Goal: Task Accomplishment & Management: Use online tool/utility

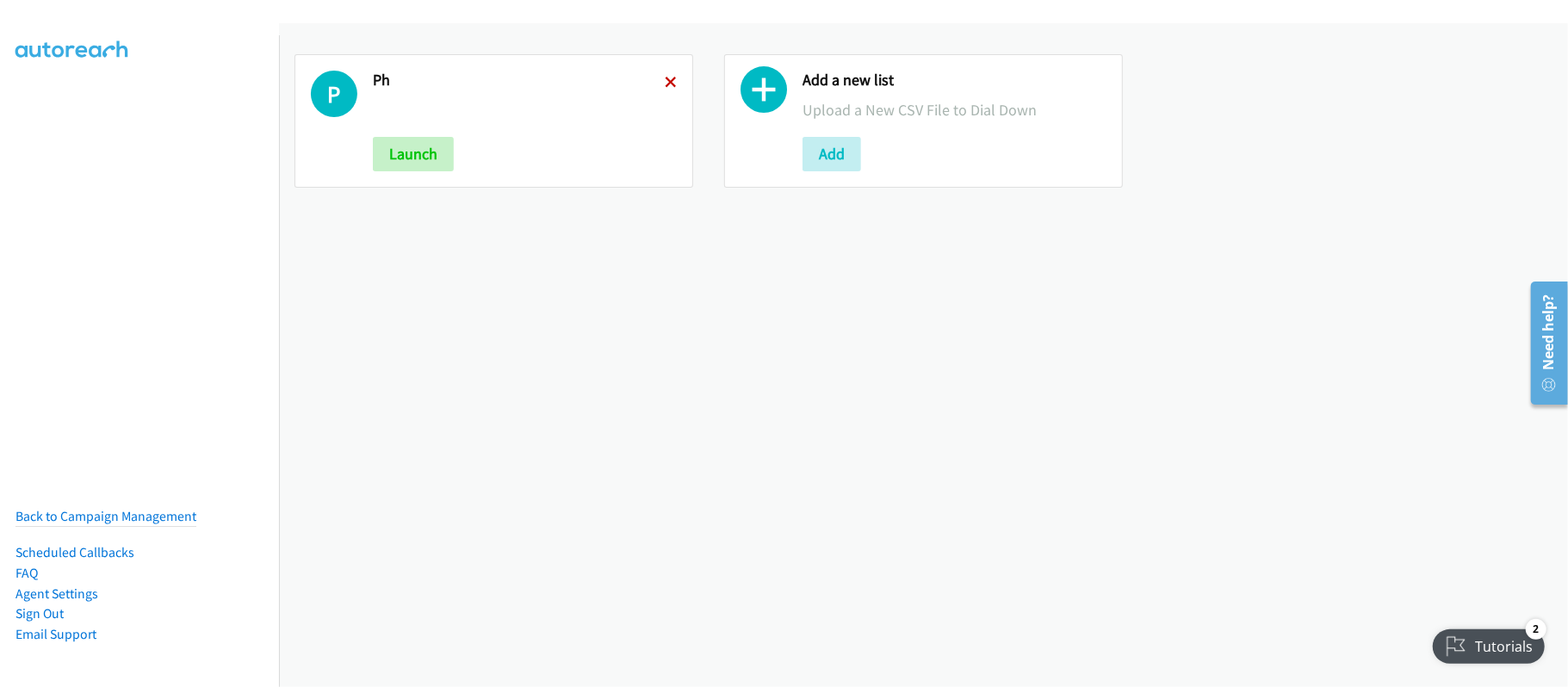
click at [665, 78] on icon at bounding box center [670, 84] width 12 height 12
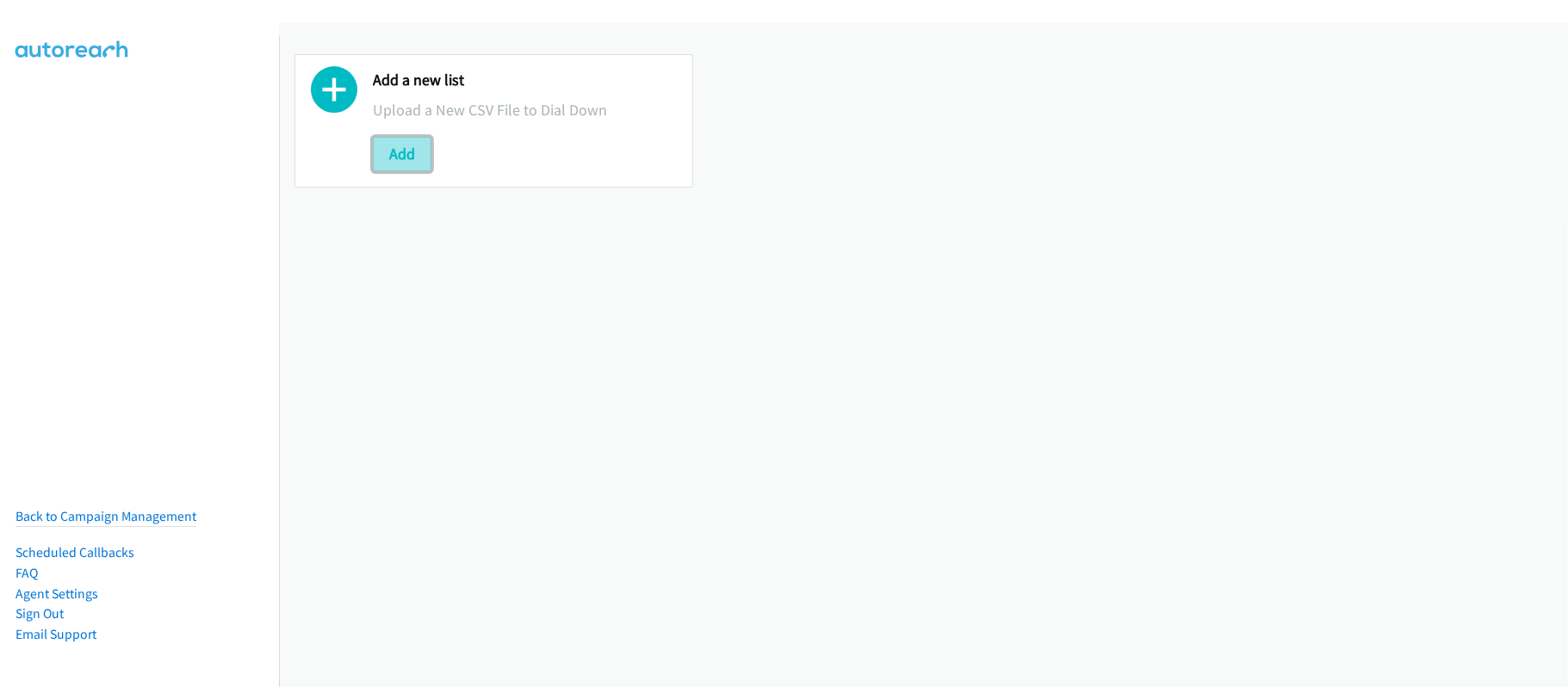
click at [418, 153] on button "Add" at bounding box center [402, 153] width 58 height 34
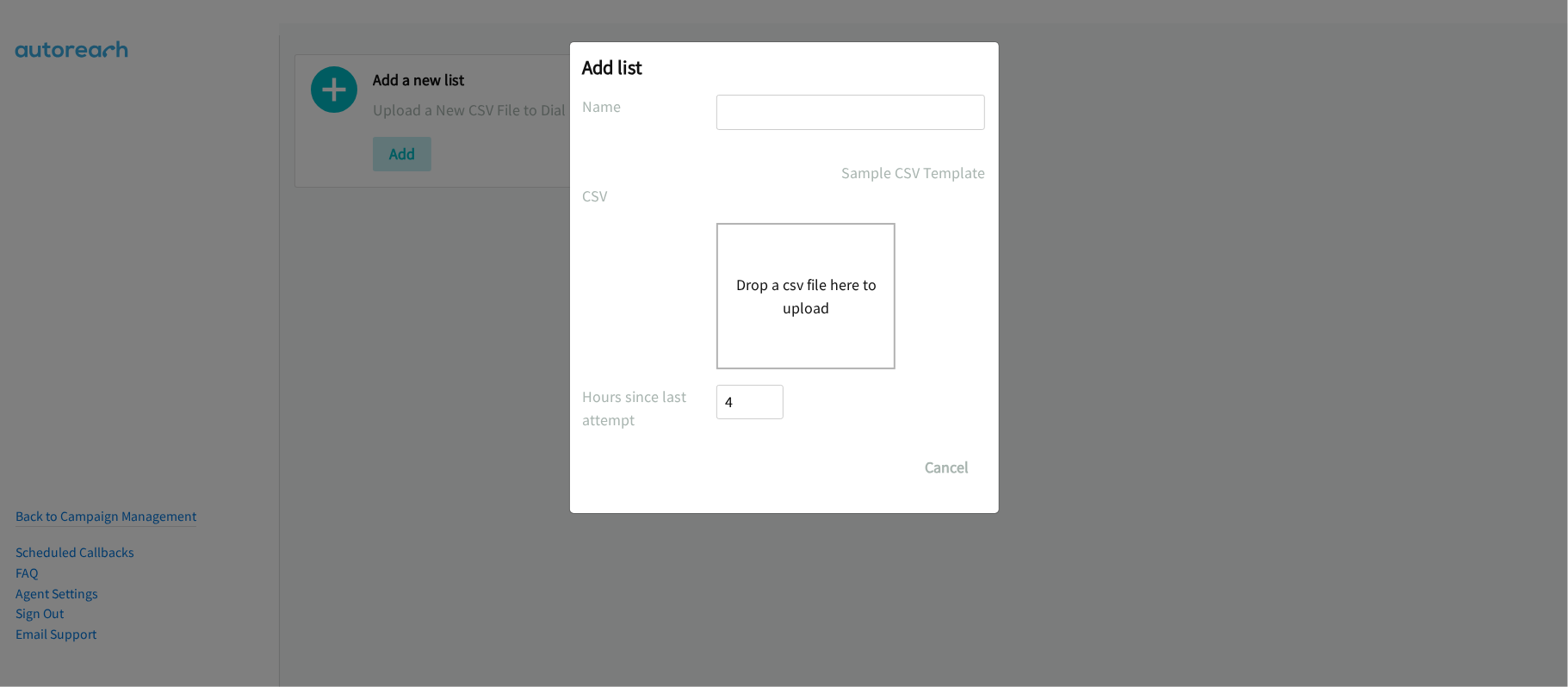
click at [869, 112] on input "text" at bounding box center [851, 112] width 269 height 35
type input "SF"
click at [777, 279] on button "Drop a csv file here to upload" at bounding box center [806, 296] width 141 height 47
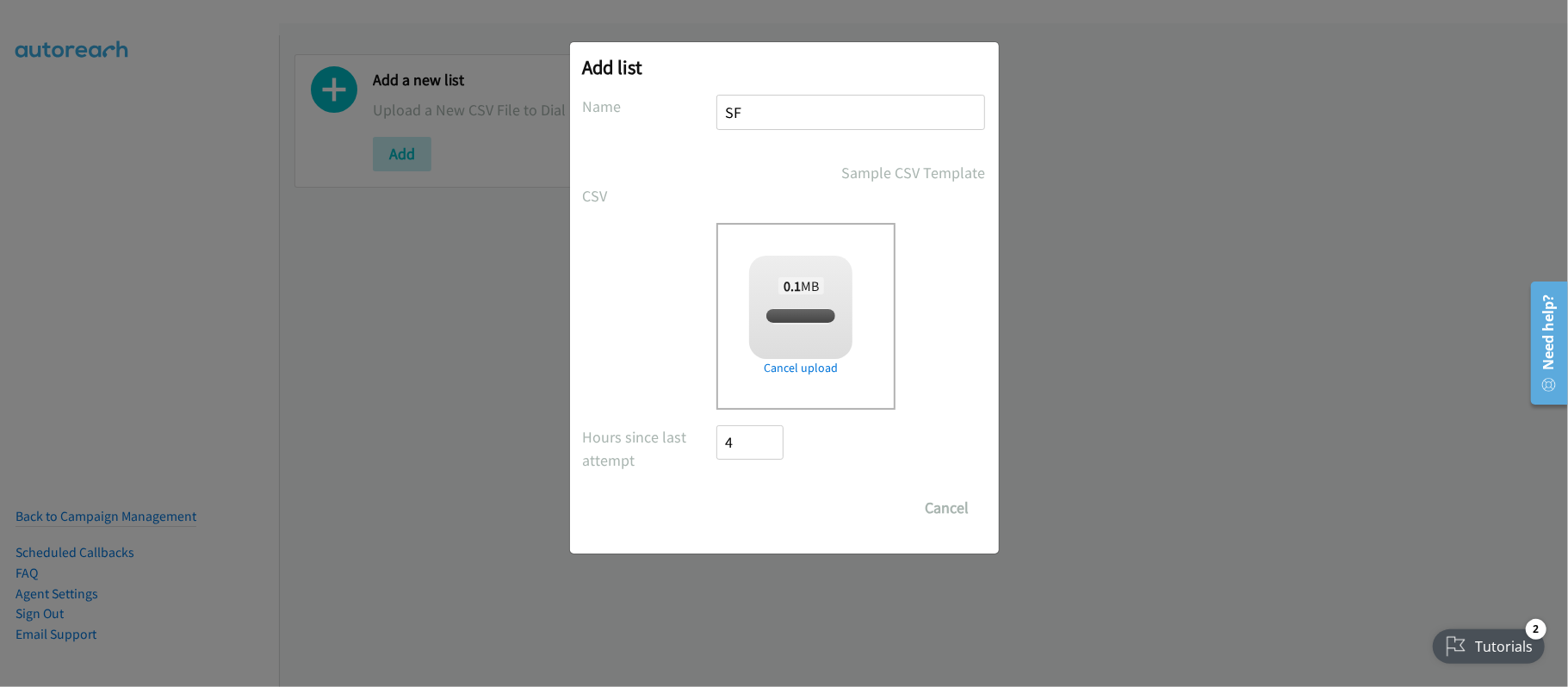
checkbox input "true"
click at [800, 507] on input "Save List" at bounding box center [762, 508] width 91 height 34
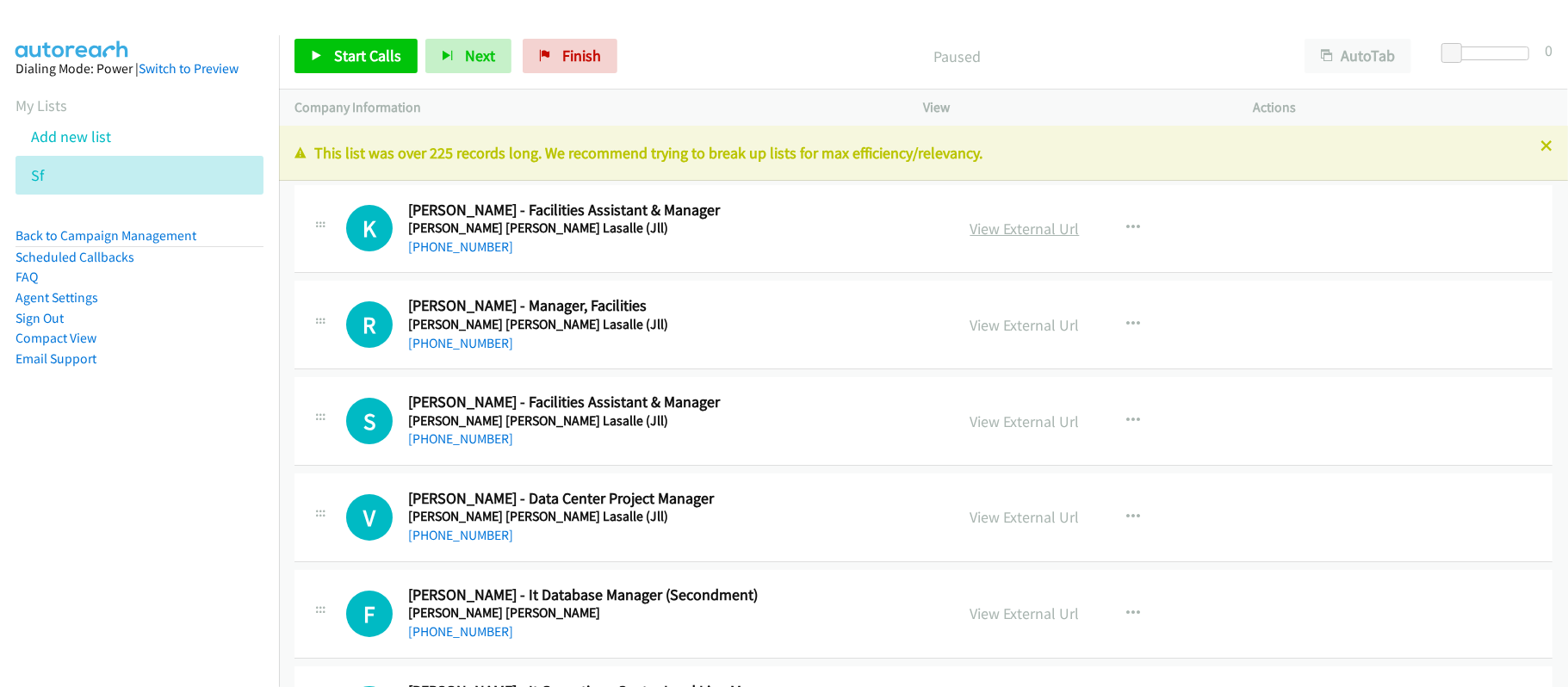
click at [994, 232] on link "View External Url" at bounding box center [1025, 228] width 109 height 19
drag, startPoint x: 469, startPoint y: 240, endPoint x: 478, endPoint y: 241, distance: 9.1
click at [469, 240] on link "+60 14-349 6013" at bounding box center [461, 247] width 105 height 17
drag, startPoint x: 442, startPoint y: 345, endPoint x: 678, endPoint y: 350, distance: 236.1
click at [442, 345] on link "+60 19-386 2028" at bounding box center [461, 343] width 105 height 17
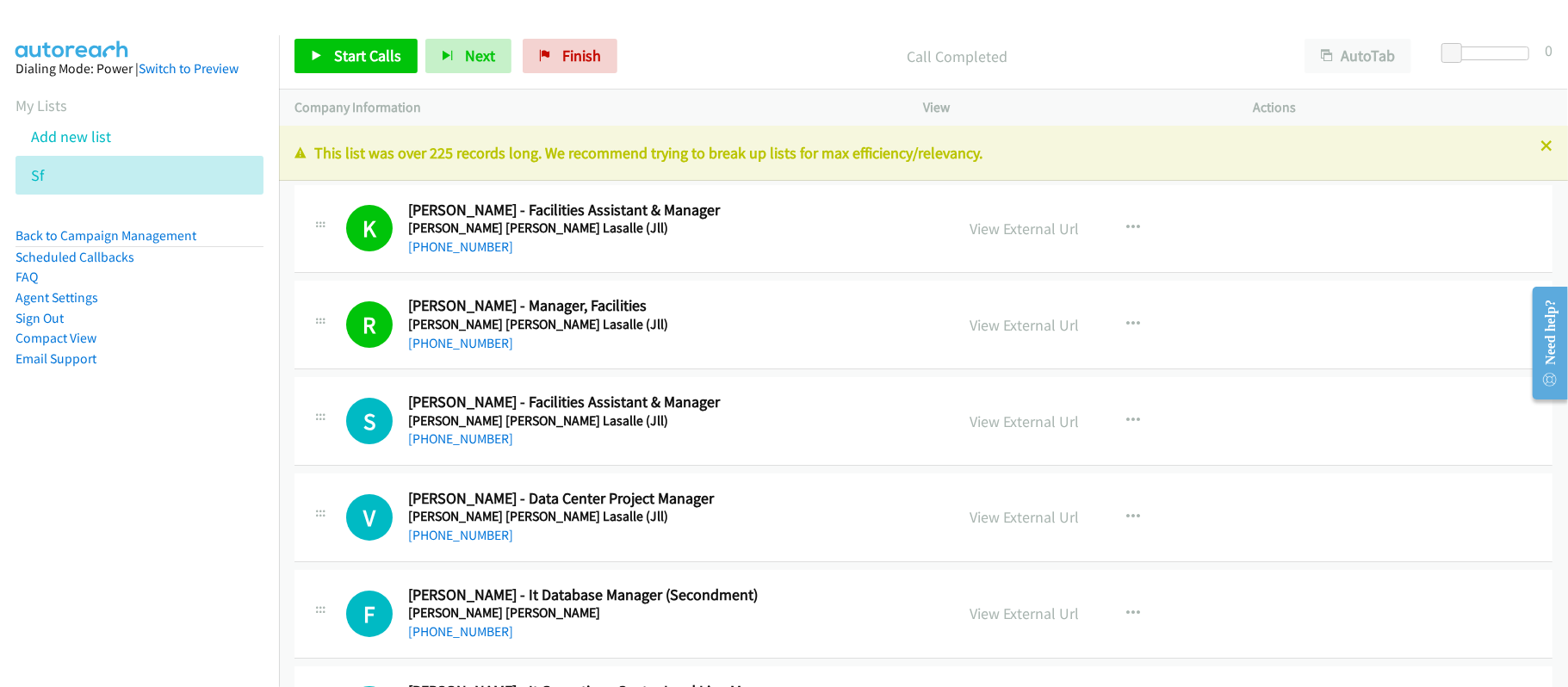
drag, startPoint x: 459, startPoint y: 345, endPoint x: 562, endPoint y: 350, distance: 103.1
click at [459, 345] on link "+60 19-386 2028" at bounding box center [461, 343] width 105 height 17
drag, startPoint x: 486, startPoint y: 445, endPoint x: 545, endPoint y: 447, distance: 59.0
click at [486, 445] on link "+60 17-633 1159" at bounding box center [461, 439] width 105 height 17
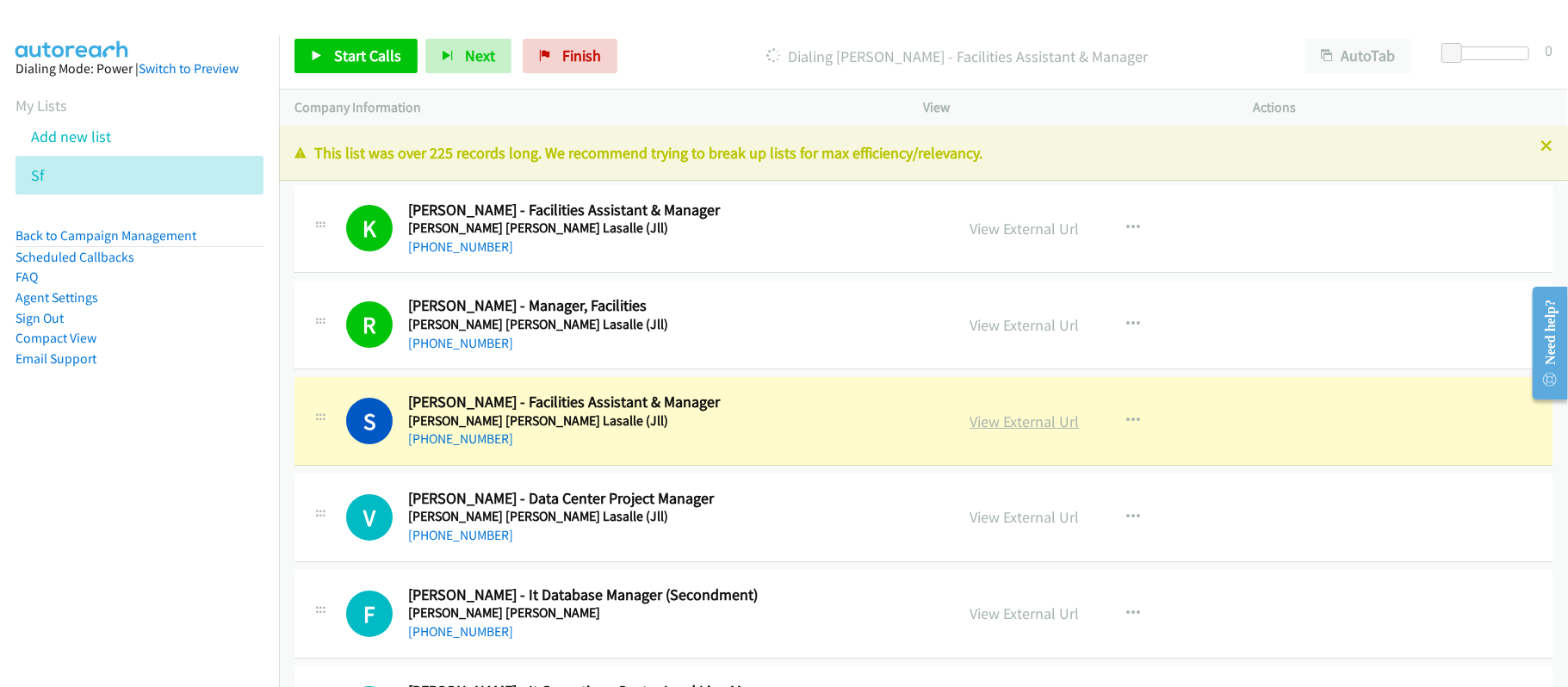
click at [1042, 421] on link "View External Url" at bounding box center [1025, 421] width 109 height 19
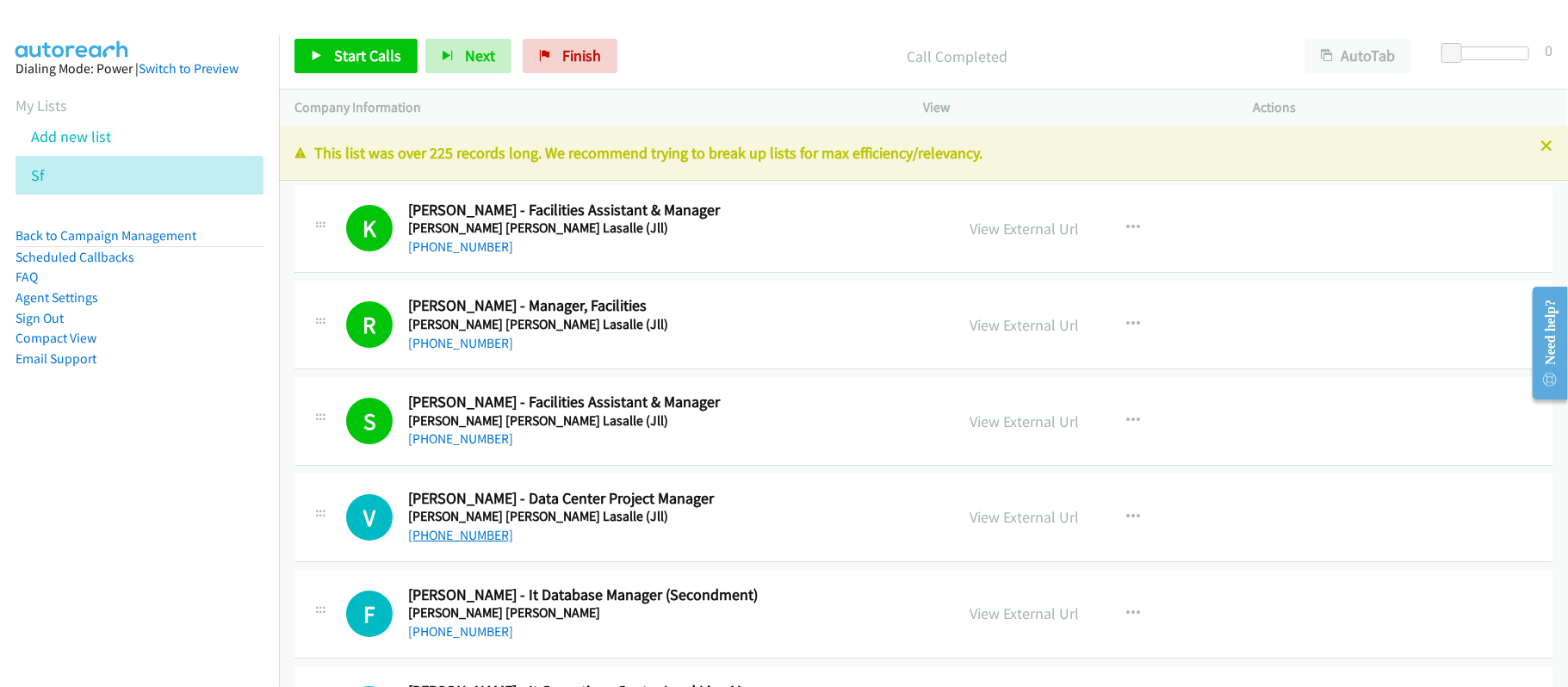
click at [459, 541] on link "+60 16-379 5005" at bounding box center [461, 535] width 105 height 17
click at [689, 503] on h2 "Vy Luoh Tan - Data Center Project Manager" at bounding box center [669, 499] width 522 height 19
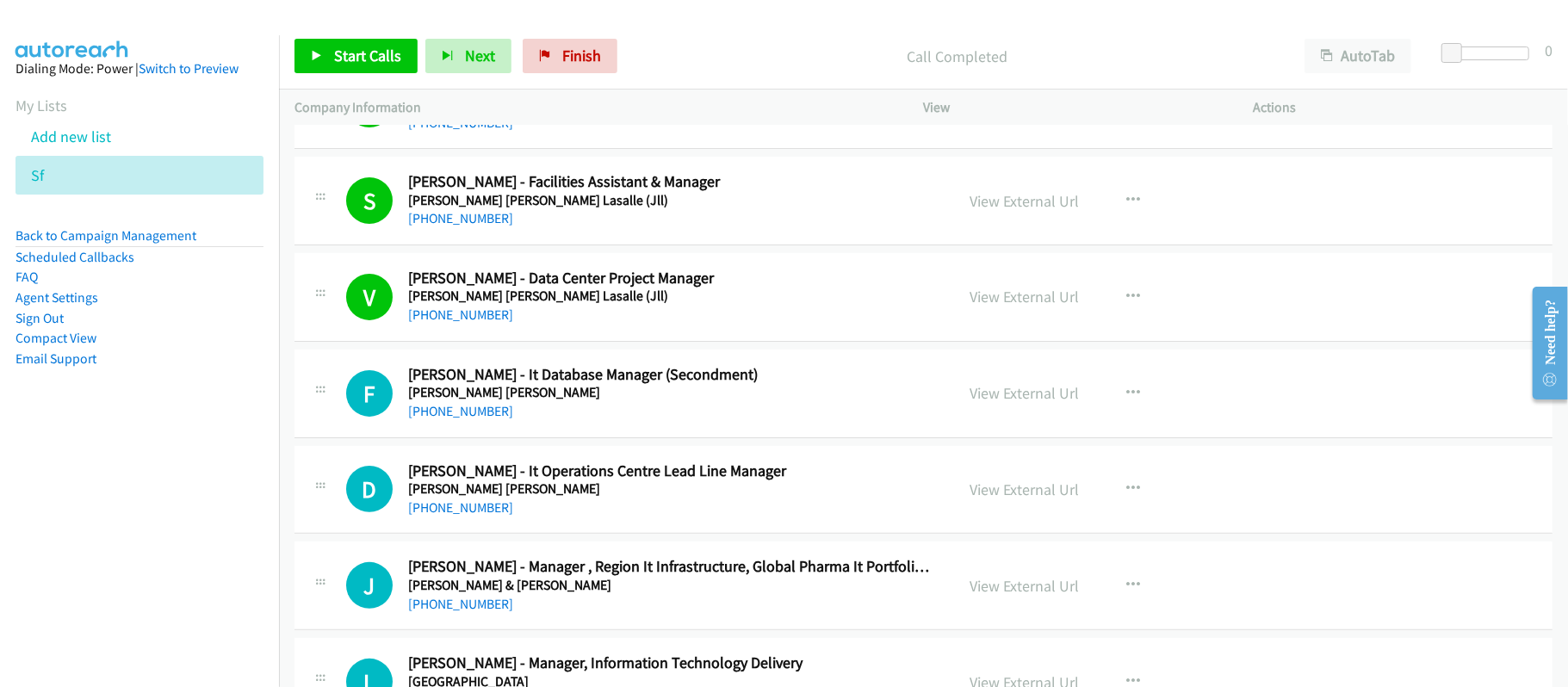
scroll to position [229, 0]
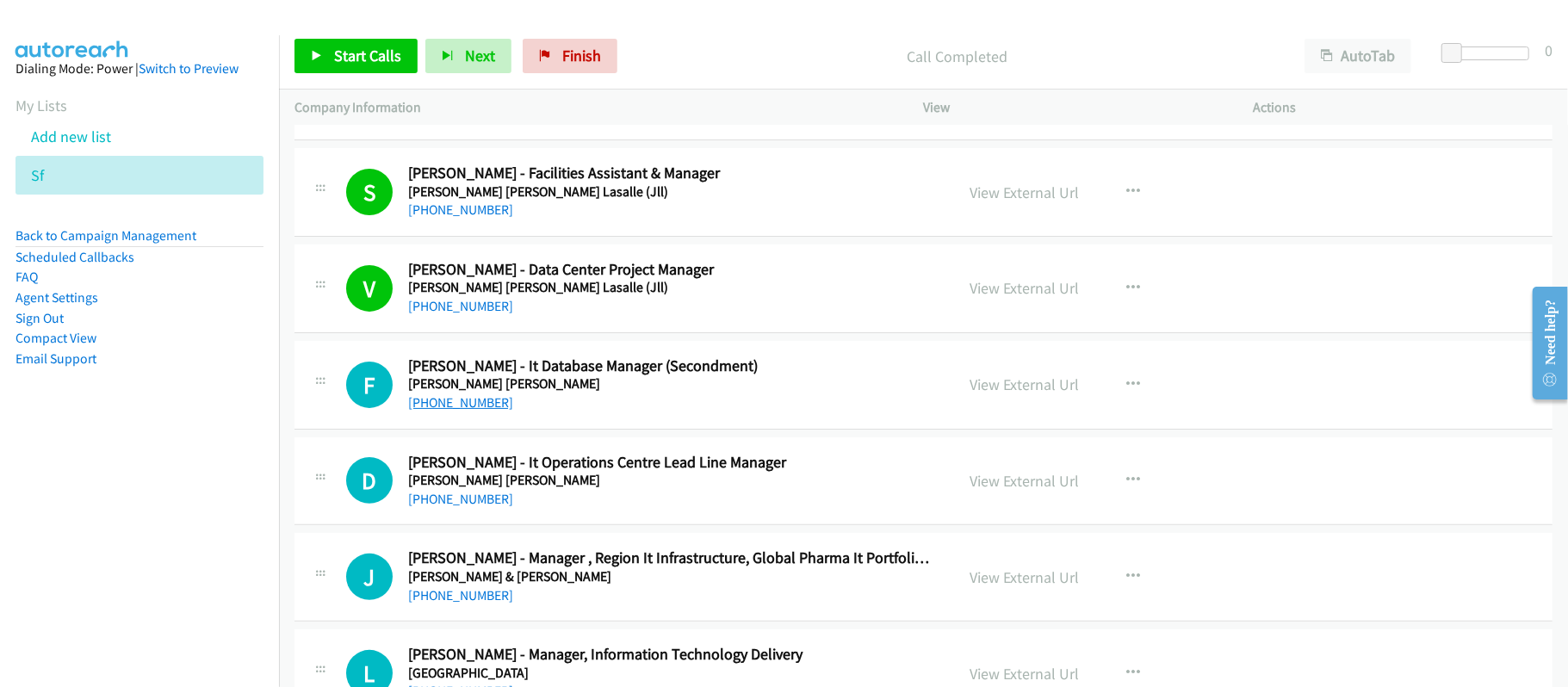
click at [447, 395] on link "+60 17-248 0470" at bounding box center [461, 402] width 105 height 17
click at [648, 427] on div "F Callback Scheduled Faslina Habeeb - It Database Manager (Secondment) Johnson …" at bounding box center [923, 385] width 1258 height 89
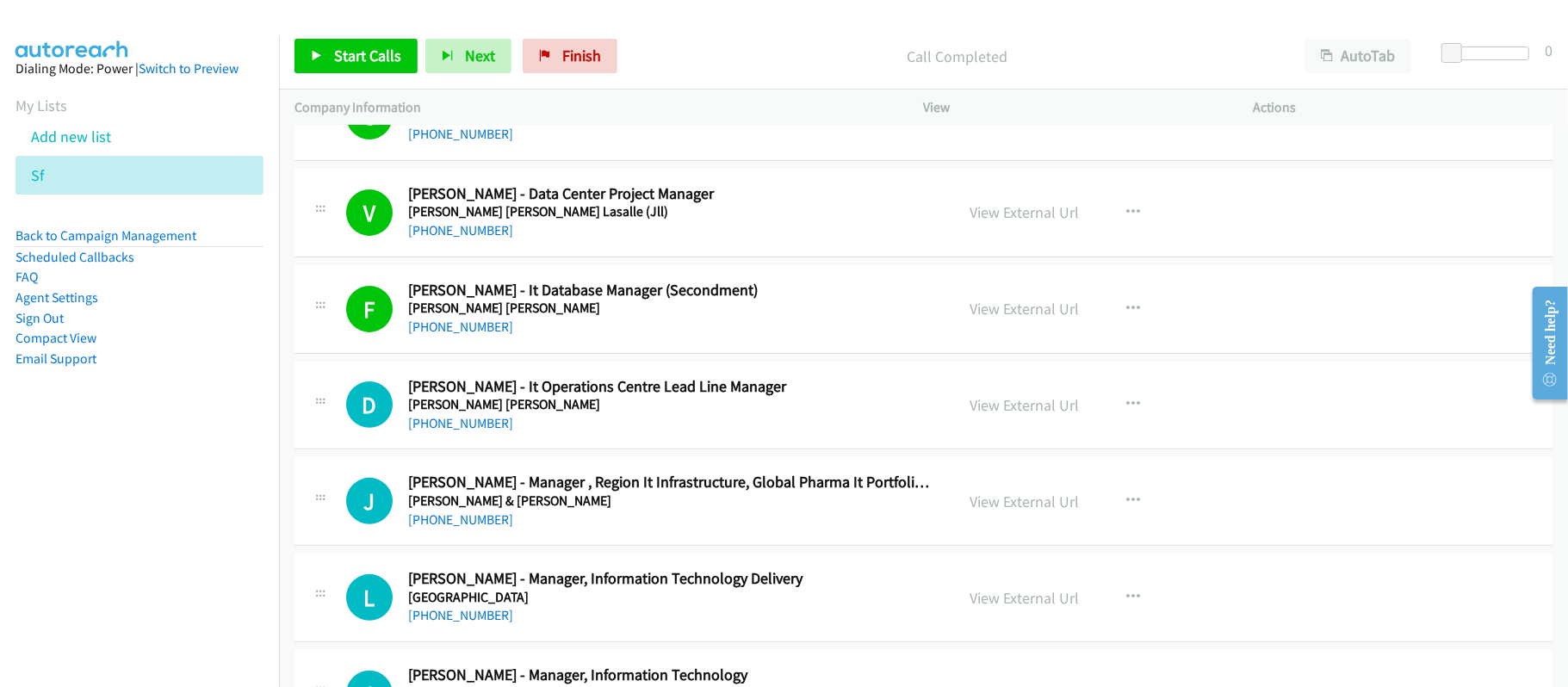
scroll to position [344, 0]
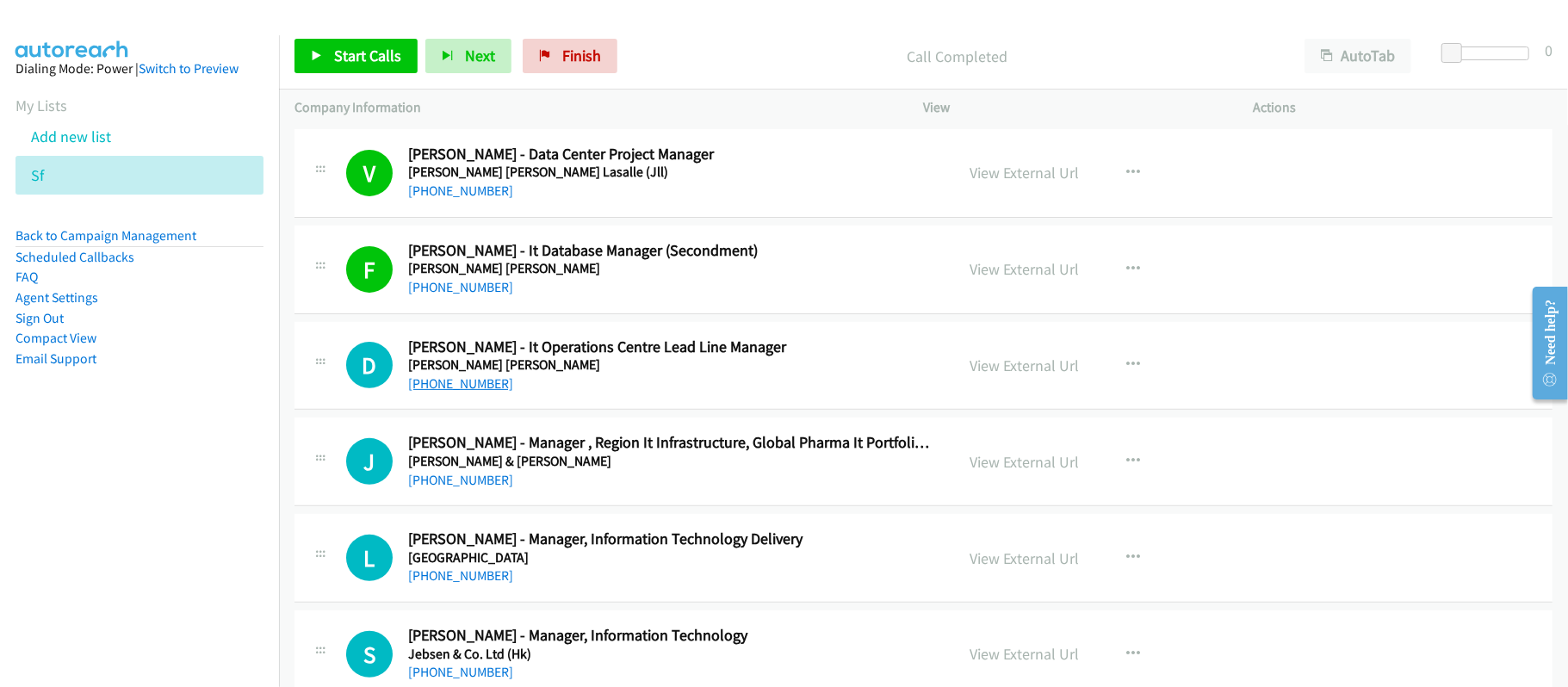
click at [478, 382] on link "+60 10-226 8257" at bounding box center [461, 383] width 105 height 17
click at [500, 514] on td "L Callback Scheduled Lee Michaeley - Manager, Information Technology Delivery J…" at bounding box center [923, 558] width 1289 height 96
click at [480, 483] on link "+60 12-672 1010" at bounding box center [461, 479] width 105 height 17
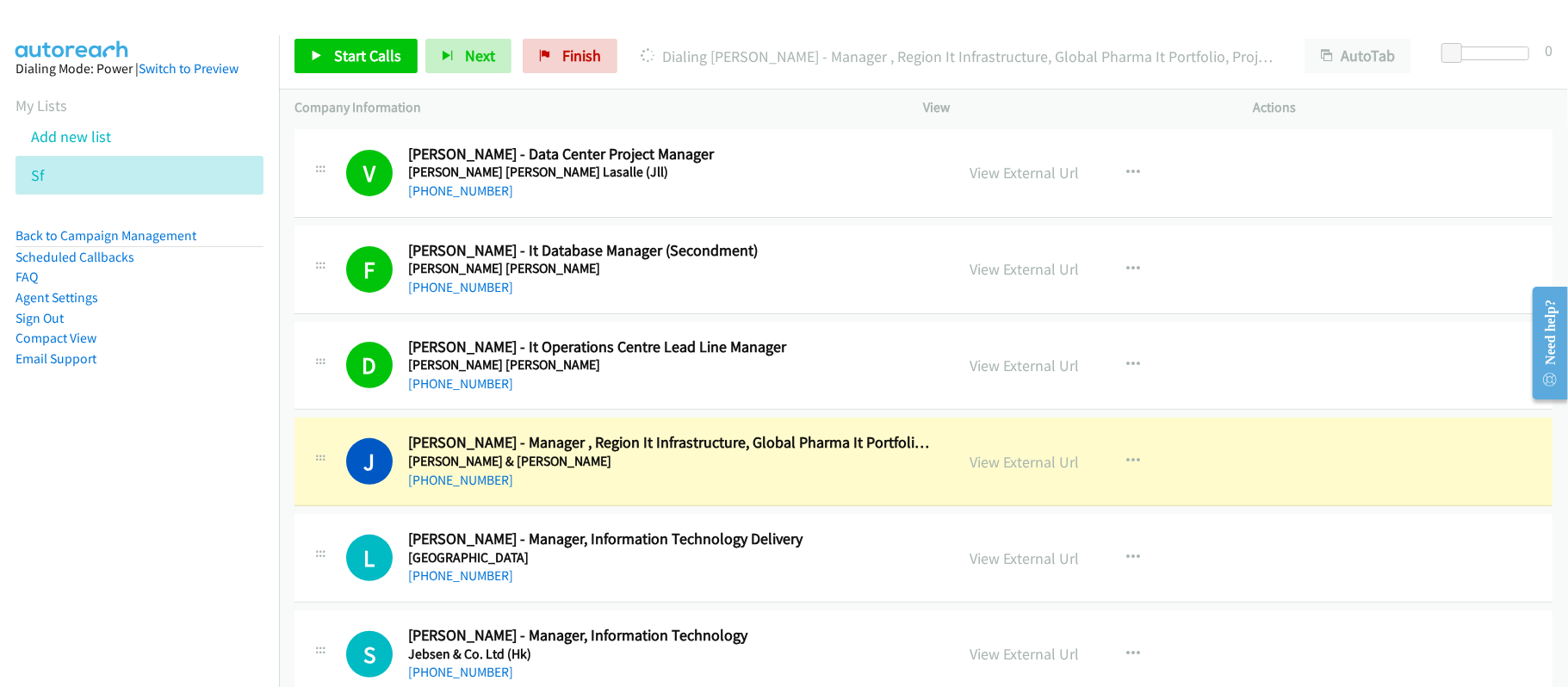
click at [642, 474] on div "+60 12-672 1010" at bounding box center [669, 479] width 522 height 20
click at [1031, 469] on link "View External Url" at bounding box center [1025, 462] width 109 height 19
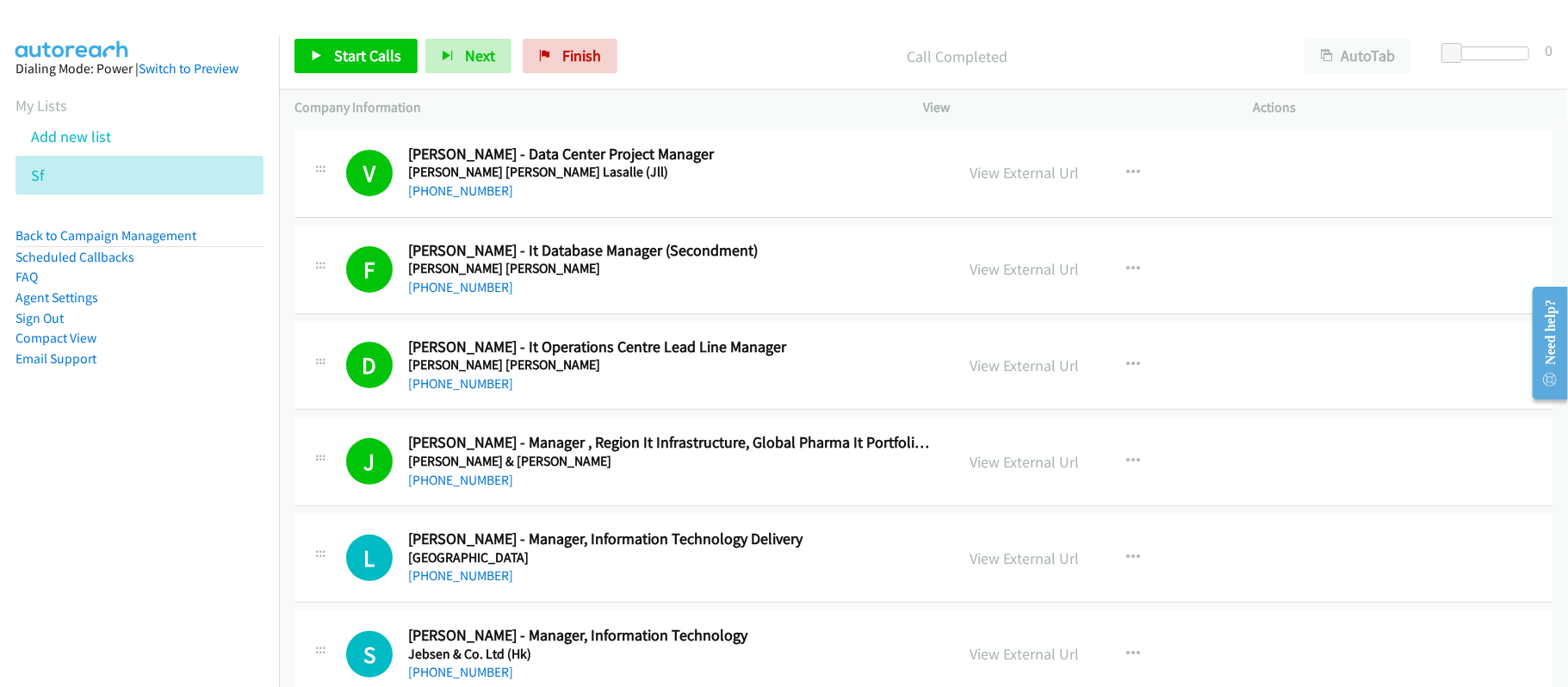
scroll to position [689, 0]
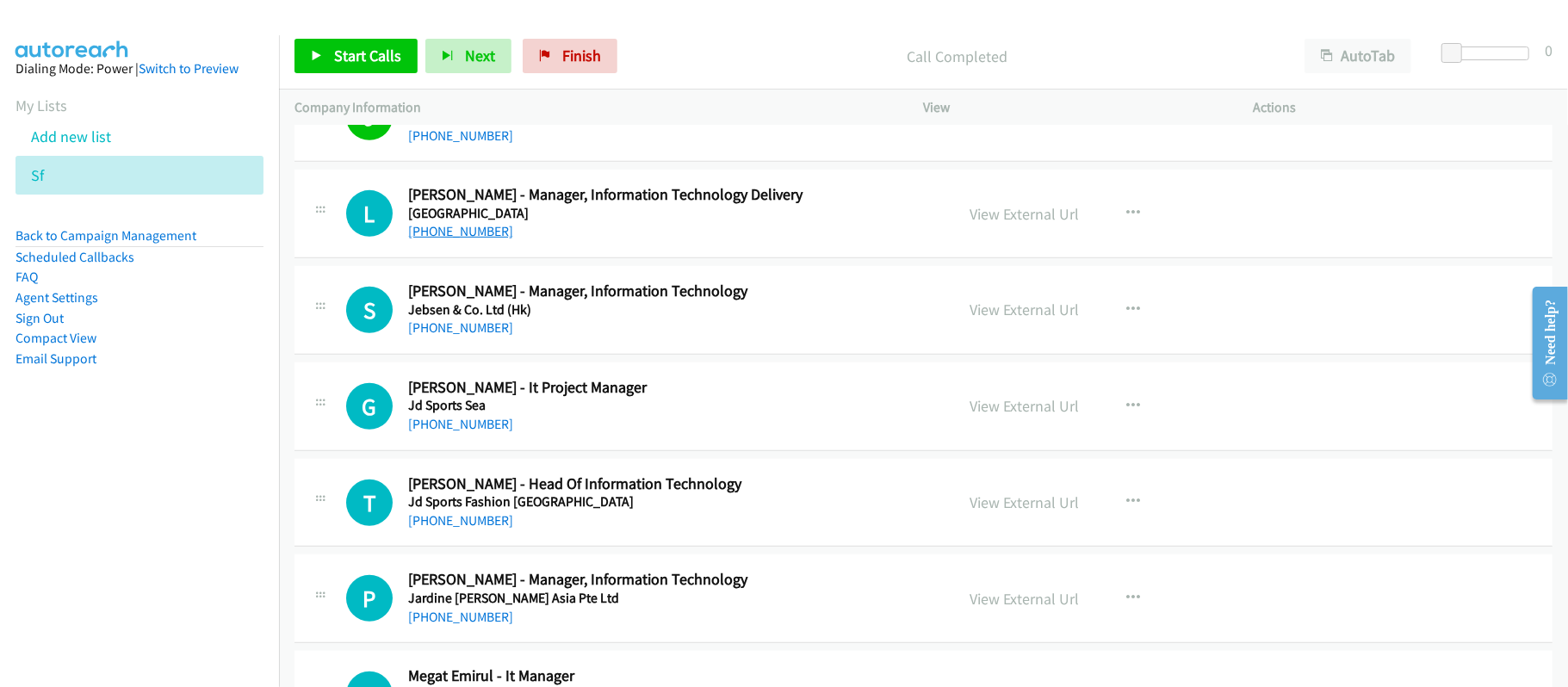
click at [470, 234] on link "+60 12-548 4669" at bounding box center [461, 231] width 105 height 17
click at [994, 217] on link "View External Url" at bounding box center [1025, 213] width 109 height 19
drag, startPoint x: 462, startPoint y: 331, endPoint x: 617, endPoint y: 330, distance: 155.0
click at [462, 331] on link "+60 10-766 4341" at bounding box center [461, 327] width 105 height 17
drag, startPoint x: 480, startPoint y: 418, endPoint x: 1137, endPoint y: 566, distance: 673.5
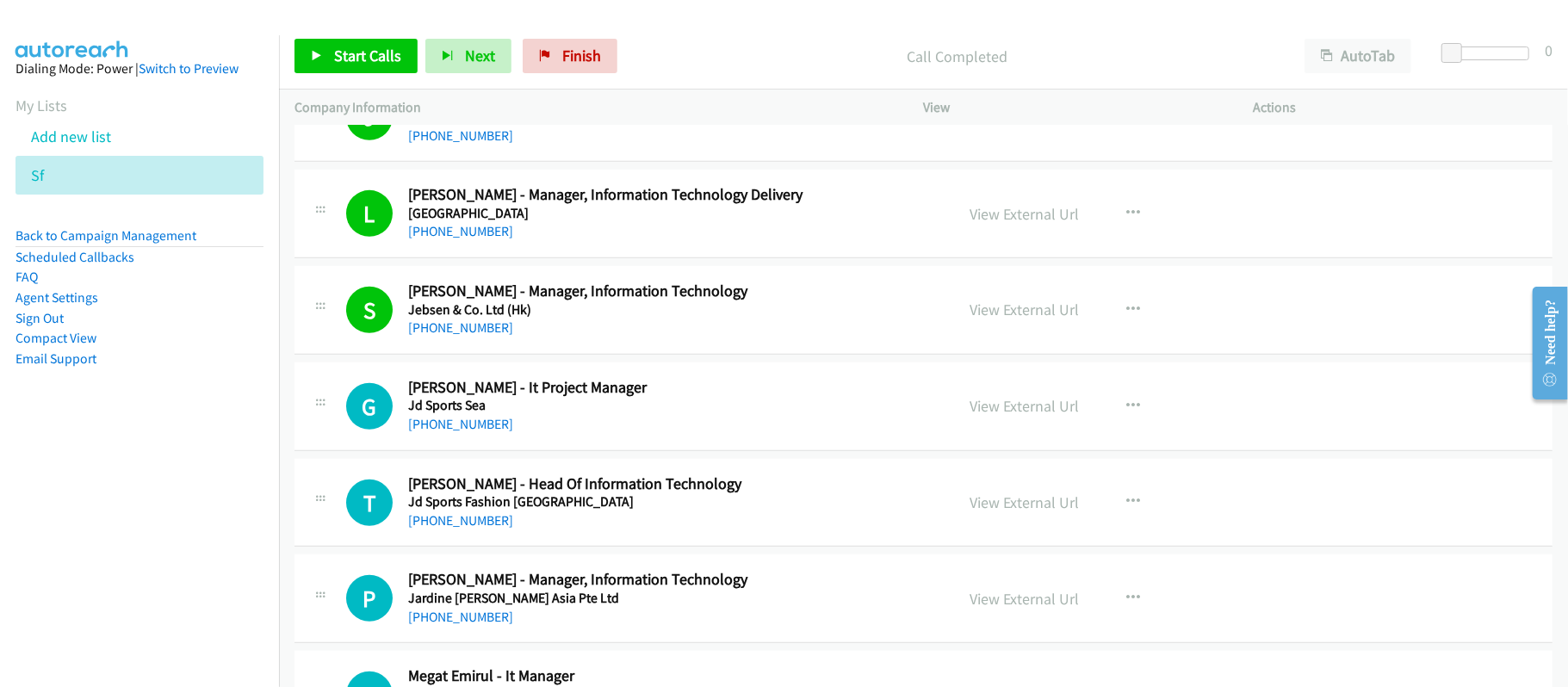
click at [480, 418] on link "+60 12-521 2979" at bounding box center [461, 424] width 105 height 17
click at [451, 517] on link "+60 12-697 3231" at bounding box center [461, 520] width 105 height 17
click at [631, 535] on div "T Callback Scheduled Tim Tee - Head Of Information Technology Jd Sports Fashion…" at bounding box center [923, 503] width 1258 height 89
click at [992, 511] on link "View External Url" at bounding box center [1025, 502] width 109 height 19
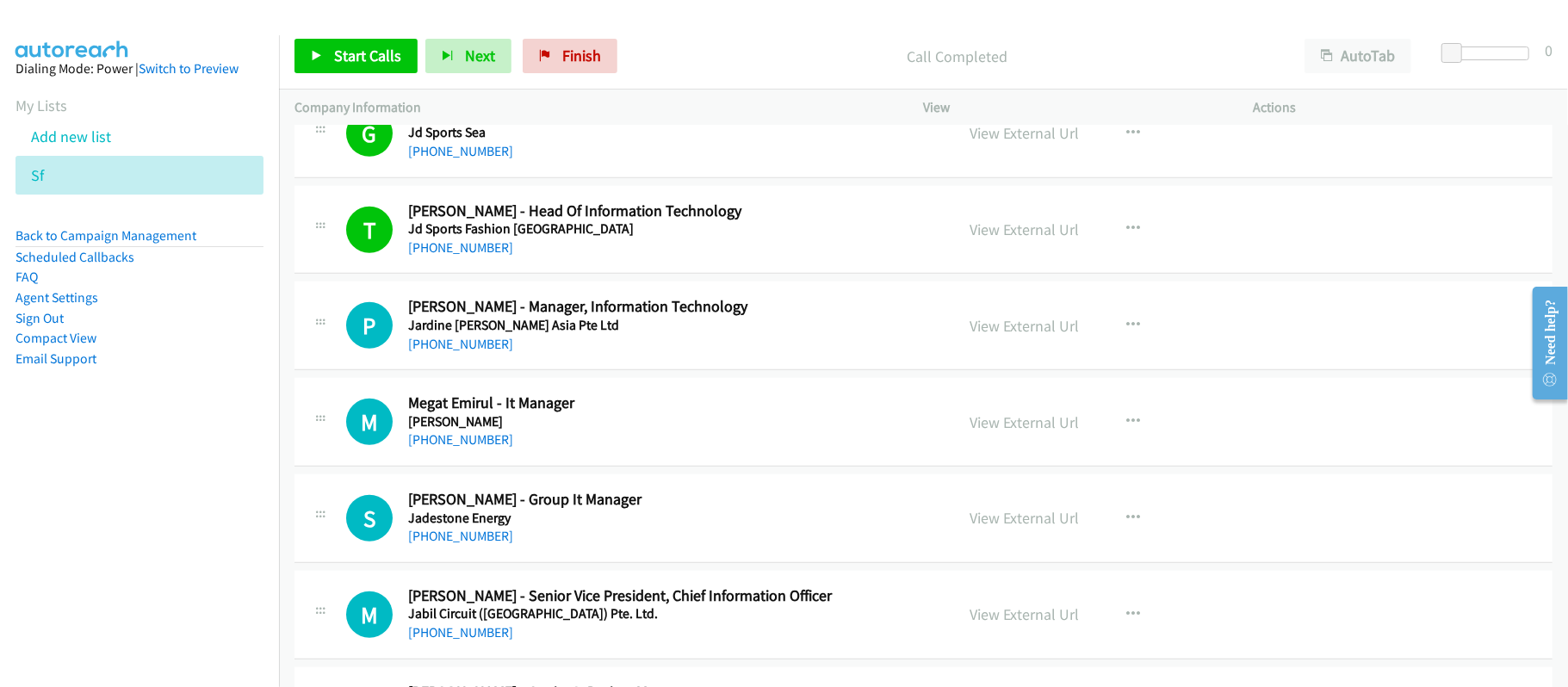
scroll to position [1033, 0]
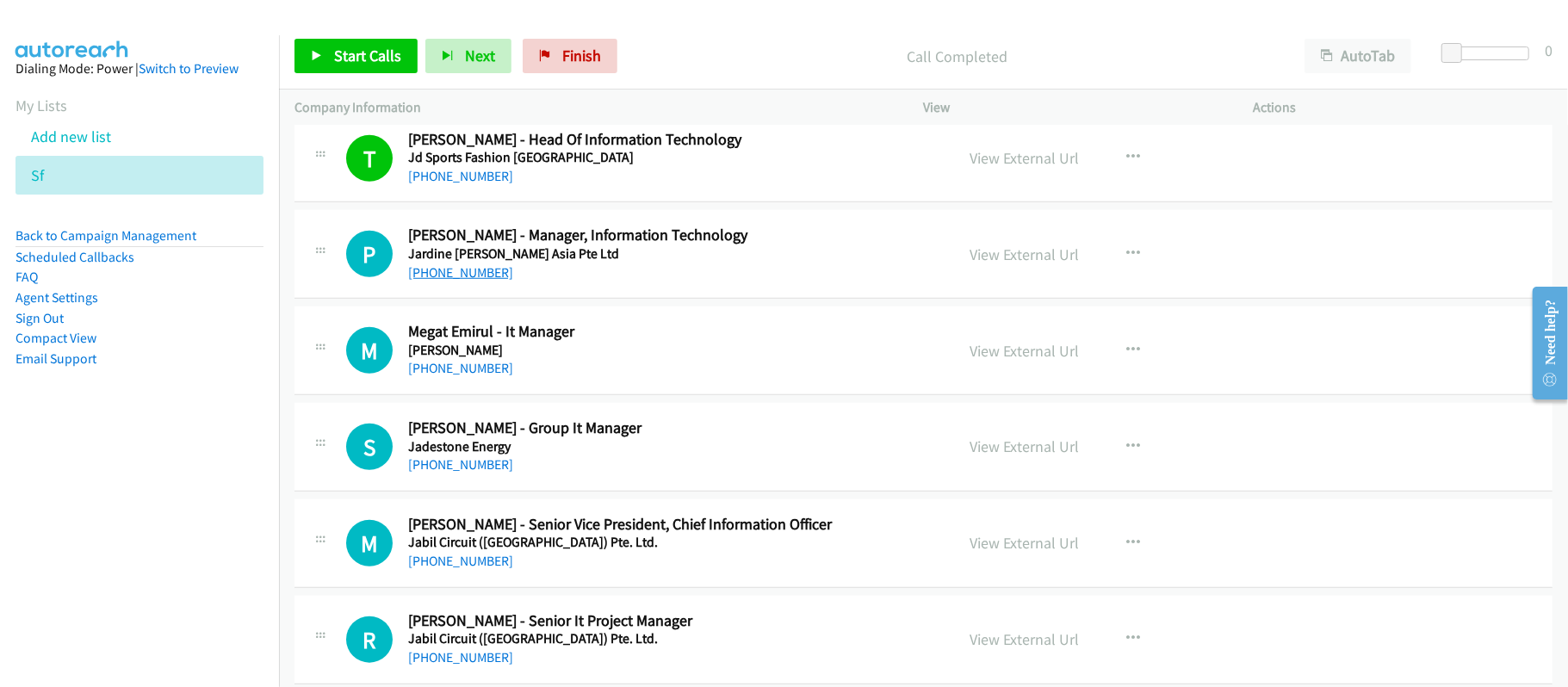
click at [462, 272] on link "+60 12-912 3387" at bounding box center [461, 272] width 105 height 17
drag, startPoint x: 440, startPoint y: 368, endPoint x: 566, endPoint y: 375, distance: 126.2
click at [440, 368] on link "+60 19-380 9271" at bounding box center [461, 367] width 105 height 17
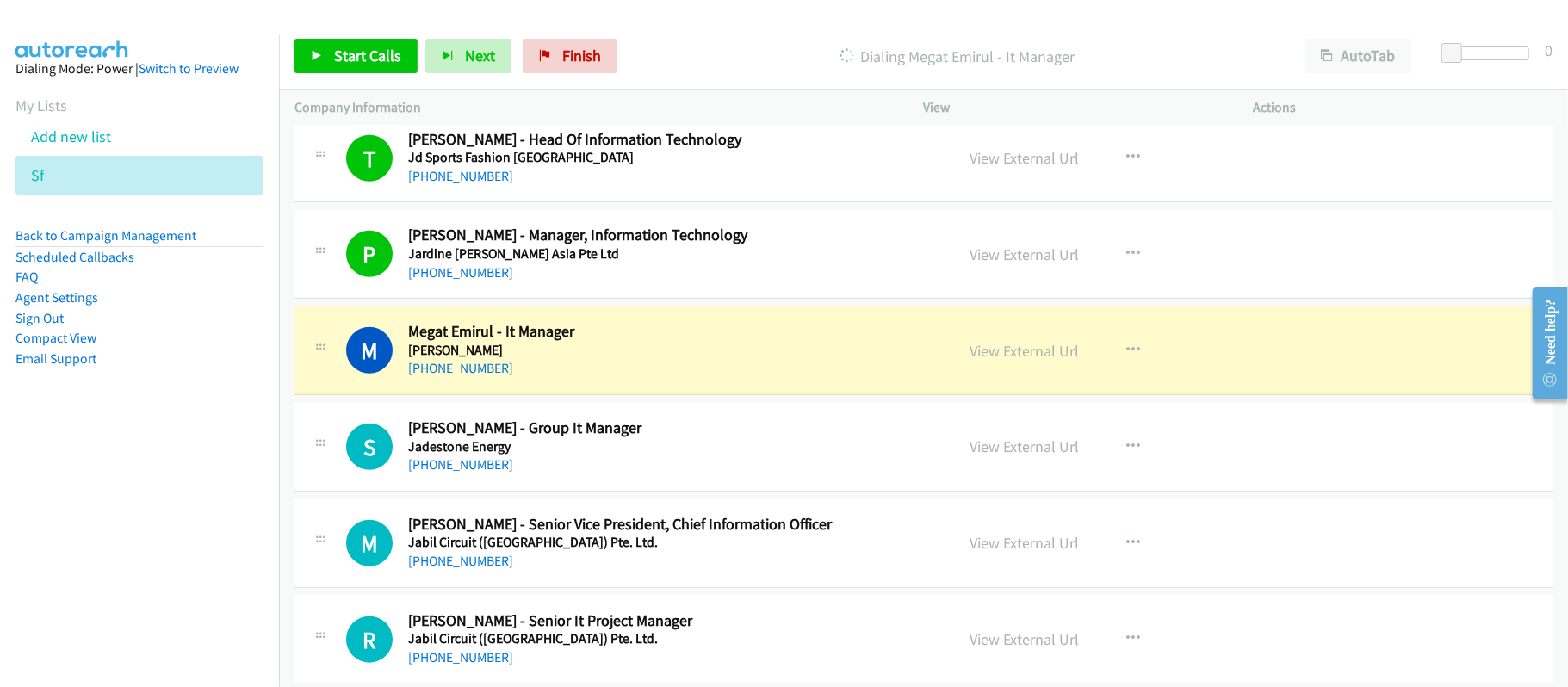
drag, startPoint x: 433, startPoint y: 470, endPoint x: 478, endPoint y: 455, distance: 47.4
click at [433, 470] on link "+60 19-211 1017" at bounding box center [461, 464] width 105 height 17
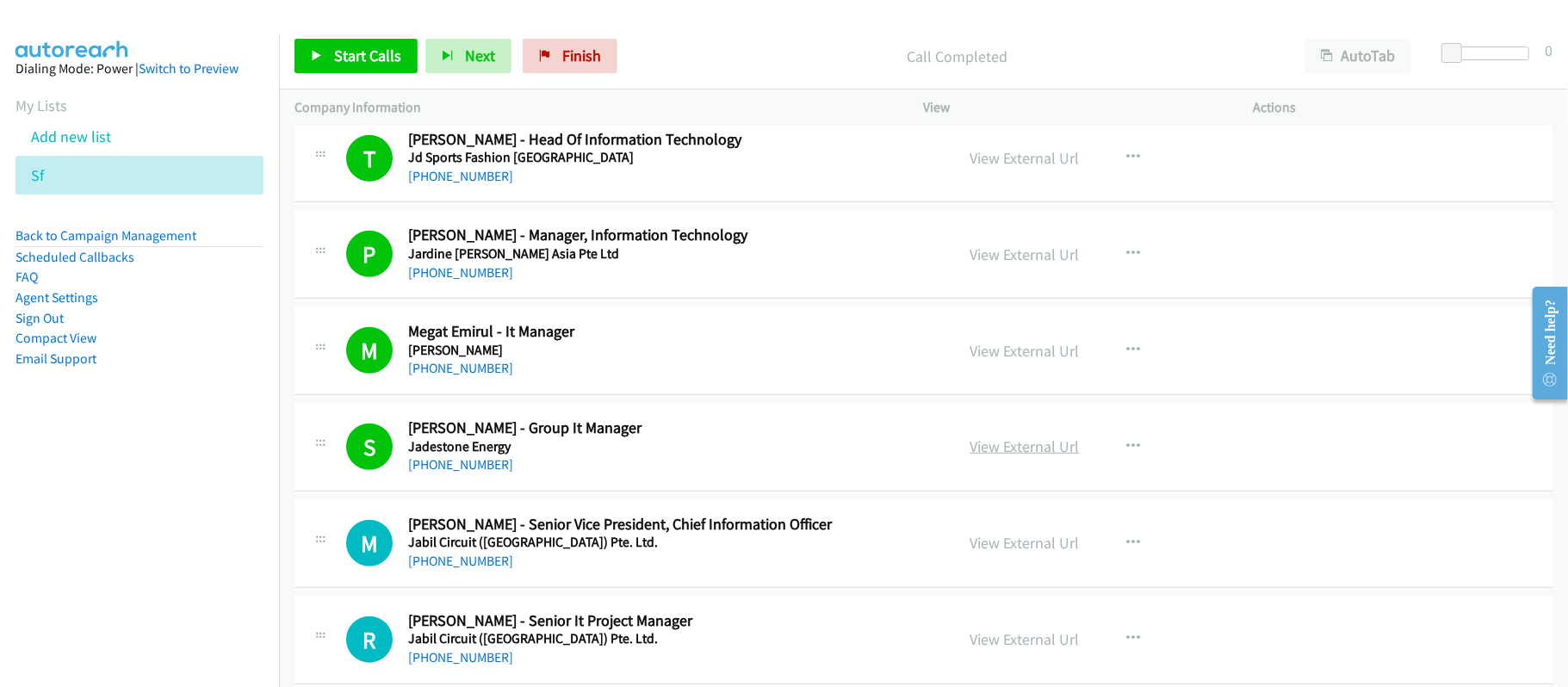
click at [1031, 455] on link "View External Url" at bounding box center [1025, 446] width 109 height 19
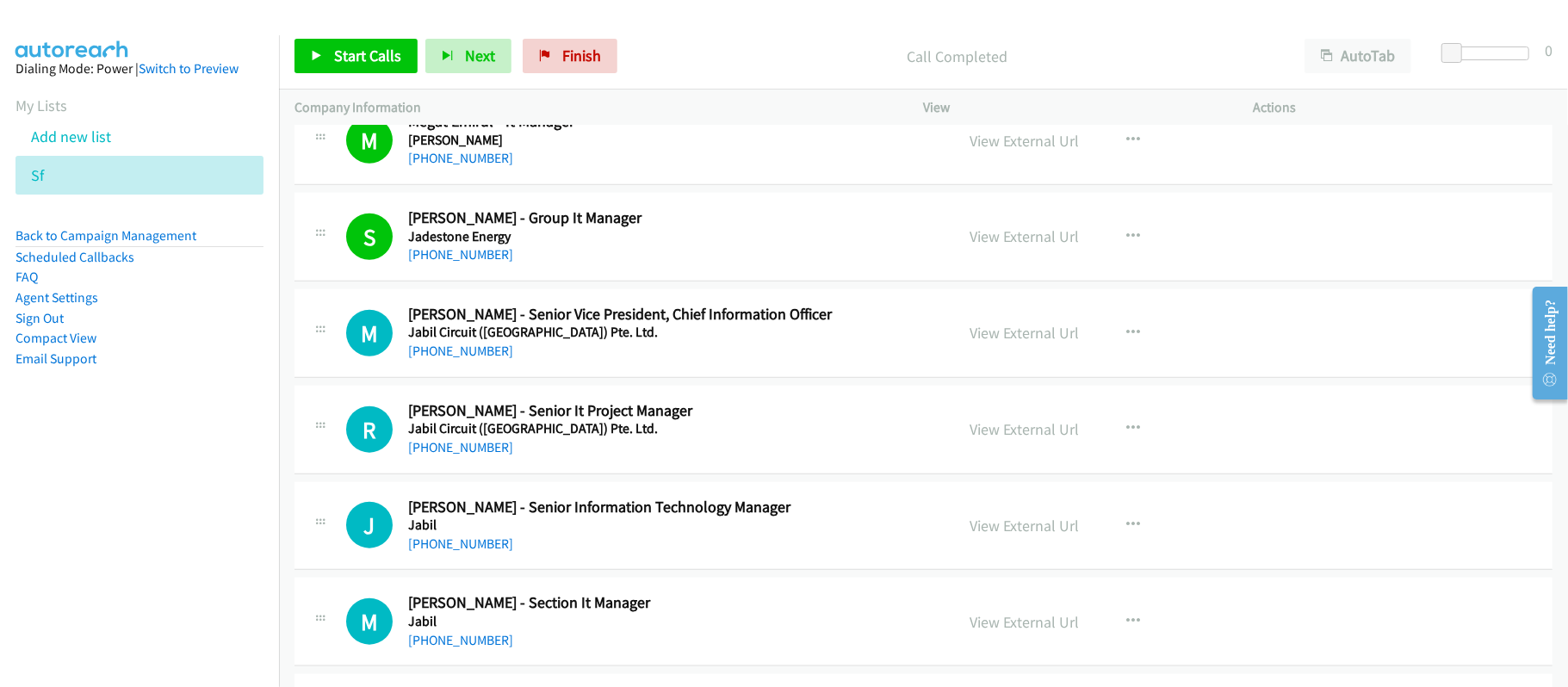
scroll to position [1262, 0]
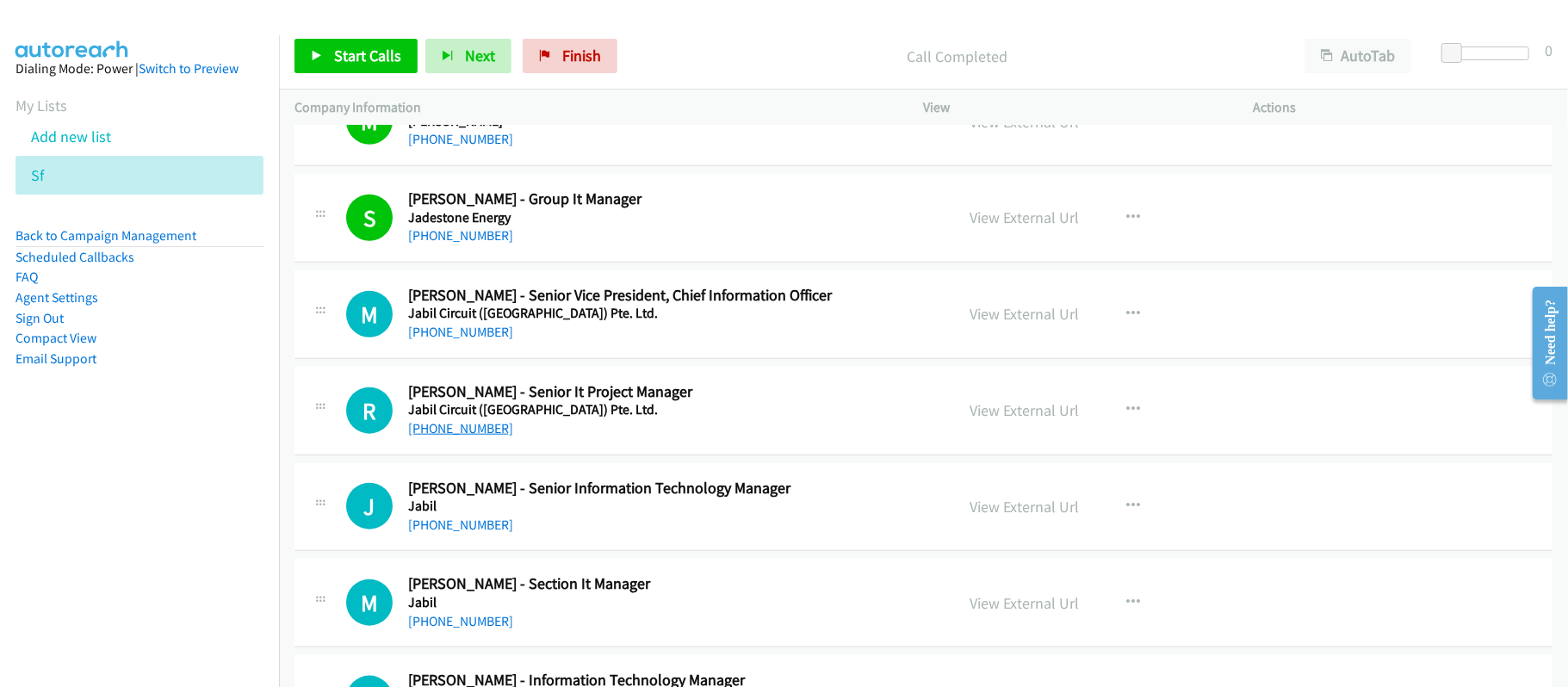
click at [474, 422] on link "+60 12-309 4205" at bounding box center [461, 428] width 105 height 17
click at [432, 533] on link "+60 12-430 8703" at bounding box center [461, 524] width 105 height 17
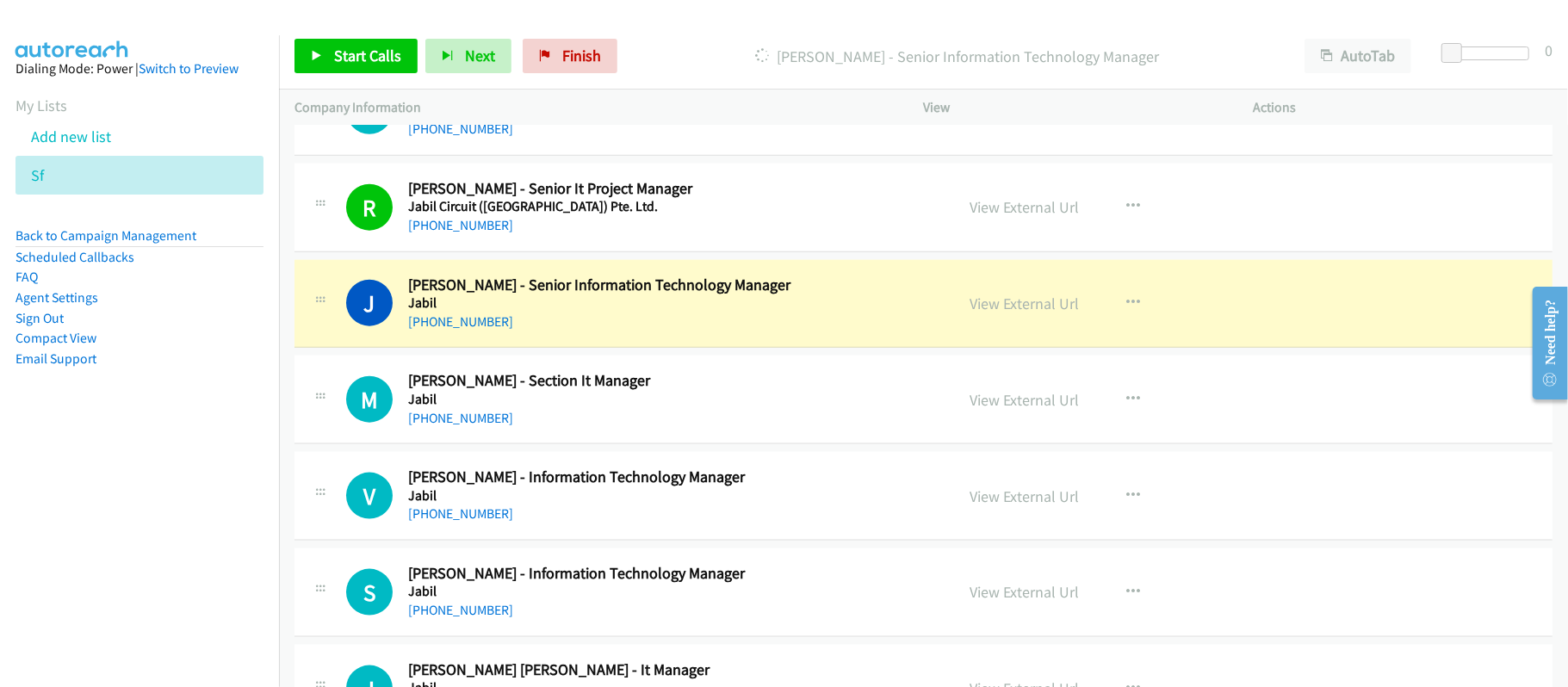
scroll to position [1492, 0]
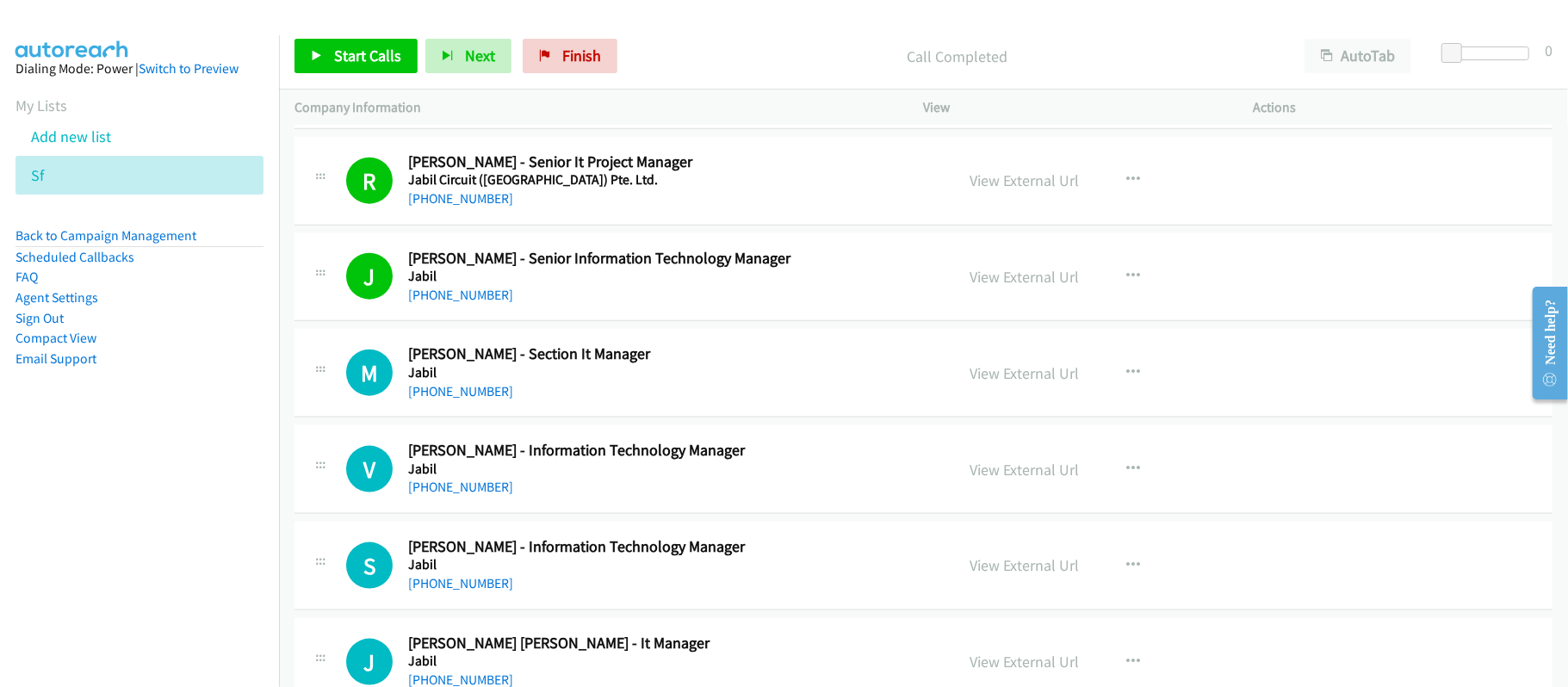
drag, startPoint x: 675, startPoint y: 337, endPoint x: 894, endPoint y: 291, distance: 223.8
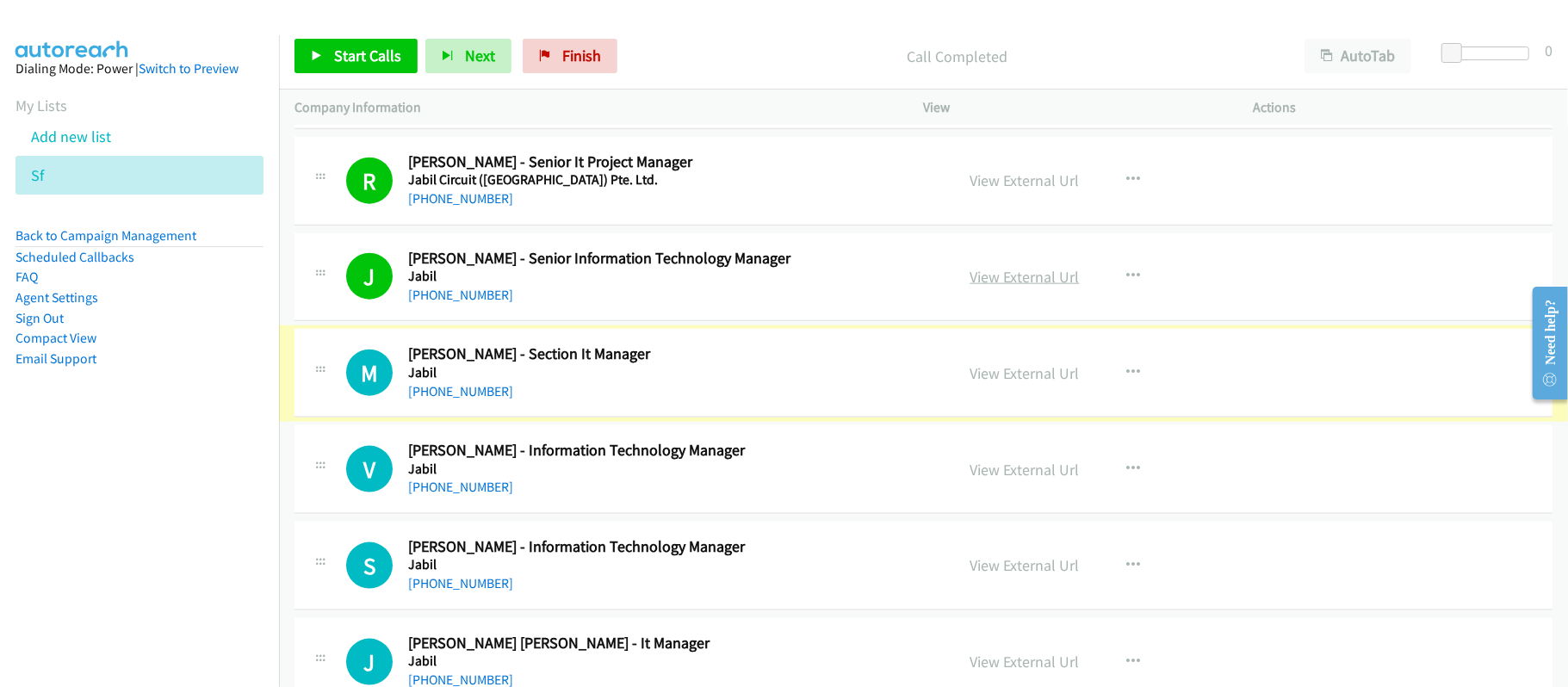
click at [1020, 281] on link "View External Url" at bounding box center [1025, 277] width 109 height 19
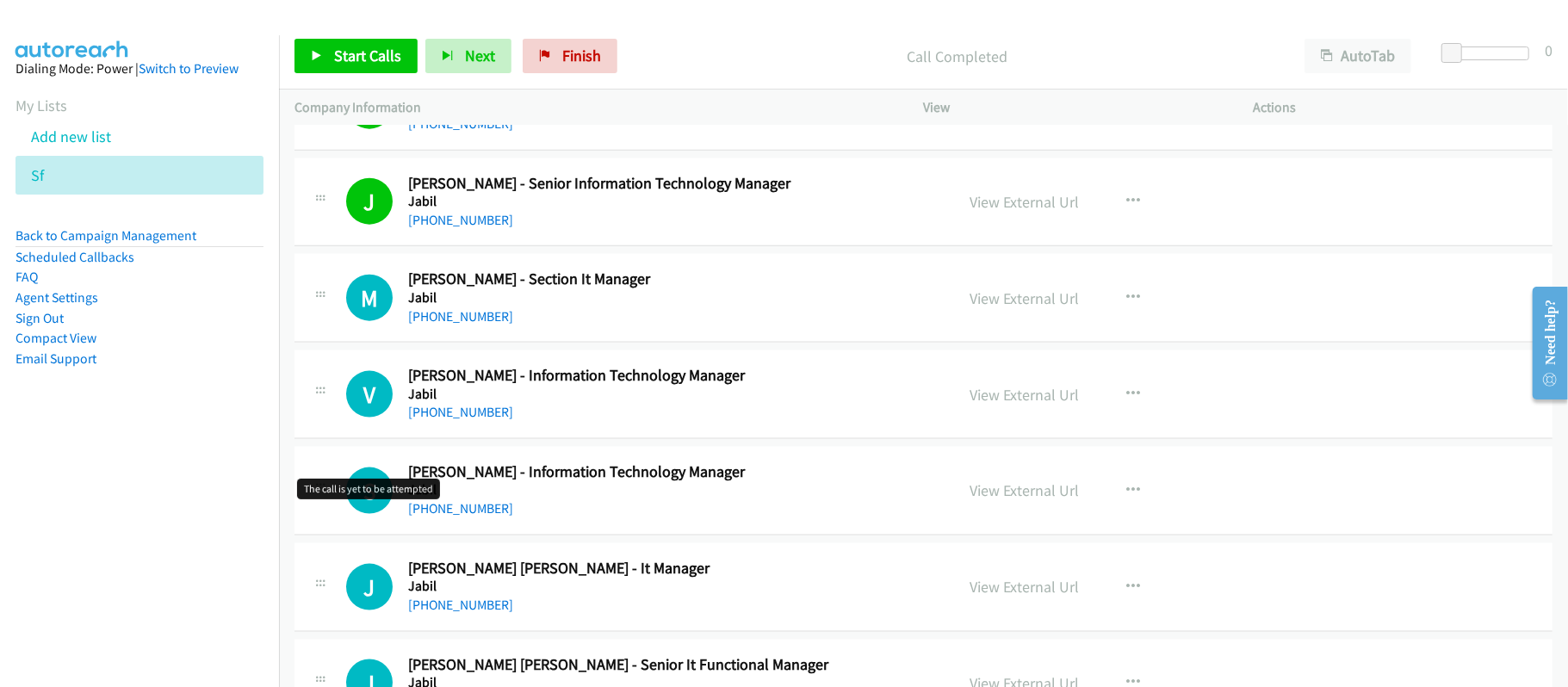
scroll to position [1607, 0]
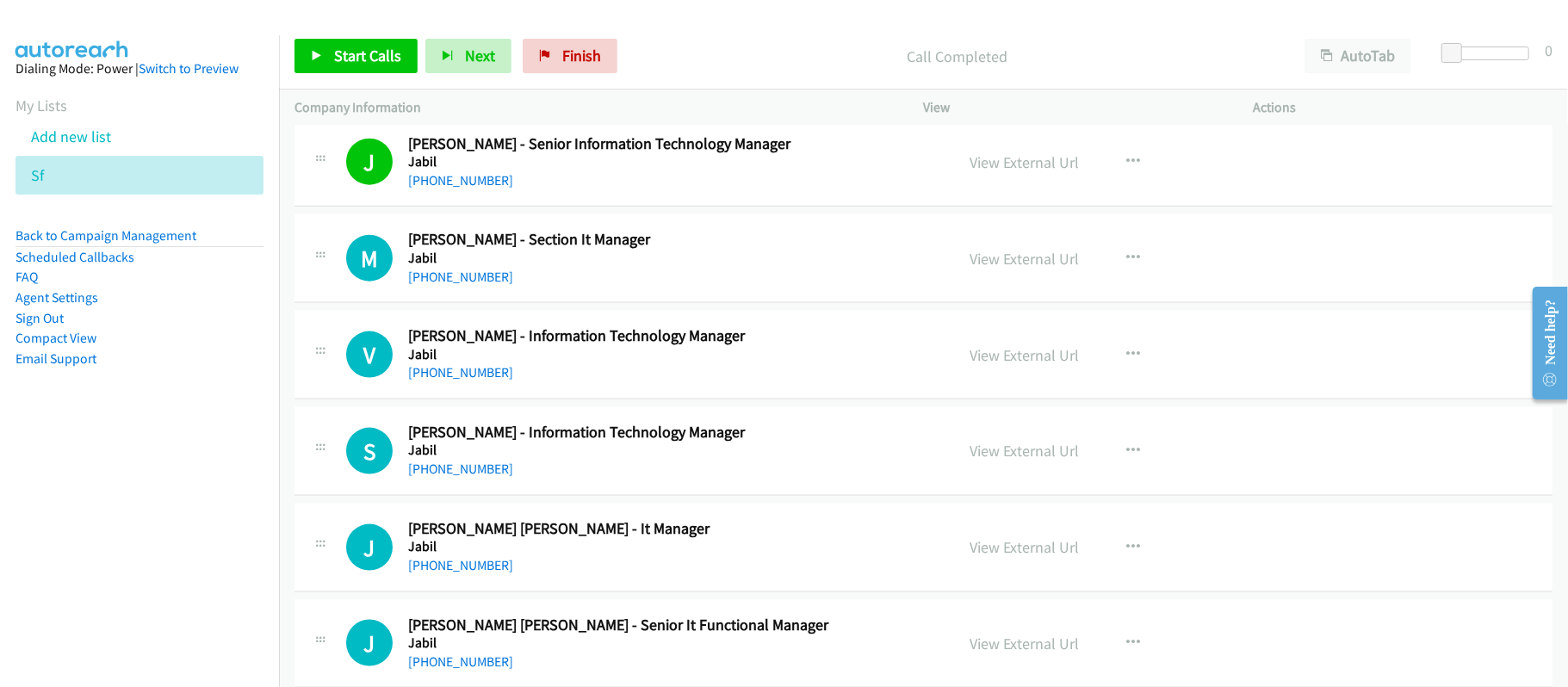
drag, startPoint x: 456, startPoint y: 280, endPoint x: 676, endPoint y: 312, distance: 222.3
click at [456, 280] on link "+60 12-493 8958" at bounding box center [461, 277] width 105 height 17
drag, startPoint x: 455, startPoint y: 369, endPoint x: 470, endPoint y: 380, distance: 18.6
click at [455, 369] on link "+60 12-223 5245" at bounding box center [461, 372] width 105 height 17
drag, startPoint x: 482, startPoint y: 470, endPoint x: 669, endPoint y: 463, distance: 187.1
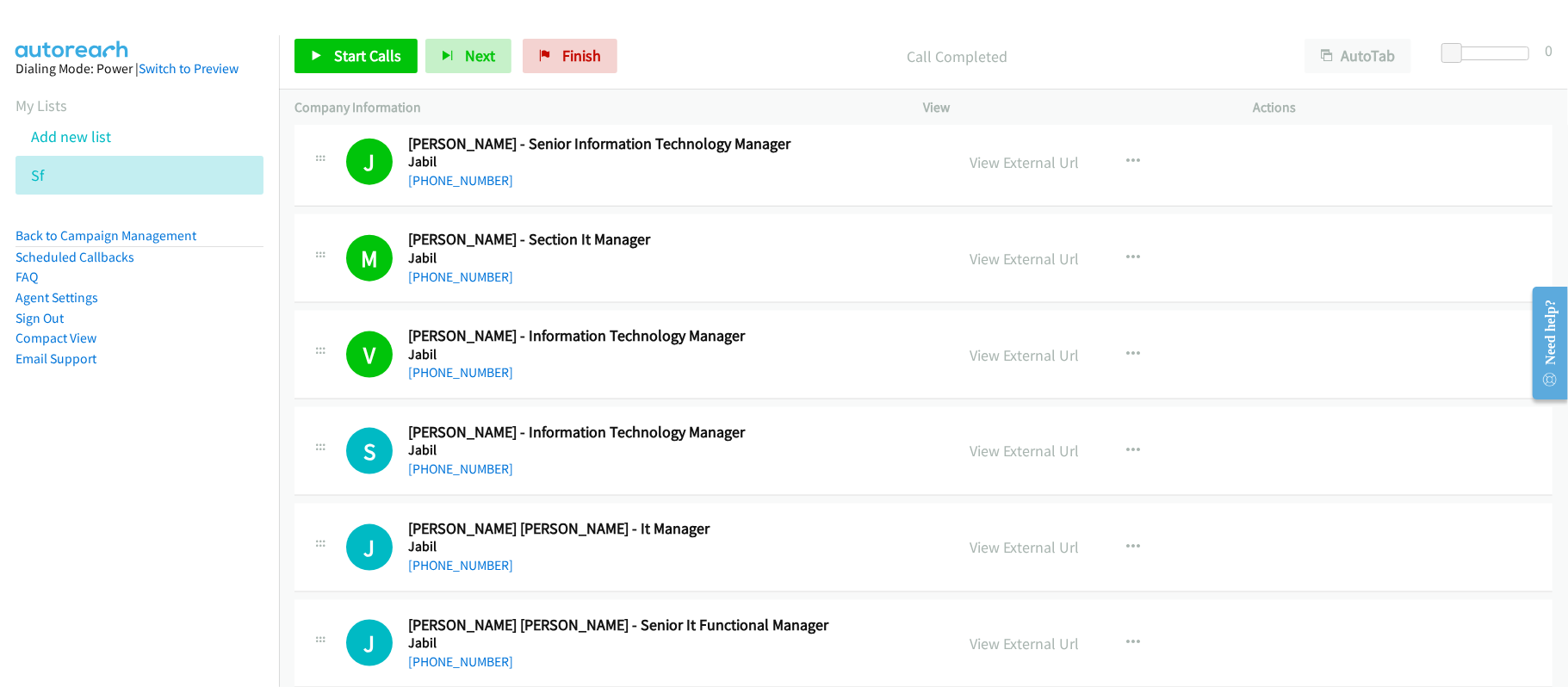
click at [482, 470] on link "+60 12-475 1677" at bounding box center [461, 469] width 105 height 17
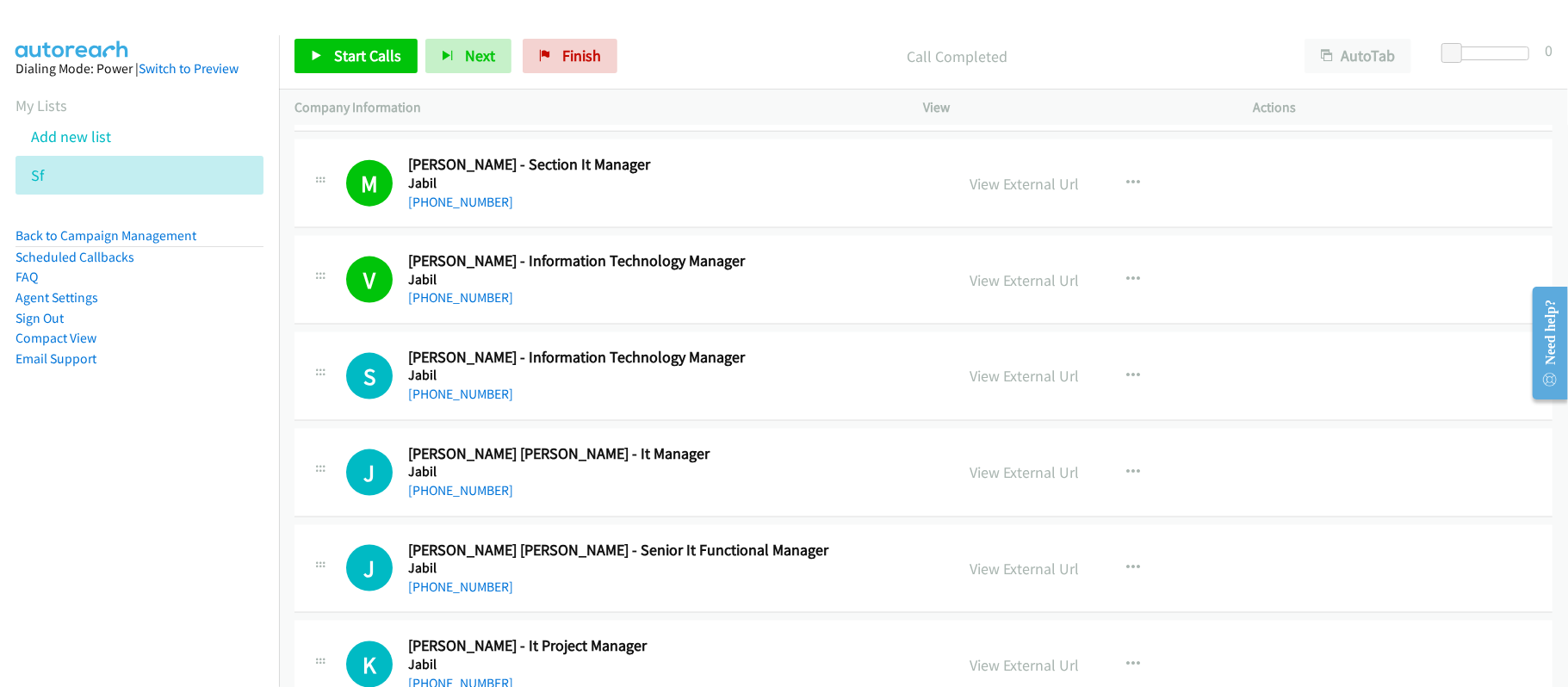
scroll to position [1722, 0]
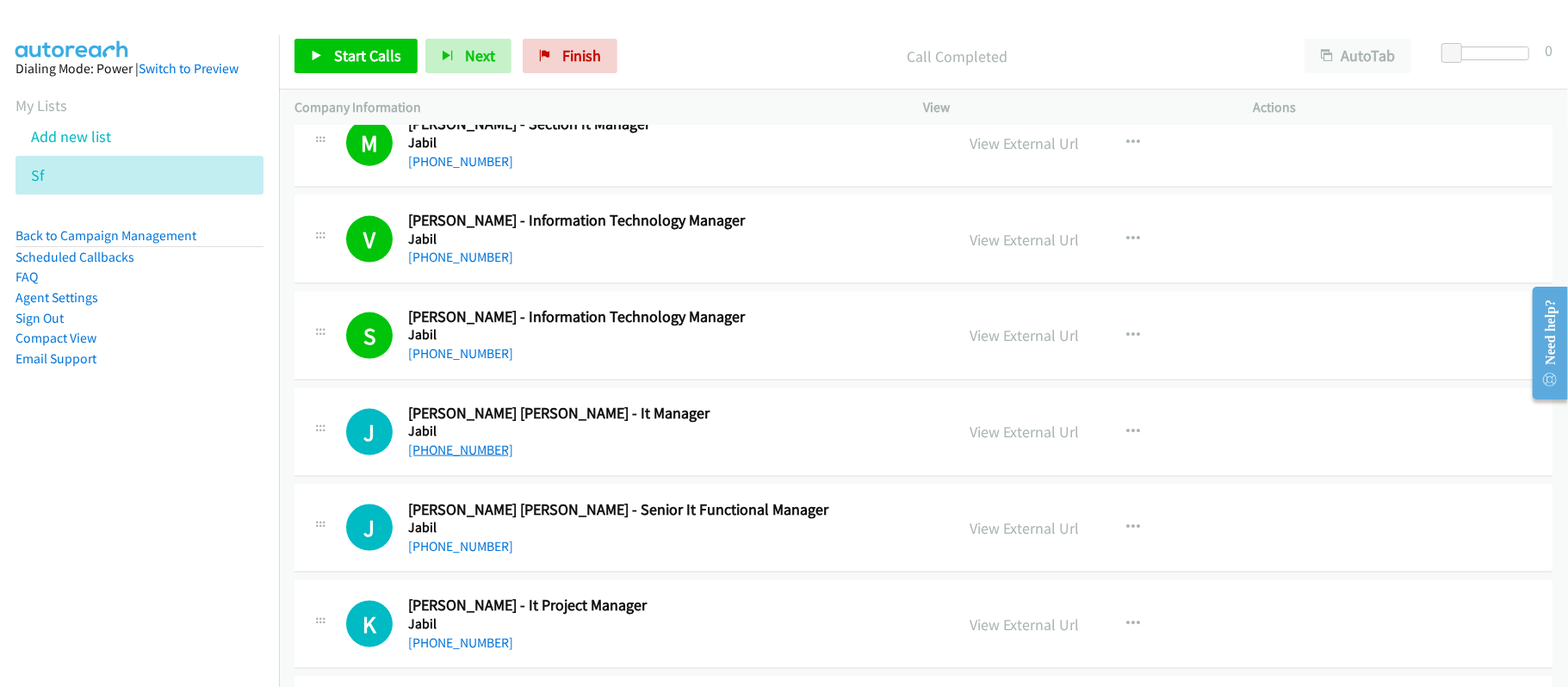
click at [459, 458] on link "+60 12-525 7882" at bounding box center [461, 449] width 105 height 17
drag, startPoint x: 463, startPoint y: 551, endPoint x: 543, endPoint y: 551, distance: 80.0
click at [463, 551] on link "+60 12-420 2068" at bounding box center [461, 546] width 105 height 17
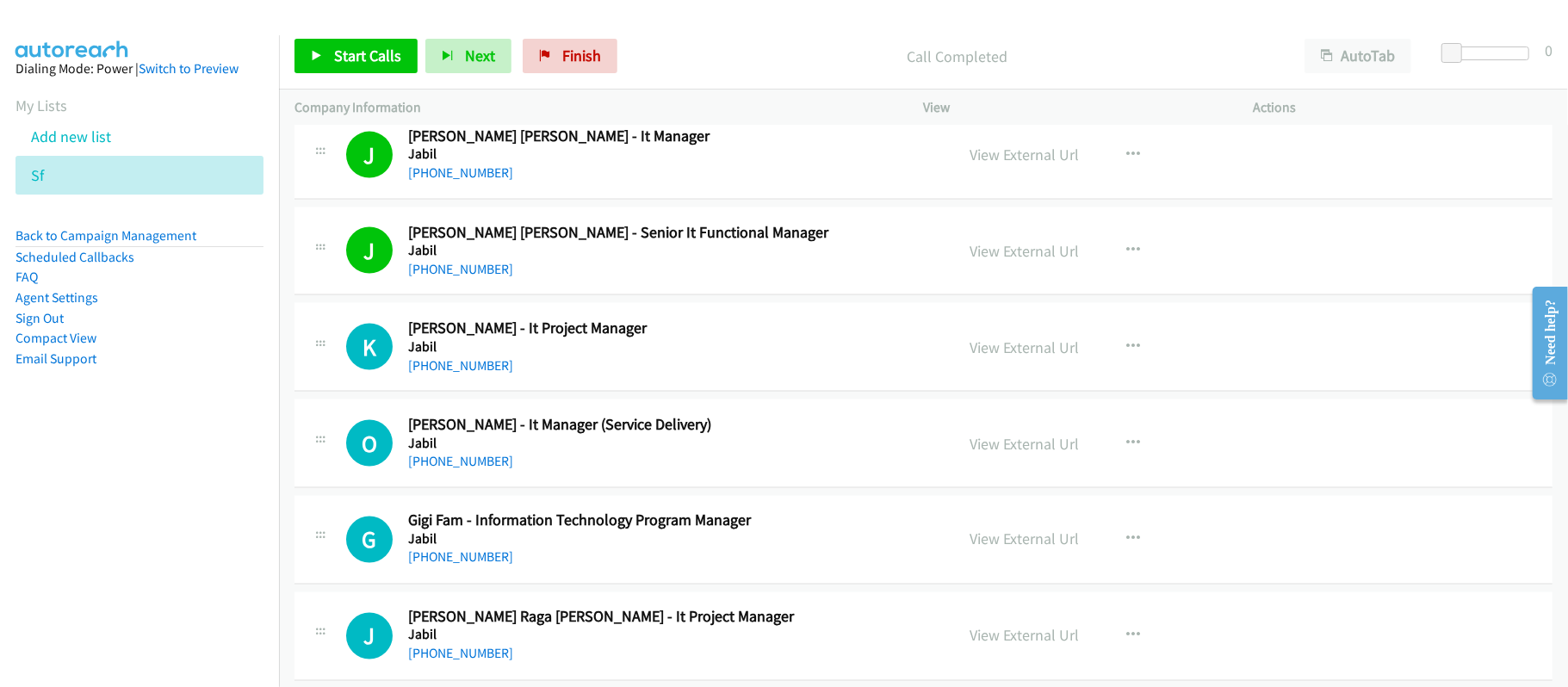
scroll to position [2067, 0]
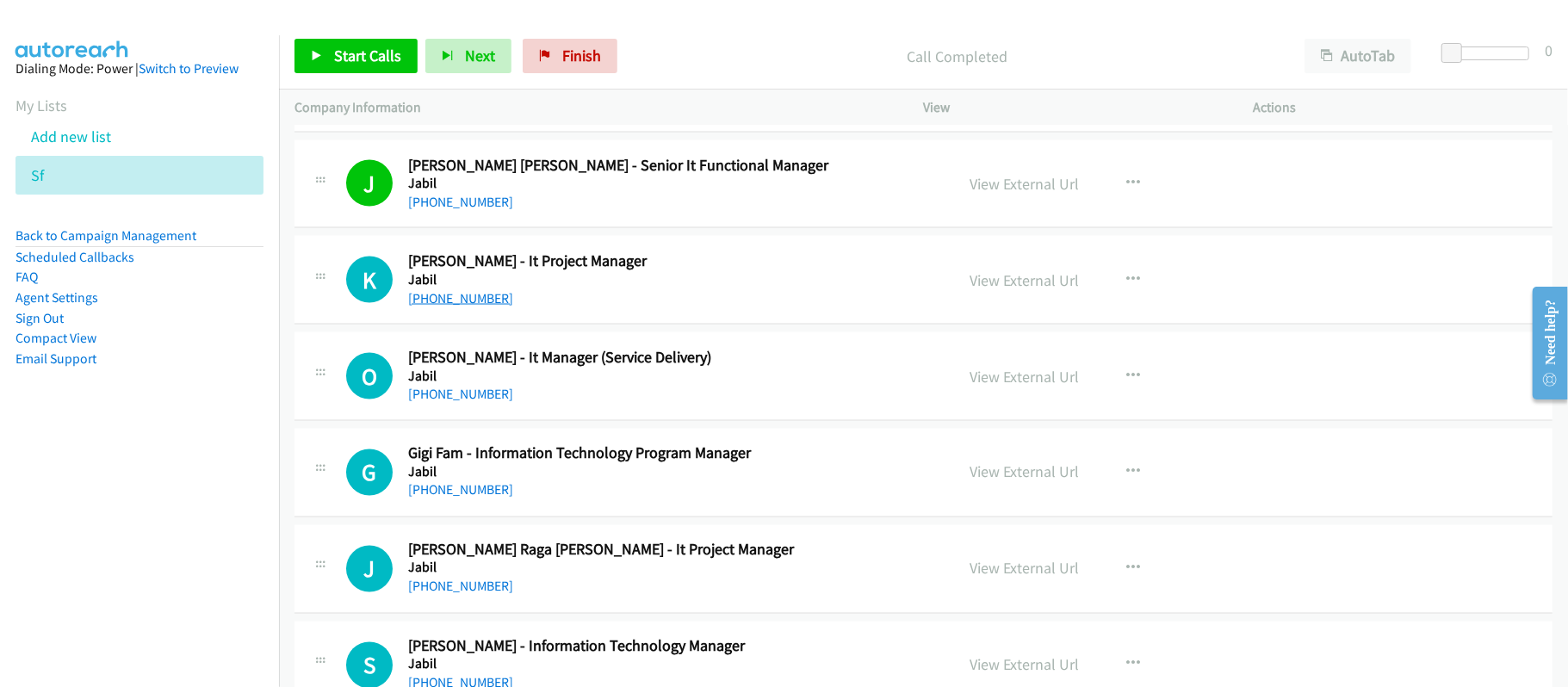
click at [440, 301] on link "+60 14-944 8564" at bounding box center [461, 298] width 105 height 17
click at [478, 401] on link "+60 12-450 6470" at bounding box center [461, 394] width 105 height 17
drag, startPoint x: 452, startPoint y: 494, endPoint x: 474, endPoint y: 501, distance: 23.1
click at [452, 494] on link "+60 17-631 9089" at bounding box center [461, 490] width 105 height 17
click at [448, 588] on link "+60 13-489 0108" at bounding box center [461, 587] width 105 height 17
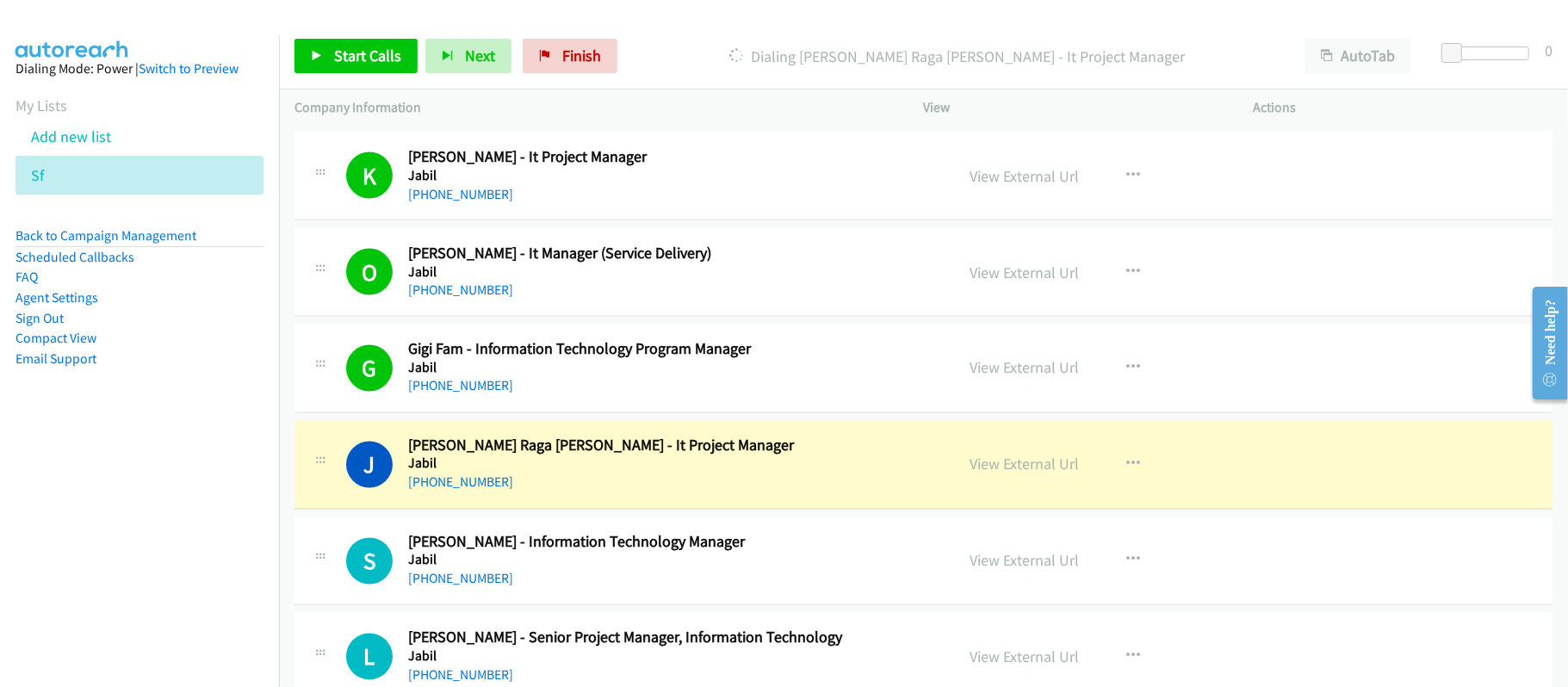
scroll to position [2296, 0]
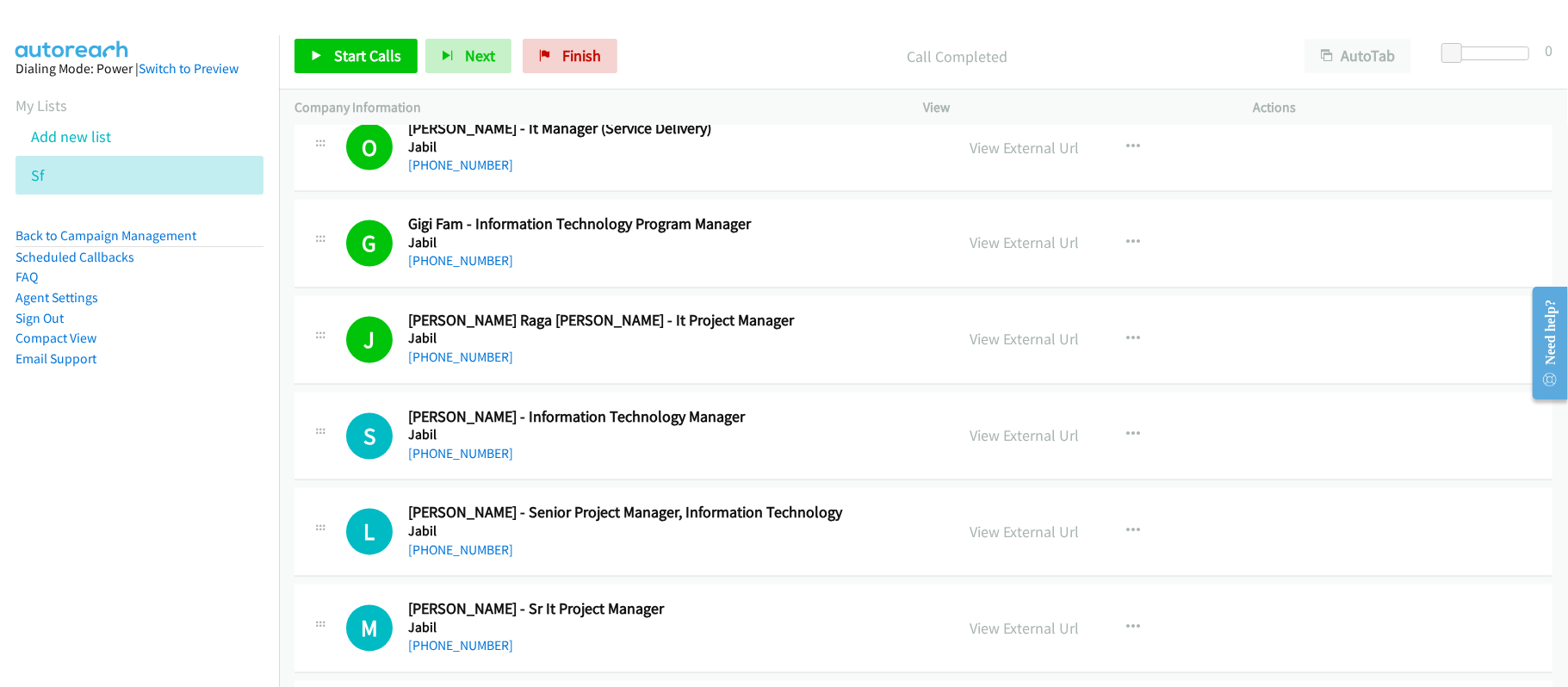
drag, startPoint x: 455, startPoint y: 466, endPoint x: 945, endPoint y: 551, distance: 497.3
click at [455, 462] on link "+60 19-578 1483" at bounding box center [461, 454] width 105 height 17
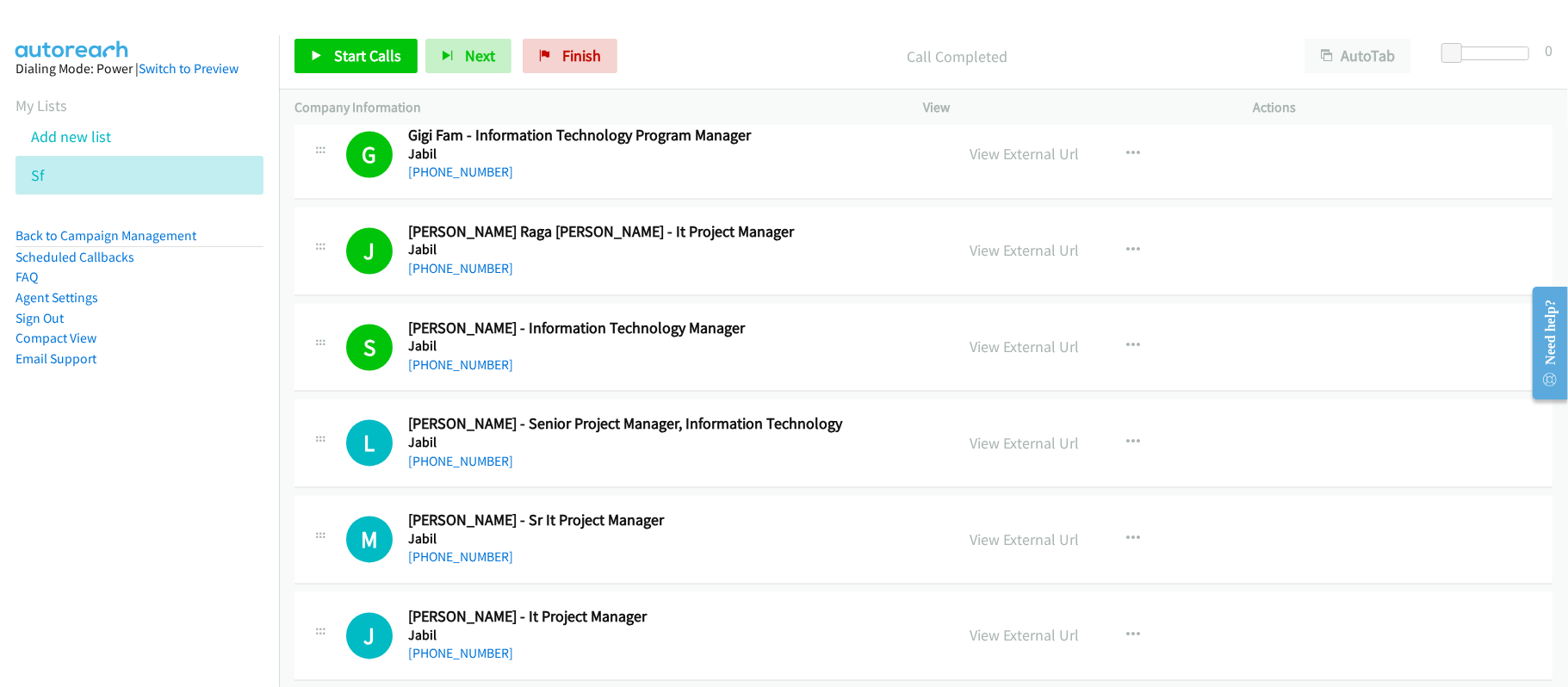
scroll to position [2411, 0]
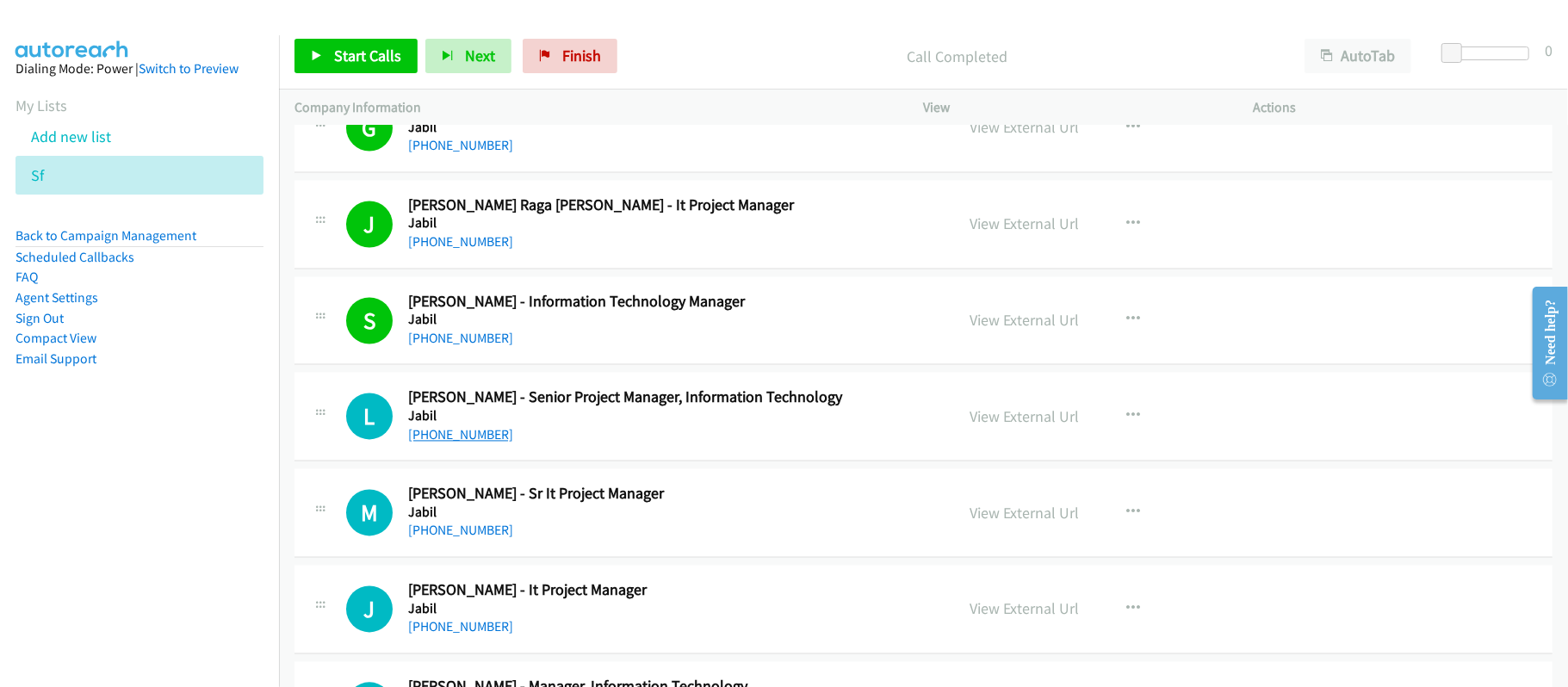
click at [473, 443] on link "+60 12-493 4968" at bounding box center [461, 435] width 105 height 17
drag, startPoint x: 466, startPoint y: 545, endPoint x: 710, endPoint y: 553, distance: 244.1
click at [466, 539] on link "+60 12-648 7866" at bounding box center [461, 530] width 105 height 17
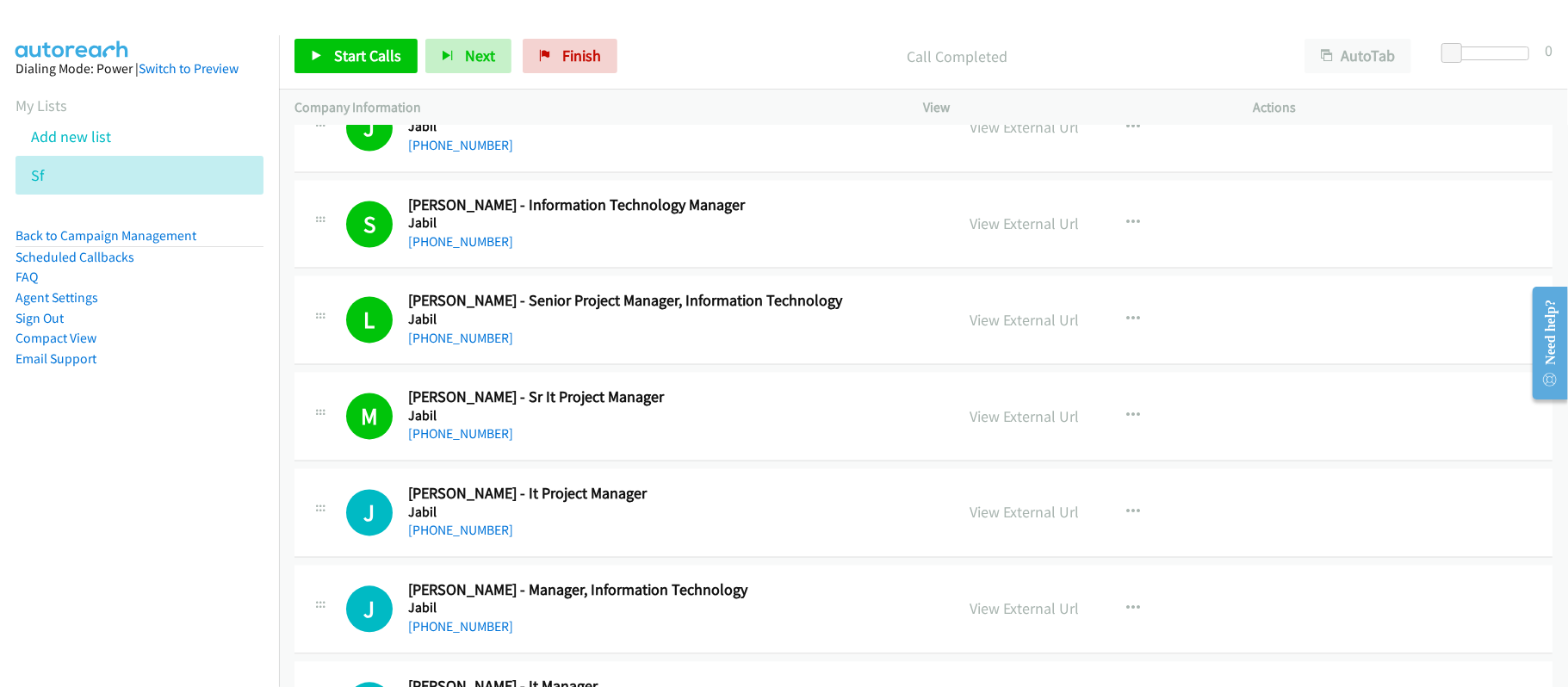
scroll to position [2640, 0]
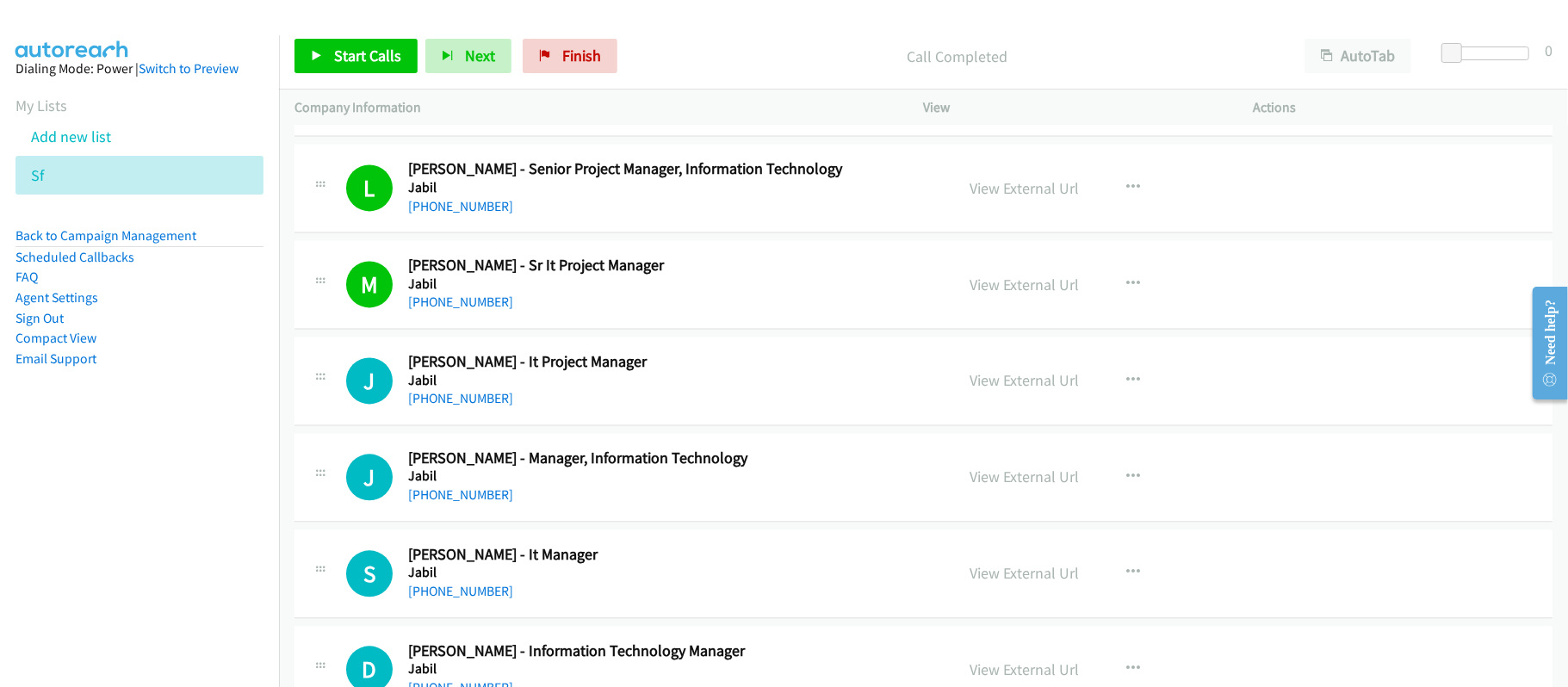
drag, startPoint x: 478, startPoint y: 403, endPoint x: 586, endPoint y: 422, distance: 109.7
click at [478, 403] on link "+60 12-488 1800" at bounding box center [461, 398] width 105 height 17
click at [476, 503] on link "+60 12-554 6645" at bounding box center [461, 494] width 105 height 17
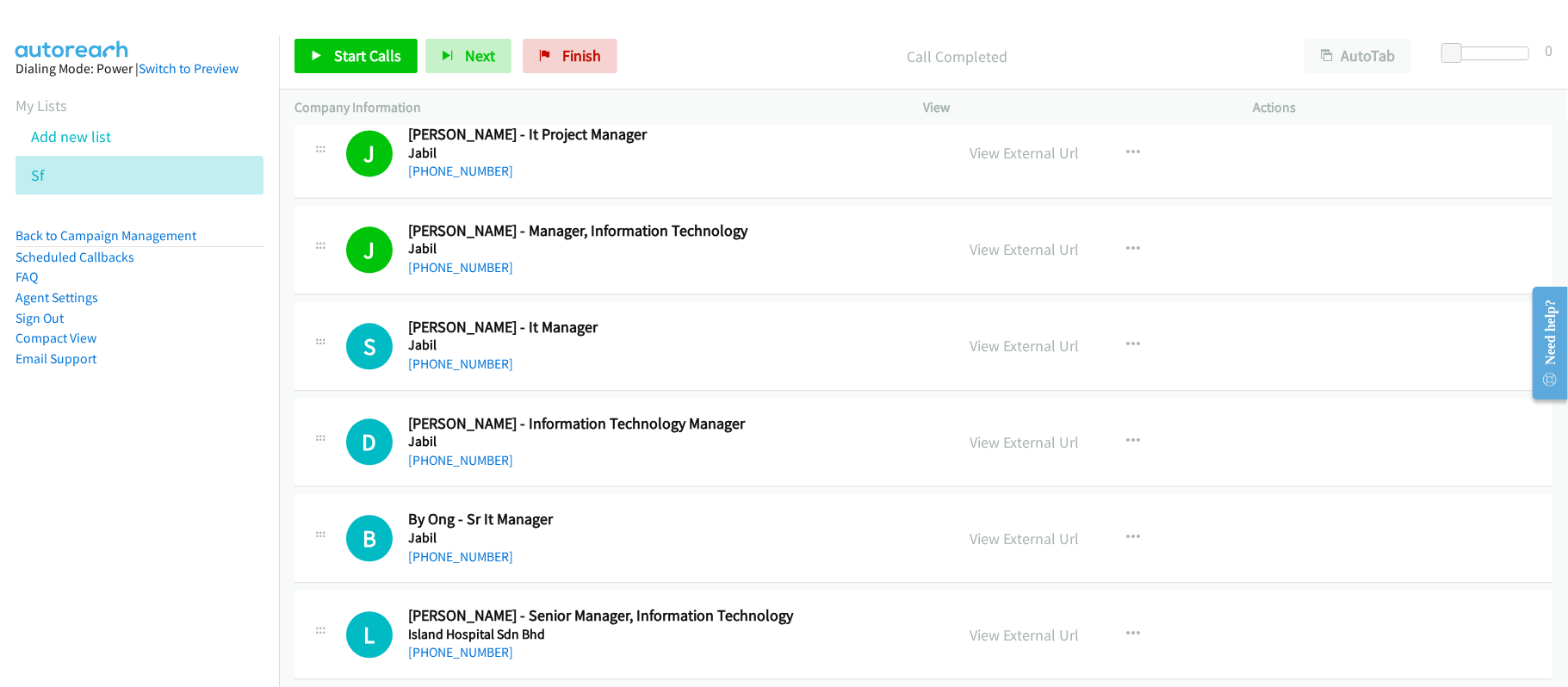
scroll to position [2870, 0]
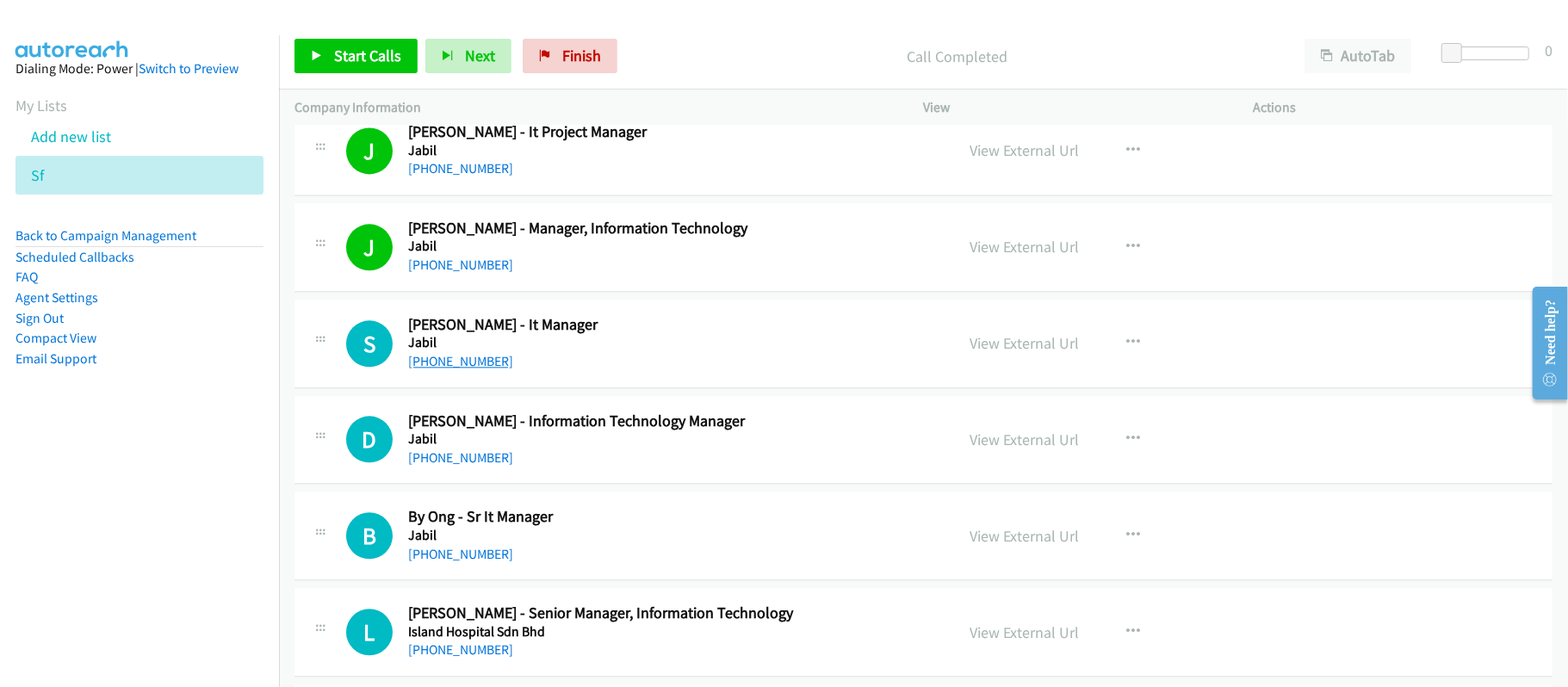
click at [472, 363] on link "+60 12-427 7871" at bounding box center [461, 361] width 105 height 17
click at [490, 466] on link "+60 12-418 0337" at bounding box center [461, 457] width 105 height 17
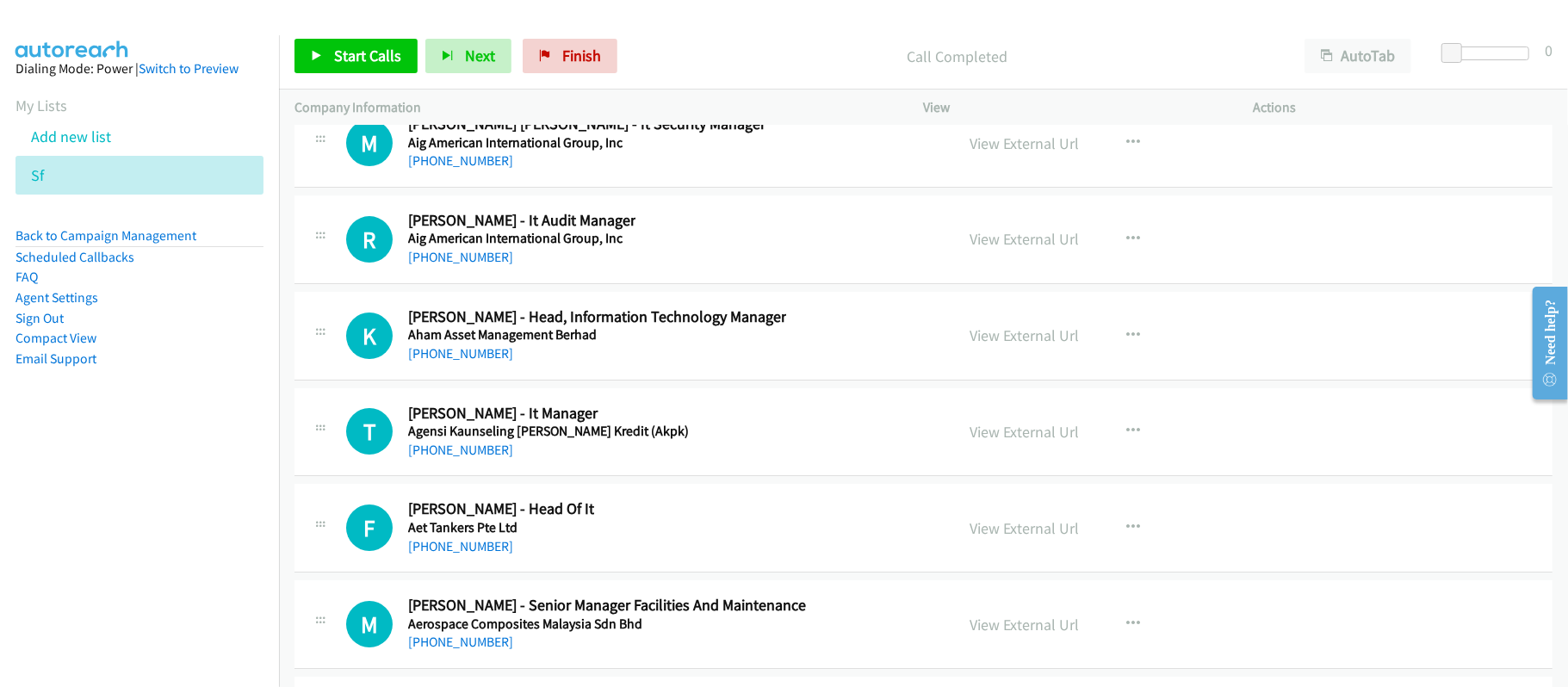
scroll to position [43551, 0]
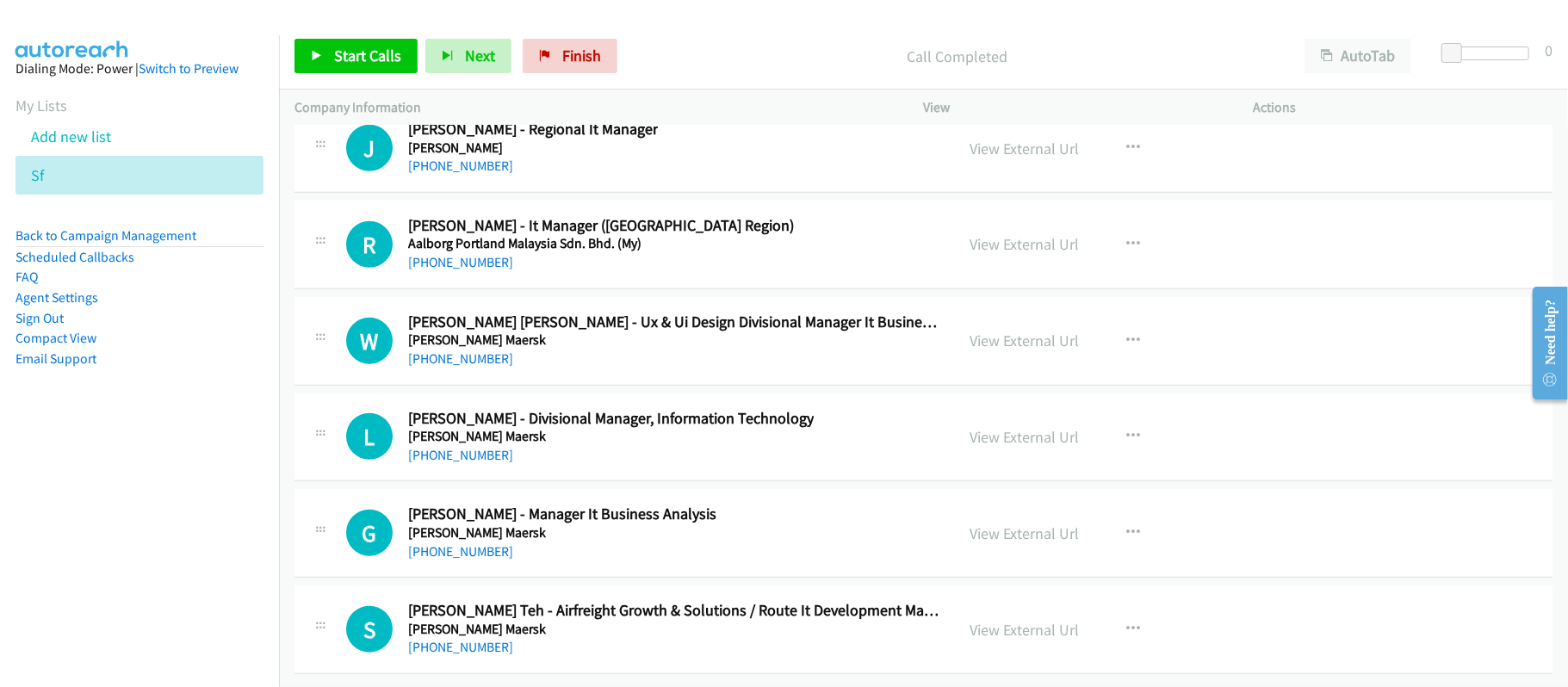
click at [491, 542] on div "+60 16-414 3276" at bounding box center [562, 552] width 308 height 20
click at [483, 544] on link "+60 16-414 3276" at bounding box center [461, 552] width 105 height 17
click at [573, 445] on div "+60 16-263 1505" at bounding box center [611, 455] width 405 height 20
click at [600, 445] on div "+60 16-263 1505" at bounding box center [611, 455] width 405 height 20
click at [469, 447] on link "+60 16-263 1505" at bounding box center [461, 455] width 105 height 17
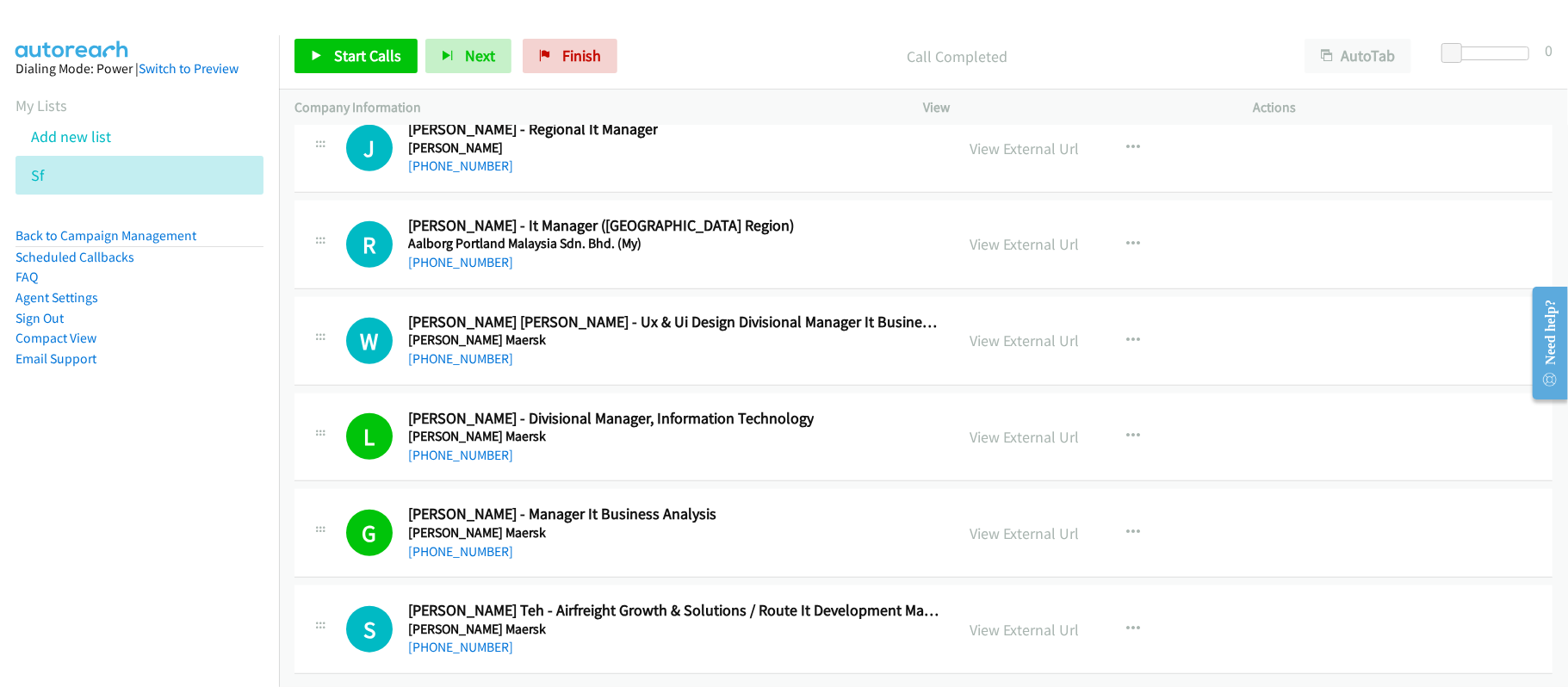
click at [618, 331] on h5 "A.P. Moller Maersk" at bounding box center [673, 340] width 531 height 18
click at [460, 254] on link "+60 19-561 3426" at bounding box center [461, 262] width 105 height 17
click at [603, 349] on div "+60 12-256 7676" at bounding box center [673, 359] width 531 height 20
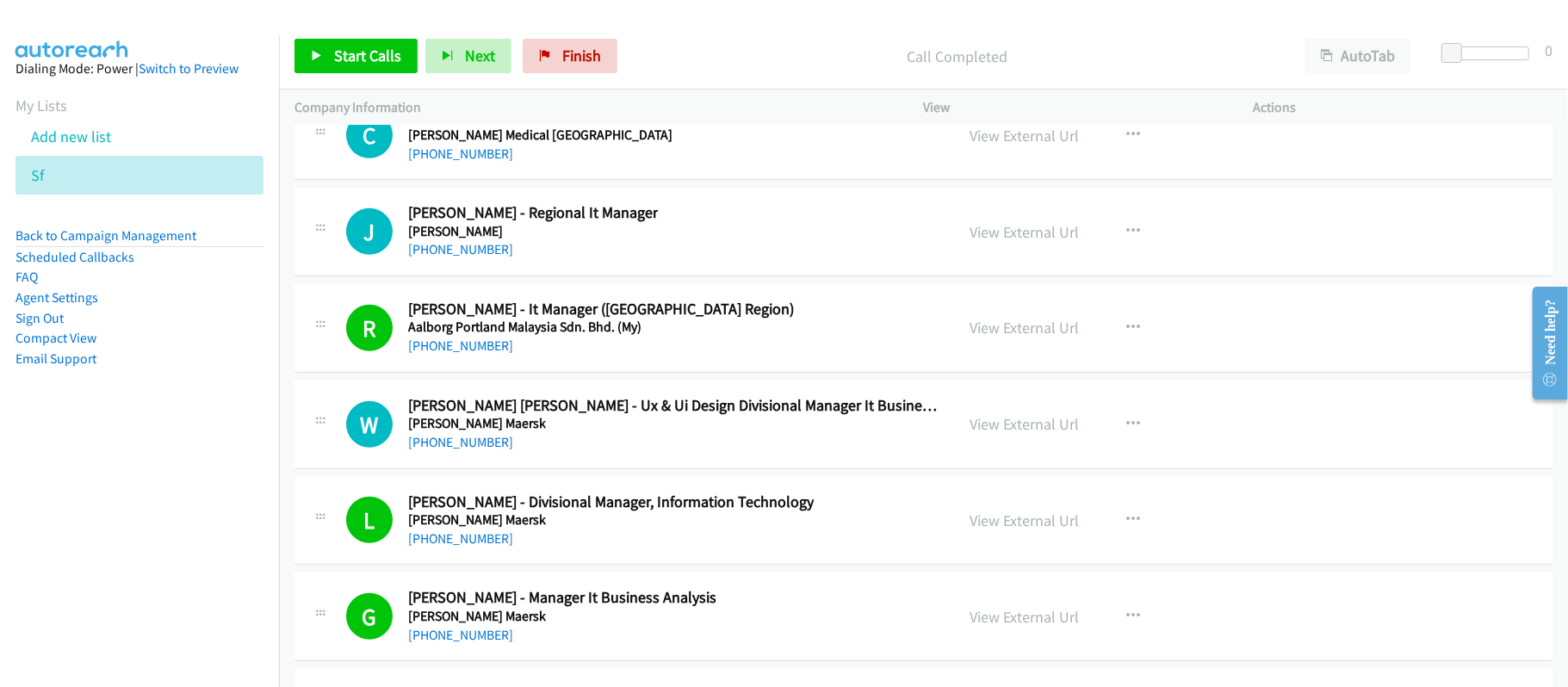
scroll to position [43321, 0]
drag, startPoint x: 477, startPoint y: 377, endPoint x: 692, endPoint y: 391, distance: 215.5
click at [477, 256] on link "+60 16-564 4595" at bounding box center [461, 248] width 105 height 17
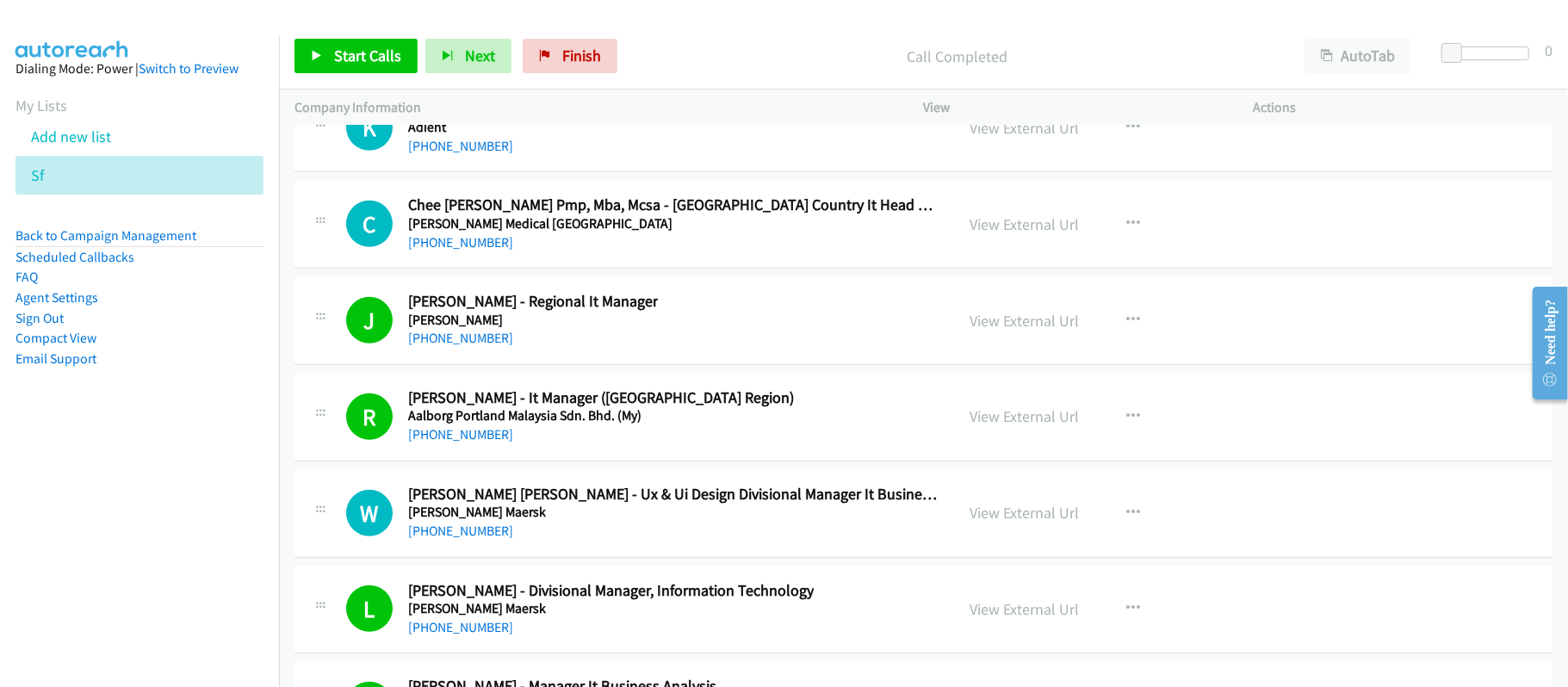
scroll to position [43091, 0]
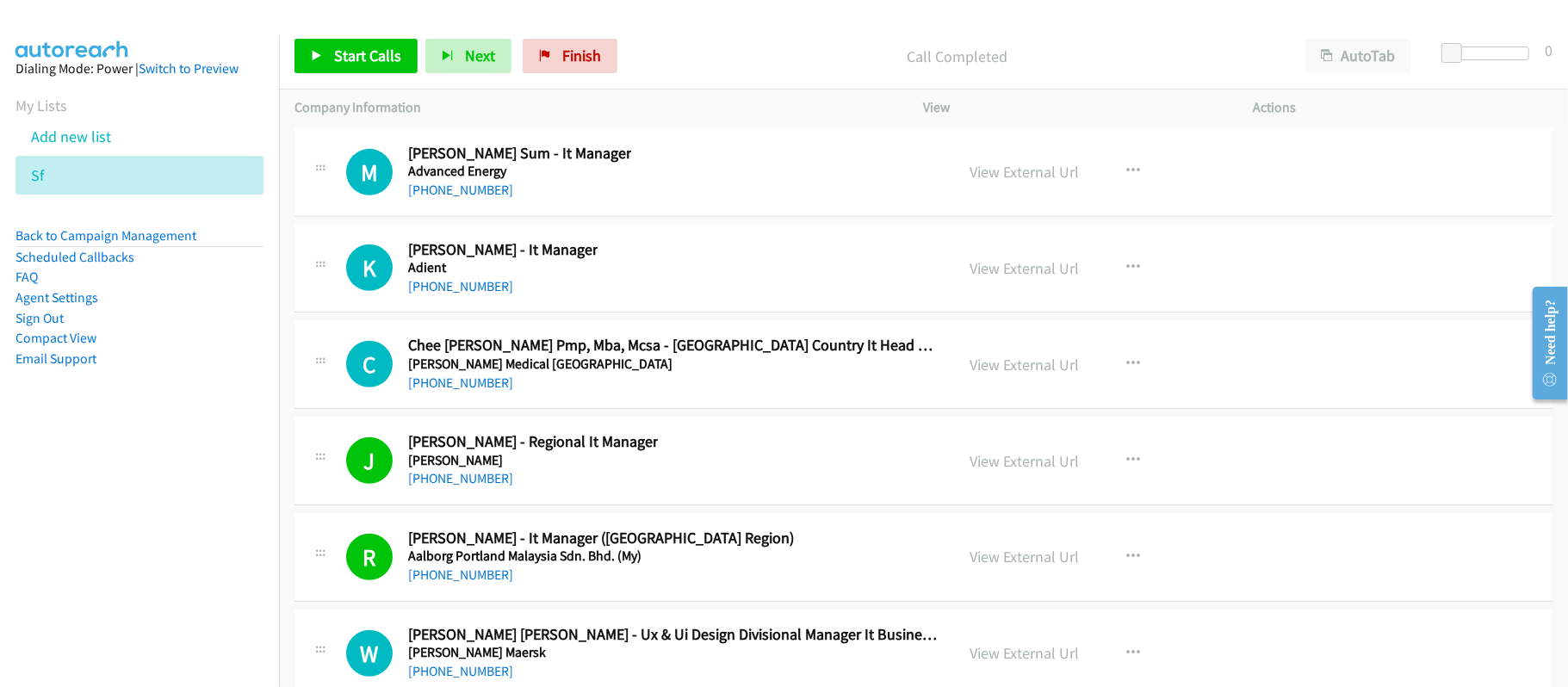
click at [646, 409] on div "C Callback Scheduled Chee Youn Fok Pmp, Mba, Mcsa - Malaysia Country It Head At…" at bounding box center [923, 364] width 1258 height 89
click at [470, 391] on link "+60 12-418 8521" at bounding box center [461, 382] width 105 height 17
click at [439, 294] on link "+60 19-362 3929" at bounding box center [461, 286] width 105 height 17
drag, startPoint x: 483, startPoint y: 324, endPoint x: 716, endPoint y: 322, distance: 233.0
click at [483, 198] on link "+60 16-496 2187" at bounding box center [461, 189] width 105 height 17
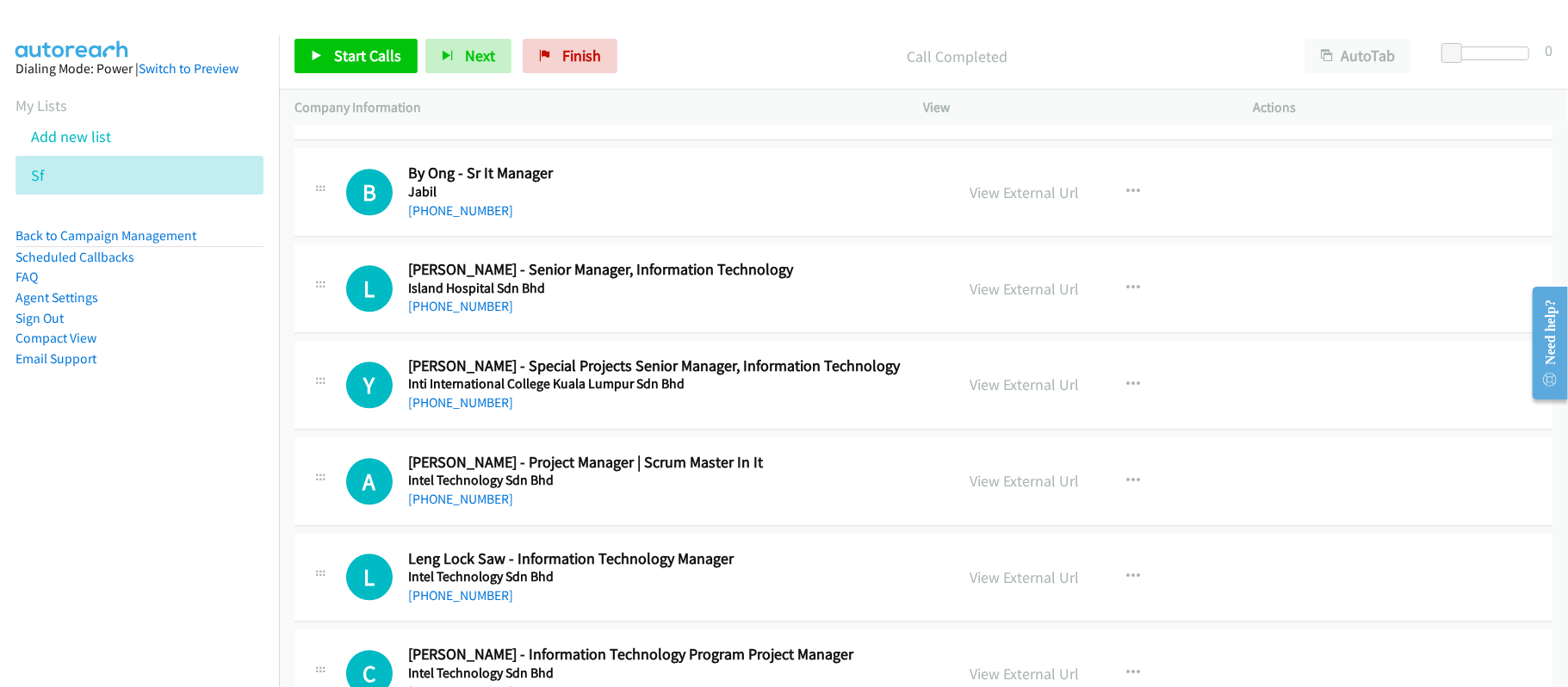
scroll to position [3098, 0]
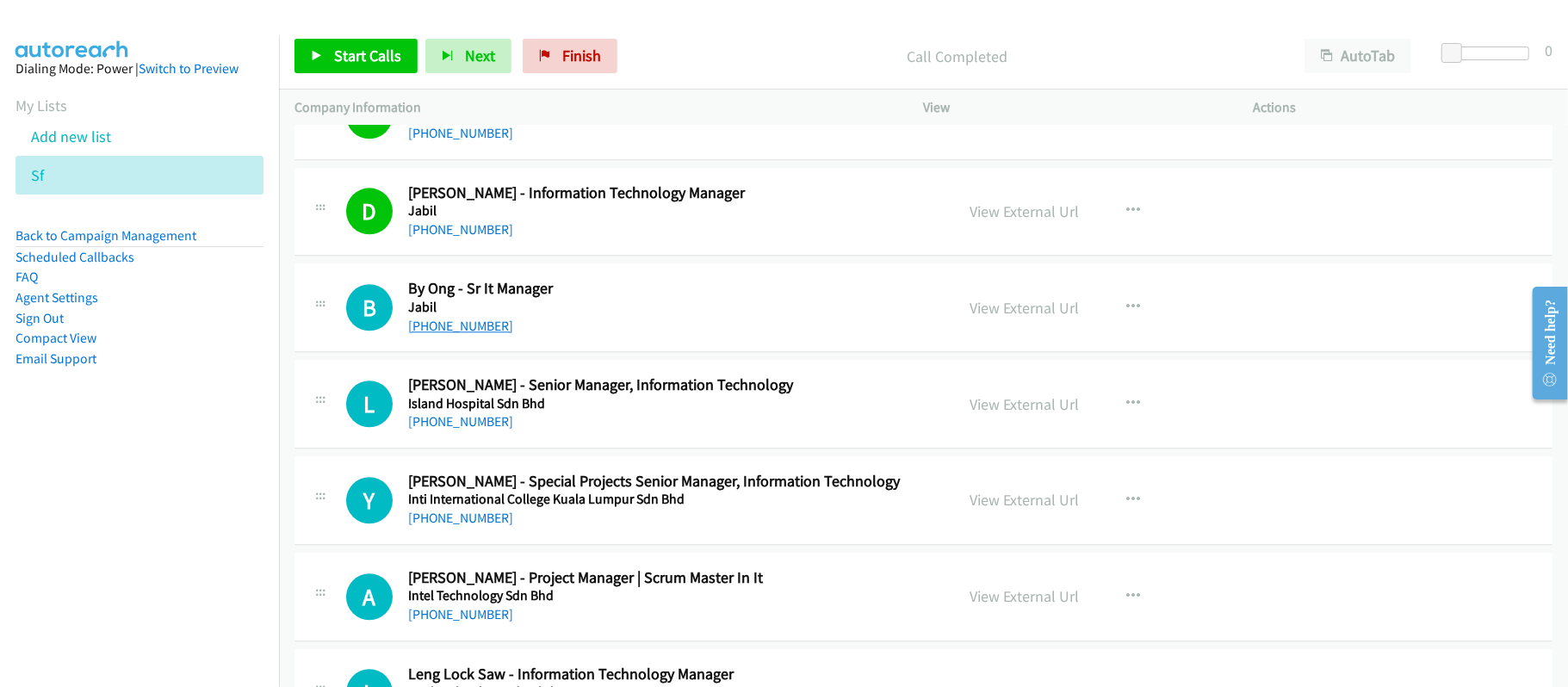
click at [466, 329] on link "+60 17-486 7286" at bounding box center [461, 325] width 105 height 17
click at [696, 330] on div "+60 17-486 7286" at bounding box center [669, 325] width 522 height 20
click at [1003, 318] on link "View External Url" at bounding box center [1025, 308] width 109 height 19
click at [466, 425] on link "+60 11-6336 1088" at bounding box center [461, 421] width 105 height 17
click at [673, 504] on h5 "Inti International College Kuala Lumpur Sdn Bhd" at bounding box center [669, 500] width 522 height 18
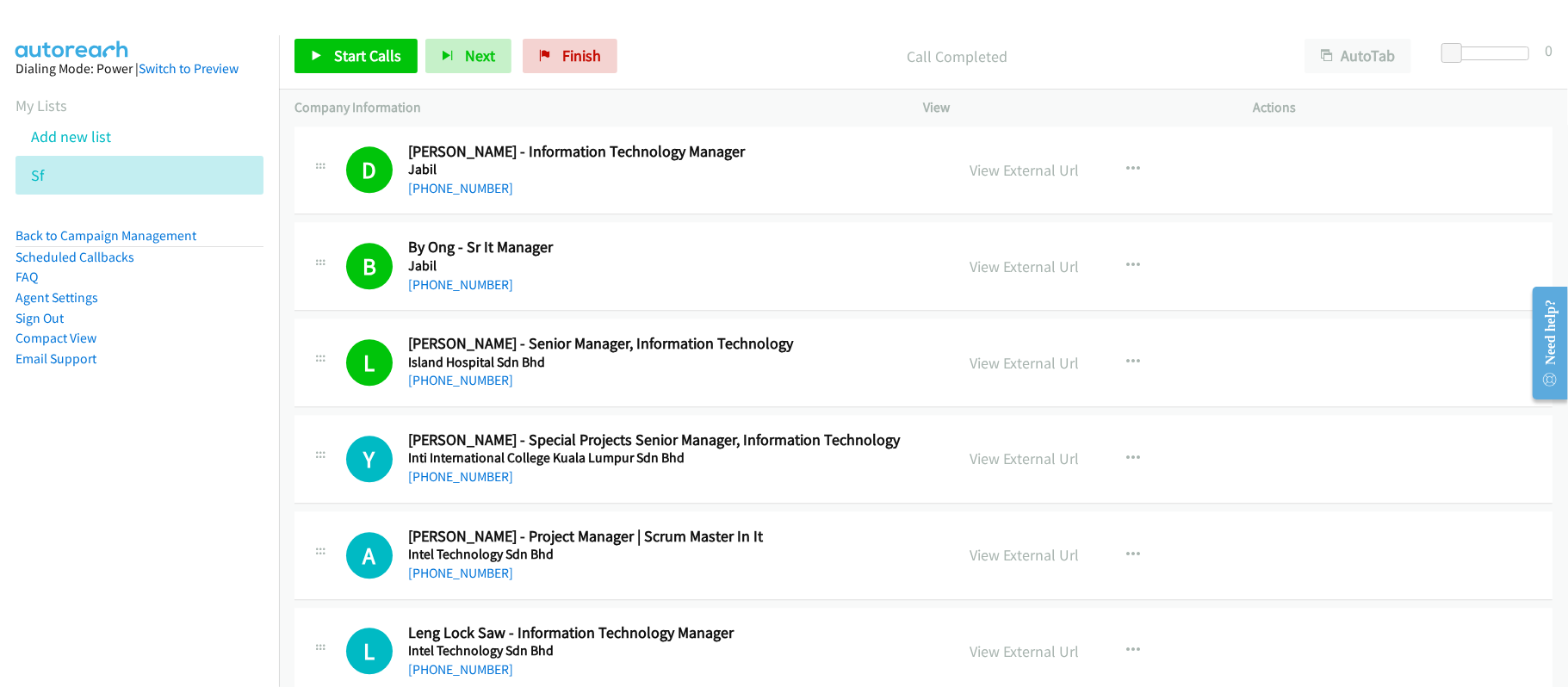
scroll to position [3214, 0]
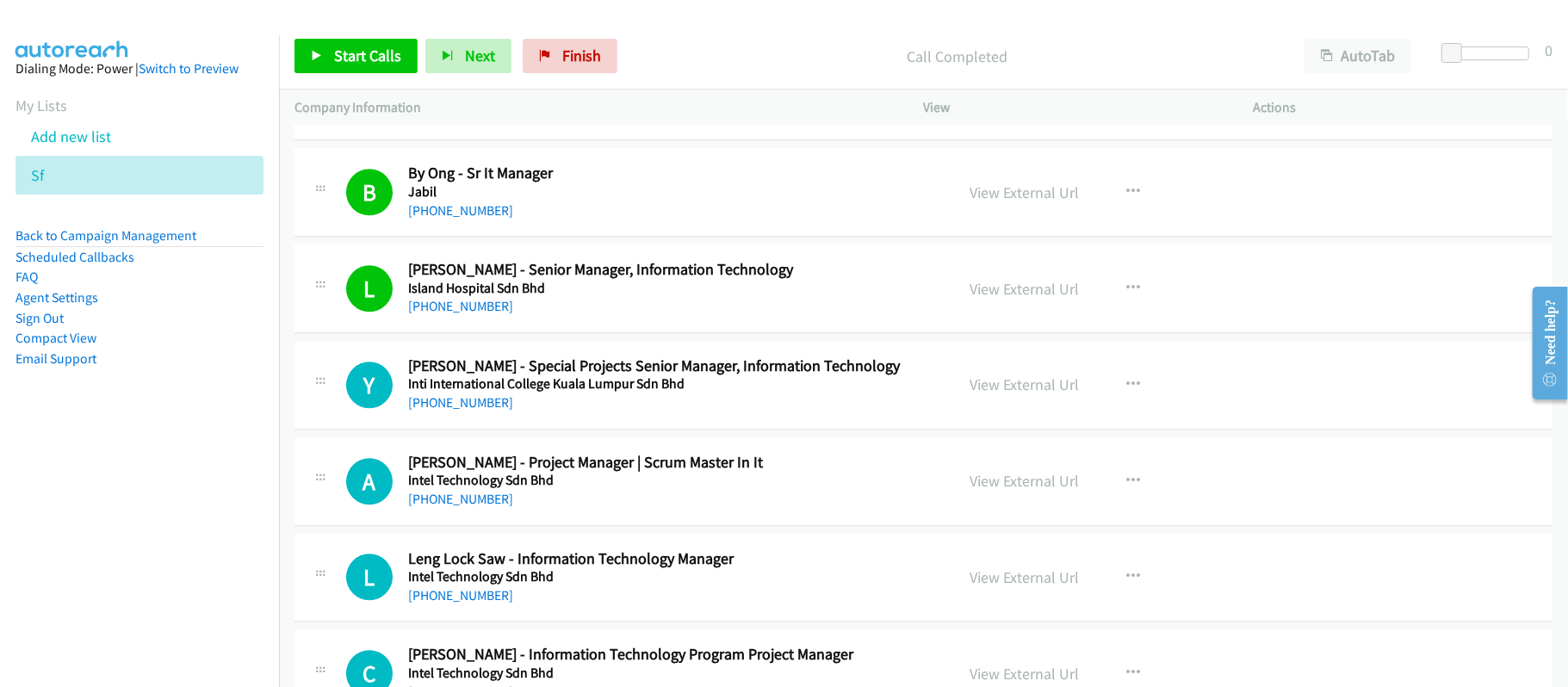
click at [847, 430] on div "Y Callback Scheduled Yong May - Special Projects Senior Manager, Information Te…" at bounding box center [923, 385] width 1258 height 89
drag, startPoint x: 478, startPoint y: 410, endPoint x: 697, endPoint y: 431, distance: 220.0
click at [478, 410] on link "+60 12-944 9720" at bounding box center [461, 402] width 105 height 17
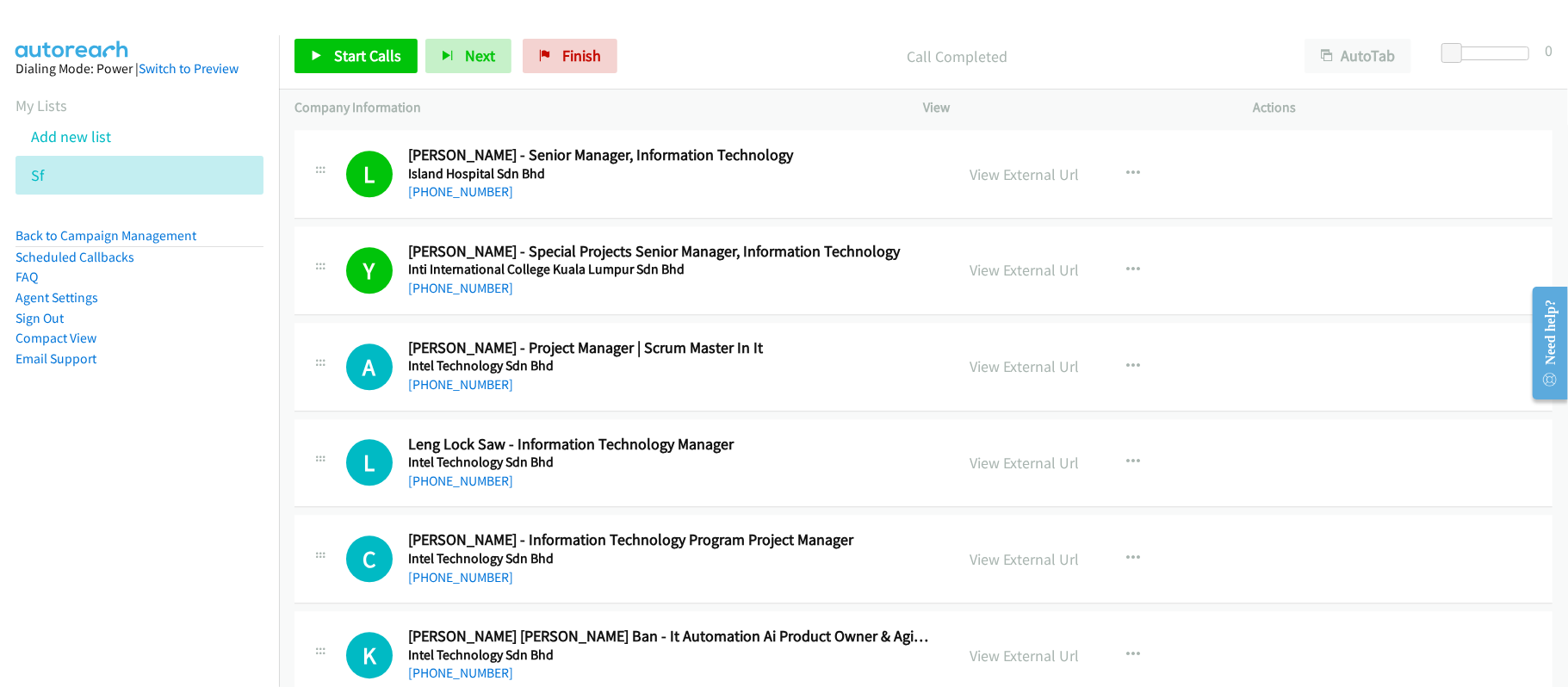
click at [687, 389] on div "+60 12-591 8491" at bounding box center [669, 384] width 522 height 20
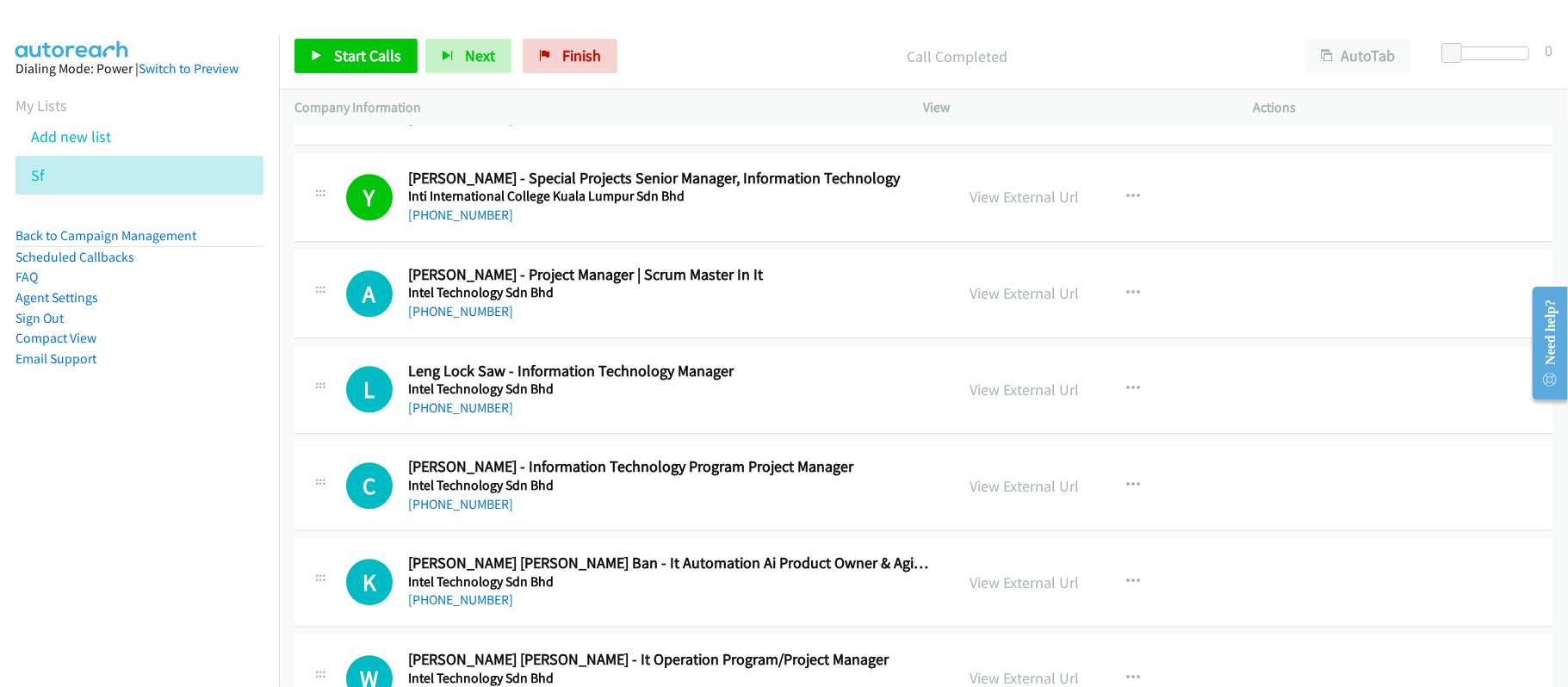
scroll to position [3443, 0]
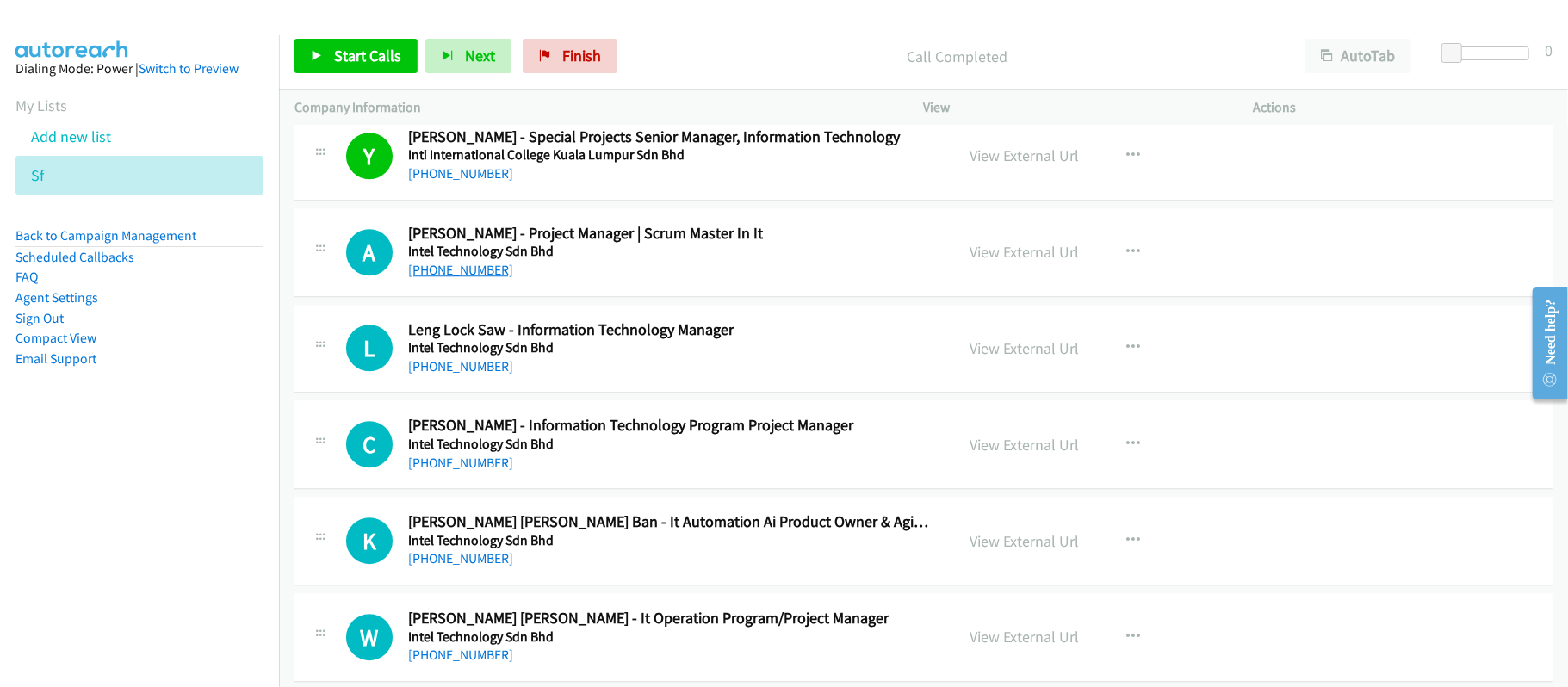
click at [478, 278] on link "+60 12-591 8491" at bounding box center [461, 270] width 105 height 17
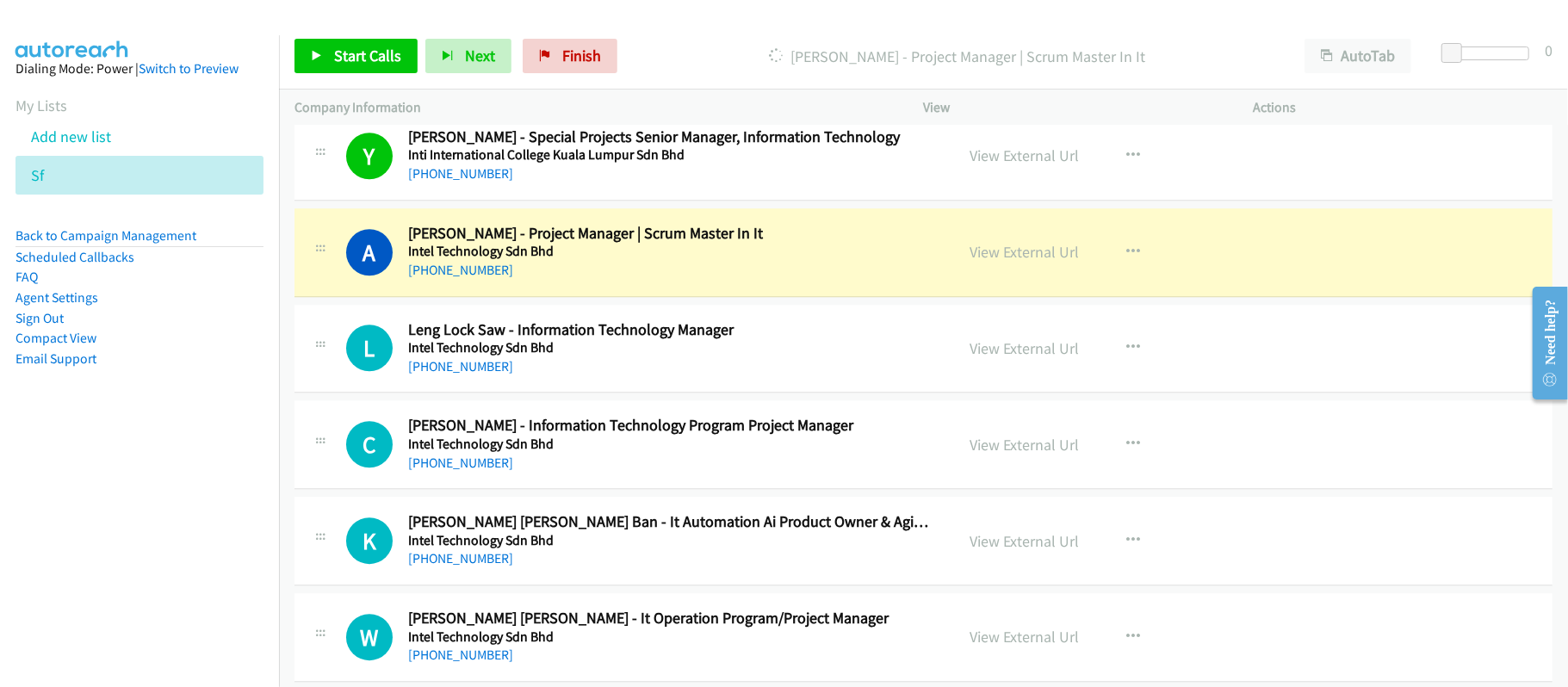
click at [625, 375] on div "+60 12-499 0807" at bounding box center [669, 366] width 522 height 20
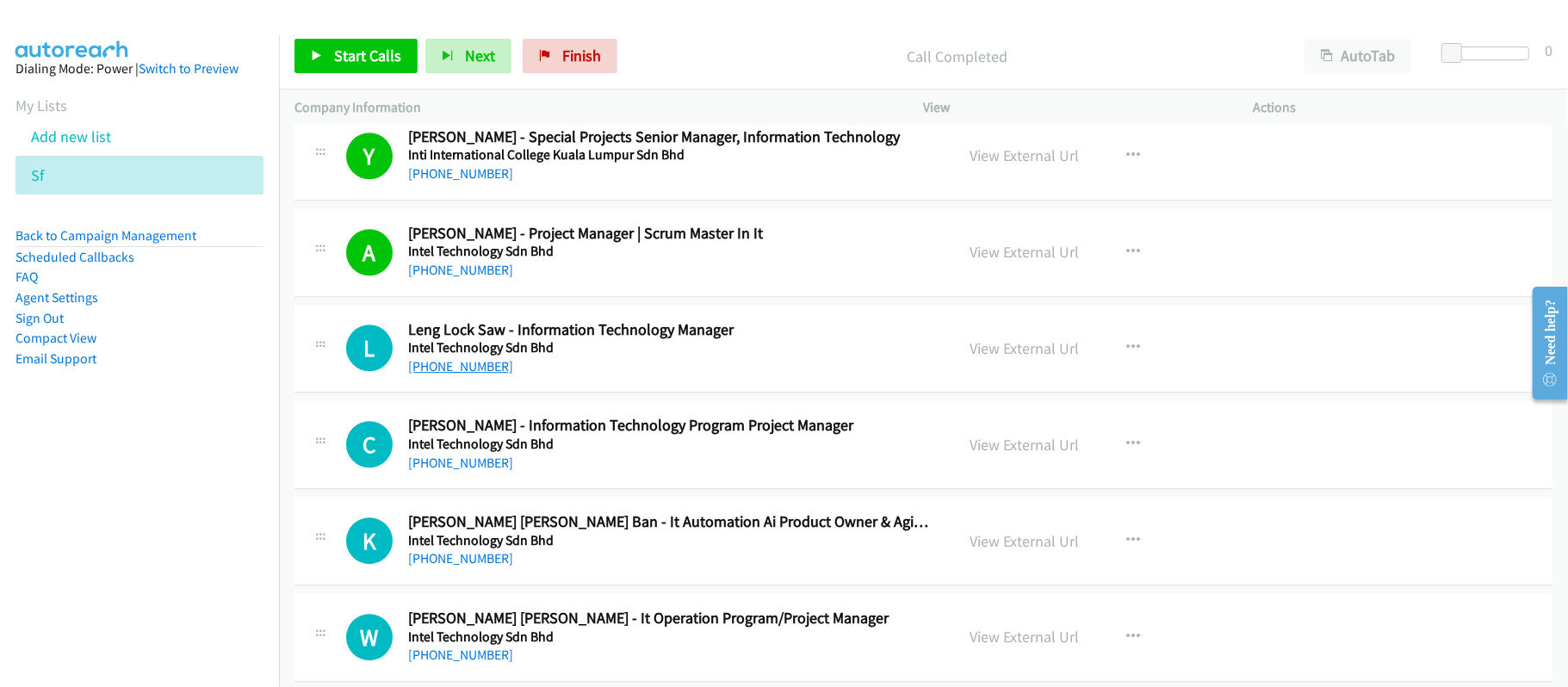
click at [459, 372] on link "+60 12-499 0807" at bounding box center [461, 366] width 105 height 17
click at [477, 373] on link "+60 12-499 0807" at bounding box center [461, 366] width 105 height 17
click at [539, 394] on div "L Callback Scheduled Leng Lock Saw - Information Technology Manager Intel Techn…" at bounding box center [923, 349] width 1258 height 89
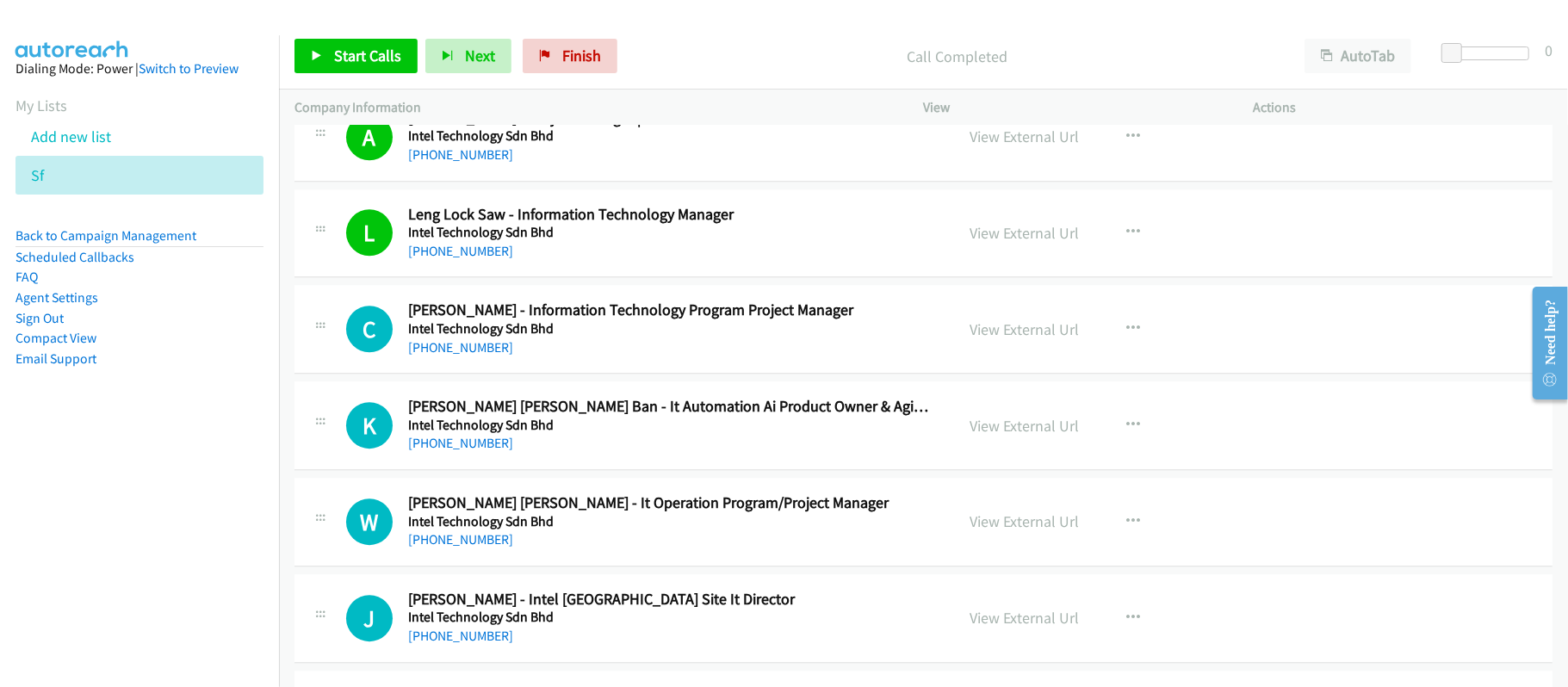
scroll to position [3672, 0]
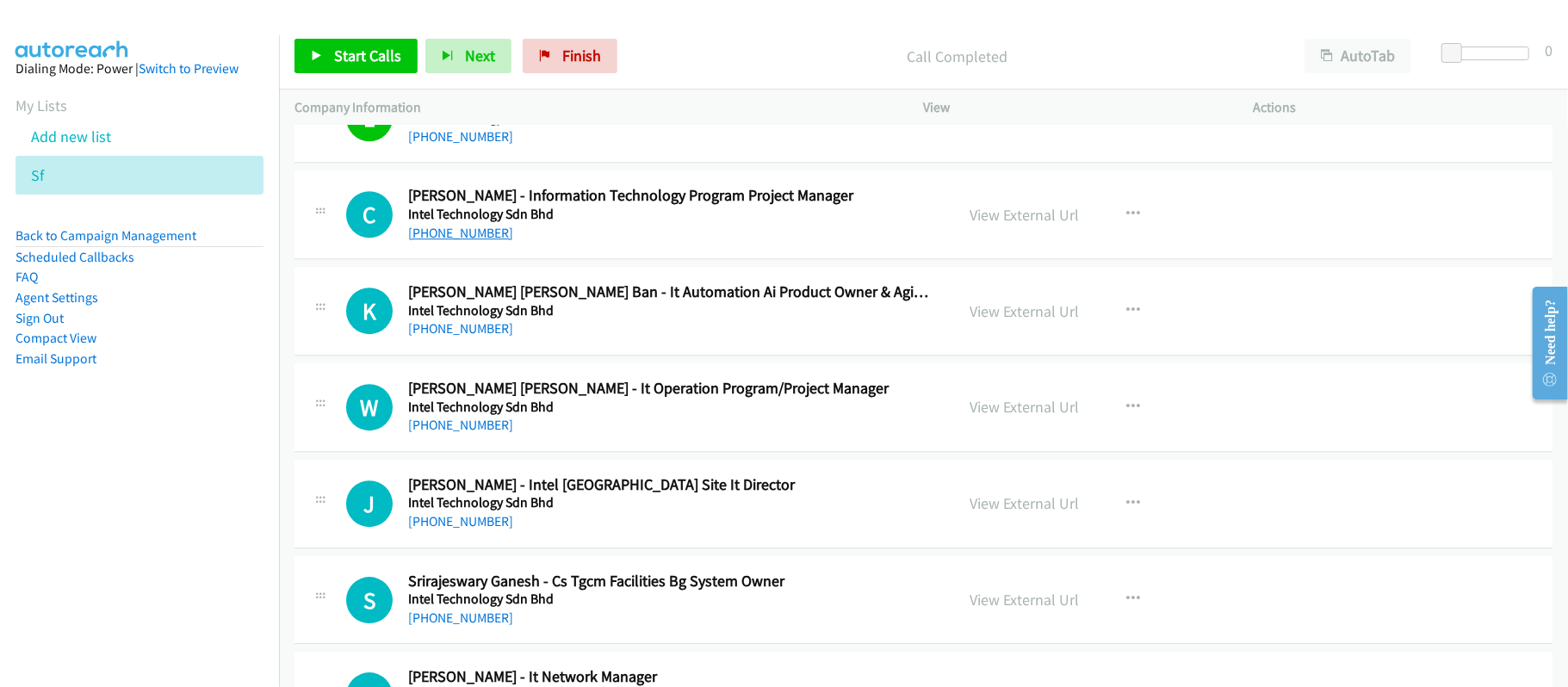
click at [451, 241] on link "+60 16-482 3324" at bounding box center [461, 233] width 105 height 17
drag, startPoint x: 466, startPoint y: 338, endPoint x: 698, endPoint y: 384, distance: 236.5
click at [466, 336] on link "+60 17-480 3387" at bounding box center [461, 328] width 105 height 17
click at [713, 339] on div "+60 17-480 3387" at bounding box center [669, 328] width 522 height 20
click at [478, 433] on link "+60 12-567 5423" at bounding box center [461, 425] width 105 height 17
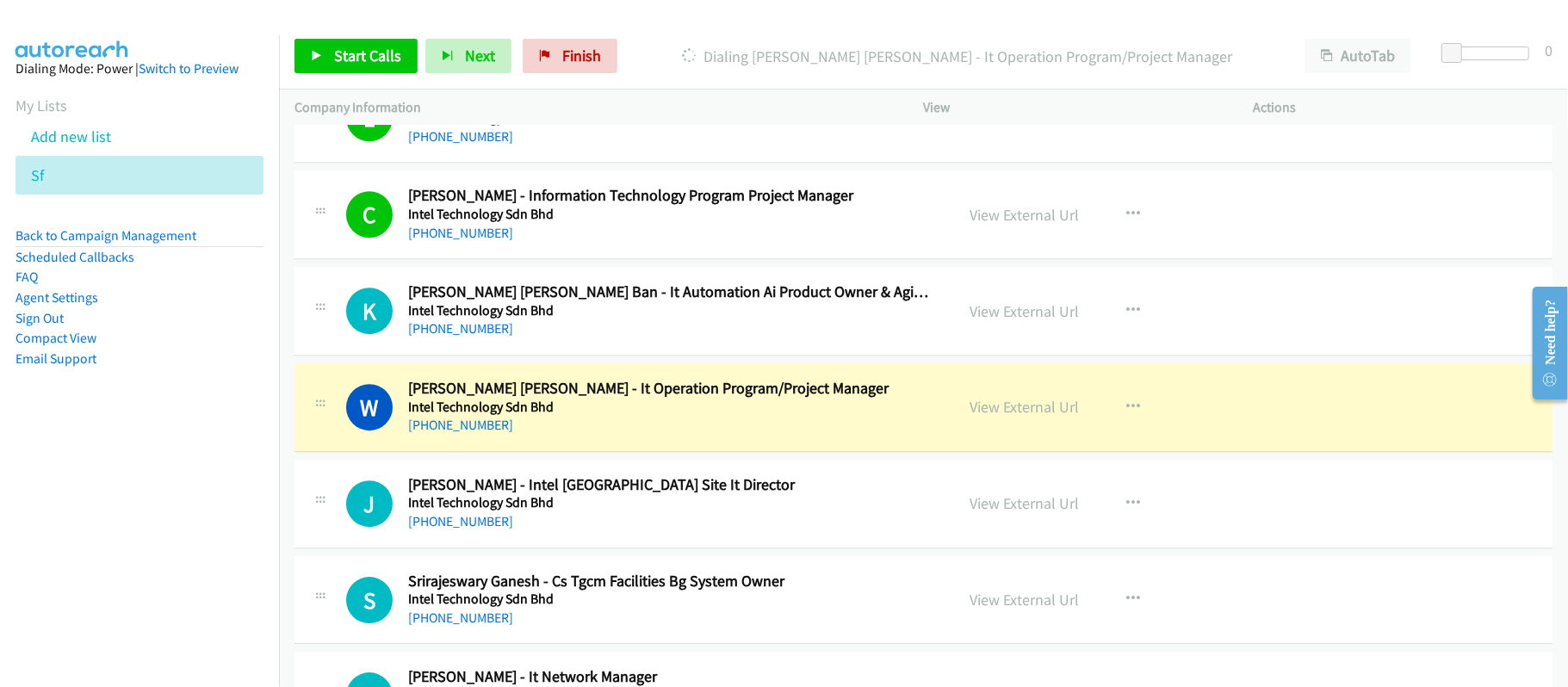
drag, startPoint x: 480, startPoint y: 444, endPoint x: 793, endPoint y: 449, distance: 313.0
click at [480, 433] on link "+60 12-567 5423" at bounding box center [461, 425] width 105 height 17
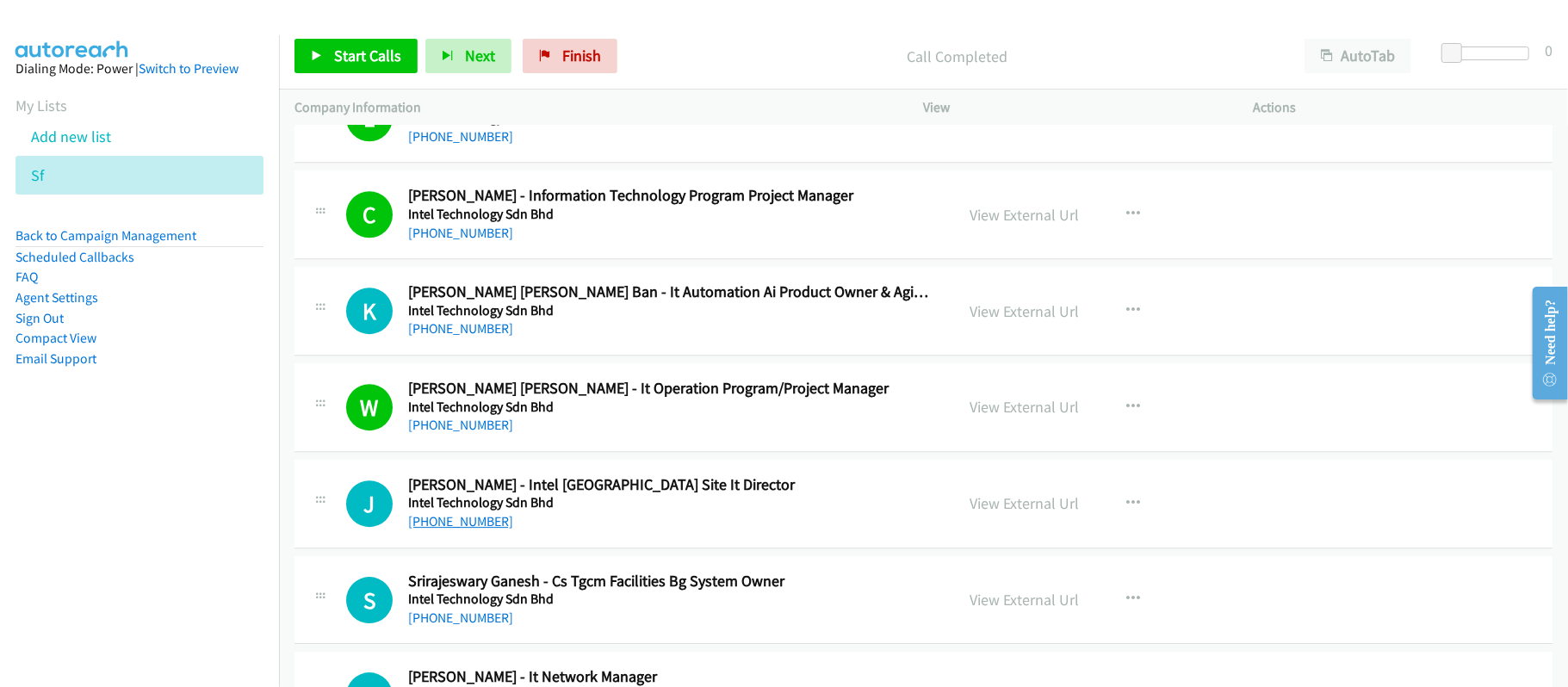
click at [473, 529] on link "+60 12-471 2844" at bounding box center [461, 521] width 105 height 17
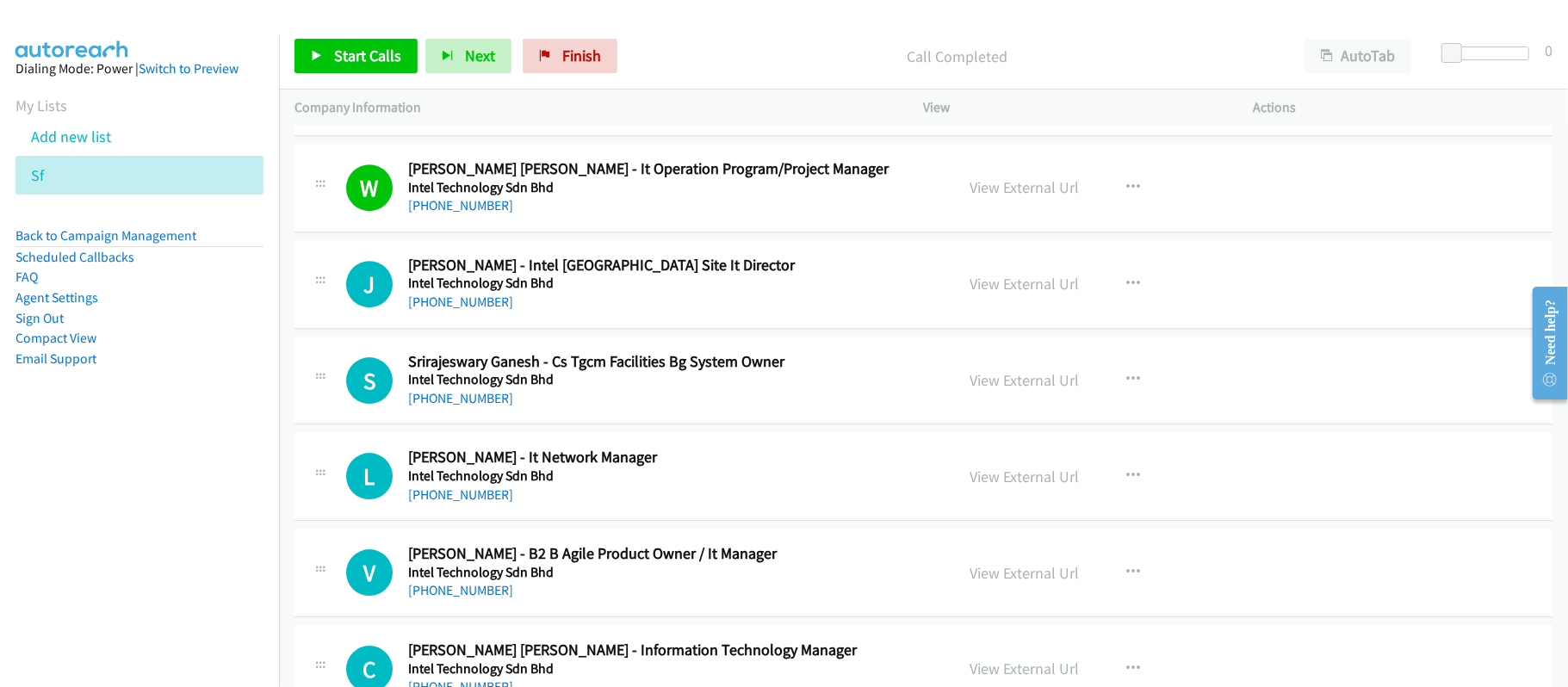
scroll to position [3902, 0]
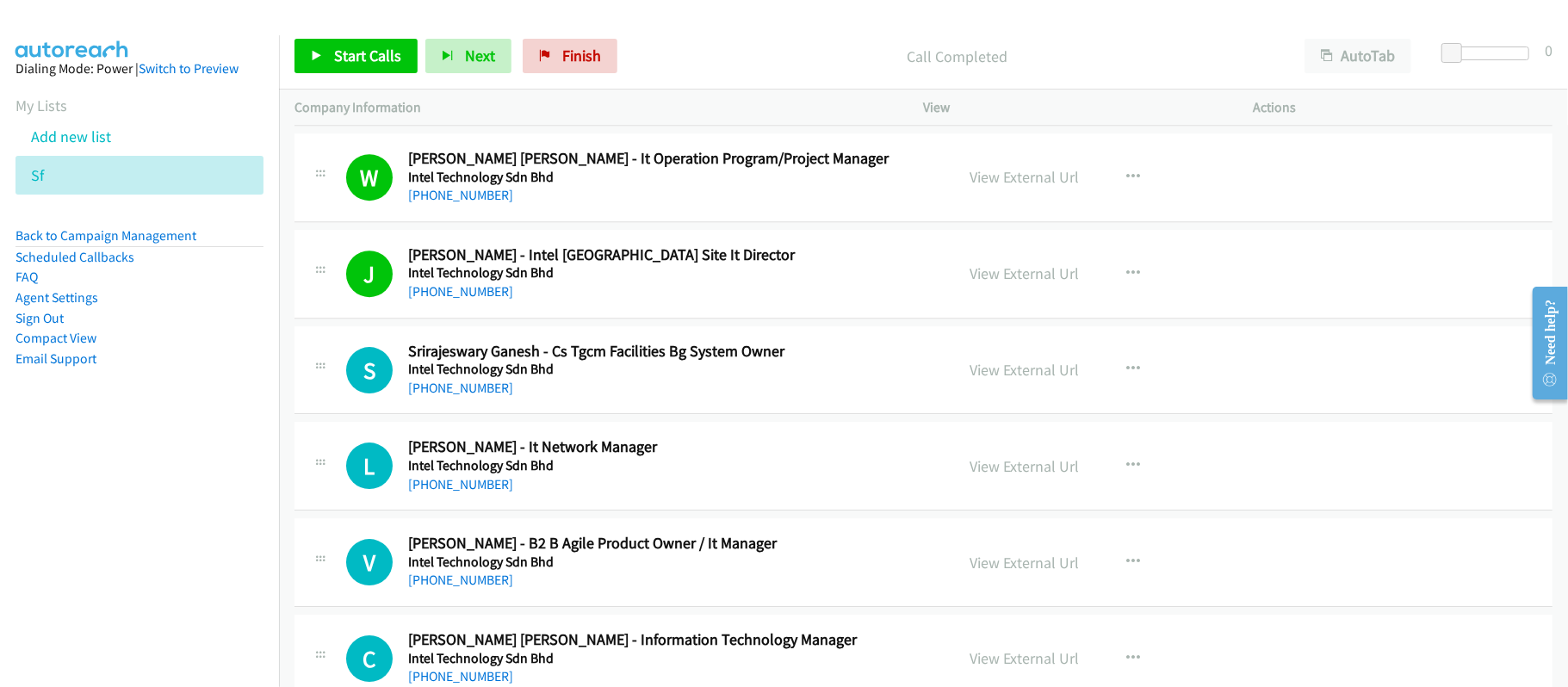
click at [672, 297] on div "+60 12-471 2844" at bounding box center [669, 291] width 522 height 20
click at [971, 284] on link "View External Url" at bounding box center [1025, 273] width 109 height 19
drag, startPoint x: 470, startPoint y: 494, endPoint x: 546, endPoint y: 496, distance: 76.0
click at [470, 492] on link "+60 16-488 9138" at bounding box center [461, 484] width 105 height 17
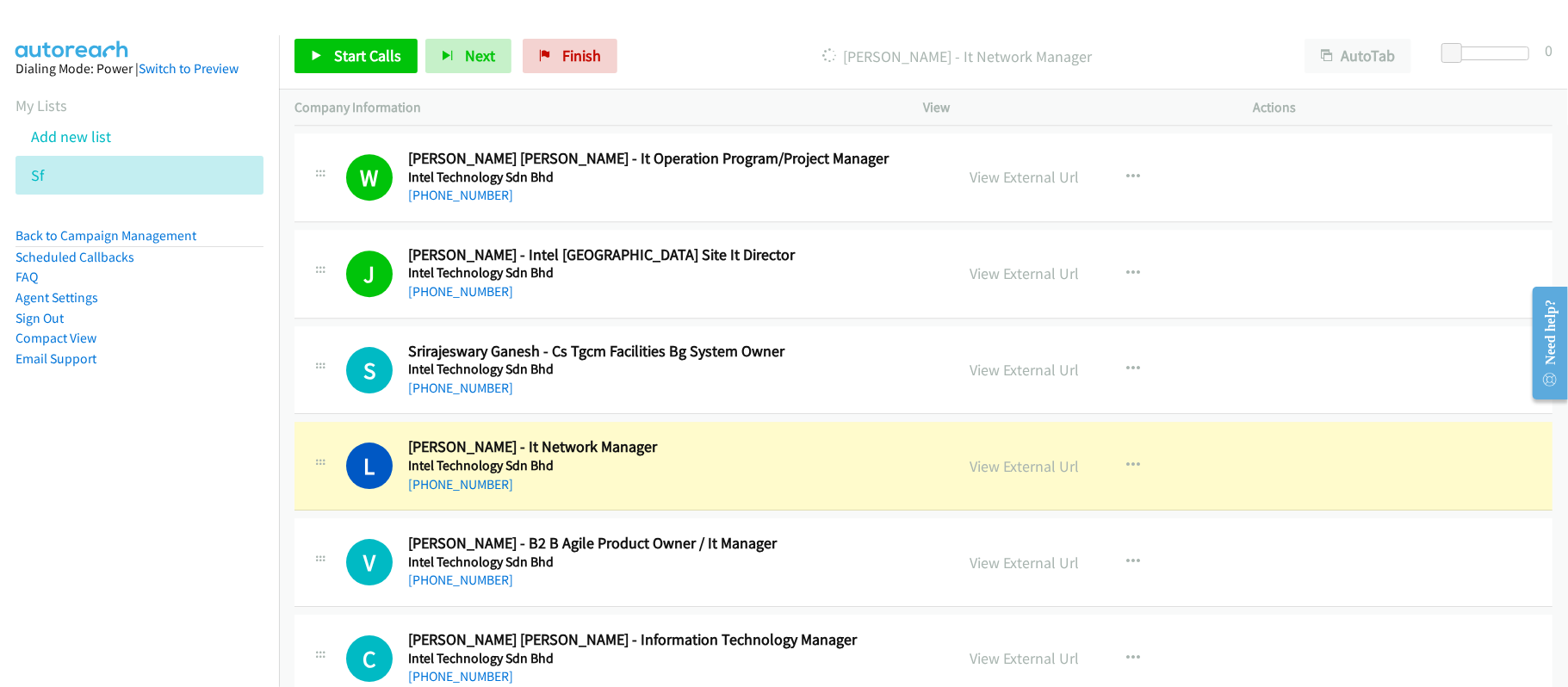
click at [607, 399] on div "+60 16-471 9077" at bounding box center [669, 388] width 522 height 20
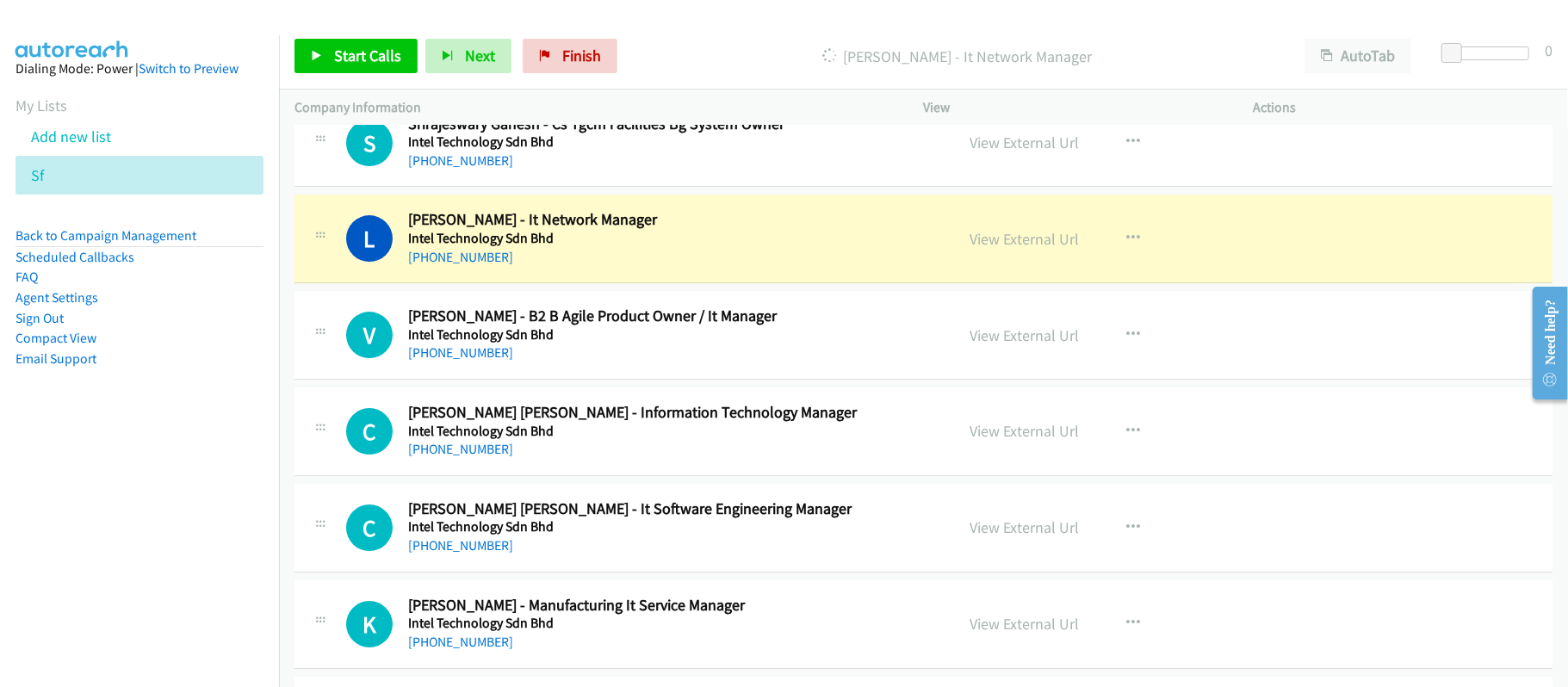
scroll to position [4131, 0]
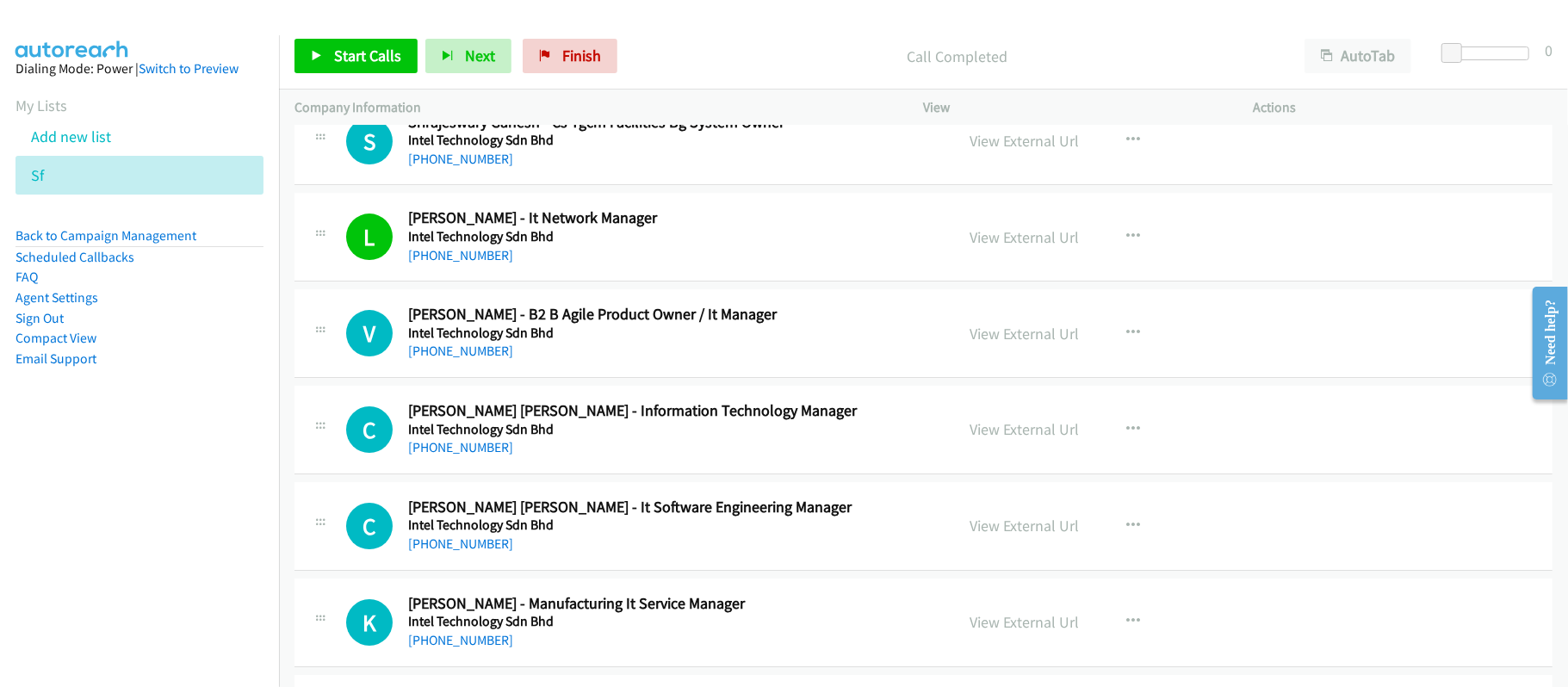
click at [632, 378] on div "V Callback Scheduled Vicky Chng - B2 B Agile Product Owner / It Manager Intel T…" at bounding box center [923, 333] width 1258 height 89
click at [467, 359] on link "+60 16-460 0660" at bounding box center [461, 351] width 105 height 17
click at [608, 458] on div "+60 12-483 0486" at bounding box center [669, 447] width 522 height 20
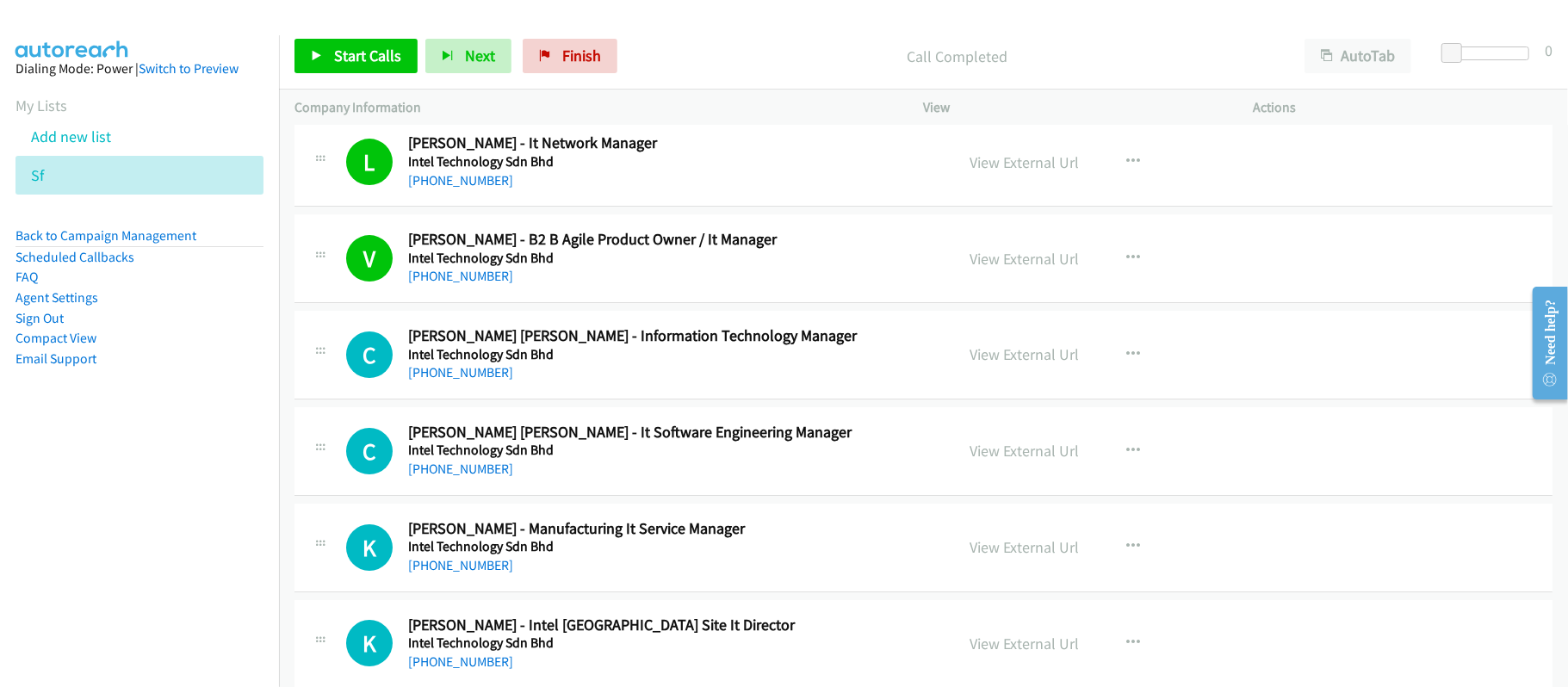
scroll to position [4247, 0]
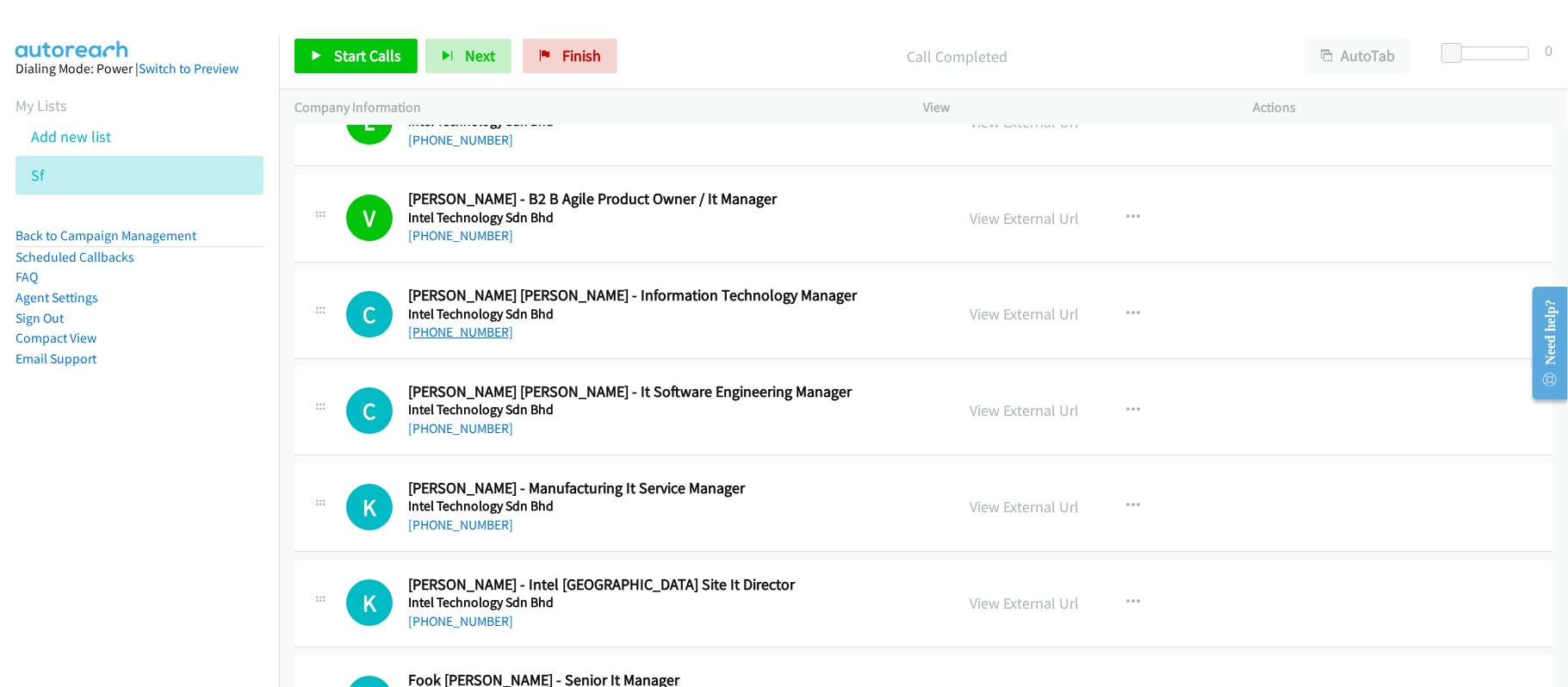
click at [462, 340] on link "+60 12-483 0486" at bounding box center [461, 331] width 105 height 17
click at [690, 386] on div "C Callback Scheduled Choon Mun Lau - It Software Engineering Manager Intel Tech…" at bounding box center [923, 410] width 1258 height 89
click at [463, 437] on link "+60 12-462 3728" at bounding box center [461, 428] width 105 height 17
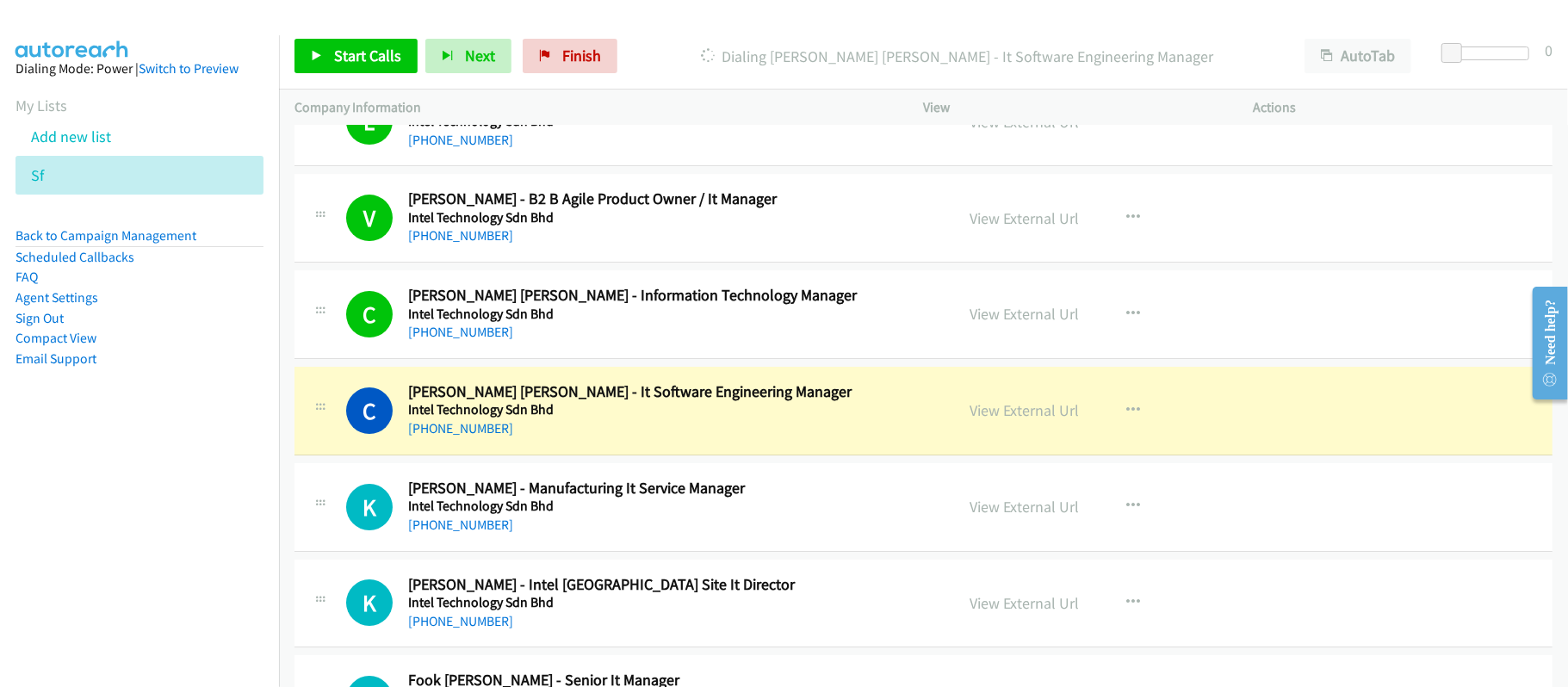
click at [617, 418] on h5 "Intel Technology Sdn Bhd" at bounding box center [669, 410] width 522 height 18
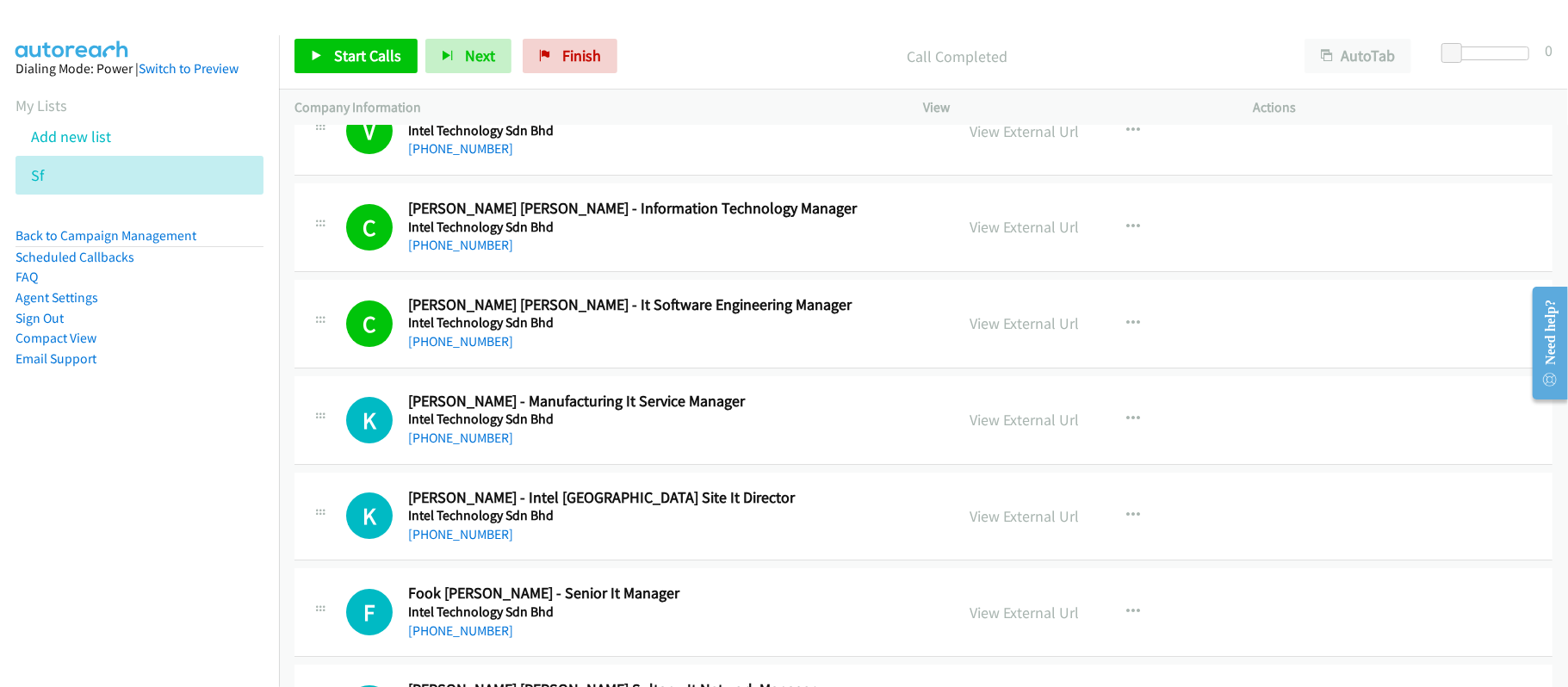
scroll to position [4476, 0]
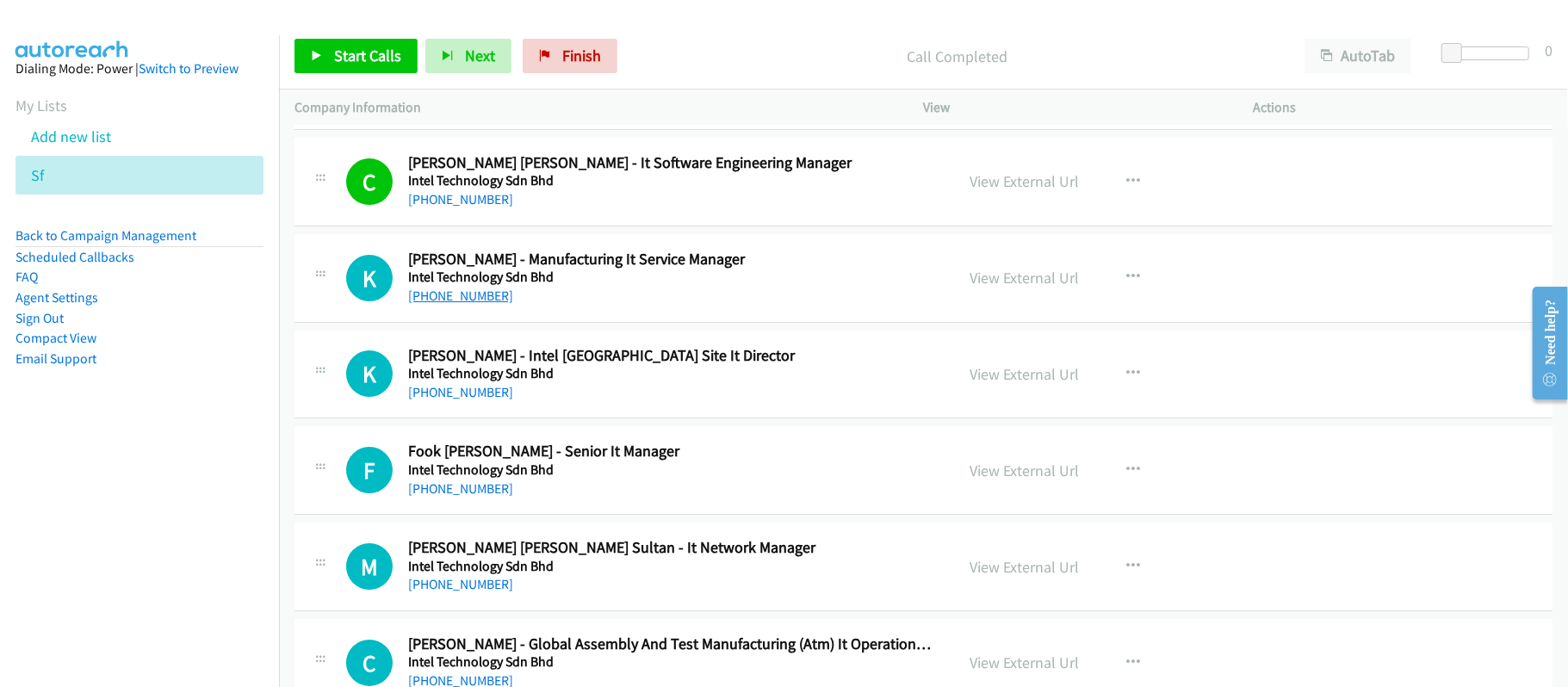
click at [472, 304] on link "+60 12-420 9772" at bounding box center [461, 295] width 105 height 17
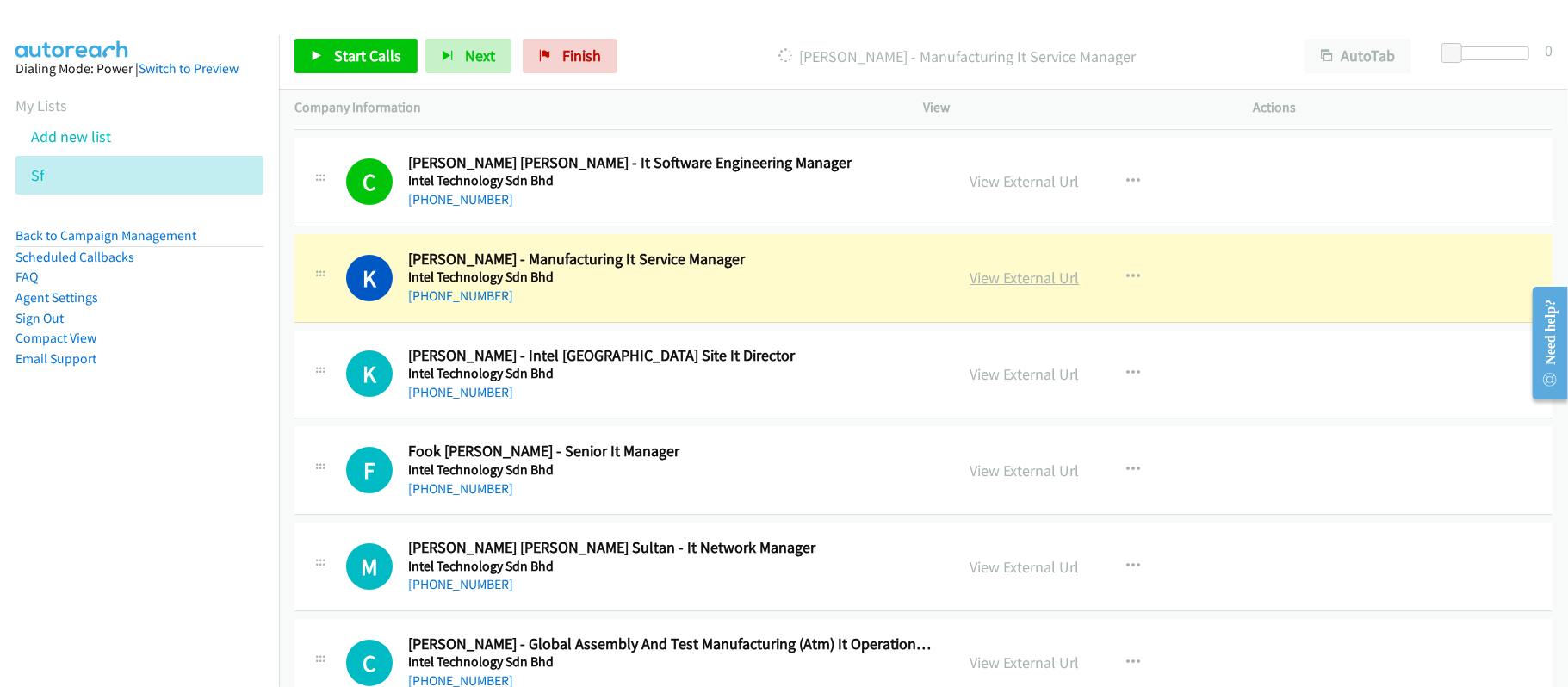
click at [1034, 287] on link "View External Url" at bounding box center [1025, 278] width 109 height 19
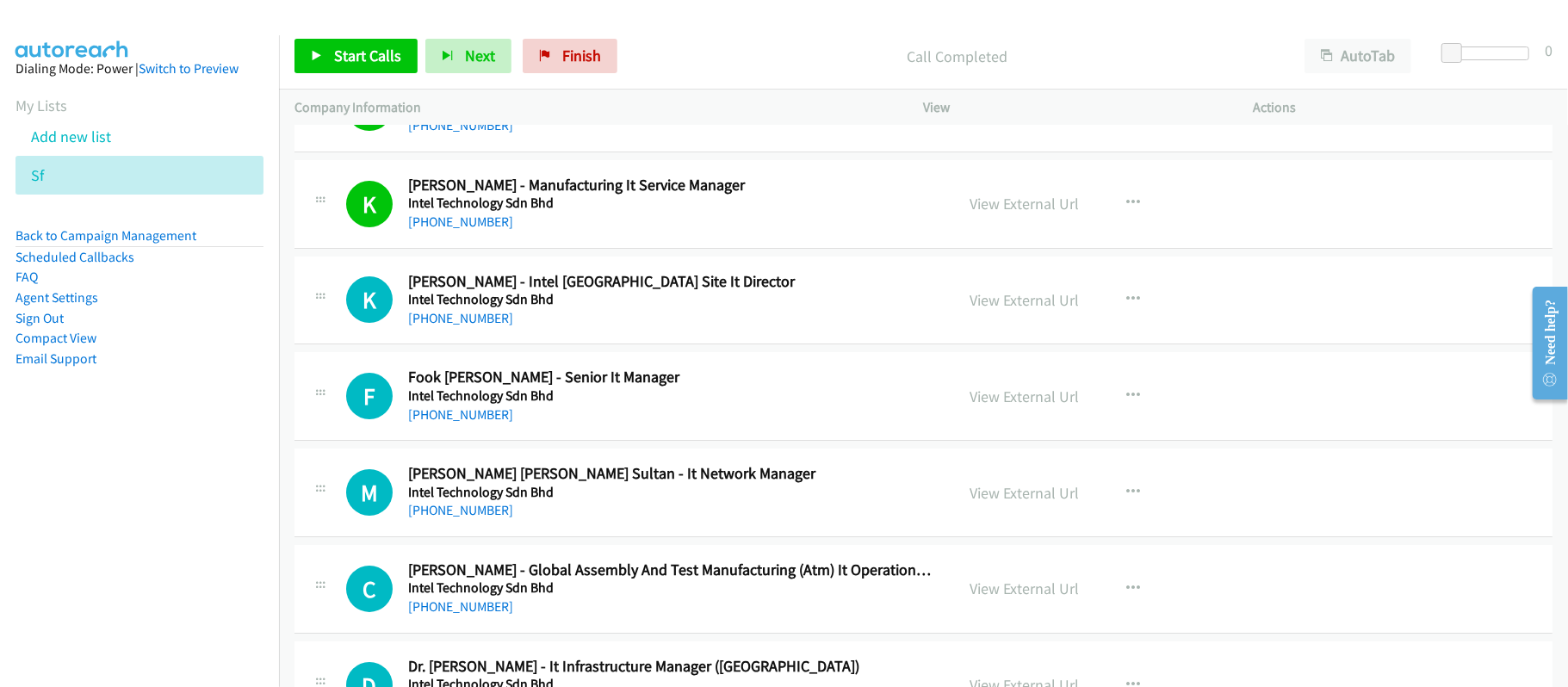
scroll to position [4591, 0]
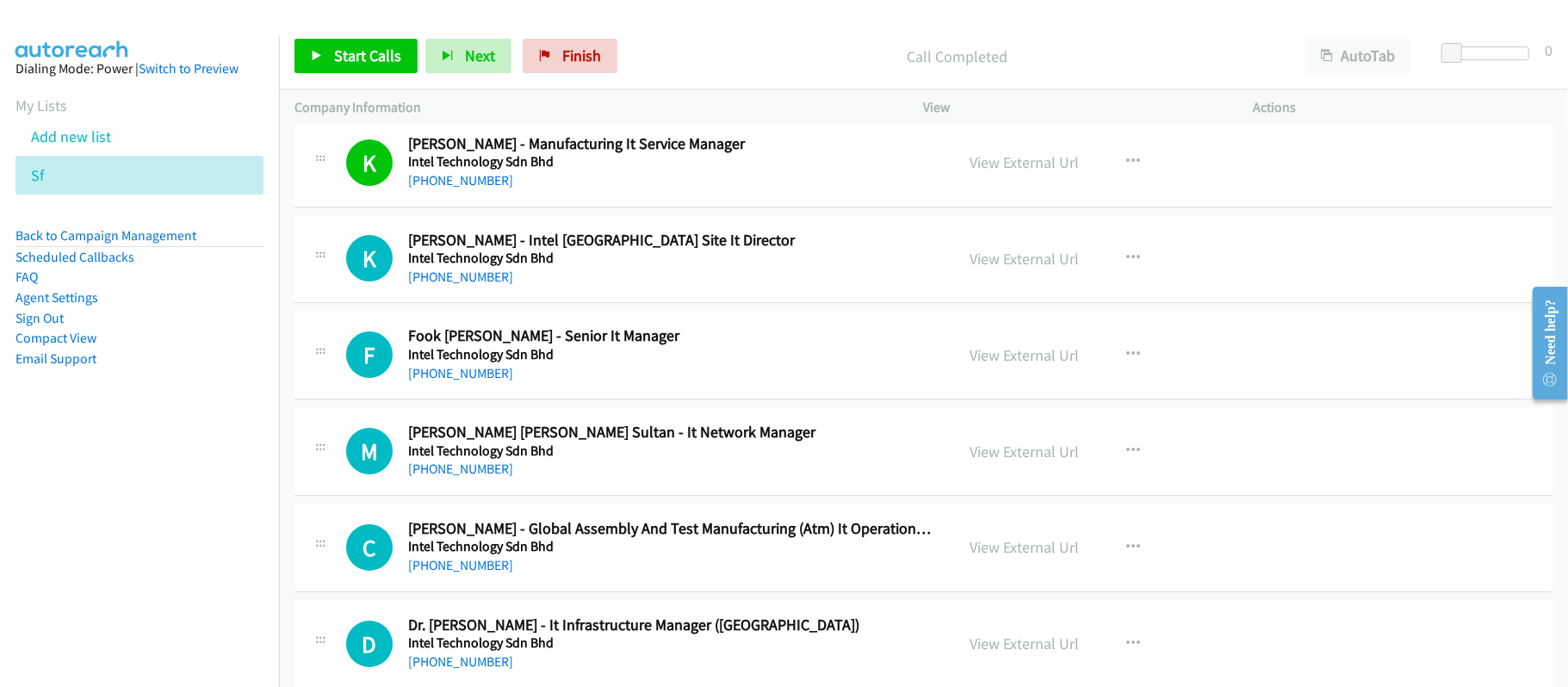
click at [724, 284] on div "+60 12-472 2101" at bounding box center [669, 277] width 522 height 20
click at [470, 381] on link "+60 12-409 0145" at bounding box center [461, 373] width 105 height 17
click at [620, 496] on div "M Callback Scheduled Mohd Rizal Ibrahim Mohd Sultan - It Network Manager Intel …" at bounding box center [923, 451] width 1258 height 89
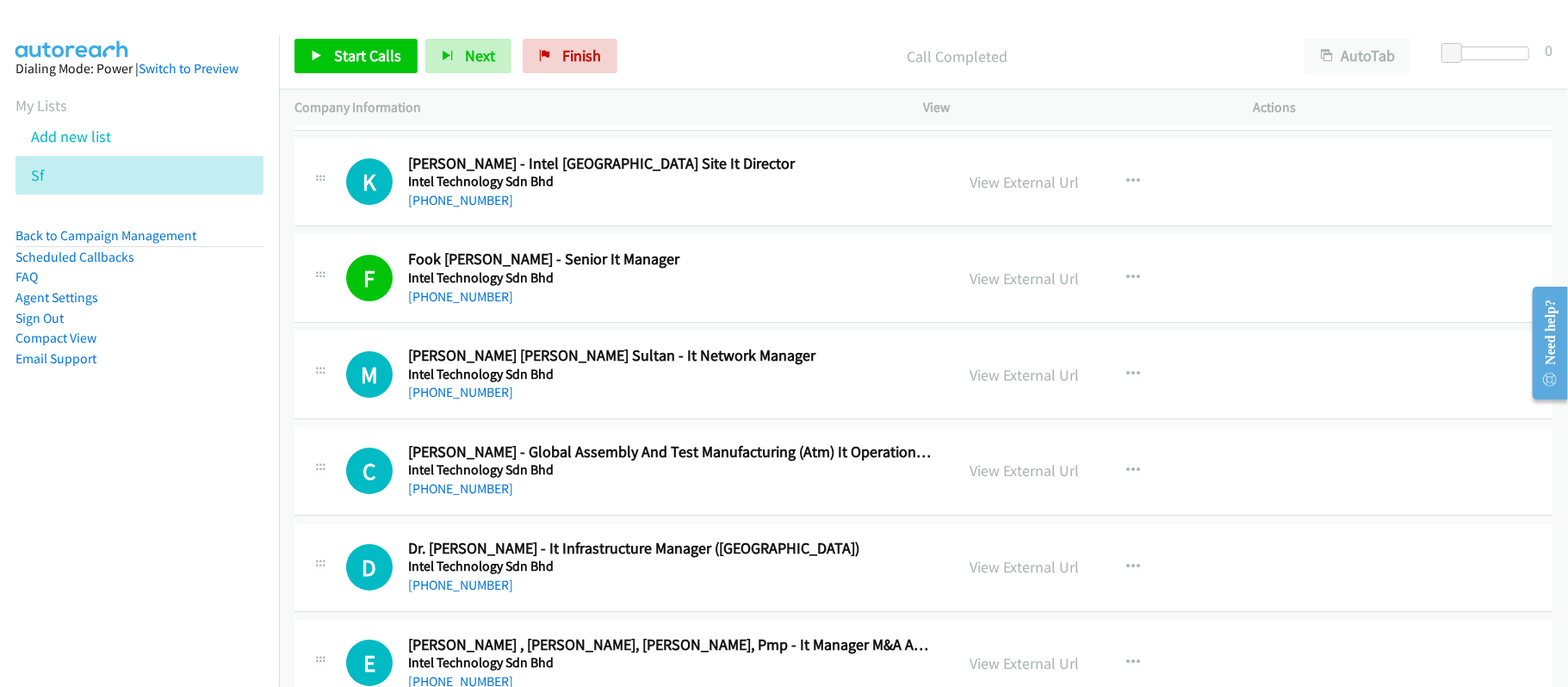
scroll to position [4706, 0]
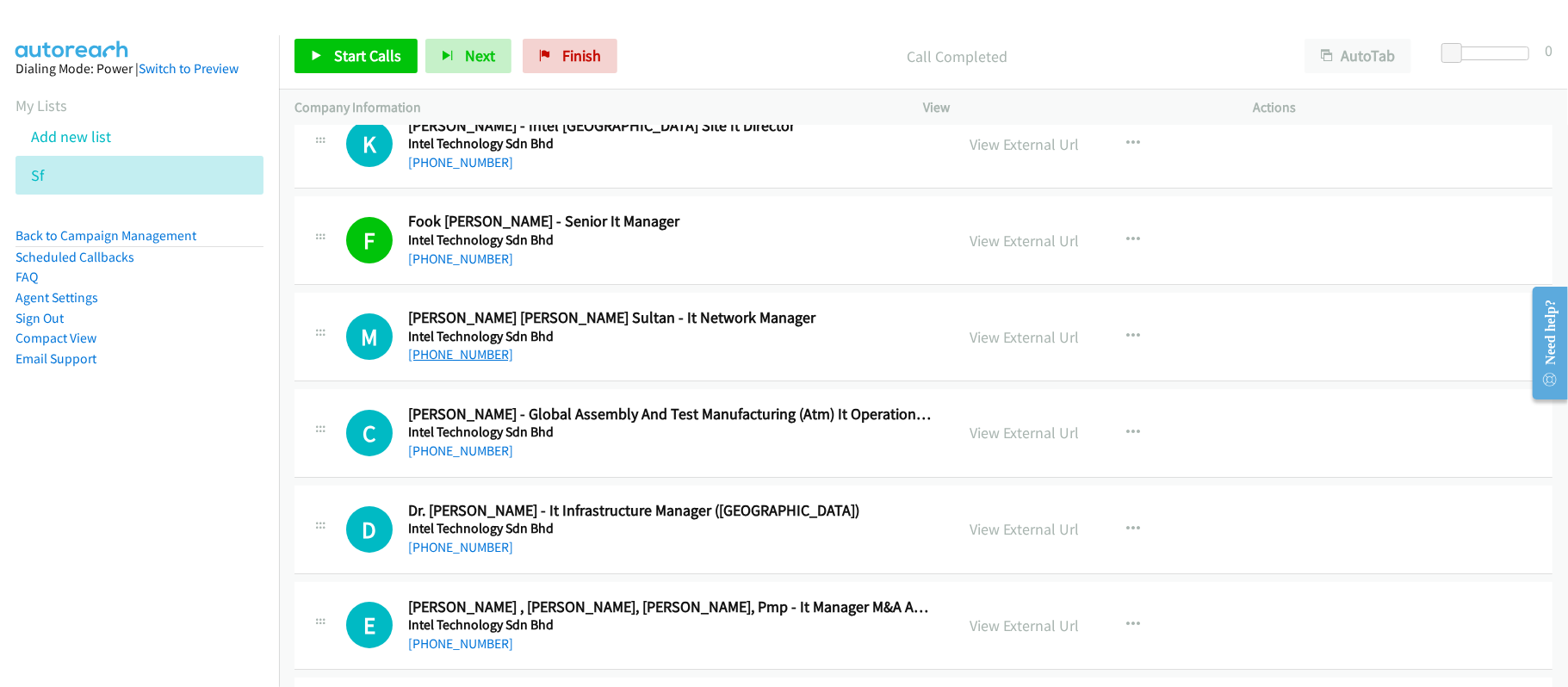
click at [477, 362] on link "+60 12-381 7426" at bounding box center [461, 354] width 105 height 17
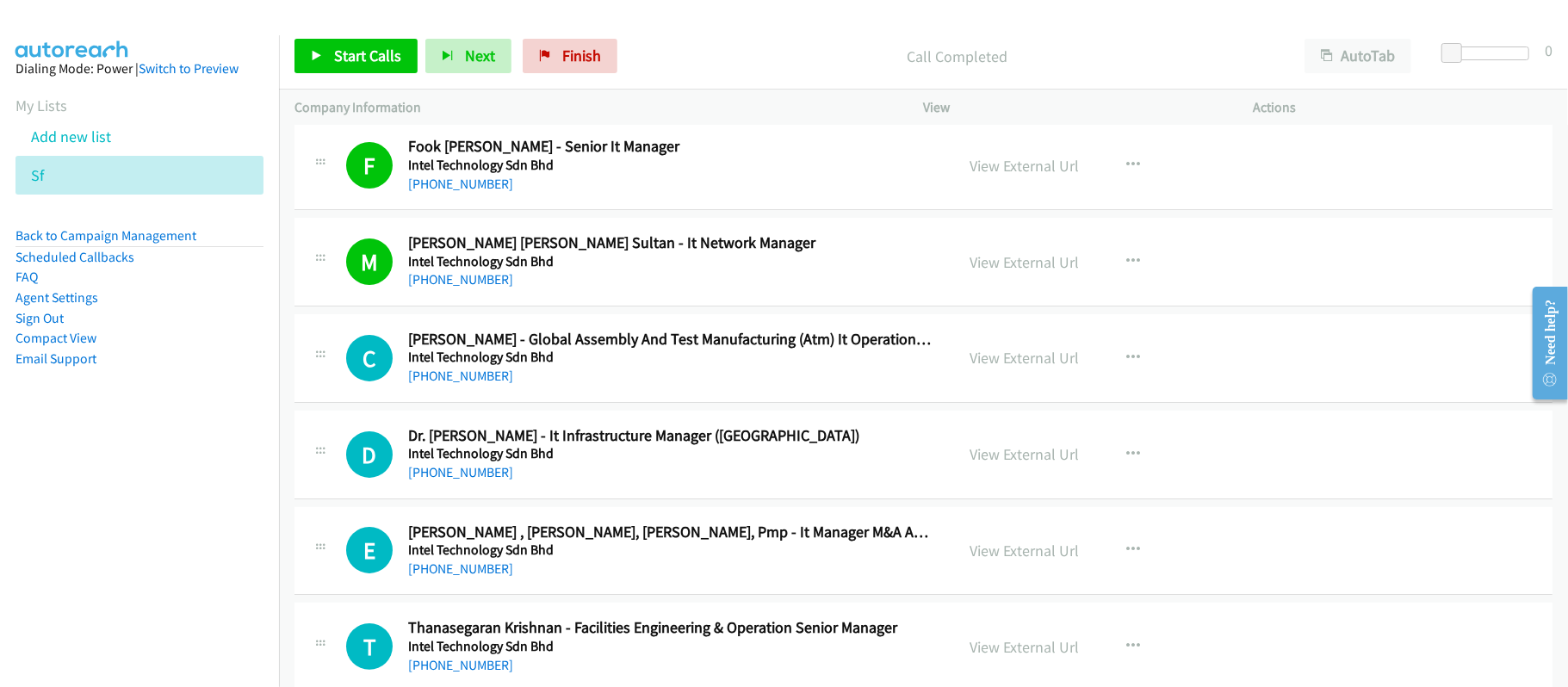
scroll to position [4936, 0]
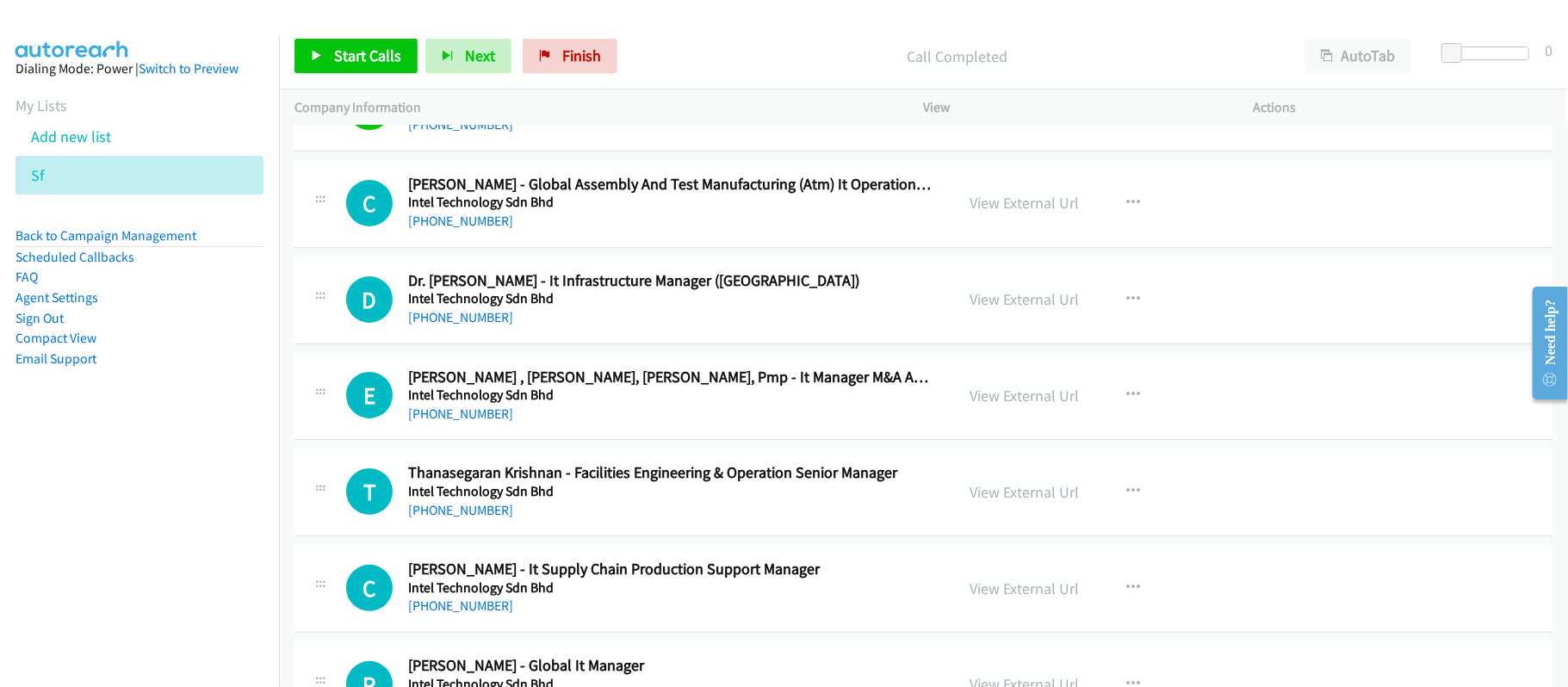
drag, startPoint x: 478, startPoint y: 236, endPoint x: 898, endPoint y: 255, distance: 420.4
click at [478, 229] on link "+60 12-418 4617" at bounding box center [461, 220] width 105 height 17
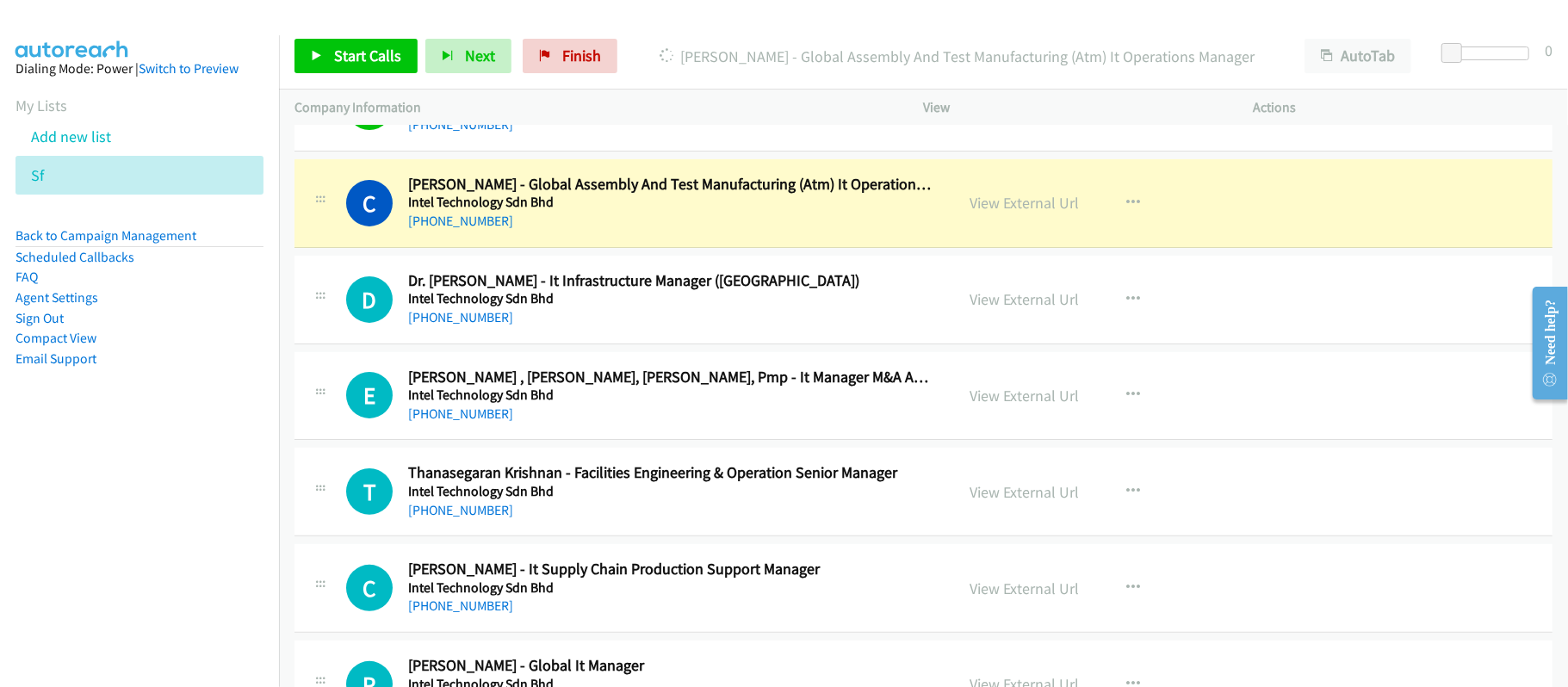
click at [704, 248] on div "C Callback Scheduled Chan Kl - Global Assembly And Test Manufacturing (Atm) It …" at bounding box center [923, 203] width 1258 height 89
click at [1042, 212] on link "View External Url" at bounding box center [1025, 203] width 109 height 19
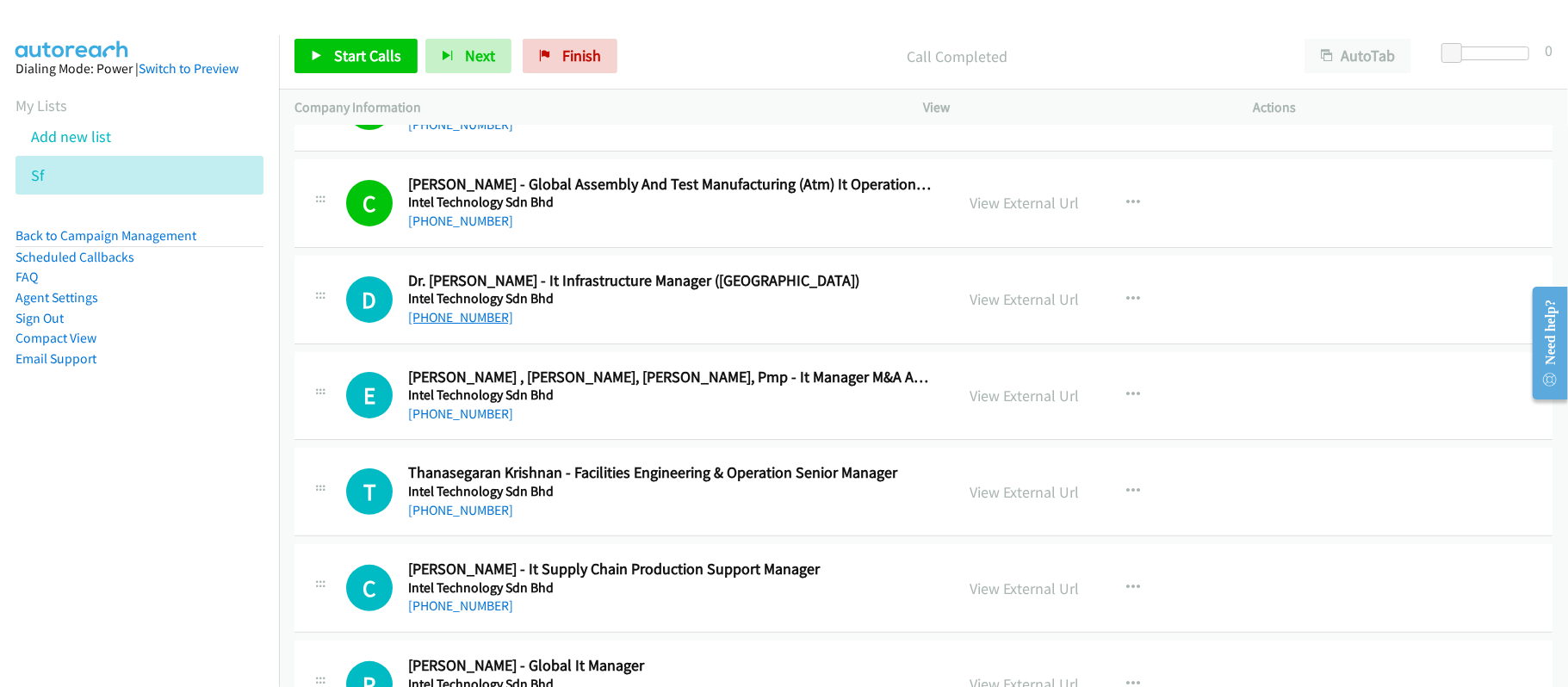
click at [448, 325] on link "+60 12-407 5874" at bounding box center [461, 317] width 105 height 17
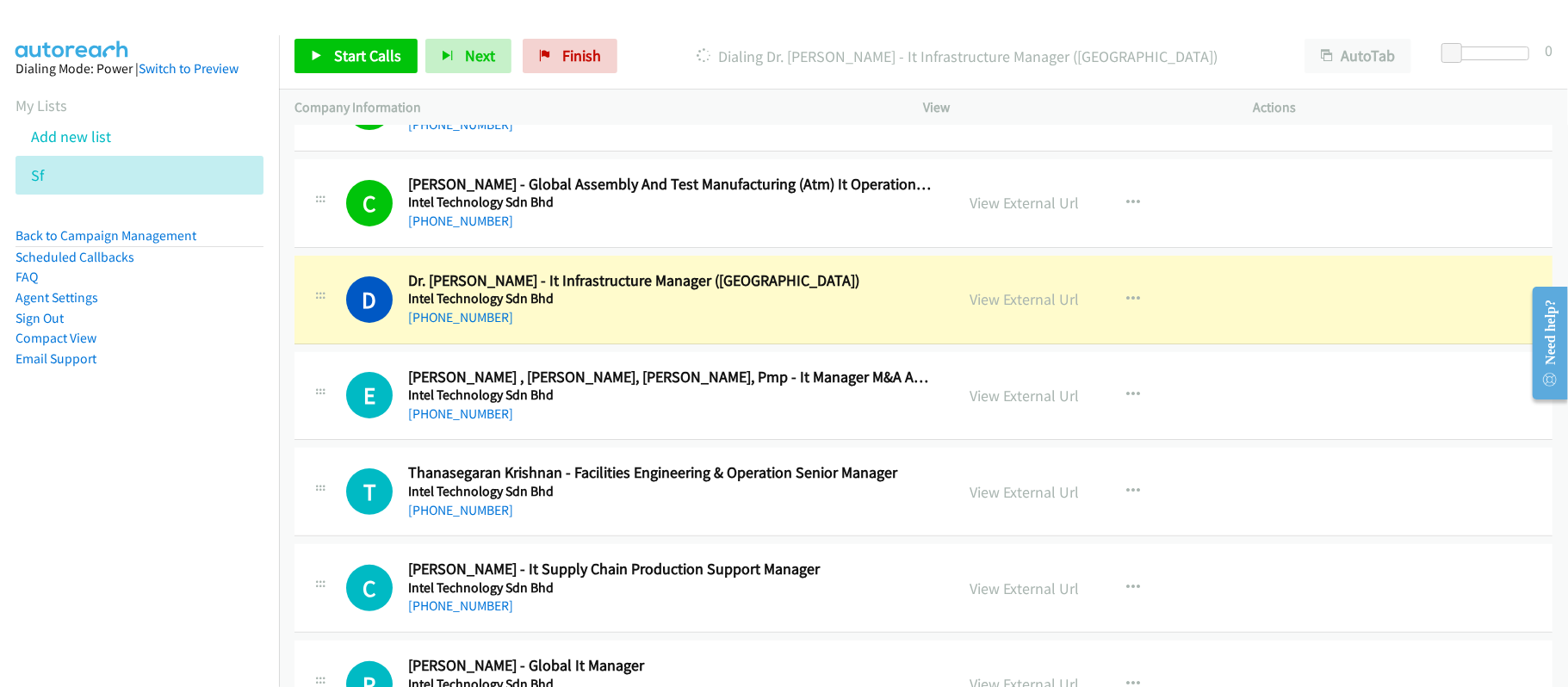
click at [742, 328] on div "+60 12-407 5874" at bounding box center [669, 317] width 522 height 20
click at [1011, 309] on link "View External Url" at bounding box center [1025, 299] width 109 height 19
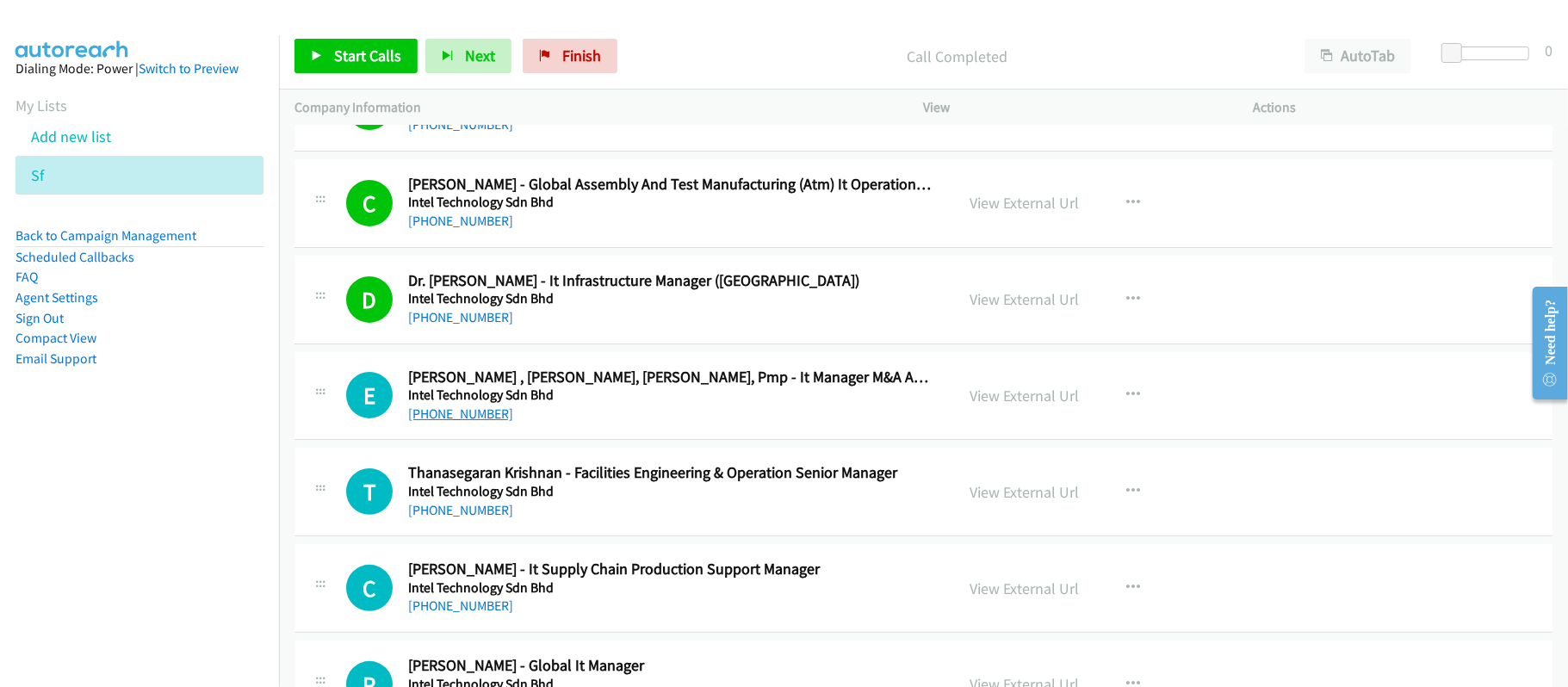
click at [455, 422] on link "+60 12-429 1778" at bounding box center [461, 413] width 105 height 17
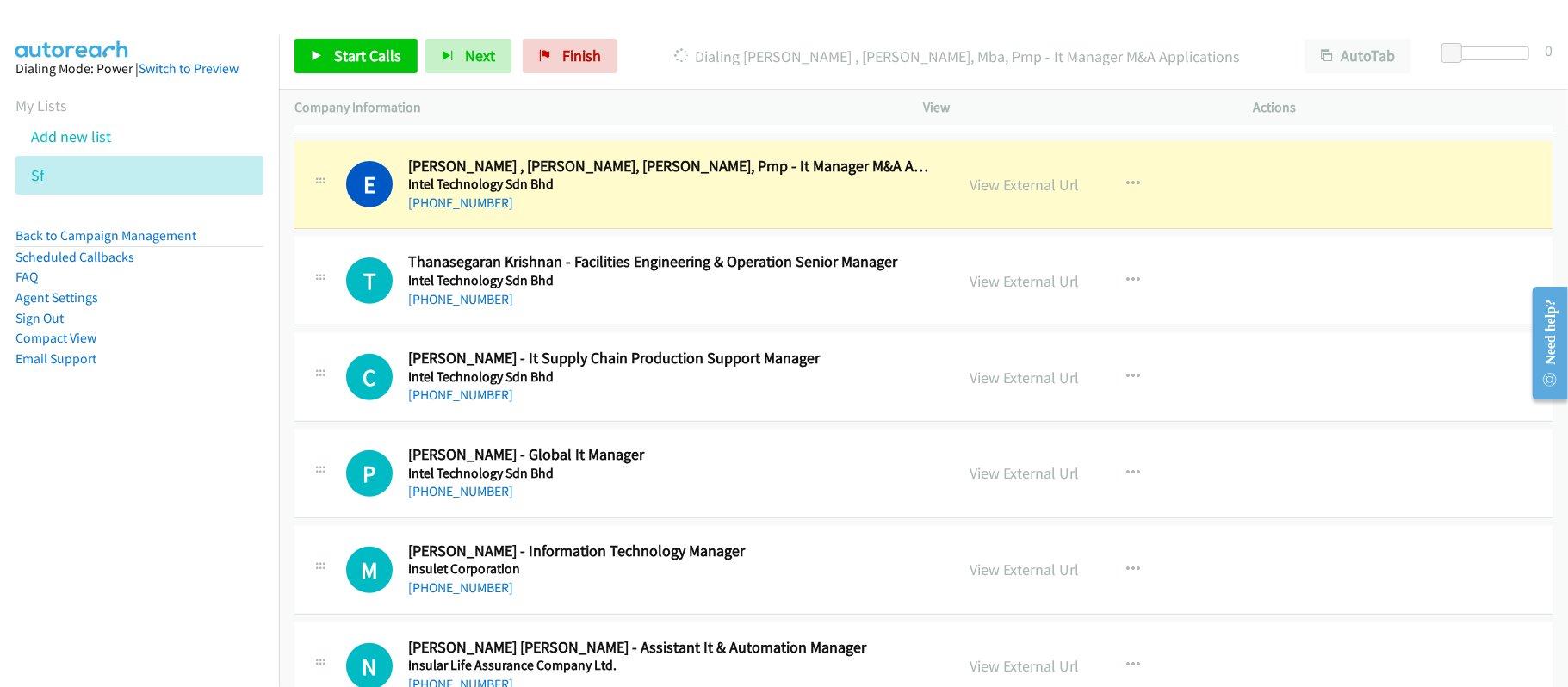
scroll to position [5165, 0]
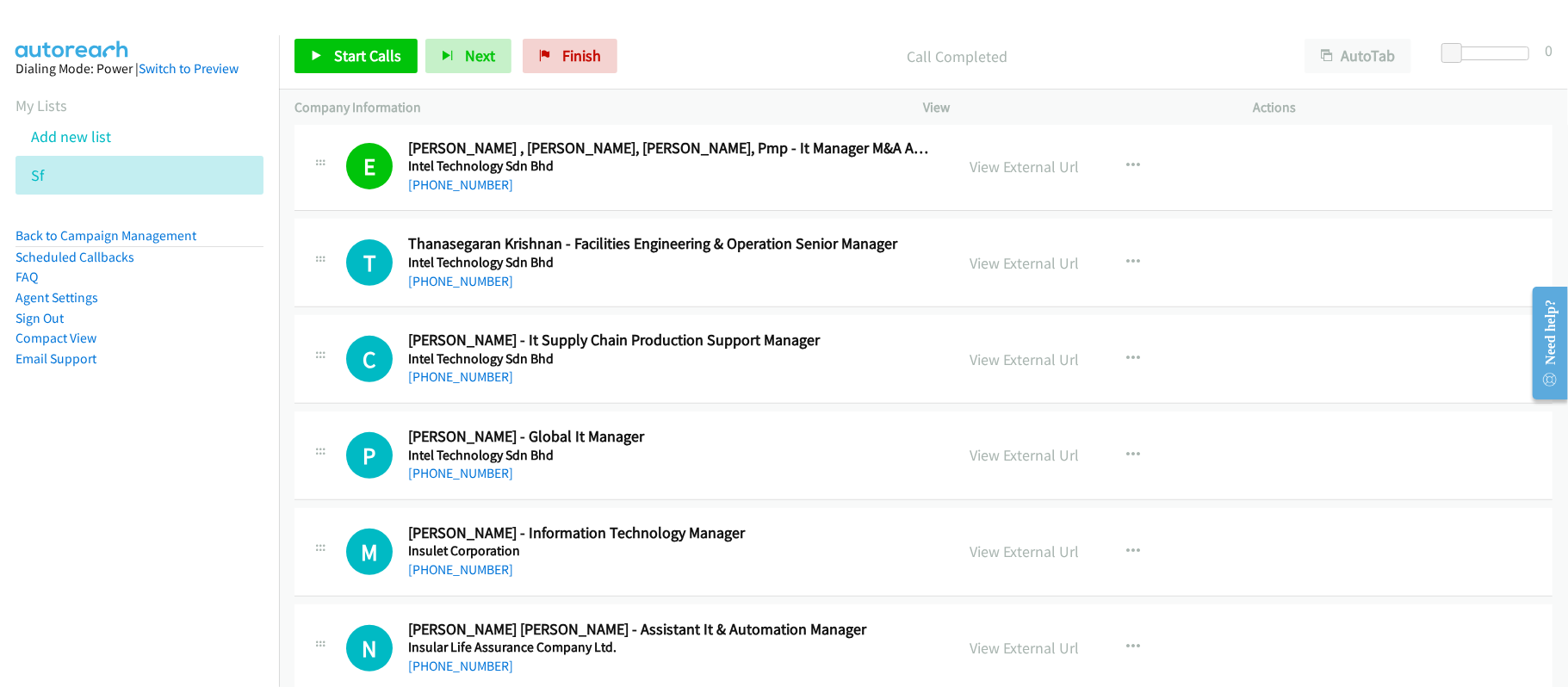
click at [631, 287] on div "+60 12-491 7926" at bounding box center [669, 281] width 522 height 20
drag, startPoint x: 470, startPoint y: 390, endPoint x: 593, endPoint y: 404, distance: 123.8
click at [470, 385] on link "+60 12-431 8552" at bounding box center [461, 376] width 105 height 17
drag, startPoint x: 463, startPoint y: 484, endPoint x: 898, endPoint y: 508, distance: 435.7
click at [463, 481] on link "+60 12-473 9933" at bounding box center [461, 473] width 105 height 17
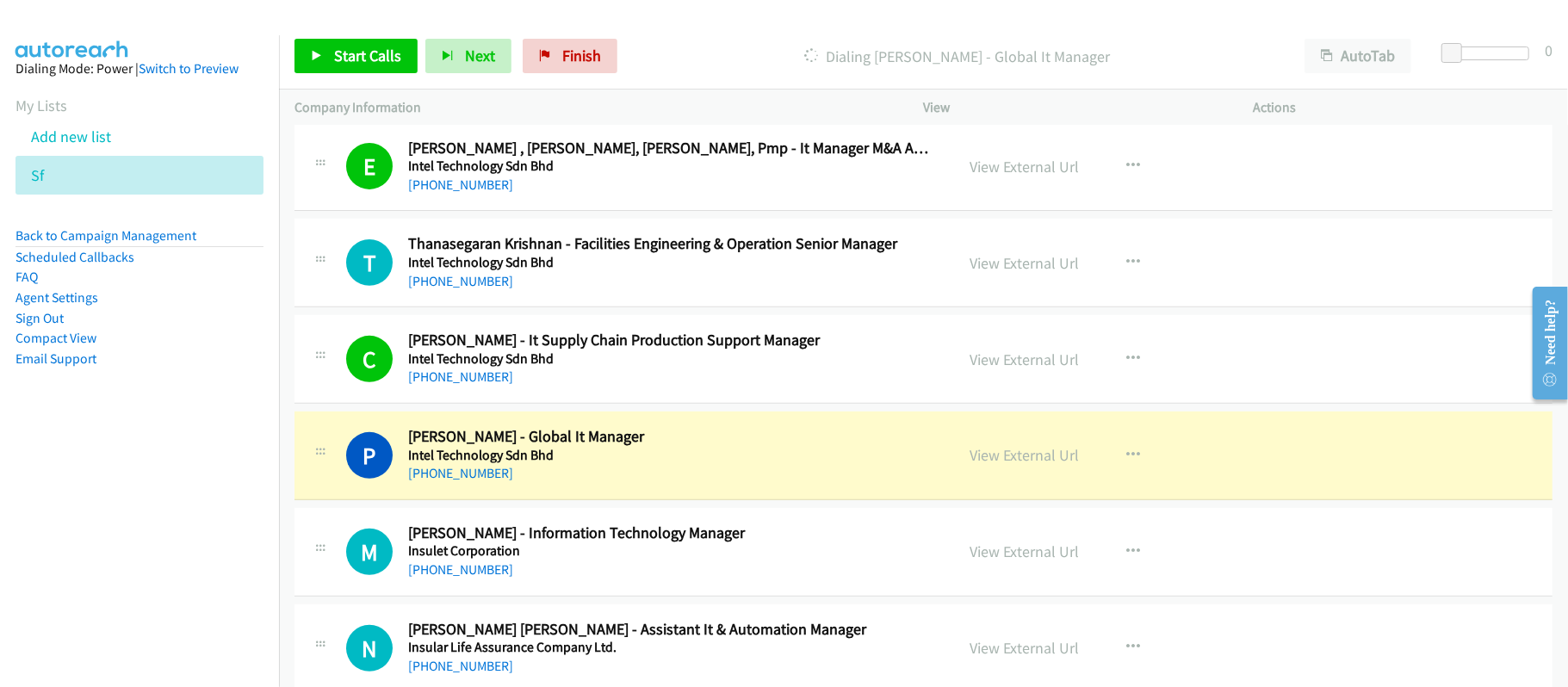
click at [610, 484] on div "+60 12-473 9933" at bounding box center [669, 473] width 522 height 20
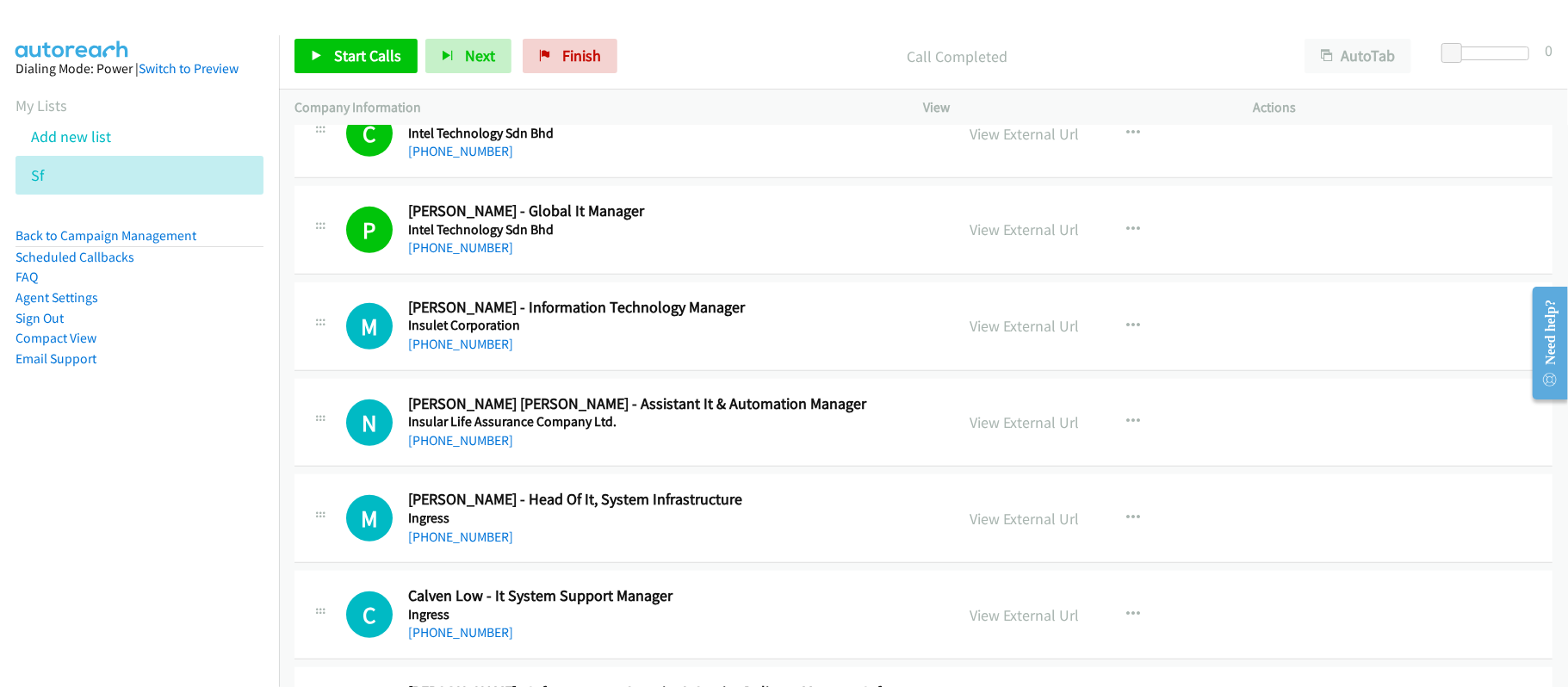
scroll to position [5395, 0]
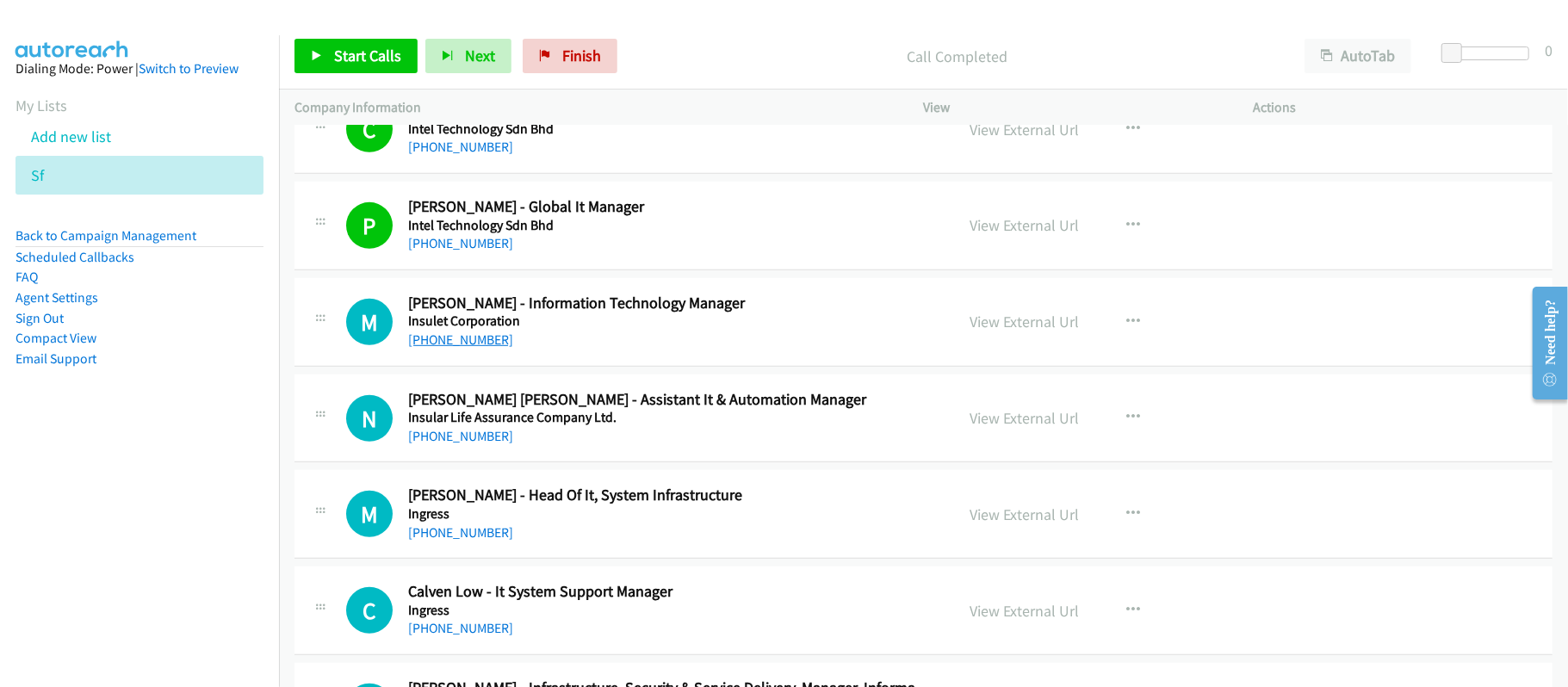
click at [472, 348] on link "+60 19-440 3635" at bounding box center [461, 339] width 105 height 17
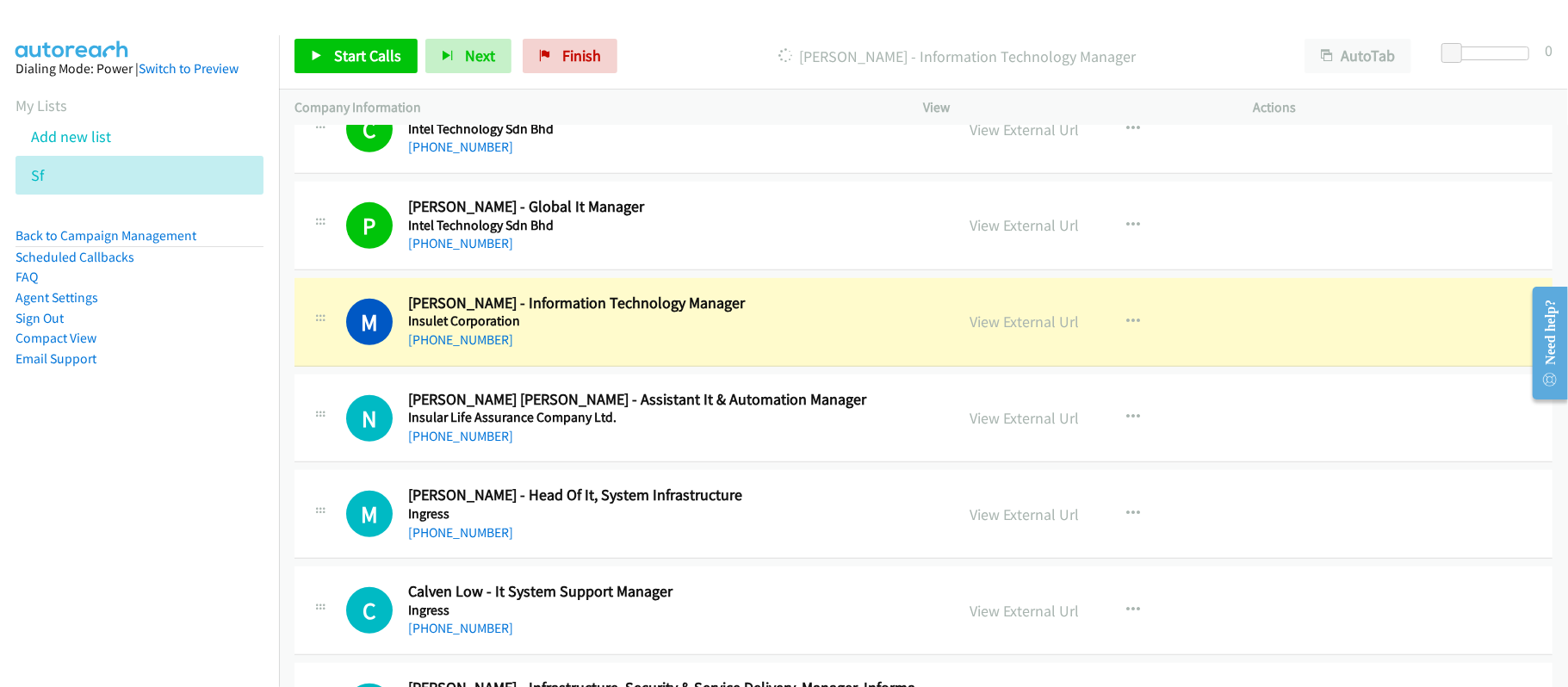
click at [633, 351] on div "+60 19-440 3635" at bounding box center [669, 339] width 522 height 20
click at [640, 314] on h2 "Mohd Noor Farquhar Salleh - Information Technology Manager" at bounding box center [669, 303] width 522 height 19
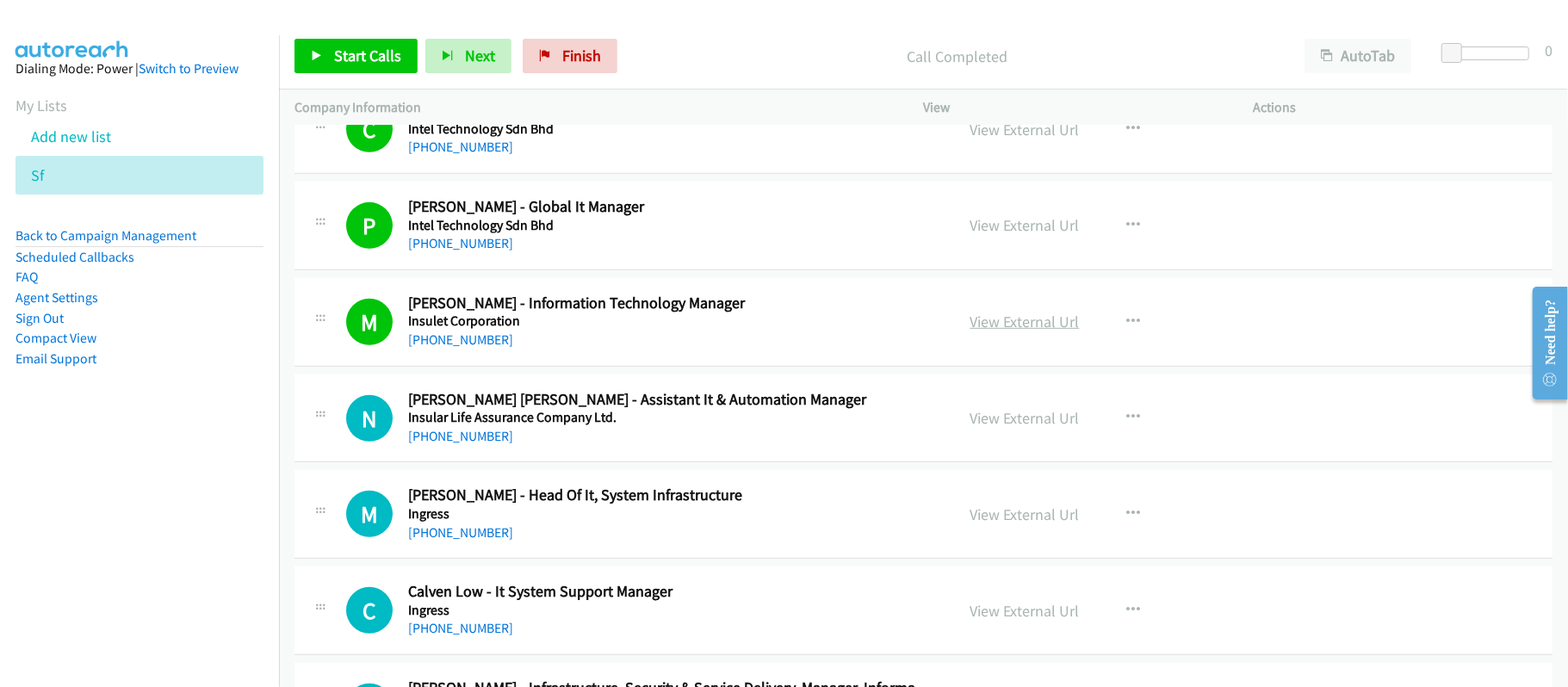
click at [1049, 331] on link "View External Url" at bounding box center [1025, 322] width 109 height 19
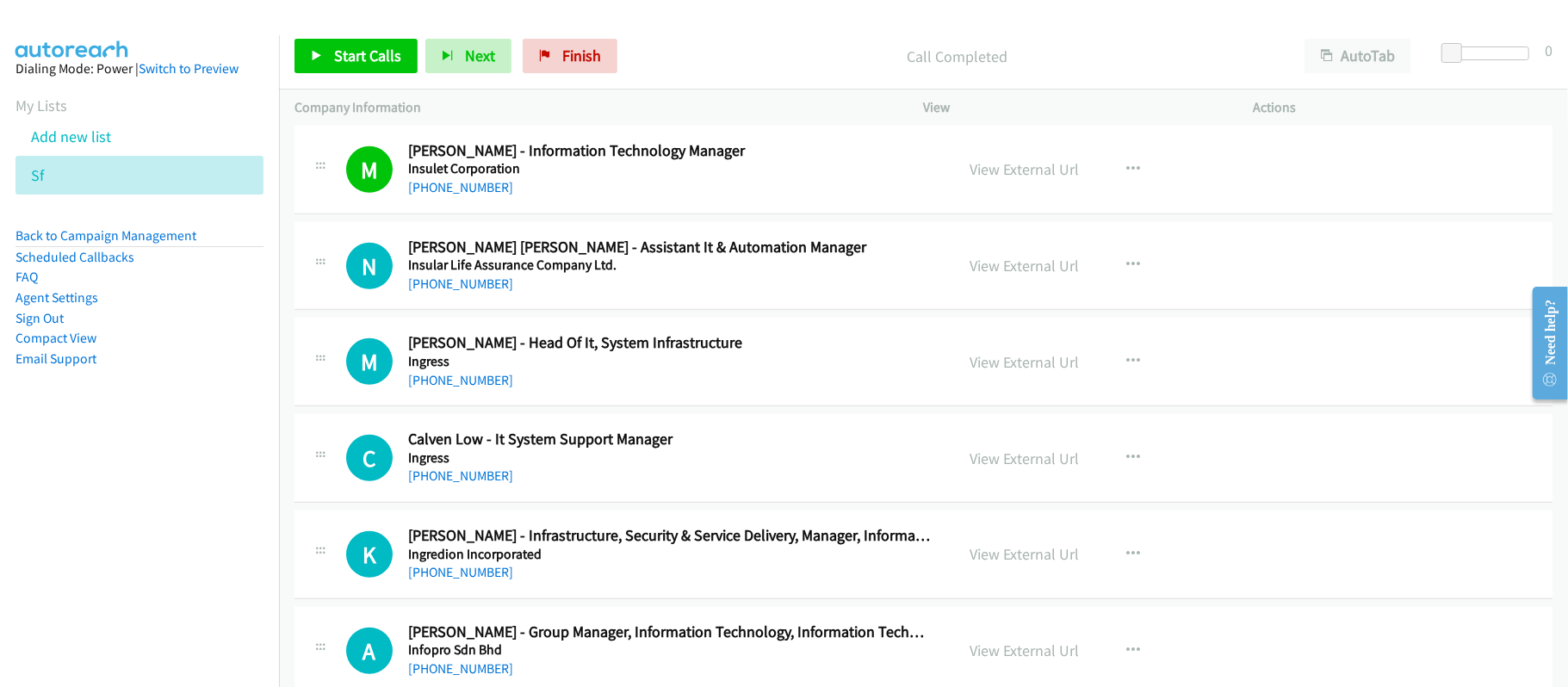
scroll to position [5509, 0]
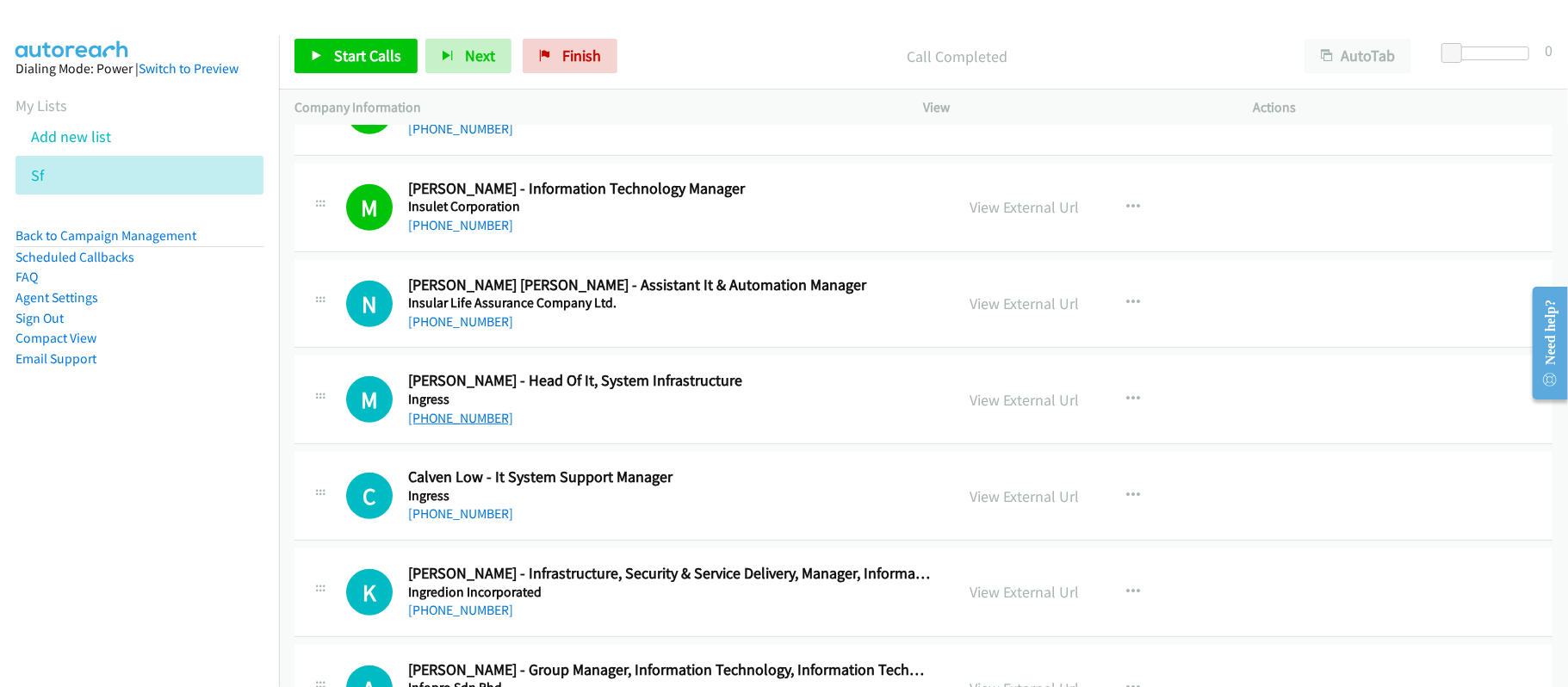
click at [455, 426] on link "+60 17-475 5569" at bounding box center [461, 418] width 105 height 17
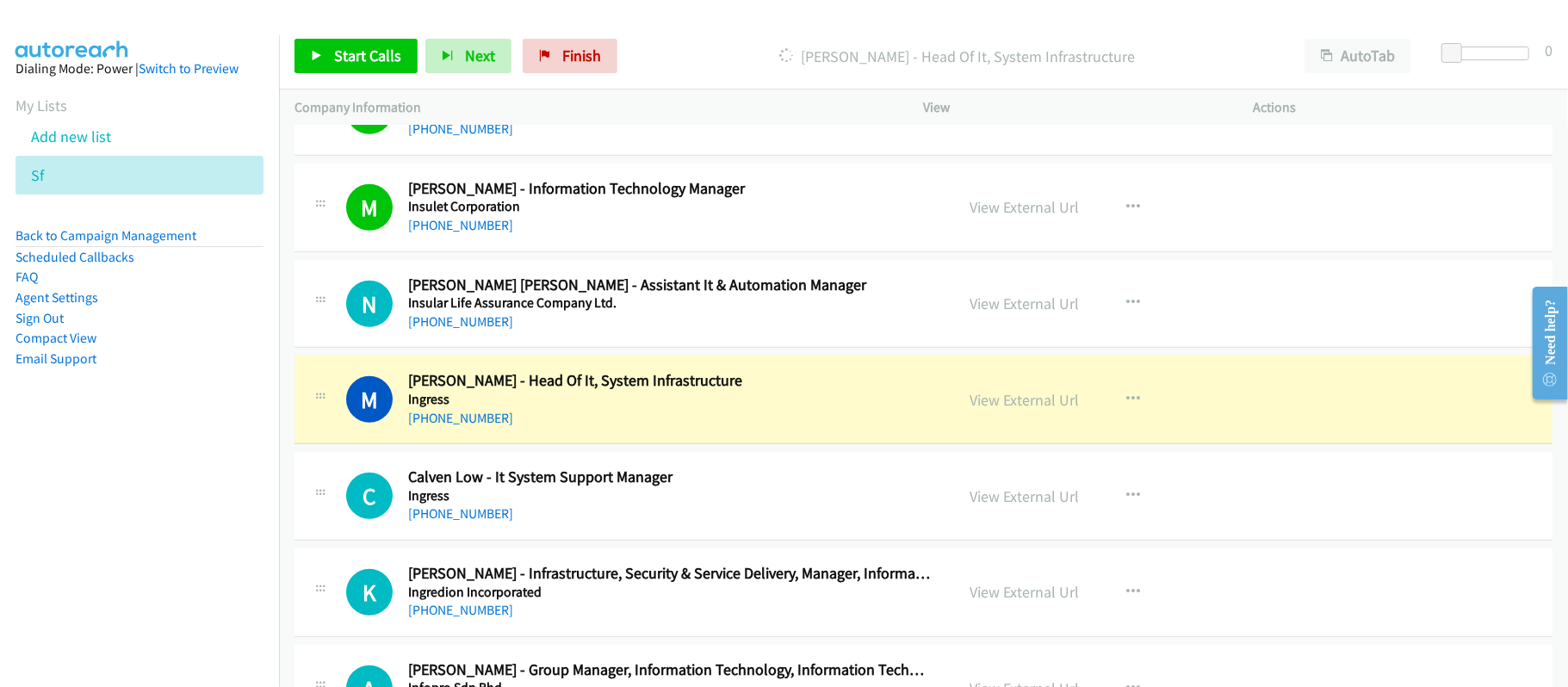
click at [621, 312] on h5 "Insular Life Assurance Company Ltd." at bounding box center [669, 303] width 522 height 18
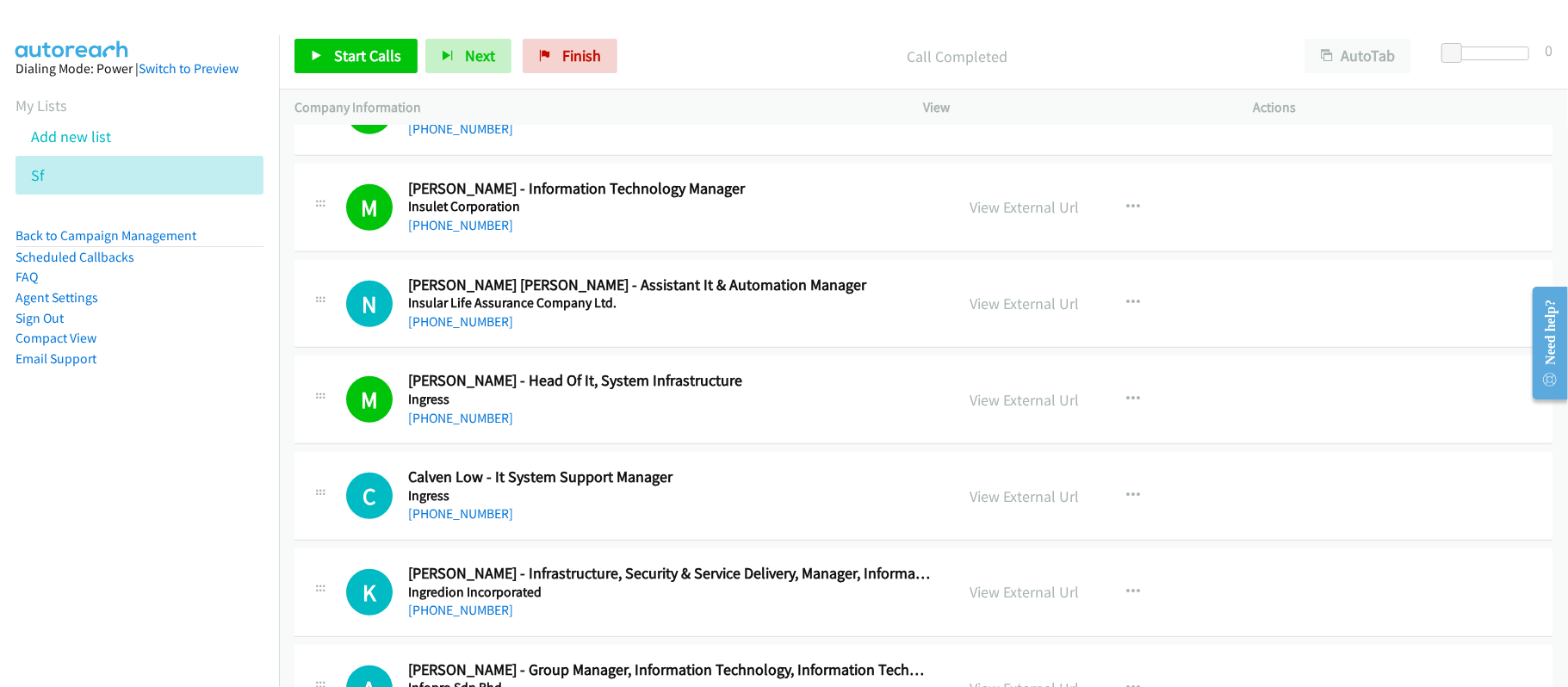
drag, startPoint x: 446, startPoint y: 536, endPoint x: 708, endPoint y: 542, distance: 262.1
click at [446, 521] on link "+60 16-417 1760" at bounding box center [461, 514] width 105 height 17
click at [651, 541] on div "C Callback Scheduled Calven Low - It System Support Manager Ingress Asia/Kuchin…" at bounding box center [923, 496] width 1258 height 89
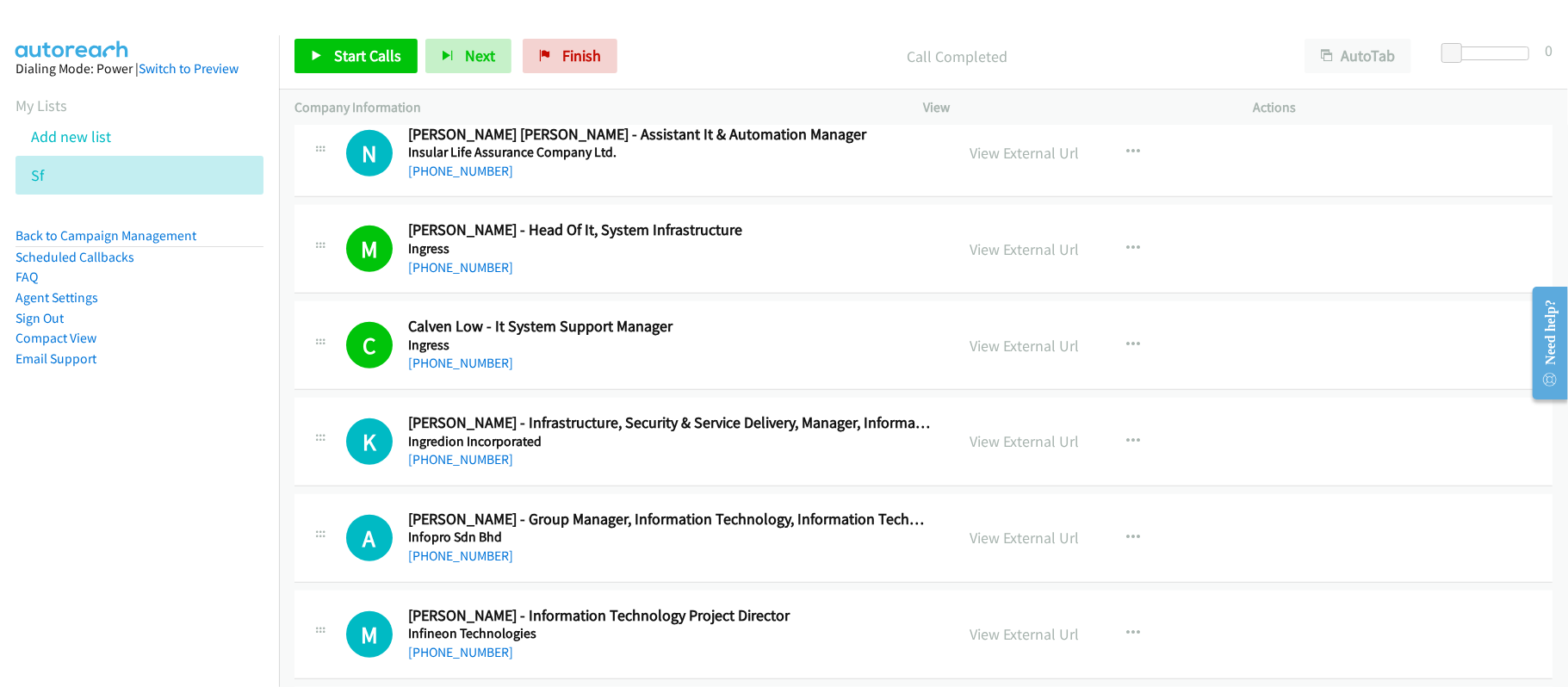
scroll to position [5739, 0]
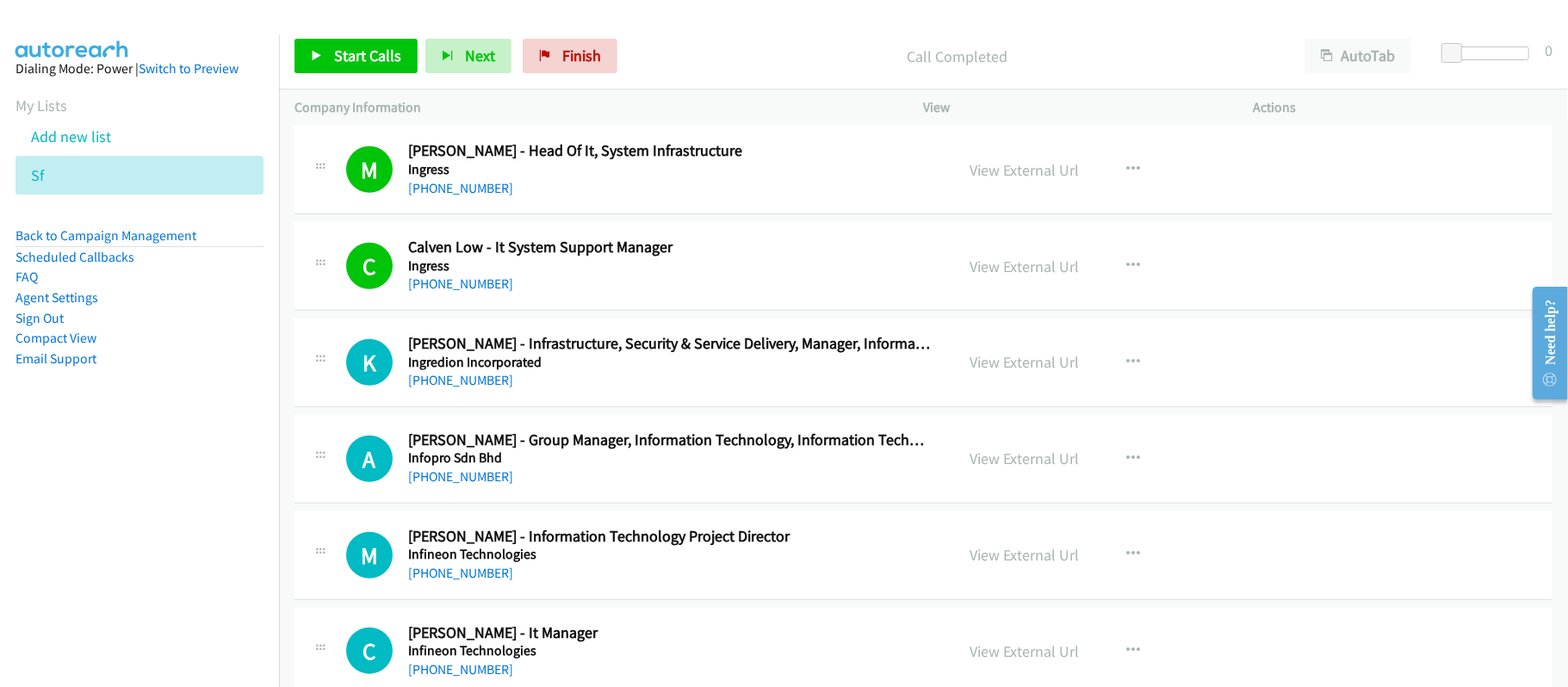
click at [489, 388] on link "+60 12-257 9599" at bounding box center [461, 380] width 105 height 17
click at [685, 467] on h5 "Infopro Sdn Bhd" at bounding box center [669, 458] width 522 height 18
drag, startPoint x: 463, startPoint y: 492, endPoint x: 523, endPoint y: 491, distance: 60.0
click at [463, 484] on link "+60 16-311 9339" at bounding box center [461, 477] width 105 height 17
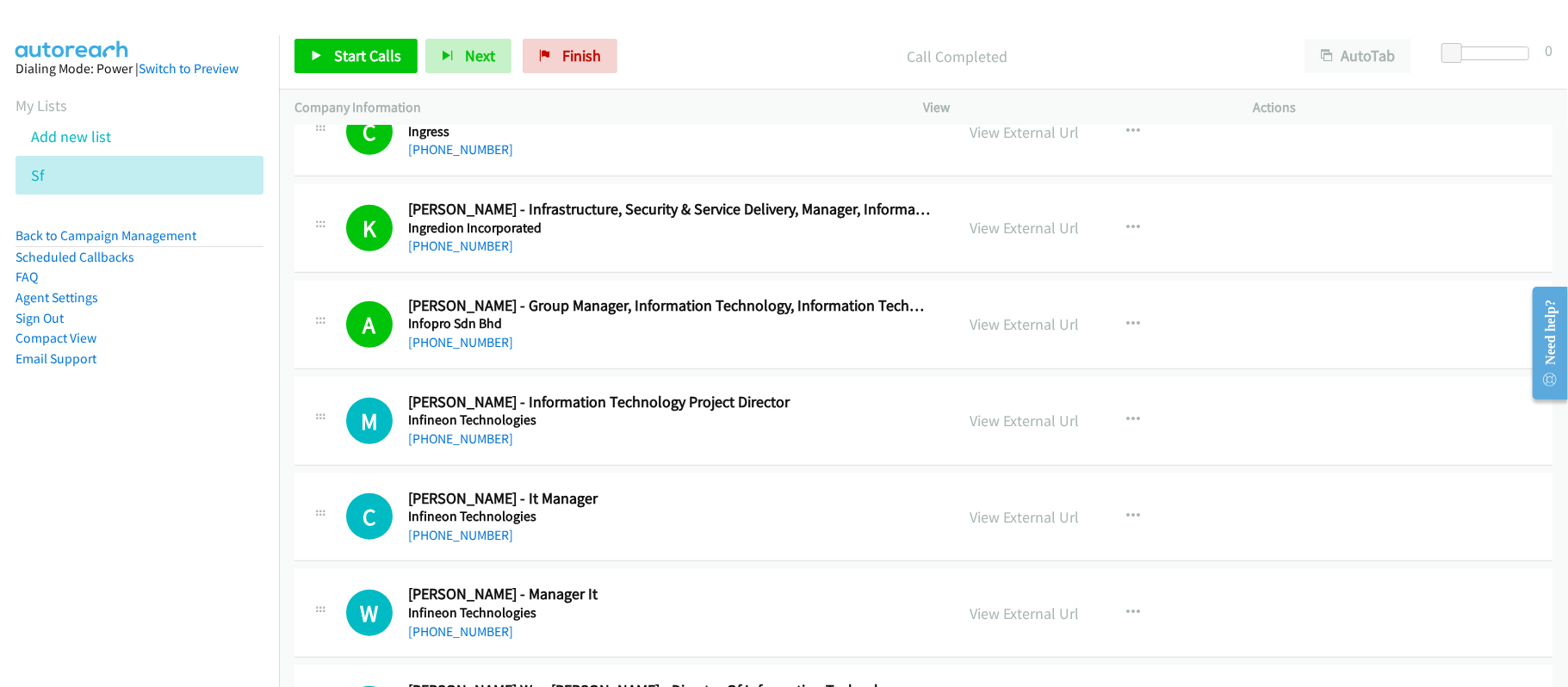
scroll to position [5969, 0]
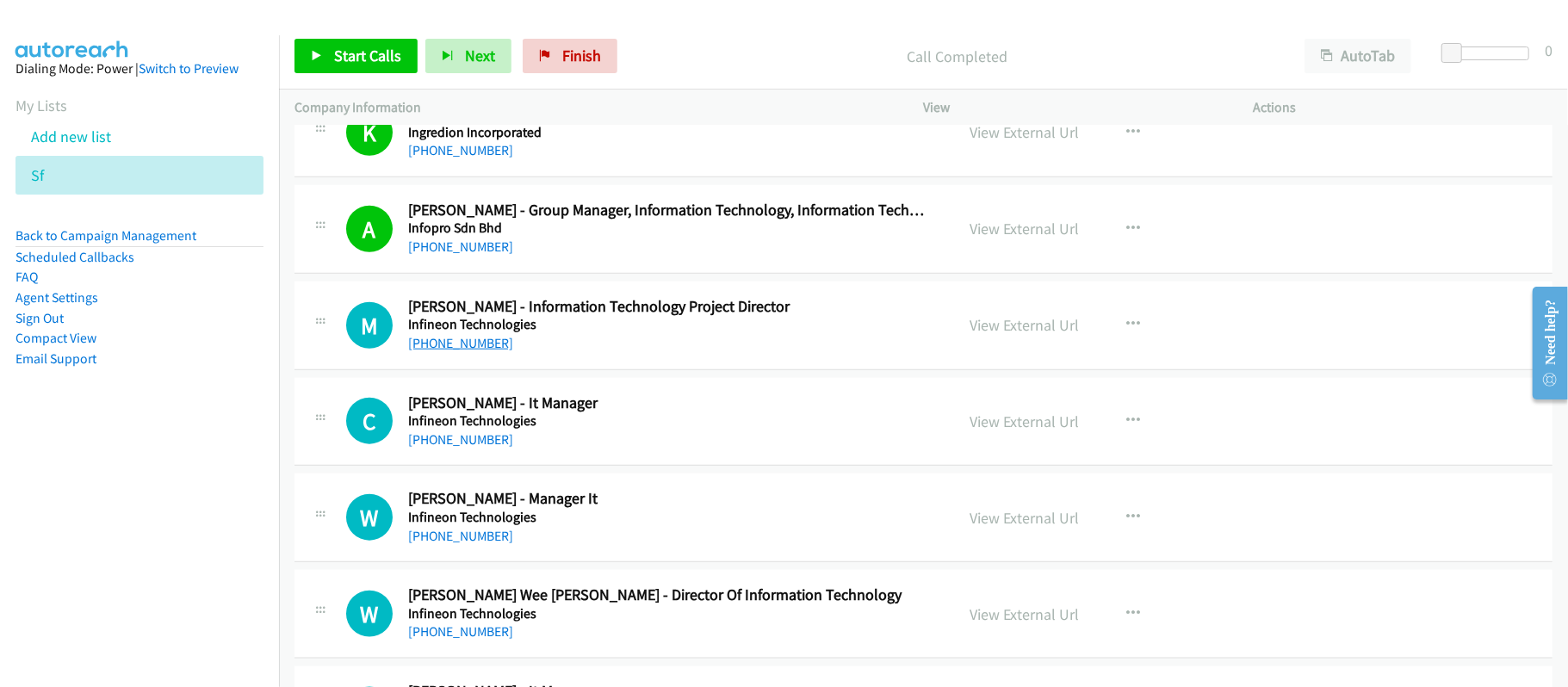
click at [491, 352] on link "+60 19-597 8079" at bounding box center [461, 343] width 105 height 17
click at [465, 447] on link "+60 12-490 8600" at bounding box center [461, 439] width 105 height 17
click at [615, 547] on div "+60 12-616 6157" at bounding box center [669, 536] width 522 height 20
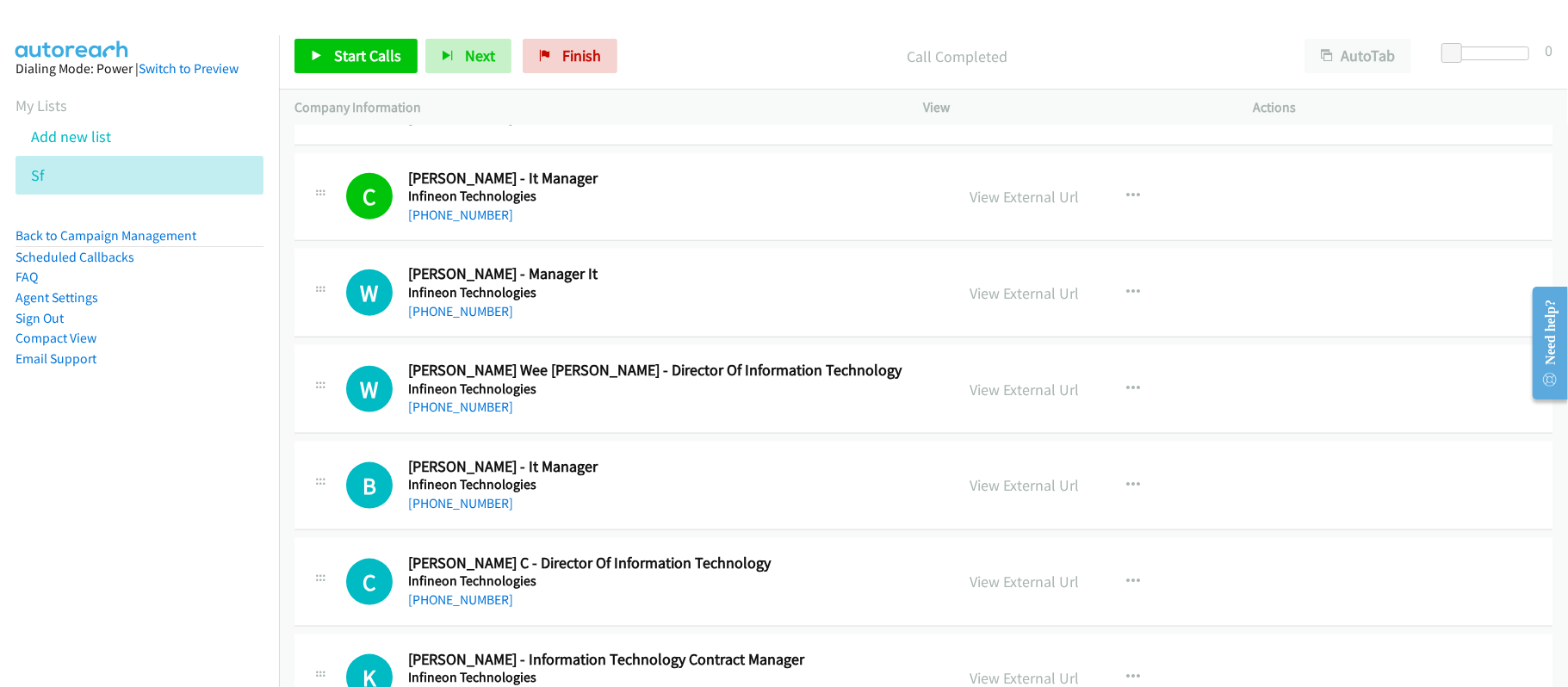
scroll to position [6198, 0]
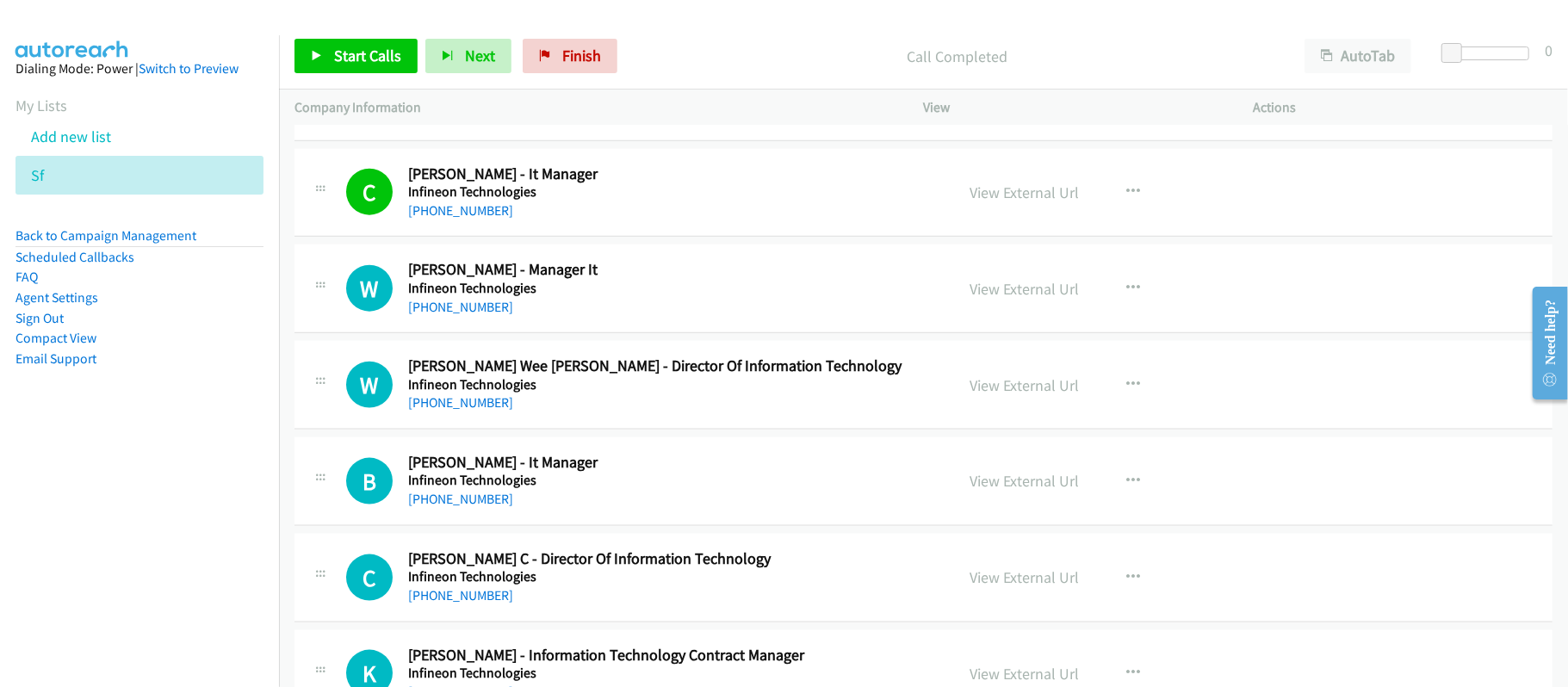
drag, startPoint x: 487, startPoint y: 325, endPoint x: 552, endPoint y: 335, distance: 65.8
click at [487, 315] on link "+60 12-616 6157" at bounding box center [461, 307] width 105 height 17
click at [442, 410] on link "+60 12-254 4761" at bounding box center [461, 402] width 105 height 17
click at [642, 394] on h5 "Infineon Technologies" at bounding box center [669, 385] width 522 height 18
click at [462, 507] on link "+60 16-642 7834" at bounding box center [461, 499] width 105 height 17
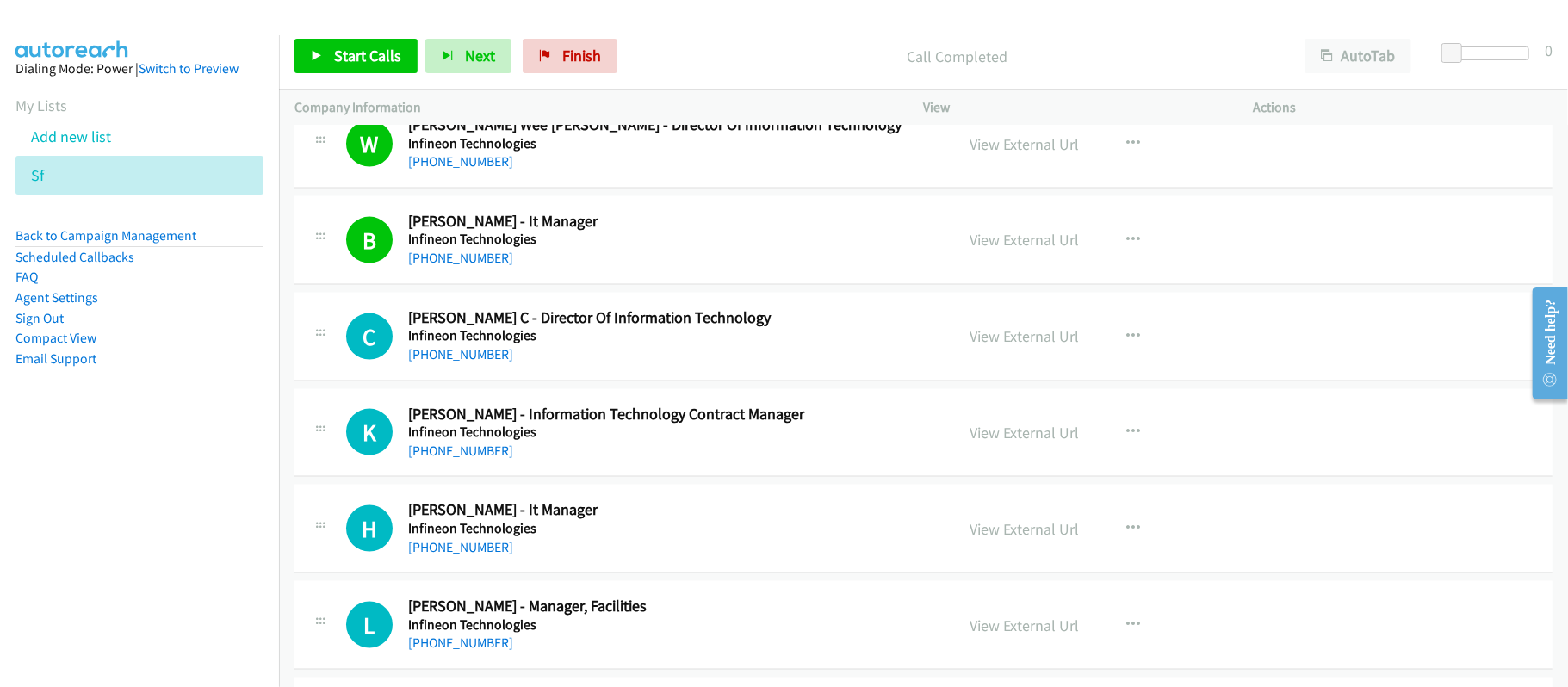
scroll to position [6542, 0]
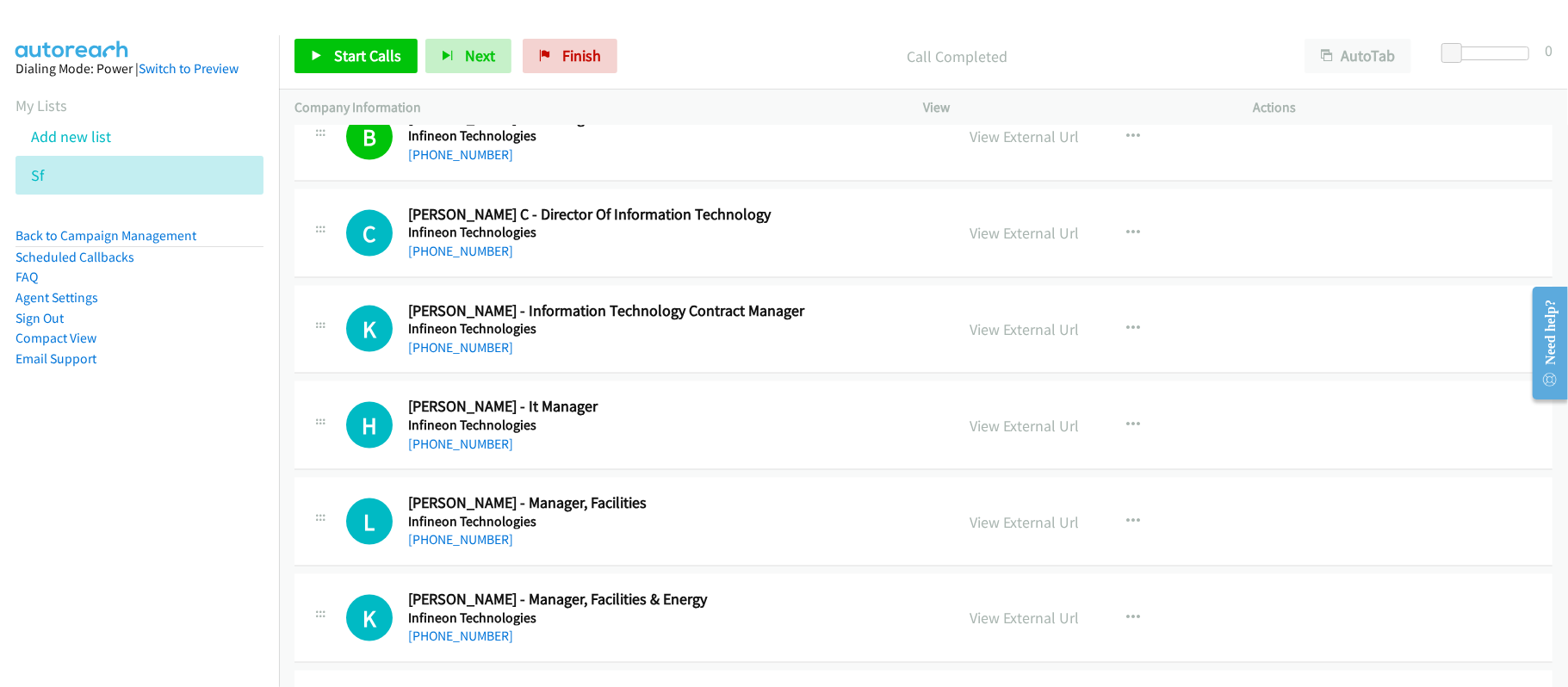
click at [624, 278] on div "C Callback Scheduled Chandra Raman Ipma C - Director Of Information Technology …" at bounding box center [923, 233] width 1258 height 89
click at [625, 262] on div "+60 17-441 2875" at bounding box center [669, 250] width 522 height 20
click at [458, 259] on link "+60 17-441 2875" at bounding box center [461, 250] width 105 height 17
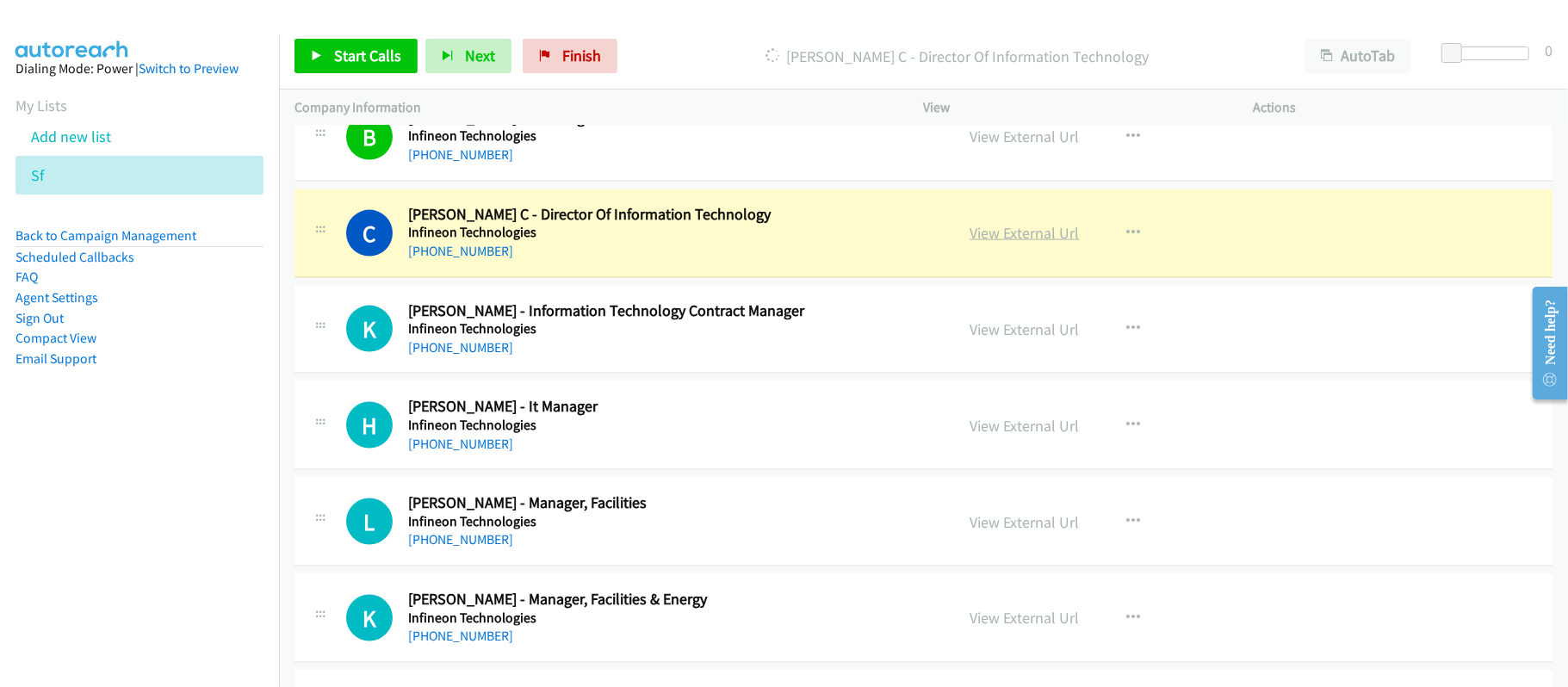
click at [1004, 243] on link "View External Url" at bounding box center [1025, 233] width 109 height 19
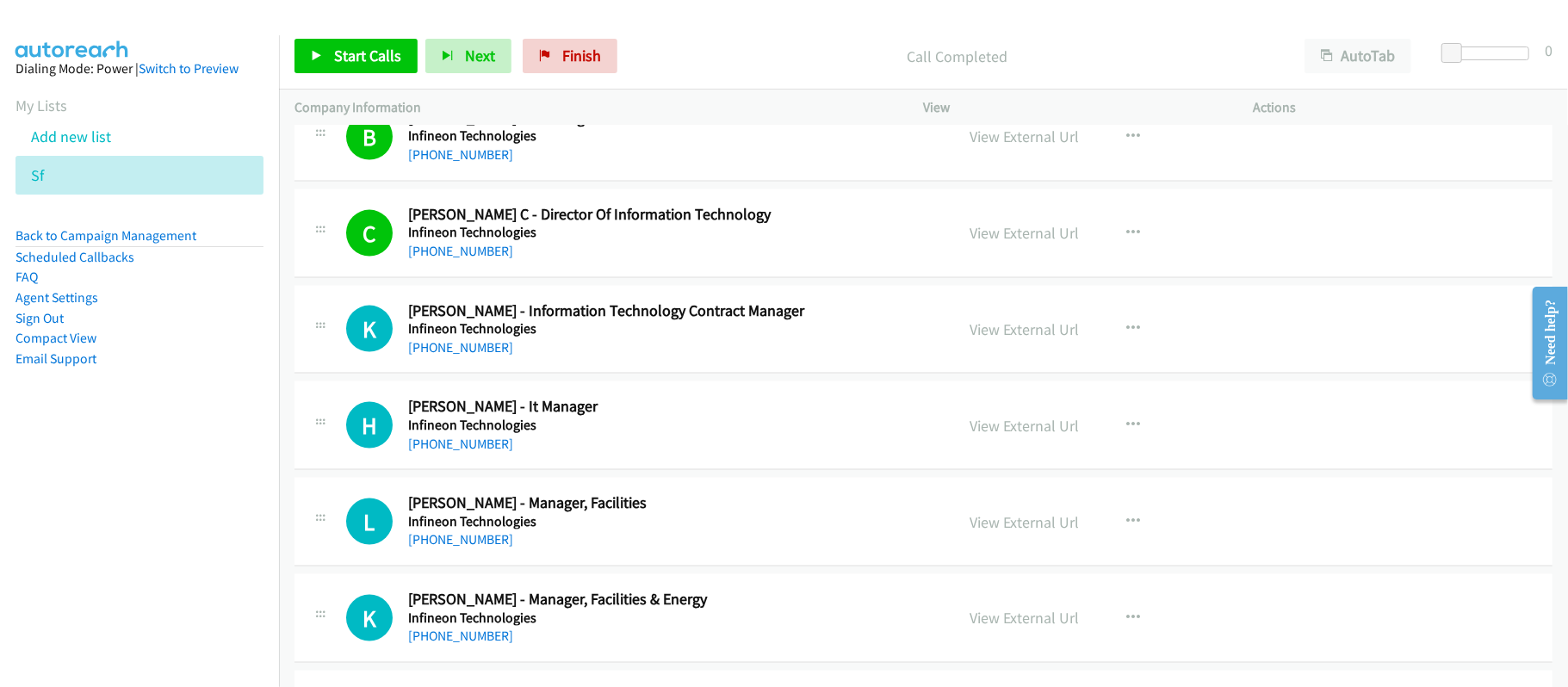
click at [633, 359] on div "+60 19-664 0025" at bounding box center [669, 347] width 522 height 20
click at [458, 359] on div "+60 19-664 0025" at bounding box center [669, 347] width 522 height 20
click at [458, 356] on link "+60 19-664 0025" at bounding box center [461, 347] width 105 height 17
click at [632, 455] on div "+60 12-593 2381" at bounding box center [669, 443] width 522 height 20
click at [482, 452] on link "+60 12-593 2381" at bounding box center [461, 443] width 105 height 17
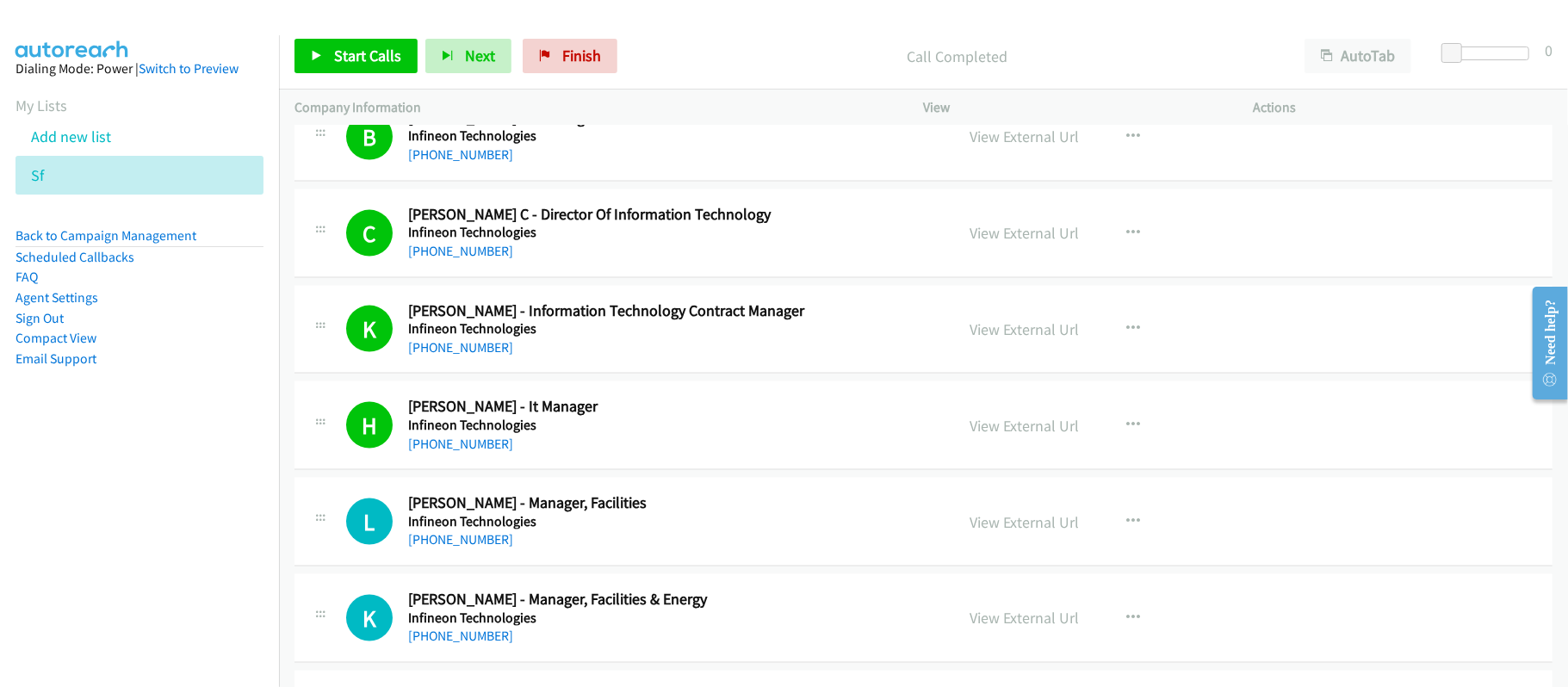
drag, startPoint x: 453, startPoint y: 553, endPoint x: 549, endPoint y: 556, distance: 96.0
click at [453, 548] on link "+60 12-609 1525" at bounding box center [461, 539] width 105 height 17
click at [666, 470] on div "H Callback Scheduled Henry Sy Thor - It Manager Infineon Technologies Asia/Kuch…" at bounding box center [923, 425] width 1258 height 89
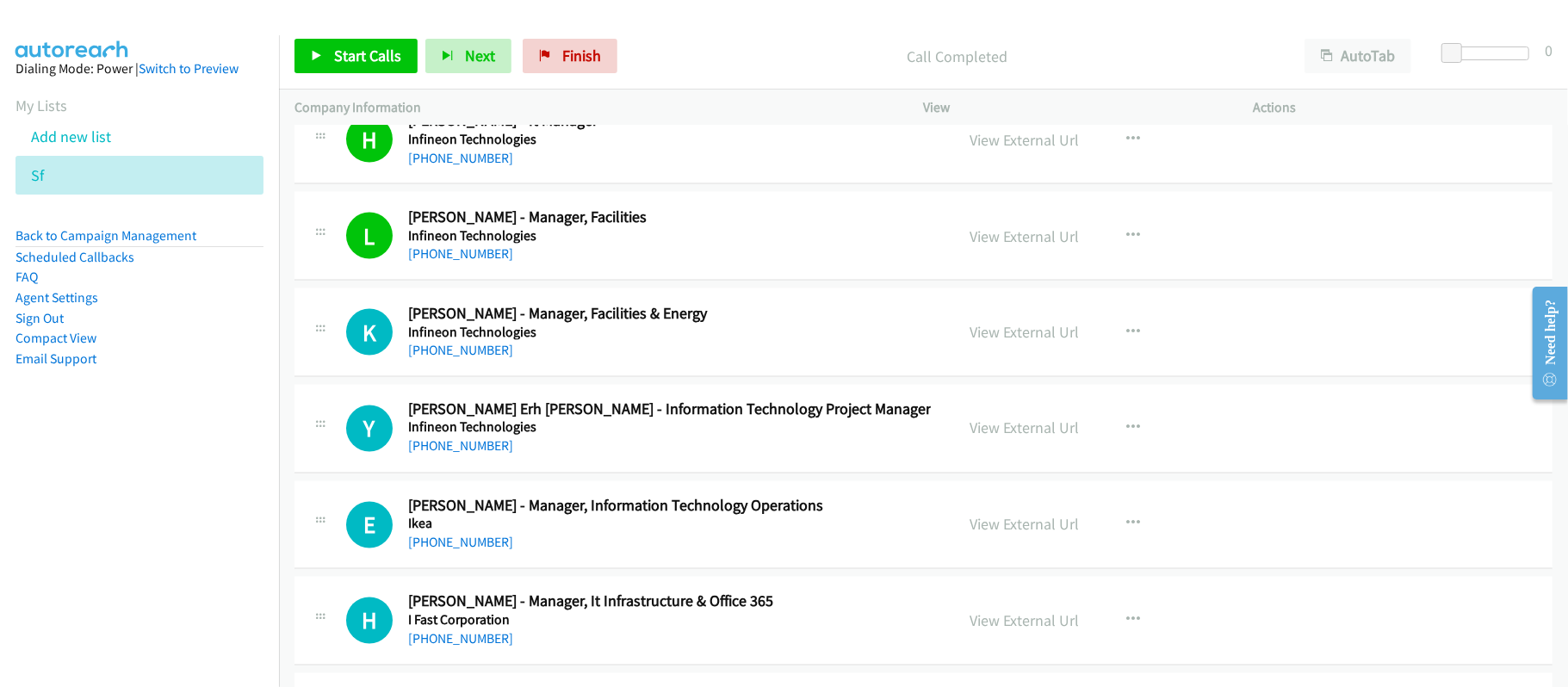
scroll to position [6887, 0]
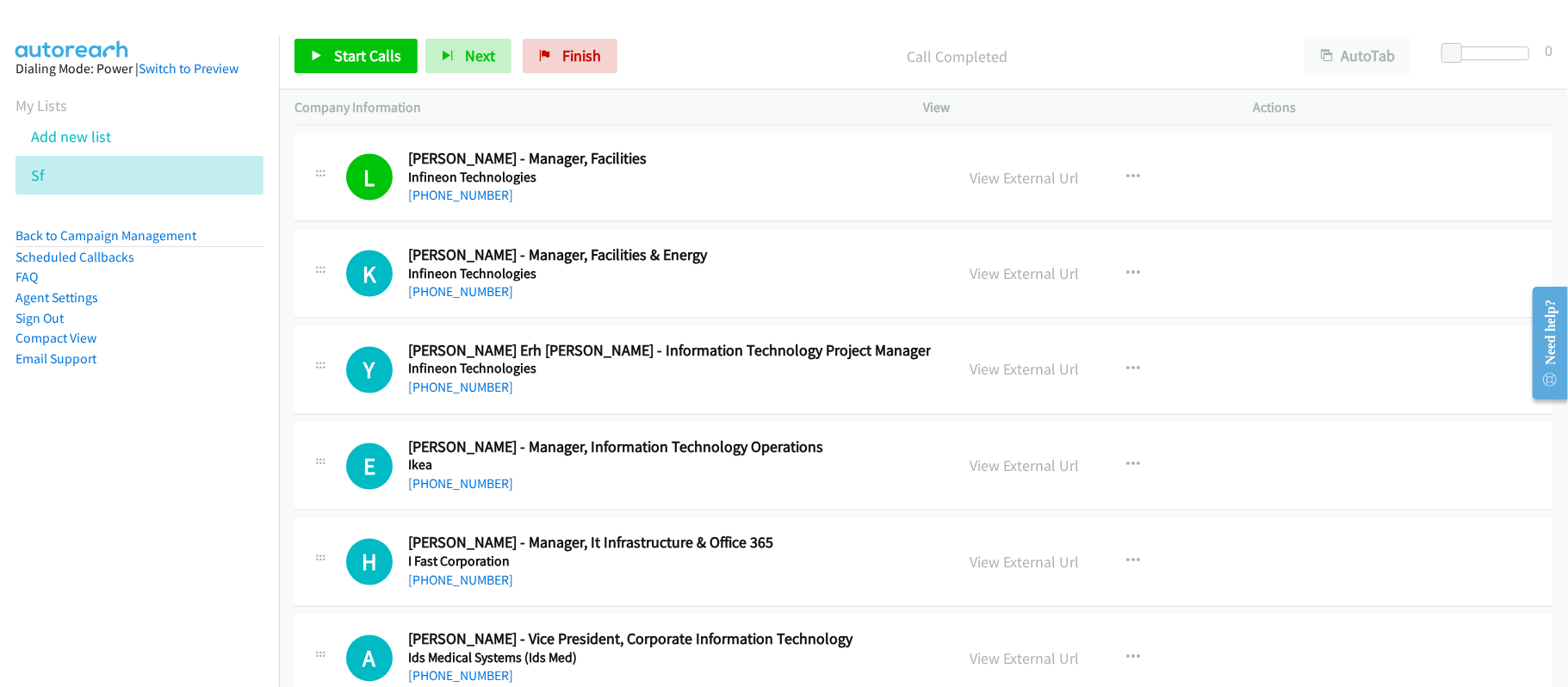
drag, startPoint x: 470, startPoint y: 310, endPoint x: 573, endPoint y: 315, distance: 103.1
click at [470, 299] on link "+60 12-663 0973" at bounding box center [461, 291] width 105 height 17
drag, startPoint x: 536, startPoint y: 445, endPoint x: 511, endPoint y: 441, distance: 25.3
click at [536, 445] on div "E Callback Scheduled Ernest Foo - Manager, Information Technology Operations Ik…" at bounding box center [923, 467] width 1258 height 89
click at [453, 396] on link "+60 12-610 0807" at bounding box center [461, 388] width 105 height 17
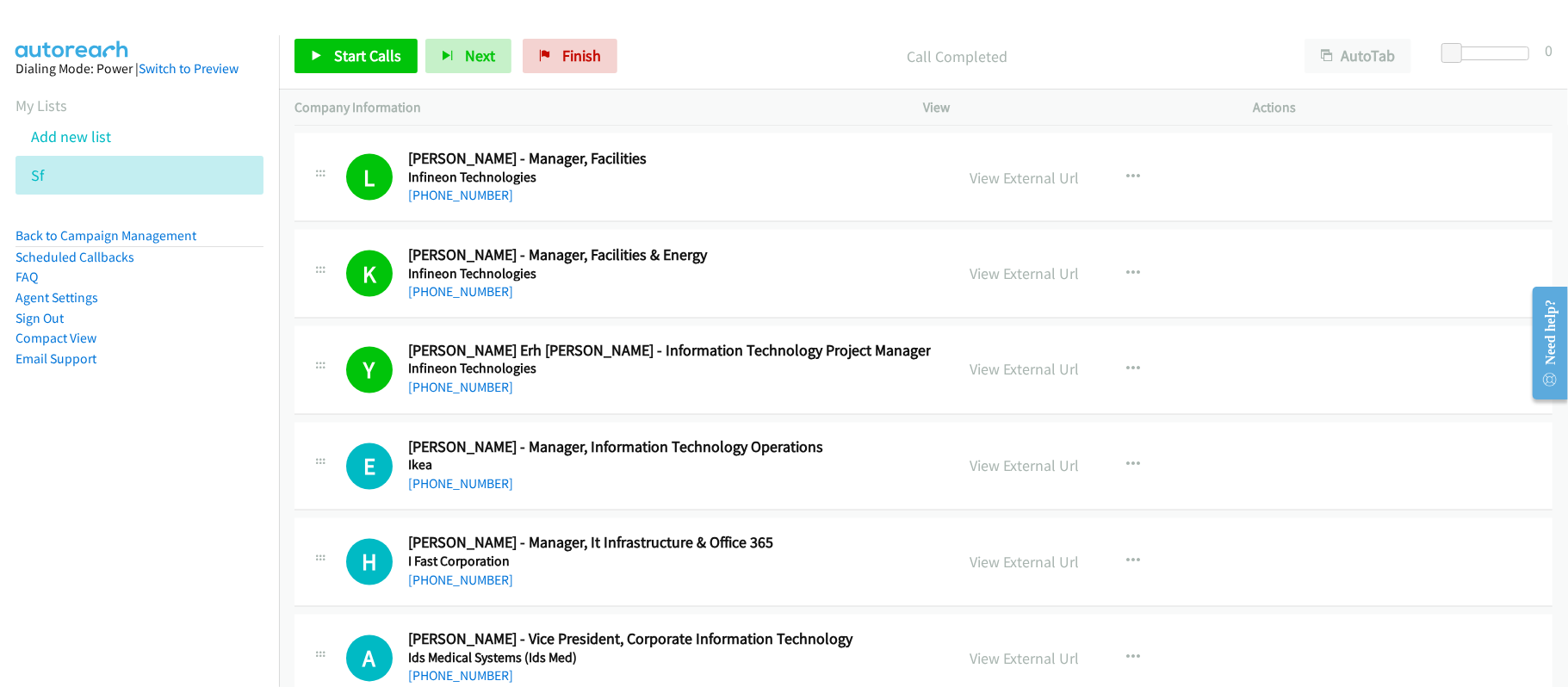
click at [599, 415] on div "Y Callback Scheduled Yuen Erh Liew - Information Technology Project Manager Inf…" at bounding box center [923, 370] width 1258 height 89
click at [446, 492] on link "+60 12-234 9182" at bounding box center [461, 484] width 105 height 17
click at [638, 538] on td "H Callback Scheduled Hui Ching - Manager, It Infrastructure & Office 365 I Fast…" at bounding box center [923, 562] width 1289 height 96
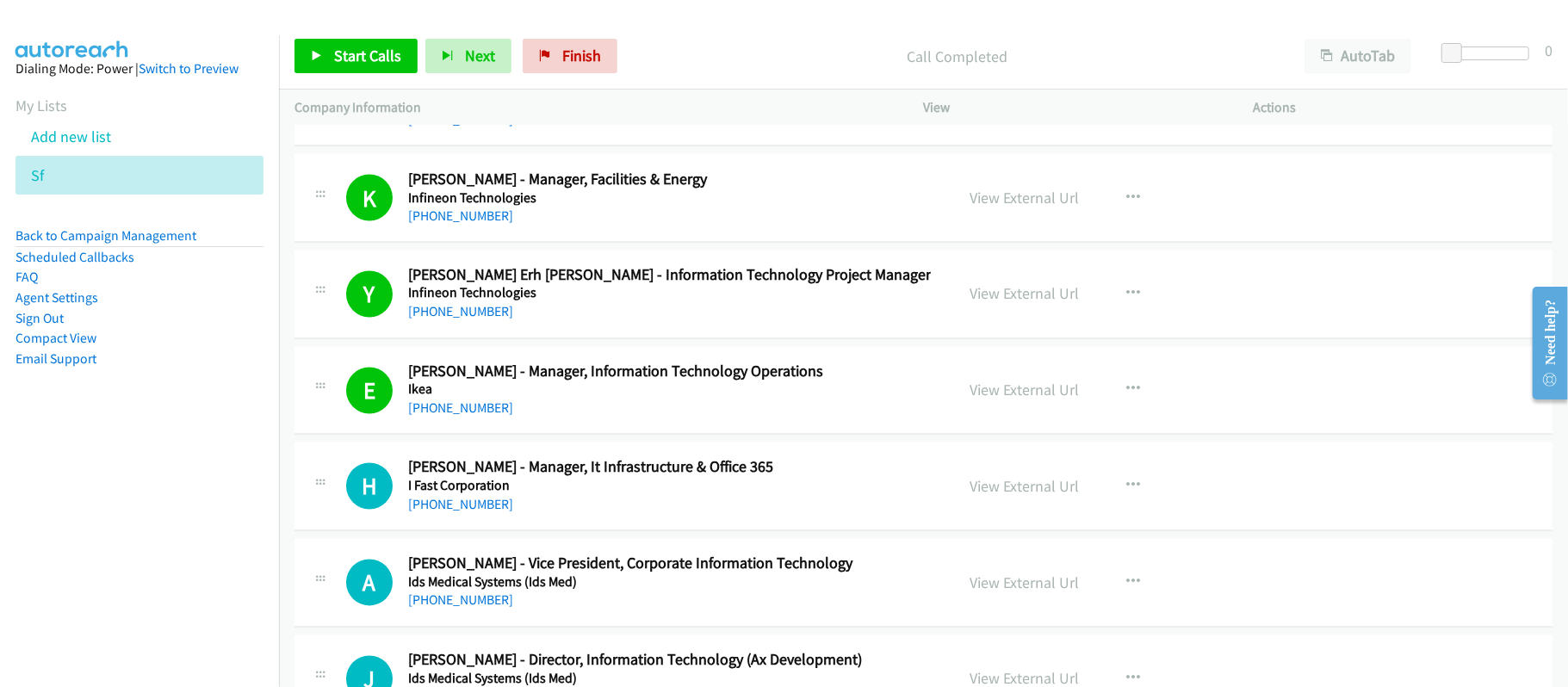
scroll to position [7002, 0]
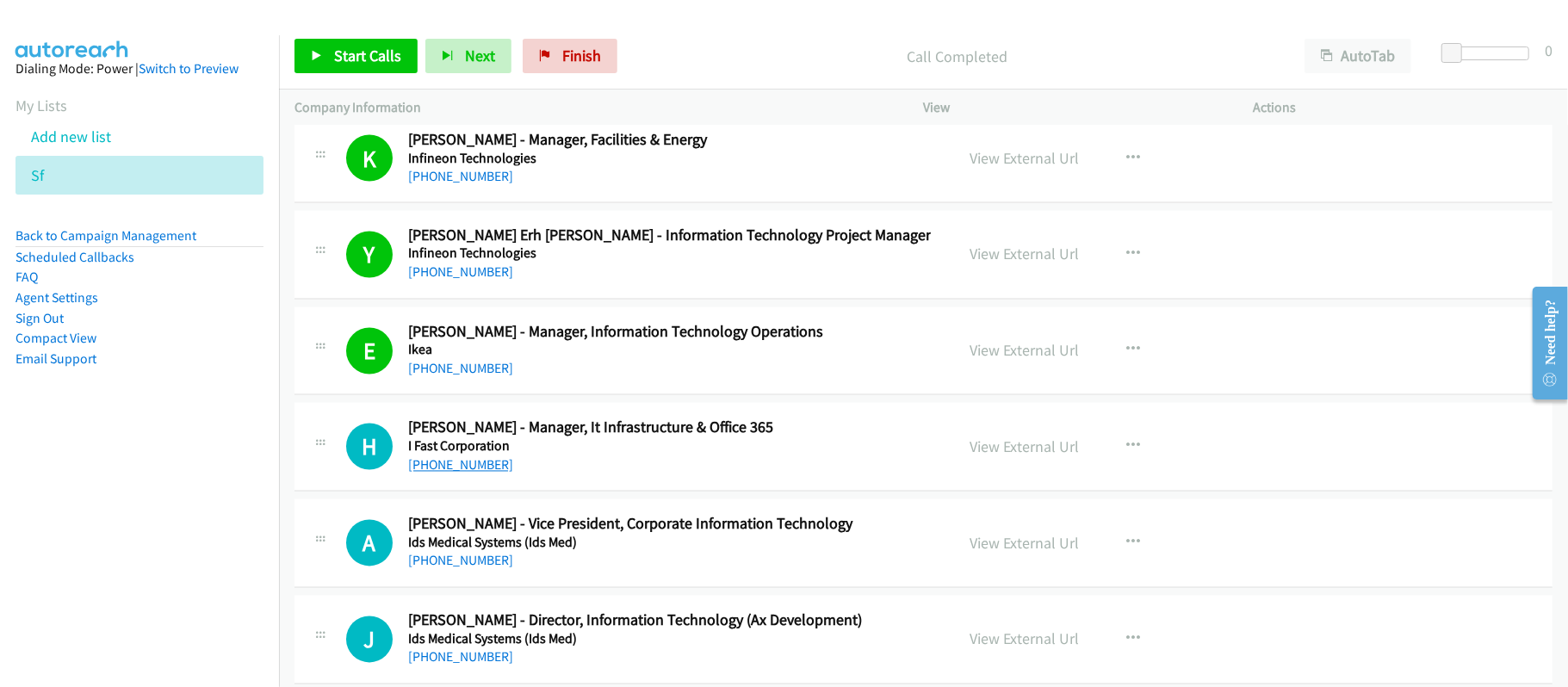
click at [473, 474] on link "+60 16-893 6297" at bounding box center [461, 465] width 105 height 17
click at [662, 492] on div "H Callback Scheduled Hui Ching - Manager, It Infrastructure & Office 365 I Fast…" at bounding box center [923, 447] width 1258 height 89
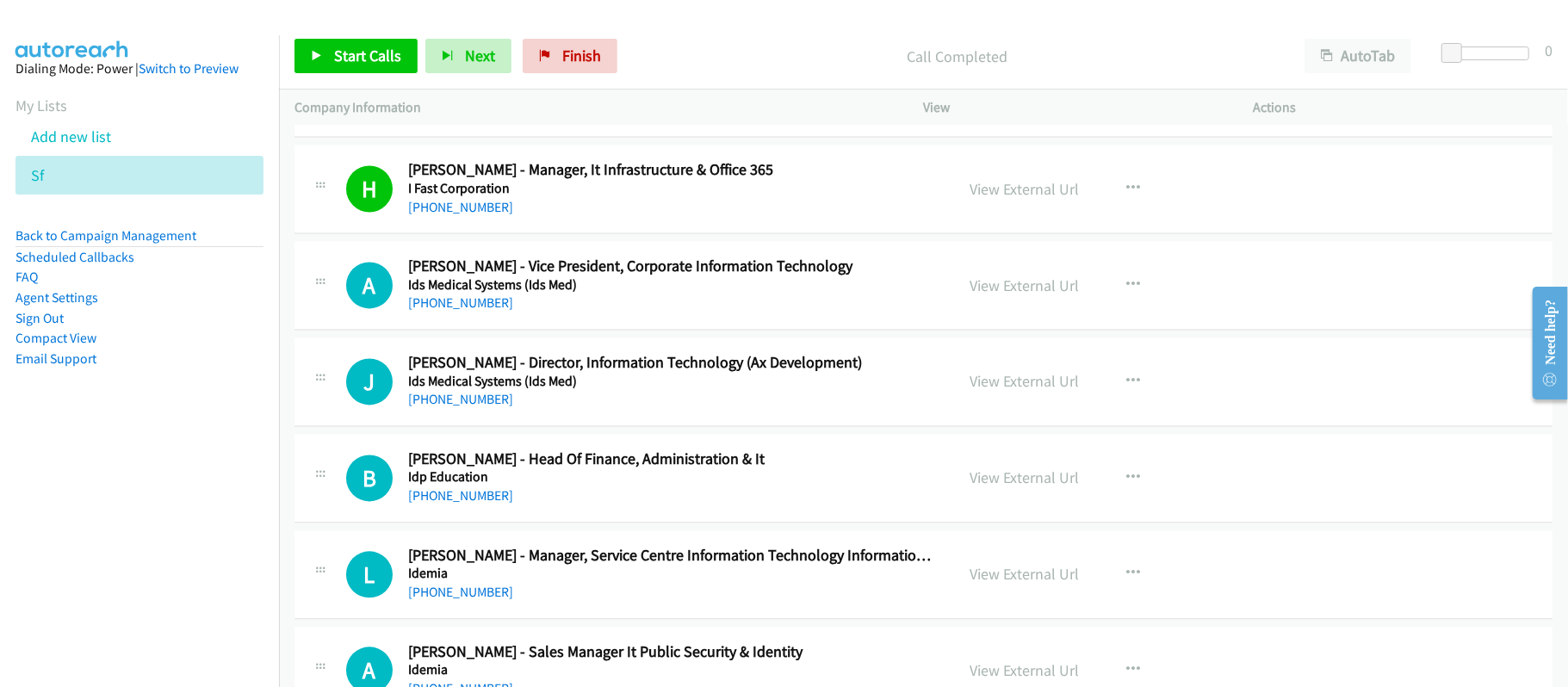
scroll to position [7347, 0]
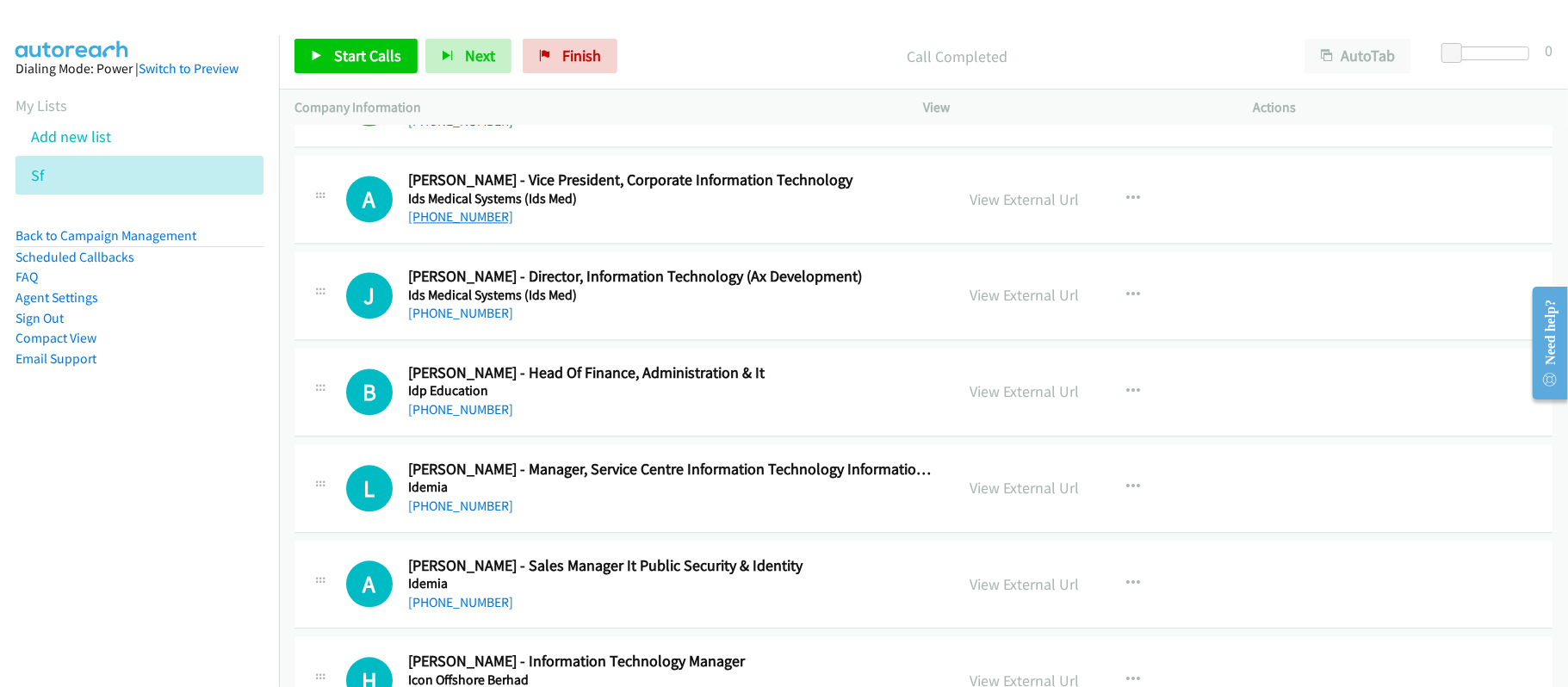
click at [459, 225] on link "+60 1-300-13-1633" at bounding box center [461, 216] width 105 height 17
click at [701, 244] on div "A Callback Scheduled Andy Tan - Vice President, Corporate Information Technolog…" at bounding box center [923, 199] width 1258 height 89
drag, startPoint x: 462, startPoint y: 330, endPoint x: 637, endPoint y: 325, distance: 175.1
click at [462, 322] on link "+60 17-312 1786" at bounding box center [461, 313] width 105 height 17
click at [425, 418] on link "+60 12-267 2312" at bounding box center [461, 409] width 105 height 17
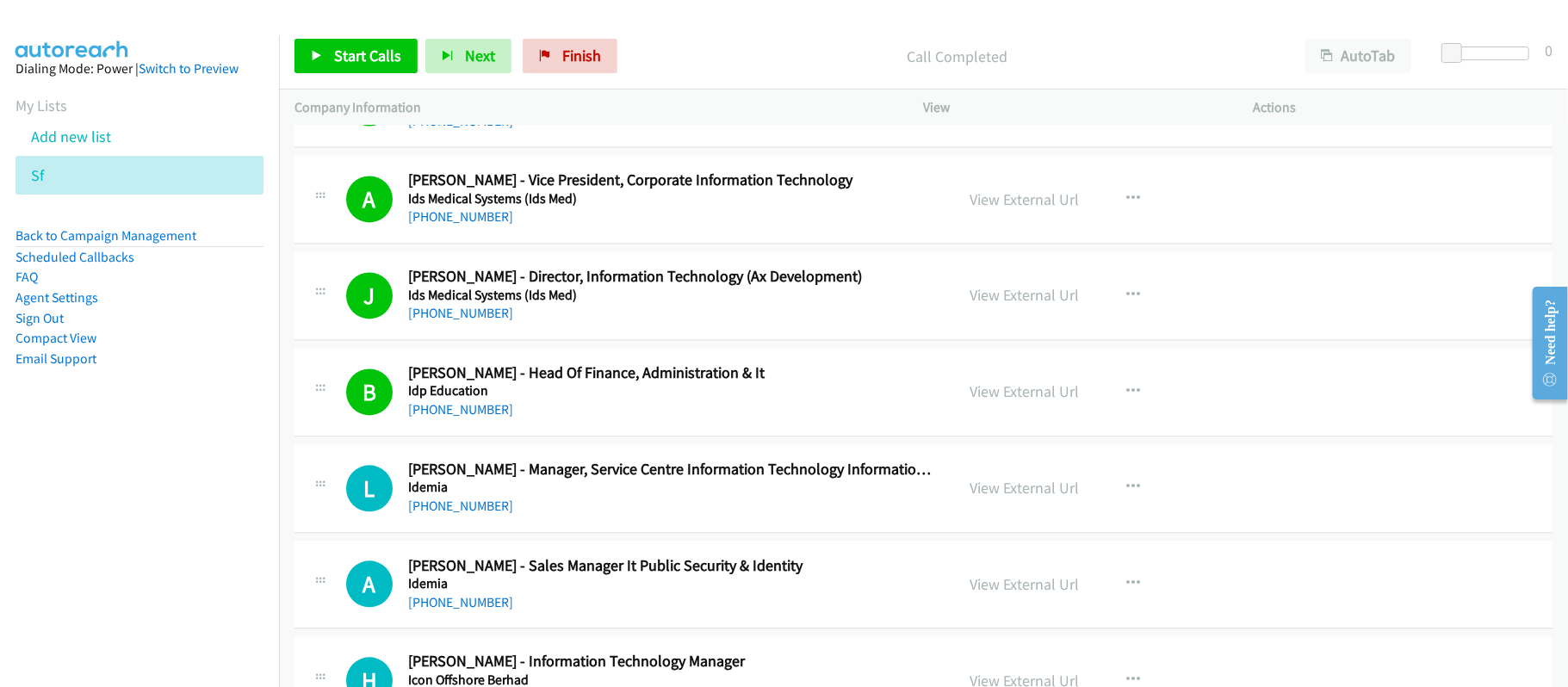
click at [599, 496] on h5 "Idemia" at bounding box center [669, 487] width 522 height 18
click at [428, 514] on link "+60 19-310 1964" at bounding box center [461, 506] width 105 height 17
click at [563, 533] on div "L Callback Scheduled Larae Paz - Manager, Service Centre Information Technology…" at bounding box center [923, 488] width 1258 height 89
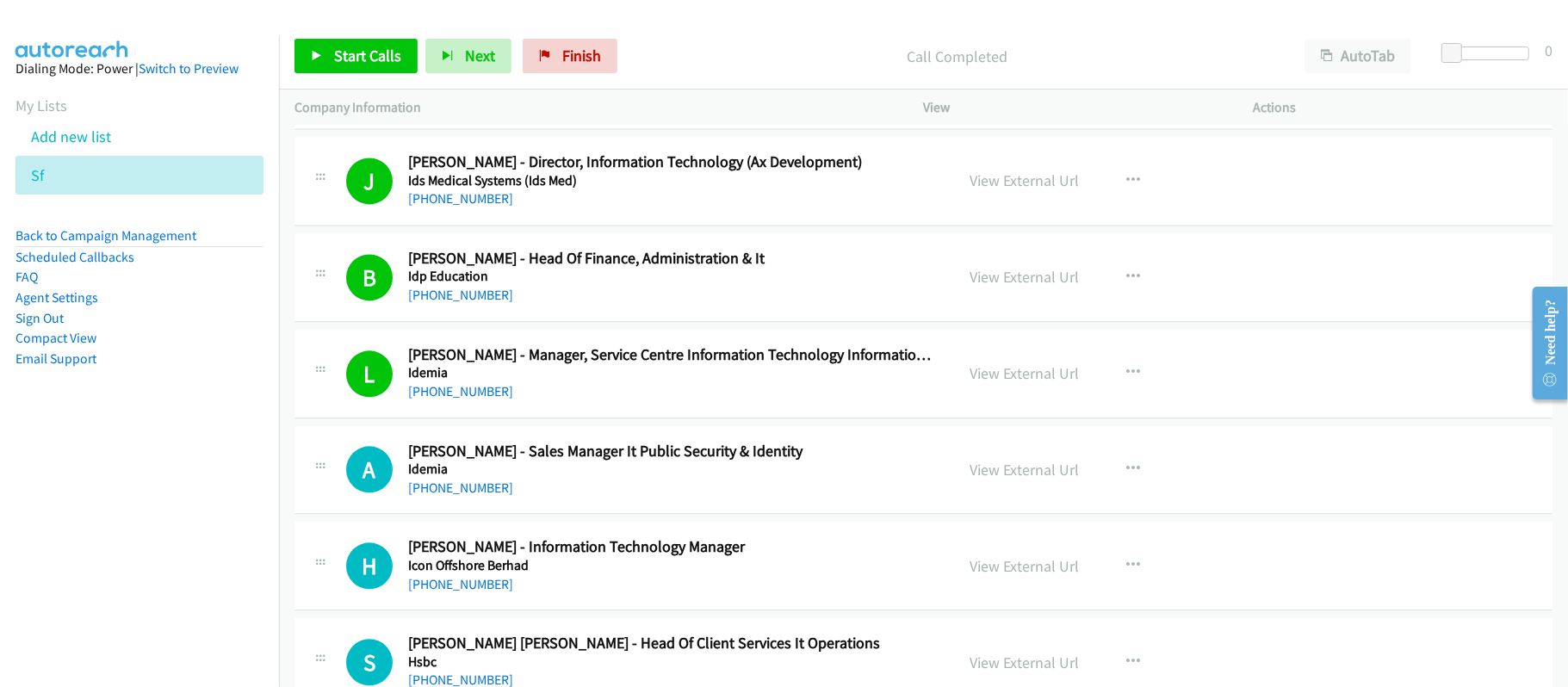
scroll to position [7576, 0]
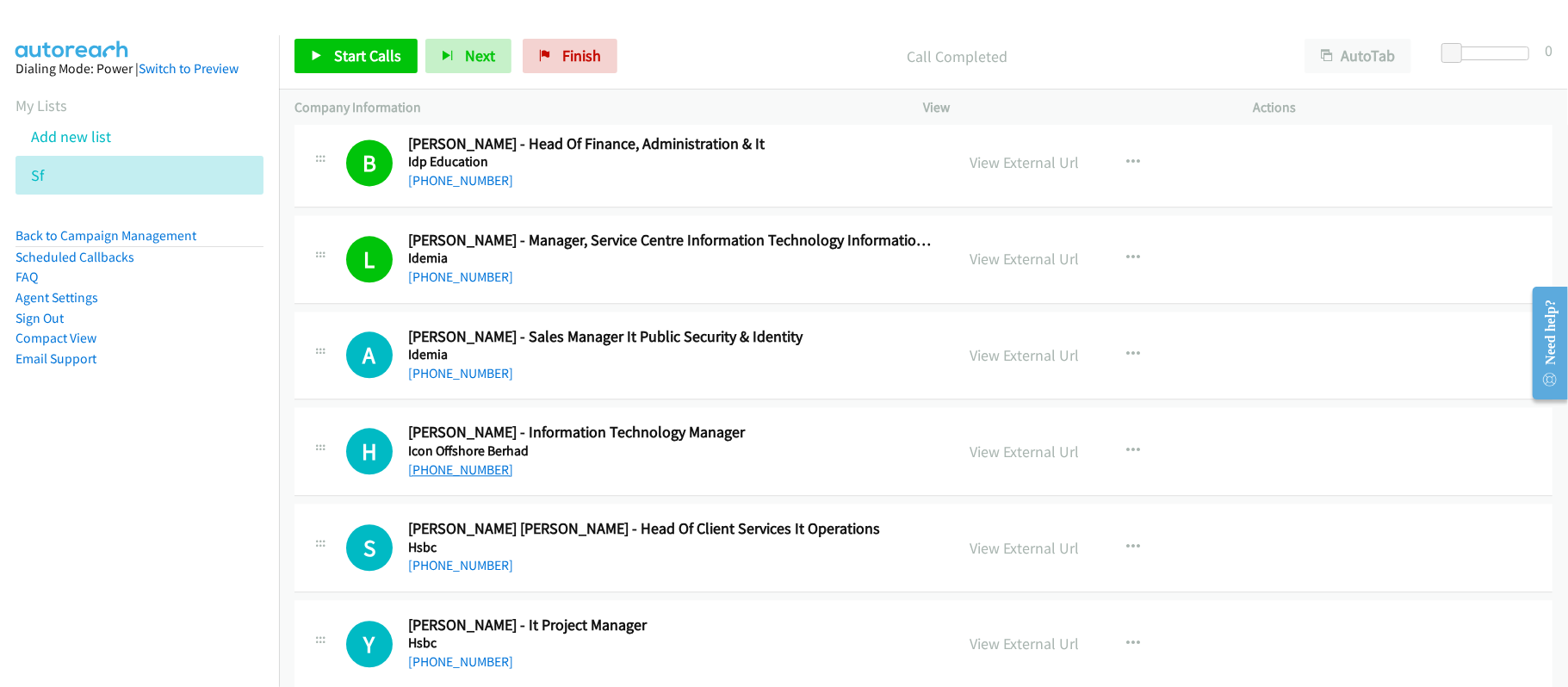
drag, startPoint x: 459, startPoint y: 496, endPoint x: 472, endPoint y: 496, distance: 13.0
click at [459, 477] on link "+60 12-980 0665" at bounding box center [461, 470] width 105 height 17
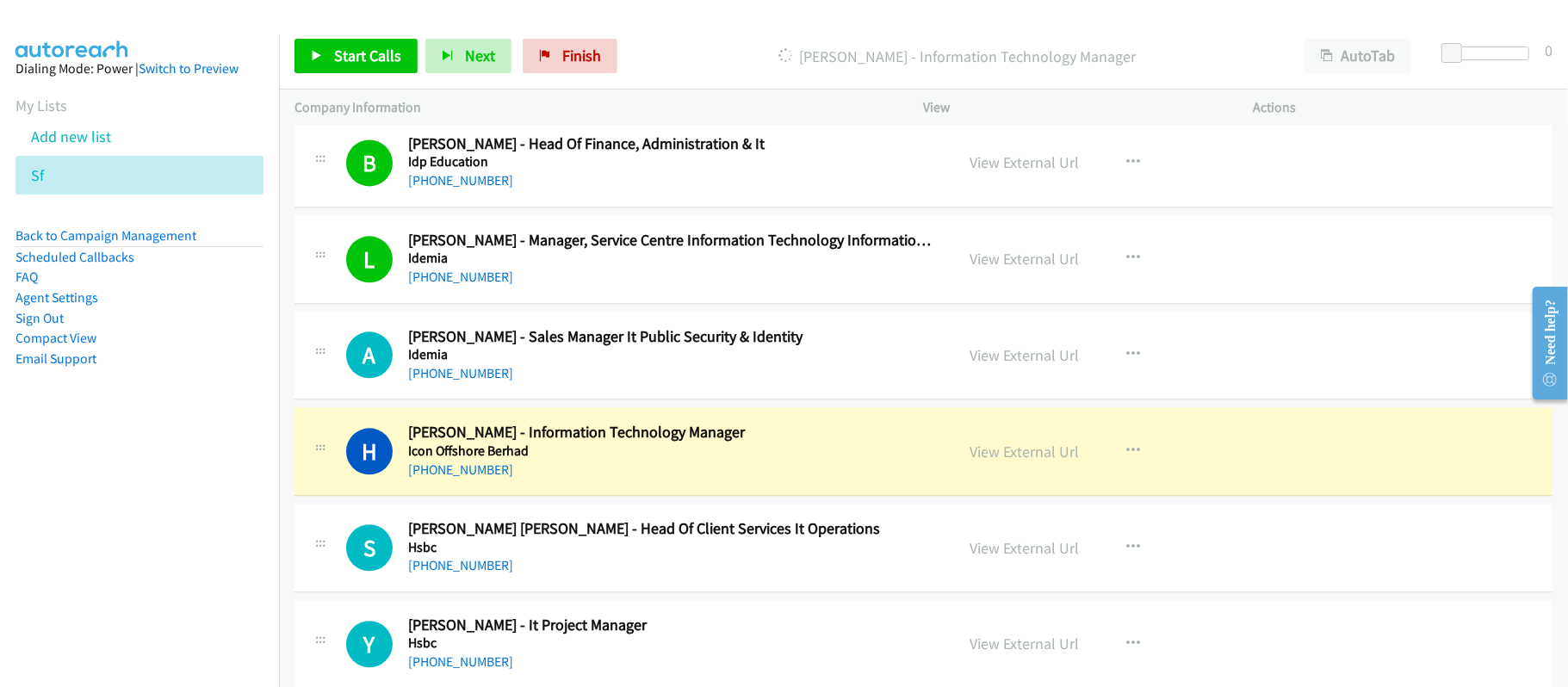
drag, startPoint x: 451, startPoint y: 492, endPoint x: 646, endPoint y: 492, distance: 195.0
click at [451, 477] on link "+60 12-980 0665" at bounding box center [461, 470] width 105 height 17
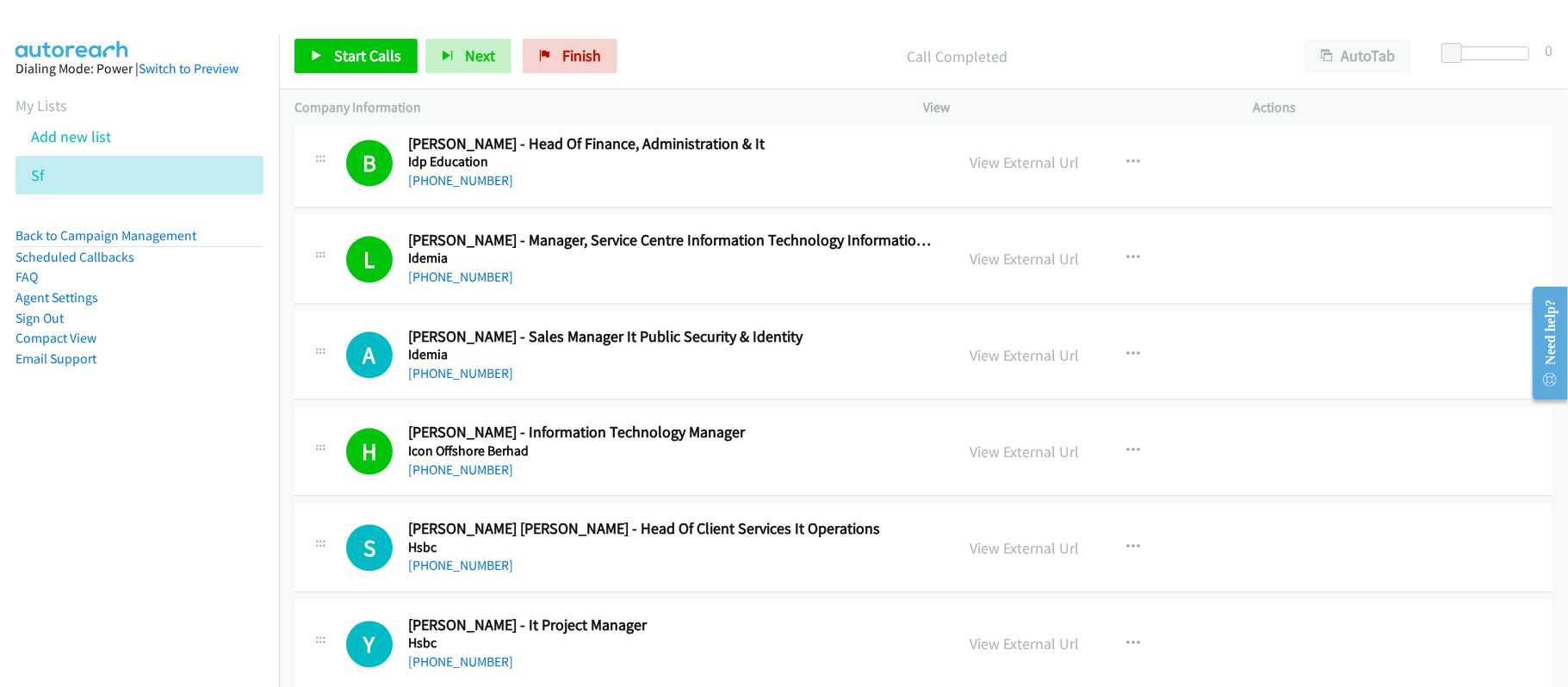
drag, startPoint x: 194, startPoint y: 517, endPoint x: 213, endPoint y: 503, distance: 23.6
click at [194, 517] on nav "Dialing Mode: Power | Switch to Preview My Lists Add new list Sf Back to Campai…" at bounding box center [139, 378] width 280 height 687
drag, startPoint x: 474, startPoint y: 489, endPoint x: 710, endPoint y: 489, distance: 236.0
click at [474, 477] on link "+60 12-980 0665" at bounding box center [461, 470] width 105 height 17
click at [718, 460] on h5 "Icon Offshore Berhad" at bounding box center [669, 451] width 522 height 18
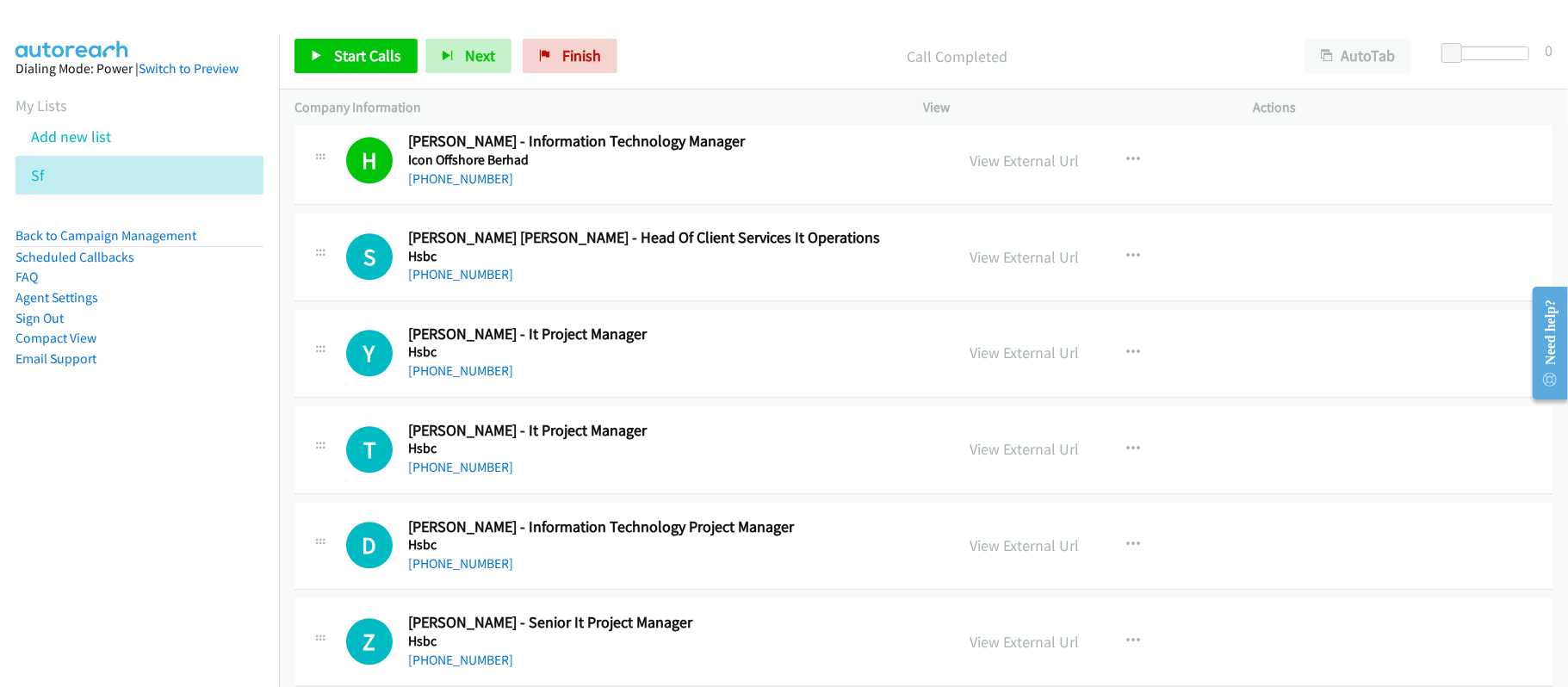
scroll to position [7920, 0]
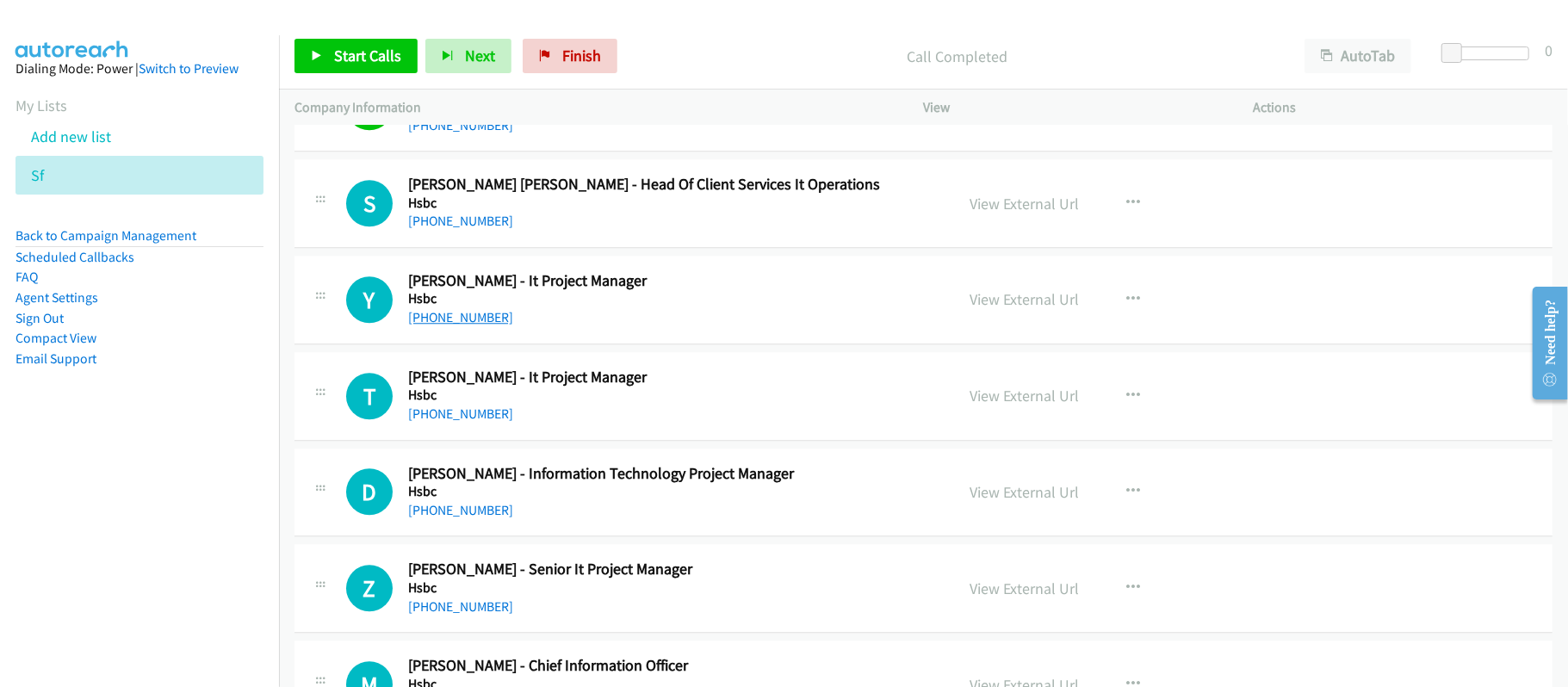
click at [442, 325] on link "+60 16-564 4734" at bounding box center [461, 317] width 105 height 17
click at [665, 328] on div "+60 16-564 4734" at bounding box center [669, 317] width 522 height 20
click at [997, 309] on link "View External Url" at bounding box center [1025, 299] width 109 height 19
click at [485, 422] on link "+60 12-698 8129" at bounding box center [461, 413] width 105 height 17
click at [622, 521] on div "+60 12-902 4791" at bounding box center [669, 510] width 522 height 20
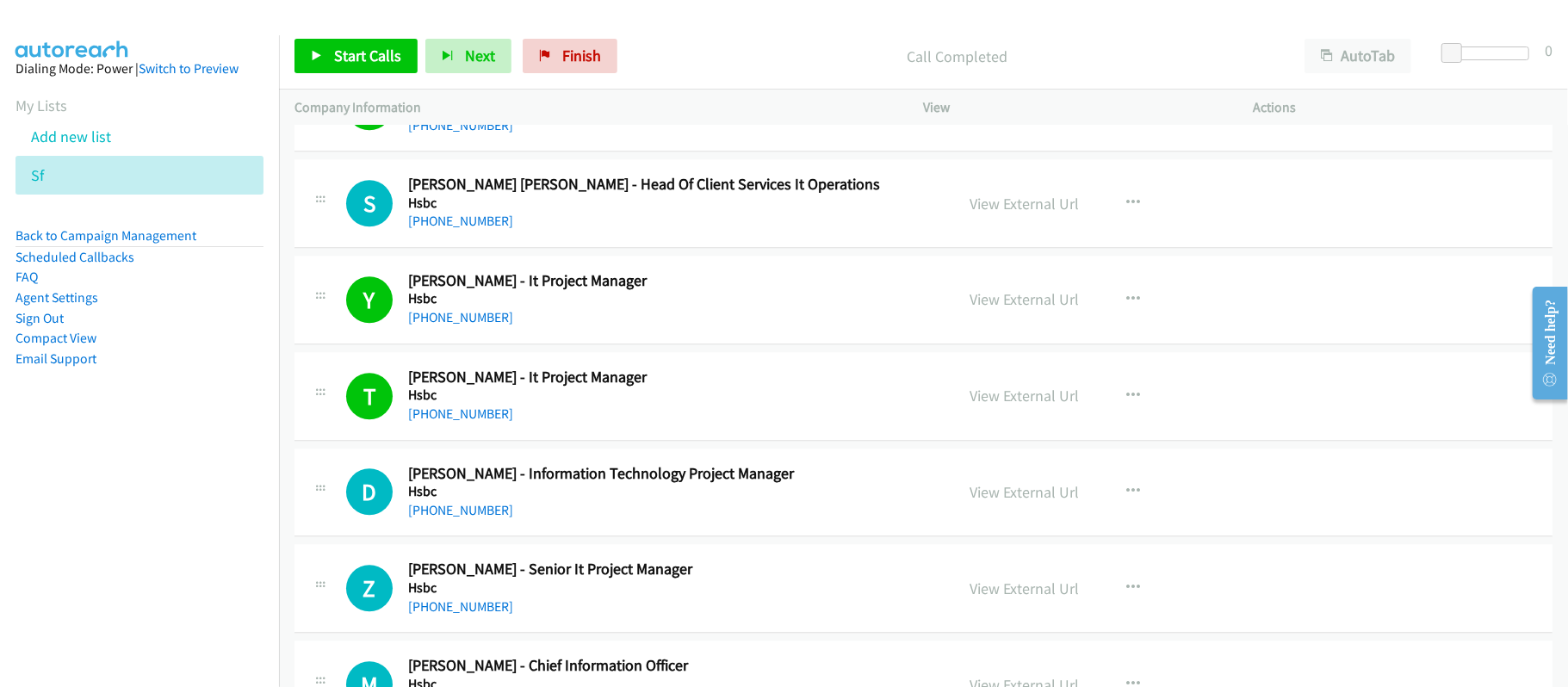
scroll to position [8035, 0]
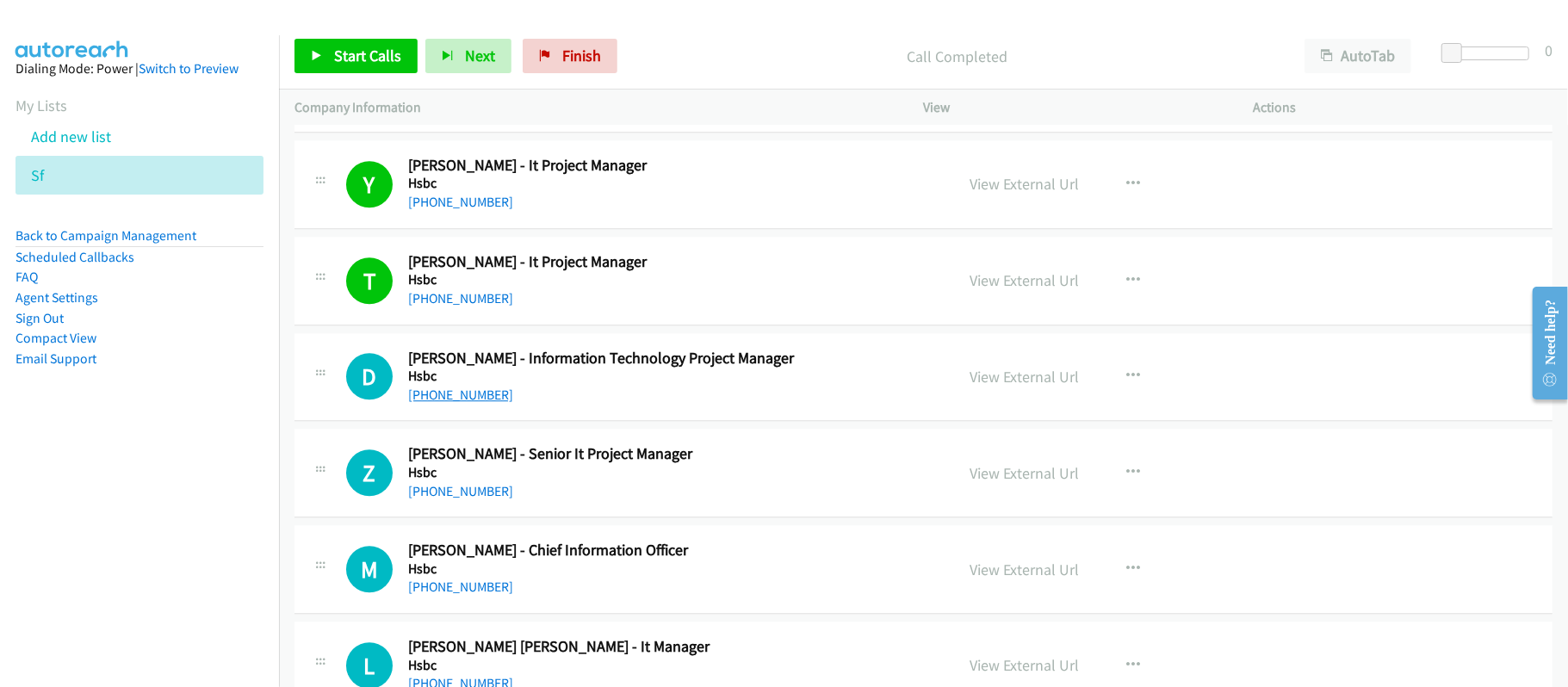
click at [472, 403] on link "+60 12-902 4791" at bounding box center [461, 395] width 105 height 17
click at [1007, 387] on link "View External Url" at bounding box center [1025, 376] width 109 height 19
drag, startPoint x: 576, startPoint y: 52, endPoint x: 907, endPoint y: 91, distance: 333.3
click at [576, 52] on span "Finish" at bounding box center [582, 56] width 39 height 19
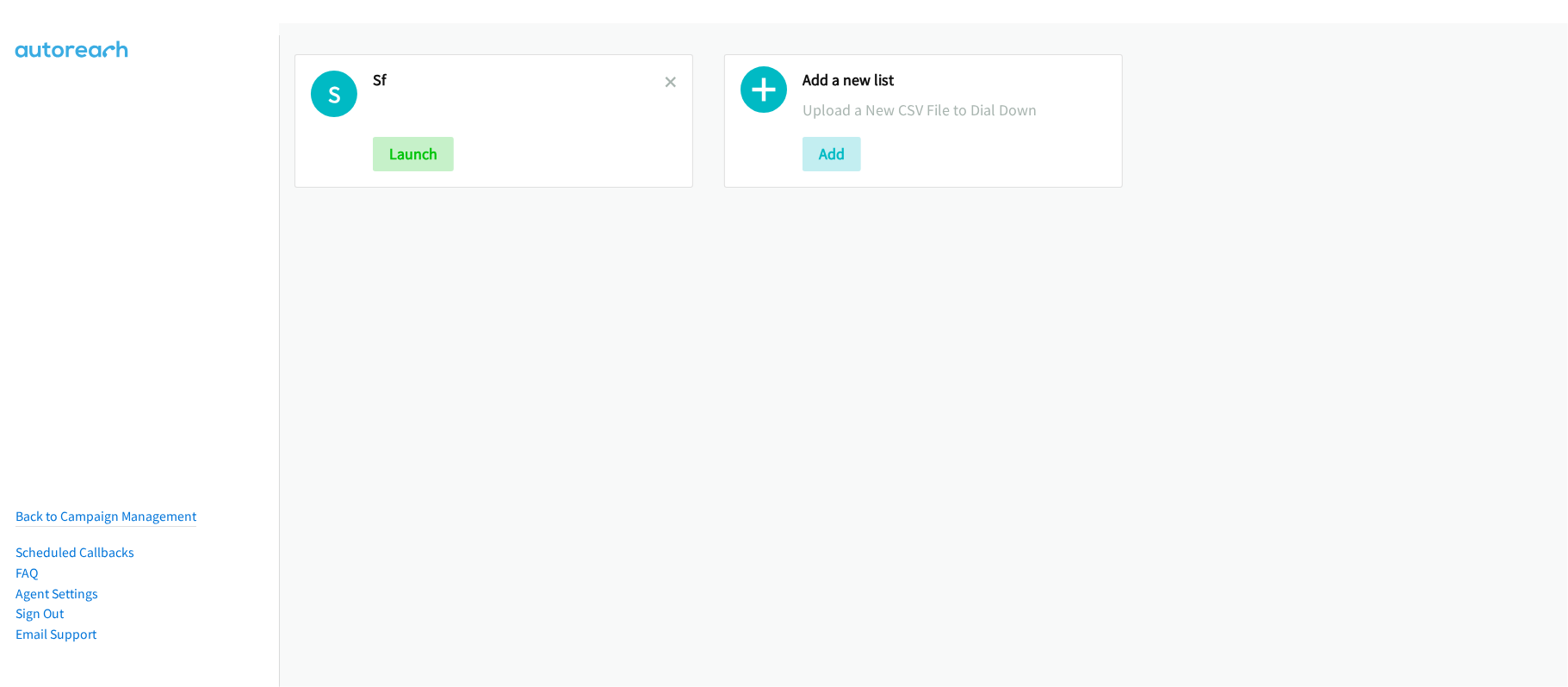
click at [665, 73] on link at bounding box center [670, 82] width 12 height 19
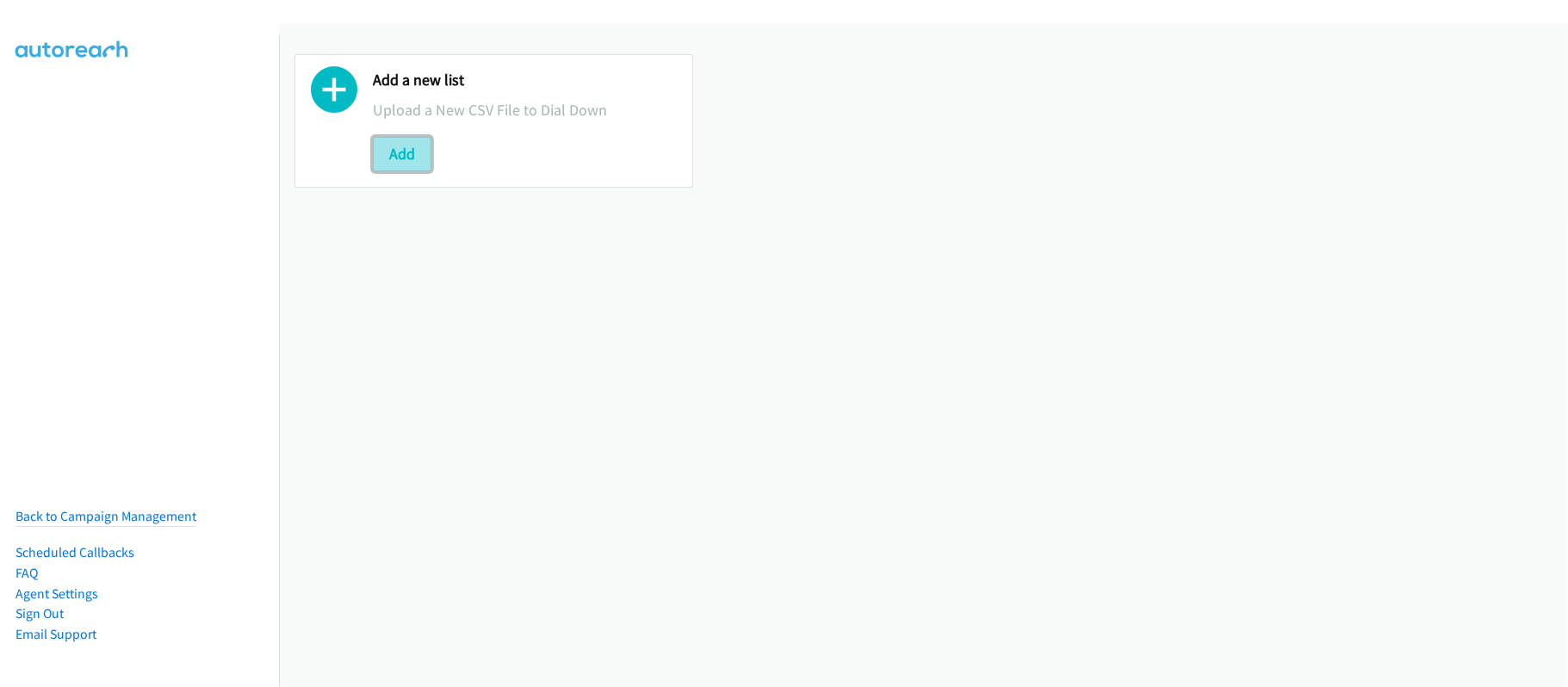
click at [394, 164] on button "Add" at bounding box center [402, 153] width 58 height 34
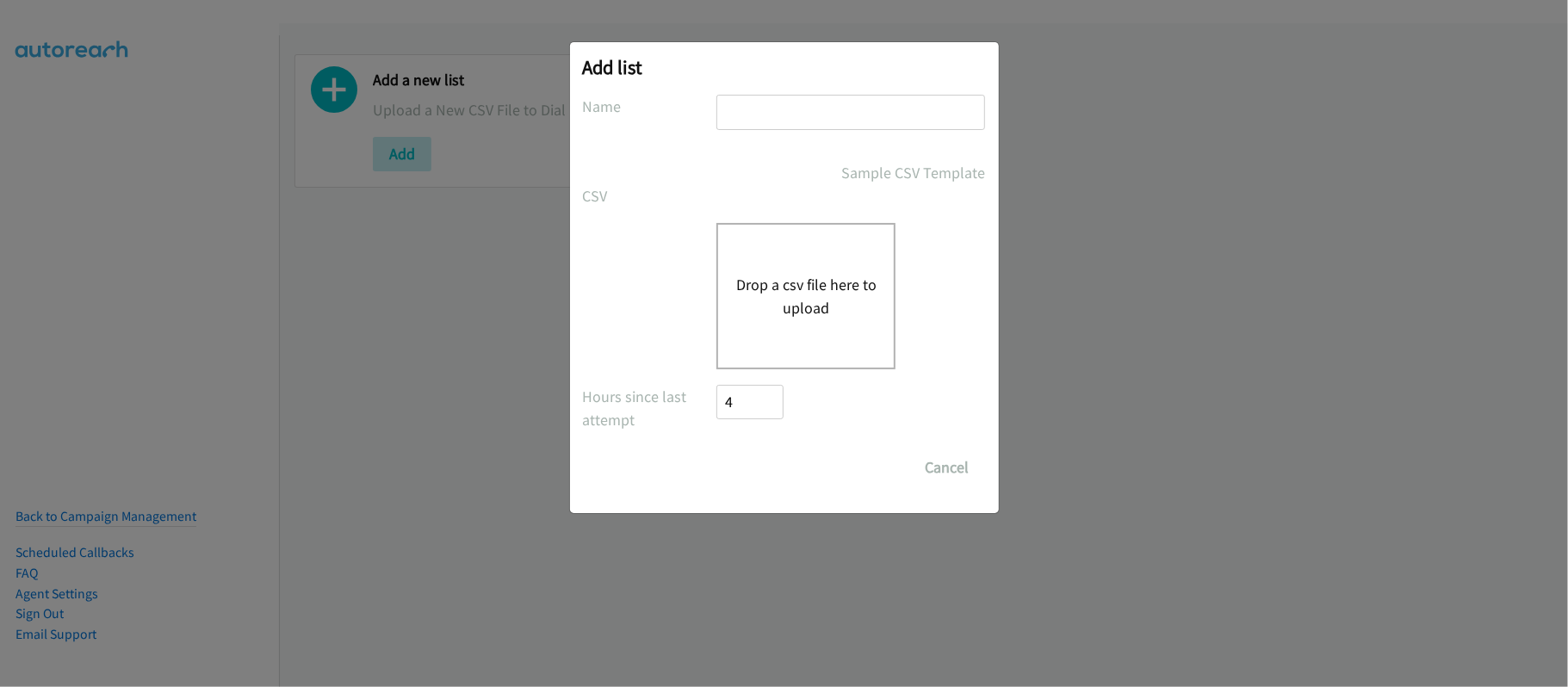
click at [830, 101] on input "text" at bounding box center [851, 112] width 269 height 35
type input "[GEOGRAPHIC_DATA]"
click at [786, 324] on div "Drop a csv file here to upload" at bounding box center [806, 296] width 179 height 146
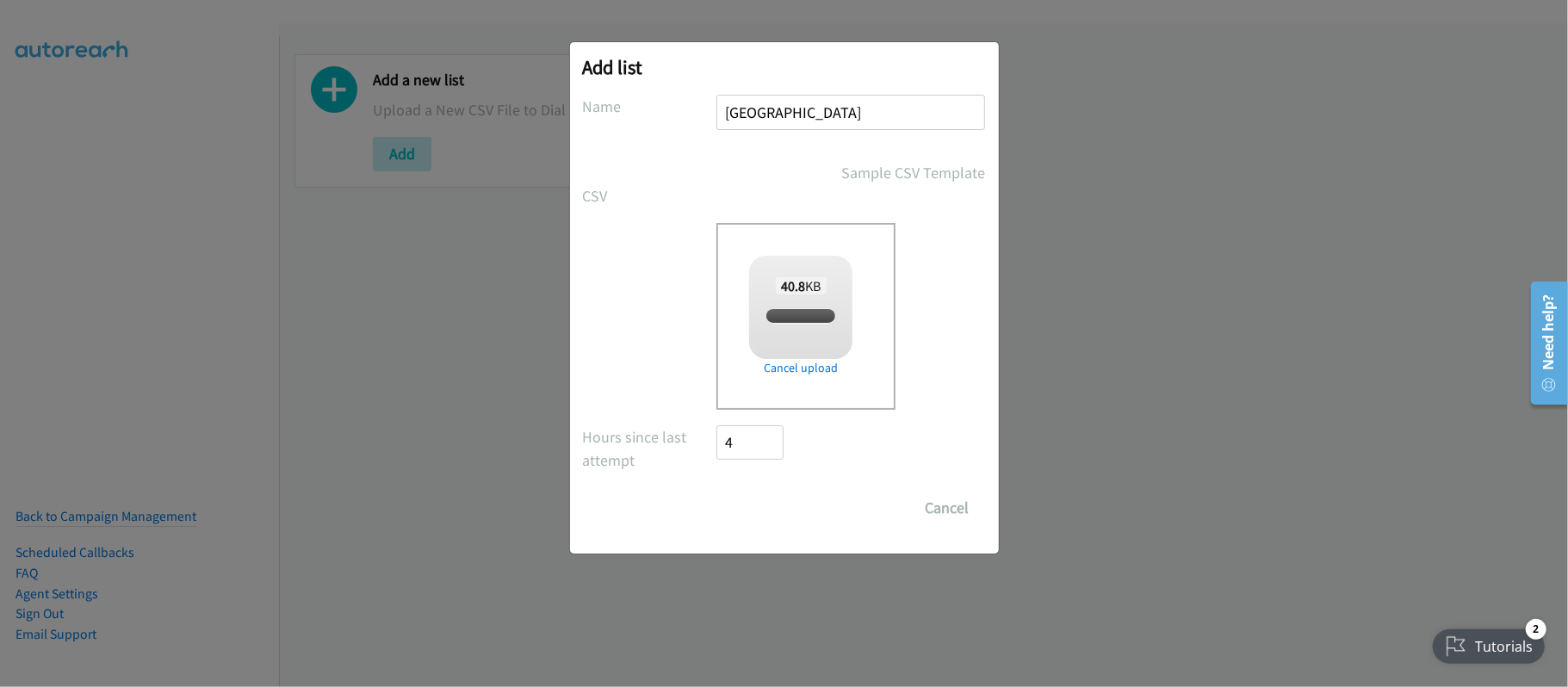
checkbox input "true"
click at [748, 521] on input "Save List" at bounding box center [762, 508] width 91 height 34
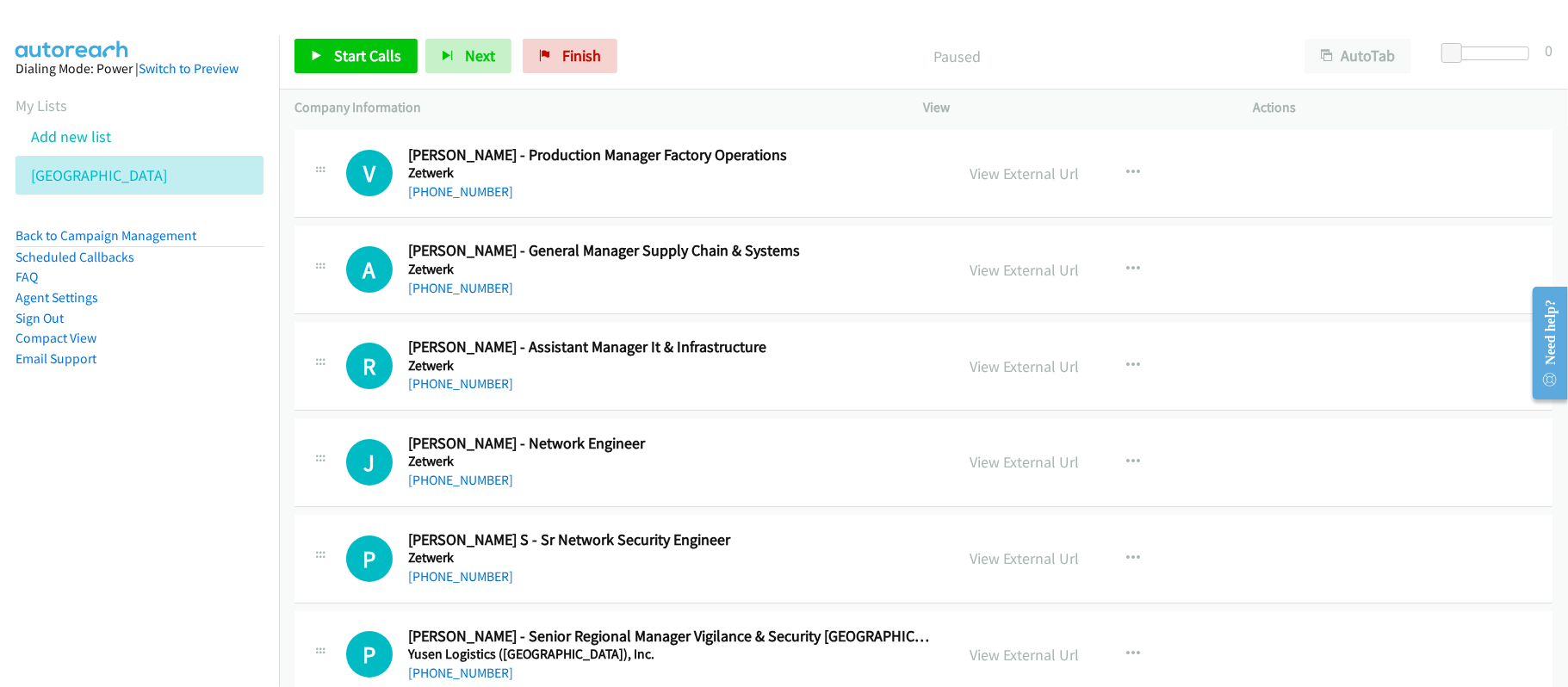
click at [634, 177] on h5 "Zetwerk" at bounding box center [669, 173] width 522 height 18
click at [1001, 164] on link "View External Url" at bounding box center [1025, 173] width 109 height 19
click at [672, 45] on p "Paused" at bounding box center [956, 57] width 632 height 23
click at [1035, 172] on link "View External Url" at bounding box center [1025, 173] width 109 height 19
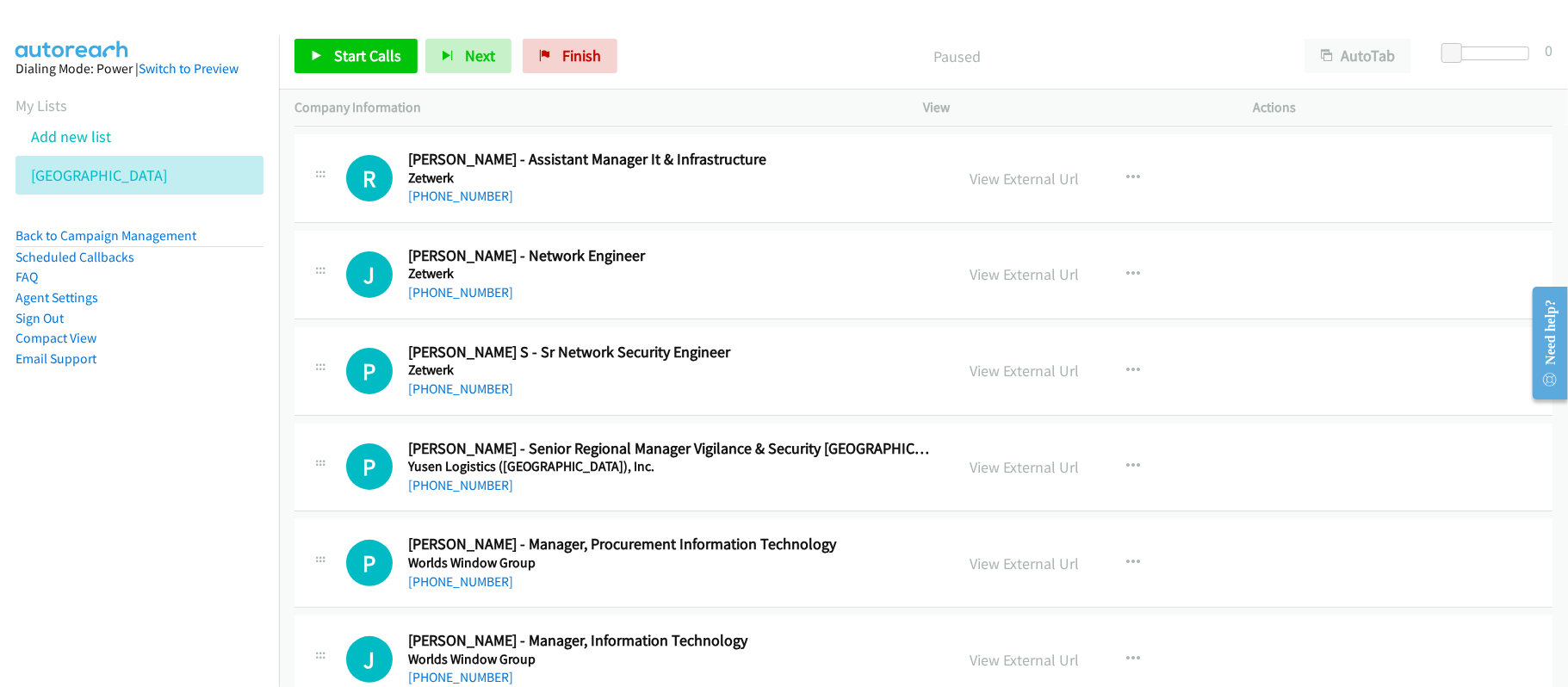
scroll to position [229, 0]
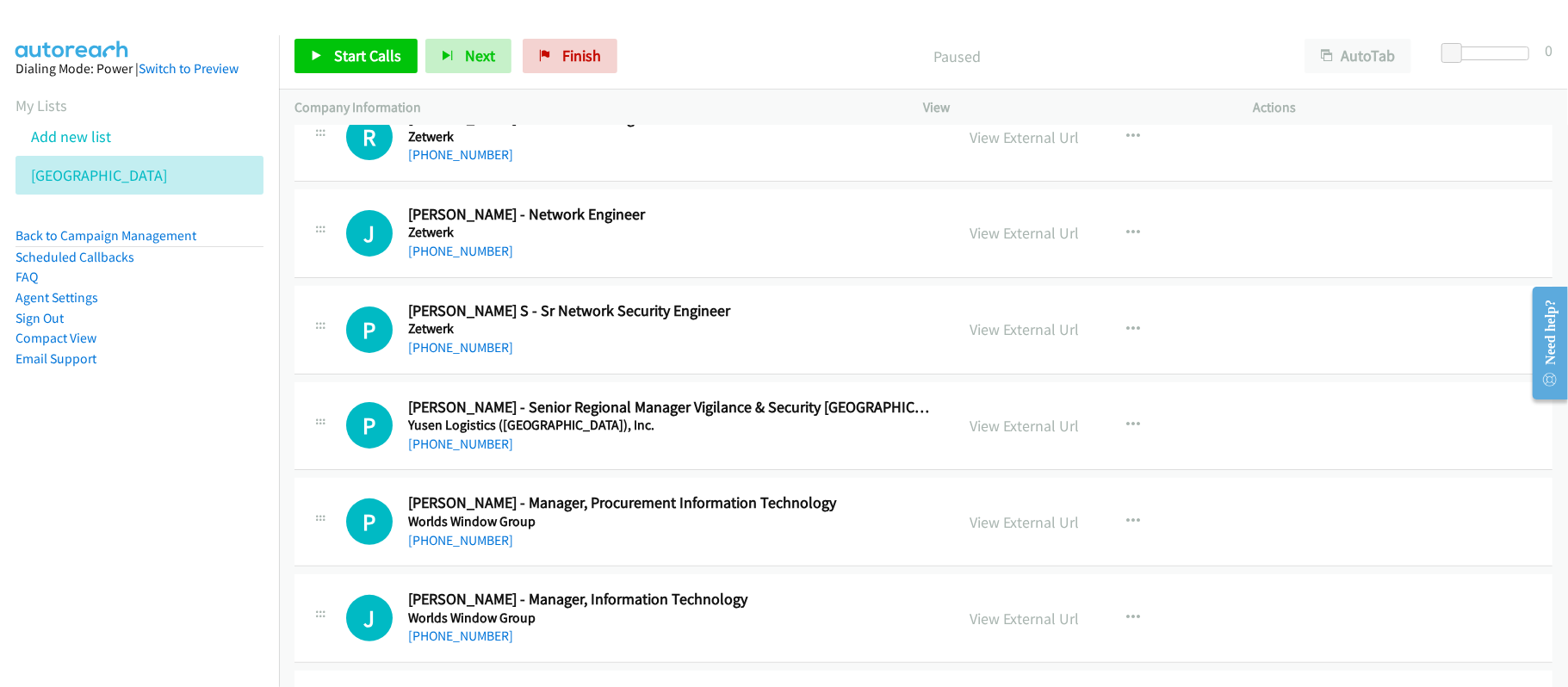
click at [732, 455] on div "[PHONE_NUMBER]" at bounding box center [669, 443] width 522 height 20
click at [669, 343] on div "[PHONE_NUMBER]" at bounding box center [669, 347] width 522 height 20
click at [447, 541] on link "[PHONE_NUMBER]" at bounding box center [461, 540] width 105 height 17
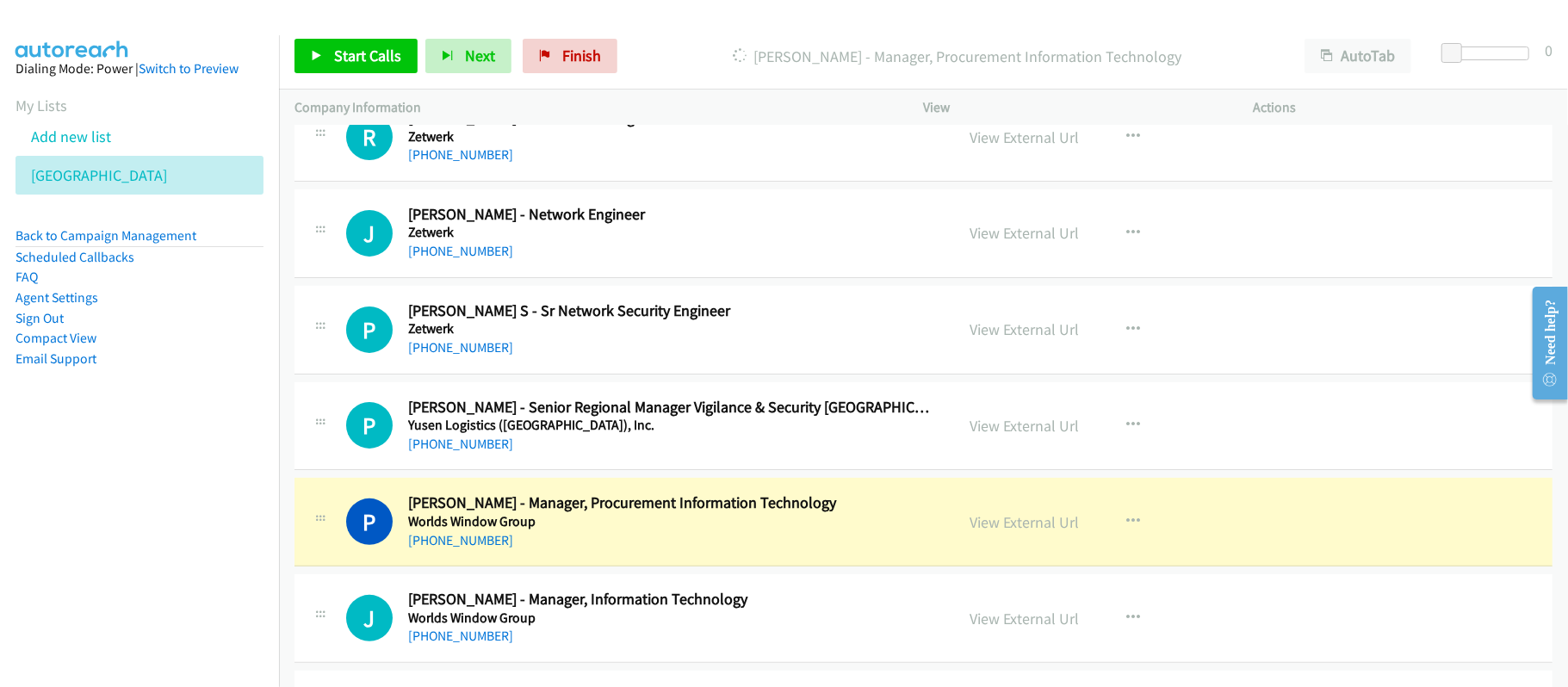
click at [32, 512] on nav "Dialing Mode: Power | Switch to Preview My Lists Add new list [GEOGRAPHIC_DATA]…" at bounding box center [139, 378] width 280 height 687
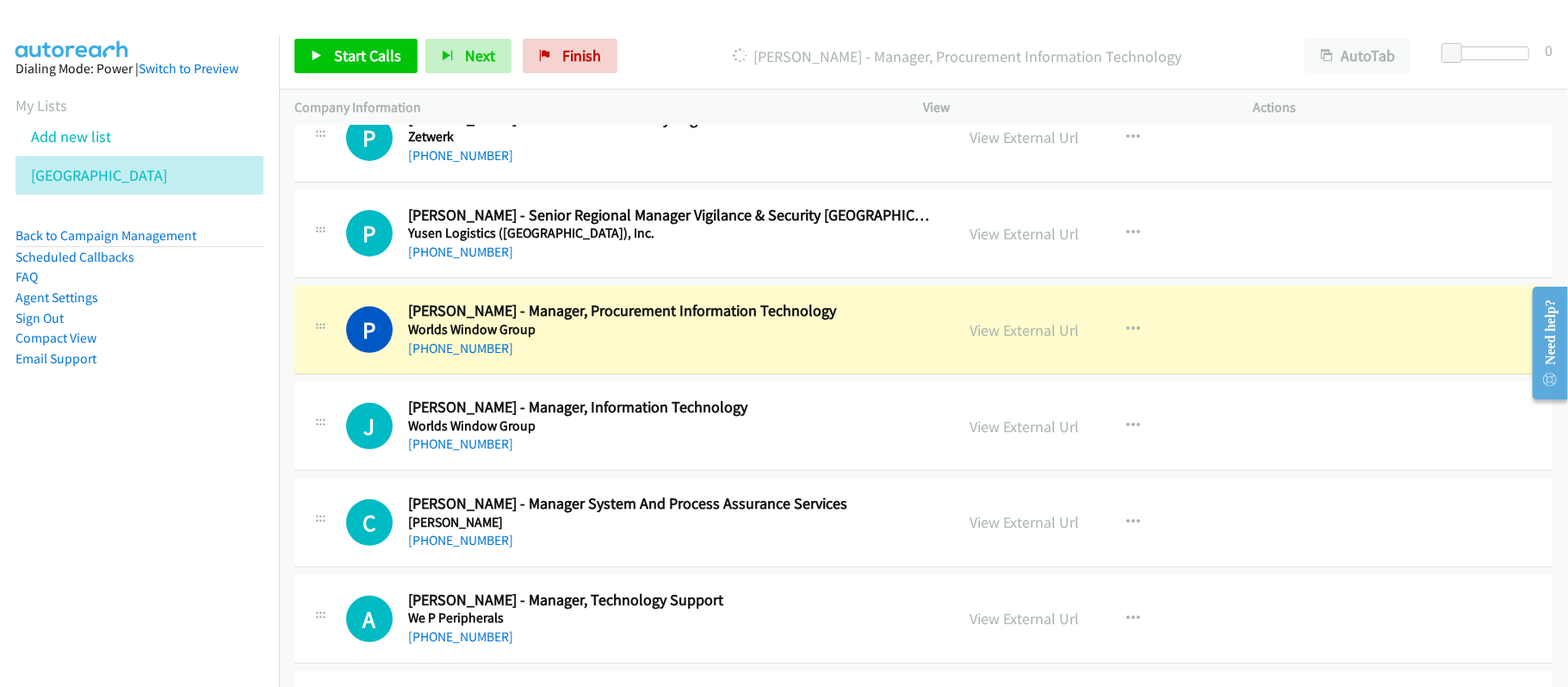
scroll to position [459, 0]
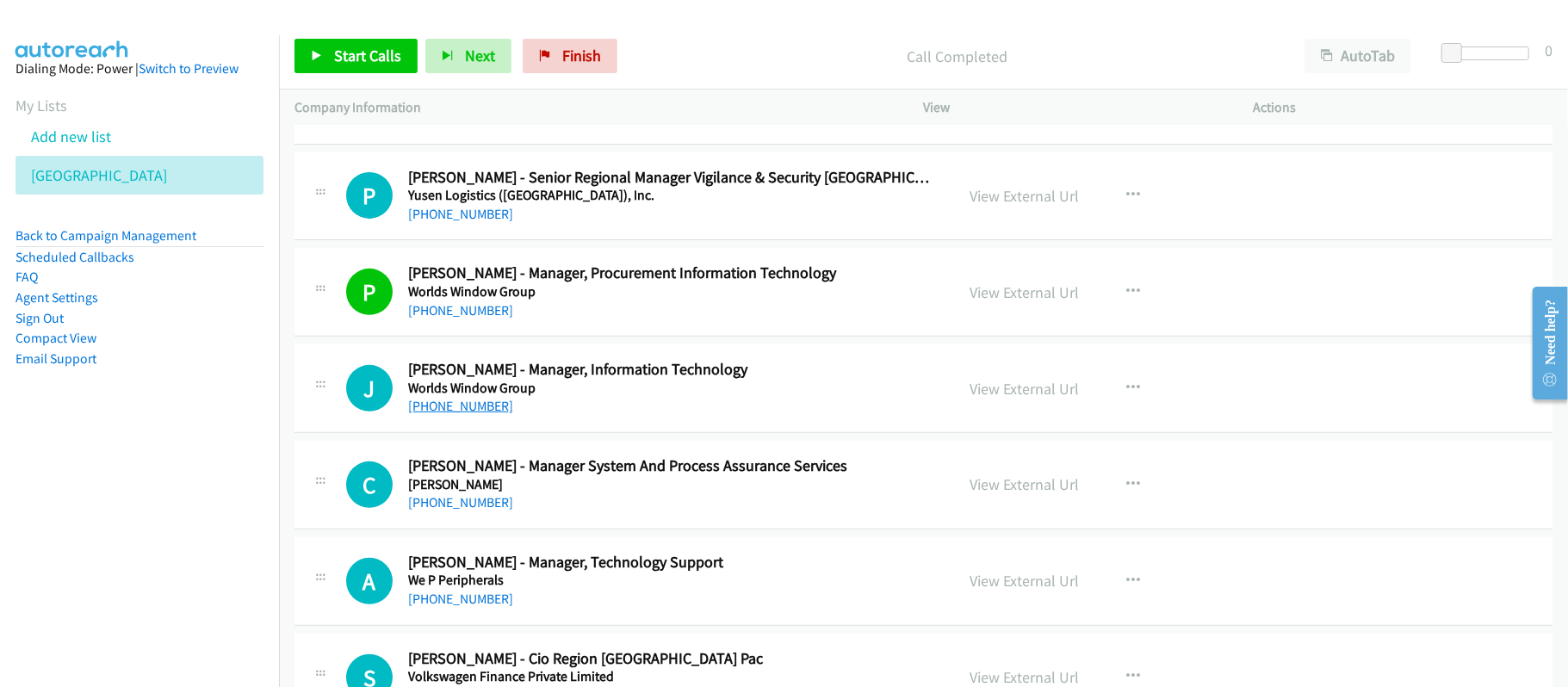
click at [466, 401] on link "[PHONE_NUMBER]" at bounding box center [461, 405] width 105 height 17
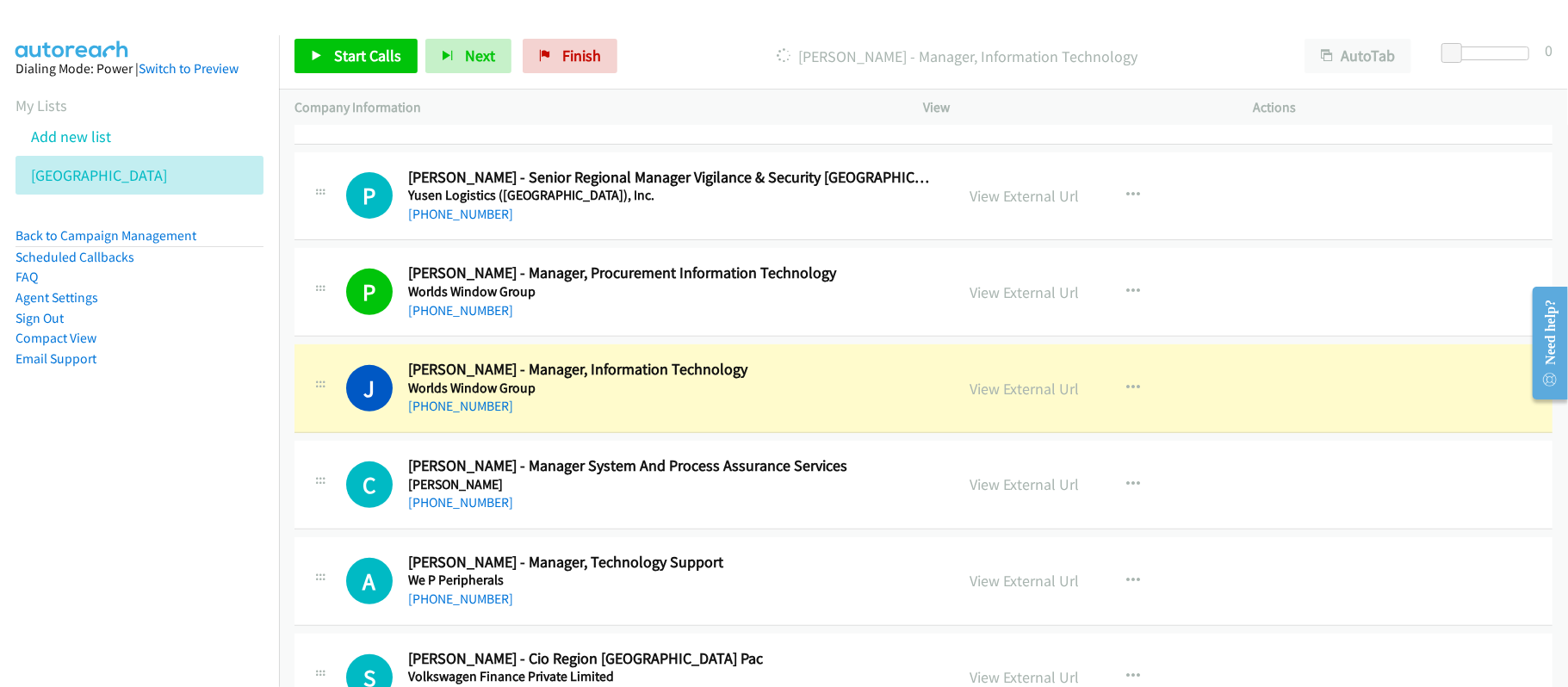
click at [672, 520] on div "C Callback Scheduled [PERSON_NAME] - Manager System And Process Assurance Servi…" at bounding box center [923, 484] width 1258 height 89
drag, startPoint x: 583, startPoint y: 499, endPoint x: 593, endPoint y: 497, distance: 10.2
click at [583, 499] on div "[PHONE_NUMBER]" at bounding box center [669, 502] width 522 height 20
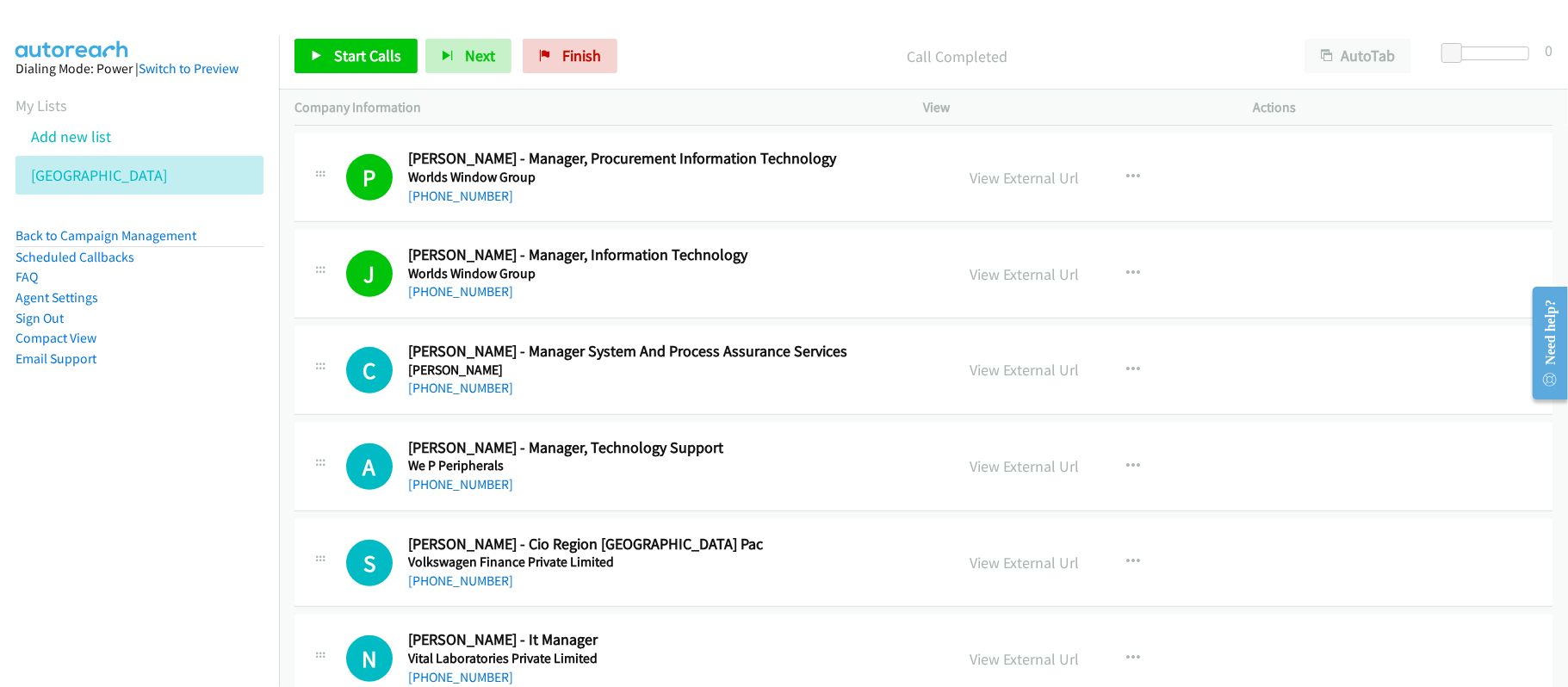
click at [777, 396] on div "[PHONE_NUMBER]" at bounding box center [669, 388] width 522 height 20
click at [455, 490] on link "[PHONE_NUMBER]" at bounding box center [461, 484] width 105 height 17
click at [696, 532] on div "S Callback Scheduled [PERSON_NAME] - Cio Region [GEOGRAPHIC_DATA] Pac Volkswage…" at bounding box center [923, 563] width 1258 height 89
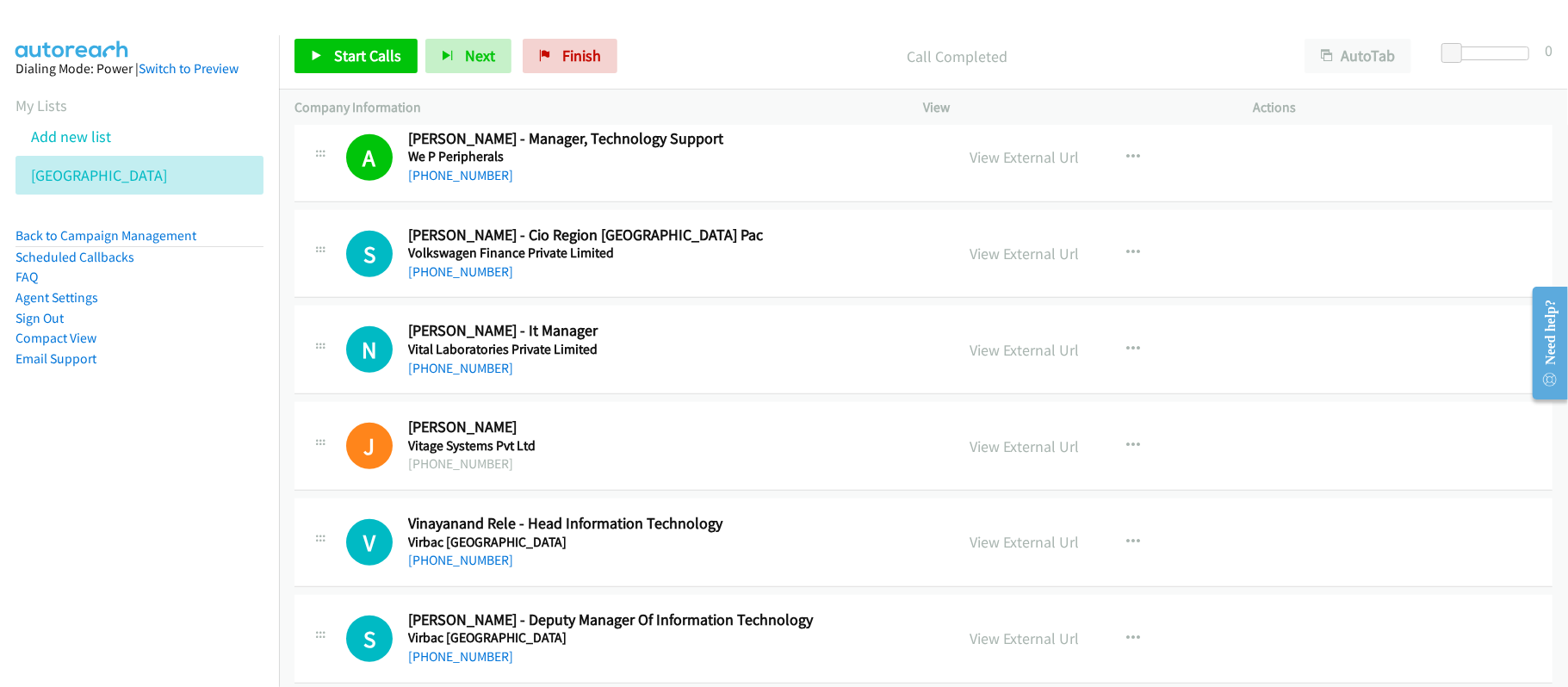
scroll to position [918, 0]
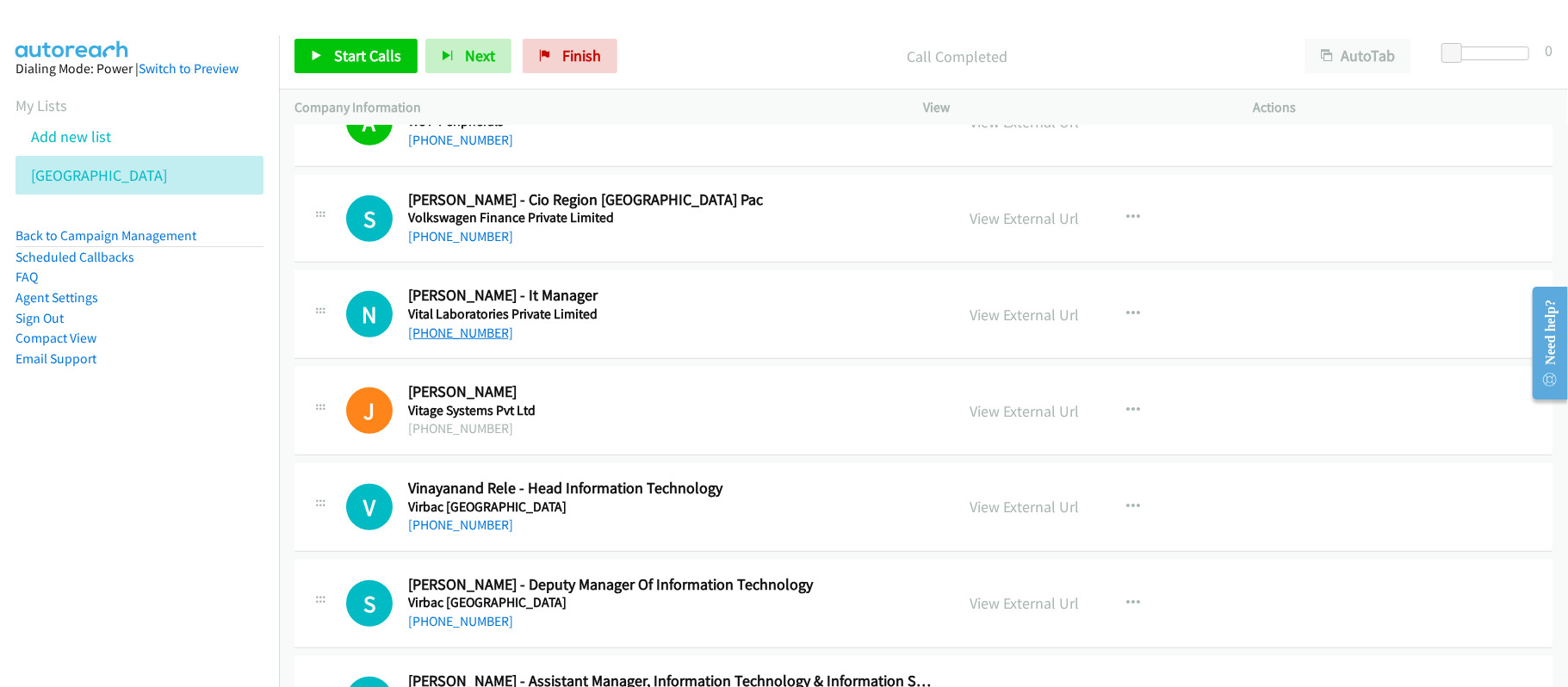
click at [465, 337] on link "[PHONE_NUMBER]" at bounding box center [461, 332] width 105 height 17
drag, startPoint x: 459, startPoint y: 536, endPoint x: 698, endPoint y: 561, distance: 240.3
click at [459, 533] on link "[PHONE_NUMBER]" at bounding box center [461, 524] width 105 height 17
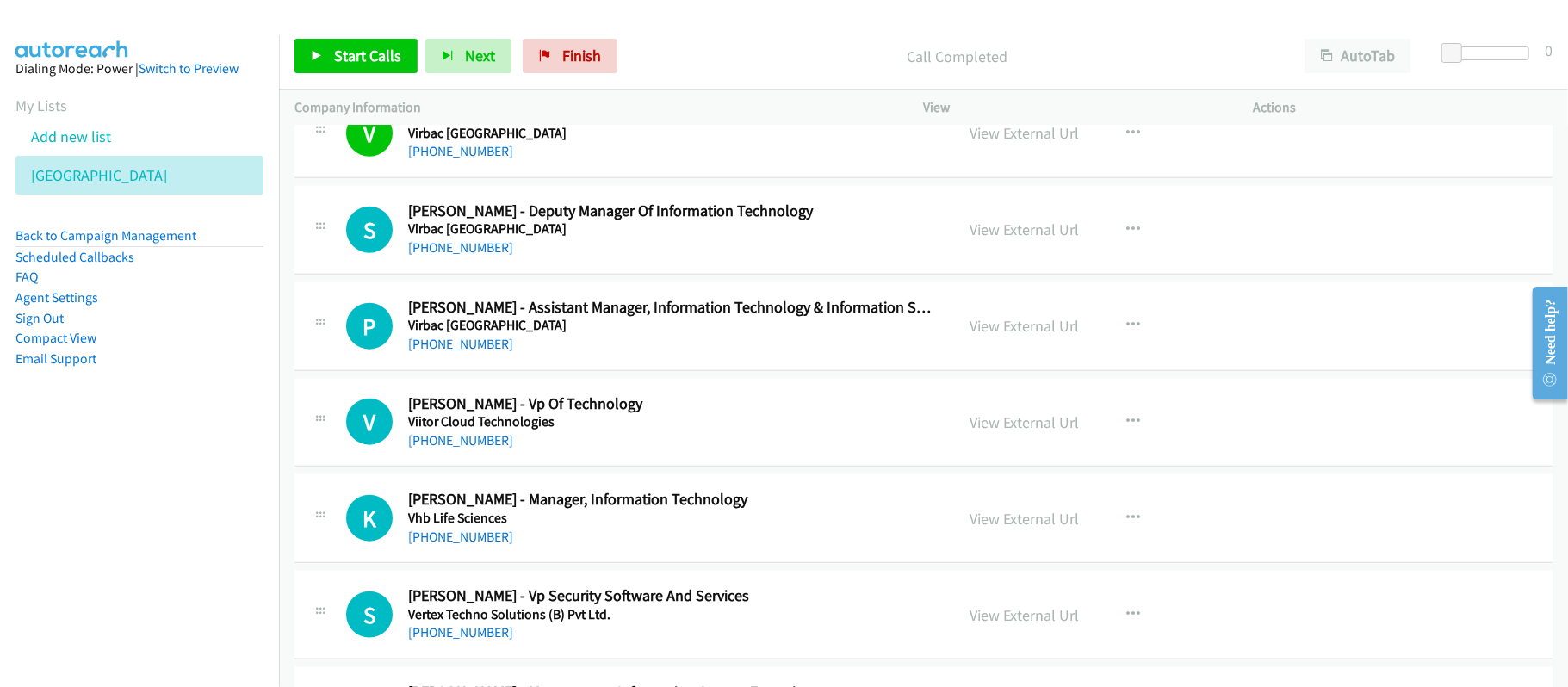
scroll to position [1378, 0]
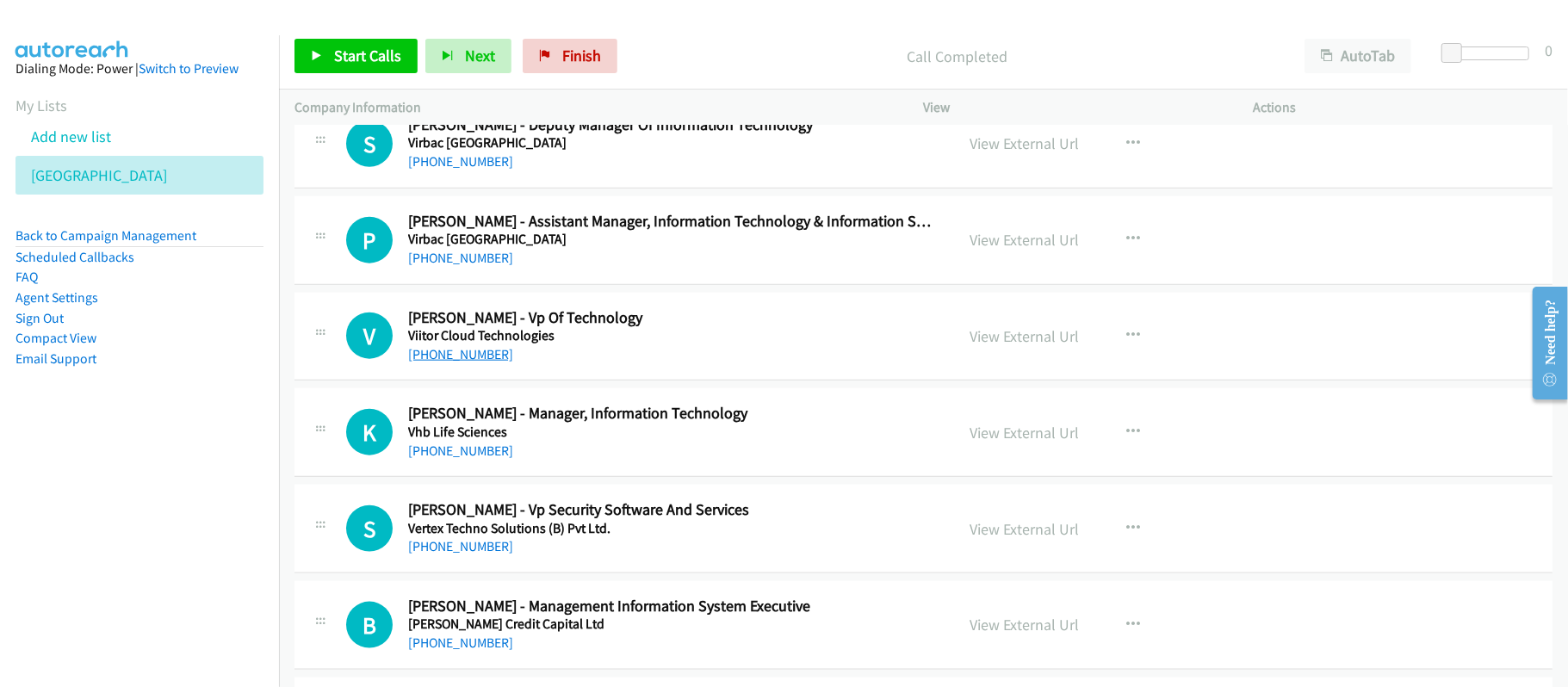
click at [455, 359] on link "[PHONE_NUMBER]" at bounding box center [461, 354] width 105 height 17
click at [490, 455] on link "[PHONE_NUMBER]" at bounding box center [461, 450] width 105 height 17
click at [690, 549] on div "[PHONE_NUMBER]" at bounding box center [669, 546] width 522 height 20
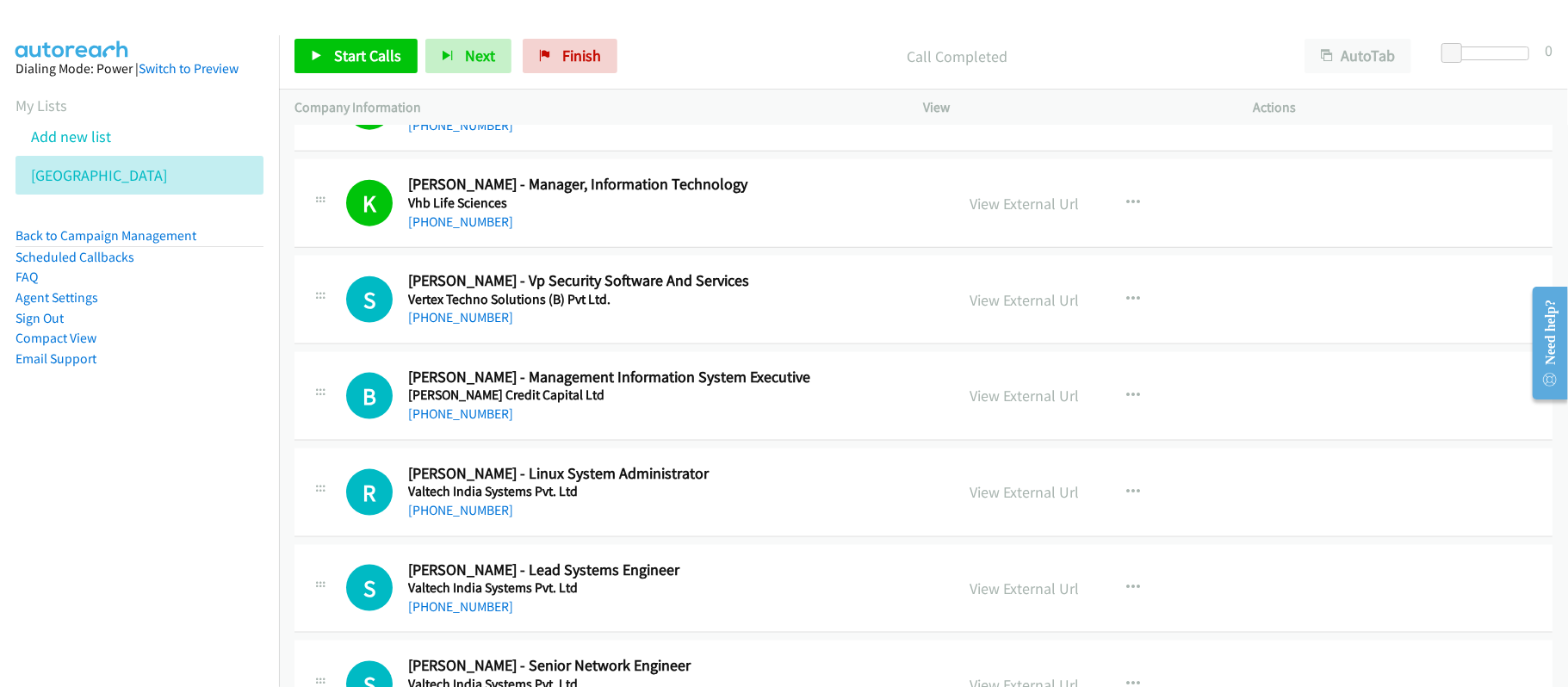
drag, startPoint x: 467, startPoint y: 510, endPoint x: 479, endPoint y: 505, distance: 13.0
click at [467, 510] on link "[PHONE_NUMBER]" at bounding box center [461, 510] width 105 height 17
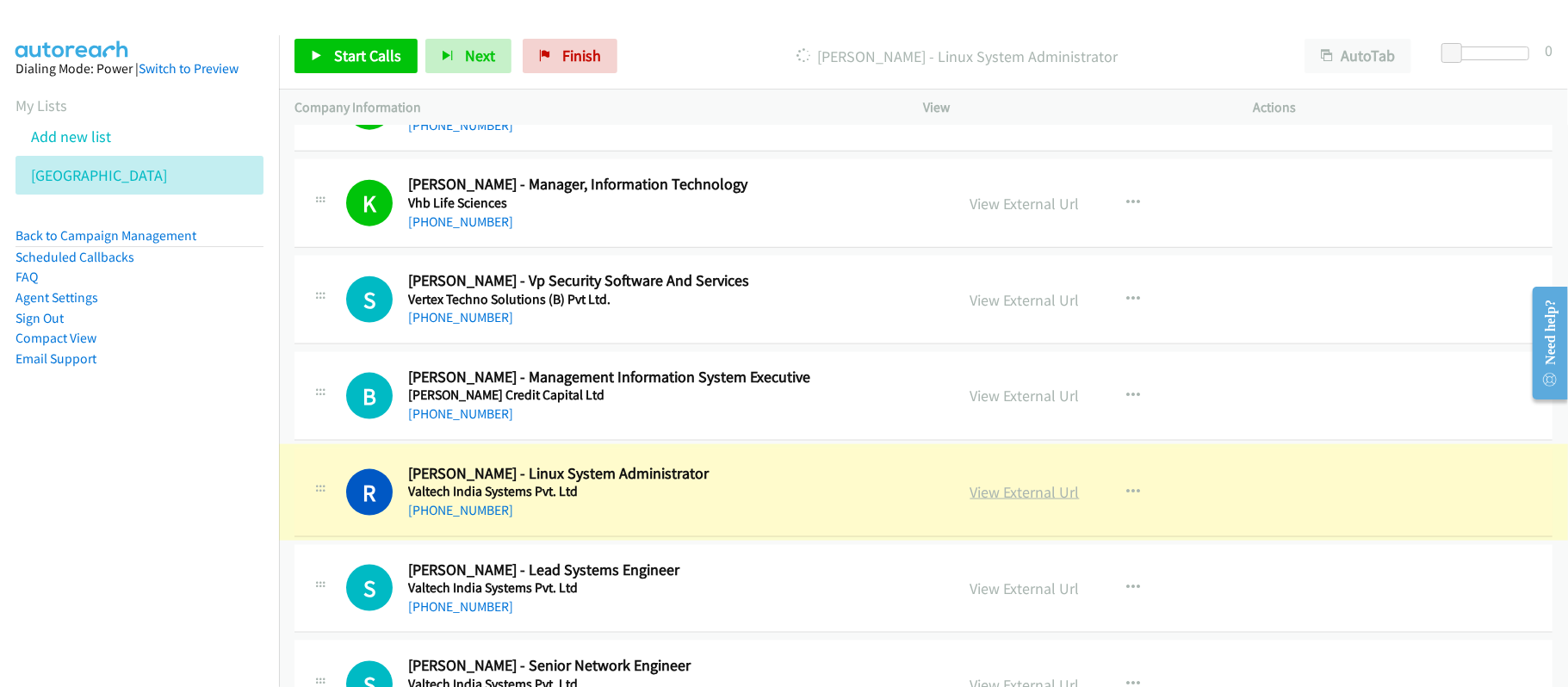
click at [1017, 501] on link "View External Url" at bounding box center [1025, 492] width 109 height 19
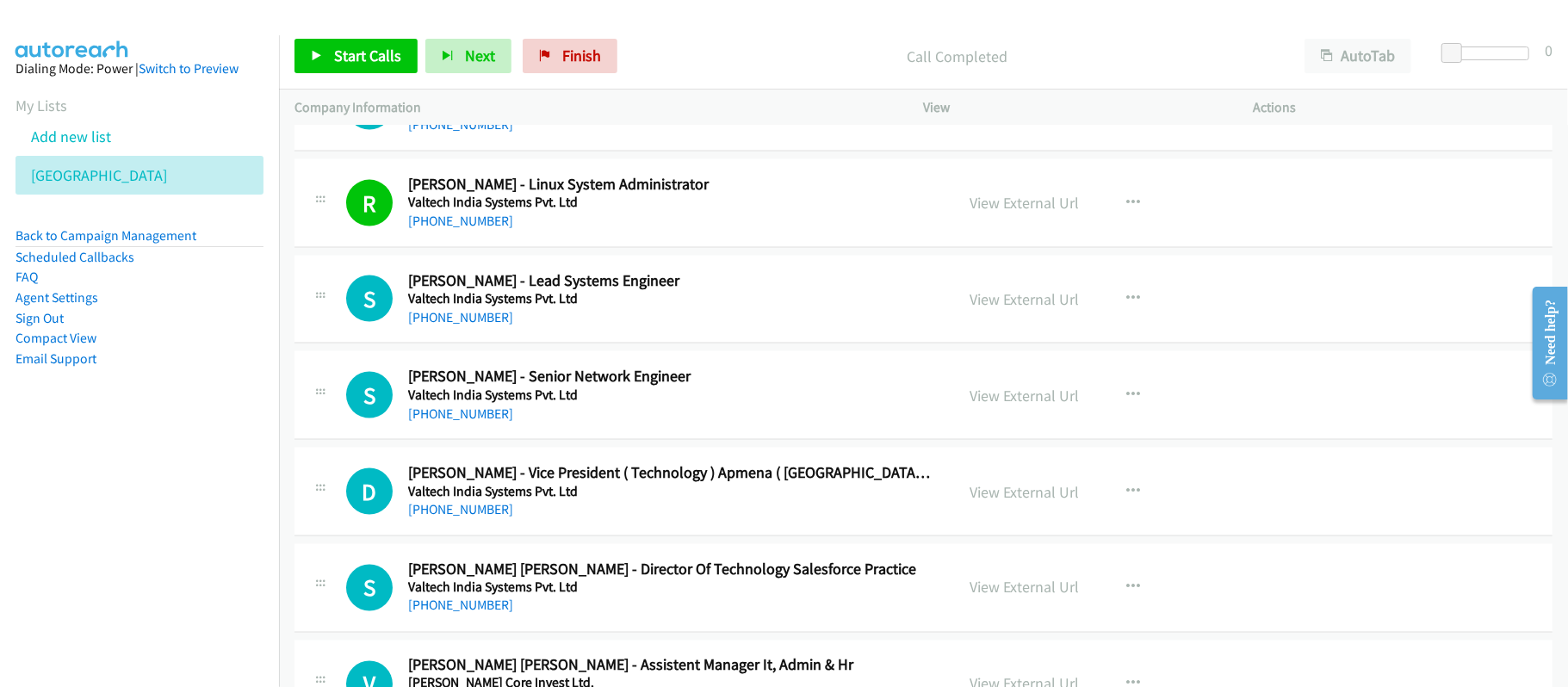
scroll to position [1951, 0]
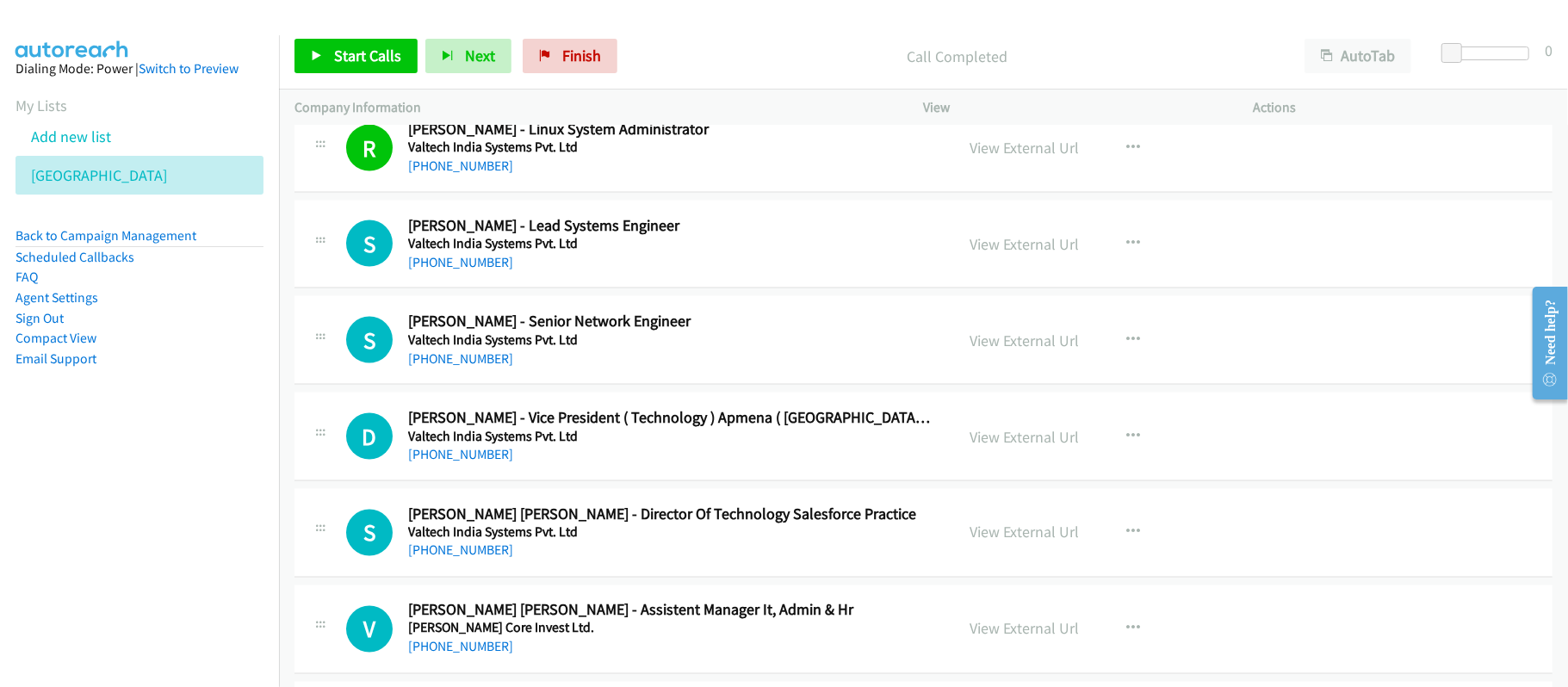
click at [705, 369] on div "[PHONE_NUMBER]" at bounding box center [669, 359] width 522 height 20
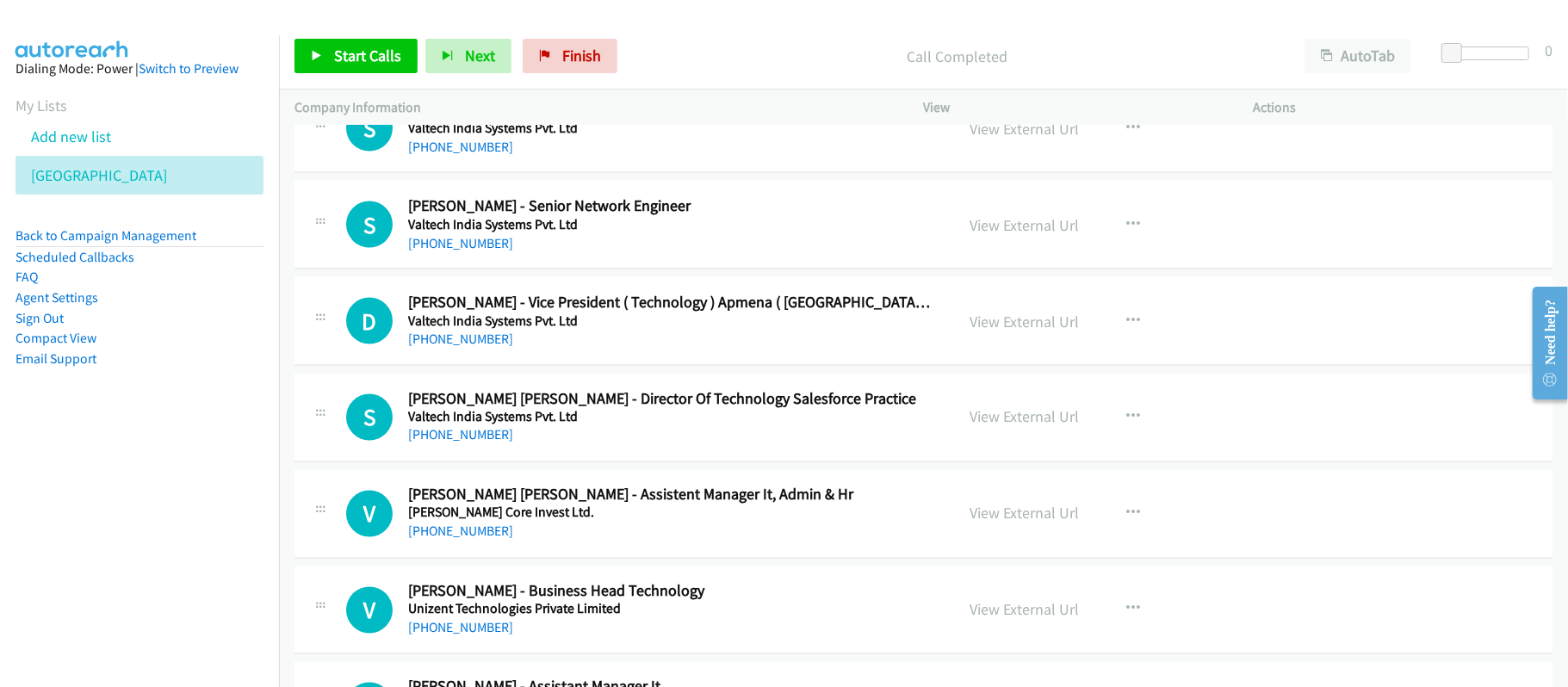
scroll to position [2181, 0]
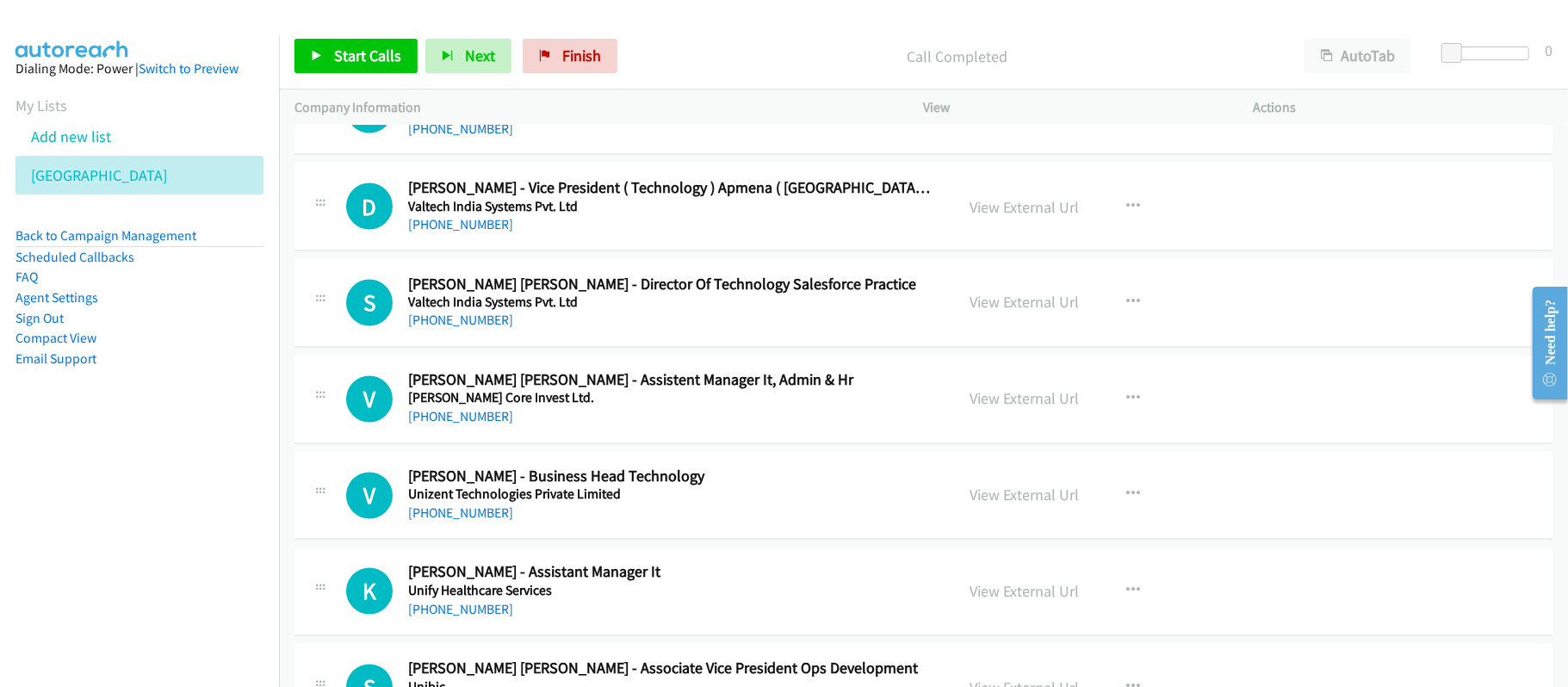
drag, startPoint x: 463, startPoint y: 318, endPoint x: 518, endPoint y: 315, distance: 55.1
click at [463, 318] on link "[PHONE_NUMBER]" at bounding box center [461, 321] width 105 height 17
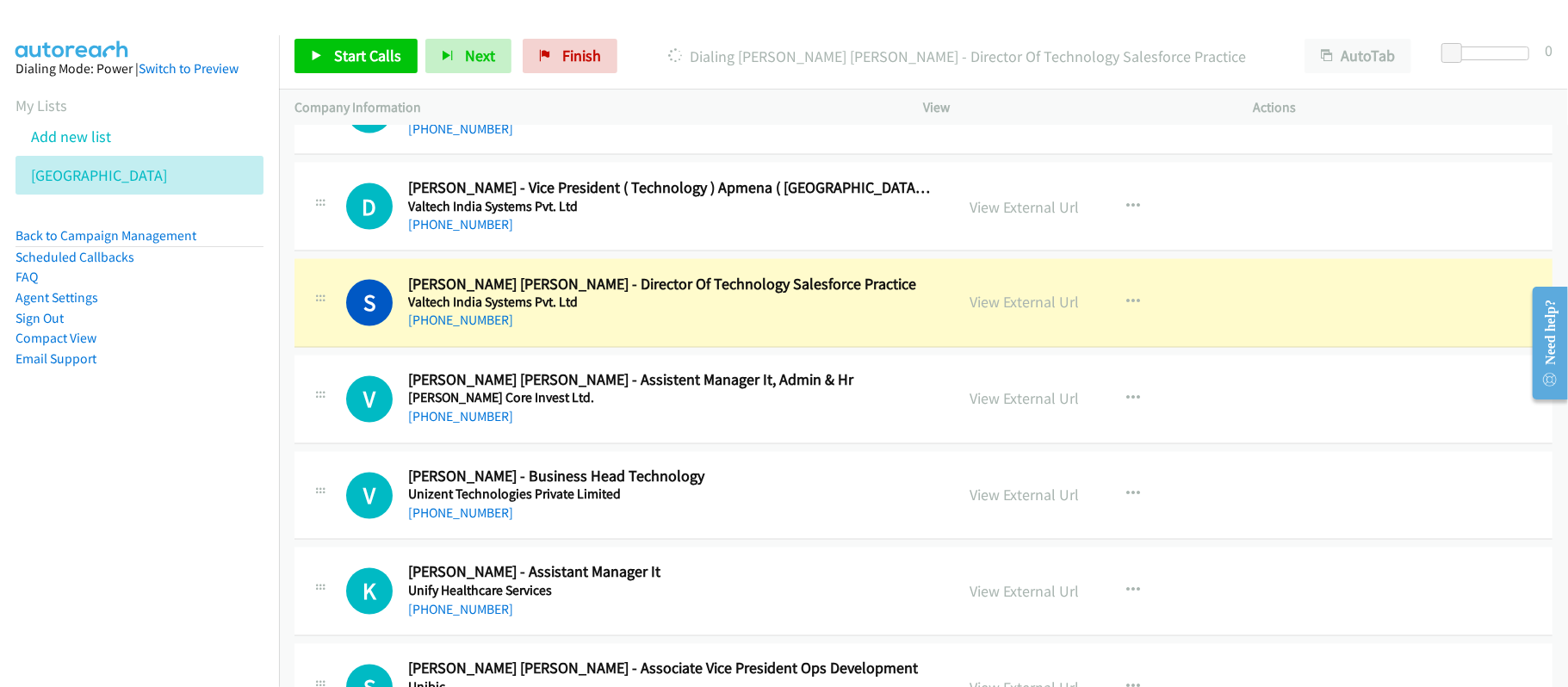
drag, startPoint x: 485, startPoint y: 328, endPoint x: 570, endPoint y: 337, distance: 85.5
click at [485, 328] on link "[PHONE_NUMBER]" at bounding box center [461, 321] width 105 height 17
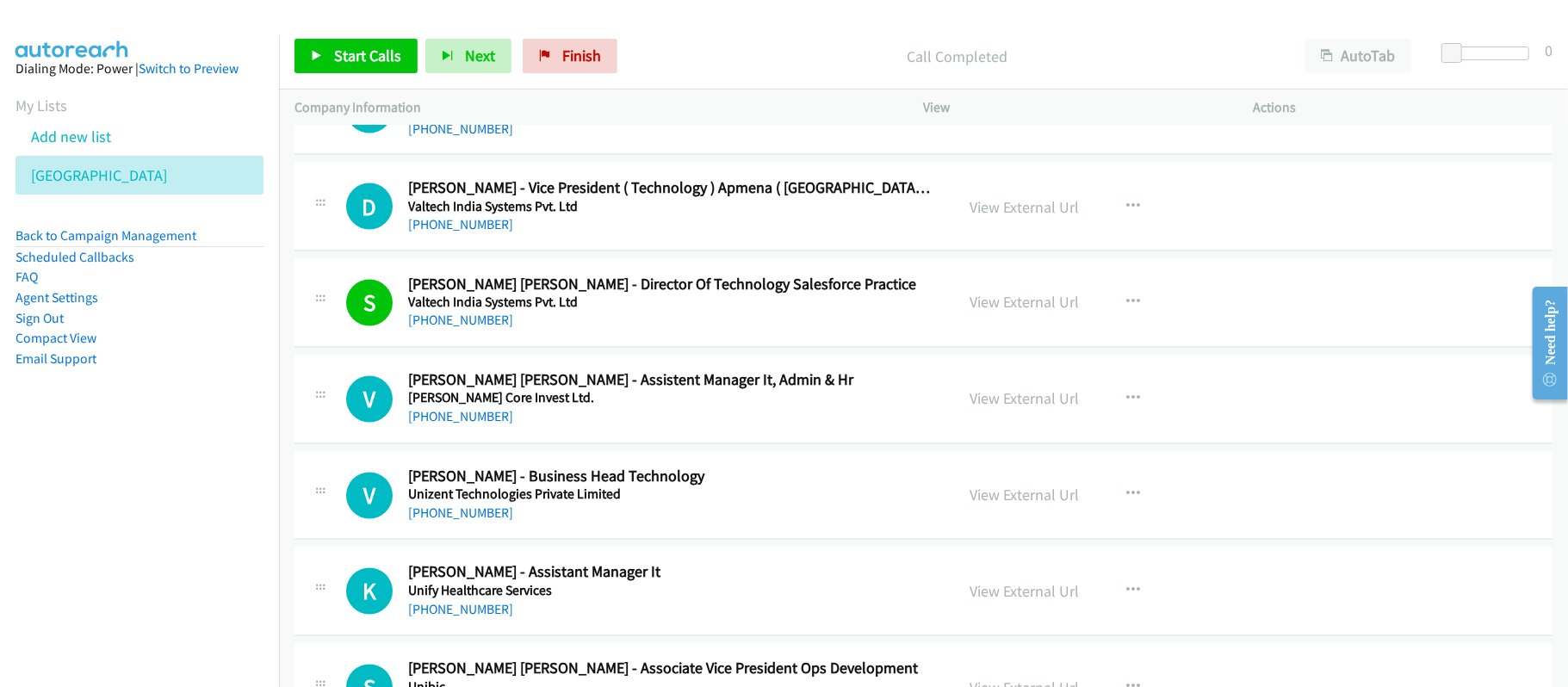
drag, startPoint x: 483, startPoint y: 327, endPoint x: 535, endPoint y: 330, distance: 52.1
click at [483, 327] on link "[PHONE_NUMBER]" at bounding box center [461, 321] width 105 height 17
click at [635, 441] on div "V Callback Scheduled [PERSON_NAME] [PERSON_NAME] - Assistent Manager It, Admin …" at bounding box center [923, 400] width 1258 height 89
click at [628, 401] on h5 "[PERSON_NAME] Core Invest Ltd." at bounding box center [669, 399] width 522 height 18
click at [446, 521] on link "[PHONE_NUMBER]" at bounding box center [461, 514] width 105 height 17
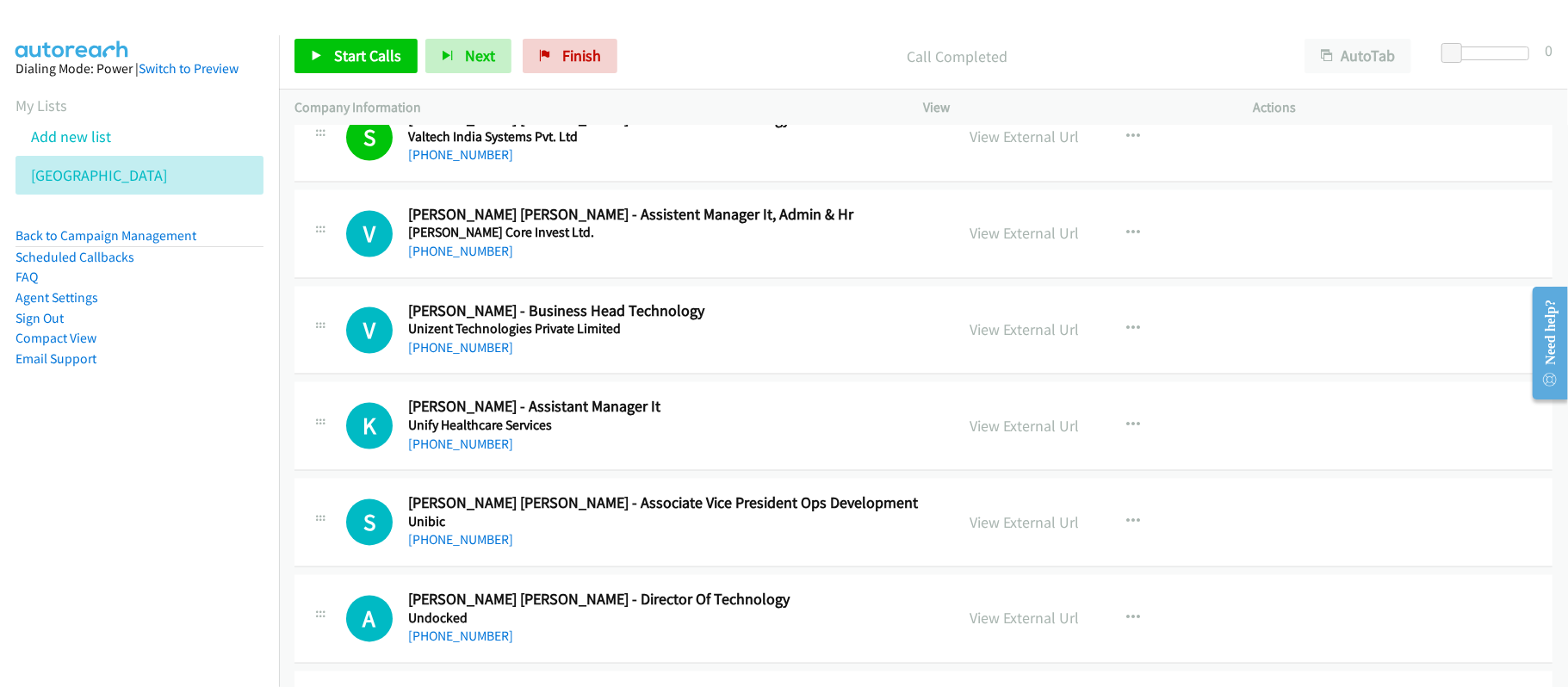
scroll to position [2411, 0]
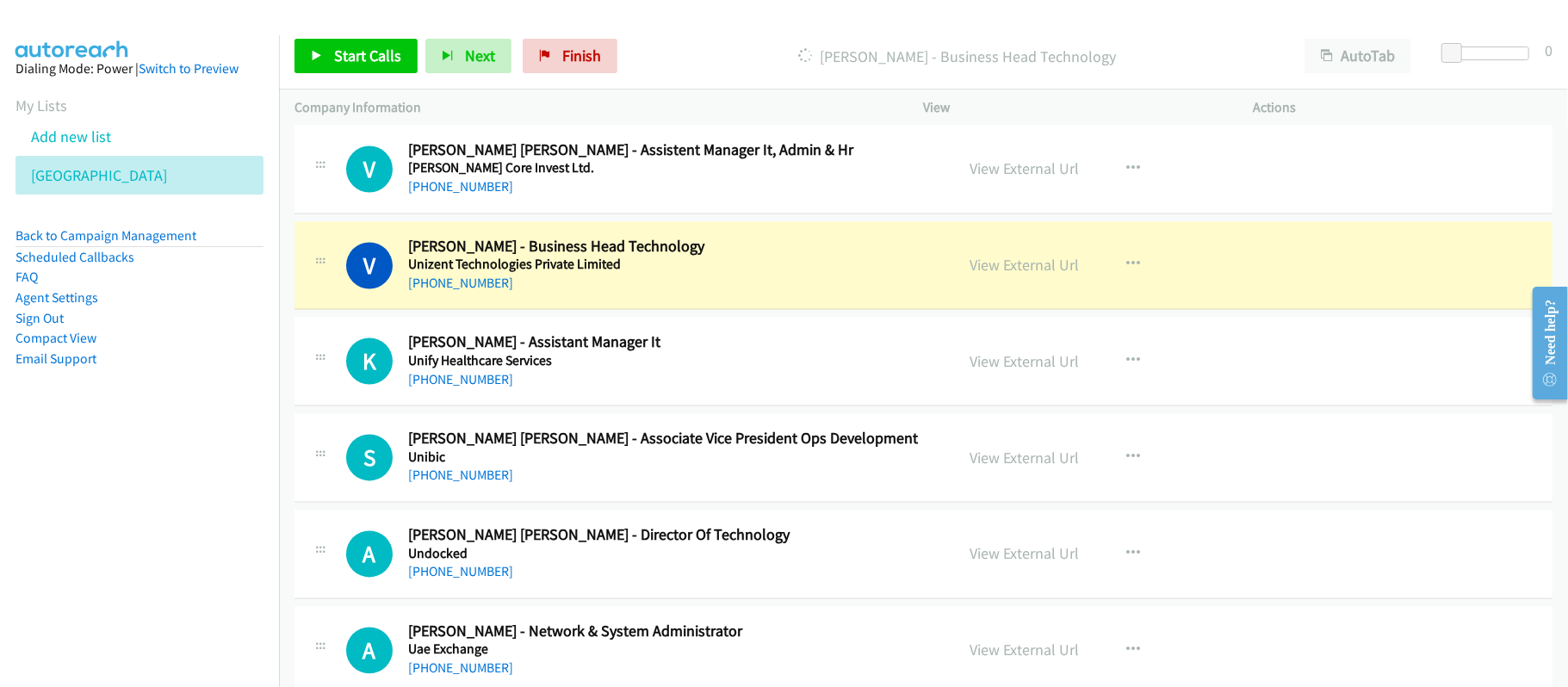
click at [655, 459] on h5 "Unibic" at bounding box center [669, 458] width 522 height 18
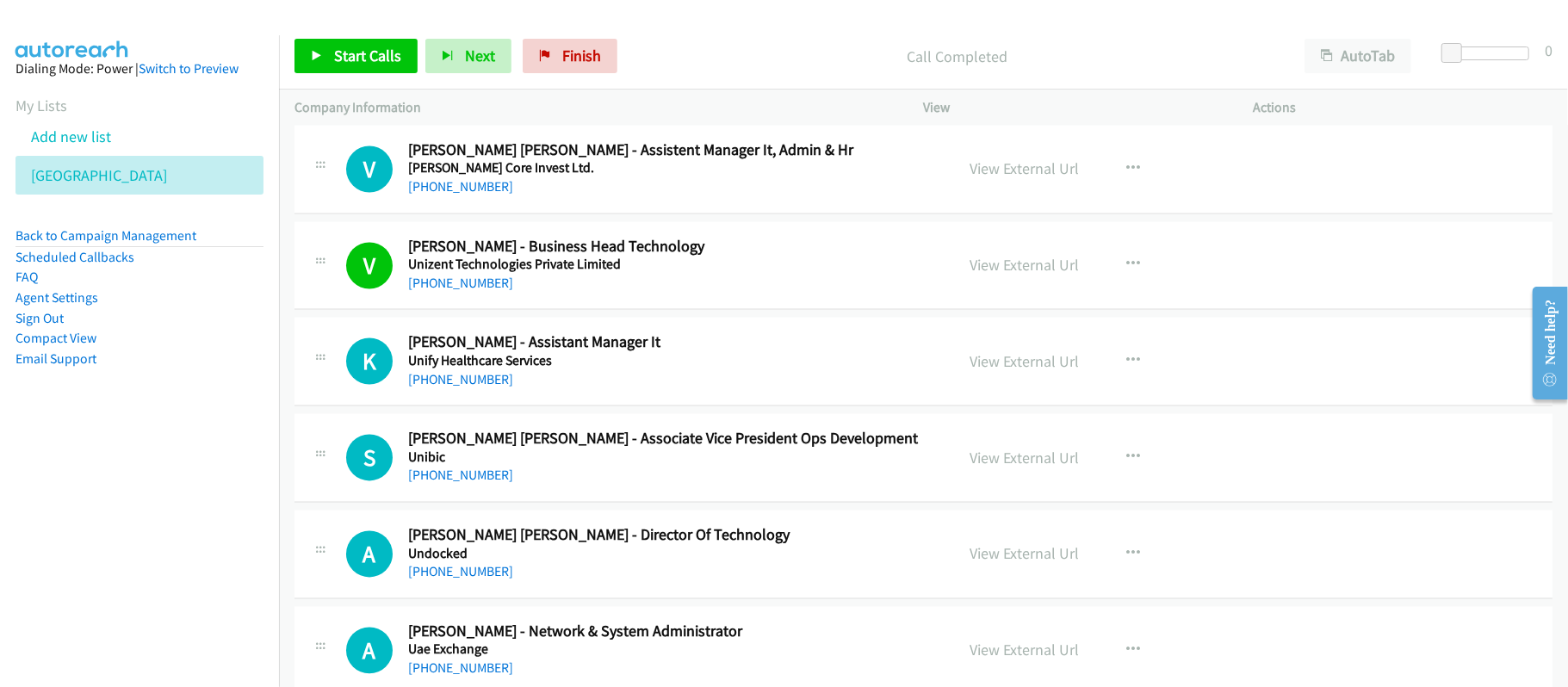
click at [723, 477] on div "[PHONE_NUMBER]" at bounding box center [669, 476] width 522 height 20
drag, startPoint x: 470, startPoint y: 480, endPoint x: 624, endPoint y: 483, distance: 154.0
click at [470, 480] on link "[PHONE_NUMBER]" at bounding box center [461, 476] width 105 height 17
click at [455, 579] on link "[PHONE_NUMBER]" at bounding box center [461, 572] width 105 height 17
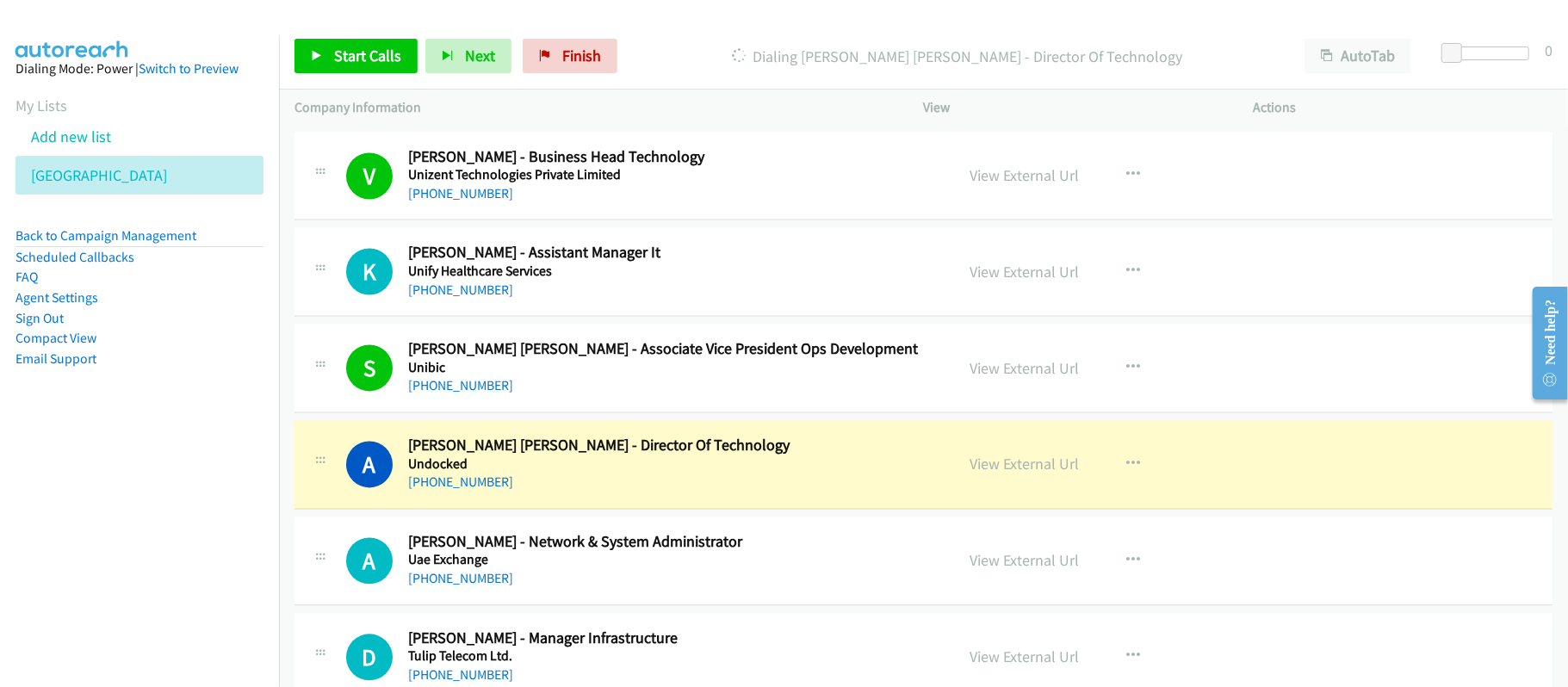
scroll to position [2640, 0]
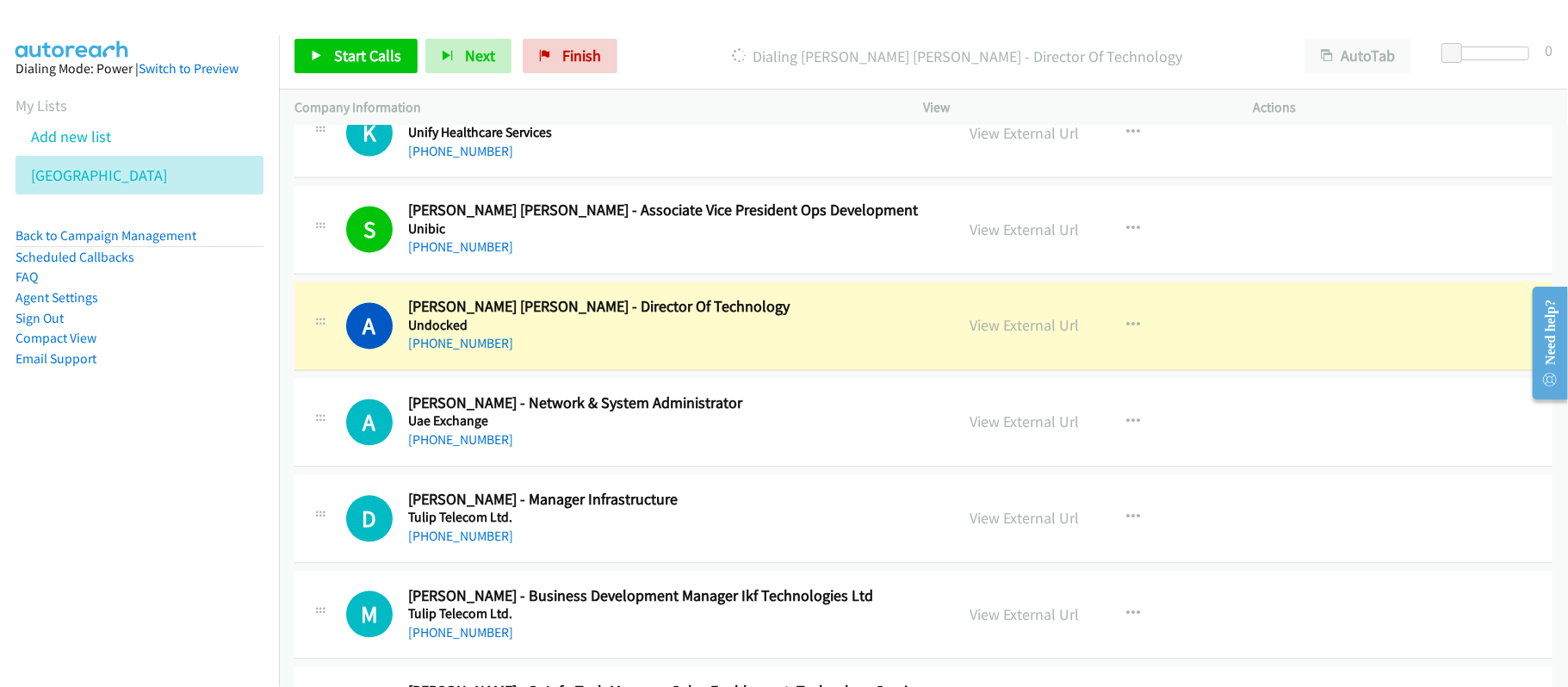
drag, startPoint x: 646, startPoint y: 366, endPoint x: 737, endPoint y: 359, distance: 91.3
click at [646, 366] on div "A Callback Scheduled [PERSON_NAME] [PERSON_NAME] - Director Of Technology Undoc…" at bounding box center [923, 325] width 1258 height 89
click at [1048, 335] on link "View External Url" at bounding box center [1025, 324] width 109 height 19
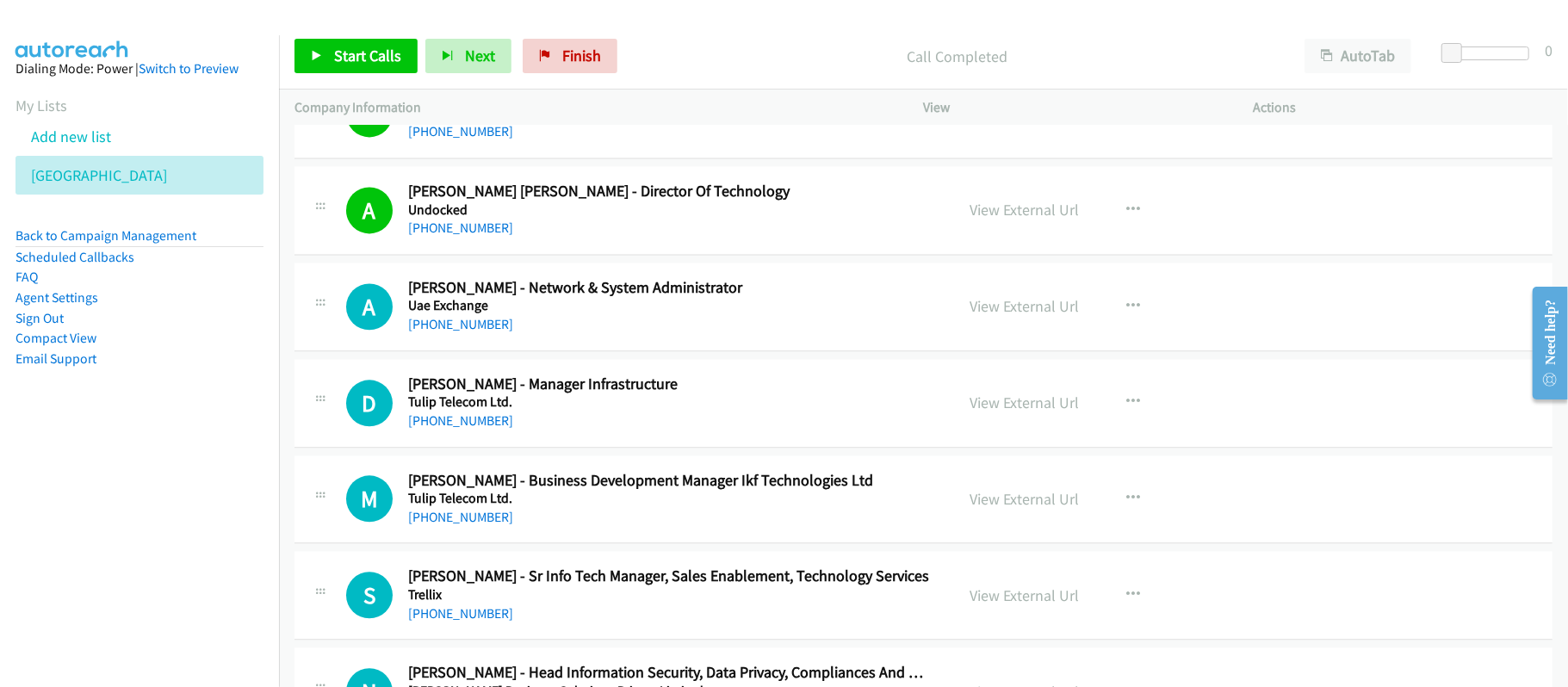
drag, startPoint x: 432, startPoint y: 325, endPoint x: 501, endPoint y: 332, distance: 69.4
click at [432, 325] on link "[PHONE_NUMBER]" at bounding box center [461, 324] width 105 height 17
click at [470, 427] on link "[PHONE_NUMBER]" at bounding box center [461, 420] width 105 height 17
click at [713, 523] on div "[PHONE_NUMBER]" at bounding box center [669, 516] width 522 height 20
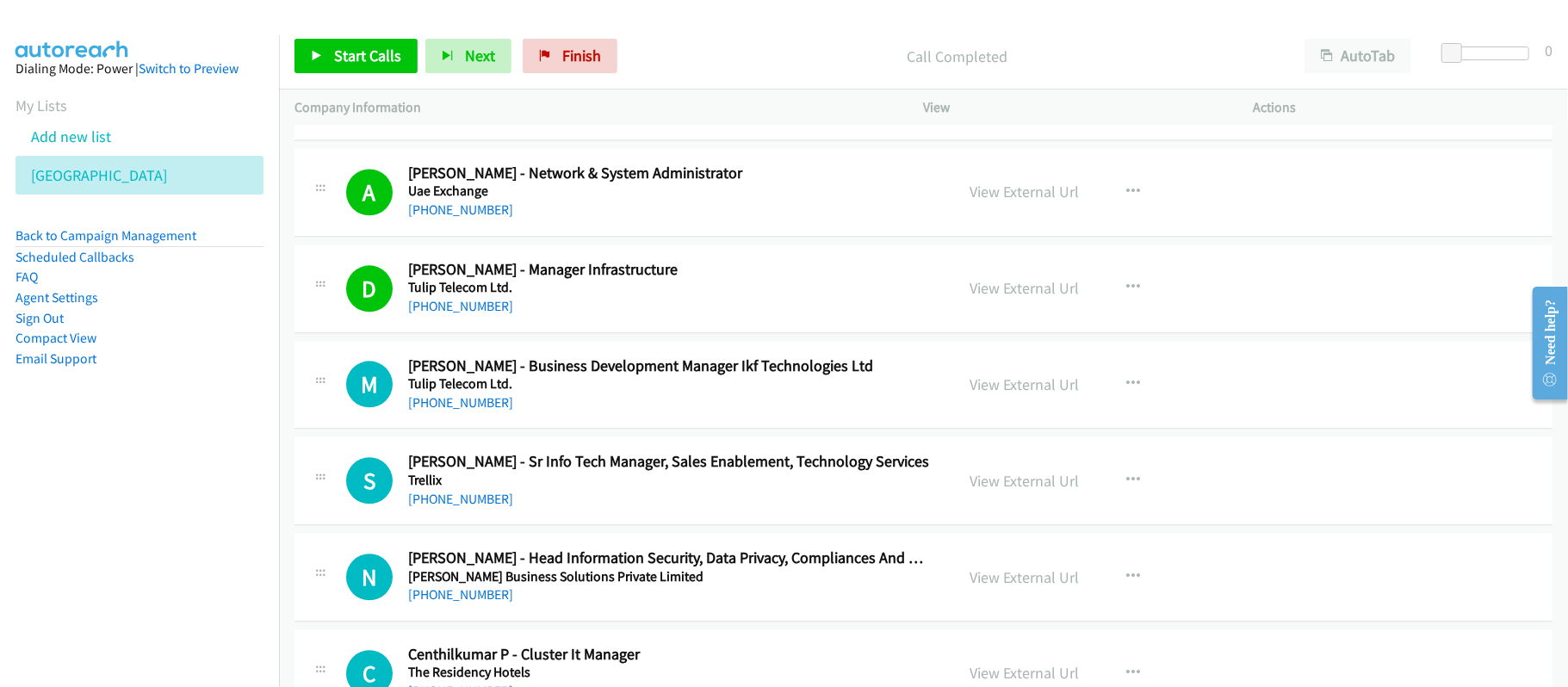
scroll to position [2984, 0]
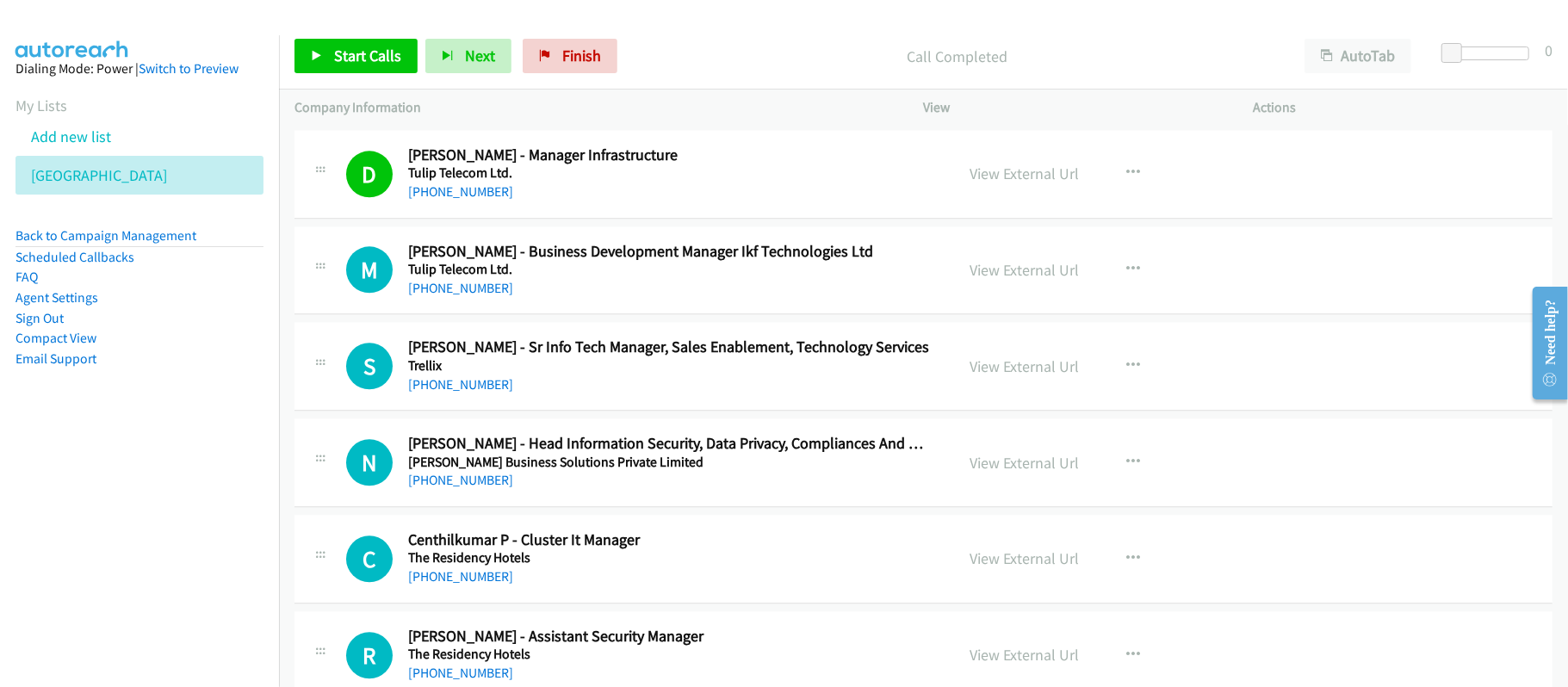
click at [682, 410] on div "S Callback Scheduled [PERSON_NAME] - Sr Info Tech Manager, Sales Enablement, Te…" at bounding box center [923, 365] width 1258 height 89
drag, startPoint x: 444, startPoint y: 393, endPoint x: 640, endPoint y: 403, distance: 196.3
click at [444, 393] on link "[PHONE_NUMBER]" at bounding box center [461, 384] width 105 height 17
click at [559, 531] on div "C Callback Scheduled Centhilkumar P - Cluster It Manager The Residency Hotels […" at bounding box center [923, 558] width 1258 height 89
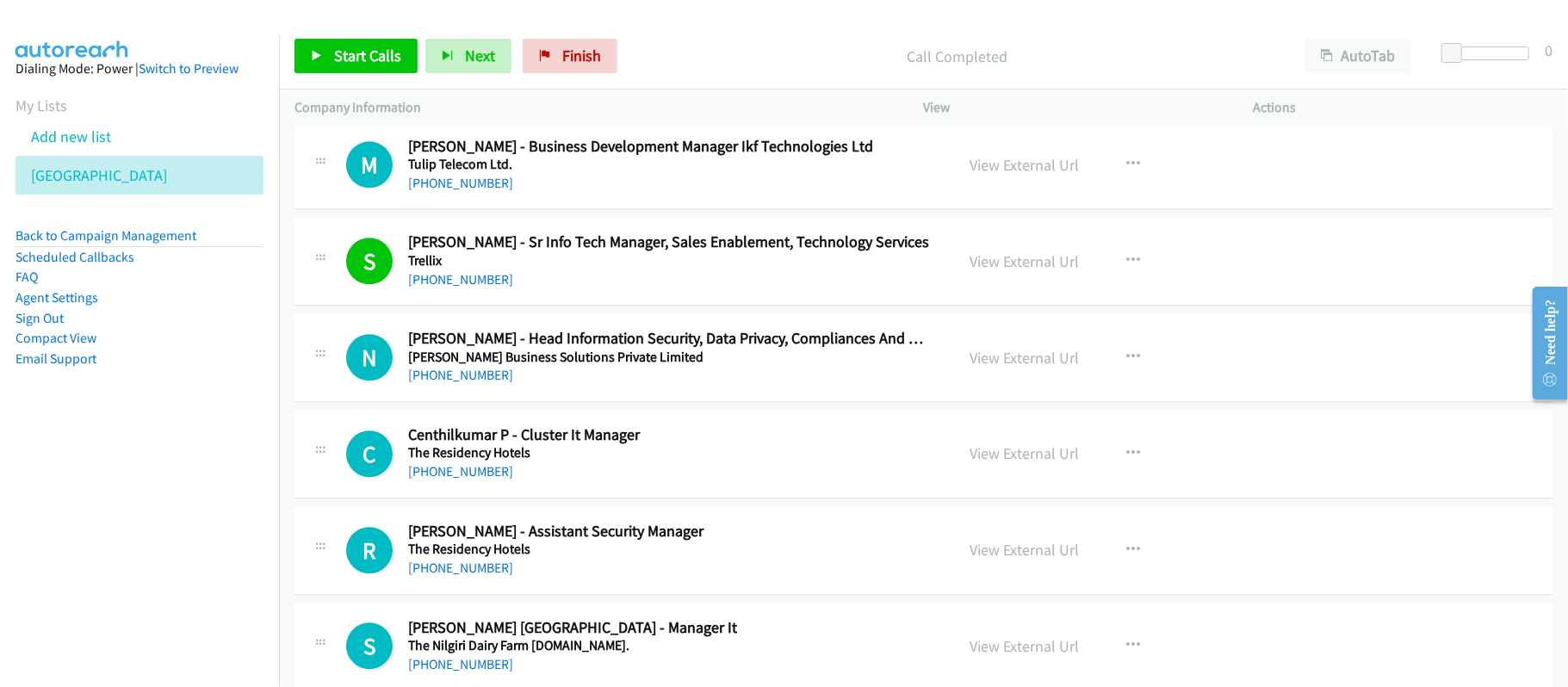
scroll to position [3214, 0]
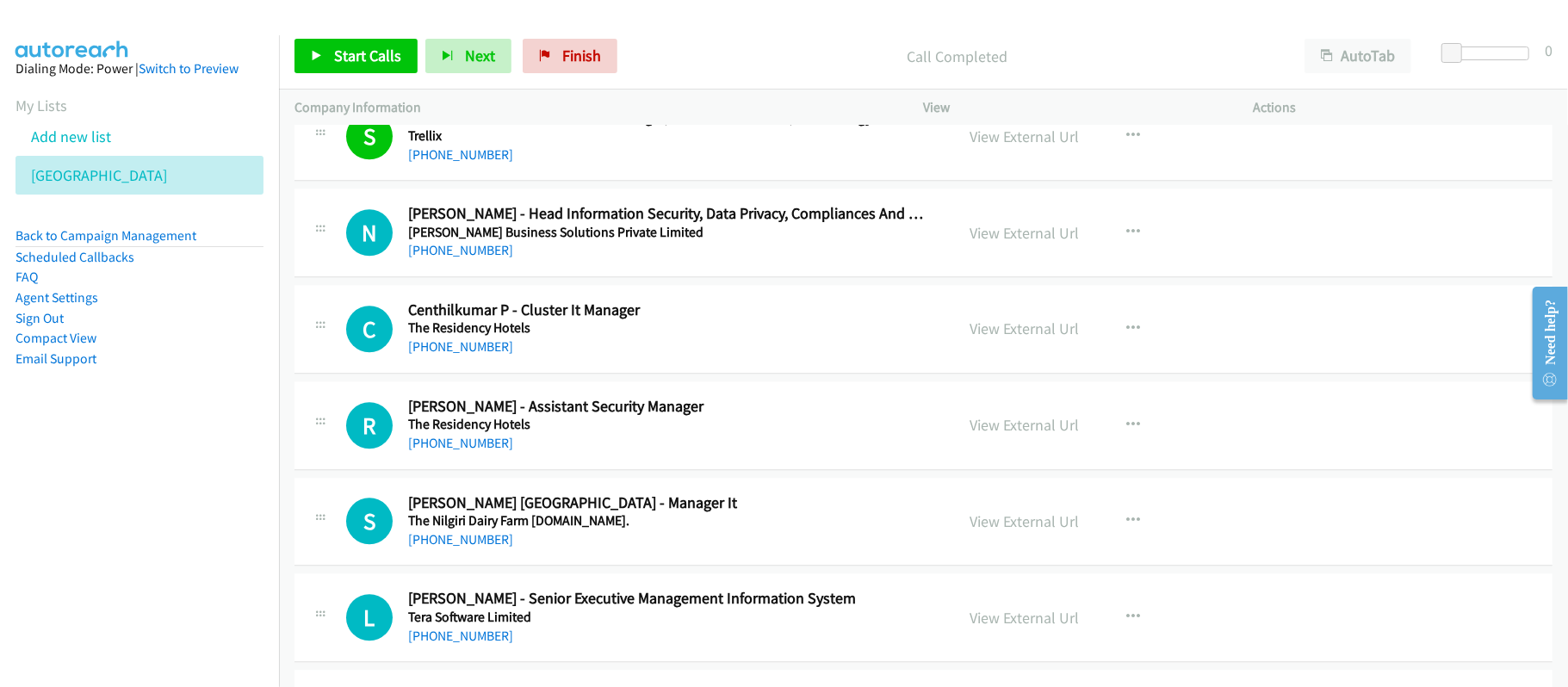
click at [624, 470] on div "R Callback Scheduled [PERSON_NAME] - Assistant Security Manager The Residency H…" at bounding box center [923, 425] width 1258 height 89
click at [470, 548] on link "[PHONE_NUMBER]" at bounding box center [461, 539] width 105 height 17
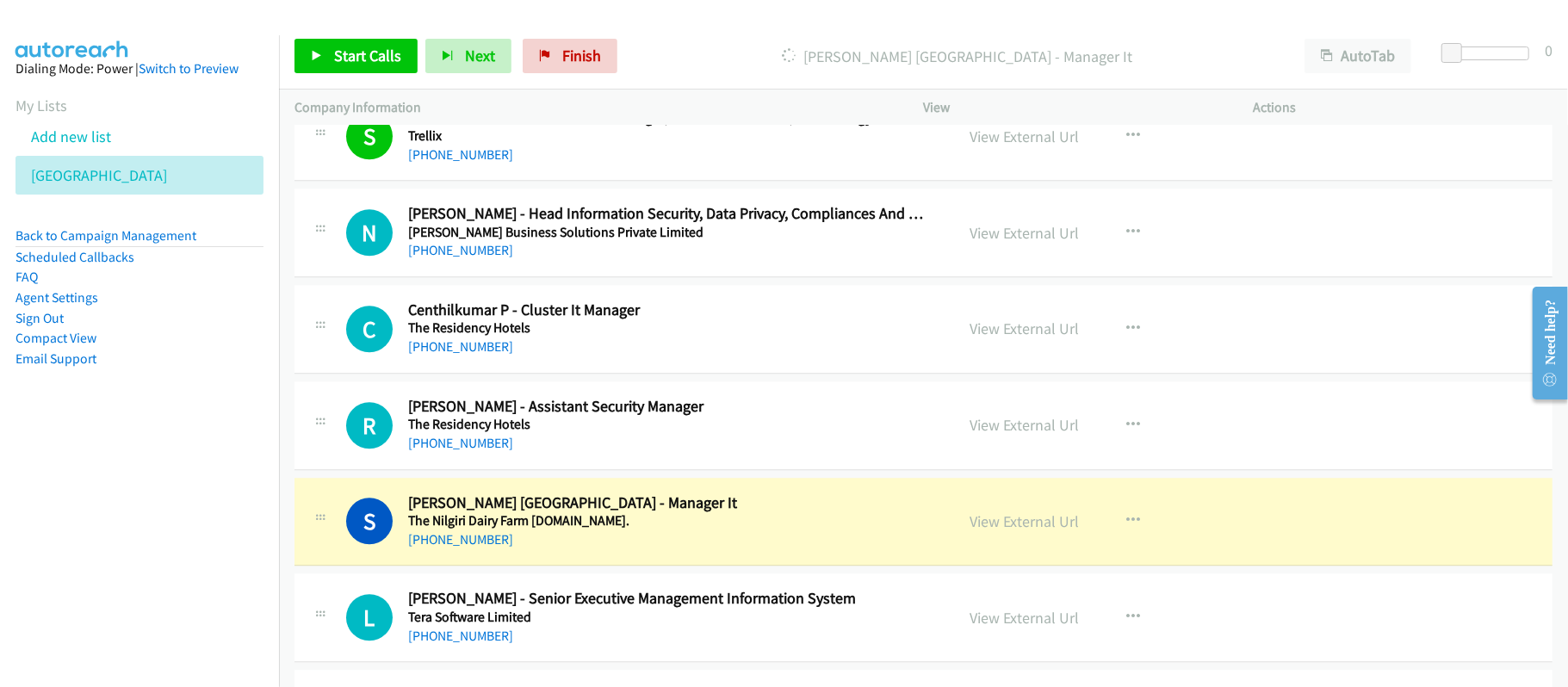
scroll to position [3329, 0]
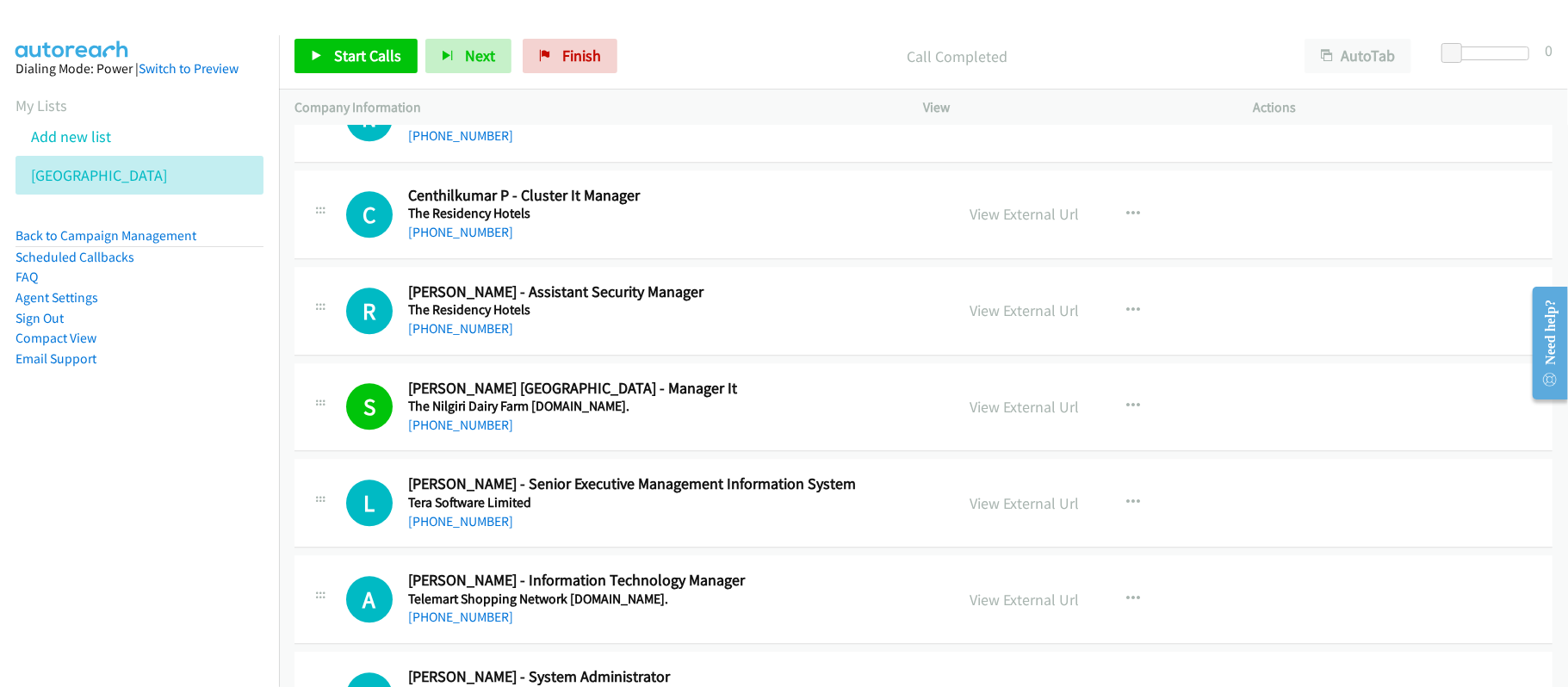
click at [607, 486] on h2 "[PERSON_NAME] - Senior Executive Management Information System" at bounding box center [669, 484] width 522 height 19
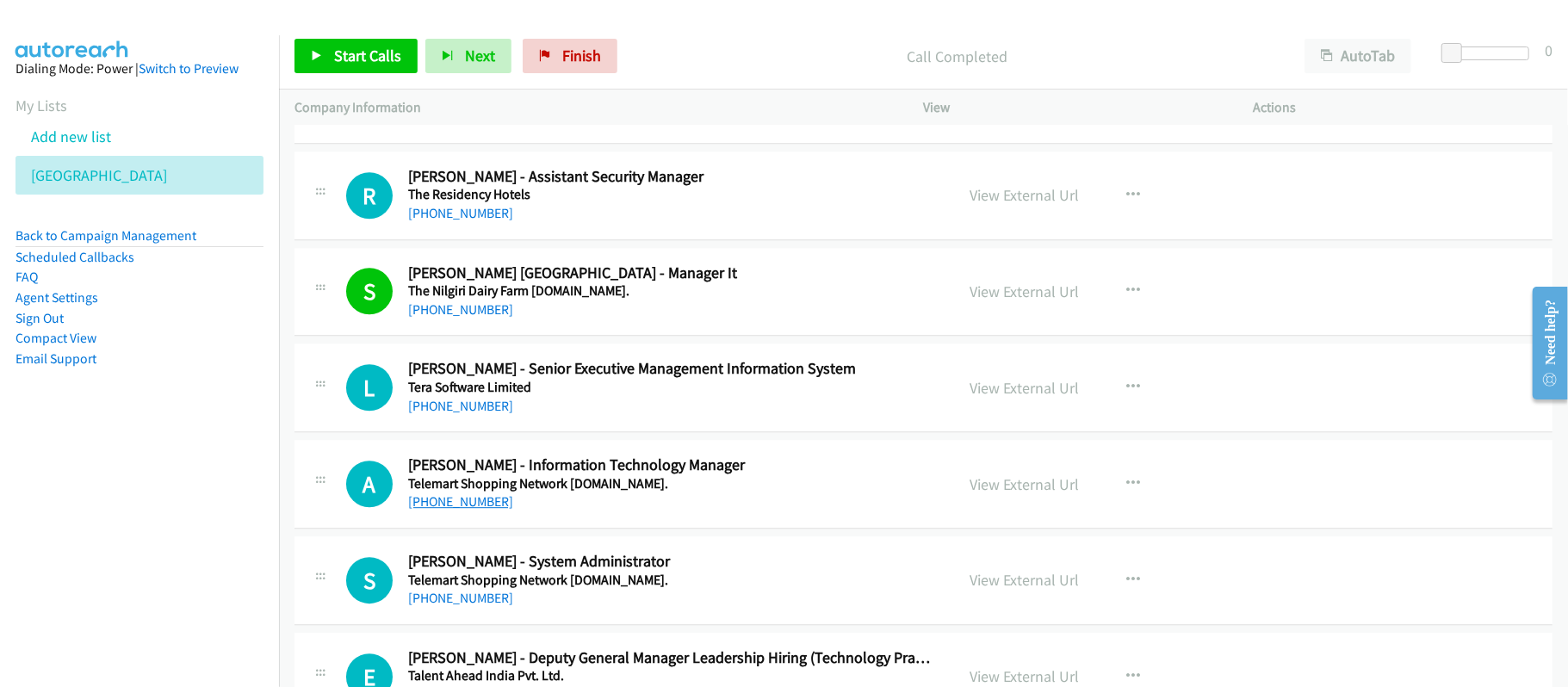
click at [487, 507] on link "[PHONE_NUMBER]" at bounding box center [461, 501] width 105 height 17
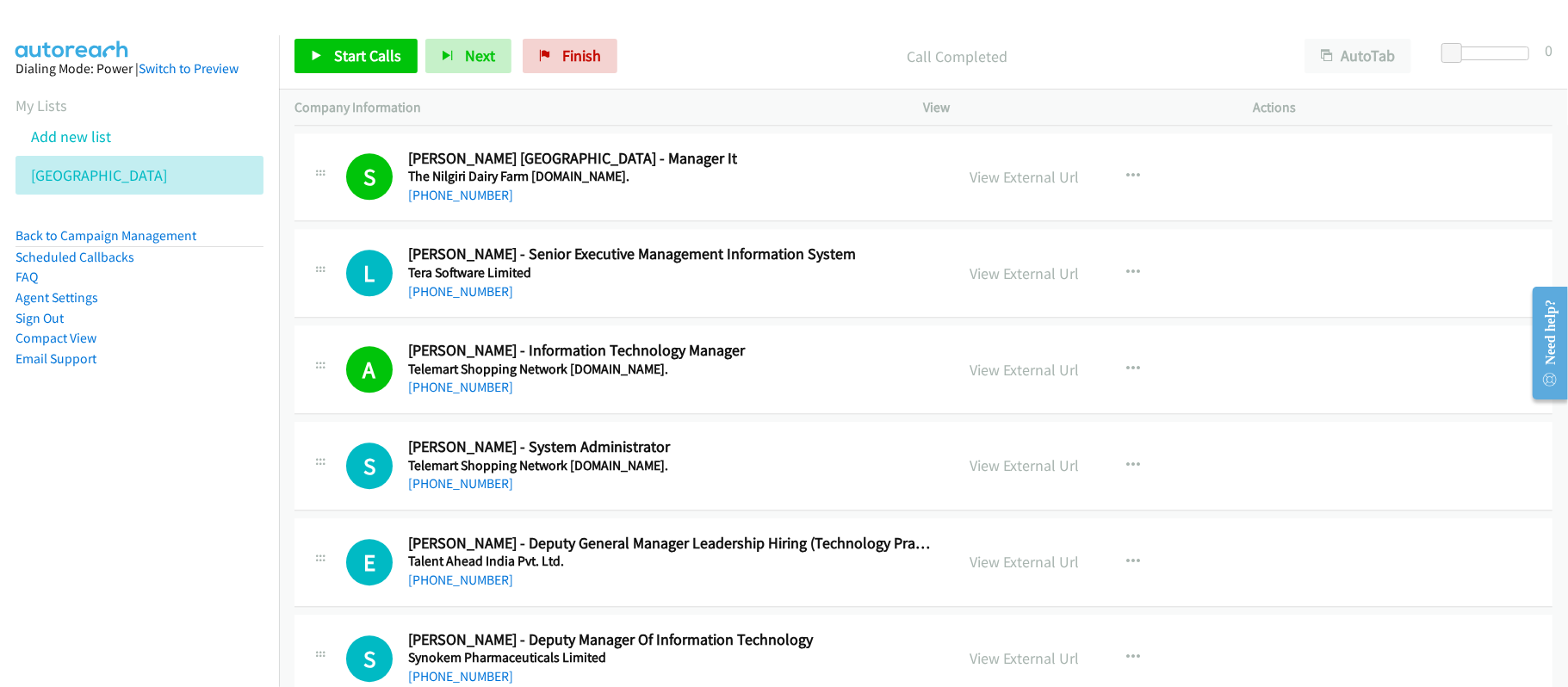
drag, startPoint x: 460, startPoint y: 487, endPoint x: 580, endPoint y: 494, distance: 120.2
click at [460, 487] on link "[PHONE_NUMBER]" at bounding box center [461, 483] width 105 height 17
click at [735, 570] on h5 "Talent Ahead India Pvt. Ltd." at bounding box center [669, 561] width 522 height 18
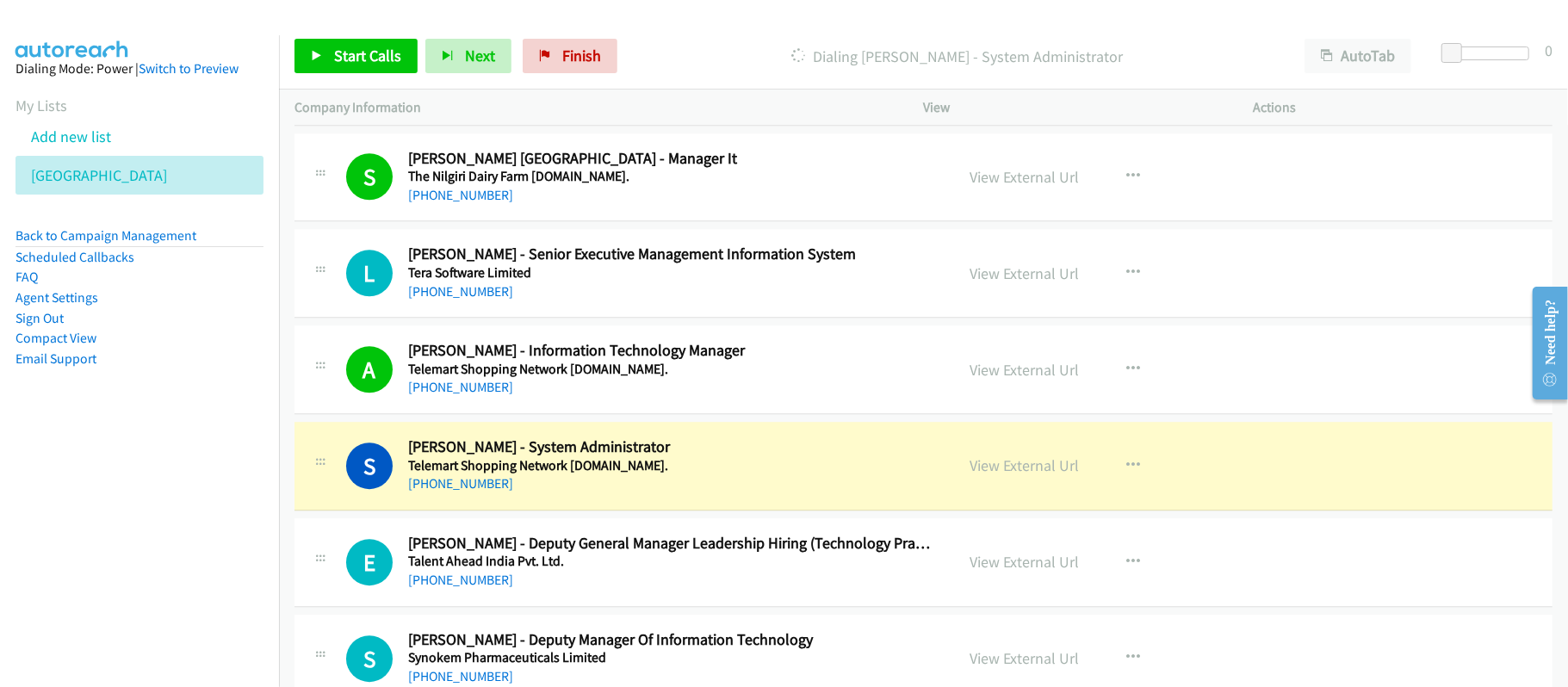
click at [686, 494] on div "[PHONE_NUMBER]" at bounding box center [669, 483] width 522 height 20
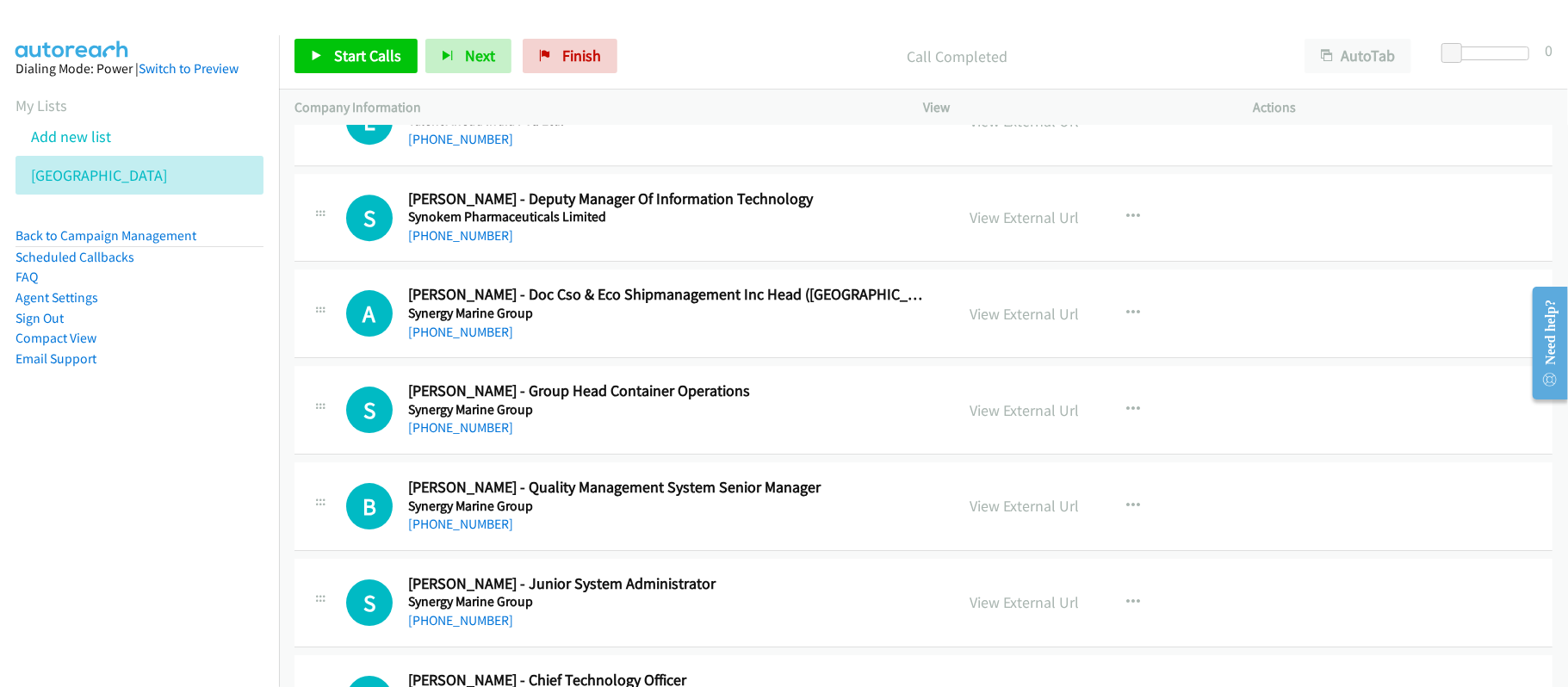
scroll to position [4018, 0]
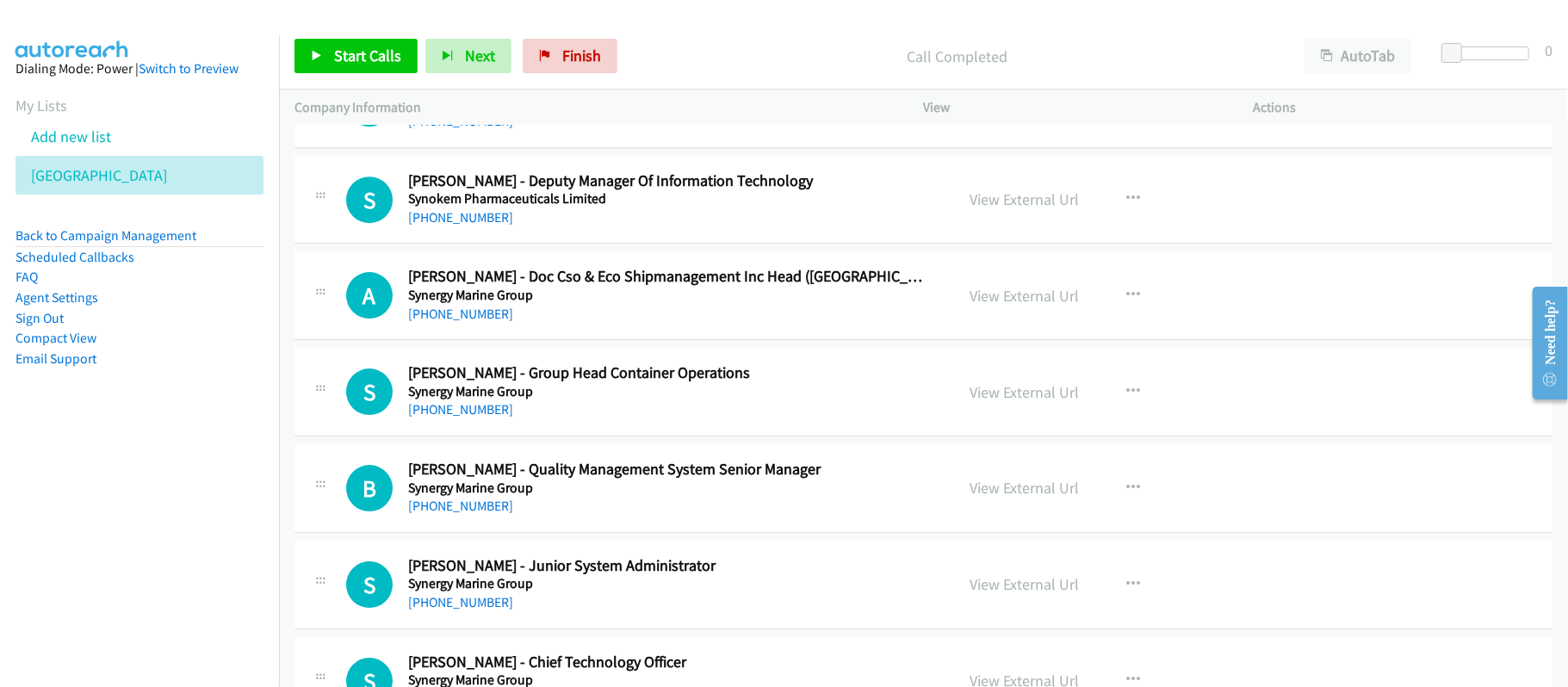
click at [676, 420] on div "[PHONE_NUMBER]" at bounding box center [669, 409] width 522 height 20
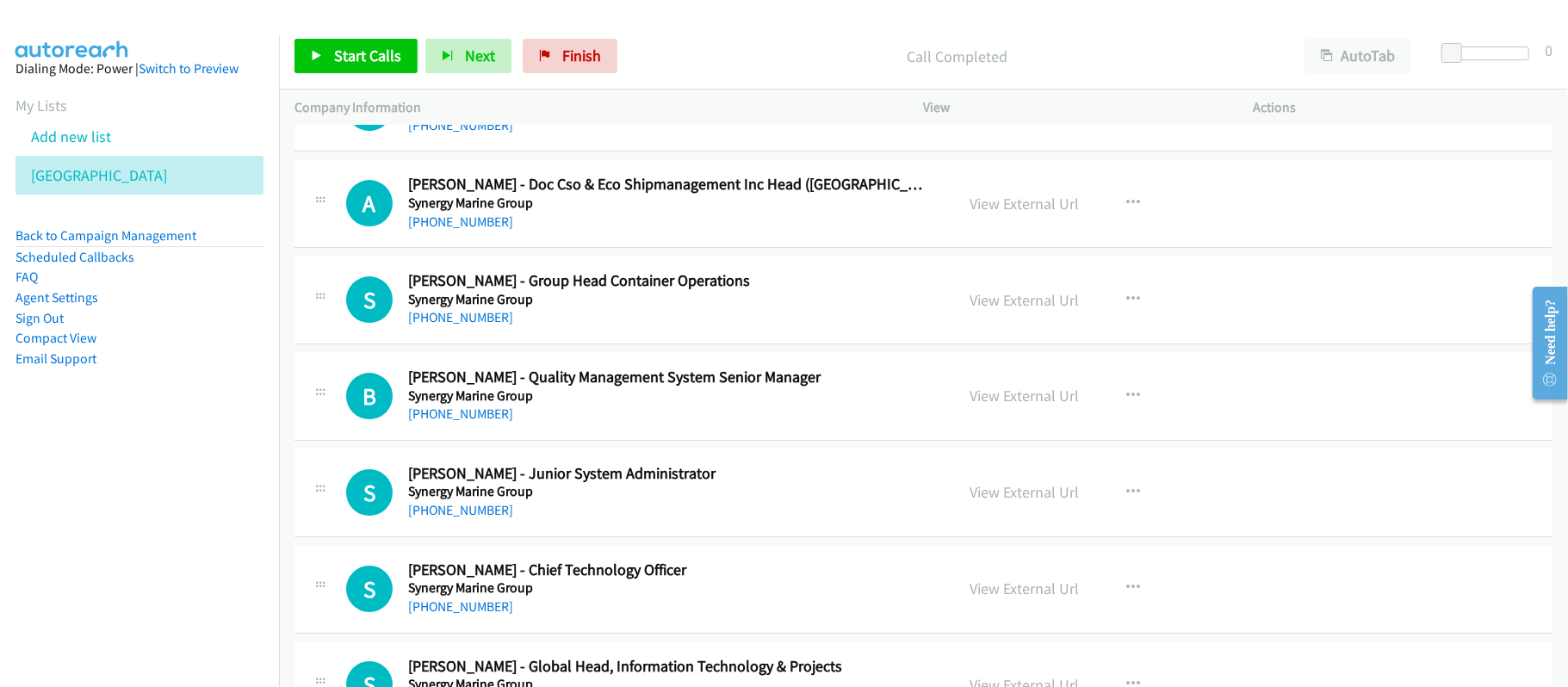
scroll to position [4133, 0]
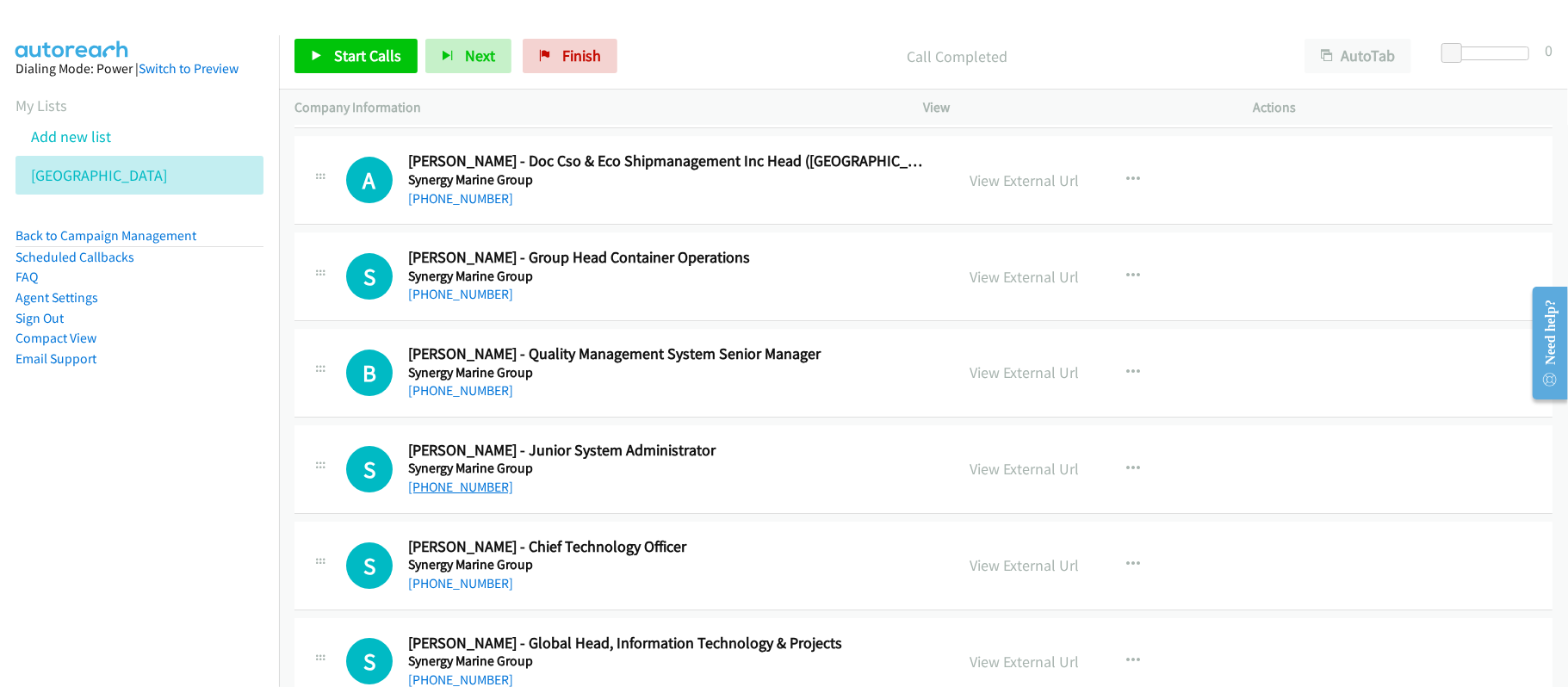
click at [466, 495] on link "[PHONE_NUMBER]" at bounding box center [461, 486] width 105 height 17
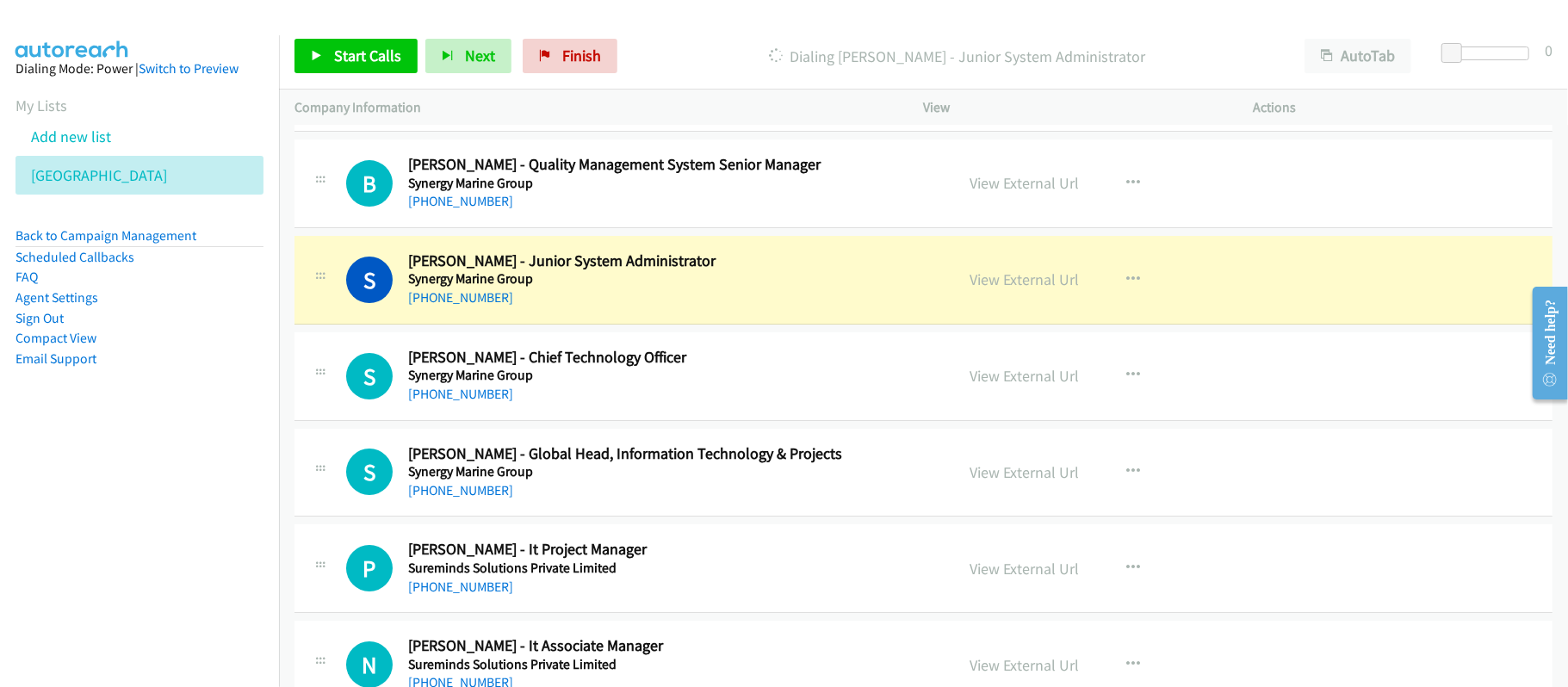
scroll to position [4362, 0]
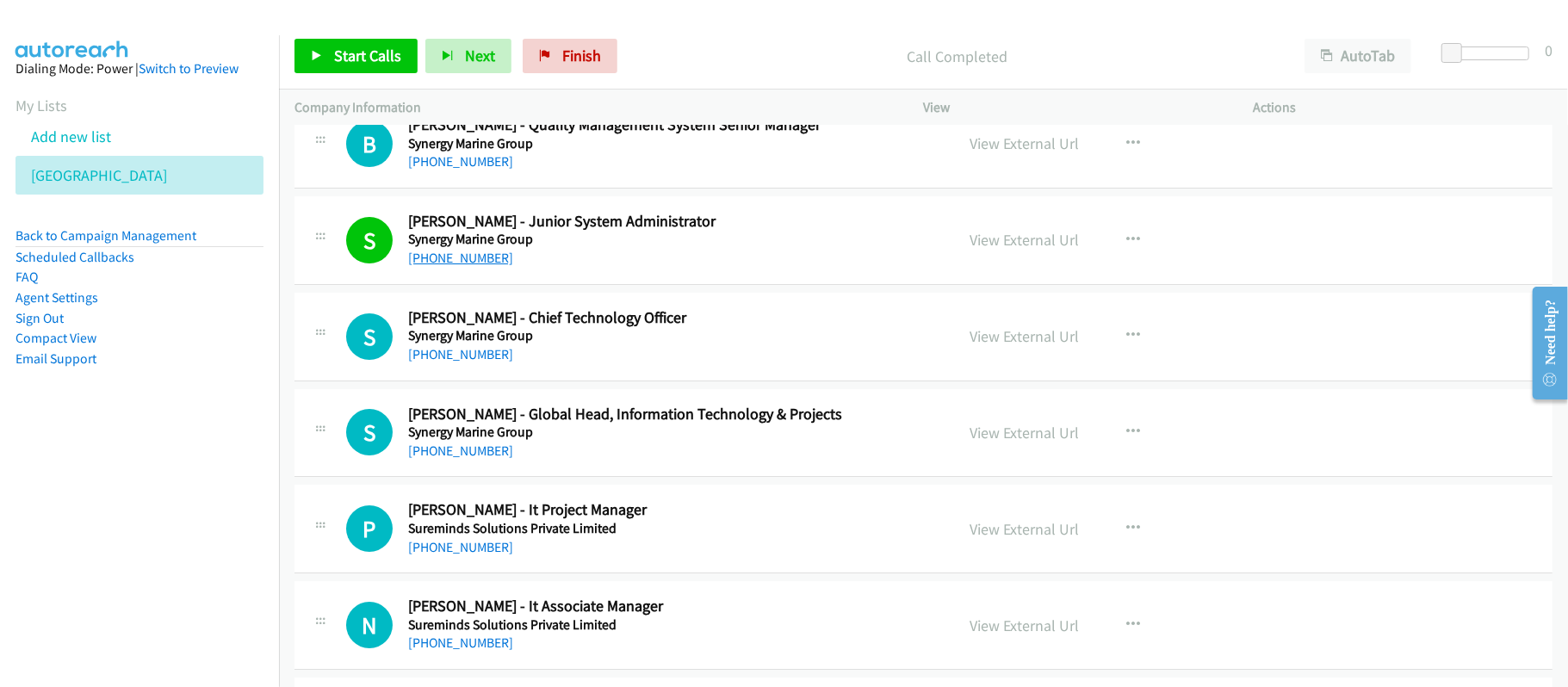
click at [462, 266] on link "[PHONE_NUMBER]" at bounding box center [461, 257] width 105 height 17
click at [682, 269] on div "[PHONE_NUMBER]" at bounding box center [669, 257] width 522 height 20
click at [976, 249] on link "View External Url" at bounding box center [1025, 240] width 109 height 19
click at [663, 248] on h5 "Synergy Marine Group" at bounding box center [669, 240] width 522 height 18
drag, startPoint x: 465, startPoint y: 366, endPoint x: 514, endPoint y: 363, distance: 49.1
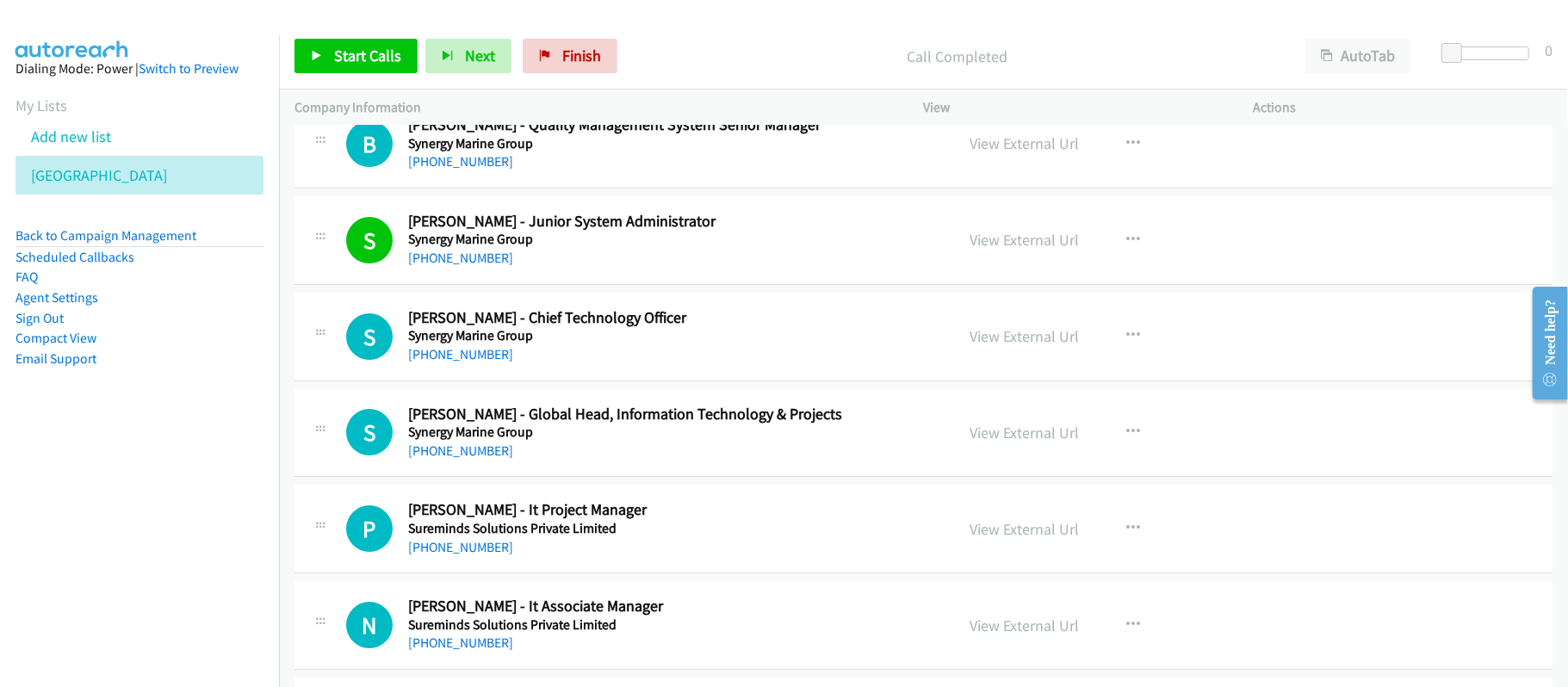
click at [465, 363] on link "[PHONE_NUMBER]" at bounding box center [461, 354] width 105 height 17
click at [615, 425] on h2 "[PERSON_NAME] - Global Head, Information Technology & Projects" at bounding box center [669, 414] width 522 height 19
click at [470, 459] on link "[PHONE_NUMBER]" at bounding box center [461, 450] width 105 height 17
click at [665, 481] on td "S Callback Scheduled [PERSON_NAME] - Global Head, Information Technology & Proj…" at bounding box center [923, 433] width 1289 height 96
drag, startPoint x: 479, startPoint y: 558, endPoint x: 811, endPoint y: 554, distance: 332.0
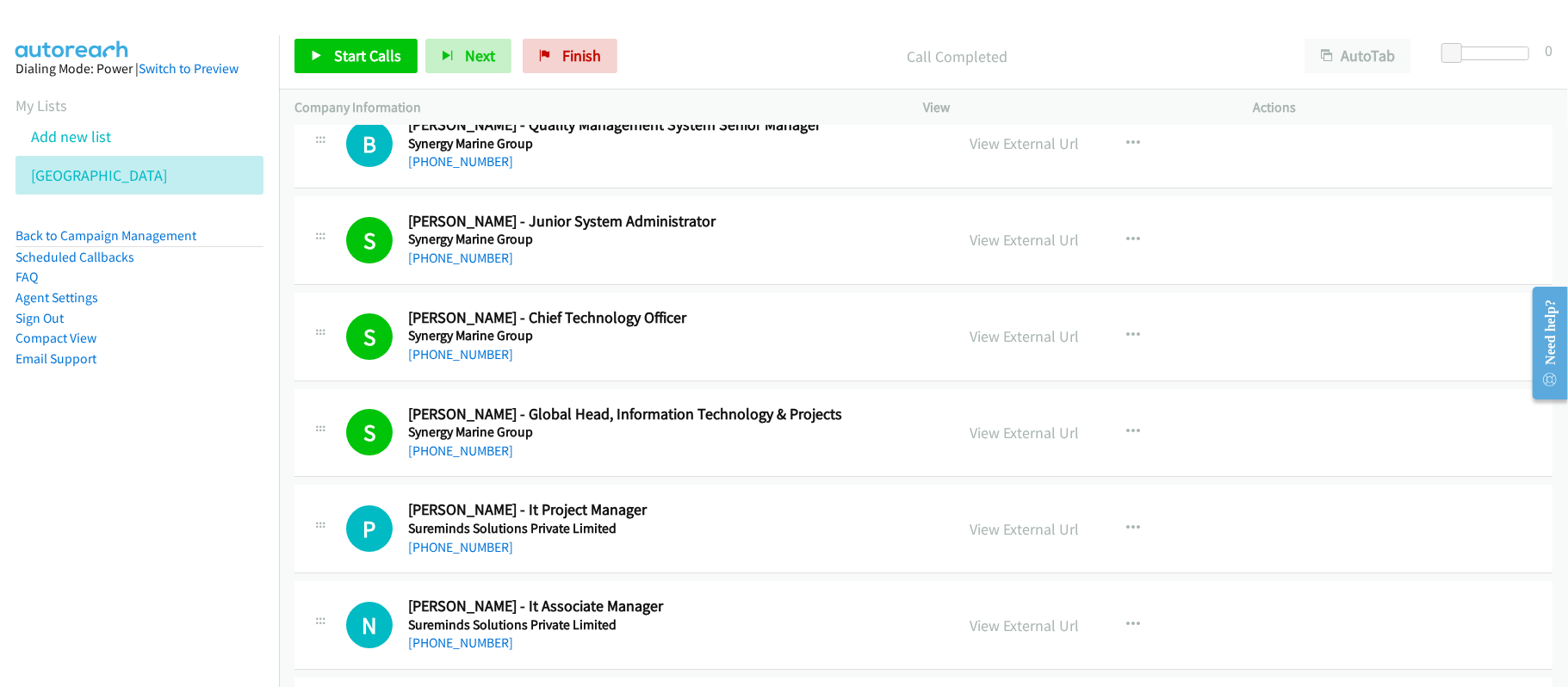
click at [479, 555] on link "[PHONE_NUMBER]" at bounding box center [461, 547] width 105 height 17
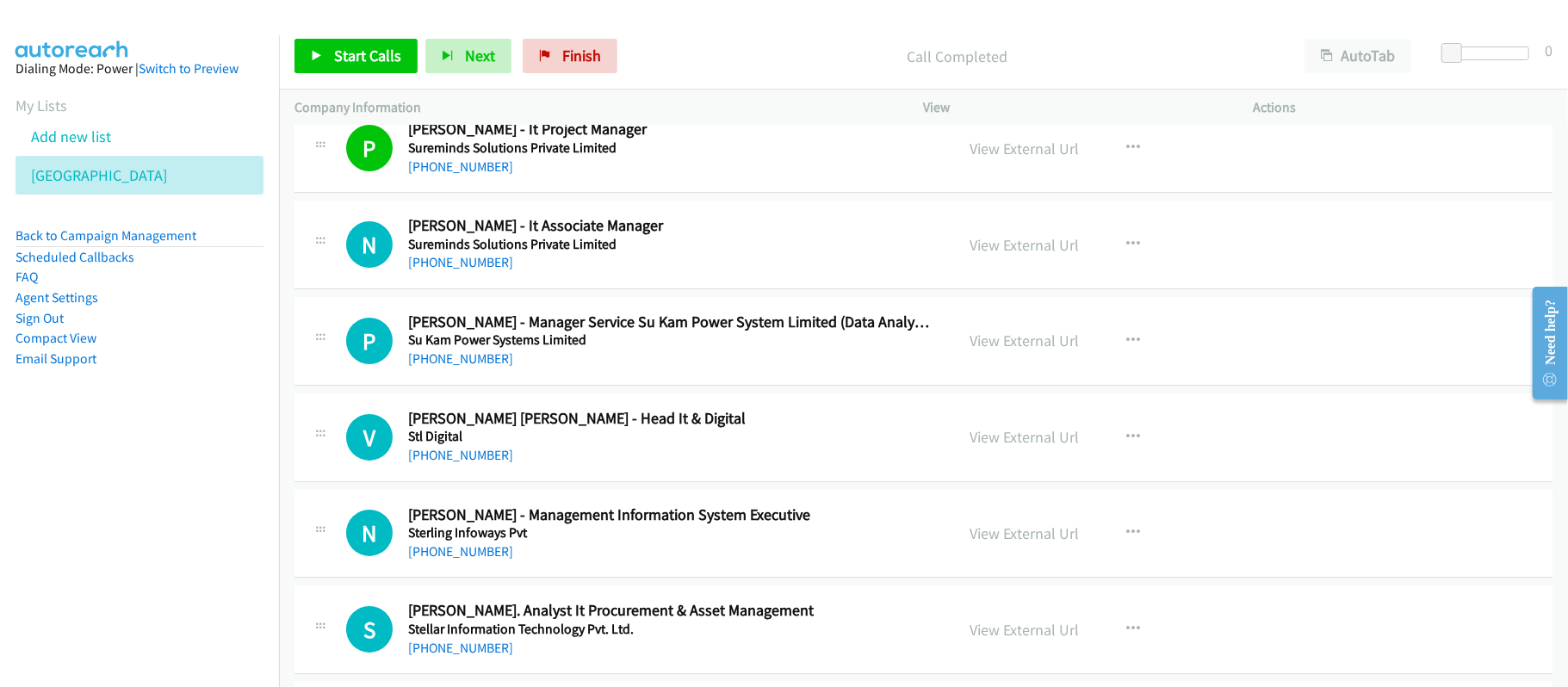
scroll to position [4707, 0]
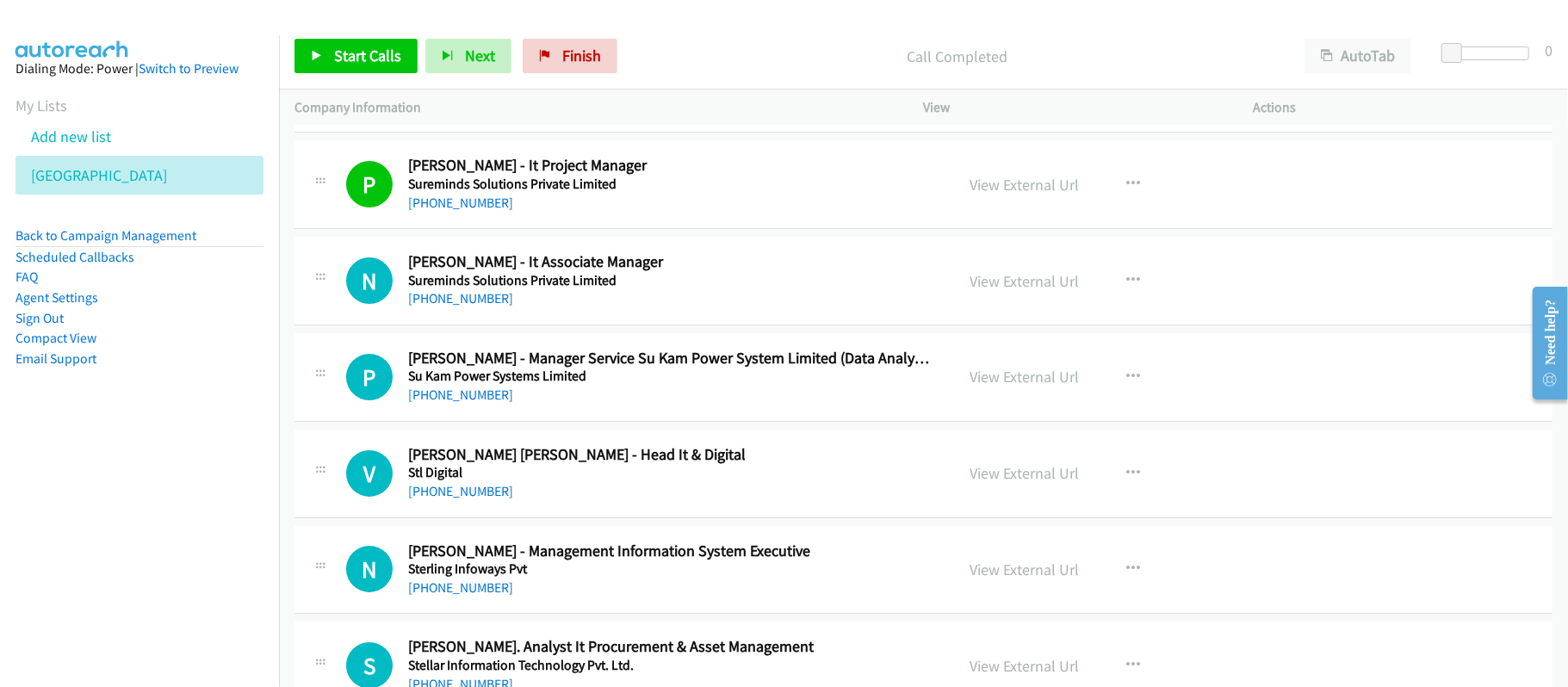
click at [671, 385] on h5 "Su Kam Power Systems Limited" at bounding box center [669, 376] width 522 height 18
click at [462, 499] on link "[PHONE_NUMBER]" at bounding box center [461, 491] width 105 height 17
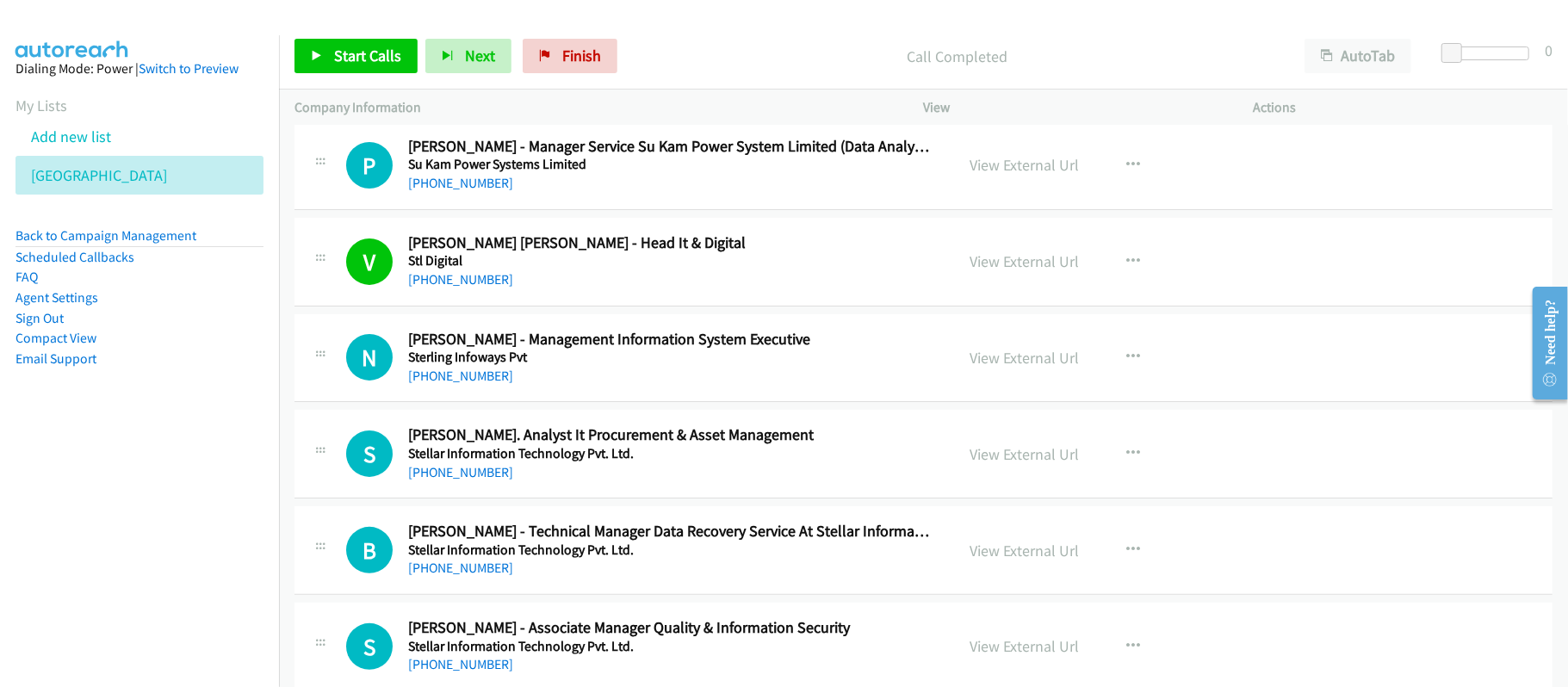
scroll to position [4937, 0]
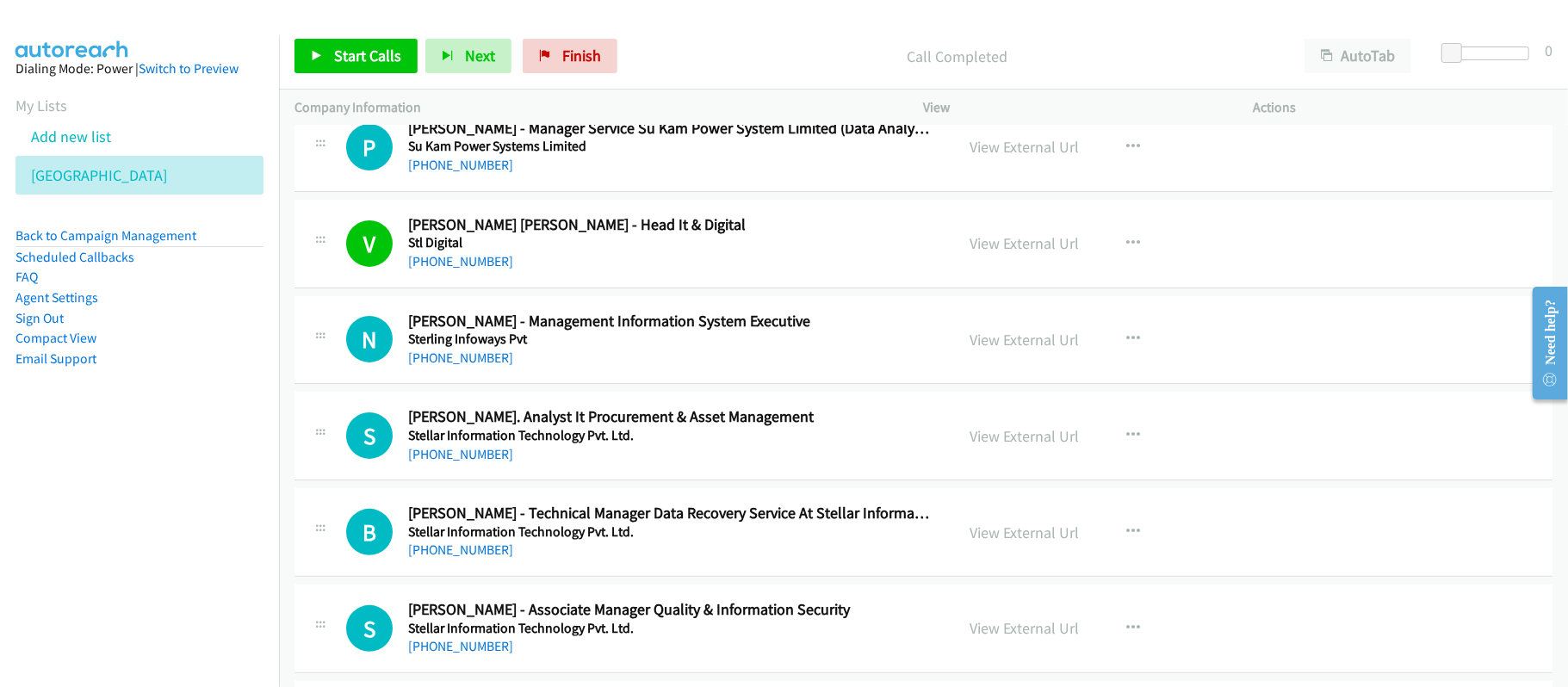
click at [739, 480] on div "S Callback Scheduled [PERSON_NAME] Analyst It Procurement & Asset Management St…" at bounding box center [923, 436] width 1258 height 89
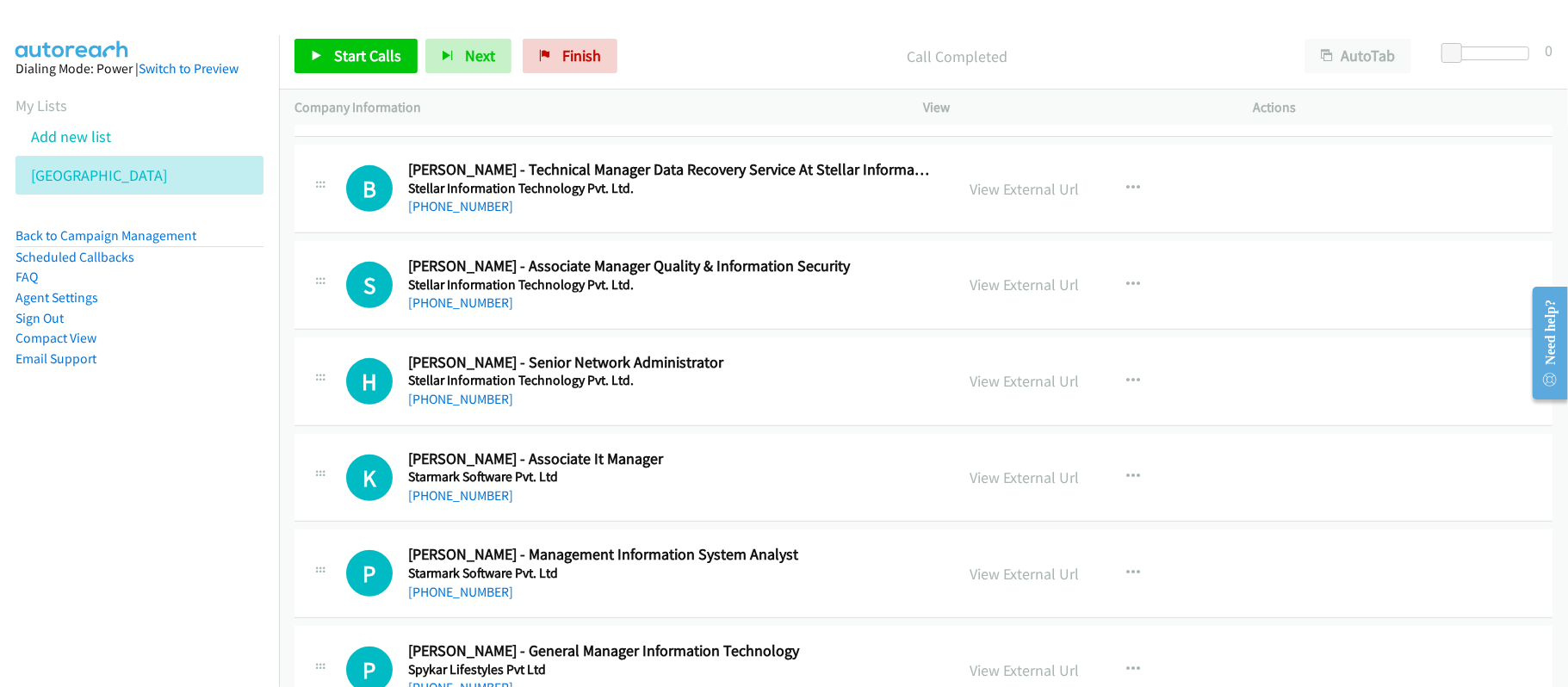
scroll to position [5281, 0]
click at [465, 388] on h5 "Stellar Information Technology Pvt. Ltd." at bounding box center [669, 380] width 522 height 18
click at [465, 406] on link "[PHONE_NUMBER]" at bounding box center [461, 398] width 105 height 17
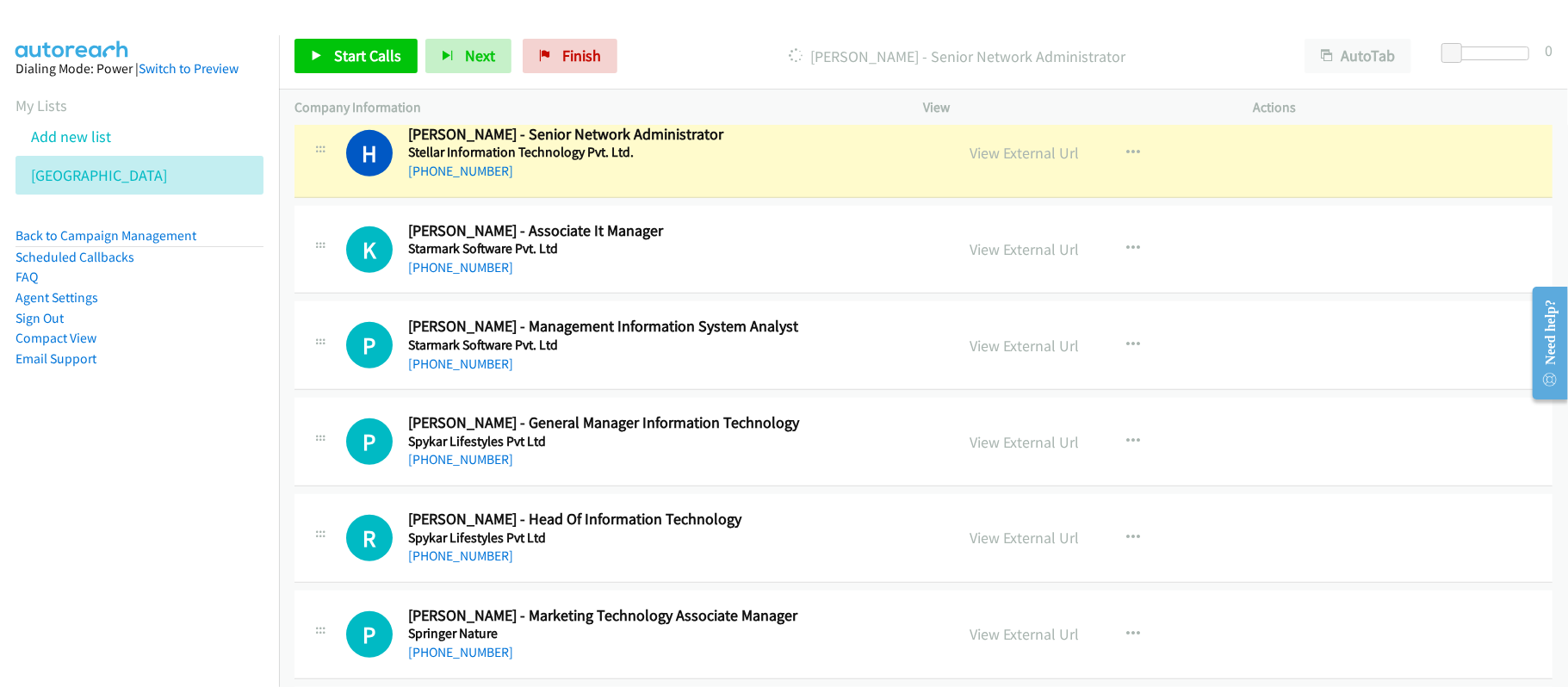
scroll to position [5511, 0]
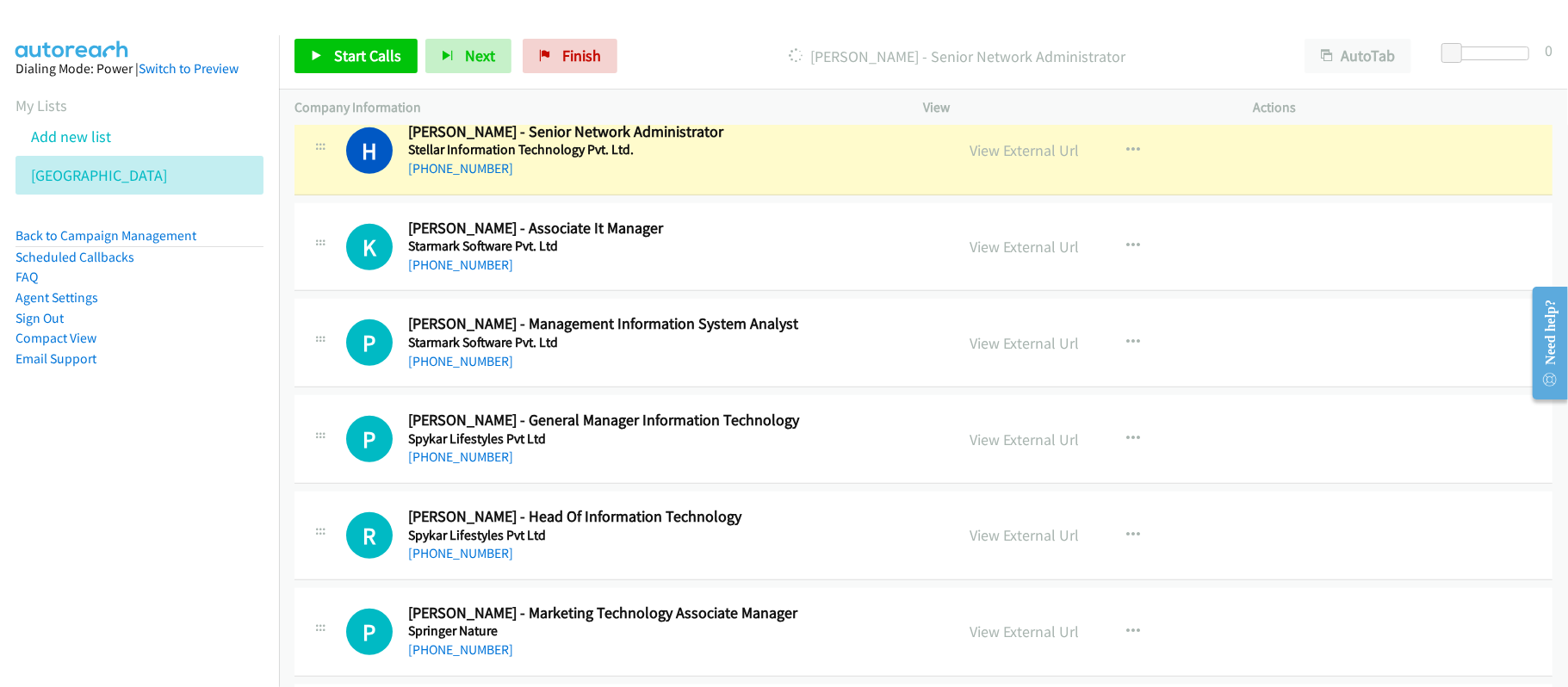
click at [675, 370] on div "[PHONE_NUMBER]" at bounding box center [669, 362] width 522 height 20
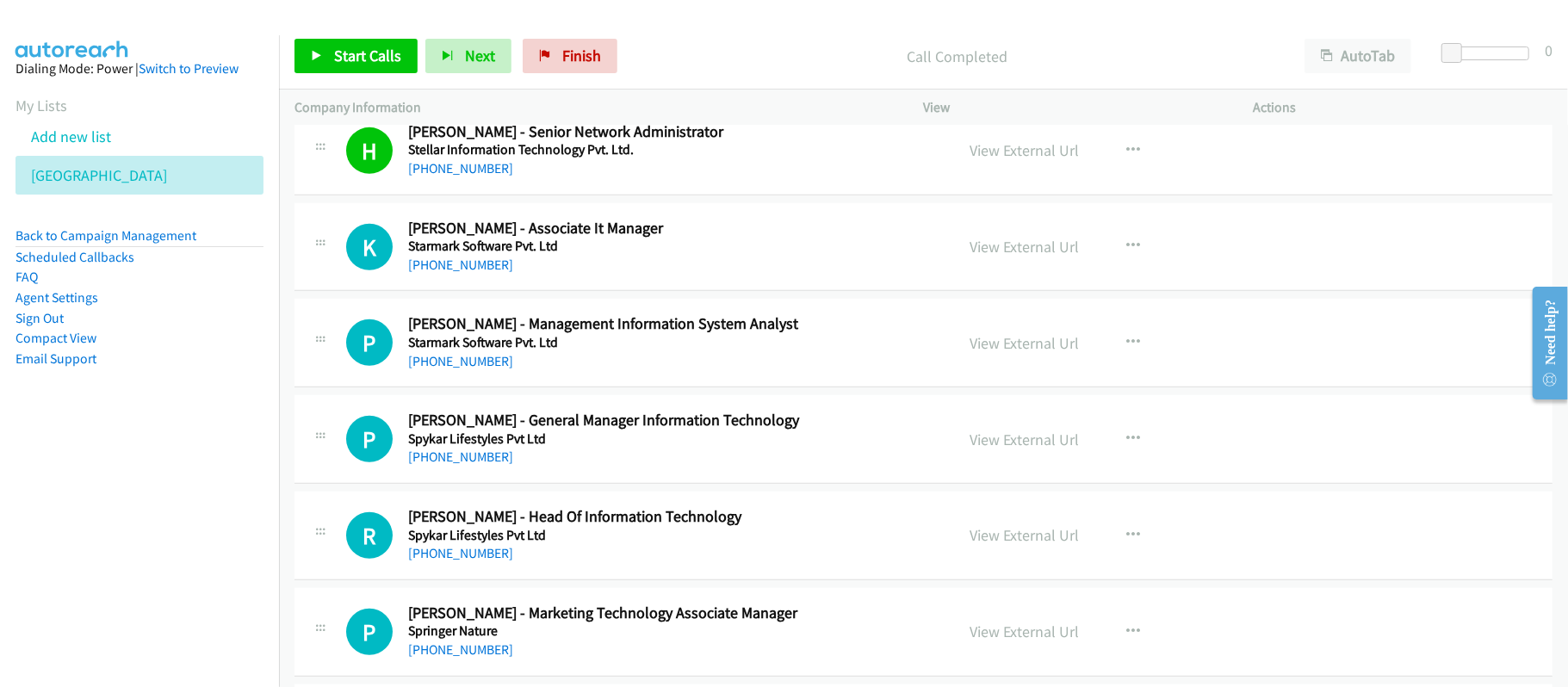
click at [487, 463] on div "[PHONE_NUMBER]" at bounding box center [669, 457] width 522 height 20
click at [480, 465] on link "[PHONE_NUMBER]" at bounding box center [461, 456] width 105 height 17
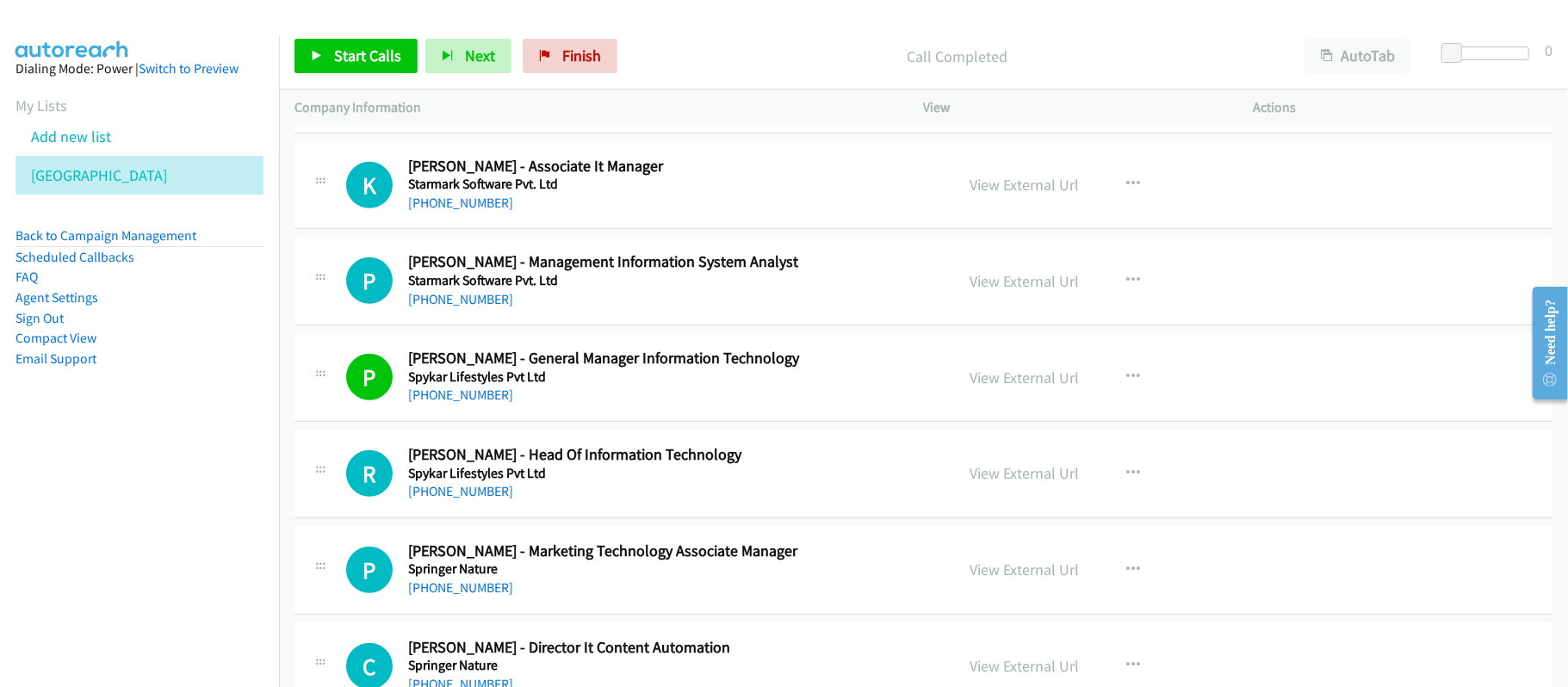
scroll to position [5740, 0]
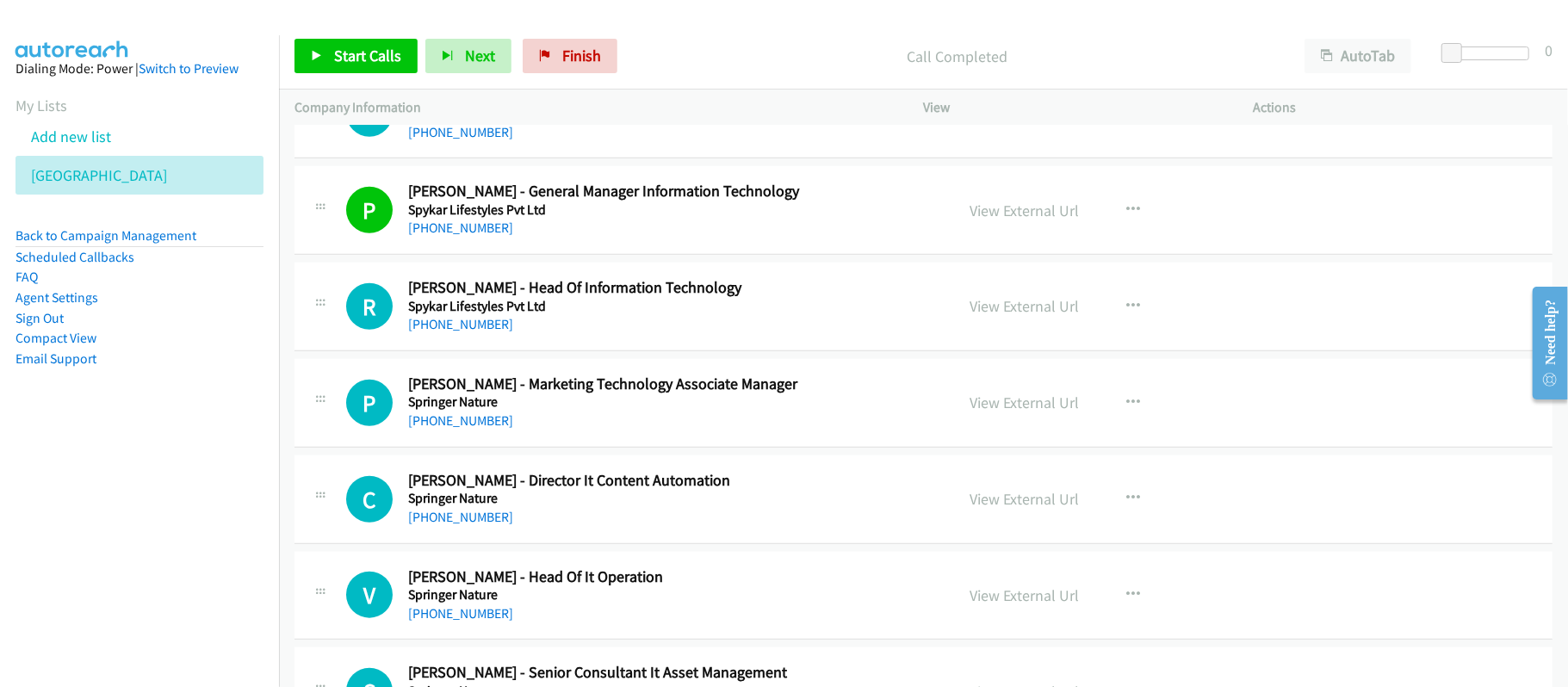
click at [476, 332] on link "[PHONE_NUMBER]" at bounding box center [461, 324] width 105 height 17
click at [580, 432] on div "[PHONE_NUMBER]" at bounding box center [669, 420] width 522 height 20
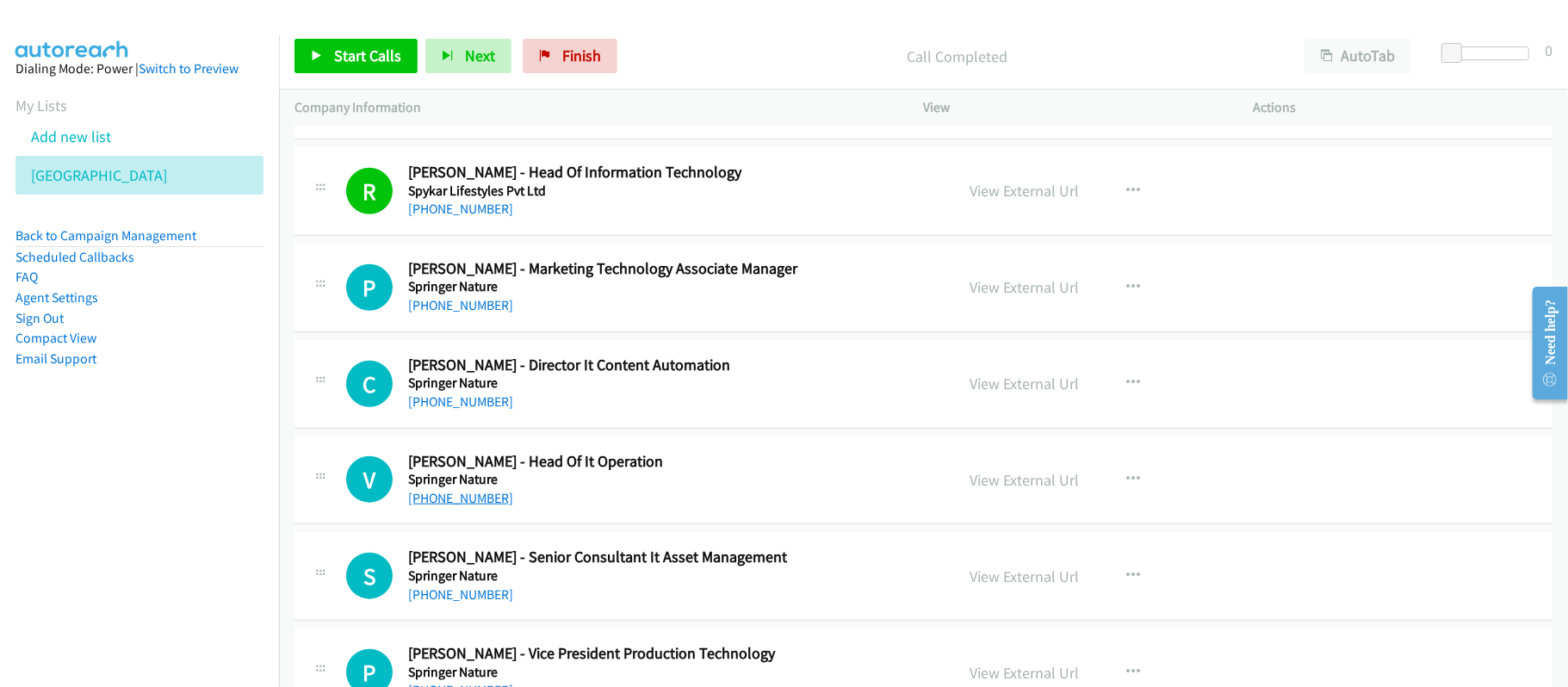
click at [472, 507] on link "[PHONE_NUMBER]" at bounding box center [461, 498] width 105 height 17
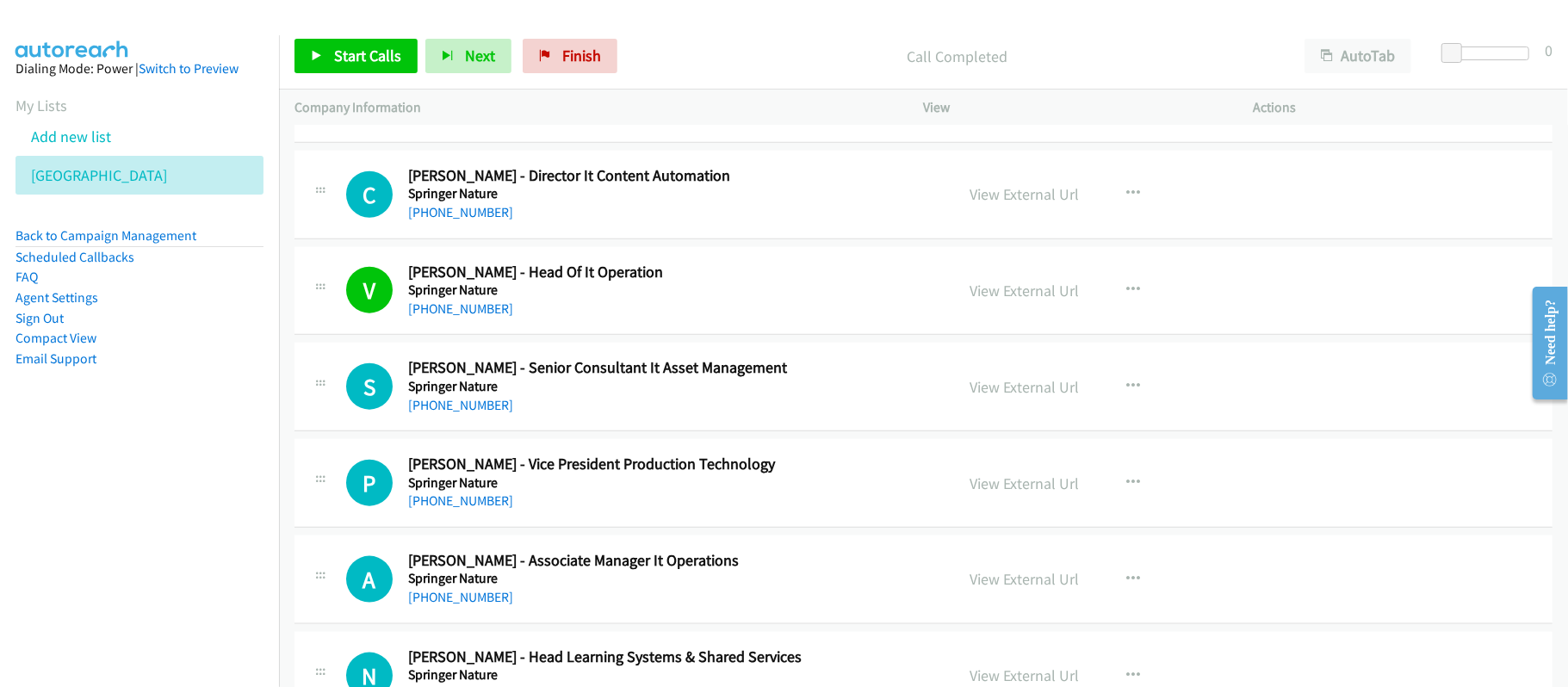
scroll to position [6200, 0]
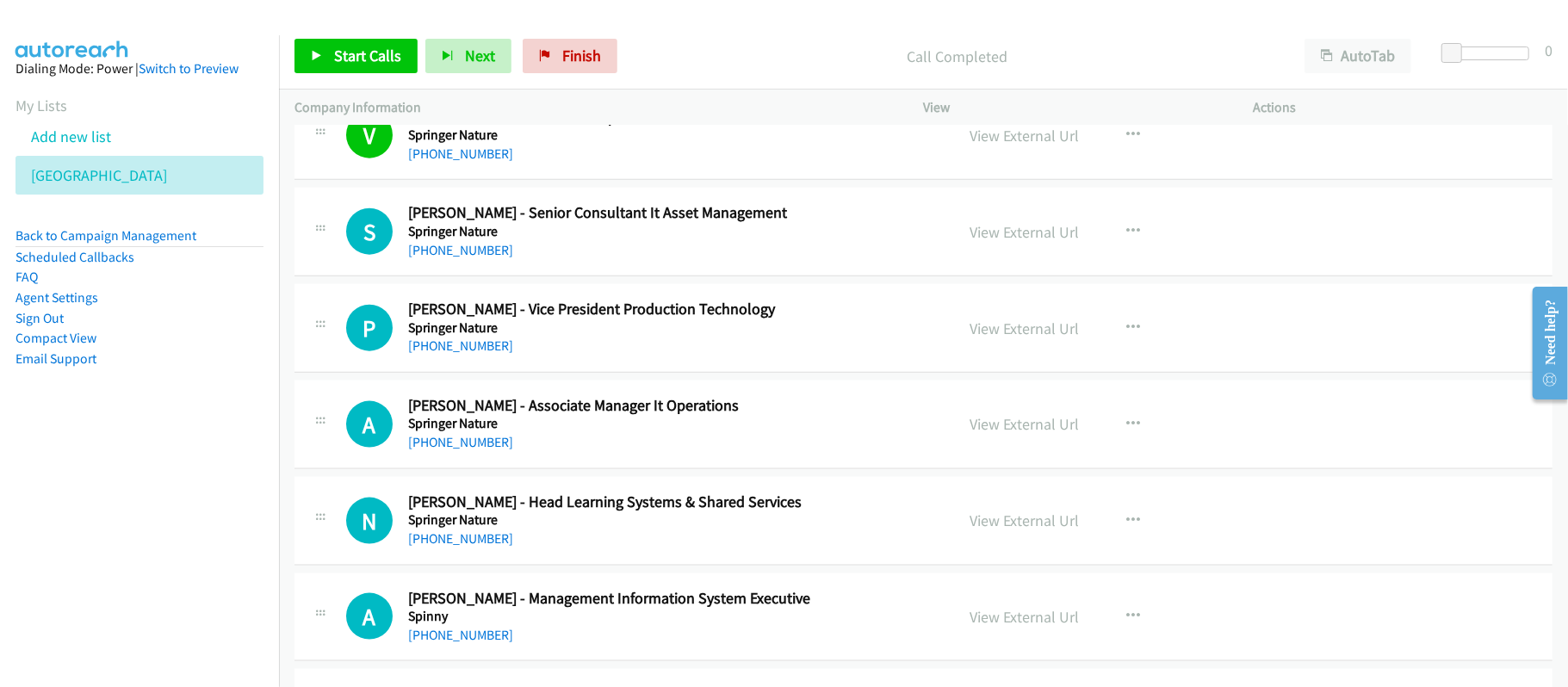
click at [665, 305] on div "P Callback Scheduled [PERSON_NAME] - Vice President Production Technology Sprin…" at bounding box center [923, 328] width 1258 height 89
drag, startPoint x: 483, startPoint y: 368, endPoint x: 723, endPoint y: 407, distance: 243.1
click at [483, 354] on link "[PHONE_NUMBER]" at bounding box center [461, 345] width 105 height 17
click at [651, 453] on div "[PHONE_NUMBER]" at bounding box center [669, 442] width 522 height 20
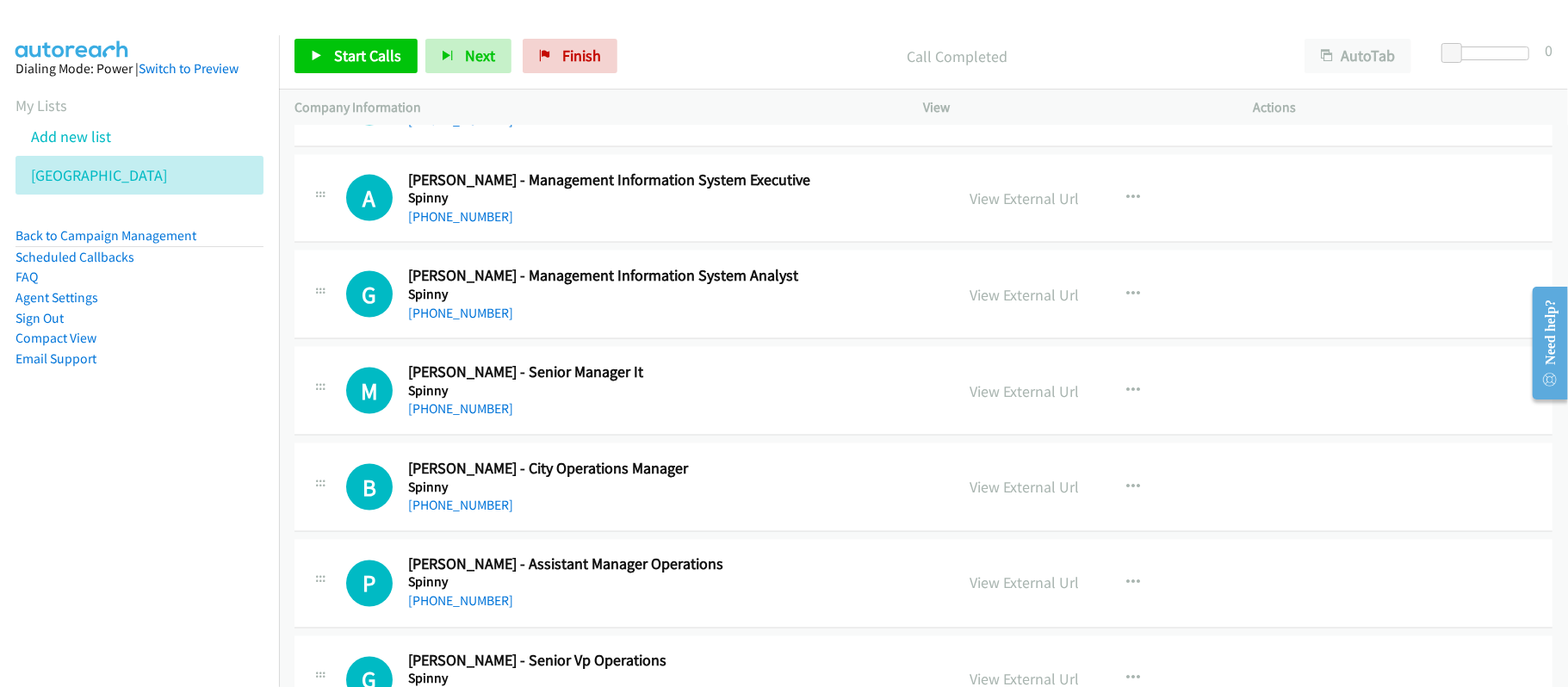
scroll to position [6659, 0]
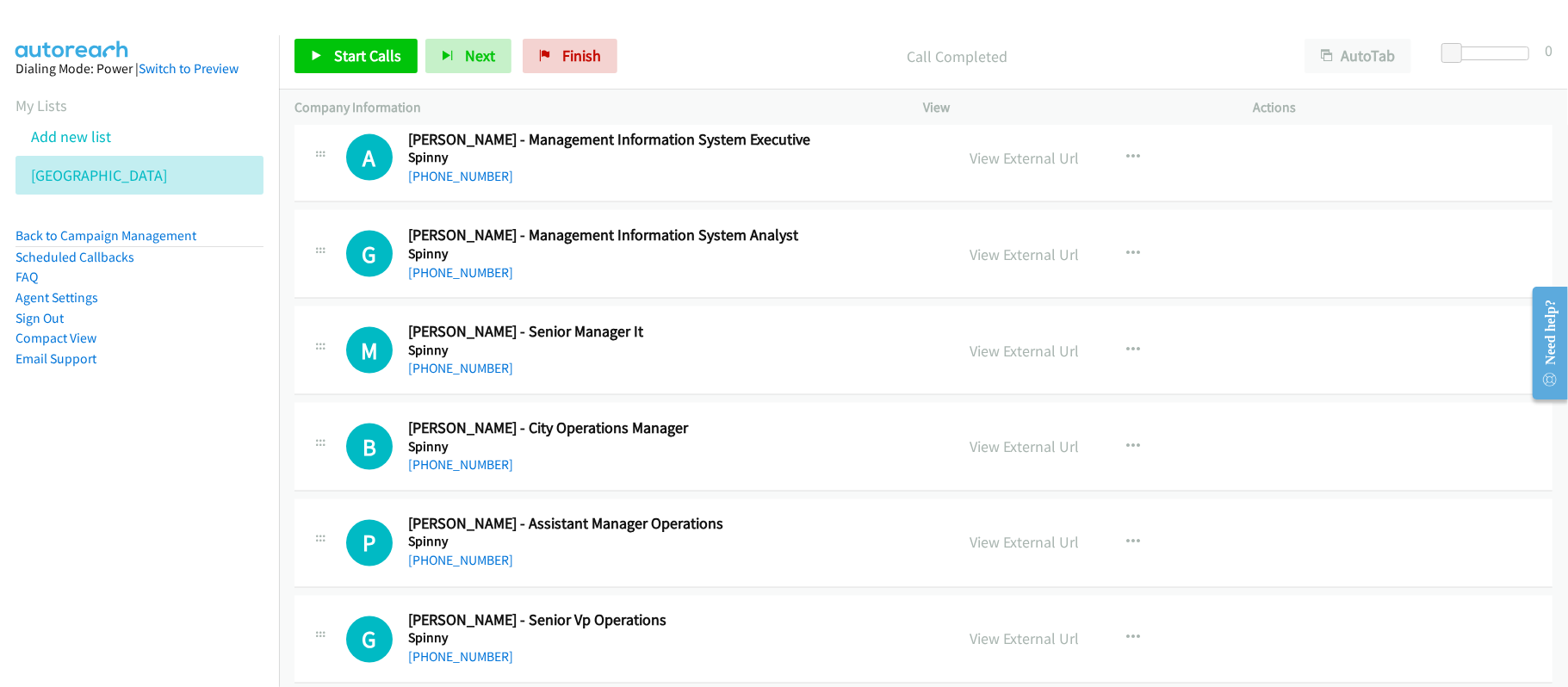
drag, startPoint x: 482, startPoint y: 386, endPoint x: 531, endPoint y: 393, distance: 49.5
click at [482, 376] on link "[PHONE_NUMBER]" at bounding box center [461, 367] width 105 height 17
click at [686, 476] on div "[PHONE_NUMBER]" at bounding box center [669, 465] width 522 height 20
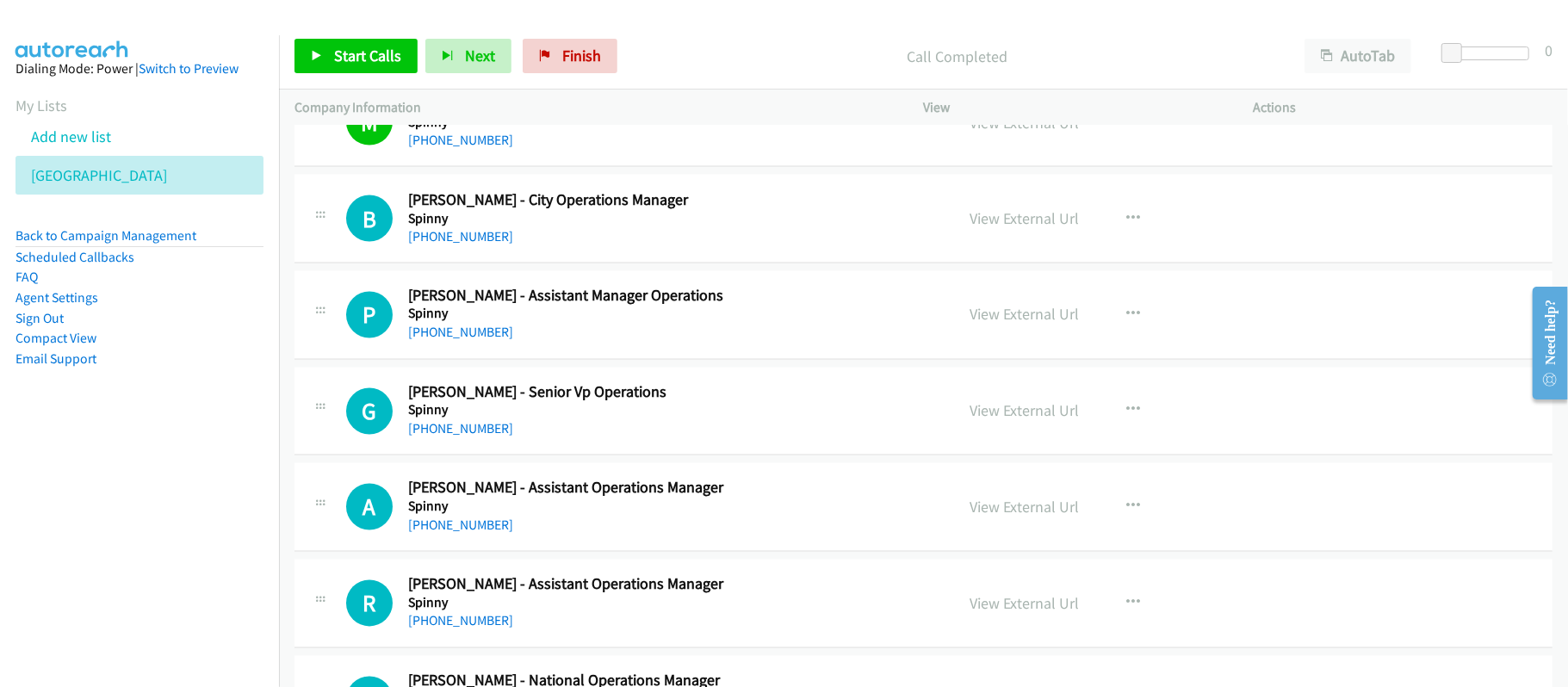
scroll to position [6889, 0]
click at [678, 535] on div "[PHONE_NUMBER]" at bounding box center [669, 523] width 522 height 20
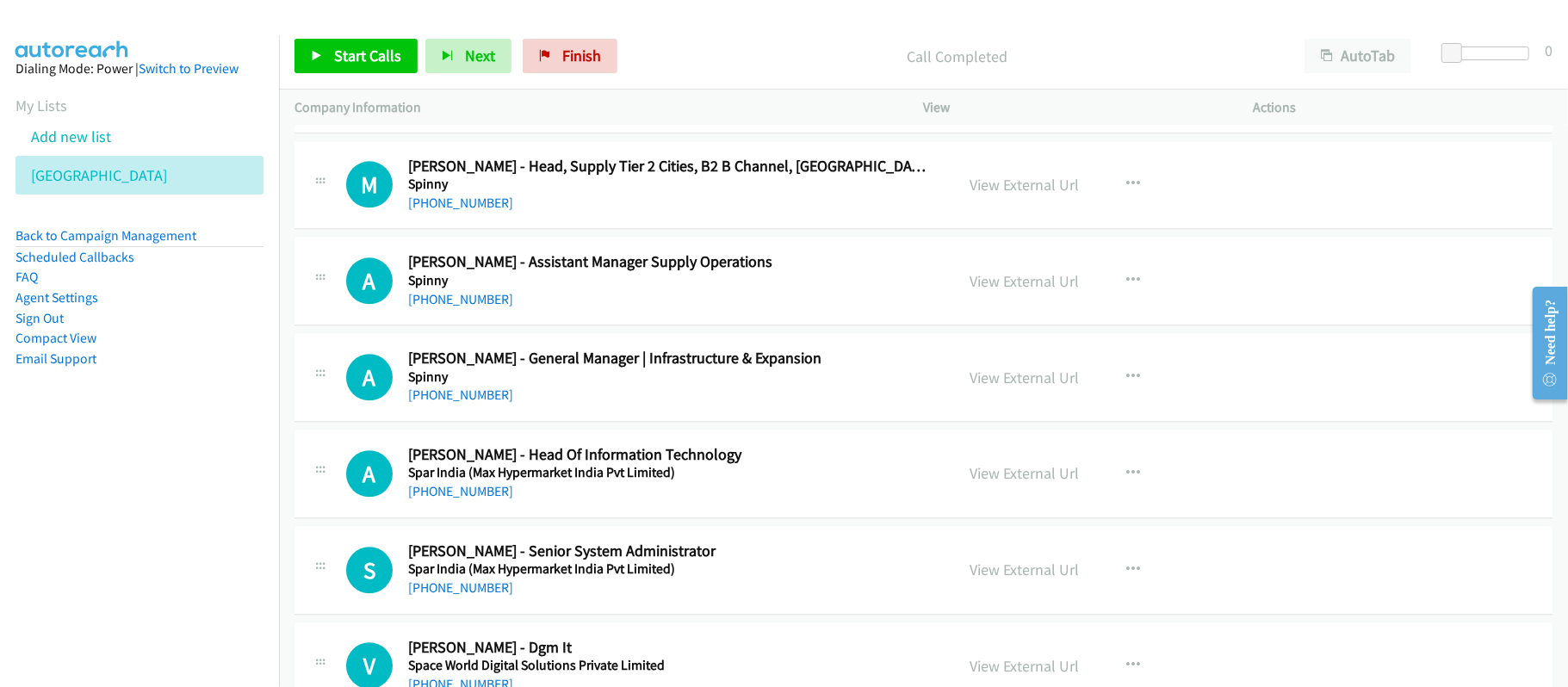
scroll to position [7691, 0]
click at [455, 402] on link "[PHONE_NUMBER]" at bounding box center [461, 394] width 105 height 17
click at [550, 404] on div "[PHONE_NUMBER]" at bounding box center [669, 394] width 522 height 20
drag, startPoint x: 448, startPoint y: 515, endPoint x: 656, endPoint y: 539, distance: 209.4
click at [448, 499] on link "[PHONE_NUMBER]" at bounding box center [461, 490] width 105 height 17
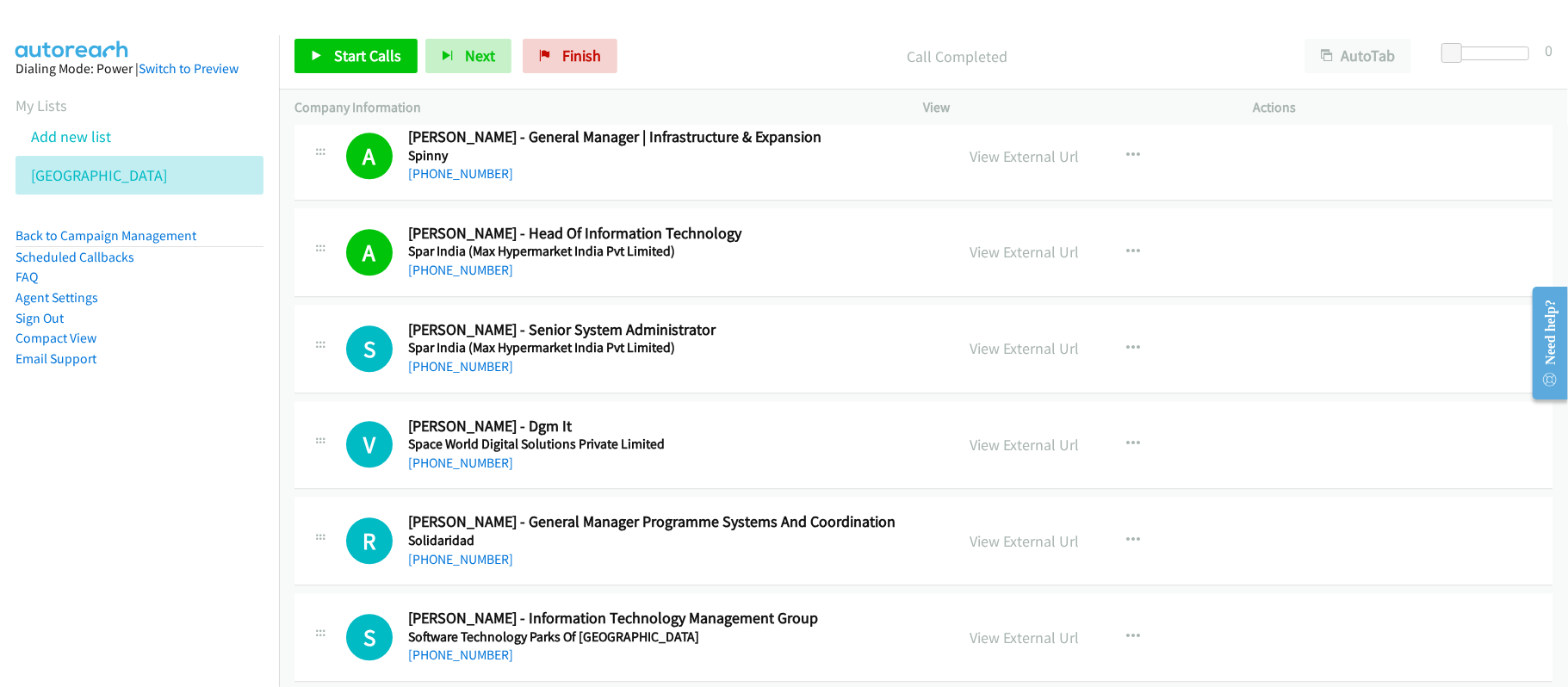
scroll to position [8035, 0]
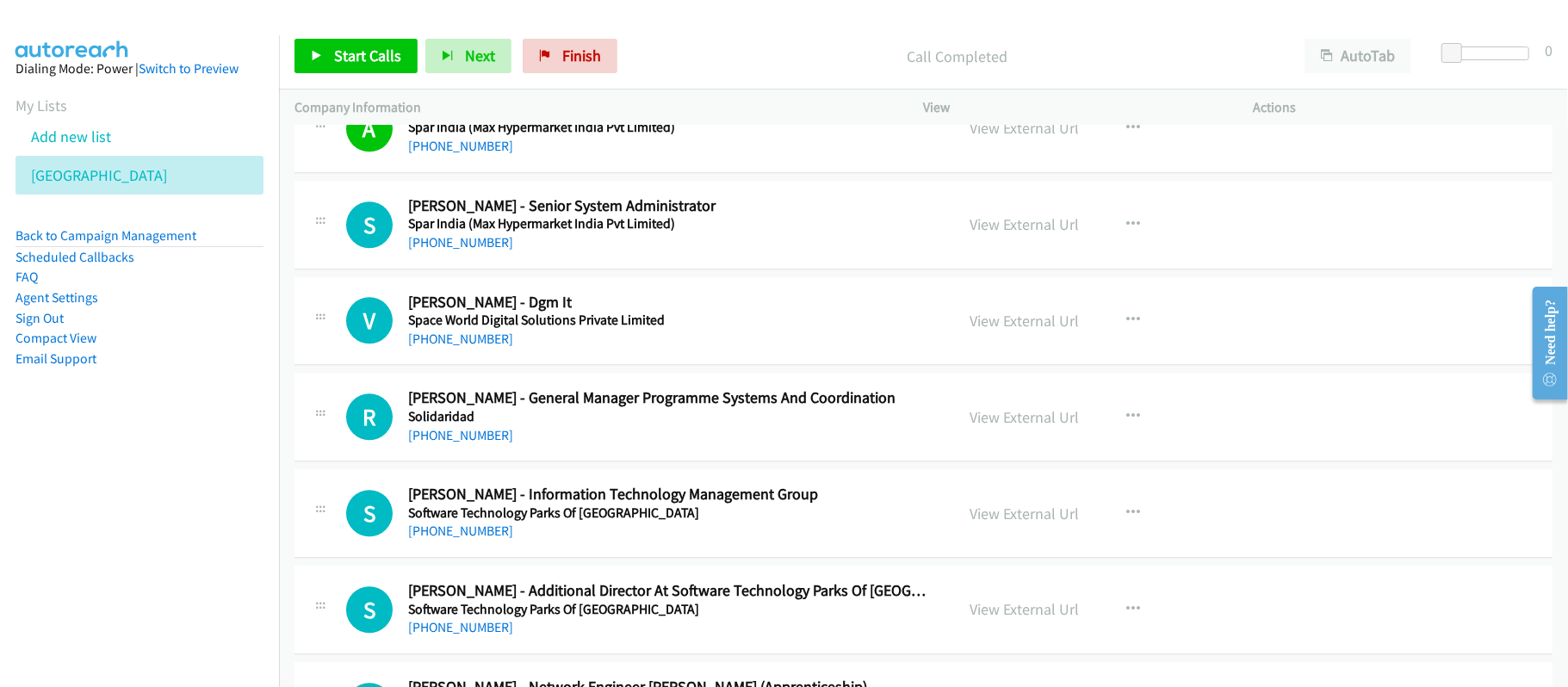
click at [462, 250] on link "[PHONE_NUMBER]" at bounding box center [461, 242] width 105 height 17
click at [455, 250] on link "[PHONE_NUMBER]" at bounding box center [461, 242] width 105 height 17
click at [422, 250] on link "[PHONE_NUMBER]" at bounding box center [461, 242] width 105 height 17
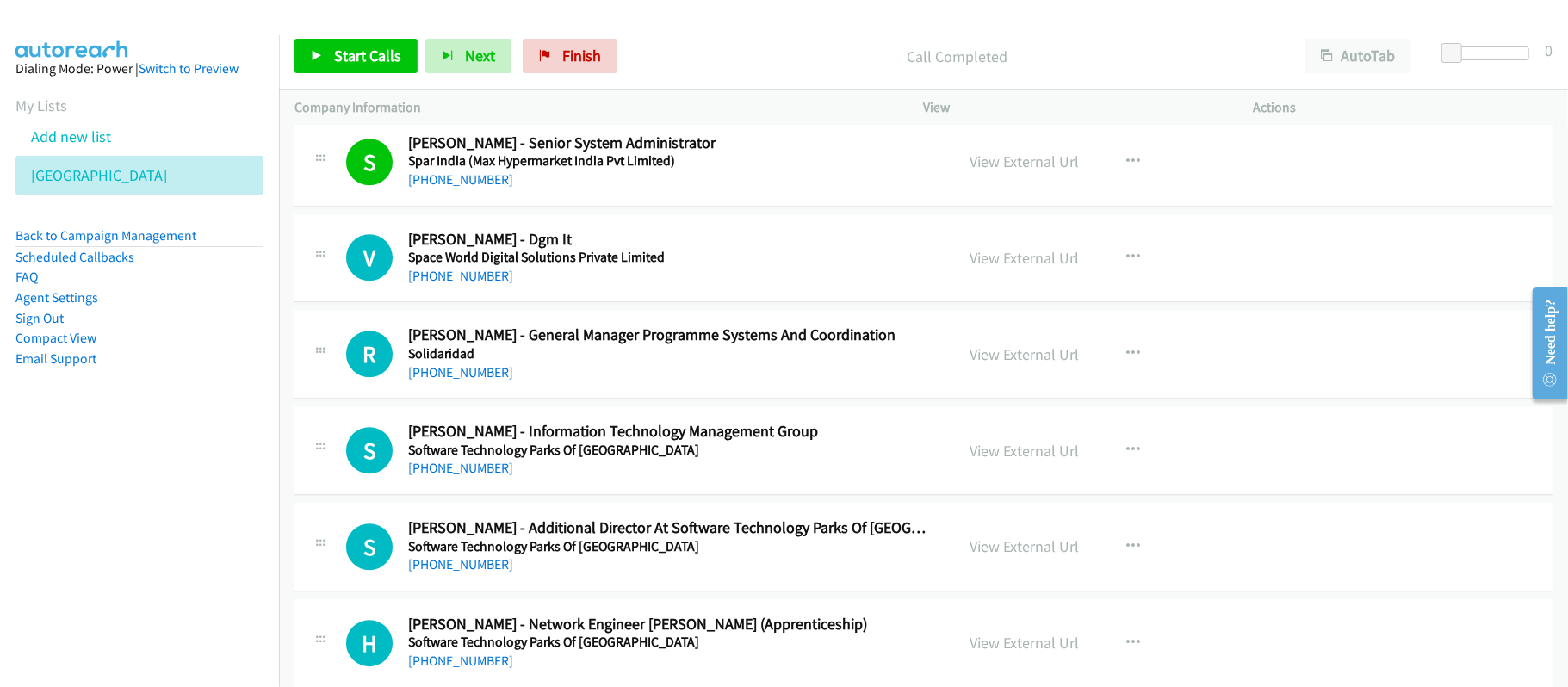
scroll to position [8150, 0]
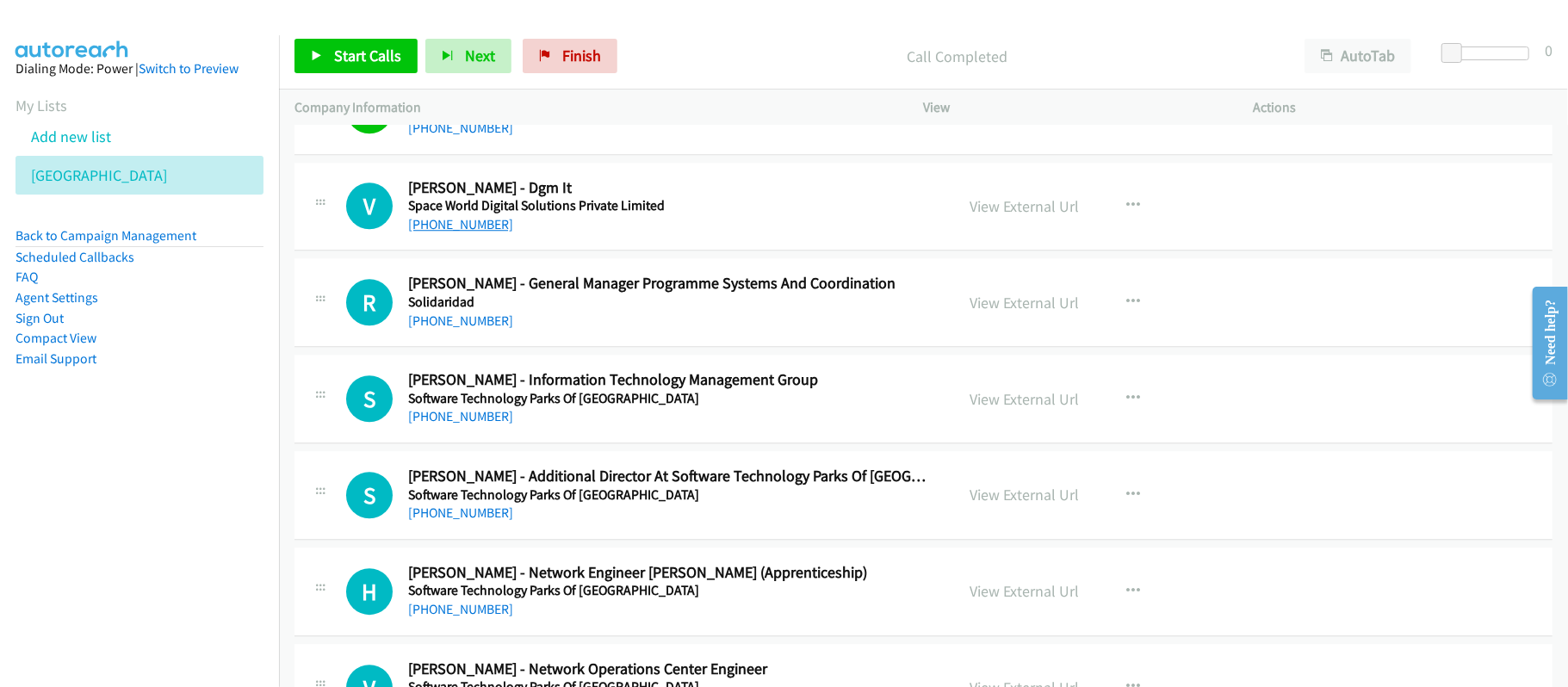
click at [467, 233] on link "[PHONE_NUMBER]" at bounding box center [461, 224] width 105 height 17
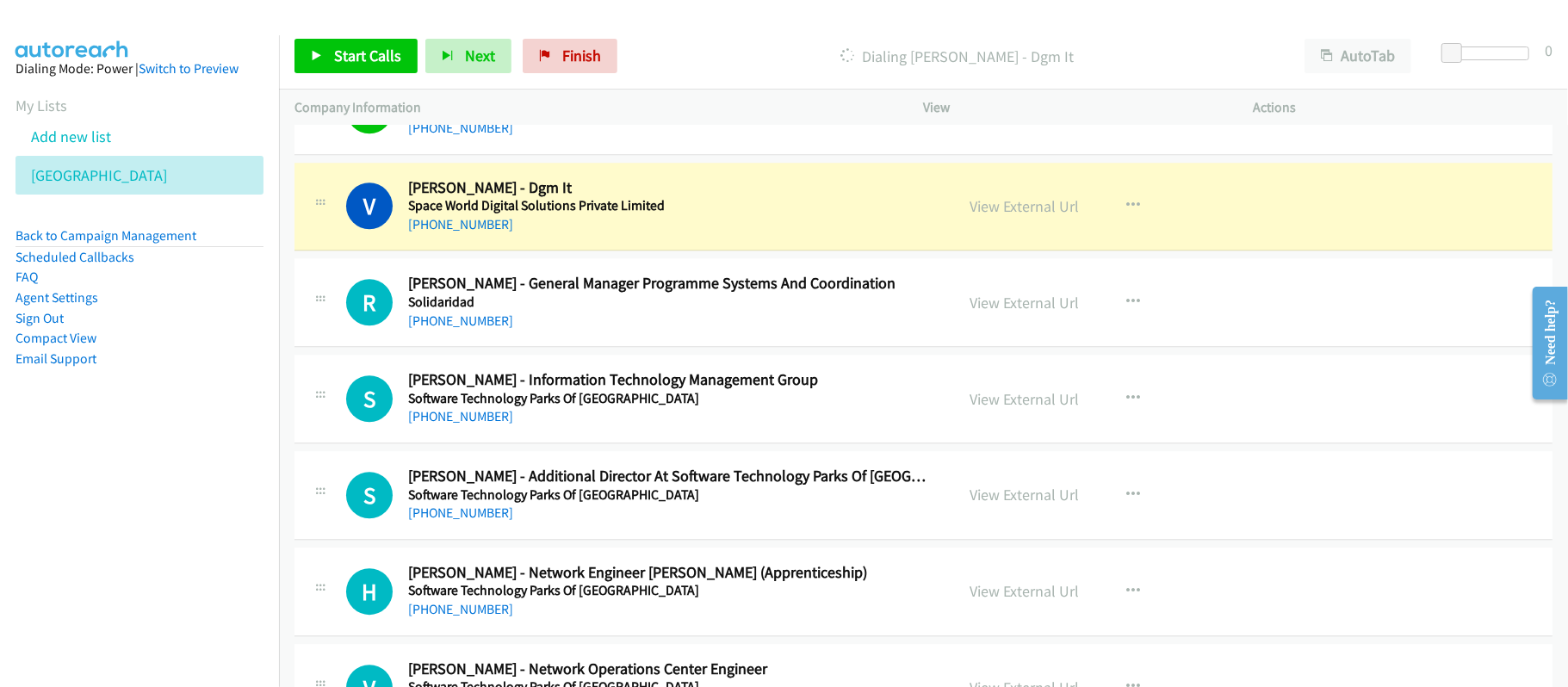
click at [622, 331] on div "[PHONE_NUMBER]" at bounding box center [669, 321] width 522 height 20
click at [697, 390] on h2 "[PERSON_NAME] - Information Technology Management Group" at bounding box center [669, 380] width 522 height 19
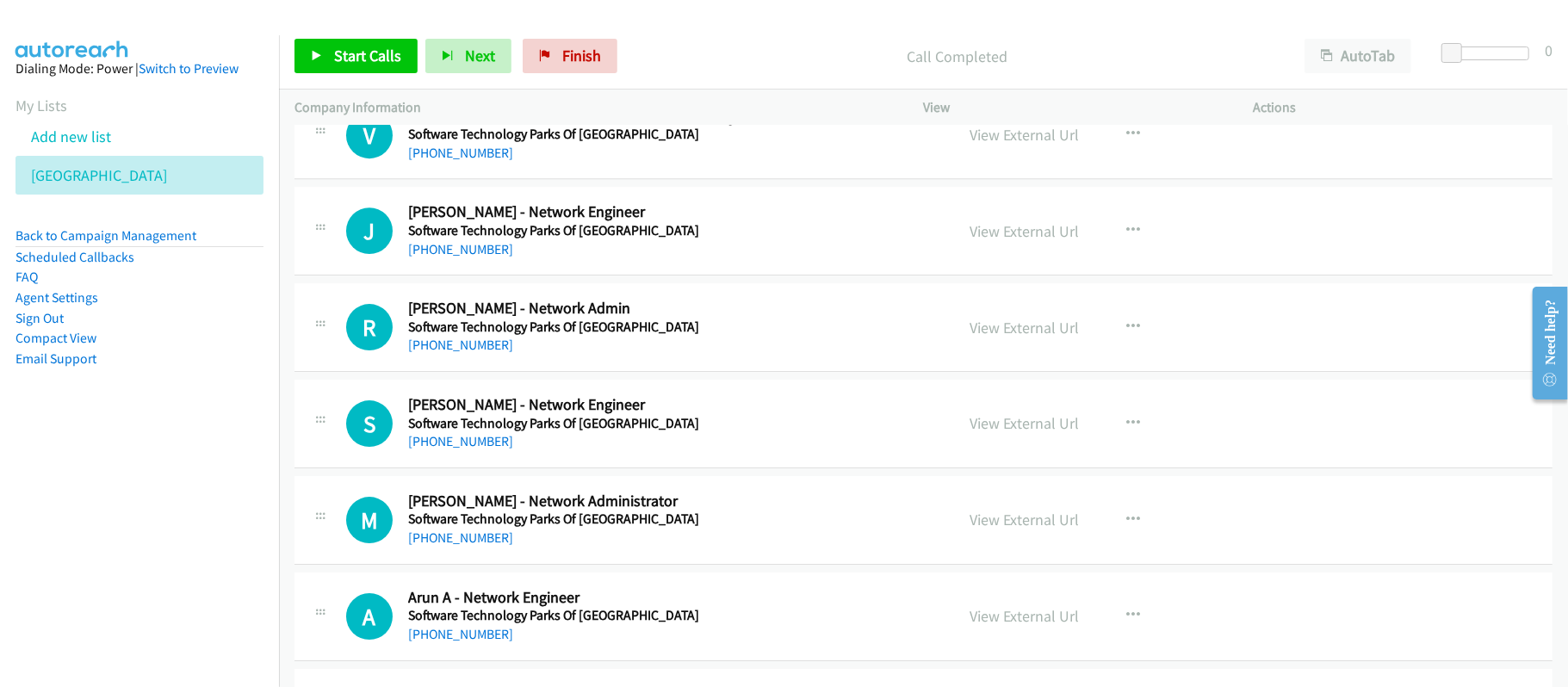
scroll to position [8724, 0]
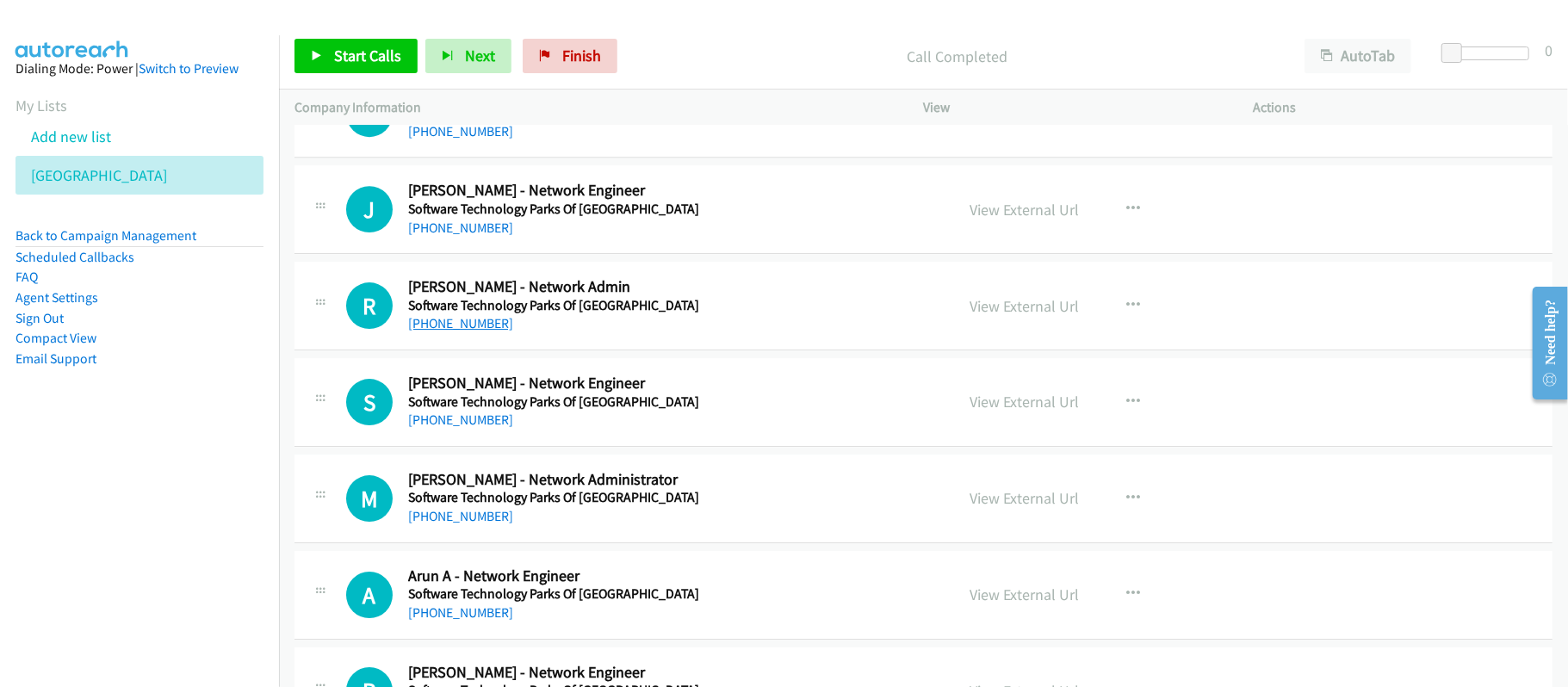
click at [438, 331] on link "[PHONE_NUMBER]" at bounding box center [461, 323] width 105 height 17
click at [441, 524] on link "[PHONE_NUMBER]" at bounding box center [461, 515] width 105 height 17
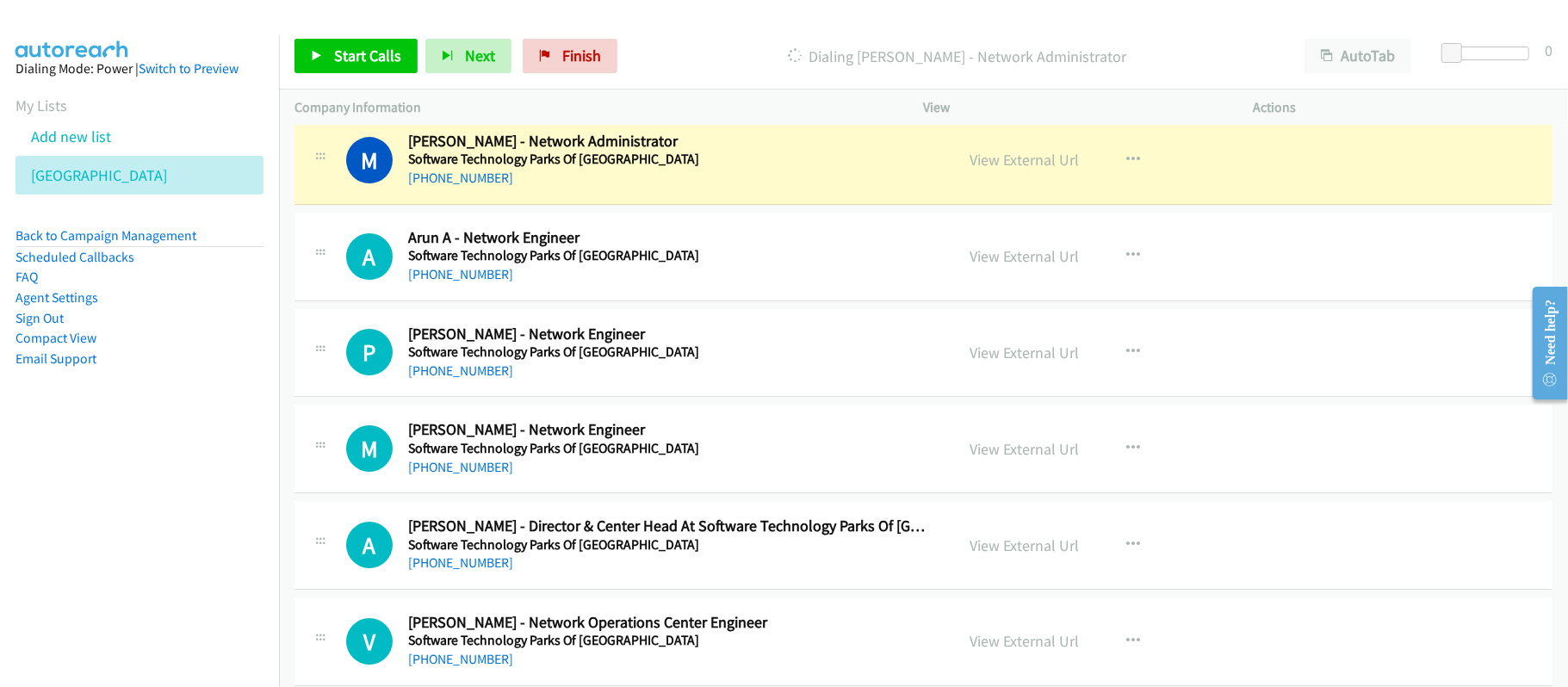
scroll to position [9069, 0]
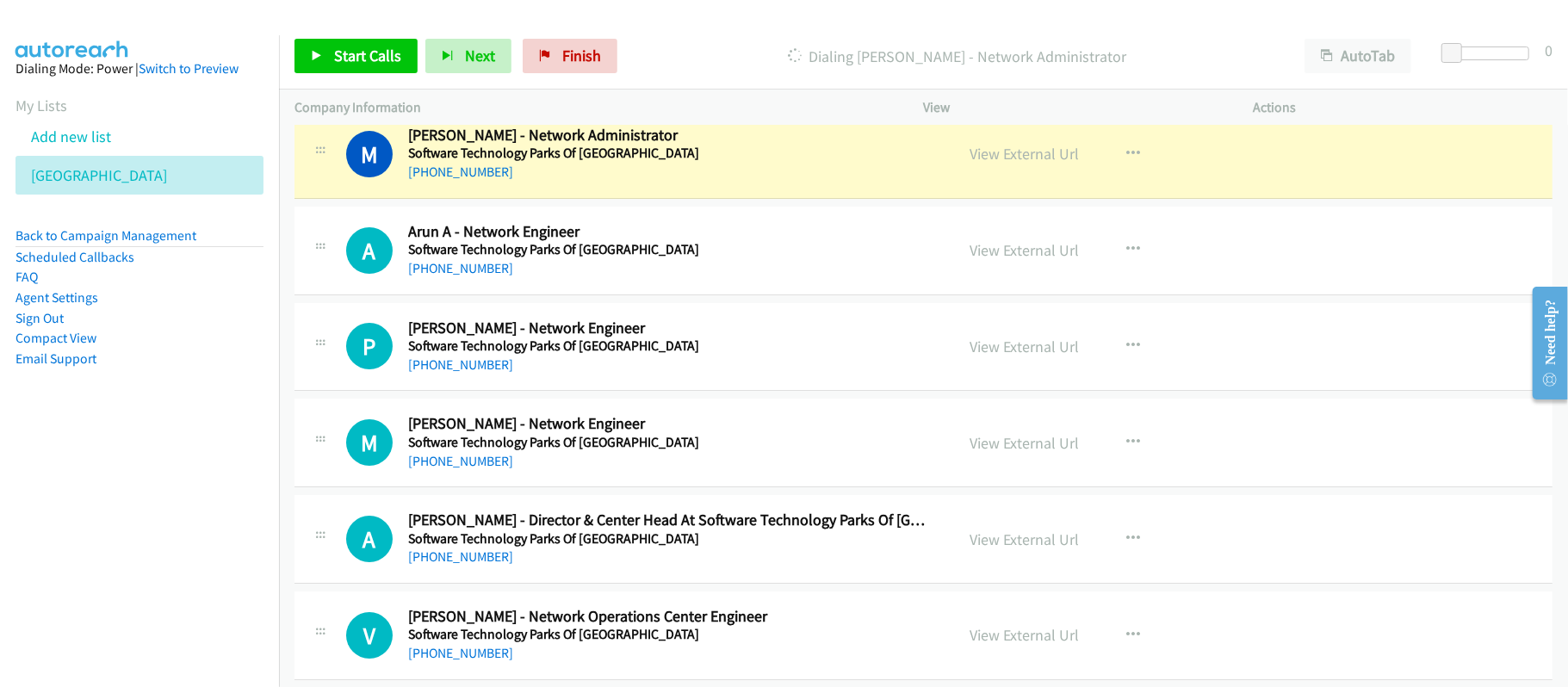
drag, startPoint x: 684, startPoint y: 196, endPoint x: 777, endPoint y: 196, distance: 93.0
click at [684, 182] on div "[PHONE_NUMBER]" at bounding box center [669, 172] width 522 height 20
click at [971, 164] on link "View External Url" at bounding box center [1025, 154] width 109 height 19
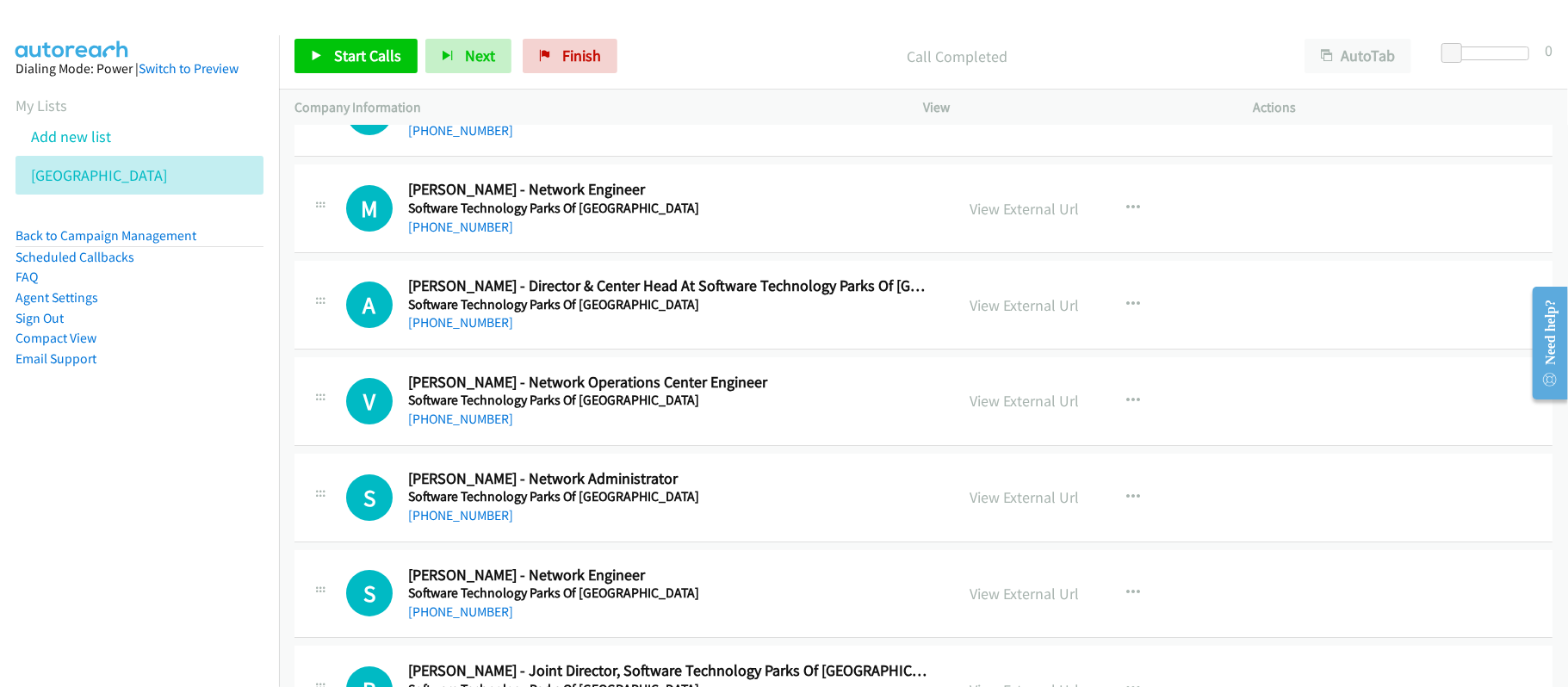
scroll to position [9413, 0]
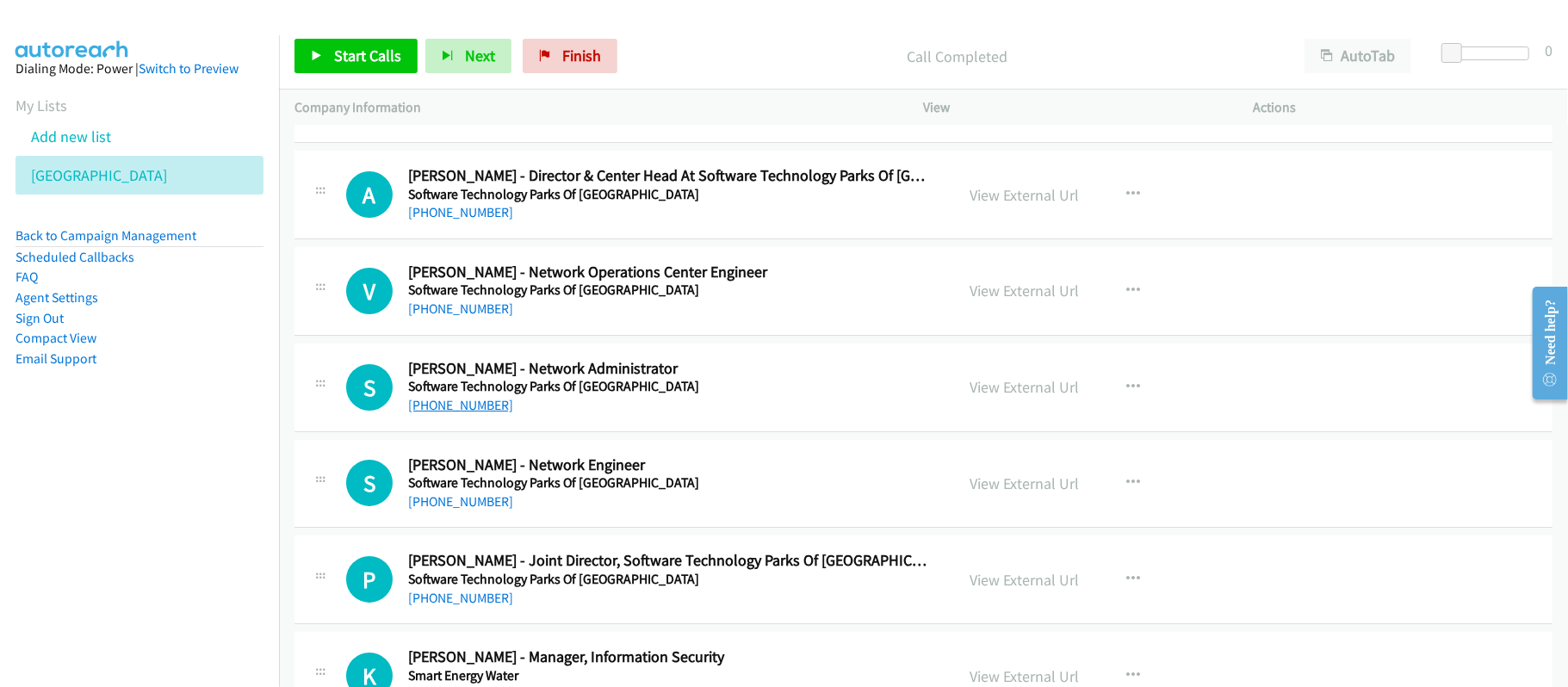
drag, startPoint x: 477, startPoint y: 436, endPoint x: 498, endPoint y: 425, distance: 23.7
click at [477, 413] on link "[PHONE_NUMBER]" at bounding box center [461, 404] width 105 height 17
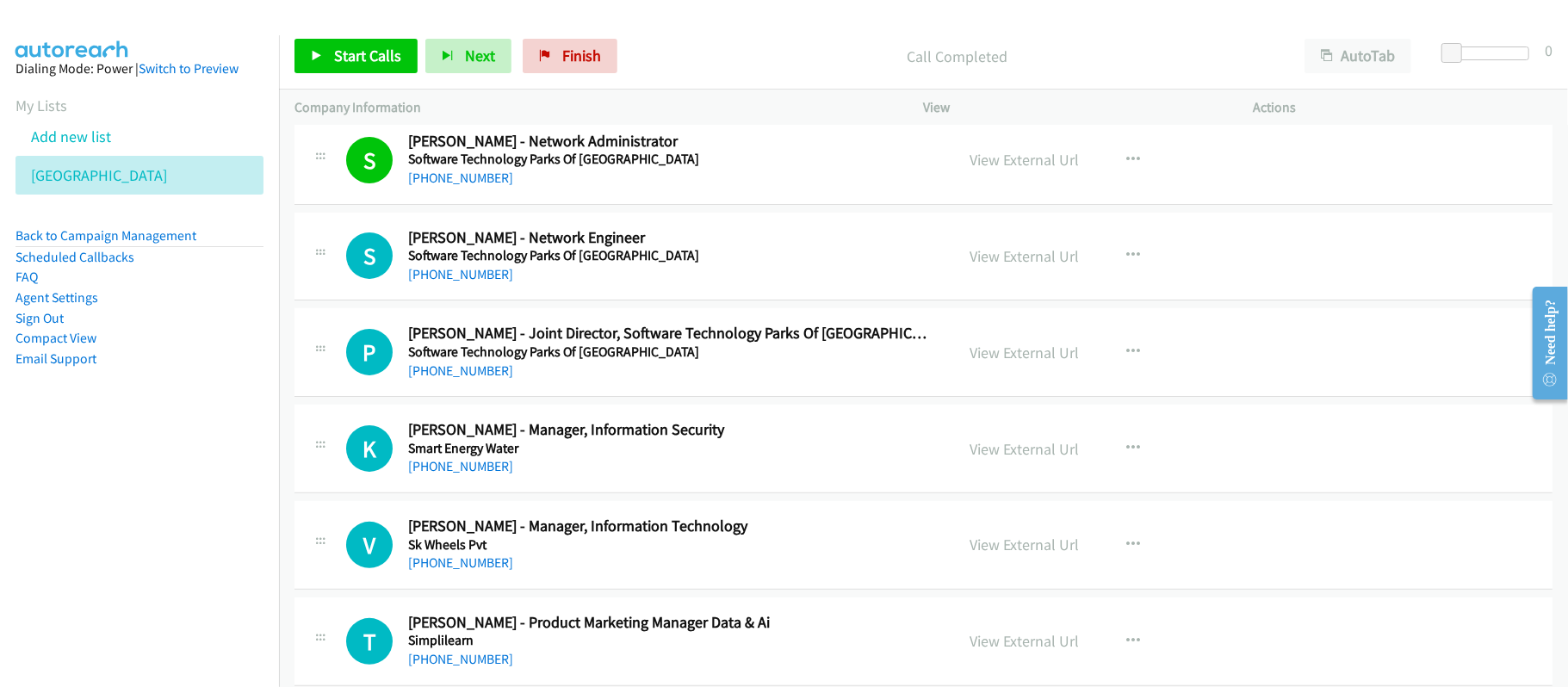
scroll to position [9643, 0]
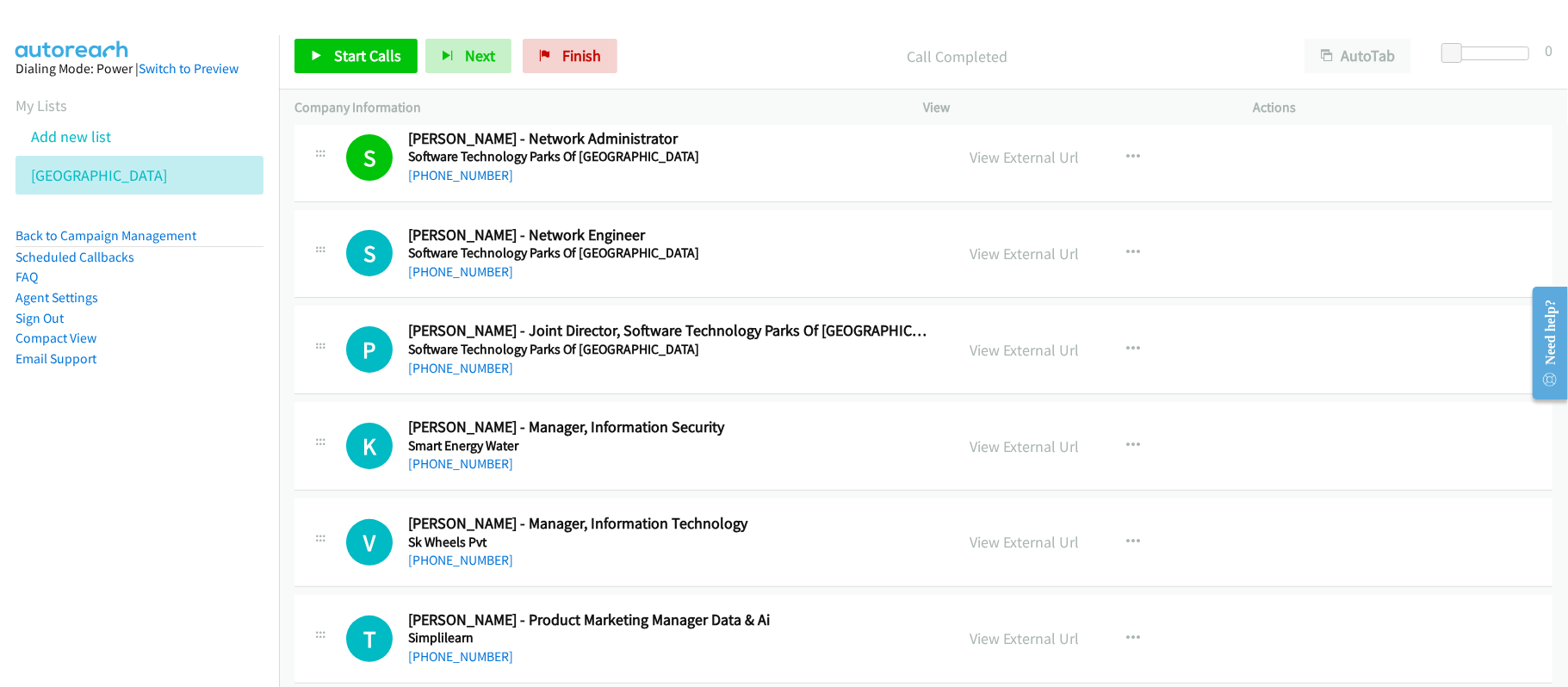
click at [663, 475] on div "[PHONE_NUMBER]" at bounding box center [669, 464] width 522 height 20
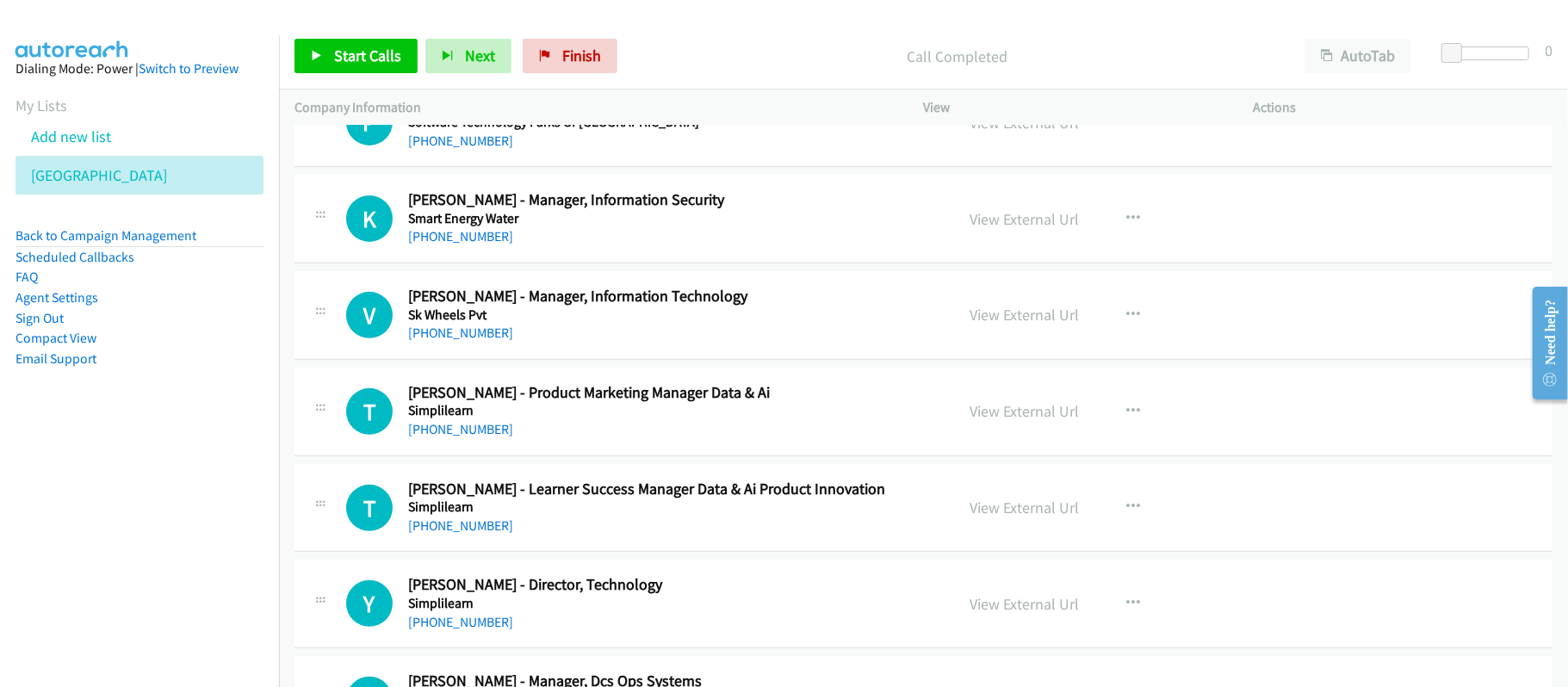
scroll to position [9872, 0]
click at [460, 339] on link "[PHONE_NUMBER]" at bounding box center [461, 330] width 105 height 17
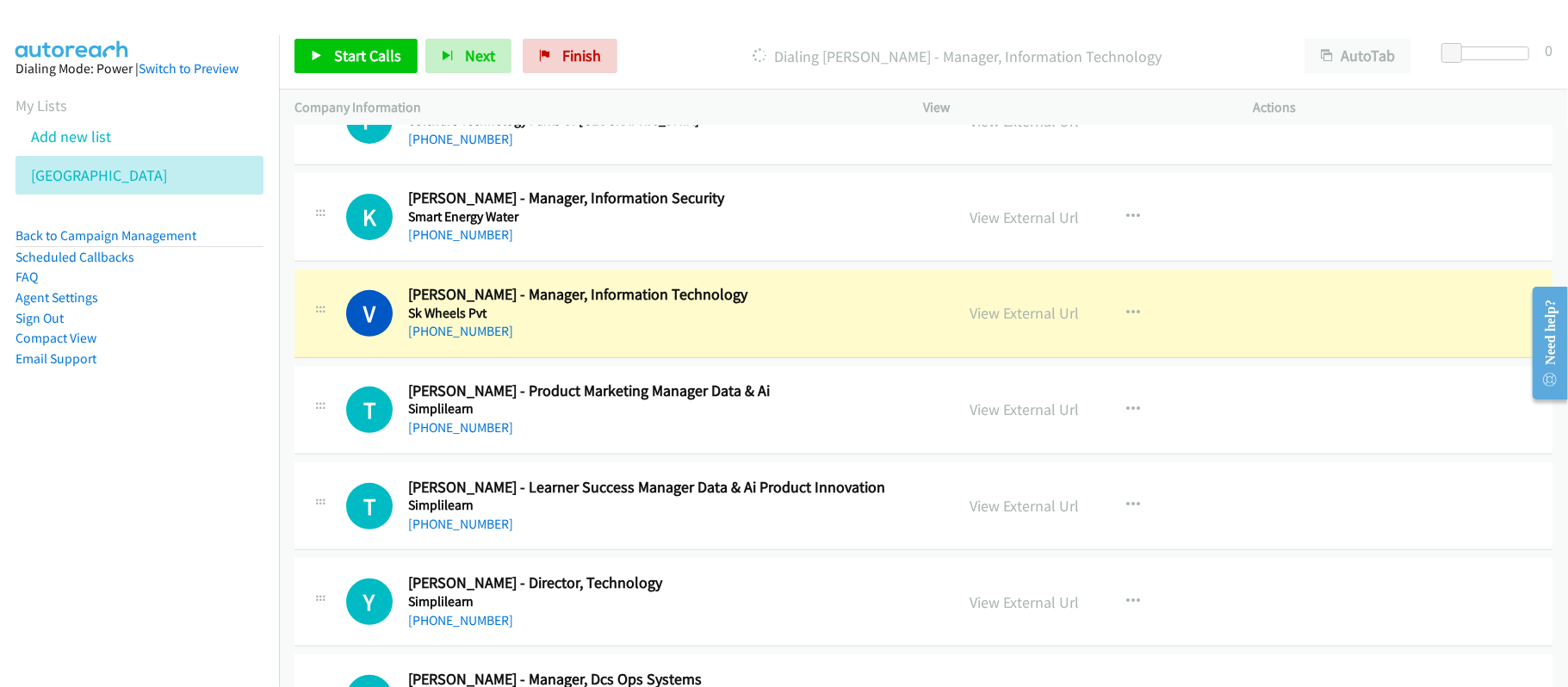
drag, startPoint x: 588, startPoint y: 477, endPoint x: 603, endPoint y: 469, distance: 17.0
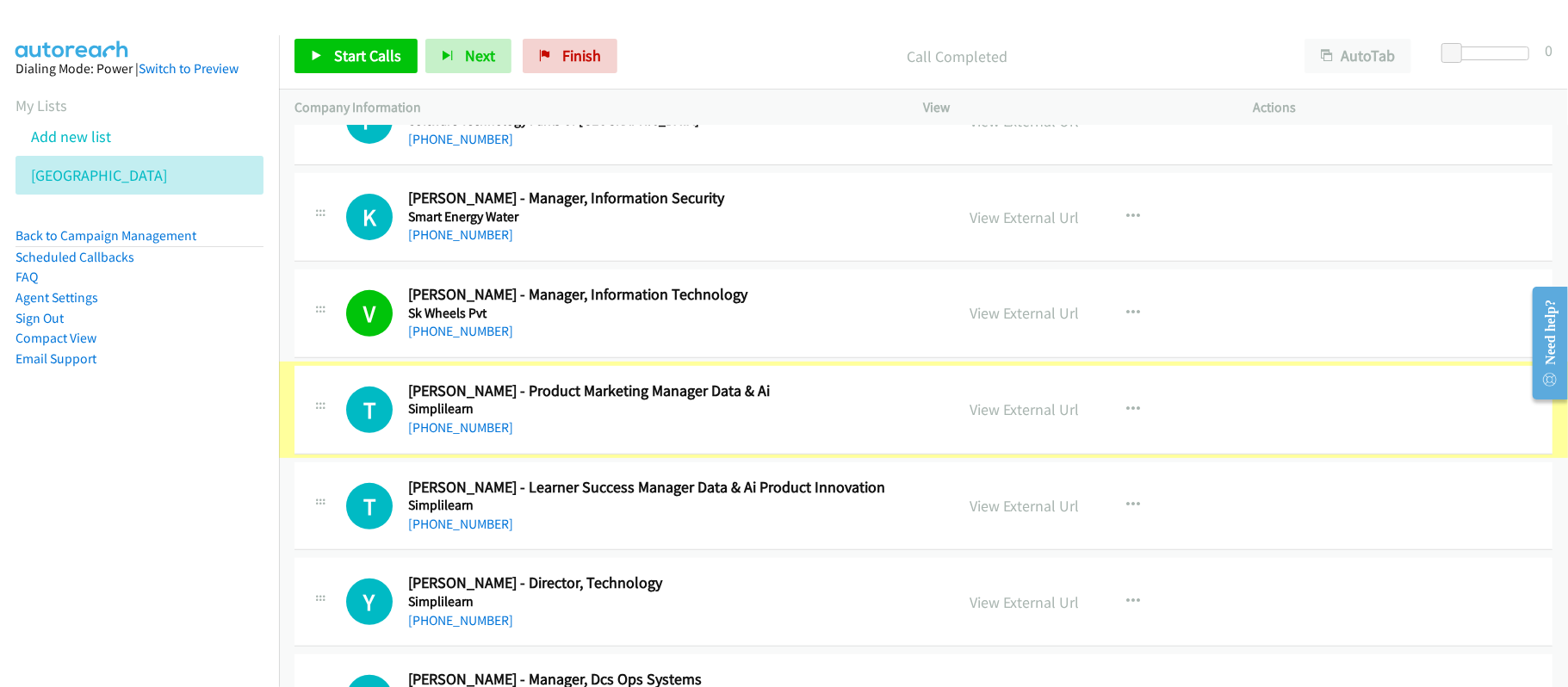
scroll to position [10102, 0]
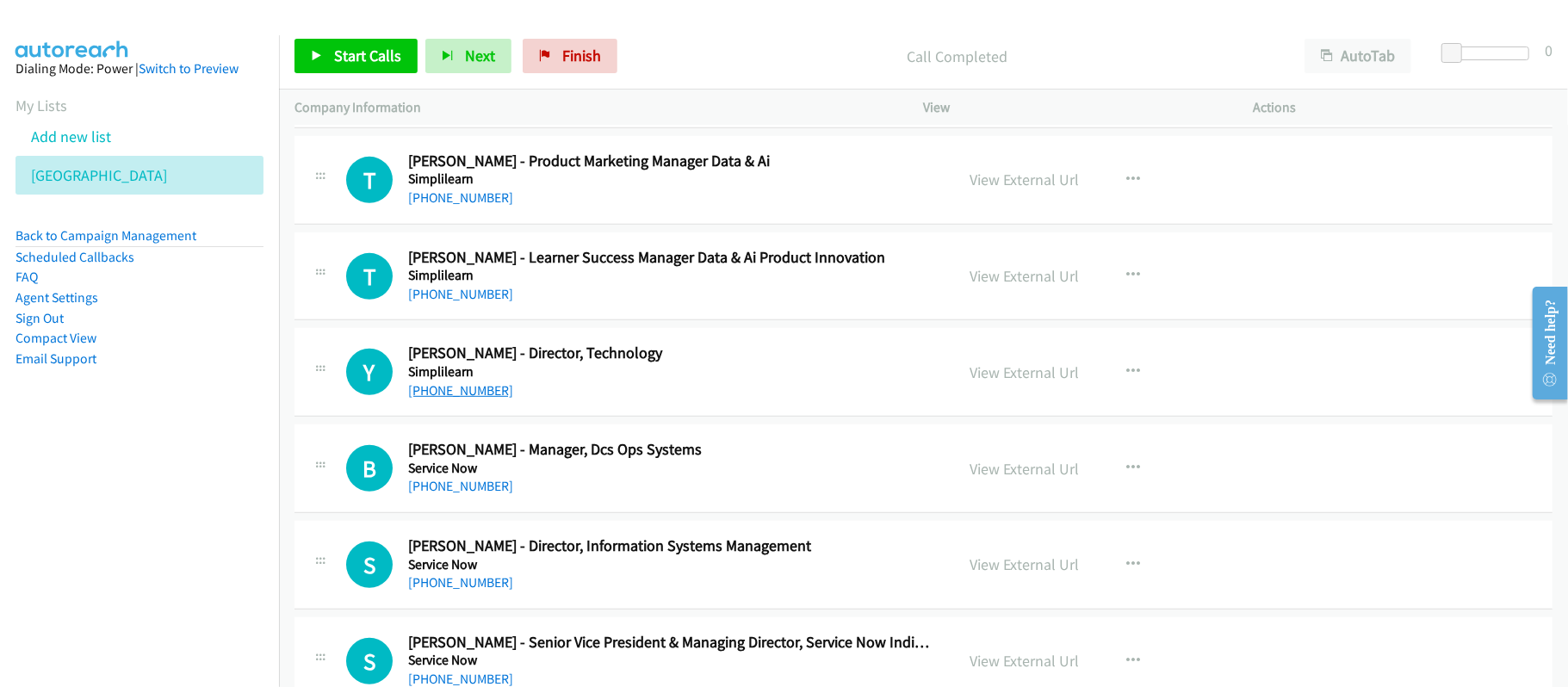
drag, startPoint x: 441, startPoint y: 418, endPoint x: 473, endPoint y: 415, distance: 32.1
click at [441, 399] on link "[PHONE_NUMBER]" at bounding box center [461, 390] width 105 height 17
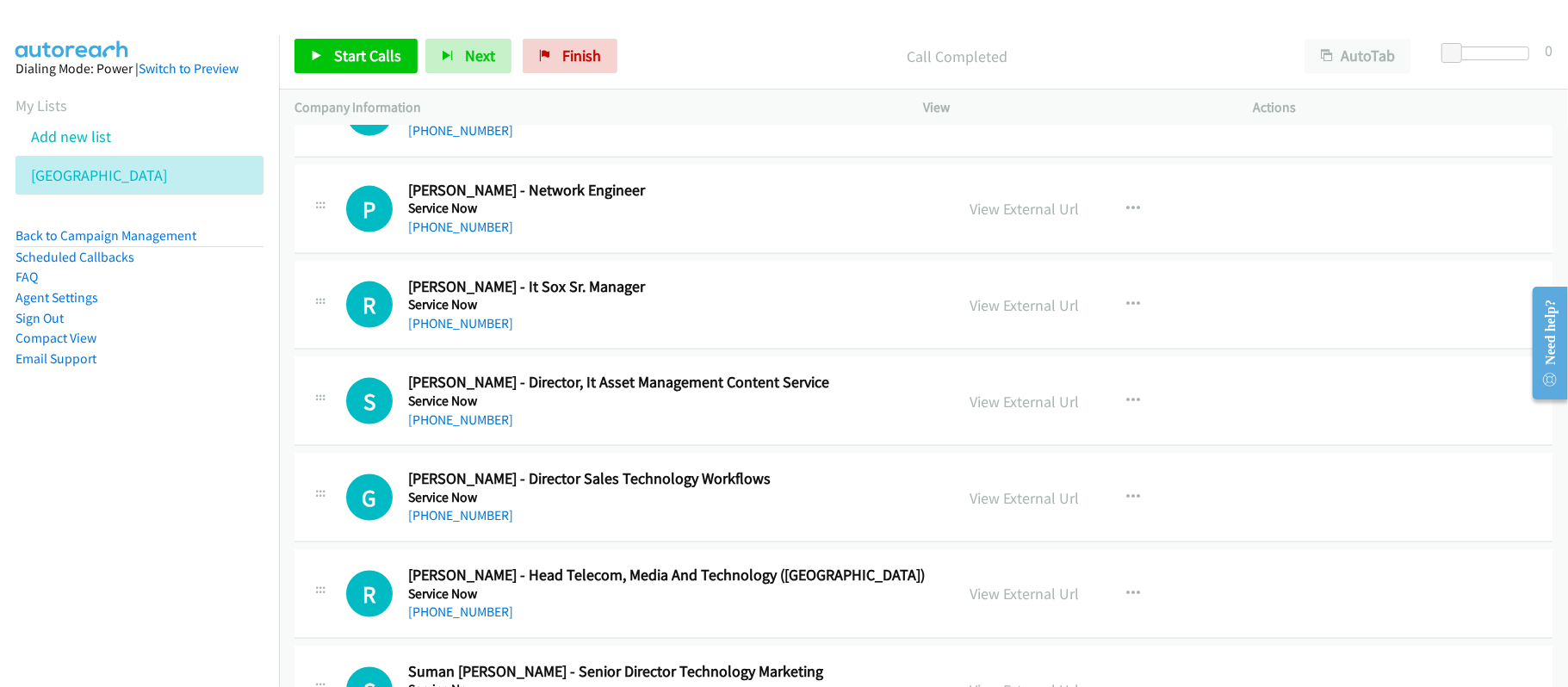
scroll to position [11135, 0]
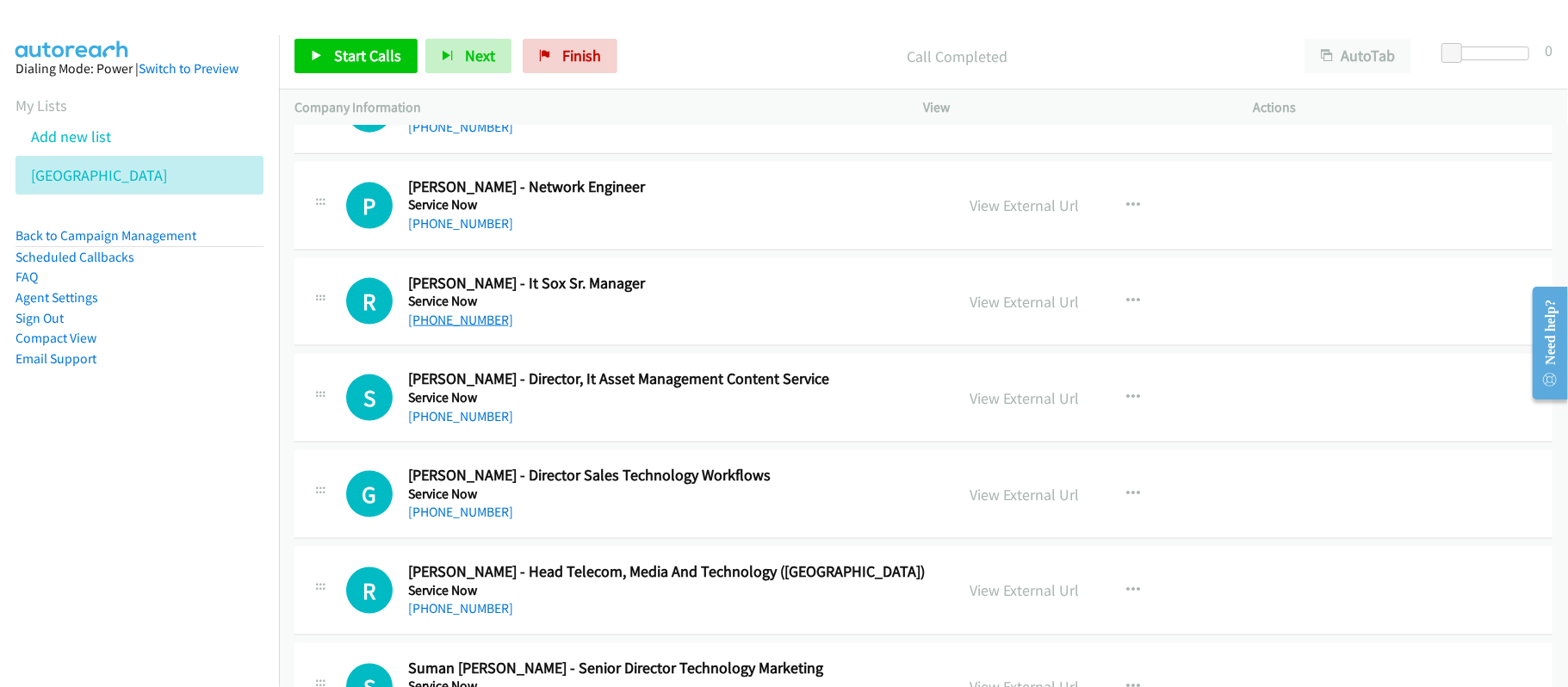
click at [470, 328] on link "[PHONE_NUMBER]" at bounding box center [461, 320] width 105 height 17
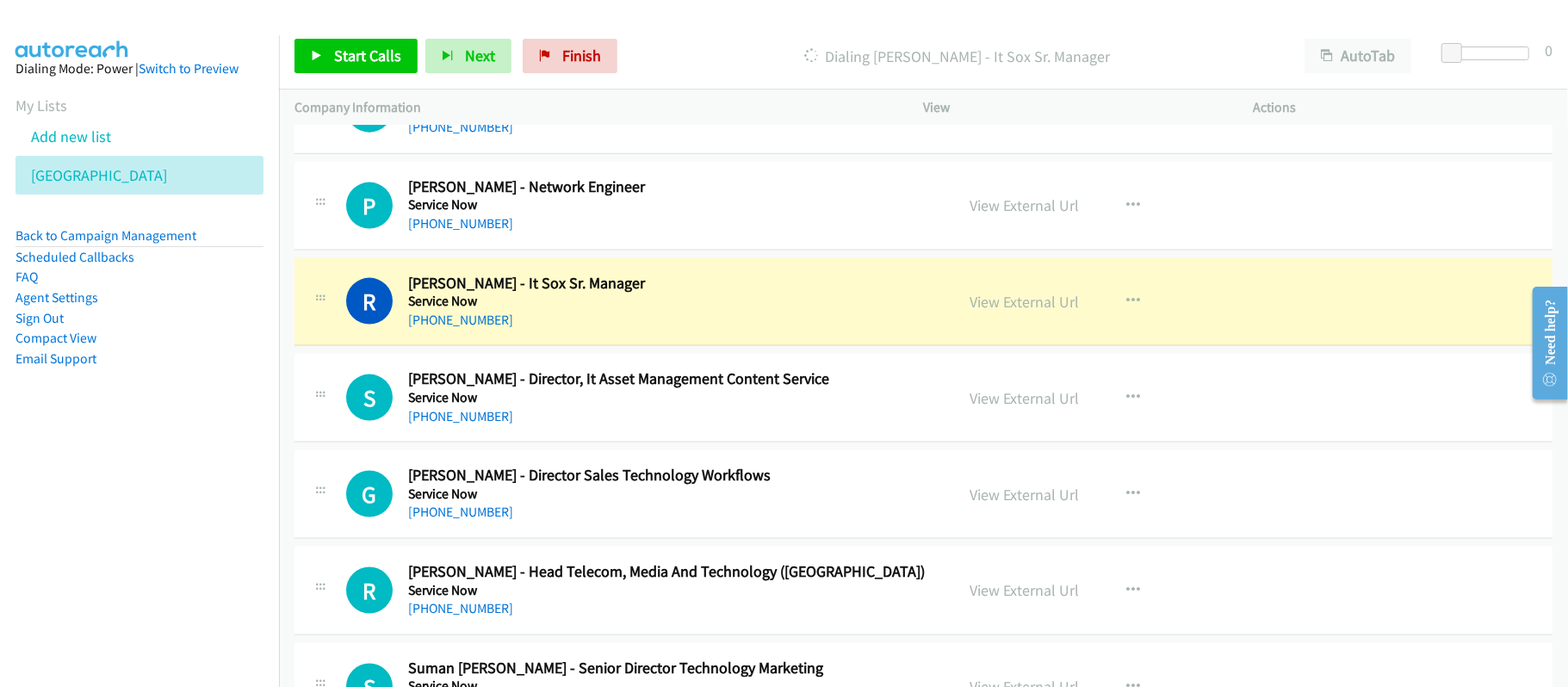
click at [676, 406] on h5 "Service Now" at bounding box center [669, 398] width 522 height 18
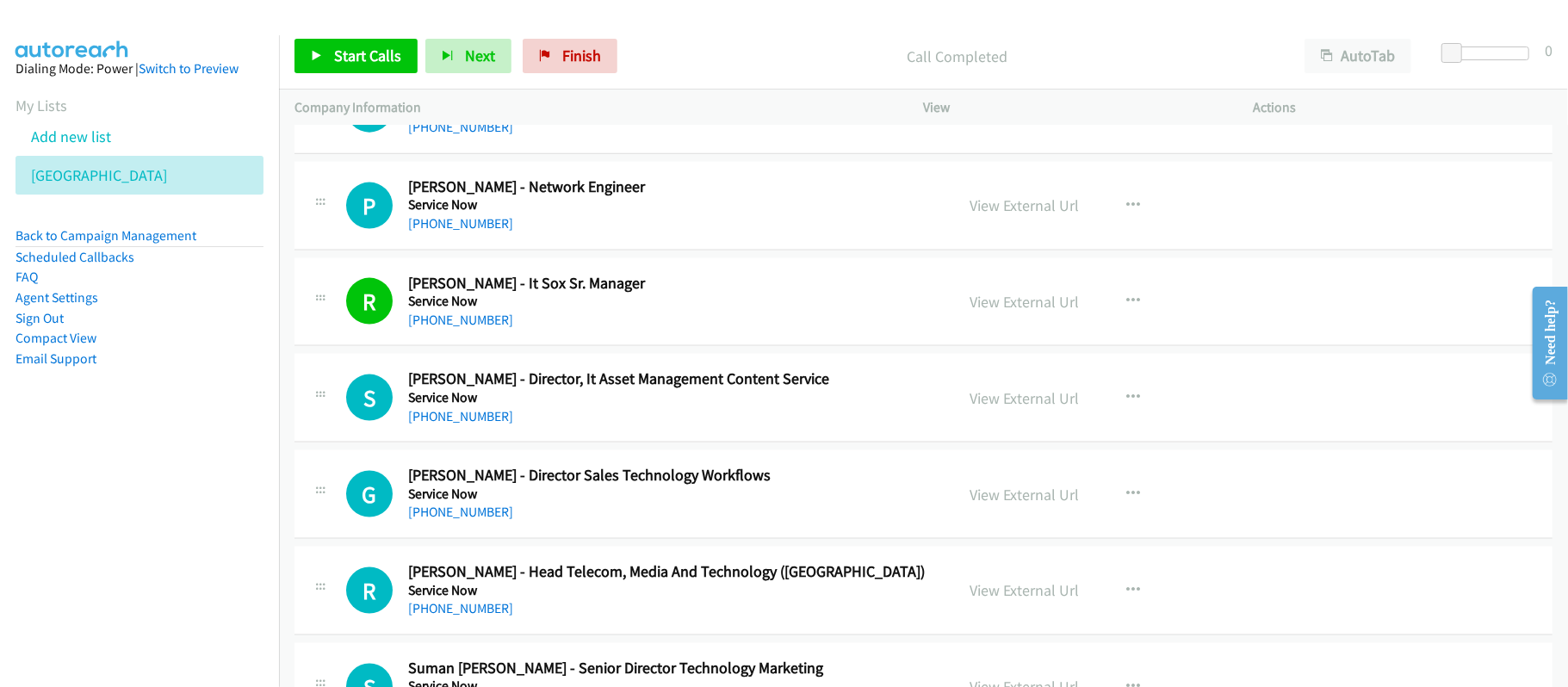
click at [660, 427] on div "[PHONE_NUMBER]" at bounding box center [669, 416] width 522 height 20
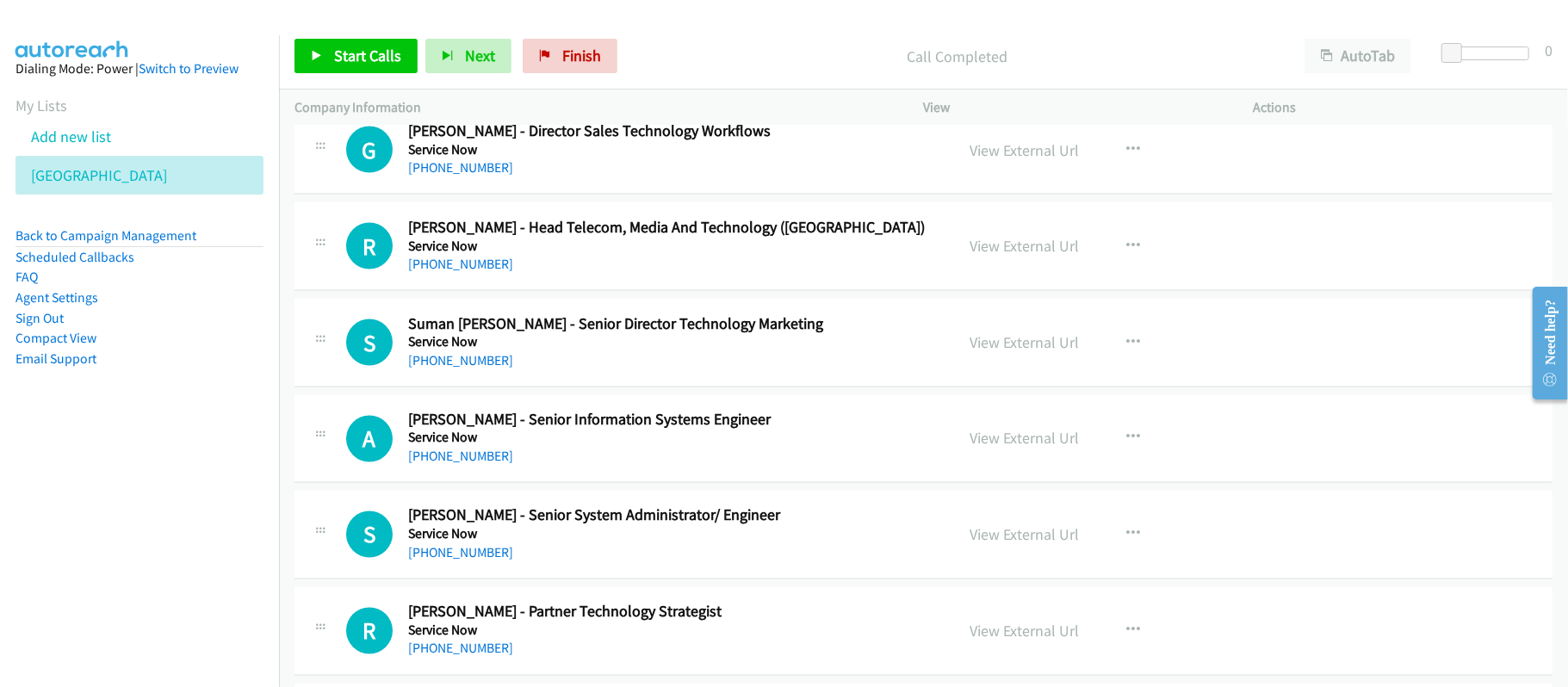
scroll to position [11594, 0]
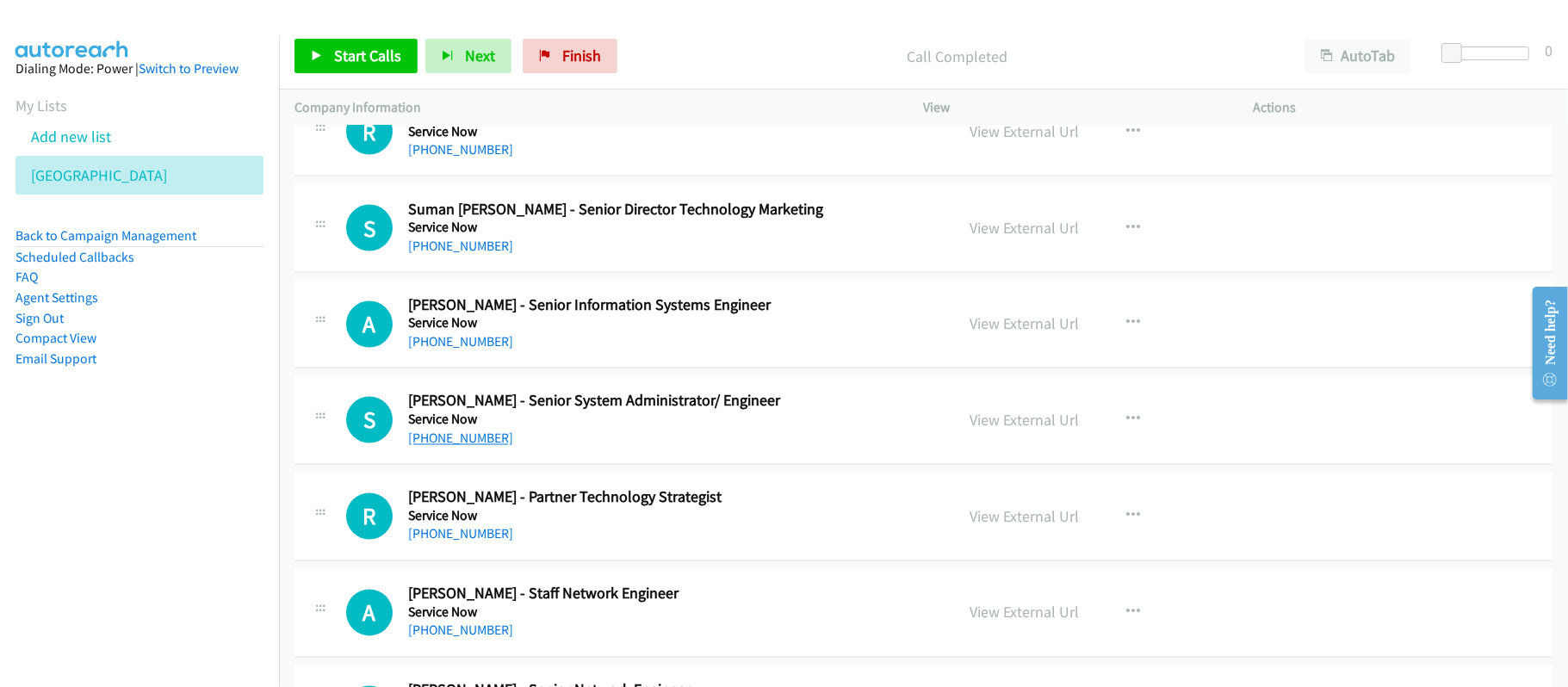
click at [479, 447] on link "[PHONE_NUMBER]" at bounding box center [461, 439] width 105 height 17
click at [565, 518] on div "R Callback Scheduled [PERSON_NAME] - Partner Technology Strategist Service Now …" at bounding box center [923, 516] width 1258 height 89
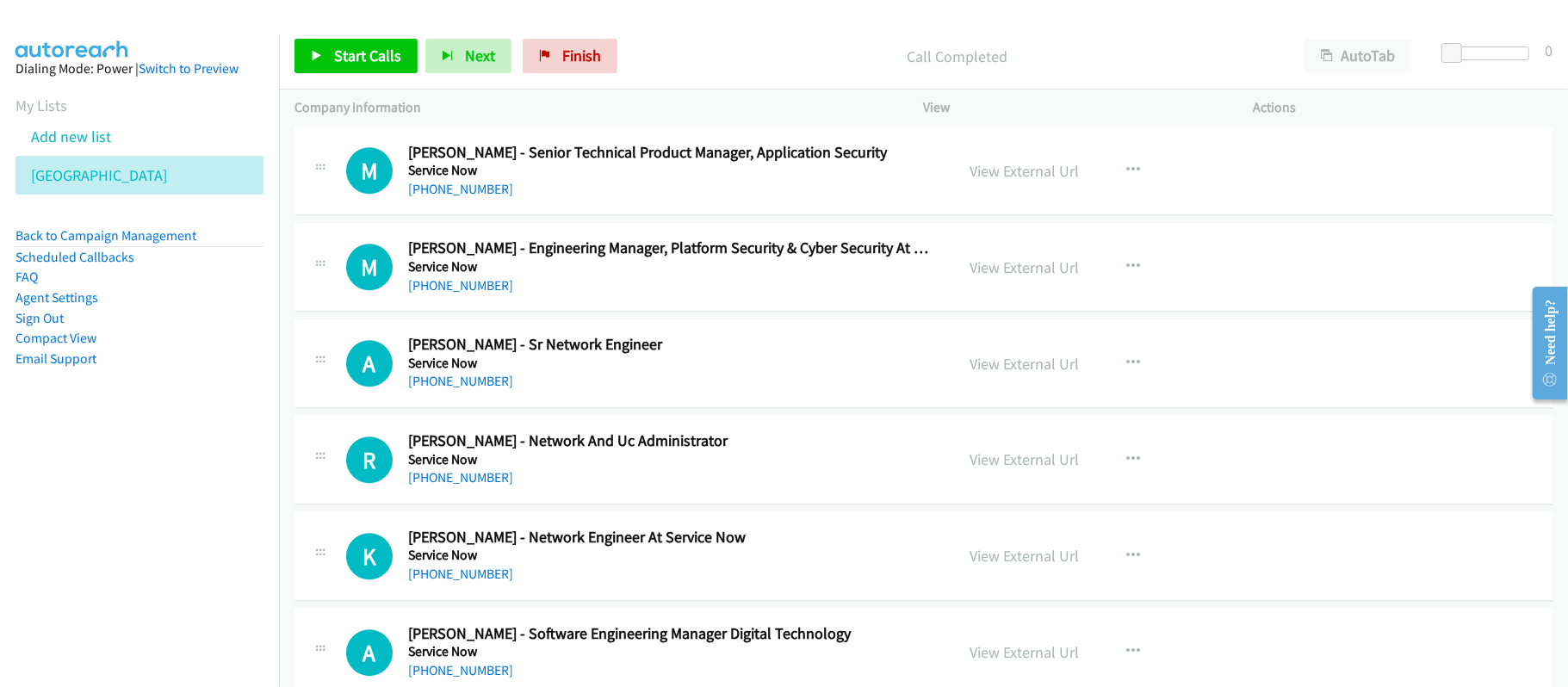
scroll to position [12858, 0]
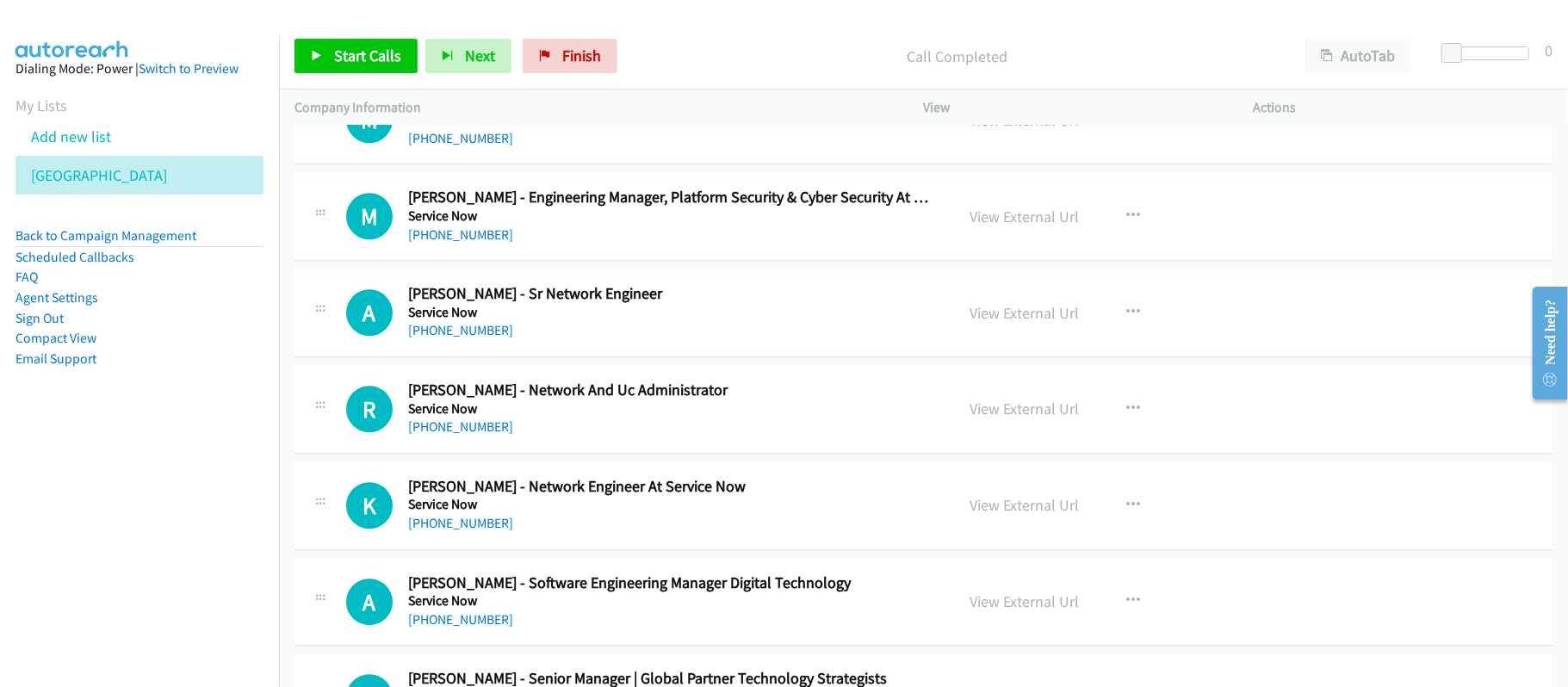
drag, startPoint x: 739, startPoint y: 360, endPoint x: 773, endPoint y: 350, distance: 35.4
click at [739, 341] on div "[PHONE_NUMBER]" at bounding box center [669, 330] width 522 height 20
click at [1010, 226] on link "View External Url" at bounding box center [1025, 216] width 109 height 19
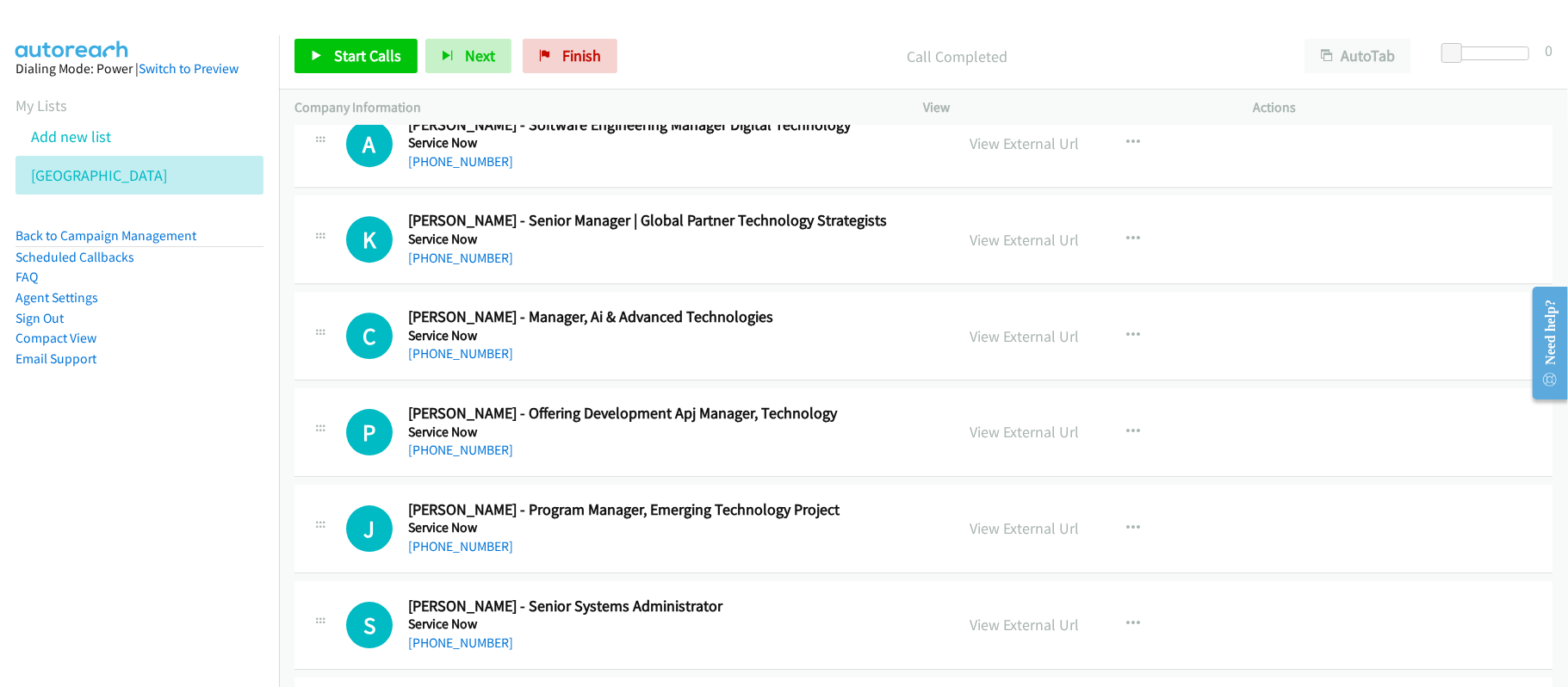
scroll to position [13316, 0]
click at [696, 248] on h5 "Service Now" at bounding box center [669, 239] width 522 height 18
click at [462, 361] on link "[PHONE_NUMBER]" at bounding box center [461, 352] width 105 height 17
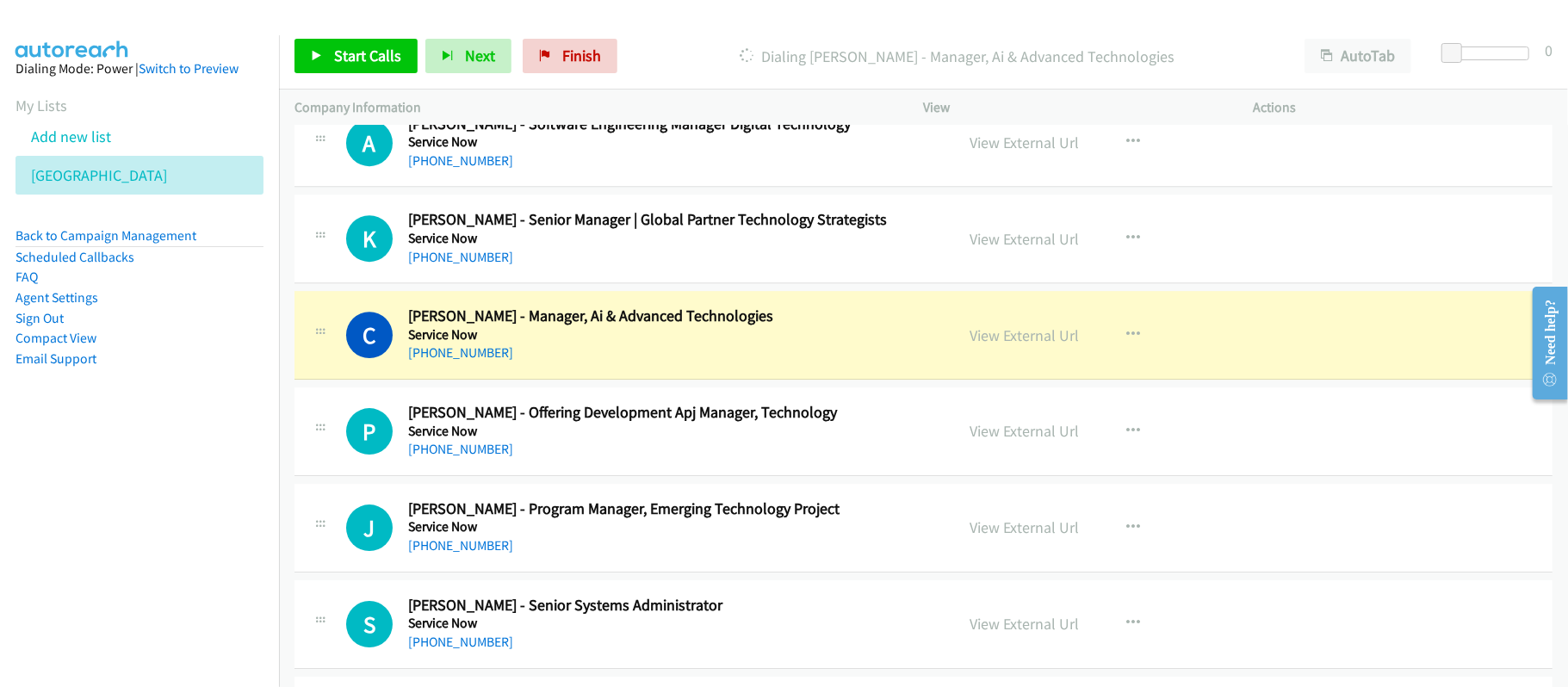
click at [662, 440] on h5 "Service Now" at bounding box center [669, 432] width 522 height 18
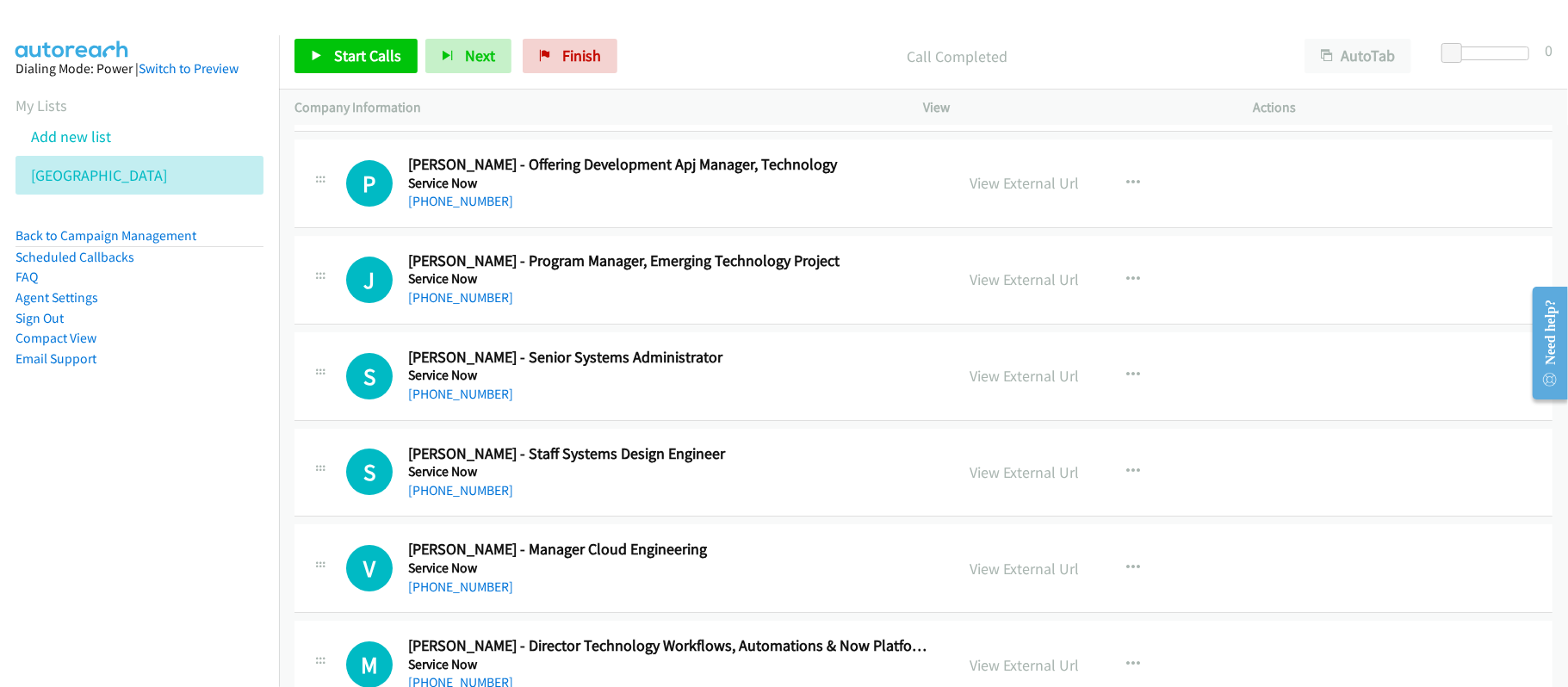
scroll to position [13661, 0]
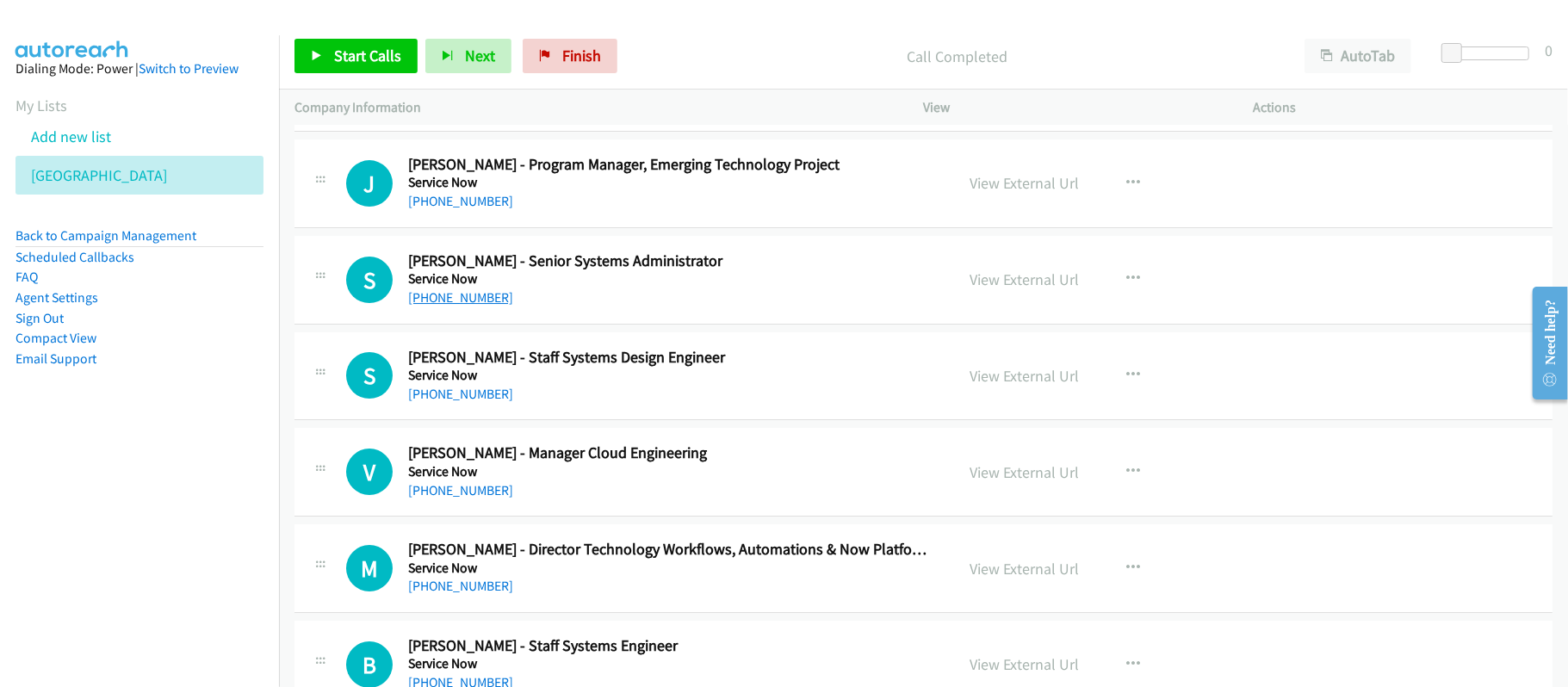
click at [470, 306] on link "[PHONE_NUMBER]" at bounding box center [461, 297] width 105 height 17
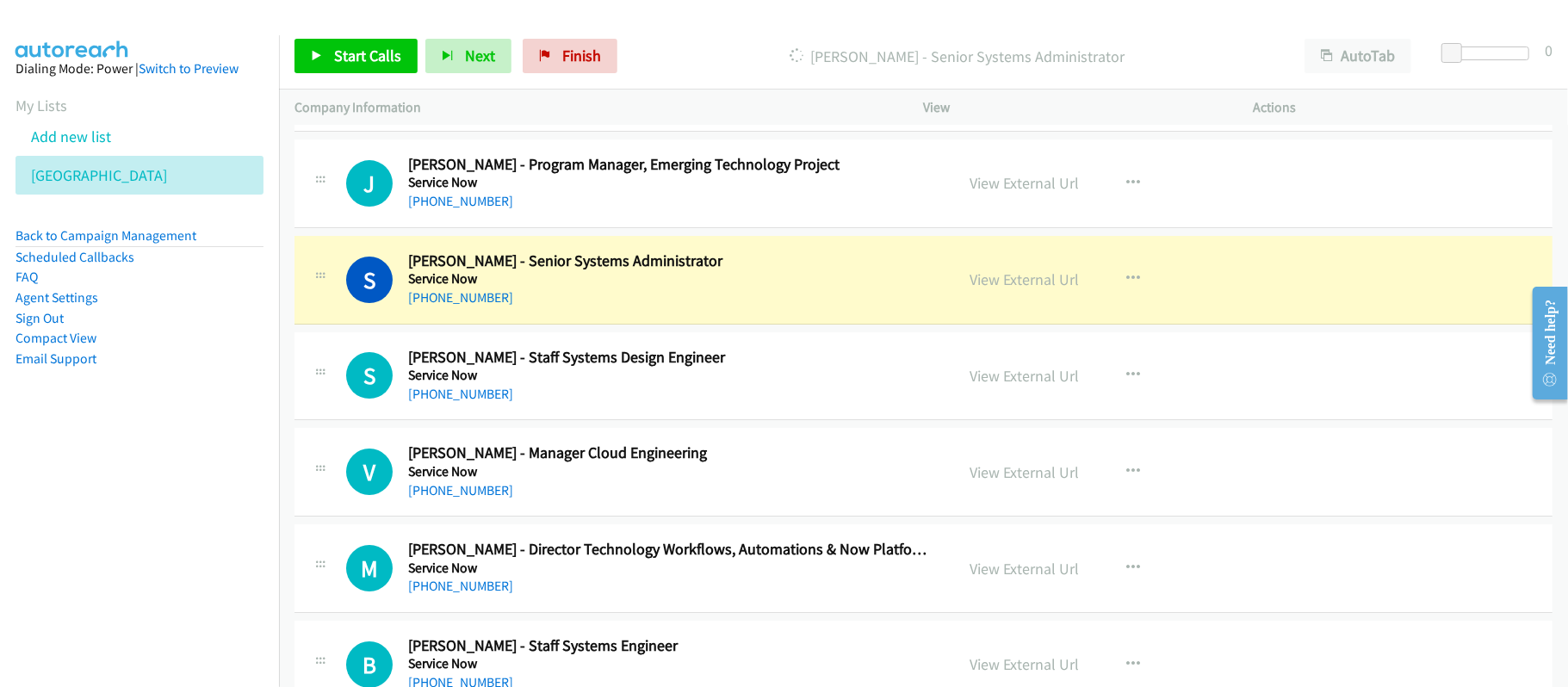
click at [621, 324] on div "S Callback Scheduled [PERSON_NAME] - Senior Systems Administrator Service Now […" at bounding box center [923, 280] width 1258 height 89
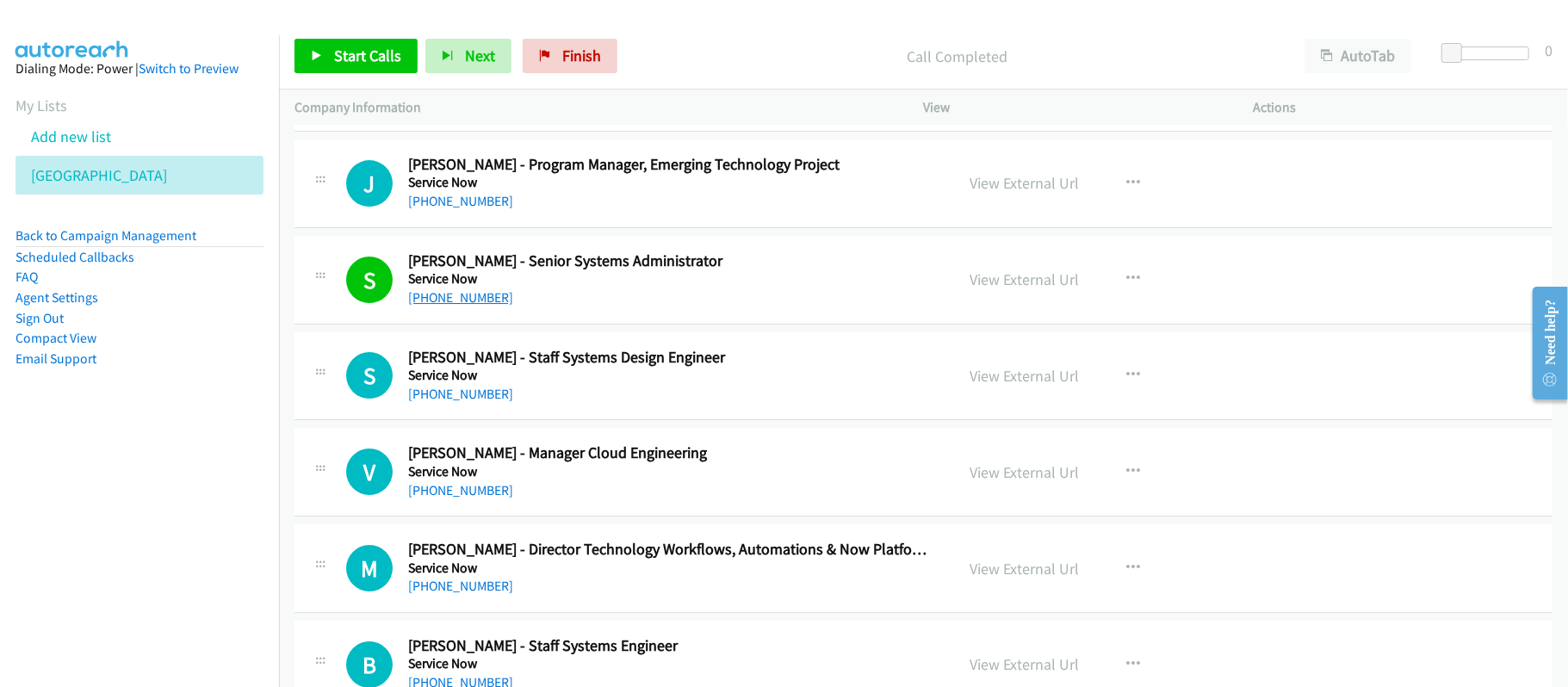
drag, startPoint x: 463, startPoint y: 338, endPoint x: 478, endPoint y: 338, distance: 15.0
click at [453, 306] on link "[PHONE_NUMBER]" at bounding box center [461, 297] width 105 height 17
click at [1008, 289] on link "View External Url" at bounding box center [1025, 280] width 109 height 19
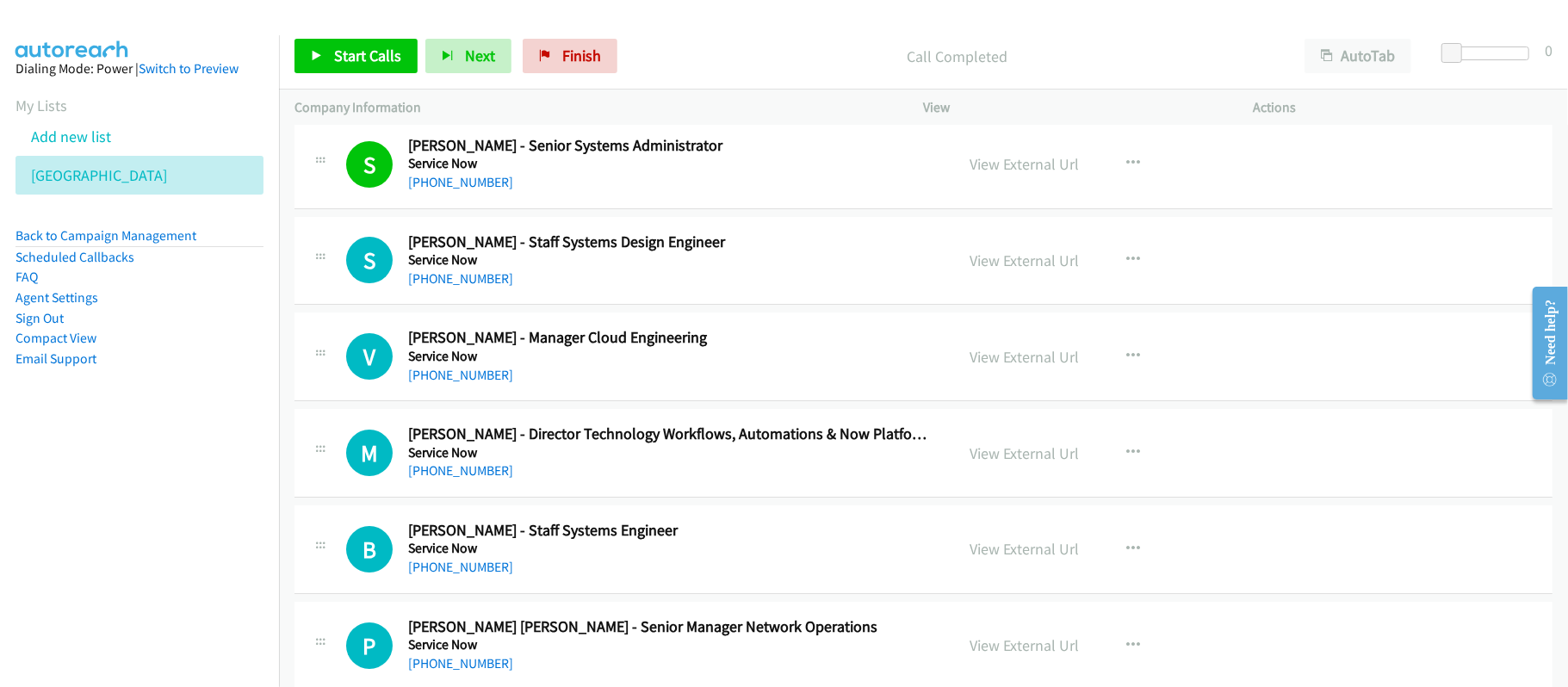
click at [588, 348] on h2 "[PERSON_NAME] - Manager Cloud Engineering" at bounding box center [669, 338] width 522 height 19
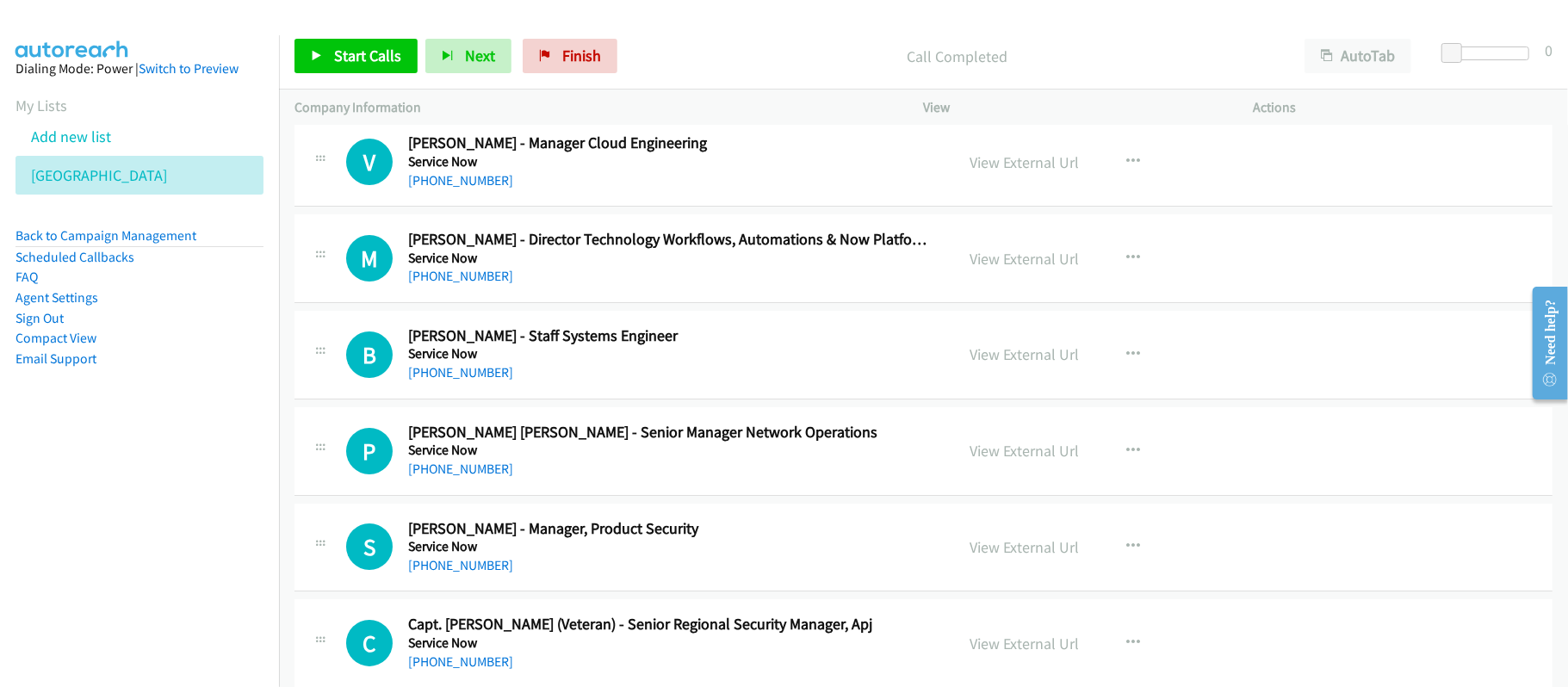
scroll to position [14005, 0]
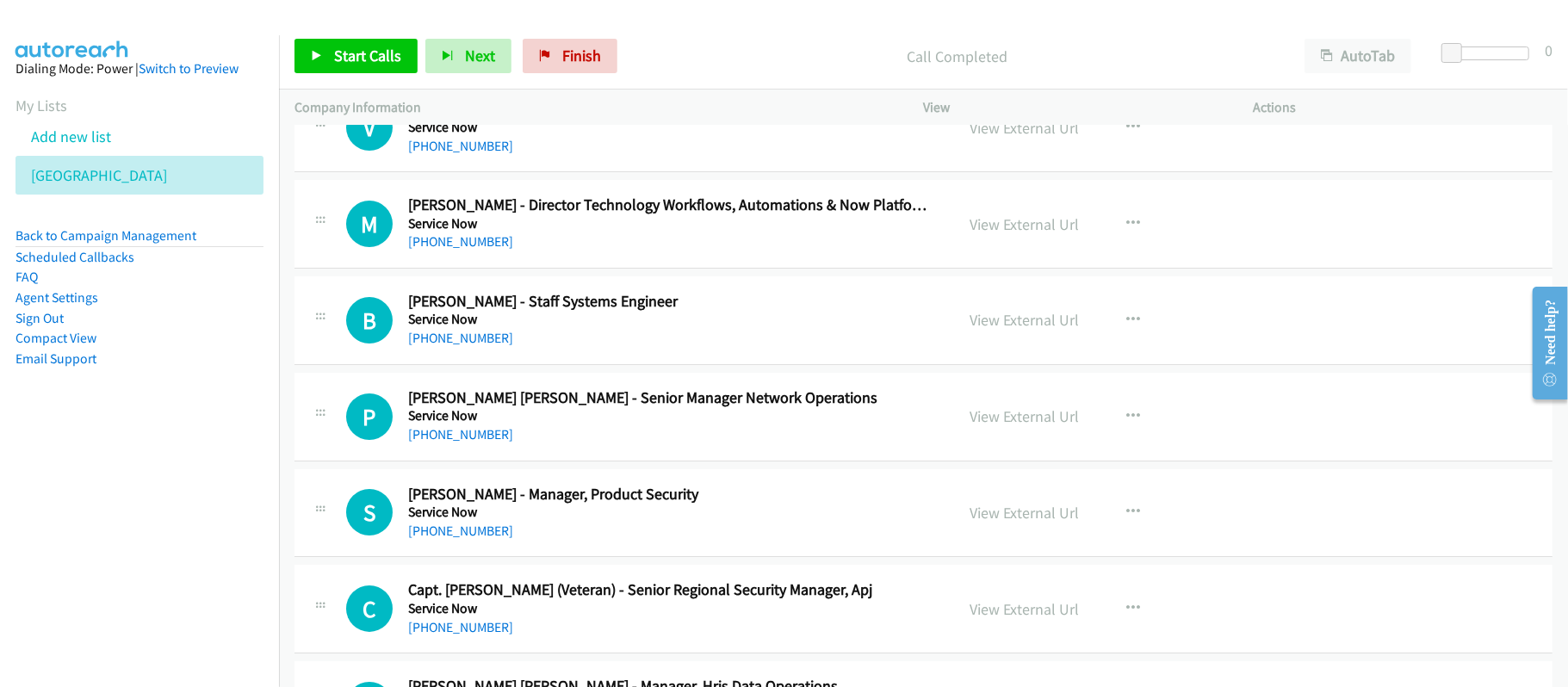
click at [603, 445] on div "[PHONE_NUMBER]" at bounding box center [669, 435] width 522 height 20
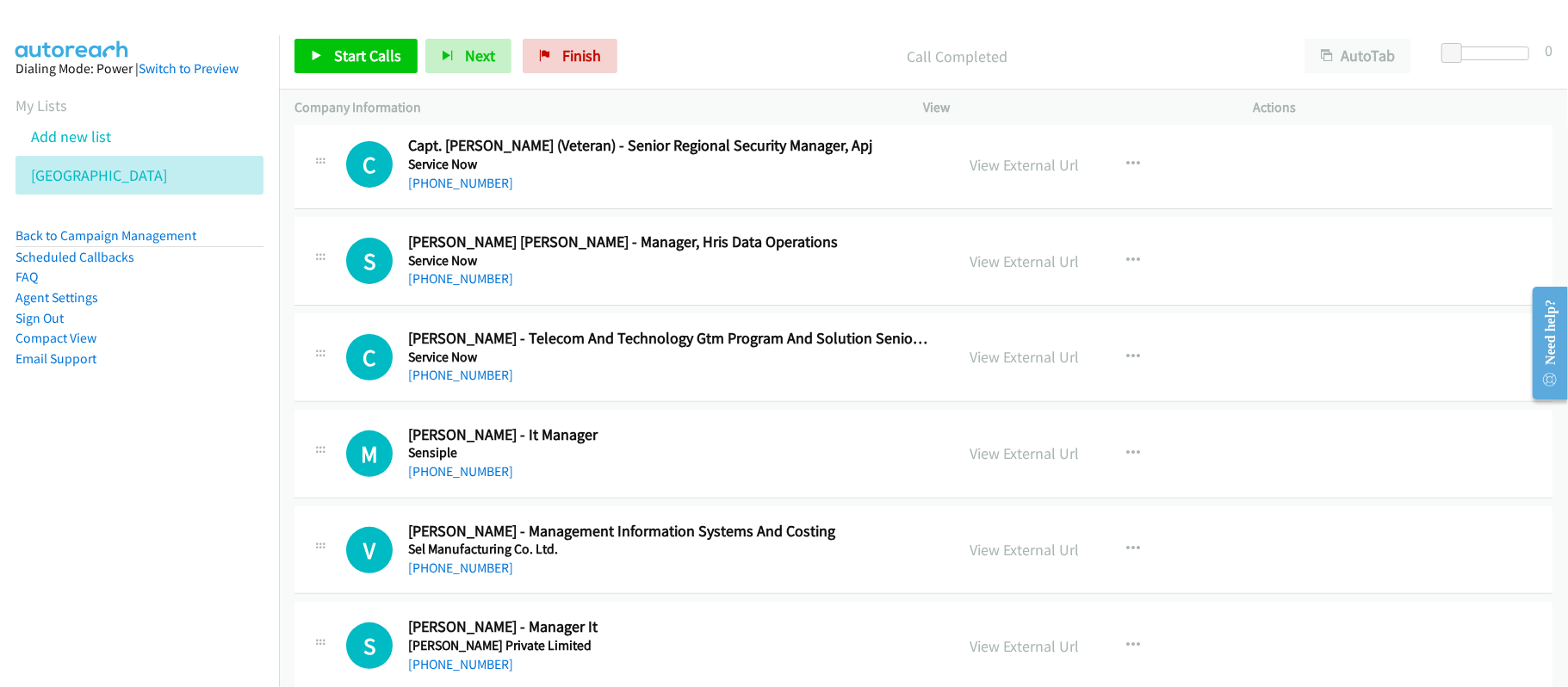
scroll to position [14465, 0]
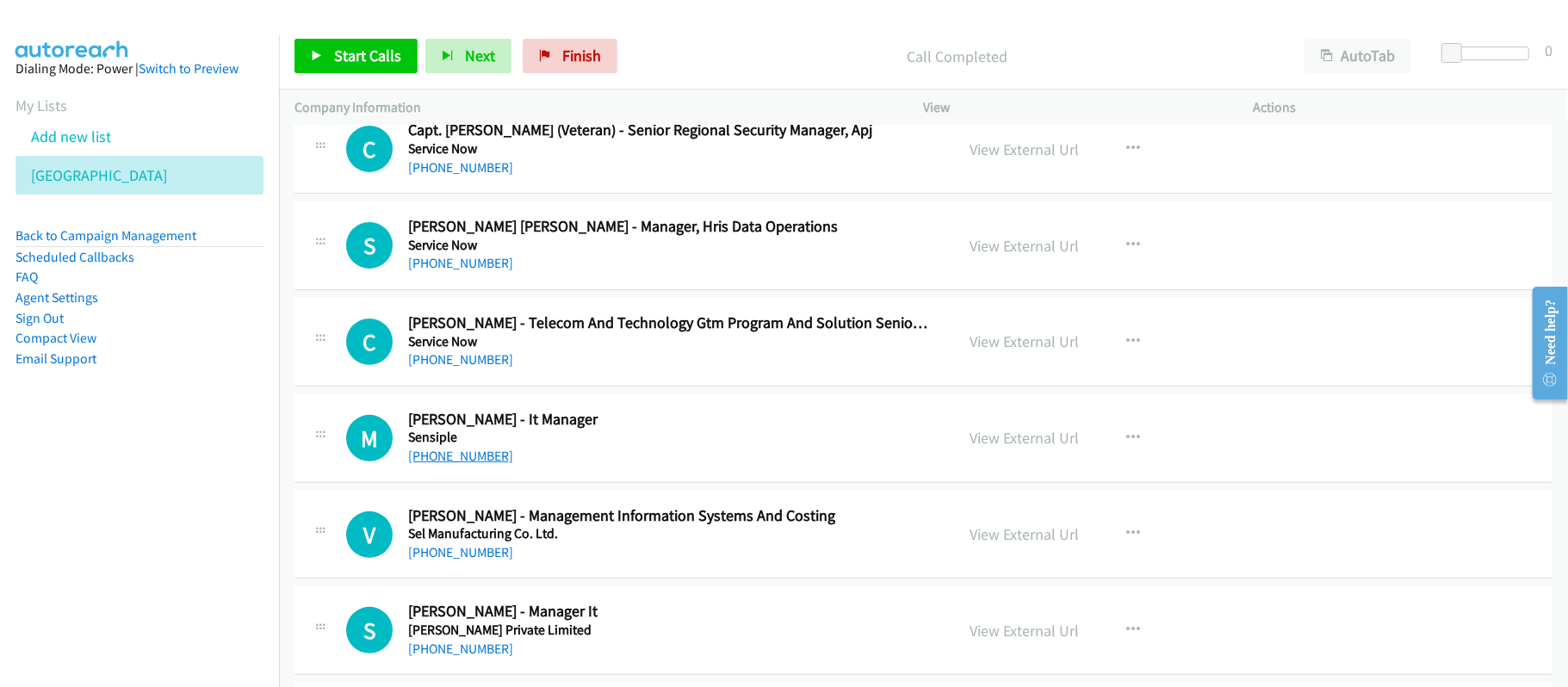
click at [446, 464] on link "[PHONE_NUMBER]" at bounding box center [461, 455] width 105 height 17
drag, startPoint x: 467, startPoint y: 499, endPoint x: 659, endPoint y: 499, distance: 192.0
click at [467, 464] on link "[PHONE_NUMBER]" at bounding box center [461, 455] width 105 height 17
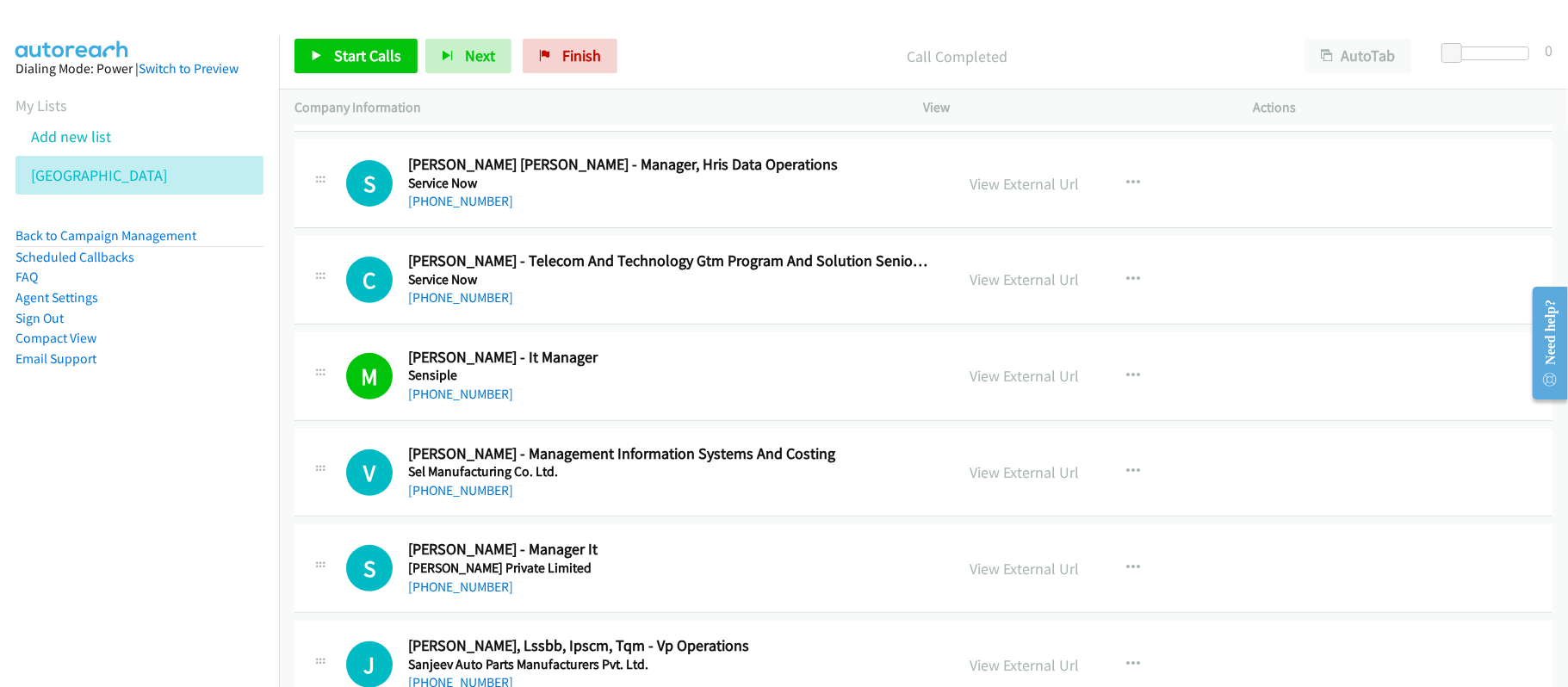
scroll to position [14694, 0]
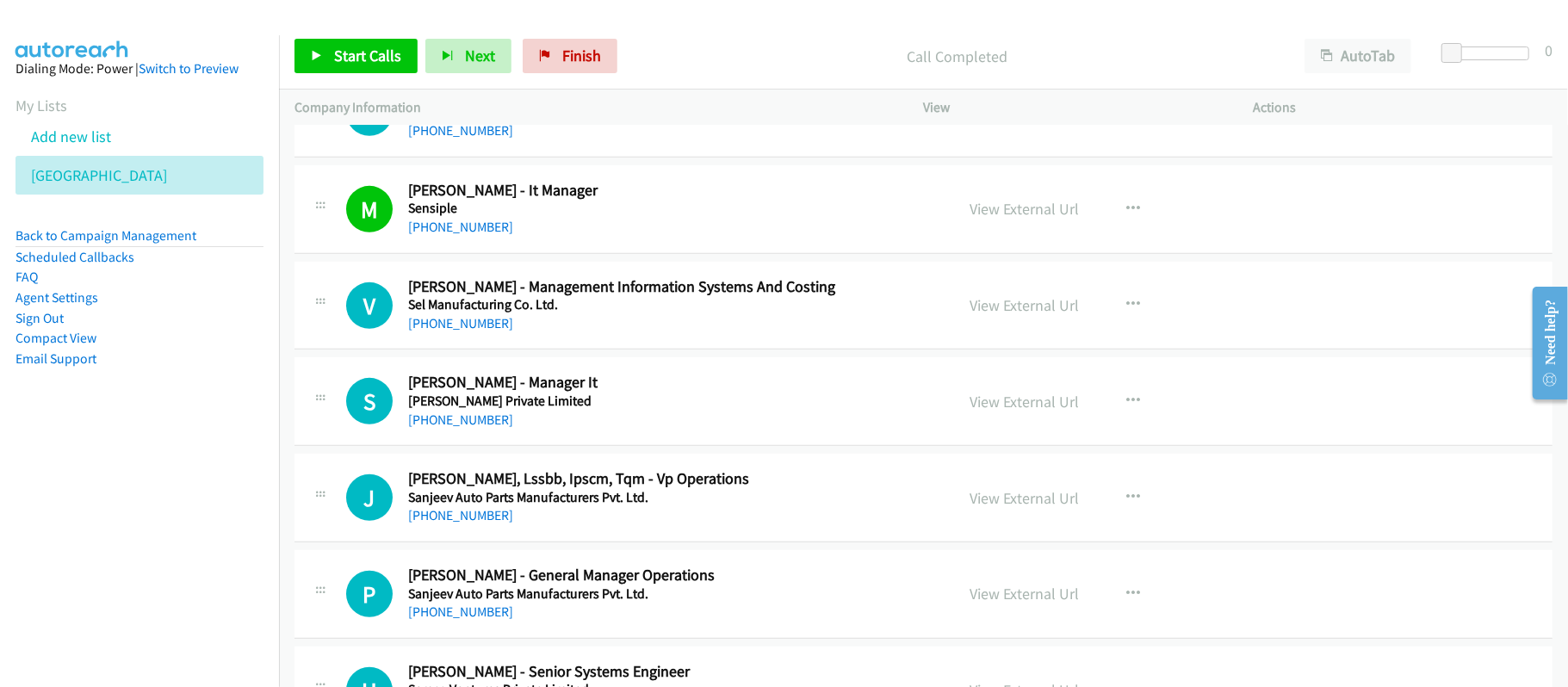
drag, startPoint x: 470, startPoint y: 465, endPoint x: 530, endPoint y: 467, distance: 60.0
click at [470, 428] on link "[PHONE_NUMBER]" at bounding box center [461, 419] width 105 height 17
click at [645, 410] on h5 "[PERSON_NAME] Private Limited" at bounding box center [669, 401] width 522 height 18
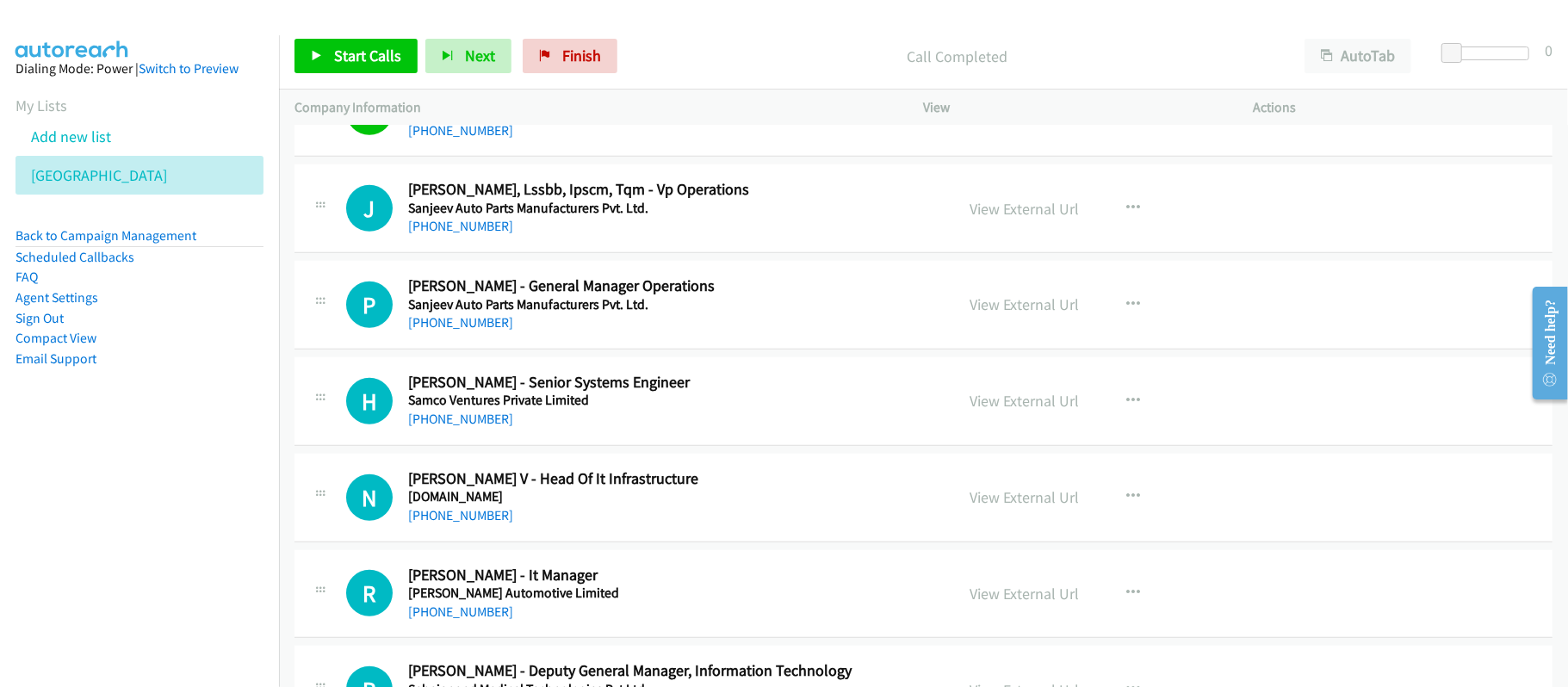
scroll to position [15039, 0]
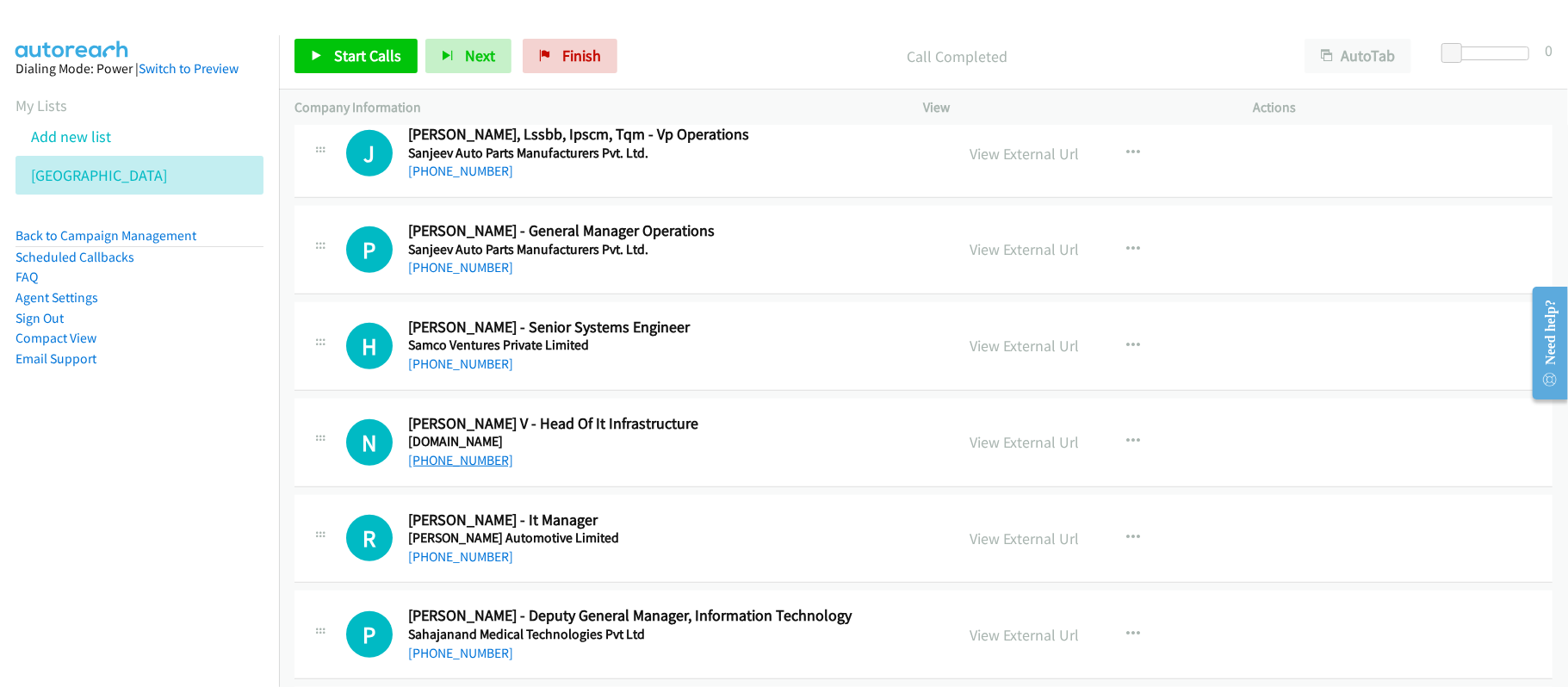
click at [463, 469] on link "[PHONE_NUMBER]" at bounding box center [461, 460] width 105 height 17
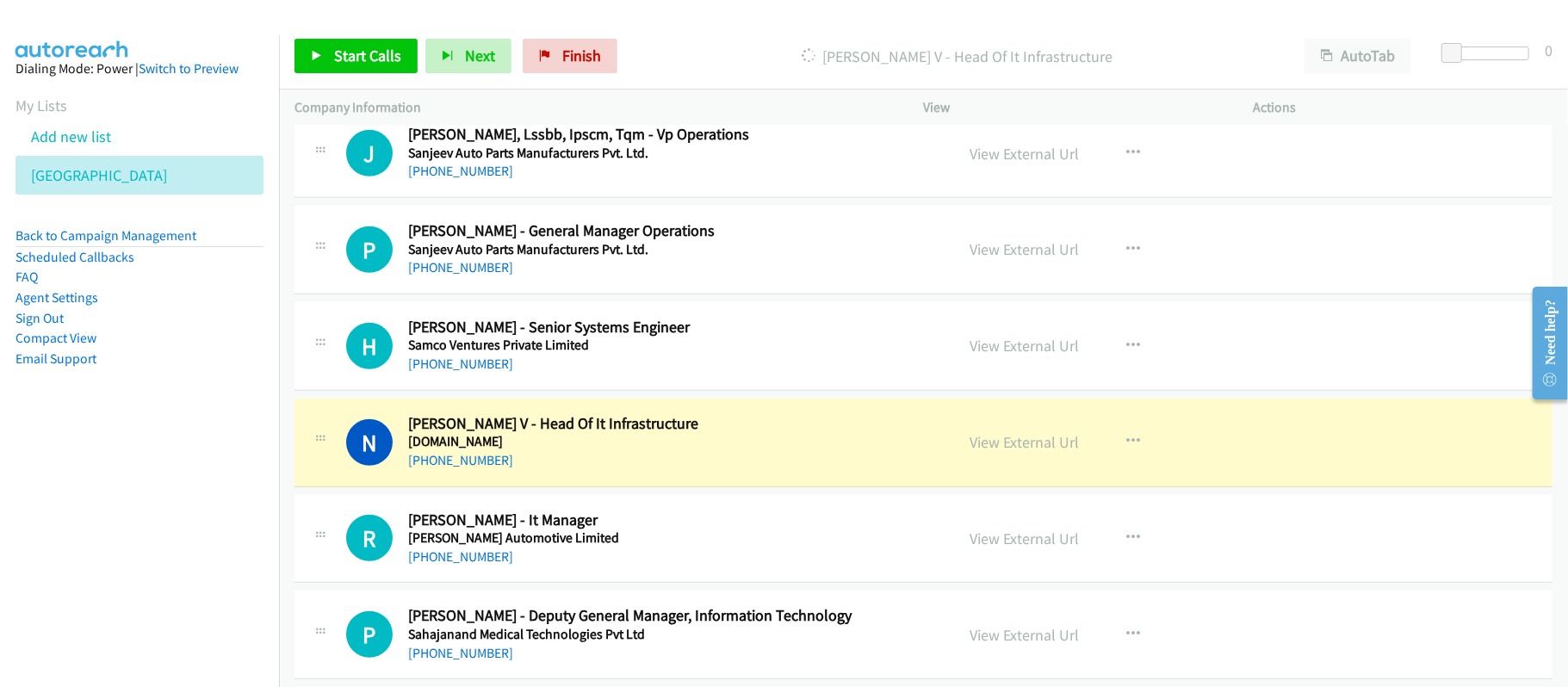
drag, startPoint x: 458, startPoint y: 603, endPoint x: 521, endPoint y: 596, distance: 63.4
click at [458, 565] on link "[PHONE_NUMBER]" at bounding box center [461, 556] width 105 height 17
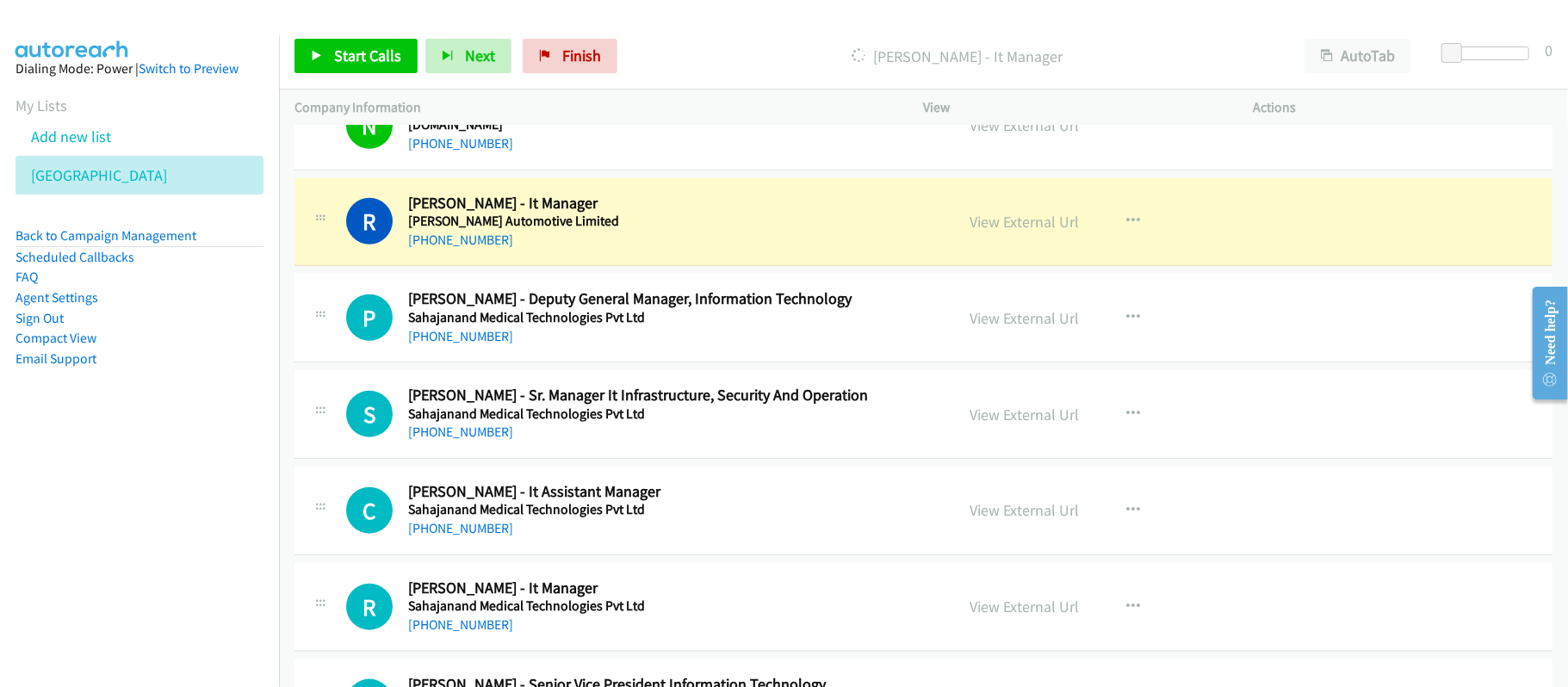
scroll to position [15383, 0]
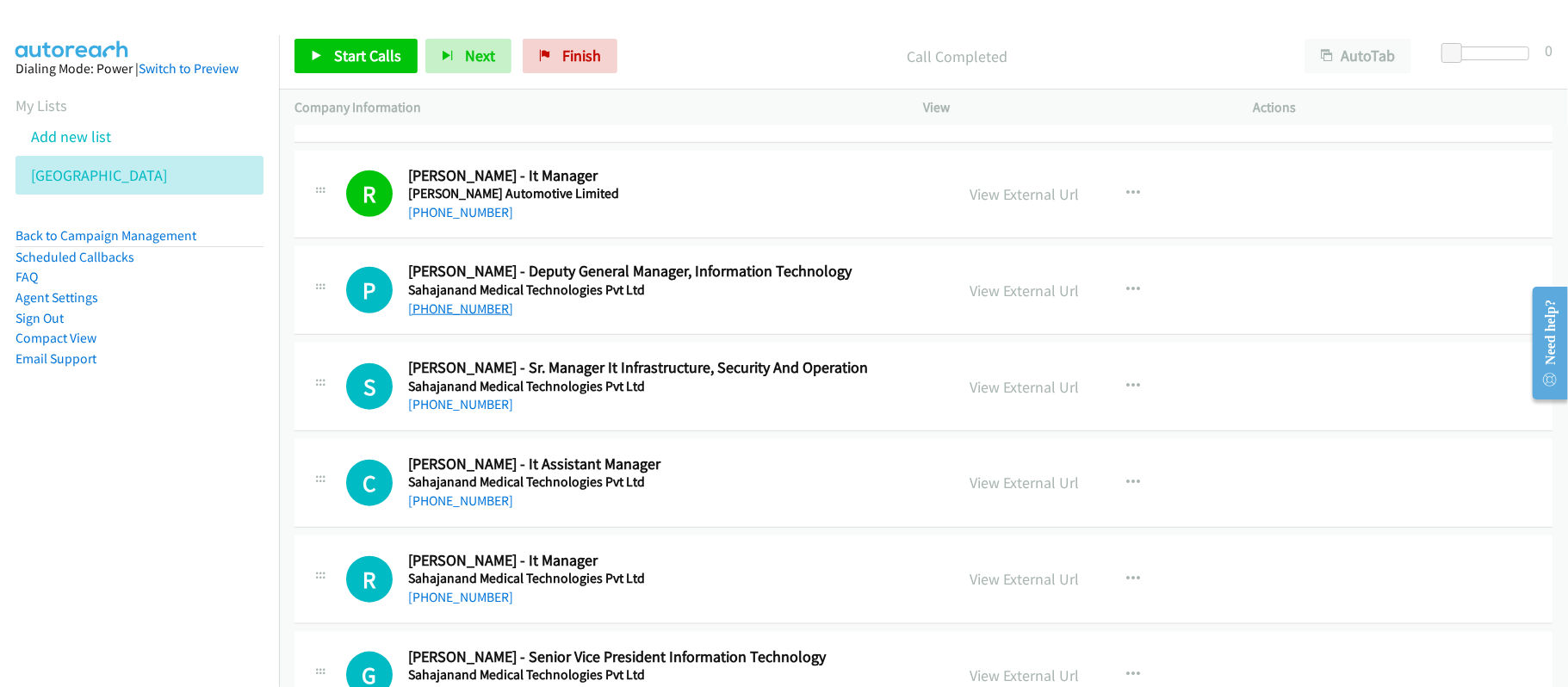
click at [484, 317] on link "[PHONE_NUMBER]" at bounding box center [461, 308] width 105 height 17
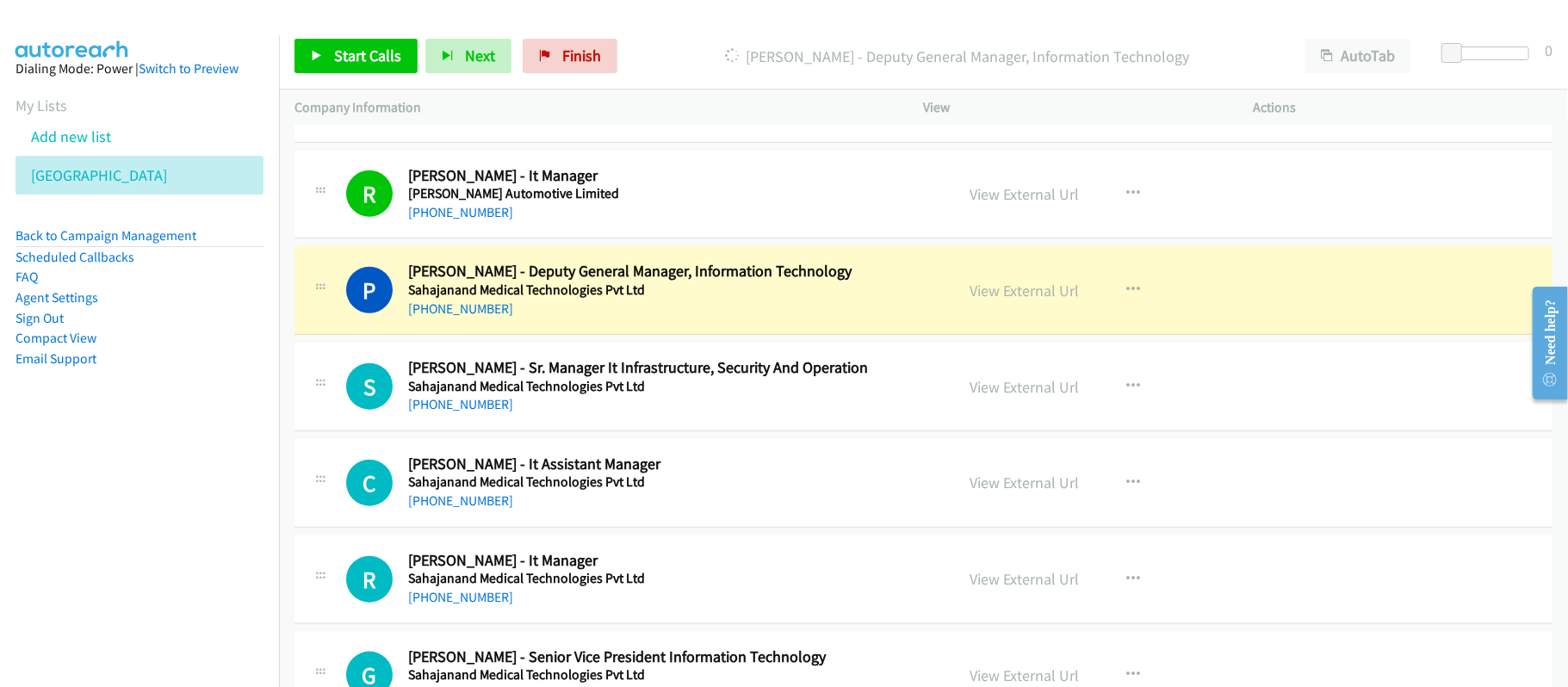
click at [694, 432] on div "S Callback Scheduled [PERSON_NAME] - Sr. Manager It Infrastructure, Security An…" at bounding box center [923, 387] width 1258 height 89
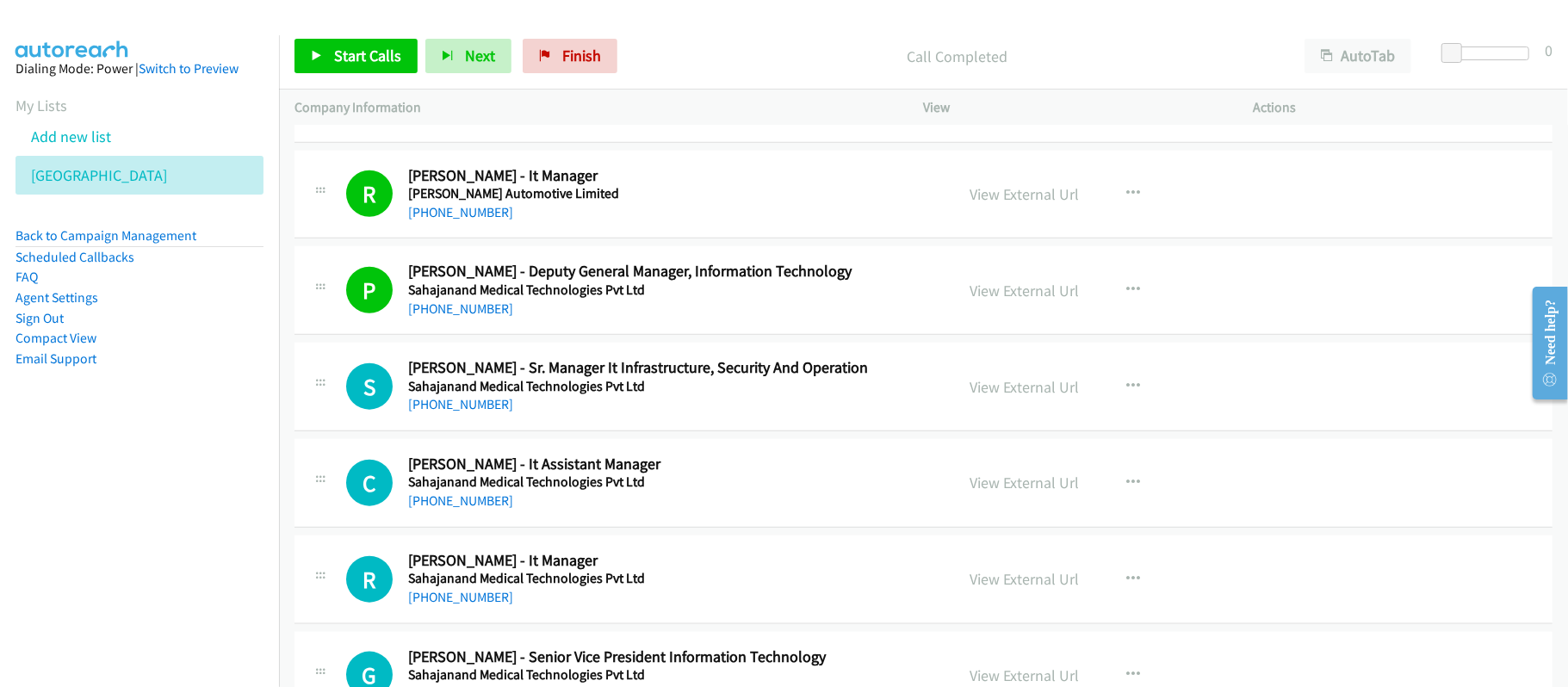
drag, startPoint x: 458, startPoint y: 449, endPoint x: 573, endPoint y: 456, distance: 115.2
click at [458, 412] on link "[PHONE_NUMBER]" at bounding box center [461, 403] width 105 height 17
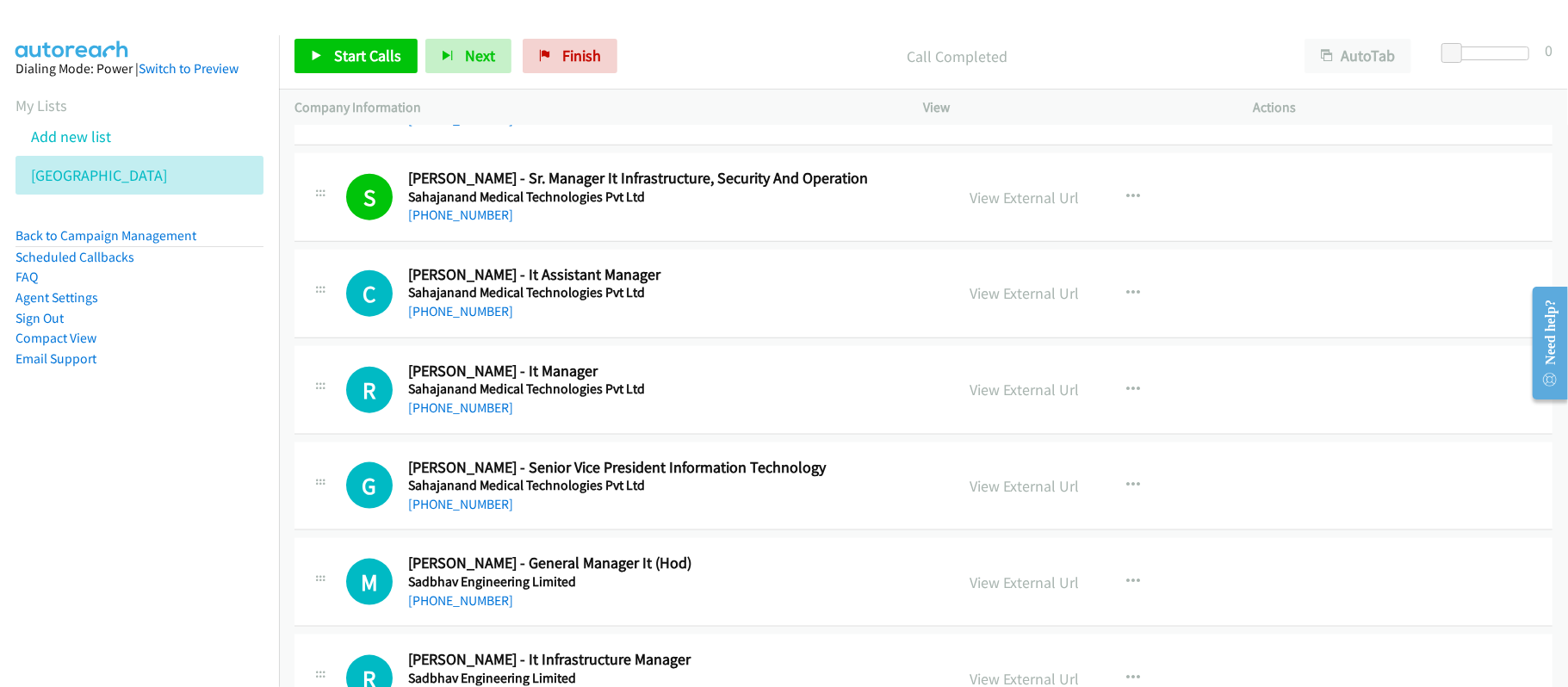
scroll to position [15613, 0]
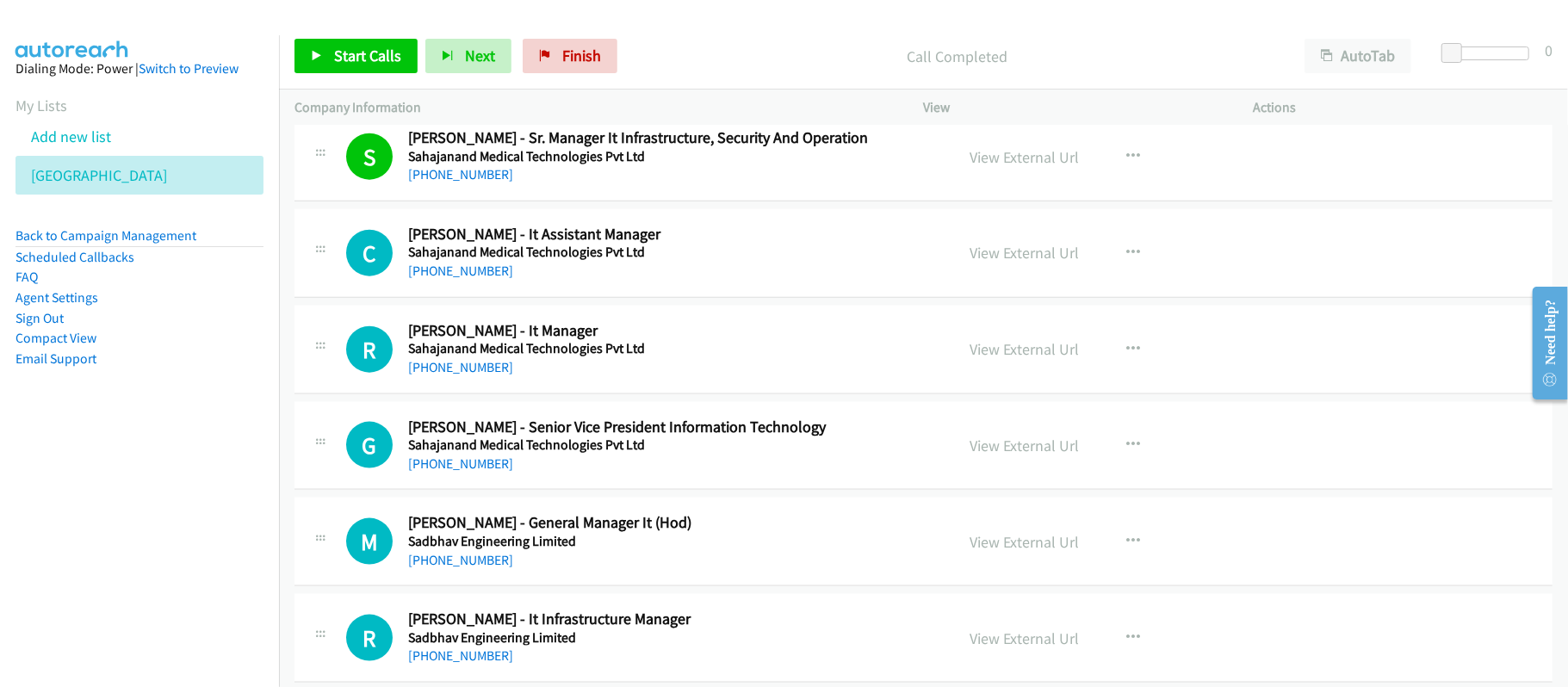
click at [448, 375] on link "[PHONE_NUMBER]" at bounding box center [461, 366] width 105 height 17
click at [716, 378] on div "[PHONE_NUMBER]" at bounding box center [669, 367] width 522 height 20
click at [455, 472] on link "[PHONE_NUMBER]" at bounding box center [461, 463] width 105 height 17
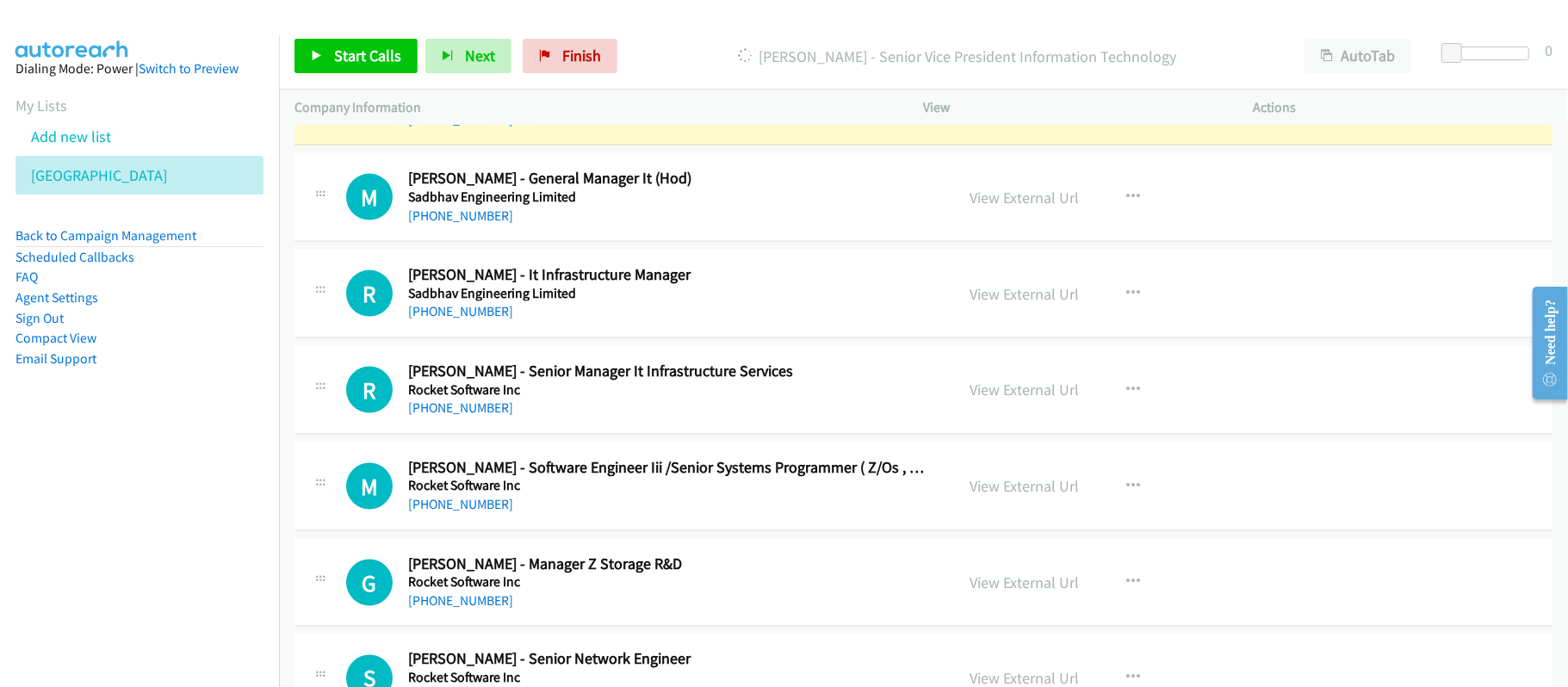
scroll to position [15843, 0]
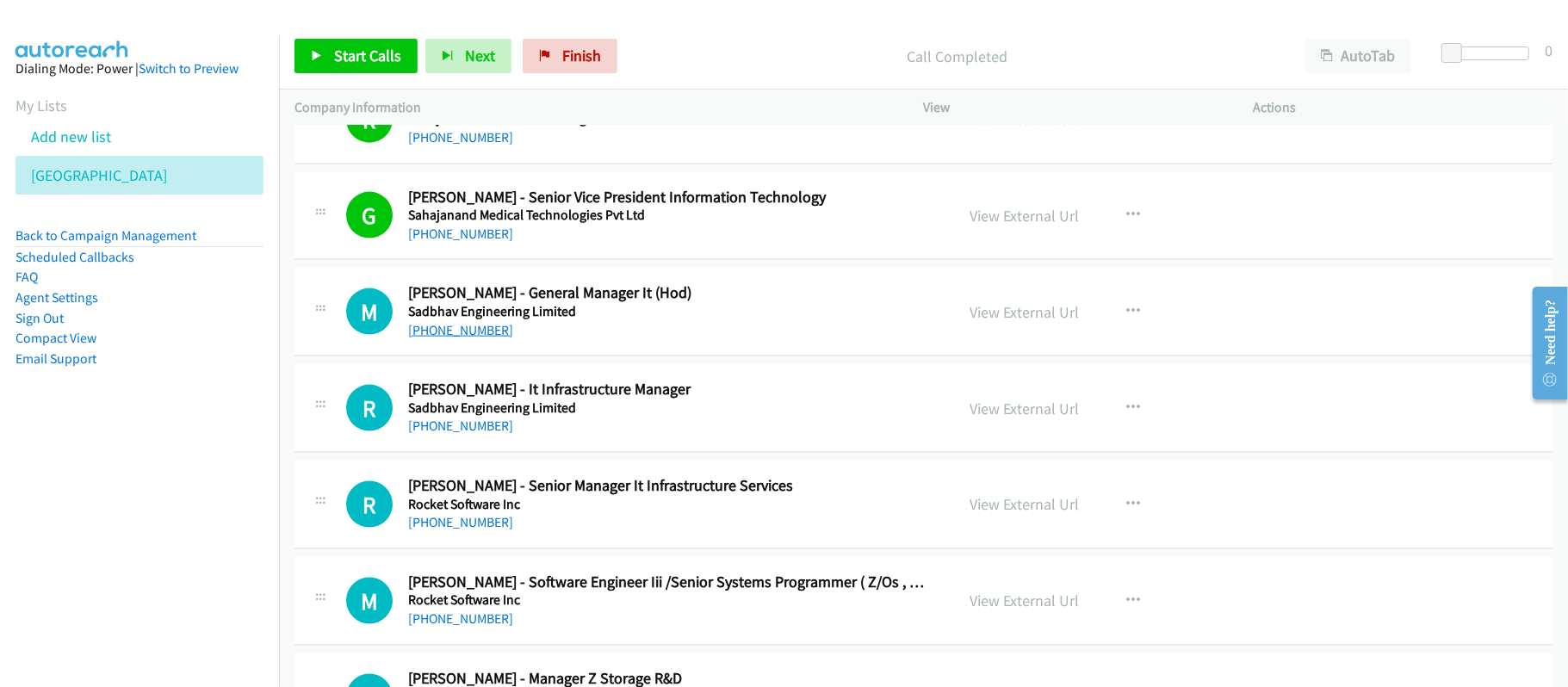
click at [451, 338] on link "[PHONE_NUMBER]" at bounding box center [461, 329] width 105 height 17
drag, startPoint x: 432, startPoint y: 476, endPoint x: 676, endPoint y: 491, distance: 244.5
click at [432, 434] on link "[PHONE_NUMBER]" at bounding box center [461, 426] width 105 height 17
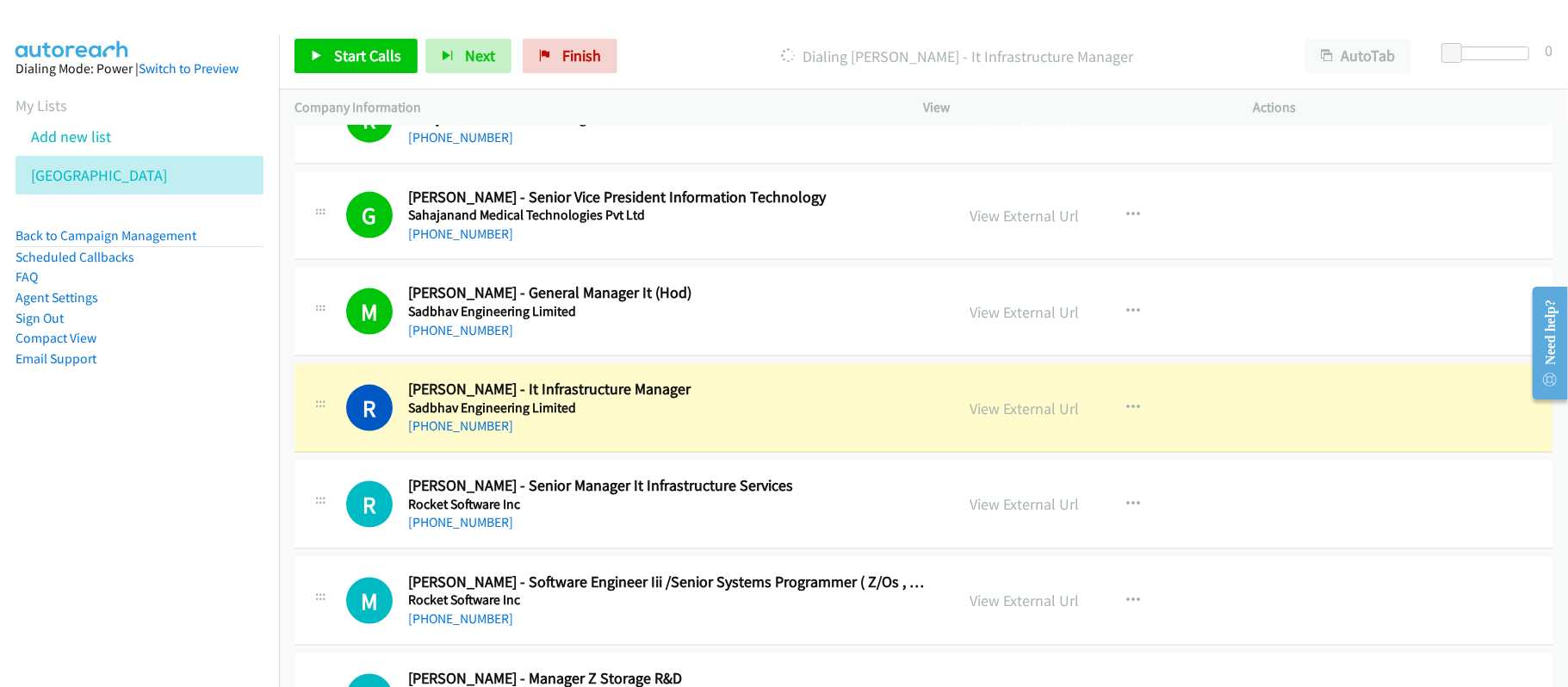
click at [750, 496] on h2 "[PERSON_NAME] - Senior Manager It Infrastructure Services" at bounding box center [669, 486] width 522 height 19
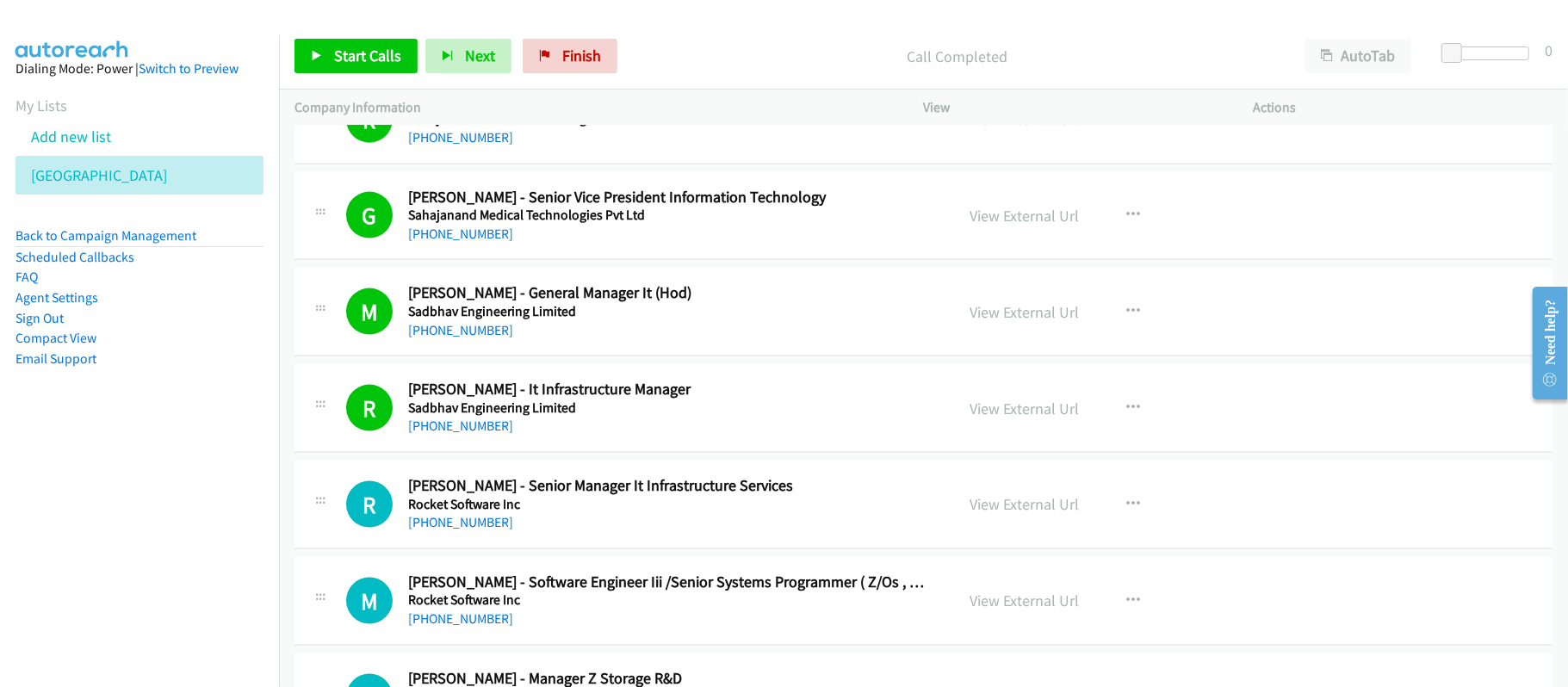
click at [446, 533] on div "[PHONE_NUMBER]" at bounding box center [669, 522] width 522 height 20
click at [451, 530] on link "[PHONE_NUMBER]" at bounding box center [461, 521] width 105 height 17
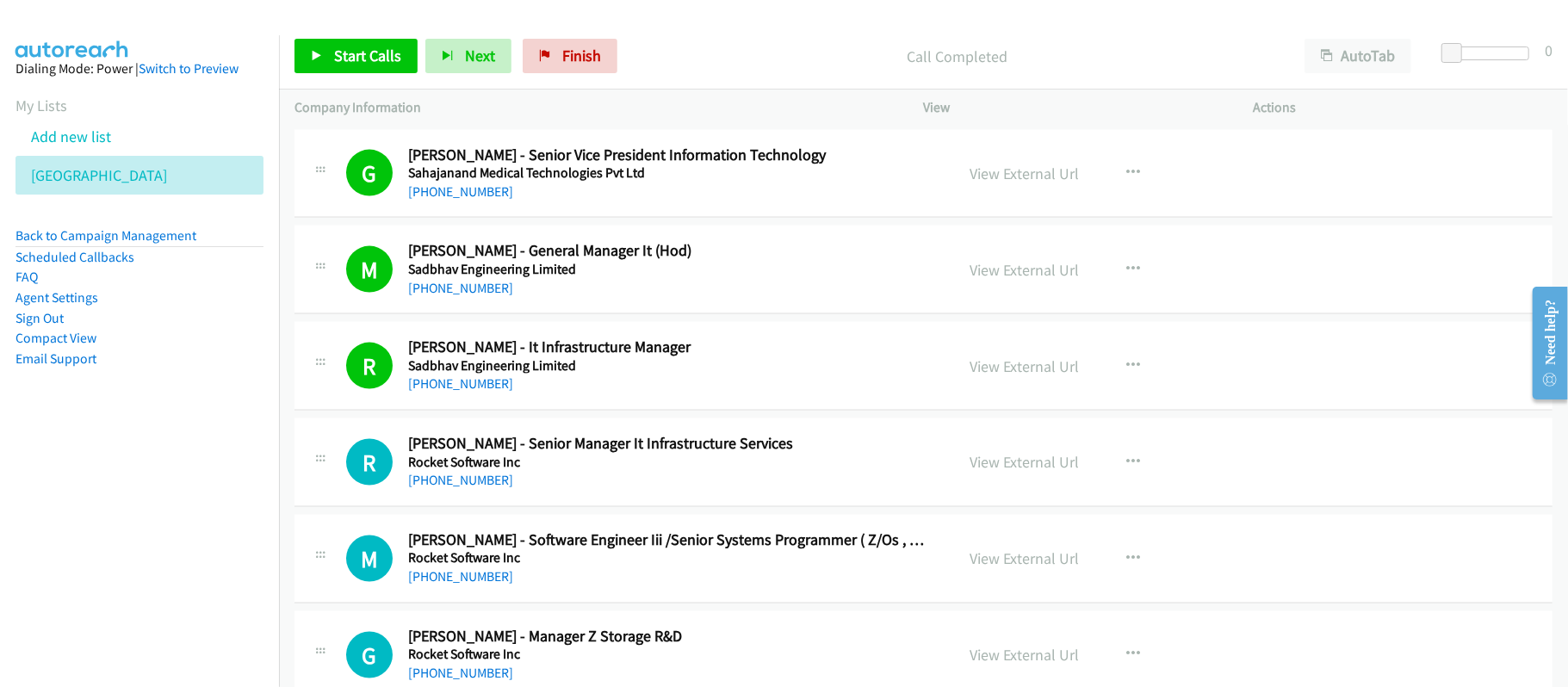
scroll to position [15957, 0]
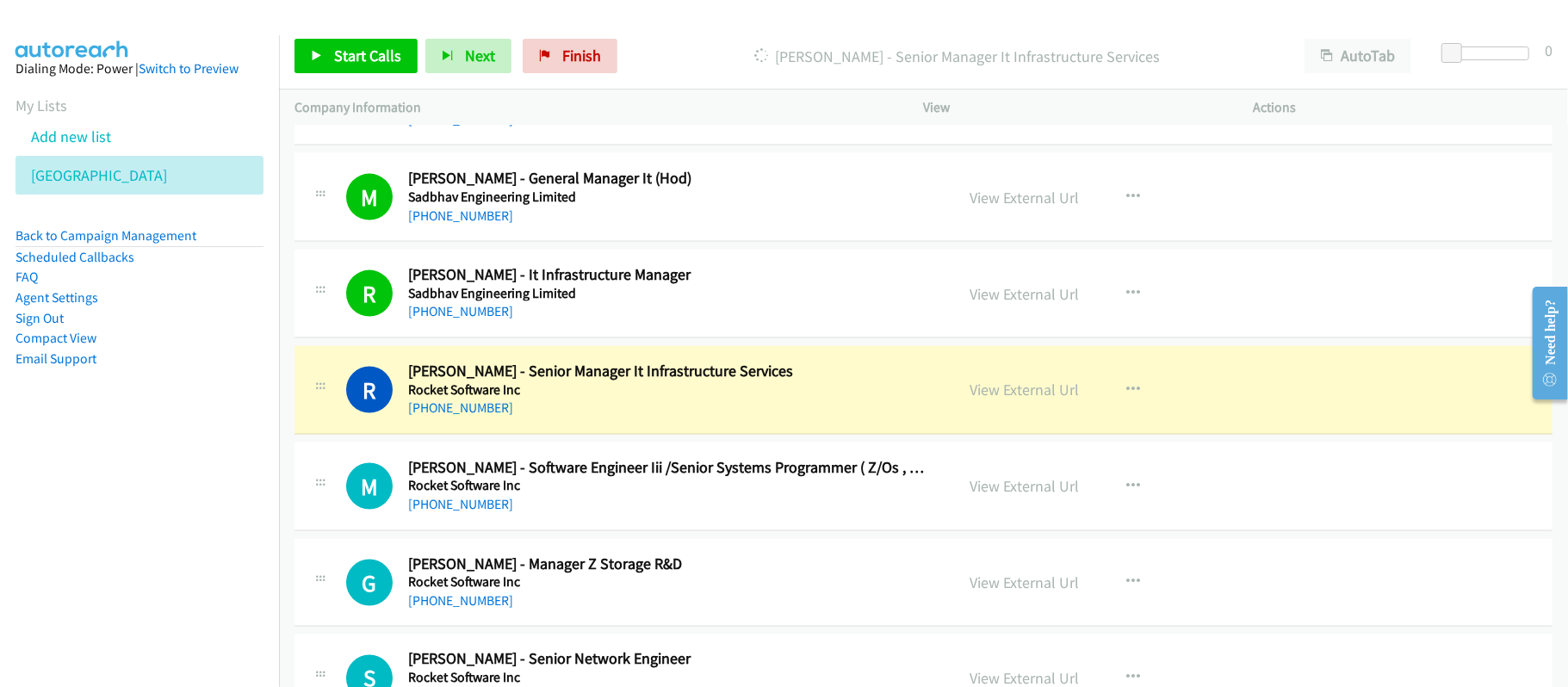
click at [665, 515] on div "[PHONE_NUMBER]" at bounding box center [669, 504] width 522 height 20
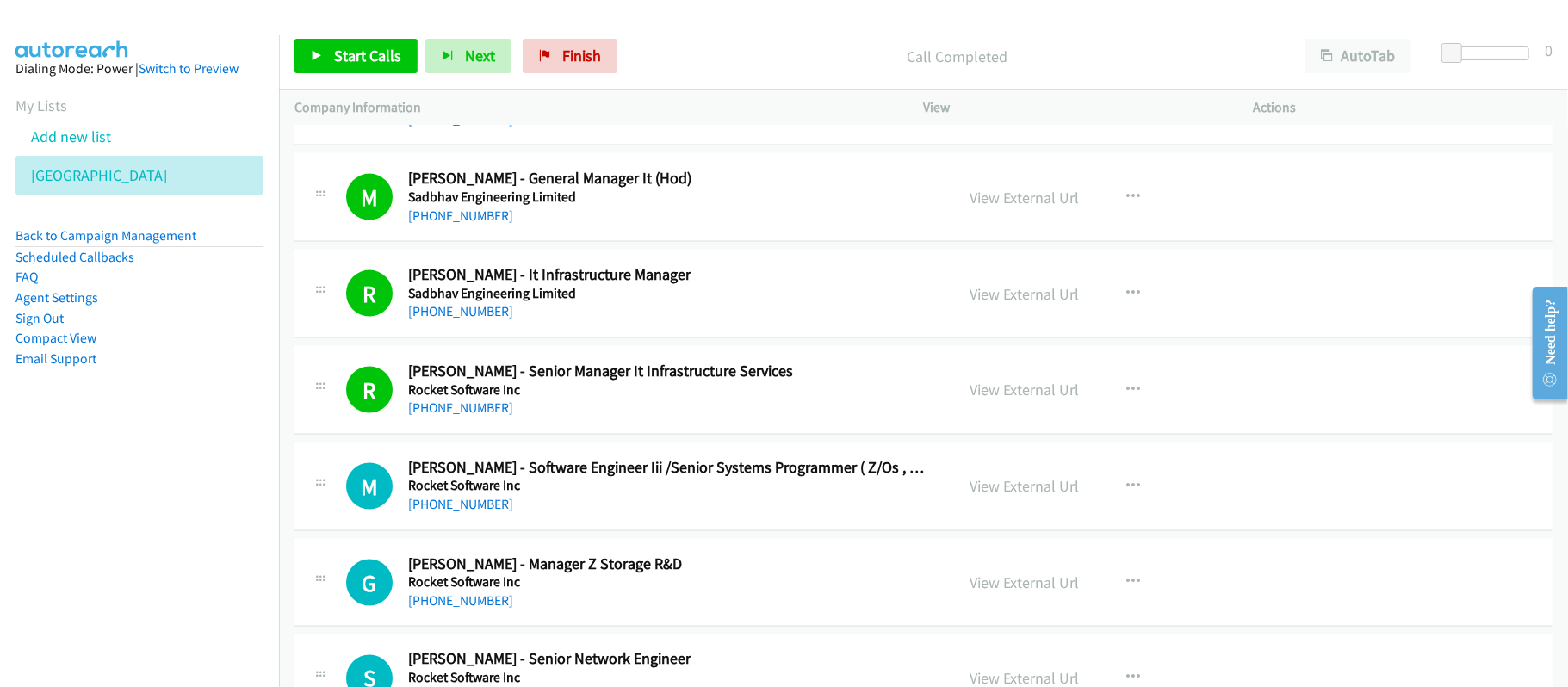
click at [660, 515] on div "[PHONE_NUMBER]" at bounding box center [669, 504] width 522 height 20
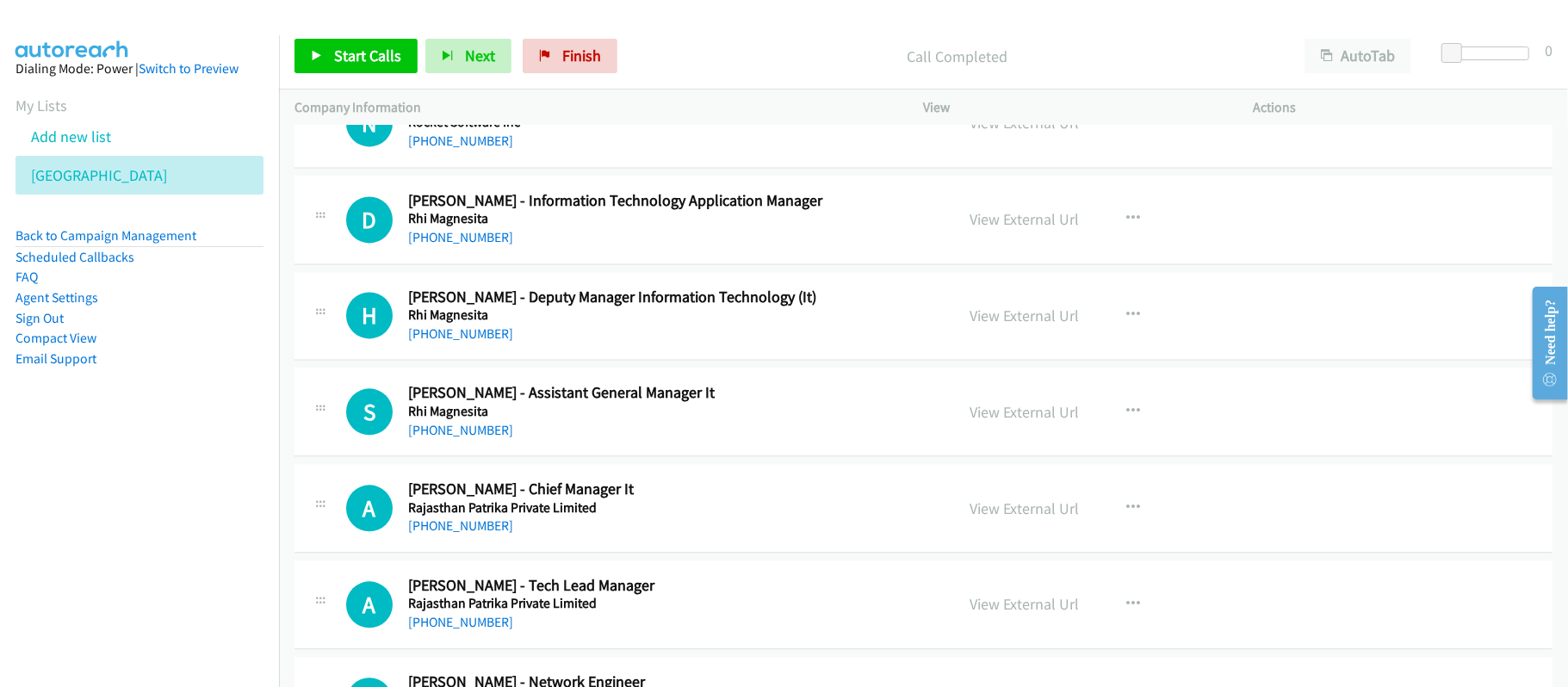
scroll to position [16876, 0]
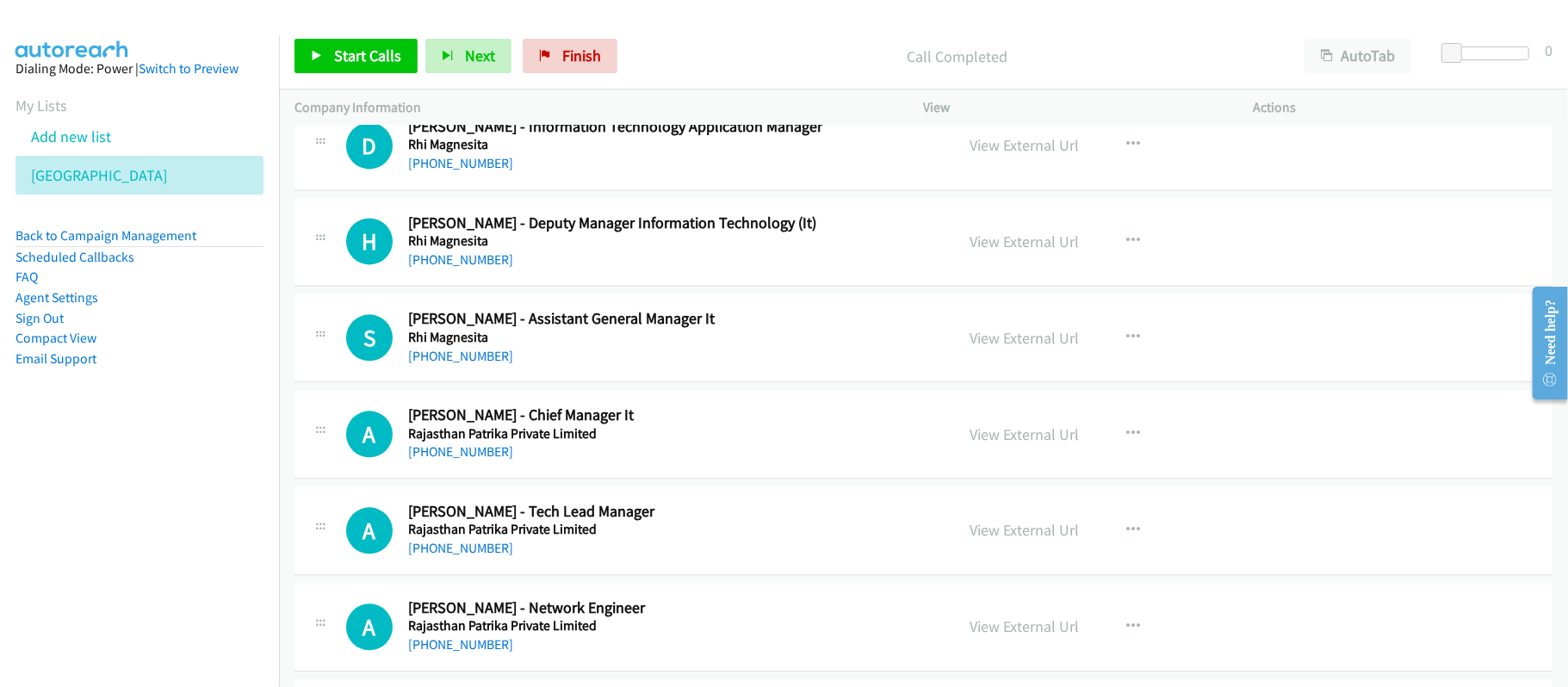
drag, startPoint x: 456, startPoint y: 497, endPoint x: 610, endPoint y: 507, distance: 154.3
click at [456, 460] on link "[PHONE_NUMBER]" at bounding box center [461, 451] width 105 height 17
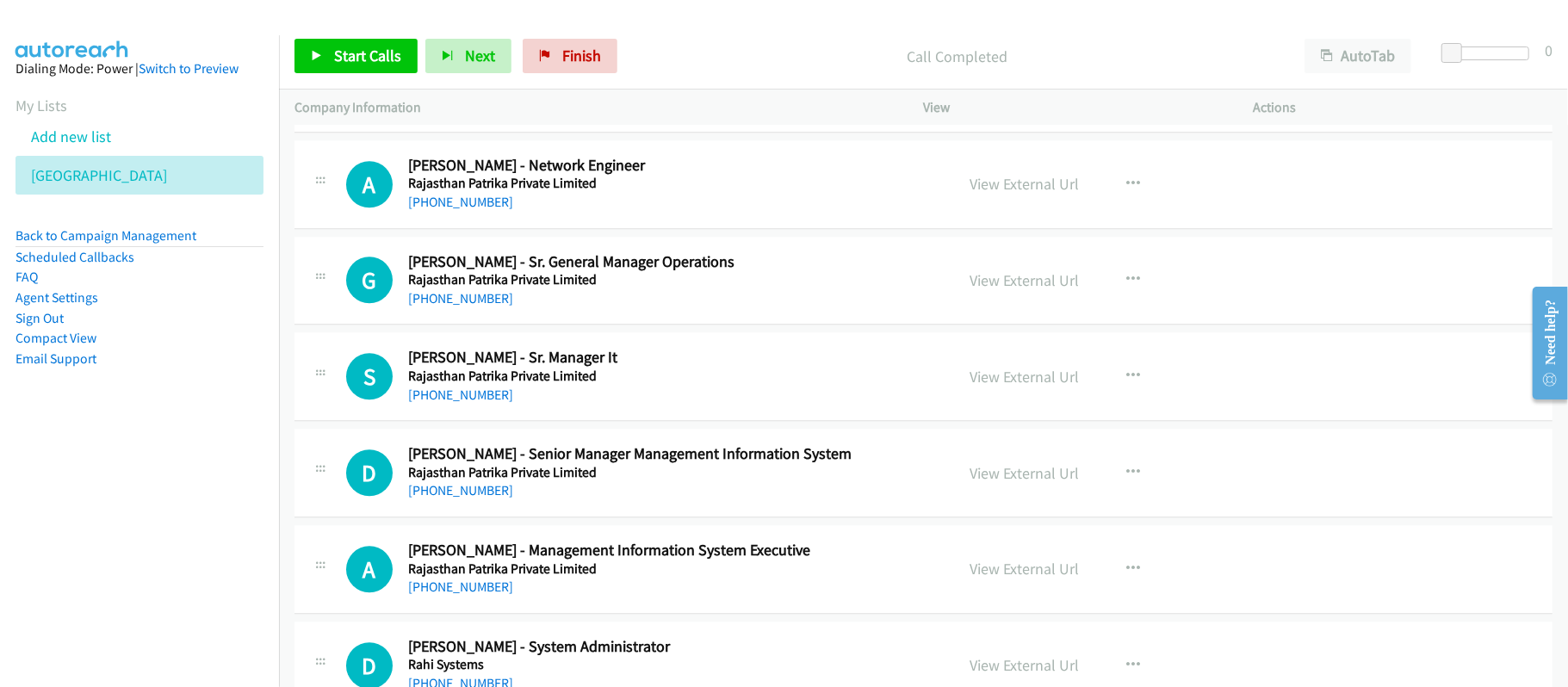
scroll to position [17335, 0]
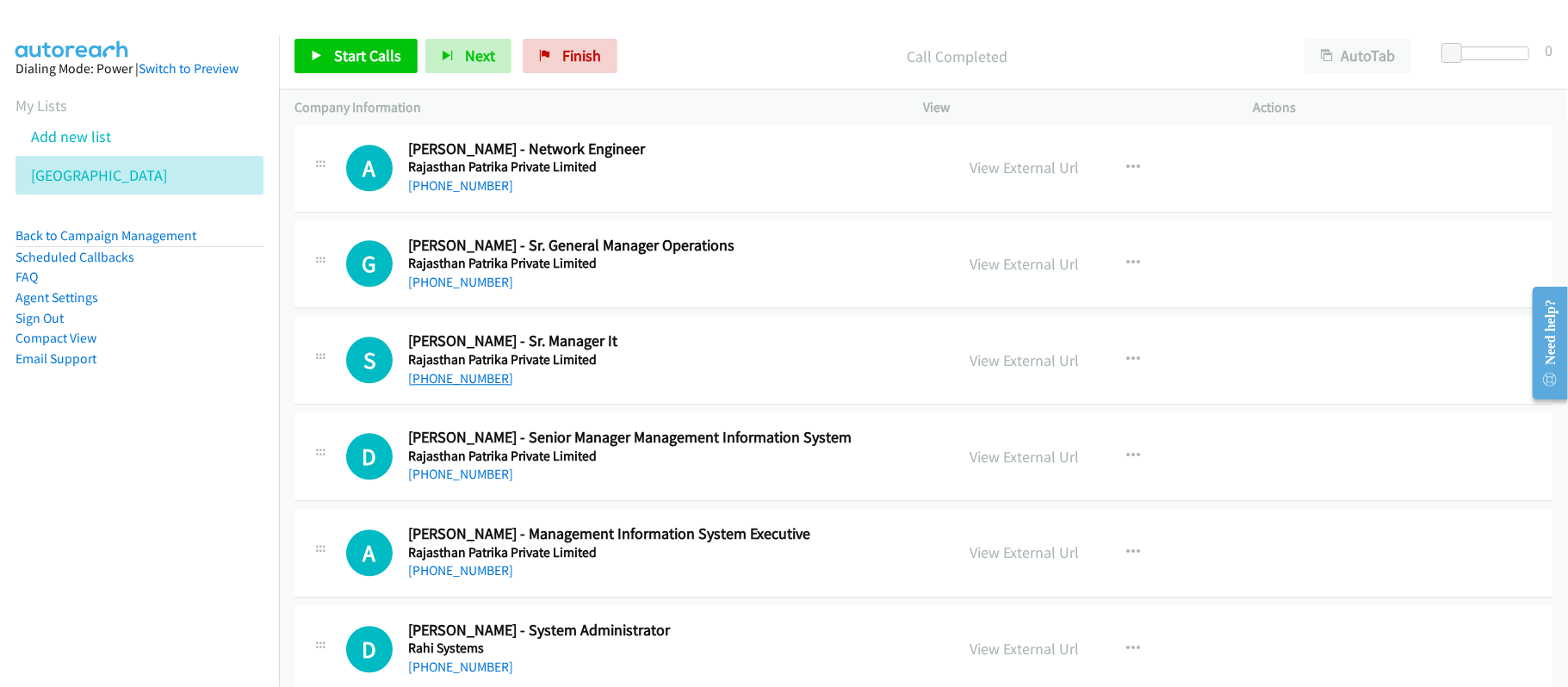
click at [451, 387] on link "[PHONE_NUMBER]" at bounding box center [461, 378] width 105 height 17
click at [710, 368] on div "S Callback Scheduled [PERSON_NAME] - Sr. Manager It Rajasthan Patrika Private L…" at bounding box center [923, 360] width 1258 height 89
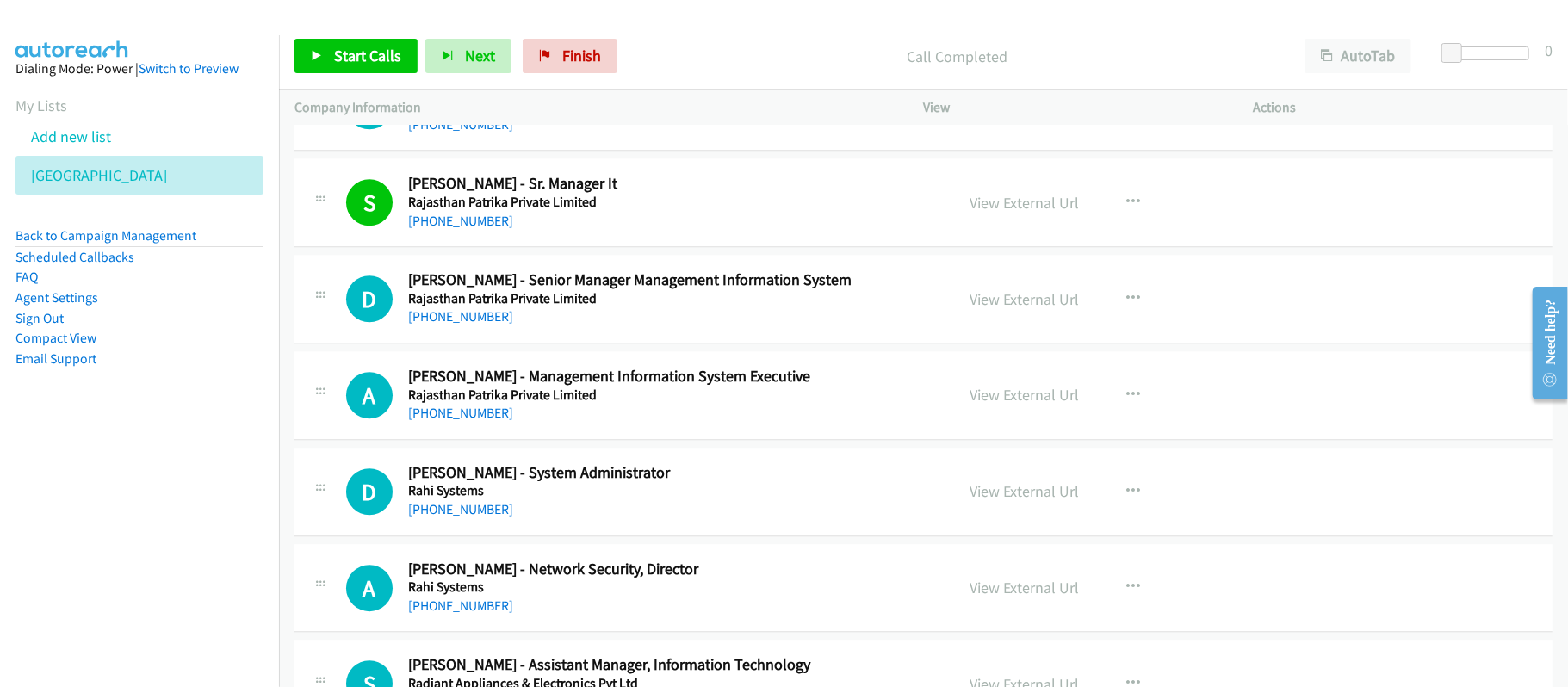
scroll to position [17680, 0]
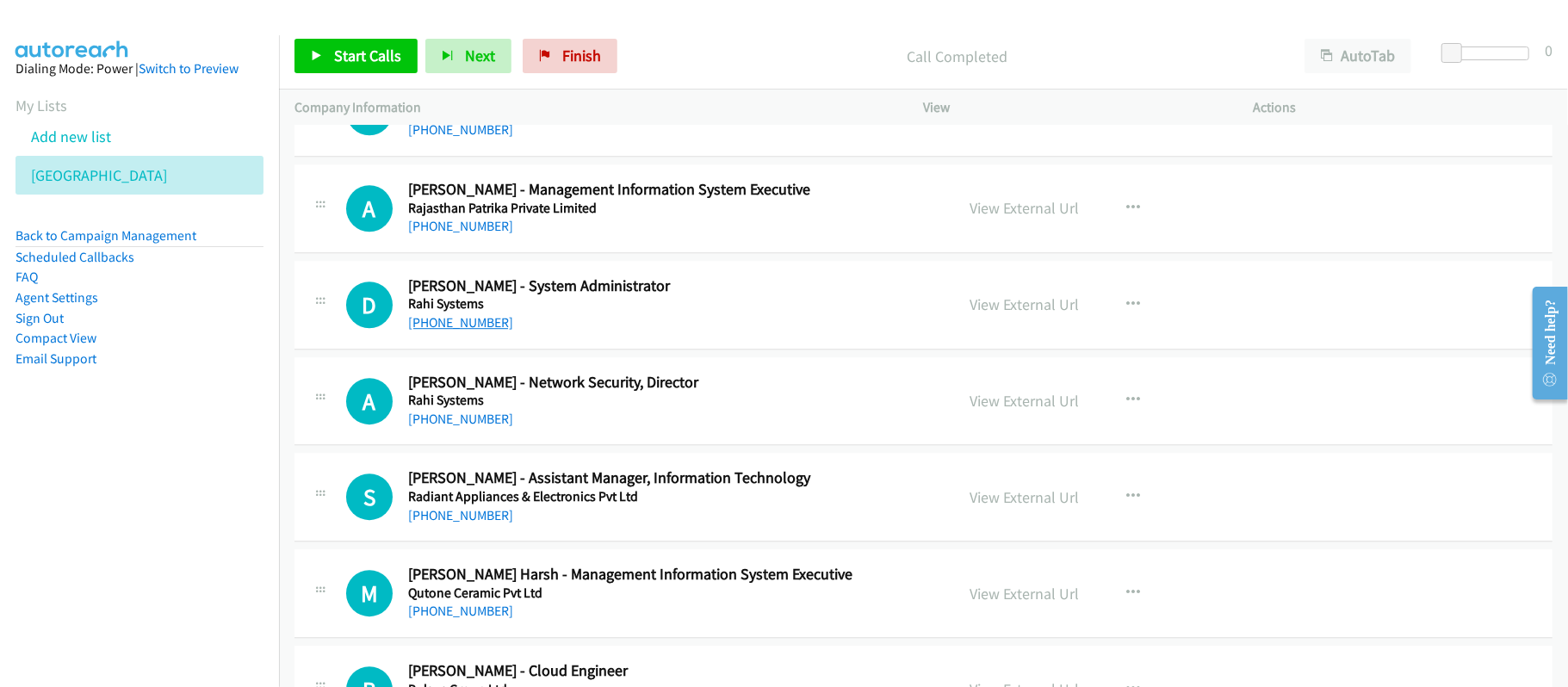
click at [466, 330] on link "[PHONE_NUMBER]" at bounding box center [461, 323] width 105 height 17
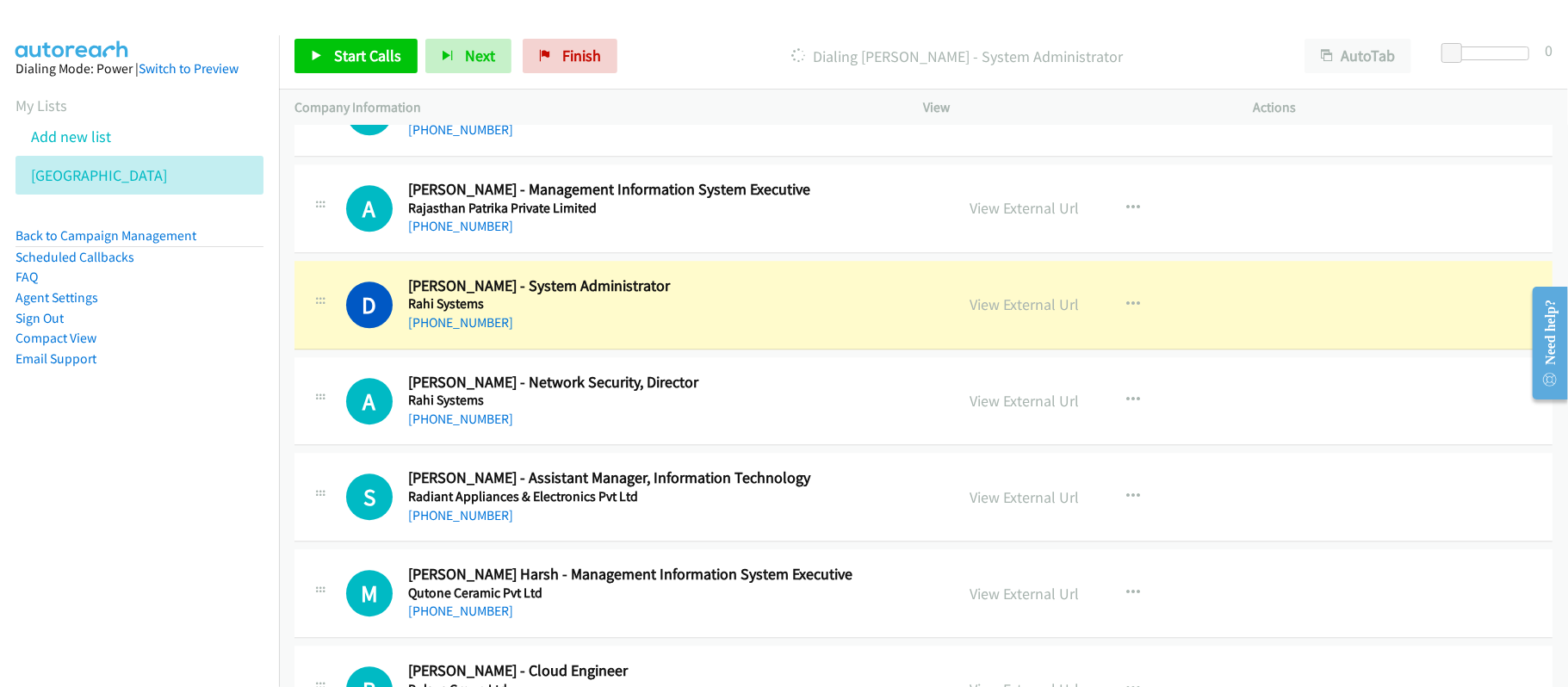
click at [721, 333] on div "[PHONE_NUMBER]" at bounding box center [669, 323] width 522 height 20
click at [1021, 315] on link "View External Url" at bounding box center [1025, 304] width 109 height 19
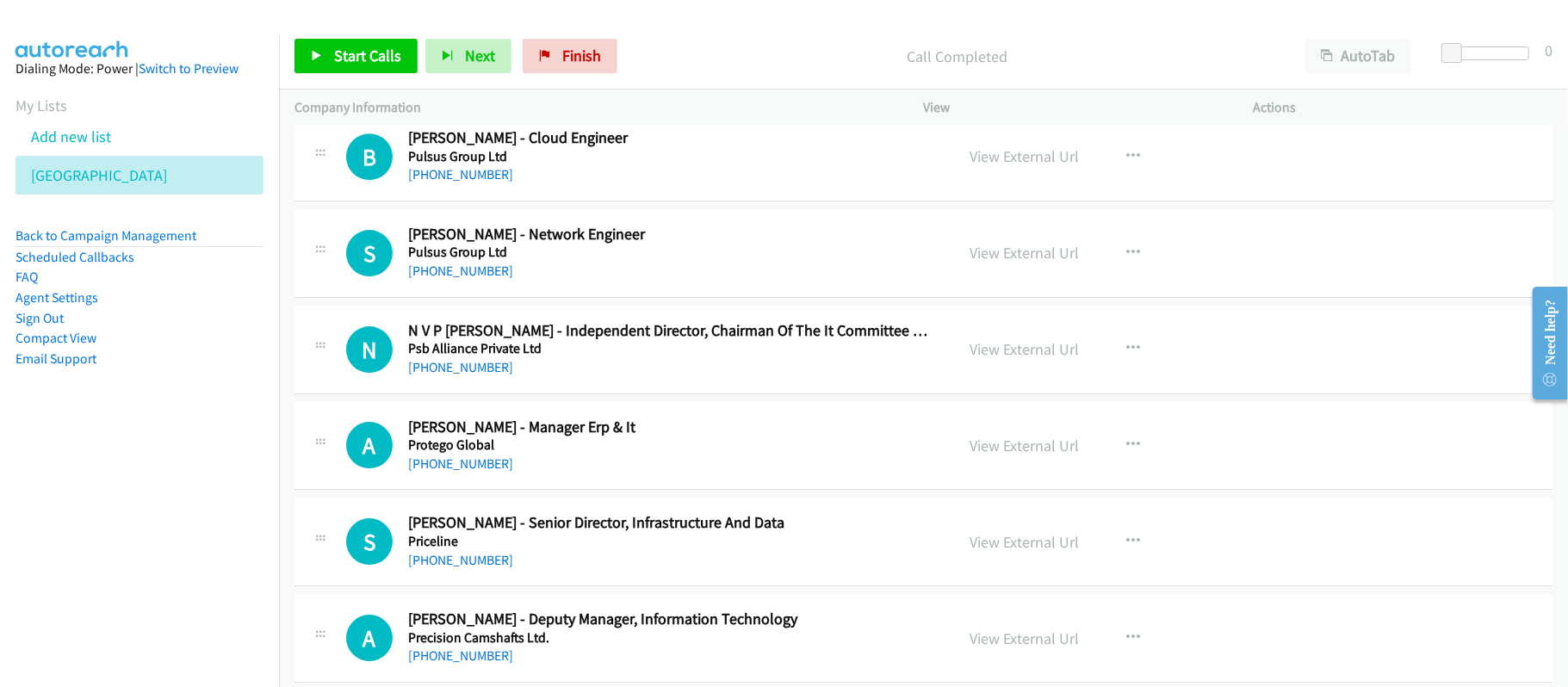
scroll to position [18254, 0]
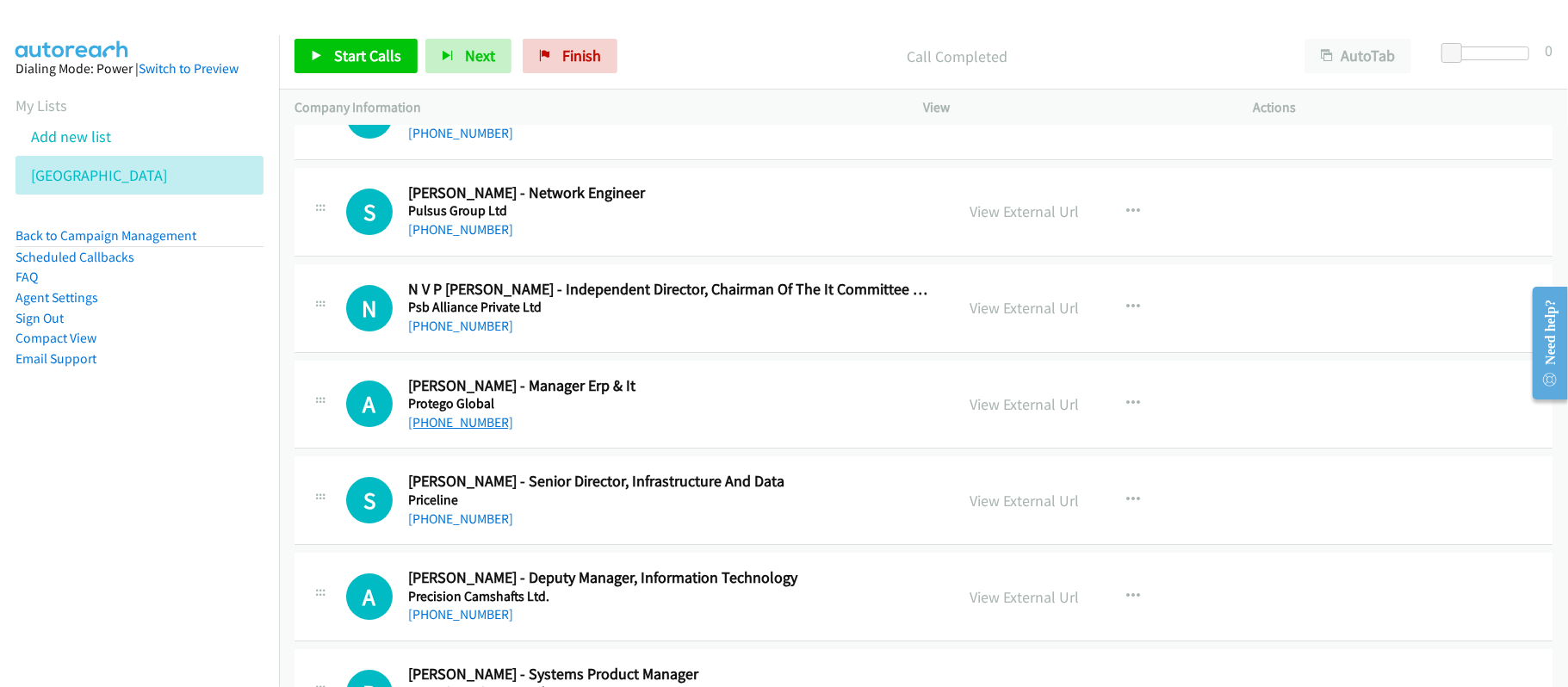
drag, startPoint x: 460, startPoint y: 470, endPoint x: 479, endPoint y: 470, distance: 19.0
click at [460, 431] on link "[PHONE_NUMBER]" at bounding box center [461, 422] width 105 height 17
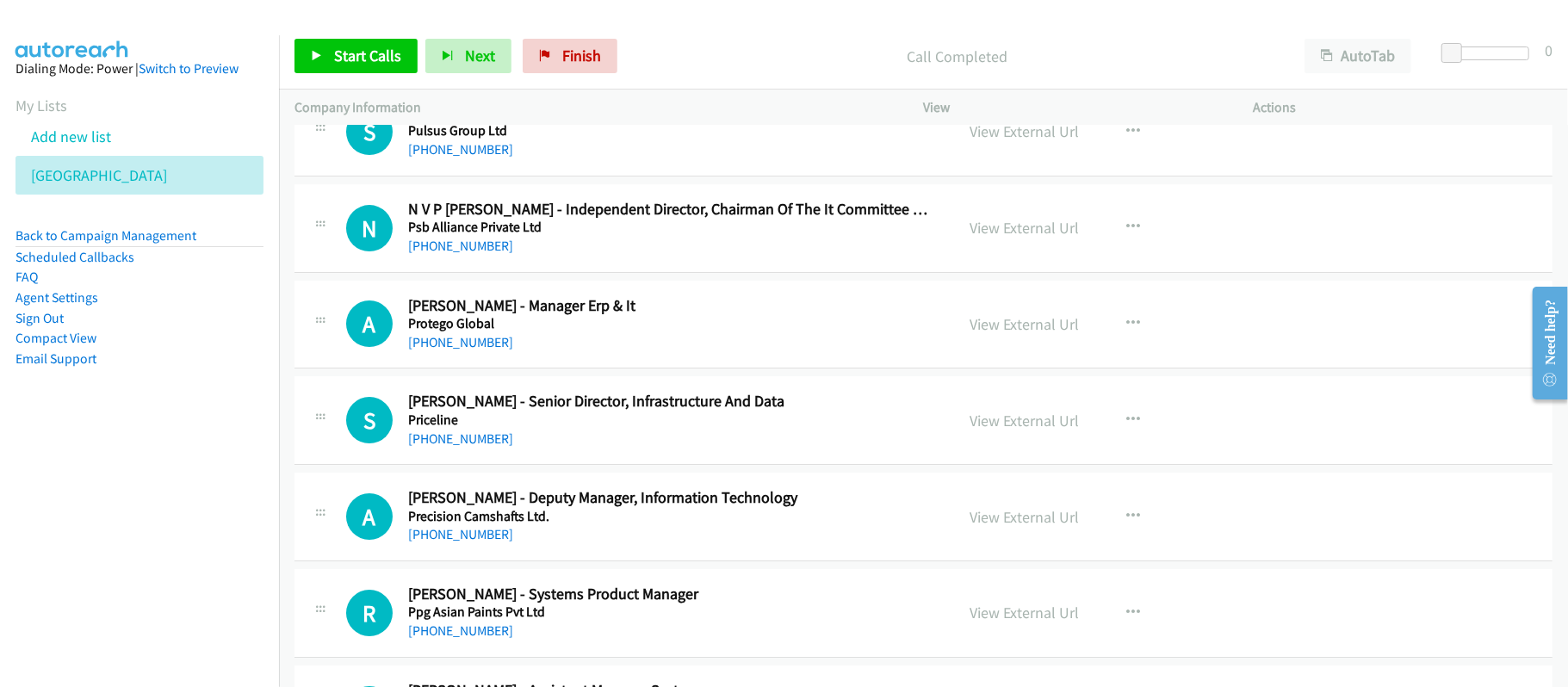
scroll to position [18368, 0]
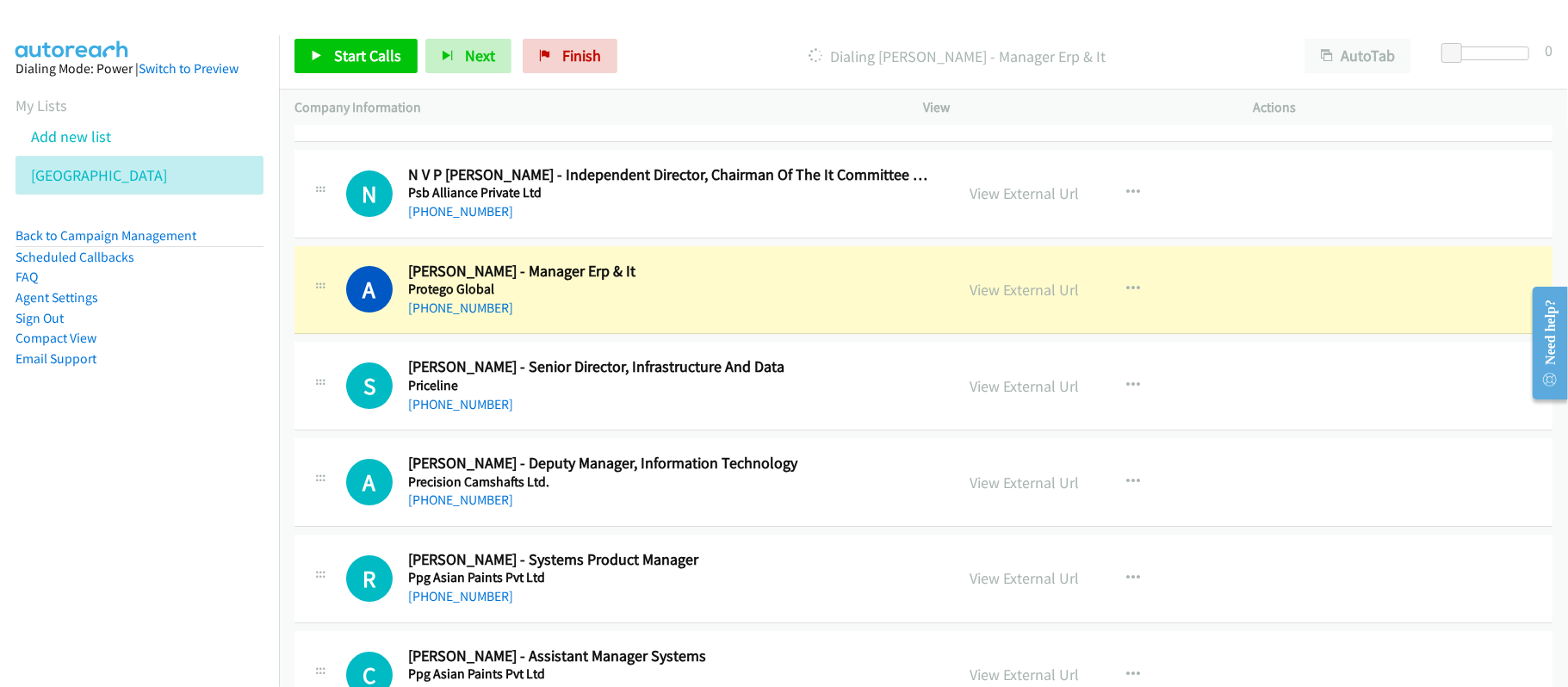
click at [631, 415] on div "[PHONE_NUMBER]" at bounding box center [669, 404] width 522 height 20
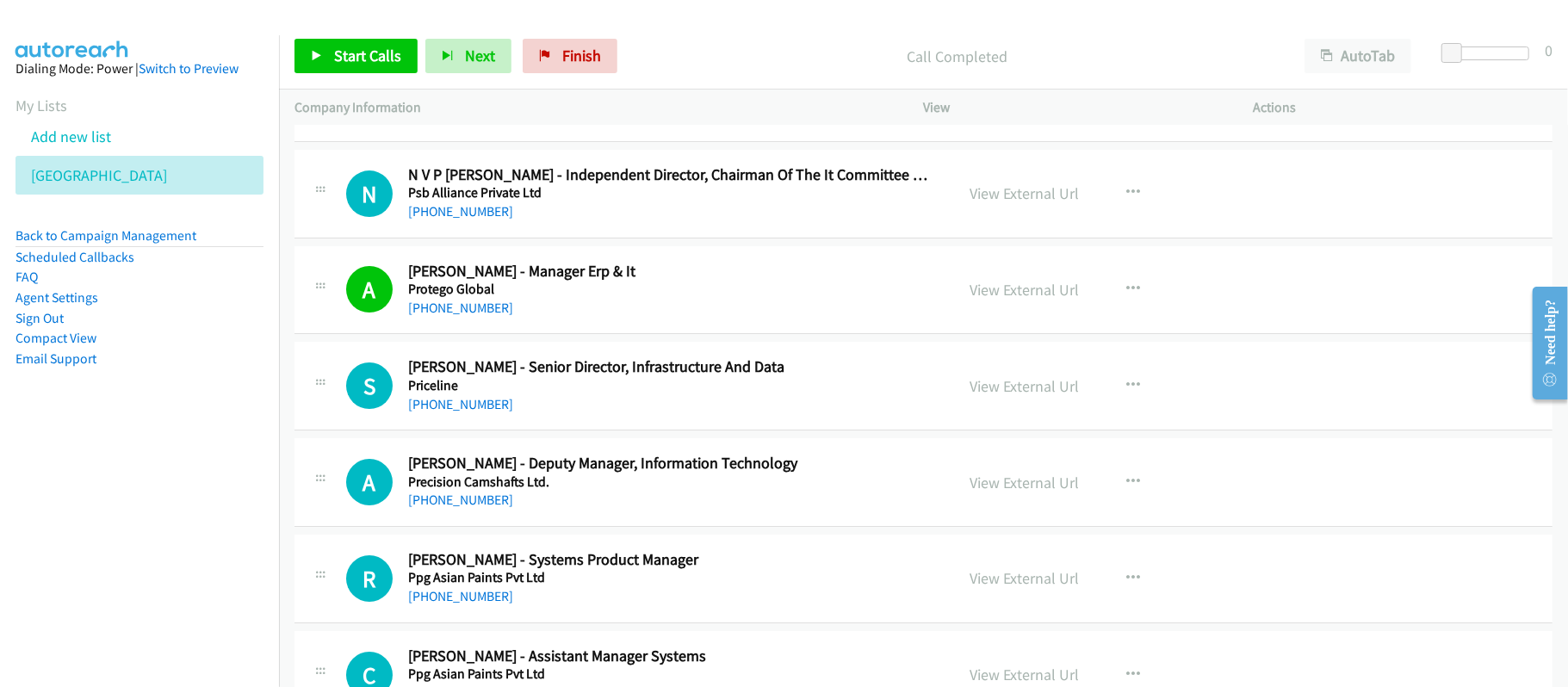
drag, startPoint x: 465, startPoint y: 456, endPoint x: 634, endPoint y: 478, distance: 170.4
click at [465, 412] on link "[PHONE_NUMBER]" at bounding box center [461, 403] width 105 height 17
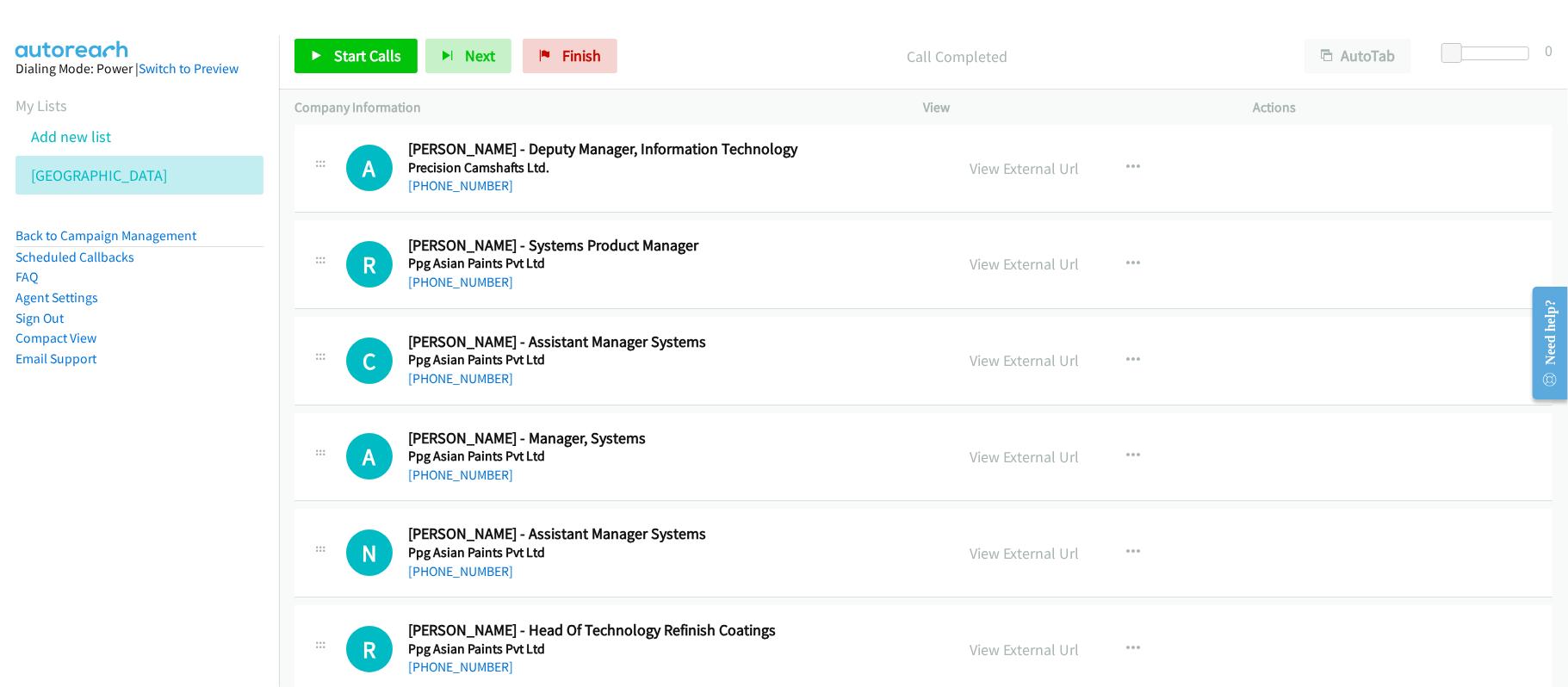
scroll to position [18713, 0]
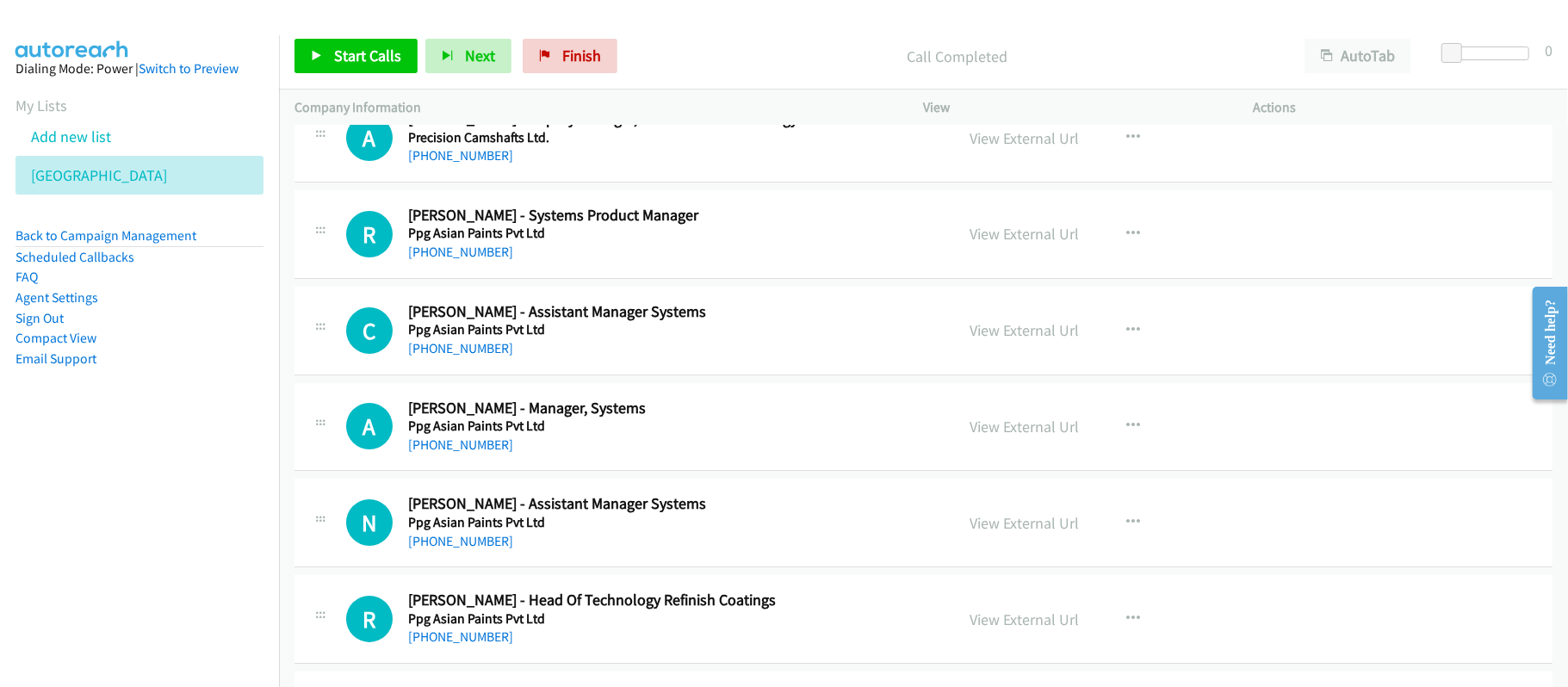
click at [620, 435] on h5 "Ppg Asian Paints Pvt Ltd" at bounding box center [669, 427] width 522 height 18
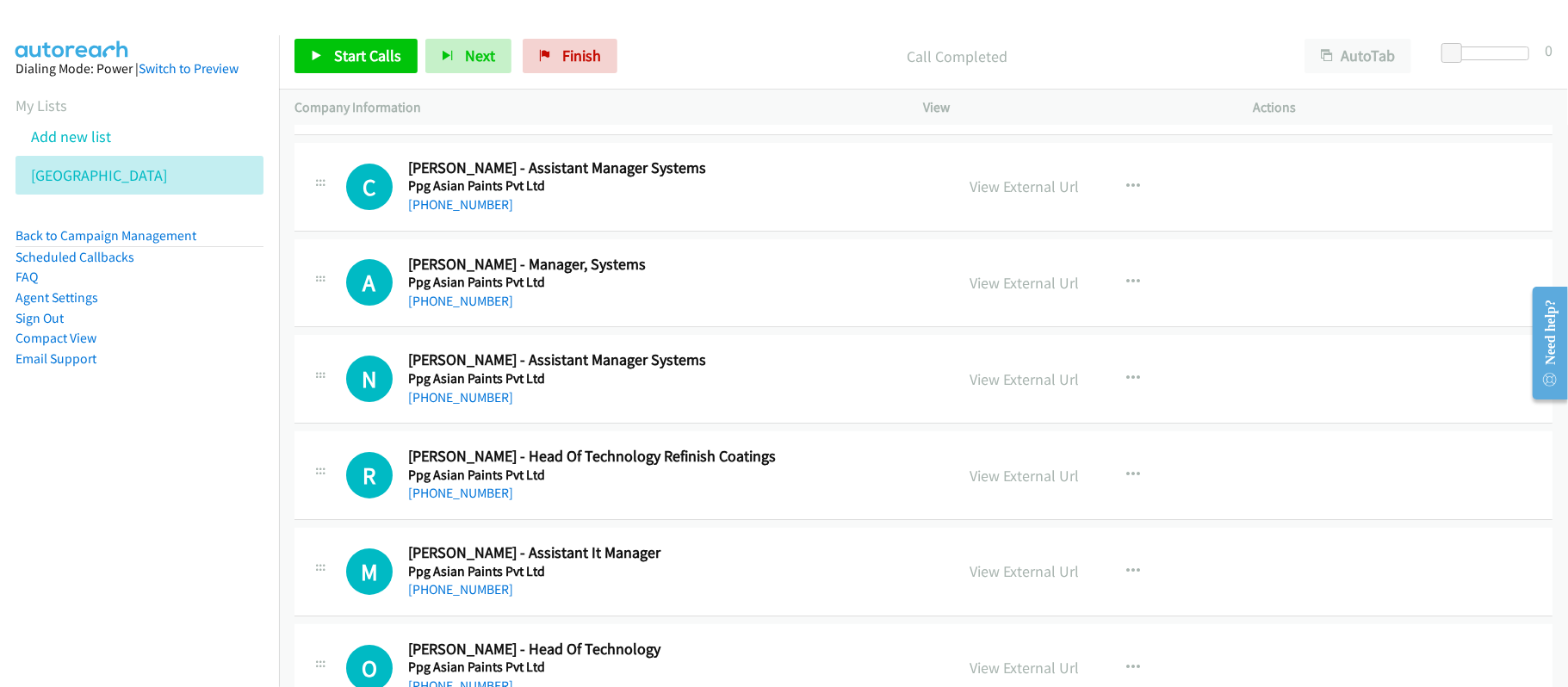
scroll to position [18943, 0]
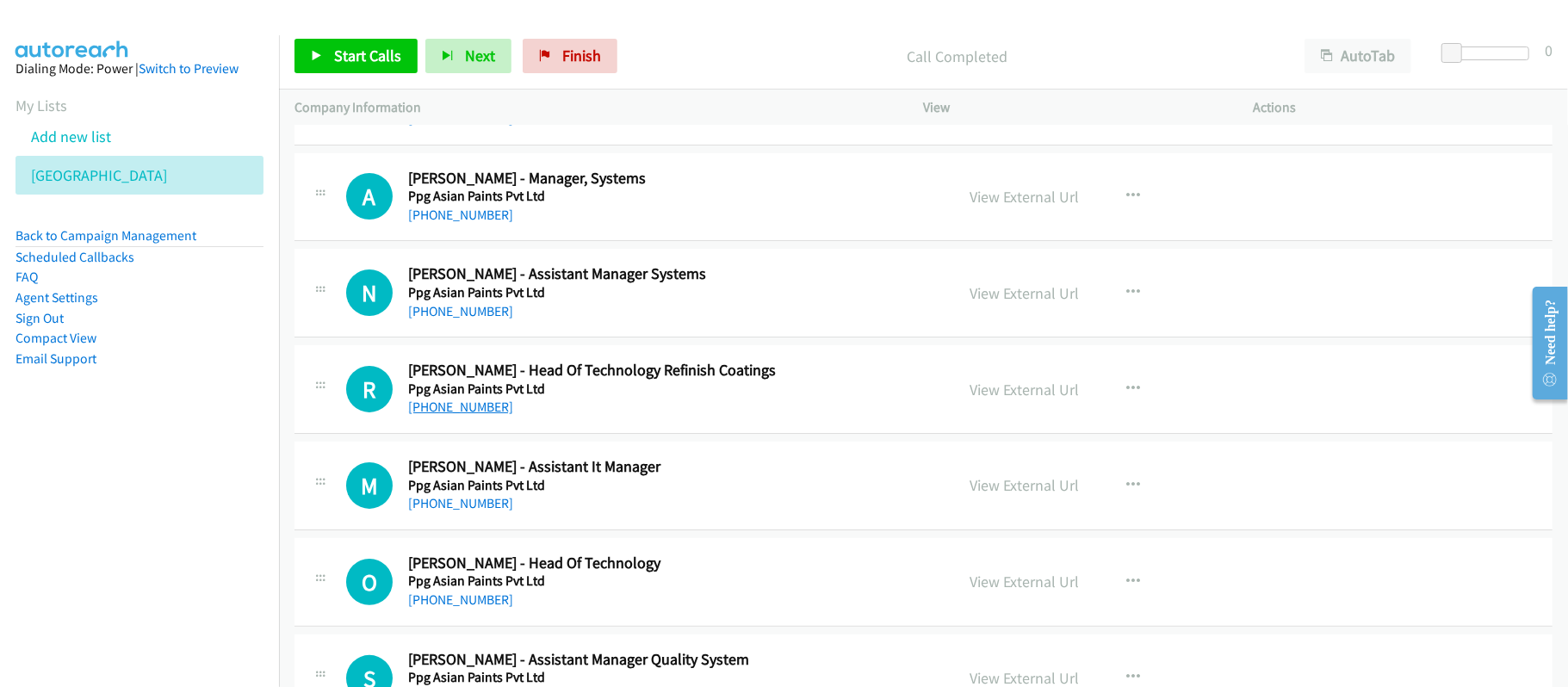
click at [492, 415] on link "[PHONE_NUMBER]" at bounding box center [461, 406] width 105 height 17
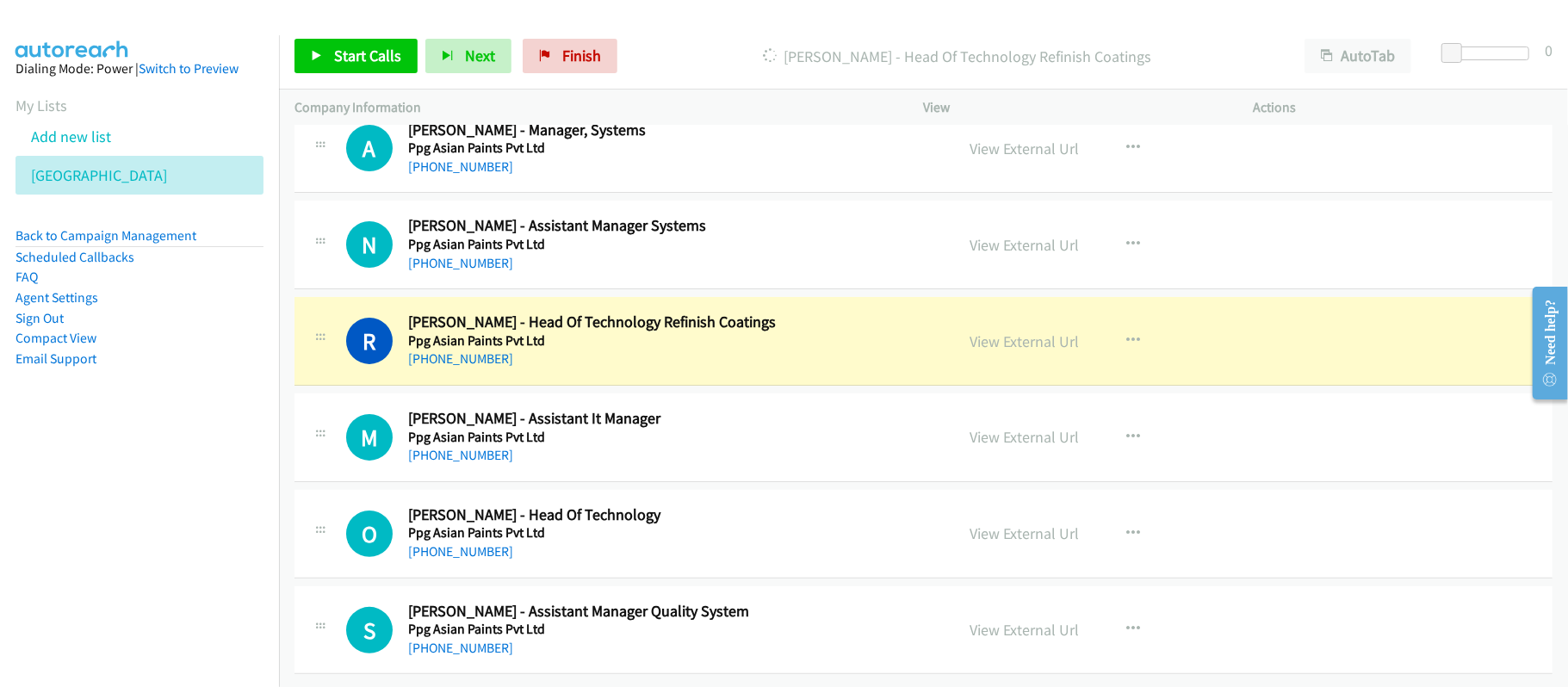
scroll to position [19064, 0]
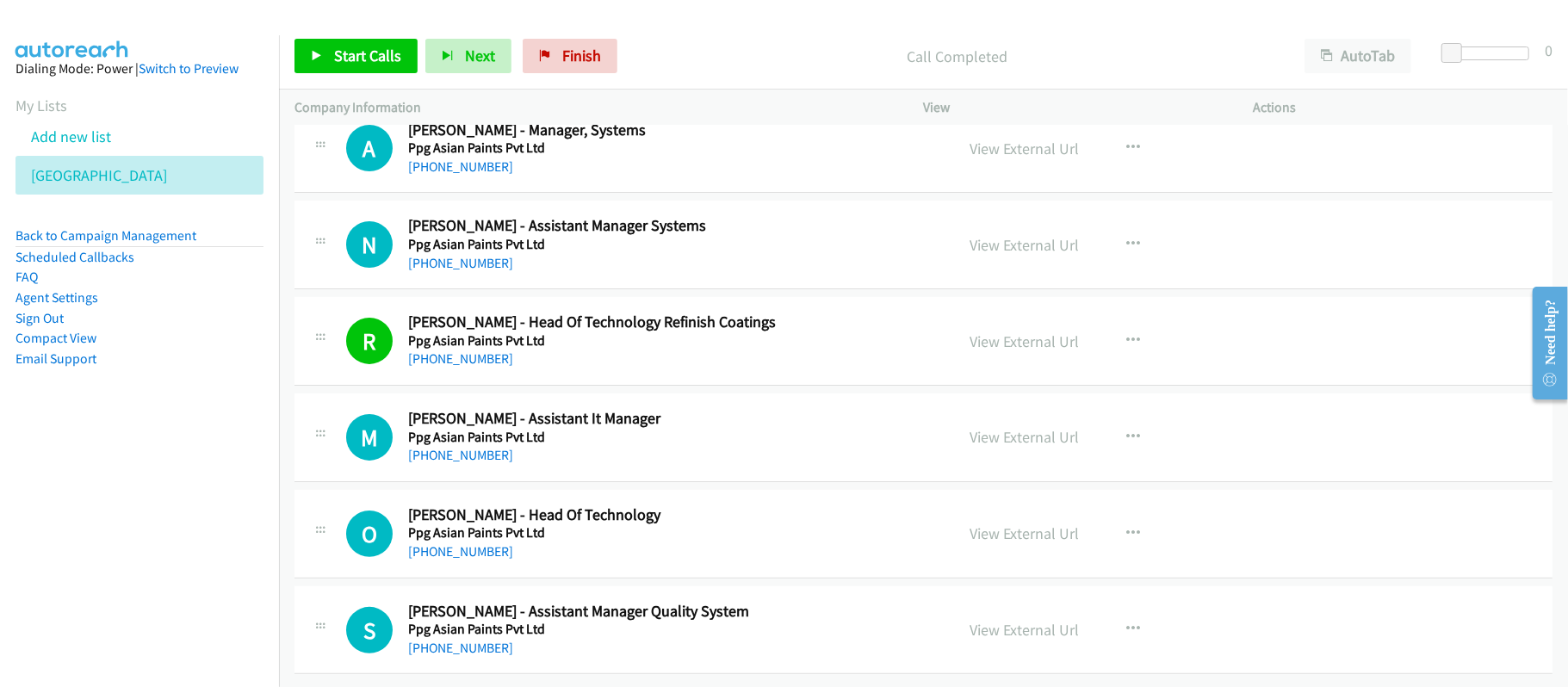
drag, startPoint x: 462, startPoint y: 535, endPoint x: 772, endPoint y: 581, distance: 313.4
click at [462, 544] on link "[PHONE_NUMBER]" at bounding box center [461, 552] width 105 height 17
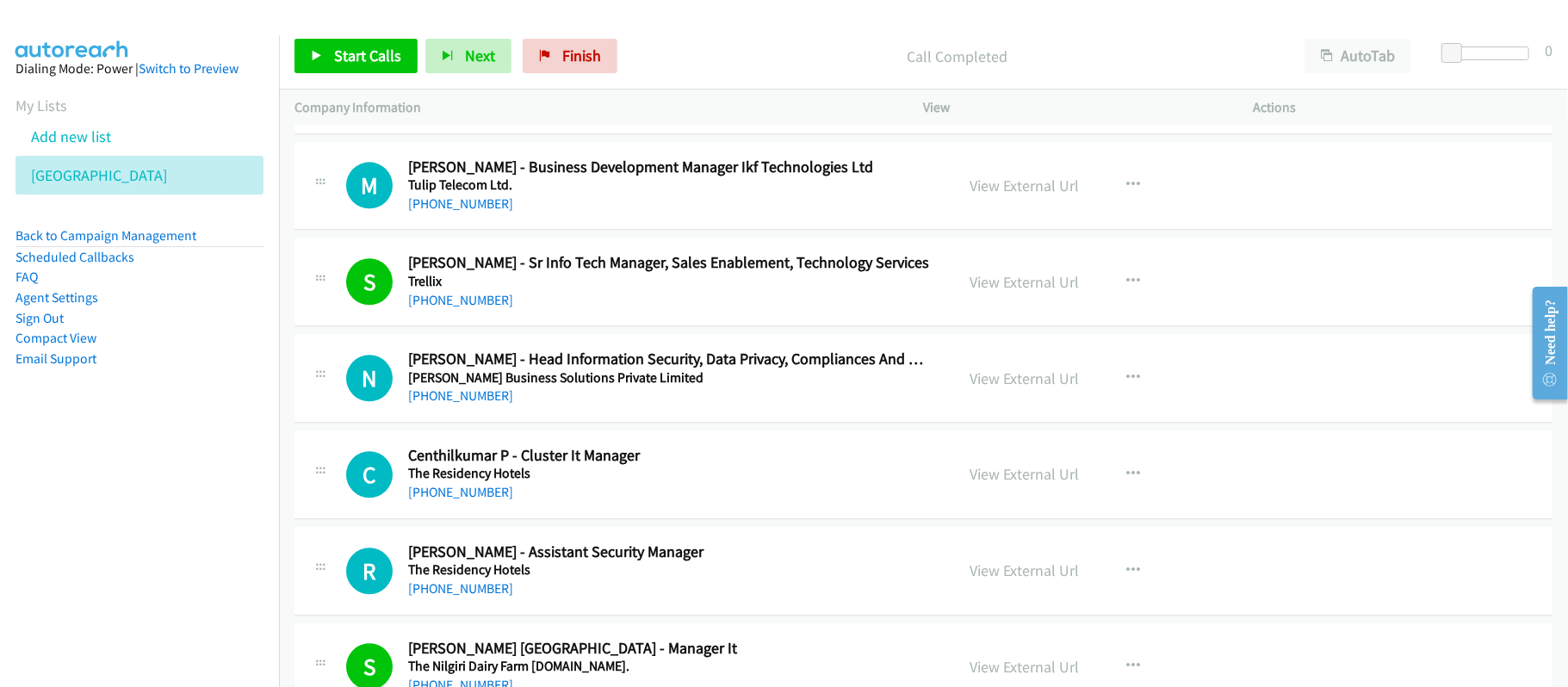
scroll to position [3100, 0]
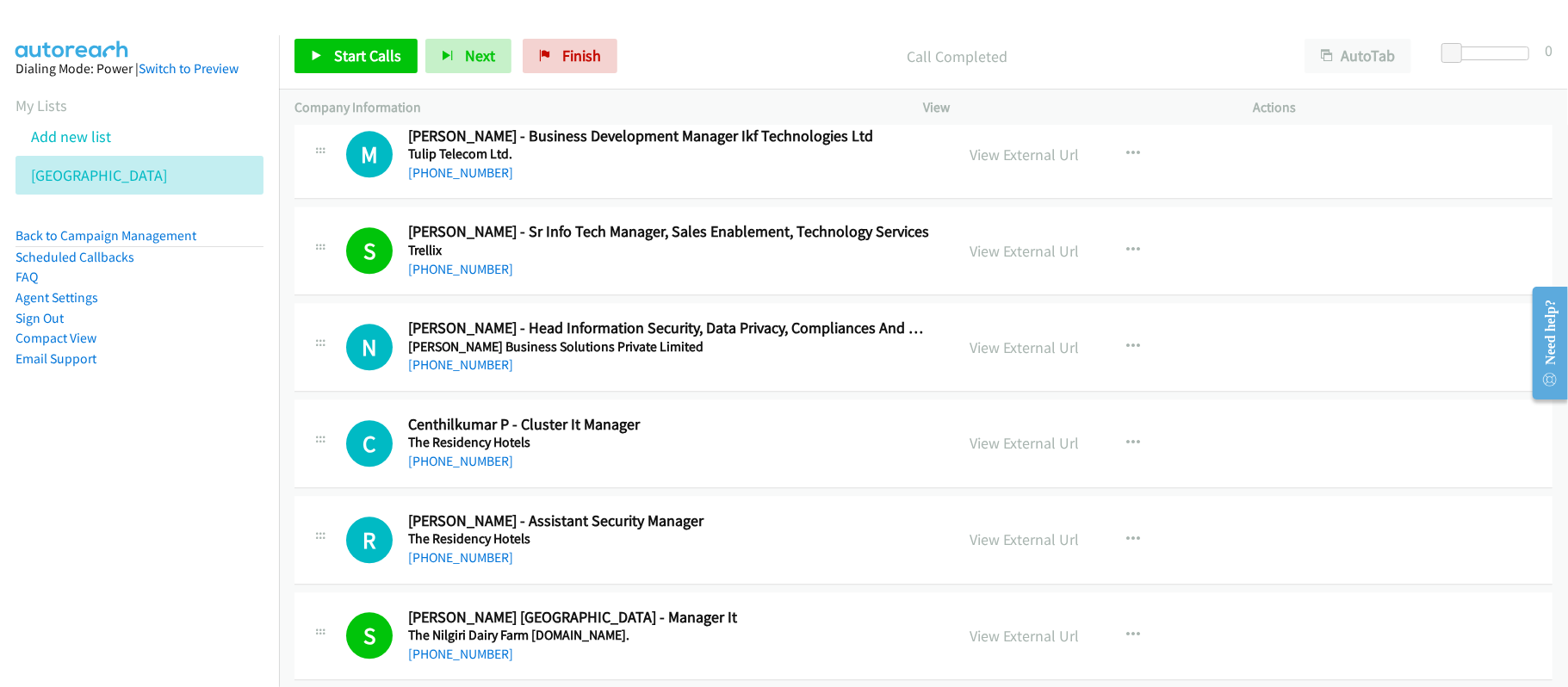
drag, startPoint x: 470, startPoint y: 472, endPoint x: 558, endPoint y: 469, distance: 88.1
click at [470, 470] on link "[PHONE_NUMBER]" at bounding box center [461, 461] width 105 height 17
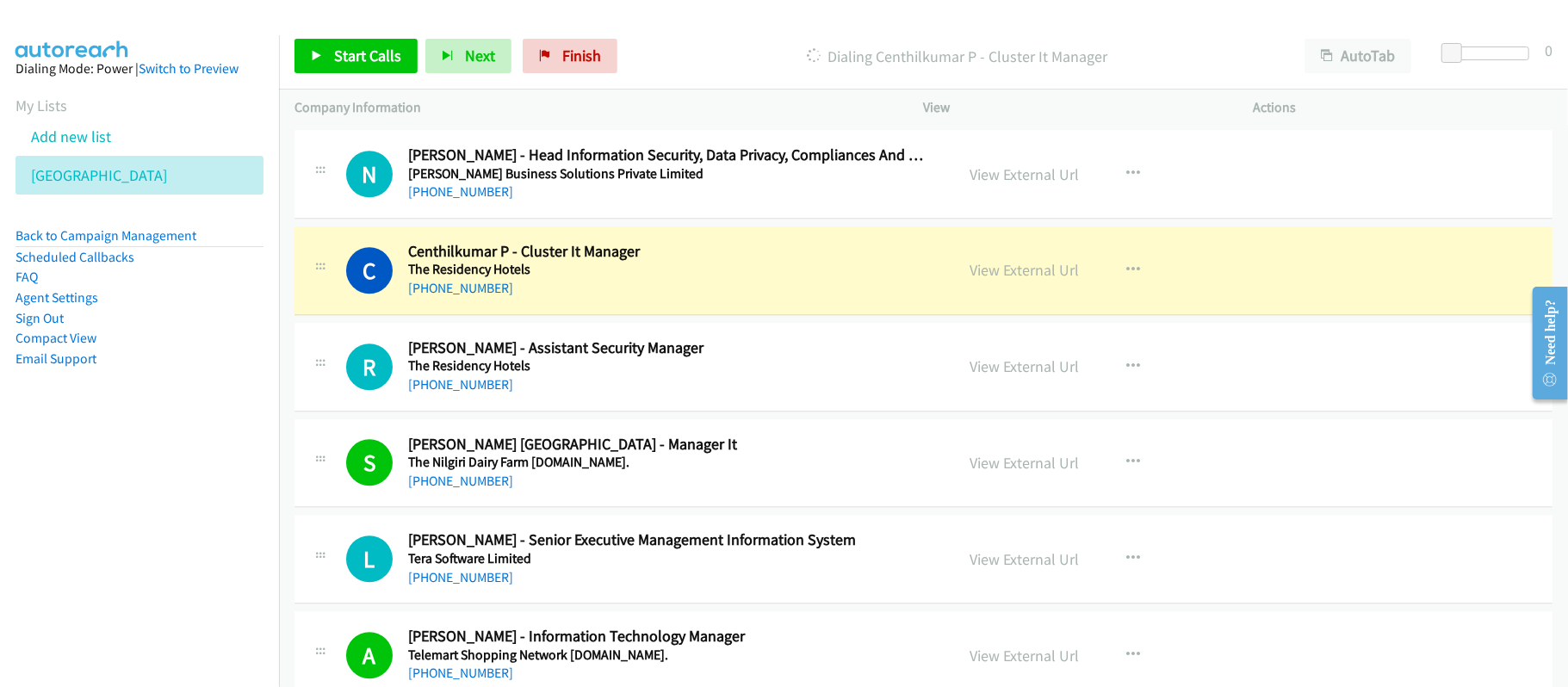
scroll to position [3214, 0]
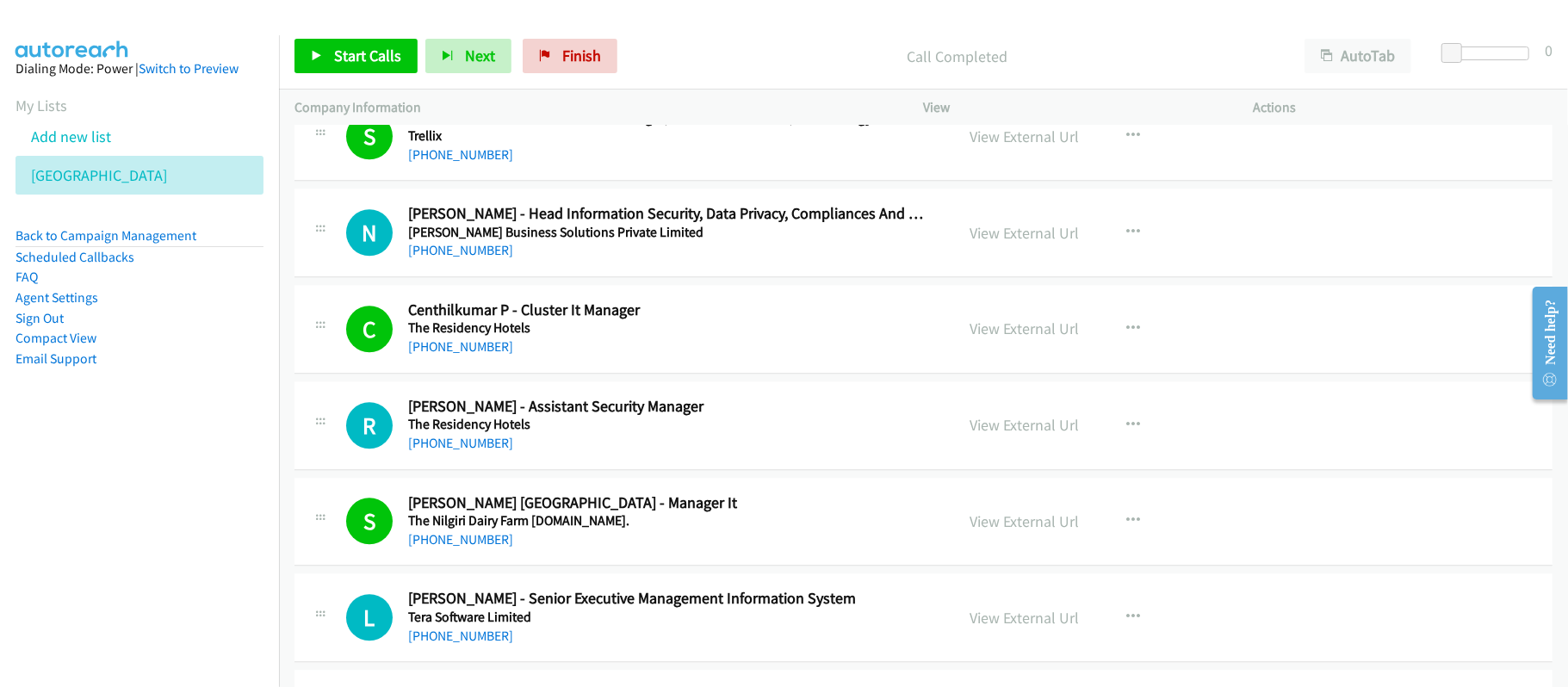
drag, startPoint x: 637, startPoint y: 429, endPoint x: 631, endPoint y: 436, distance: 9.2
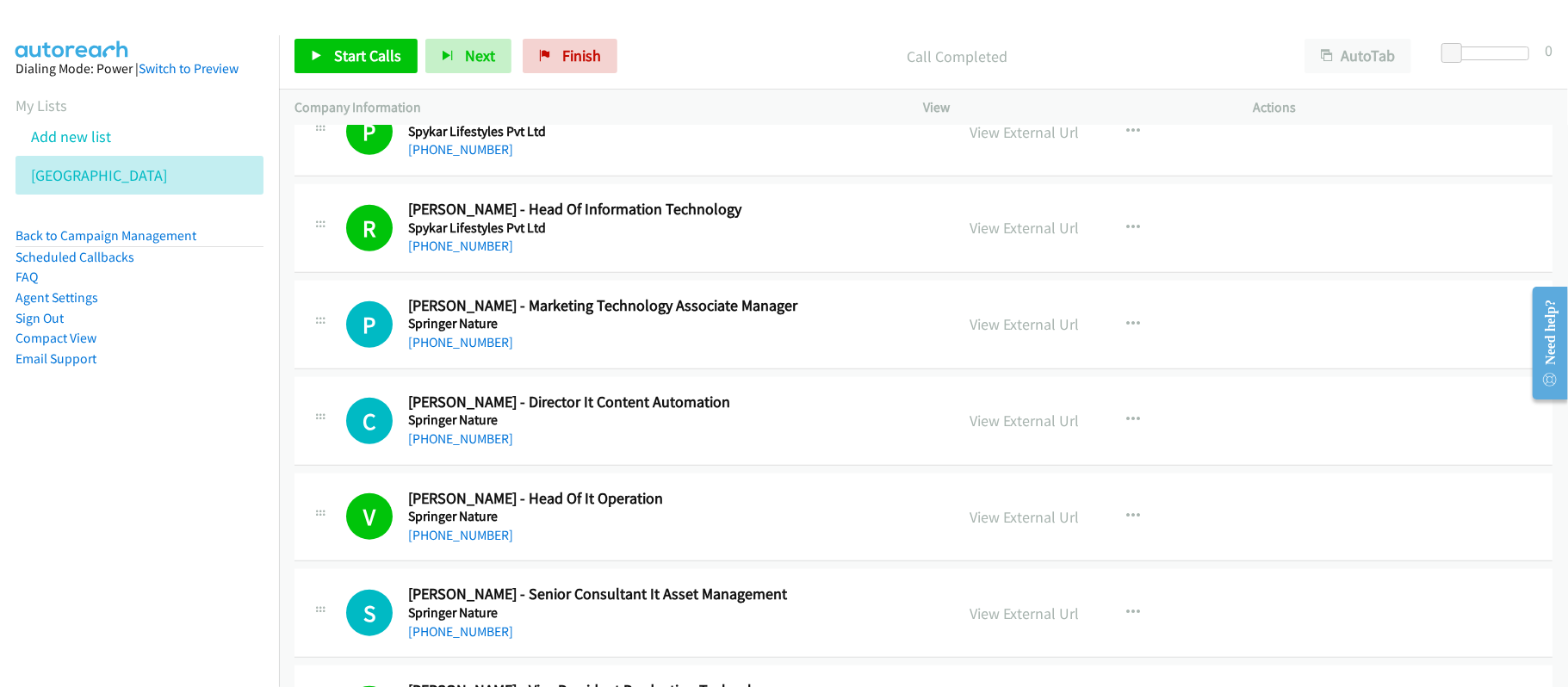
scroll to position [5855, 0]
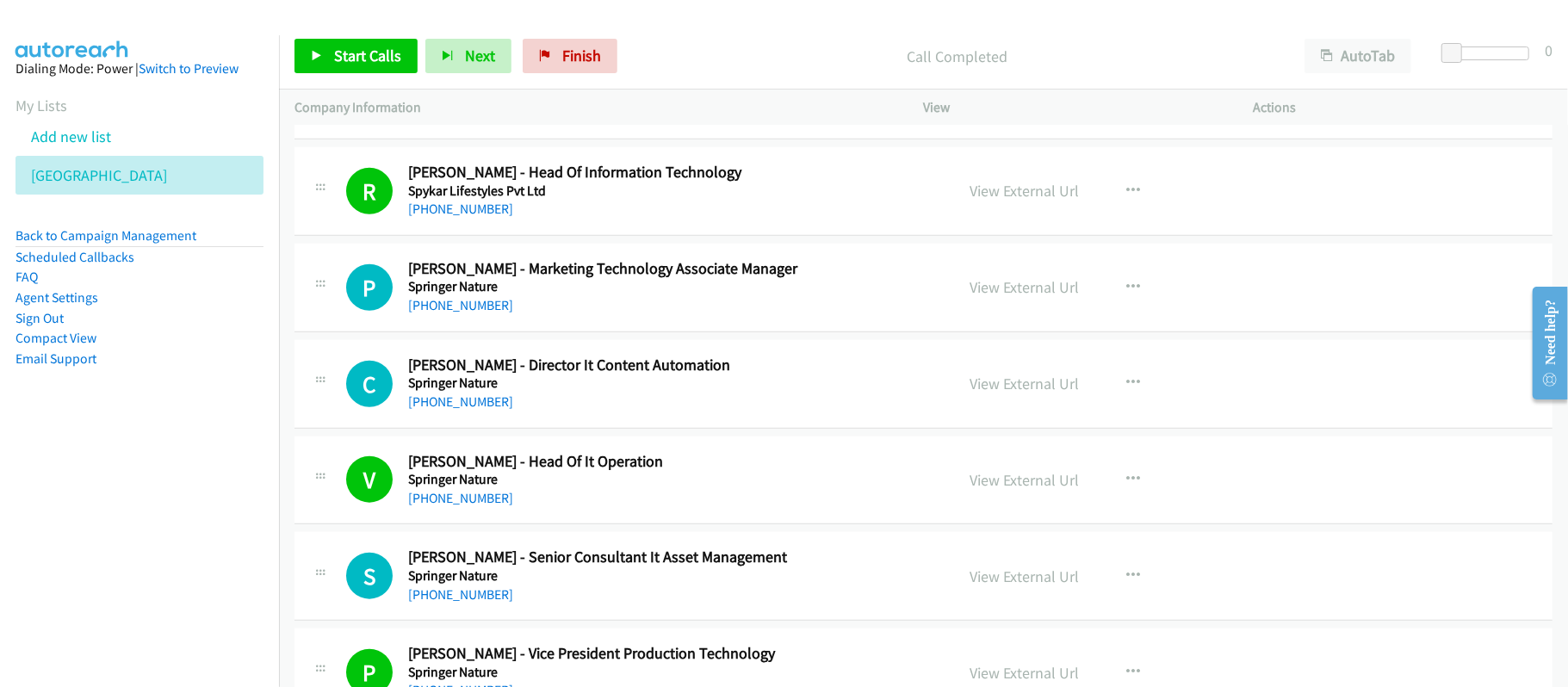
drag, startPoint x: 484, startPoint y: 417, endPoint x: 523, endPoint y: 417, distance: 39.0
click at [484, 410] on link "[PHONE_NUMBER]" at bounding box center [461, 401] width 105 height 17
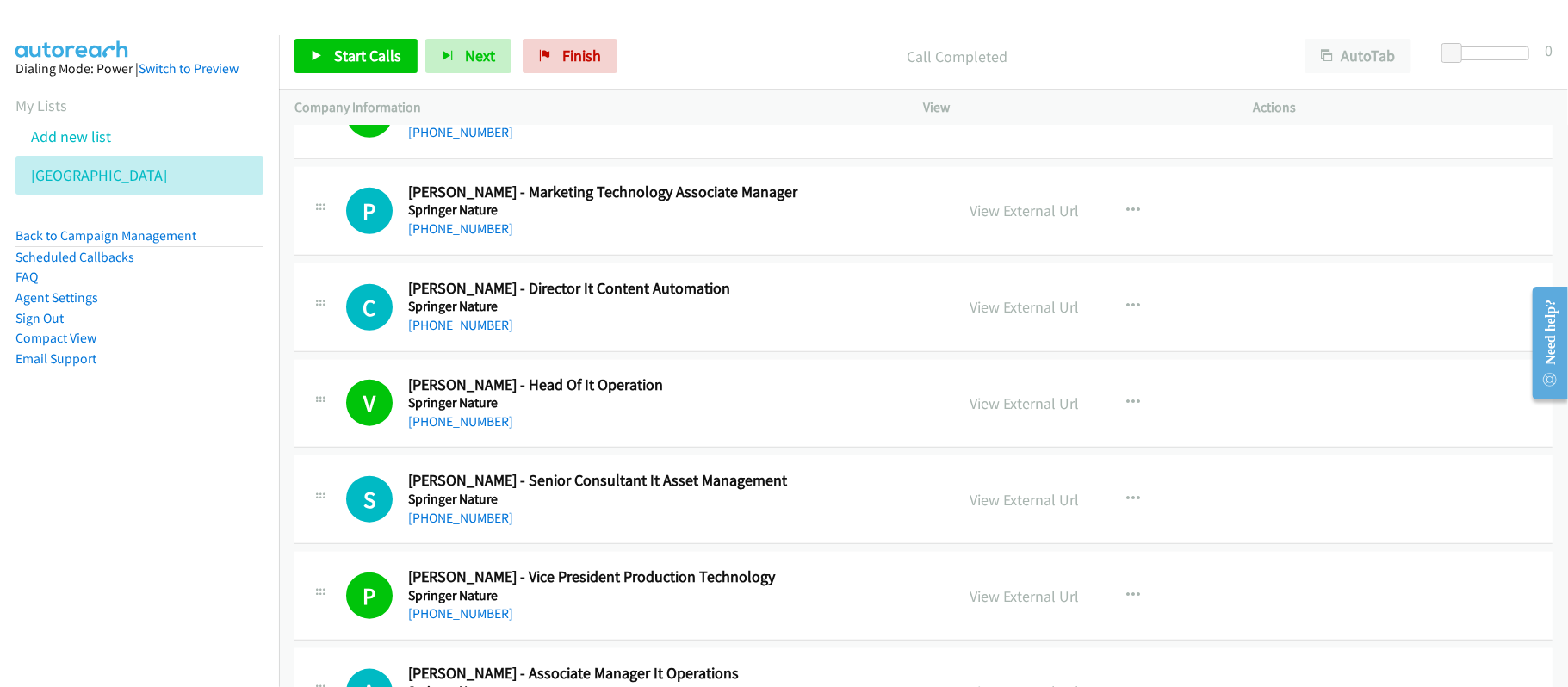
scroll to position [5970, 0]
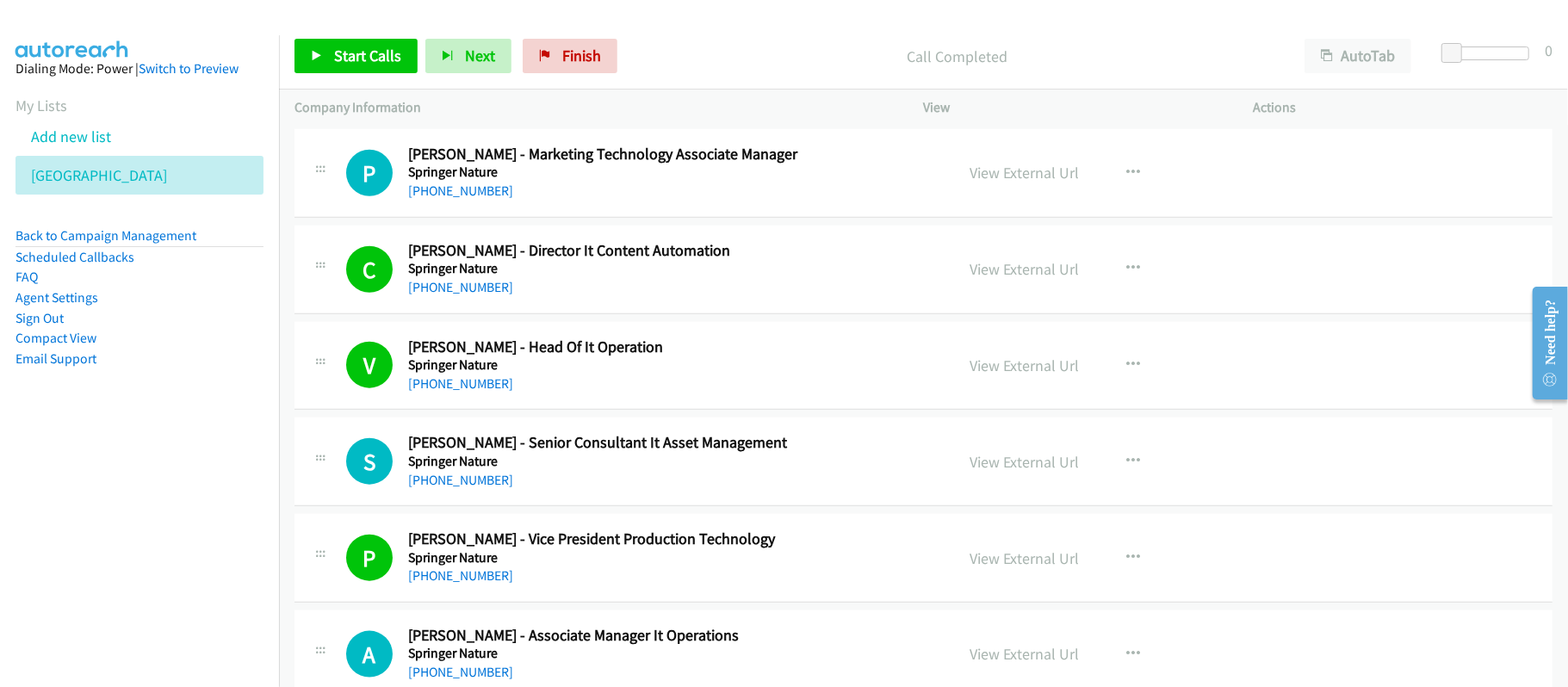
click at [701, 489] on div "[PHONE_NUMBER]" at bounding box center [669, 479] width 522 height 20
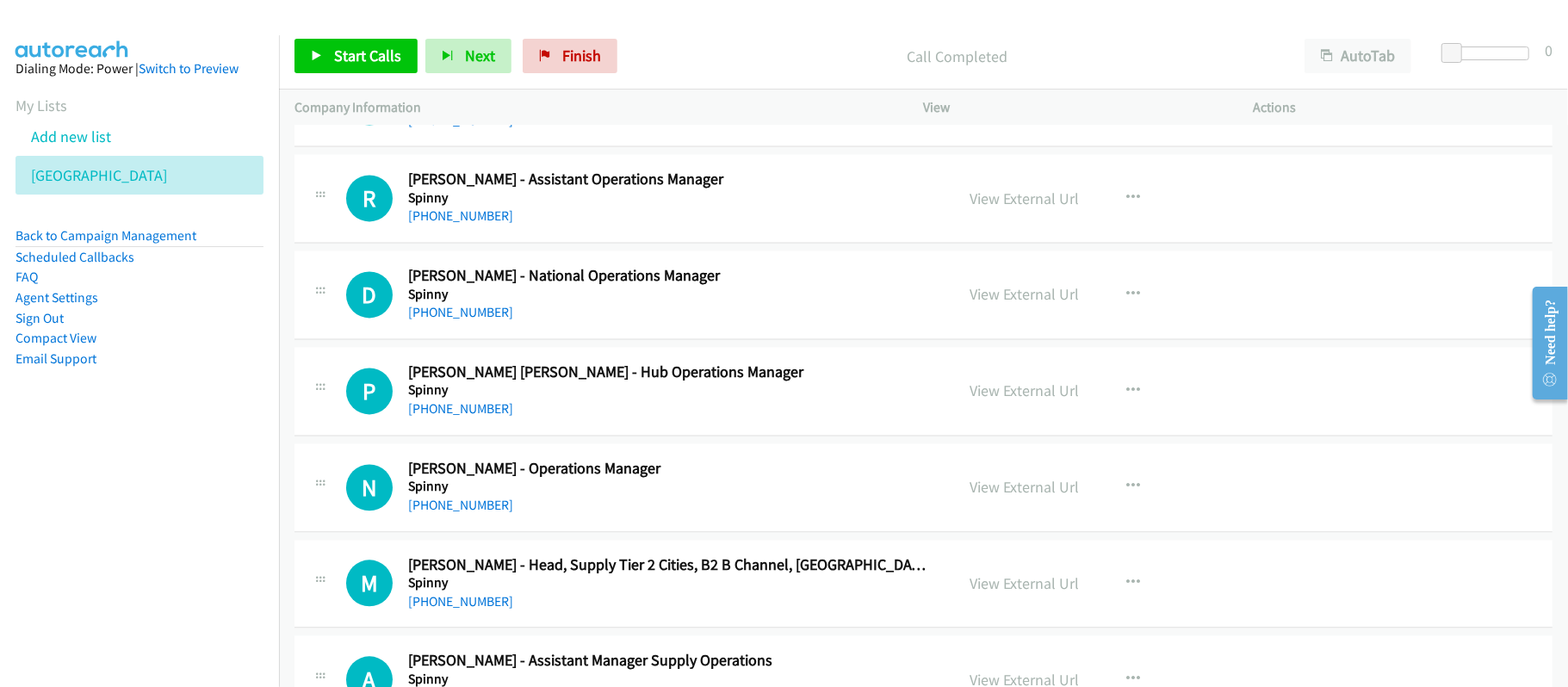
scroll to position [7347, 0]
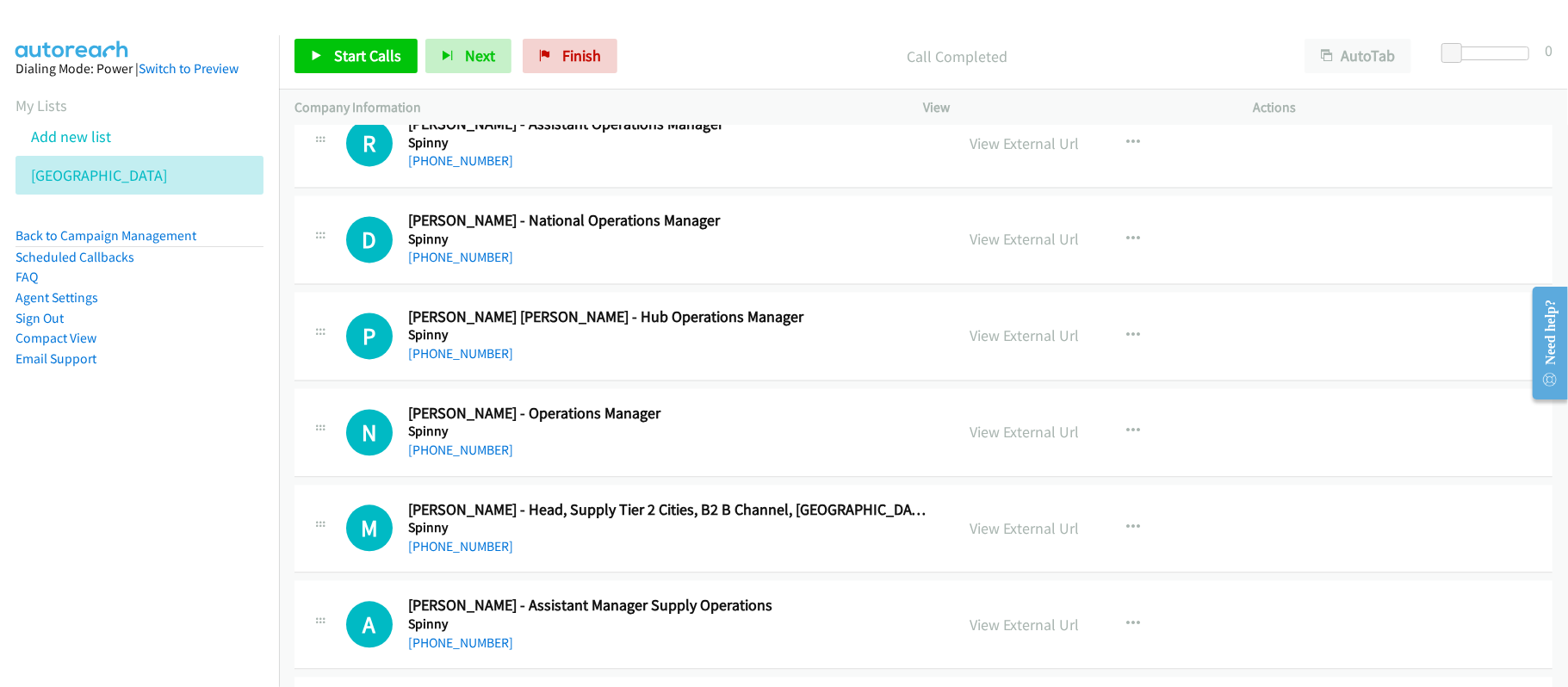
click at [631, 461] on div "[PHONE_NUMBER]" at bounding box center [669, 450] width 522 height 20
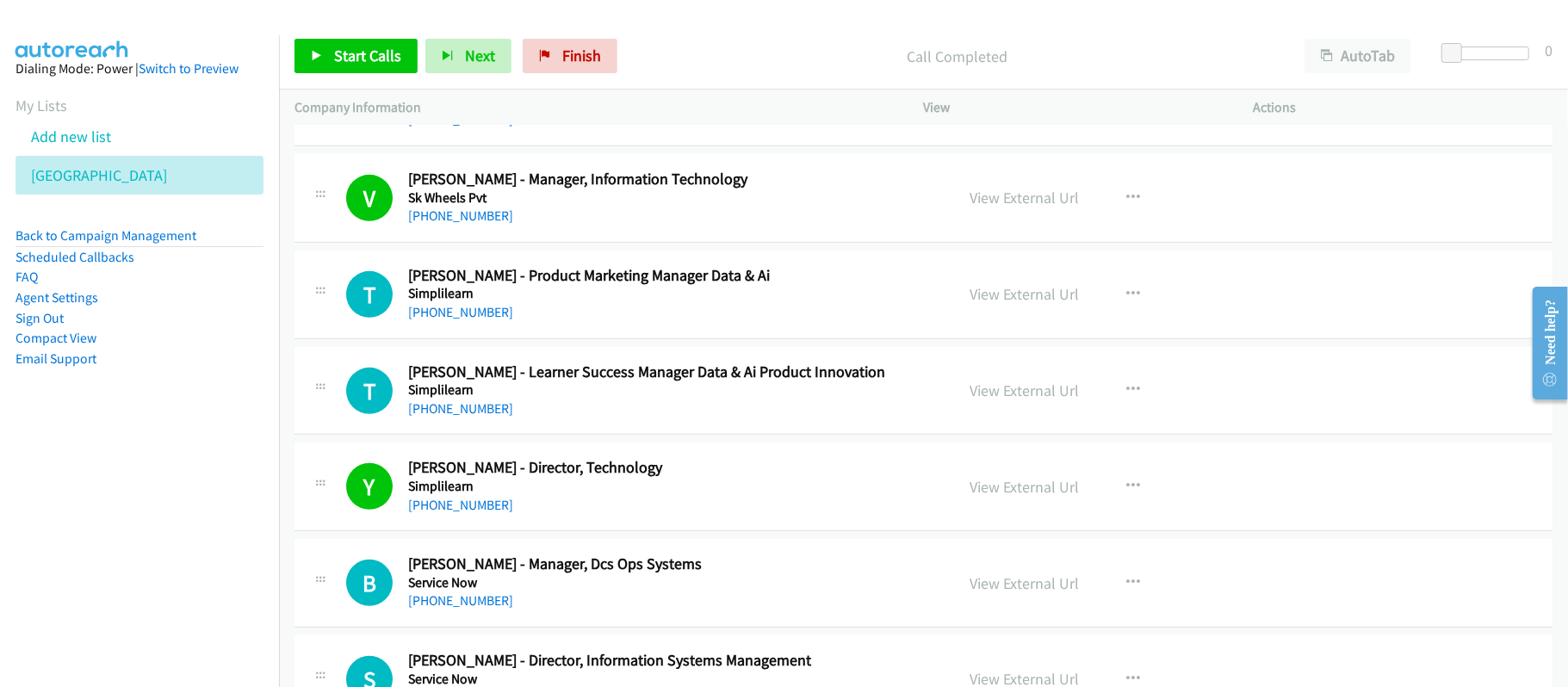
scroll to position [10102, 0]
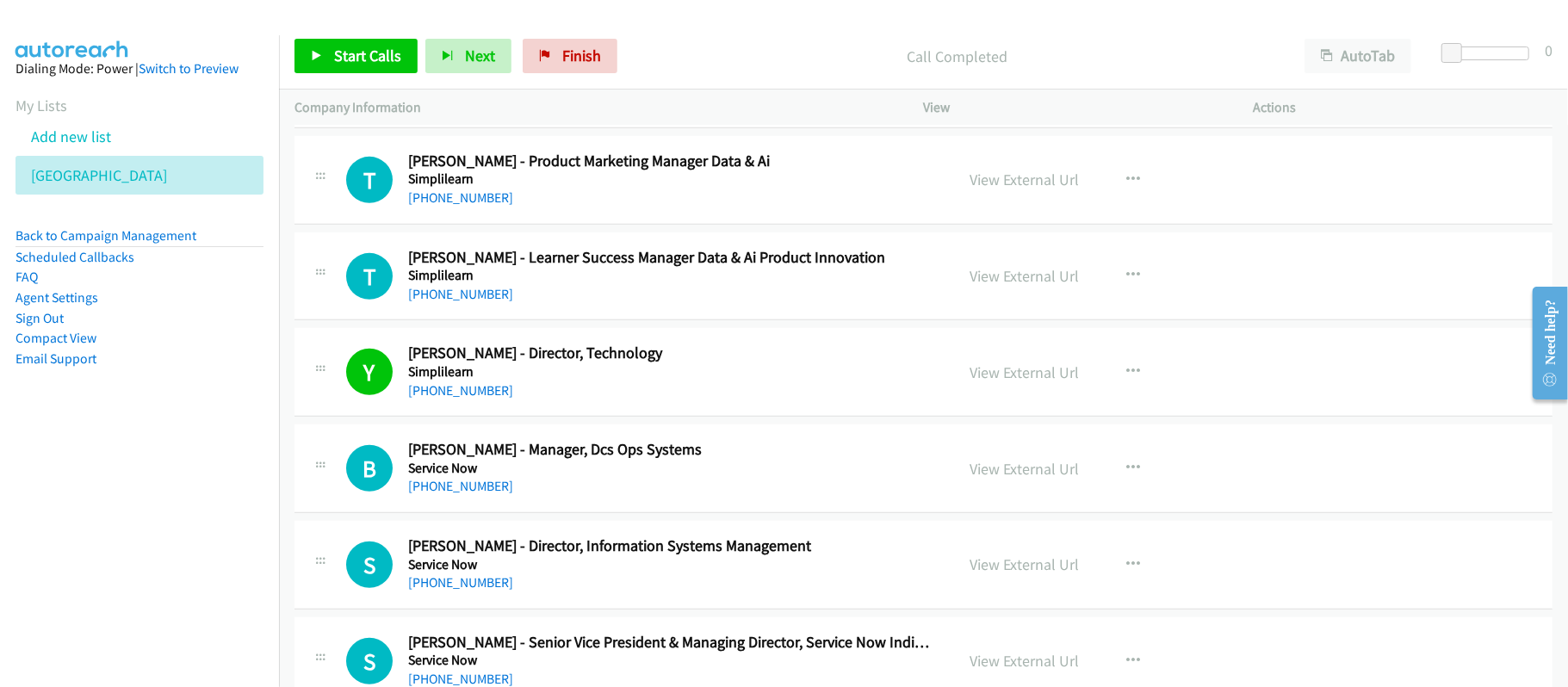
click at [666, 417] on div "Y Callback Scheduled [PERSON_NAME] - Director, Technology Simplilearn [GEOGRAPH…" at bounding box center [923, 372] width 1258 height 89
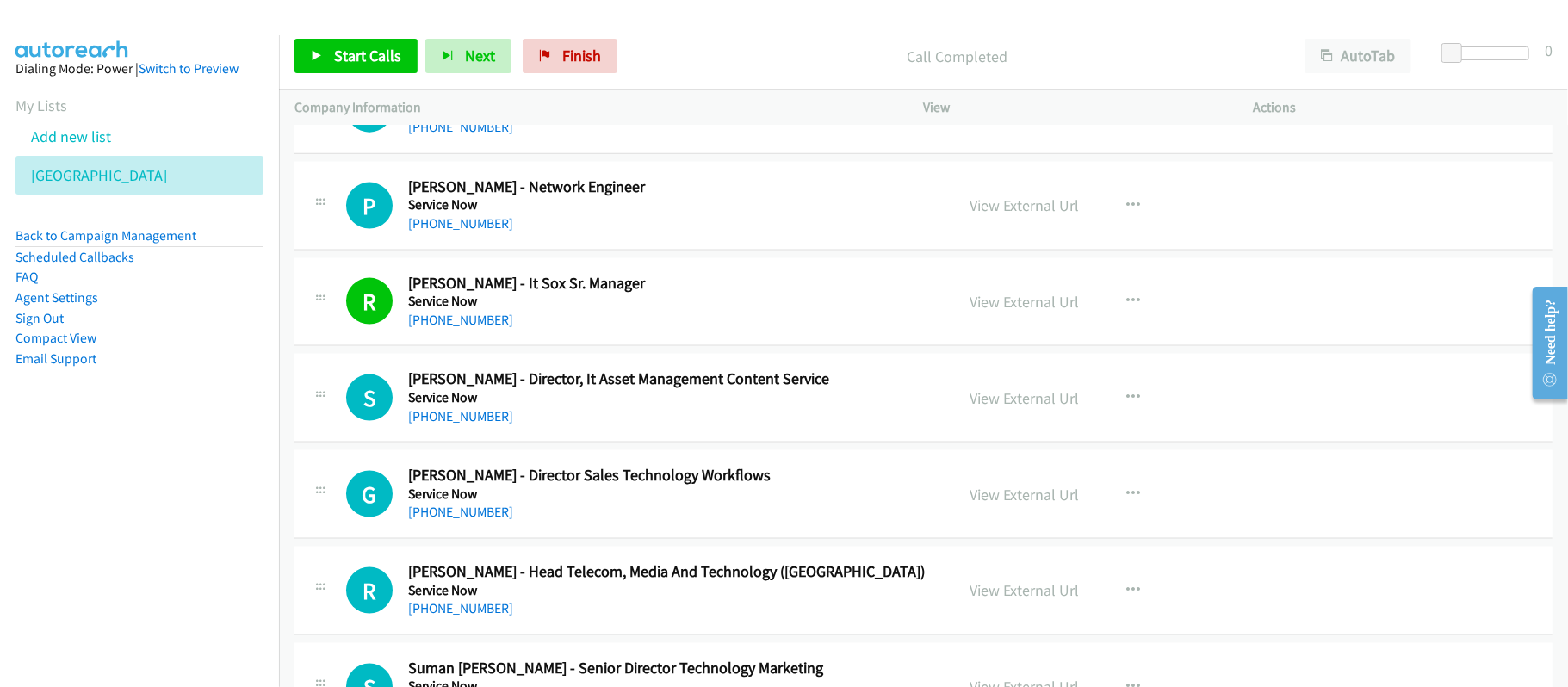
scroll to position [11250, 0]
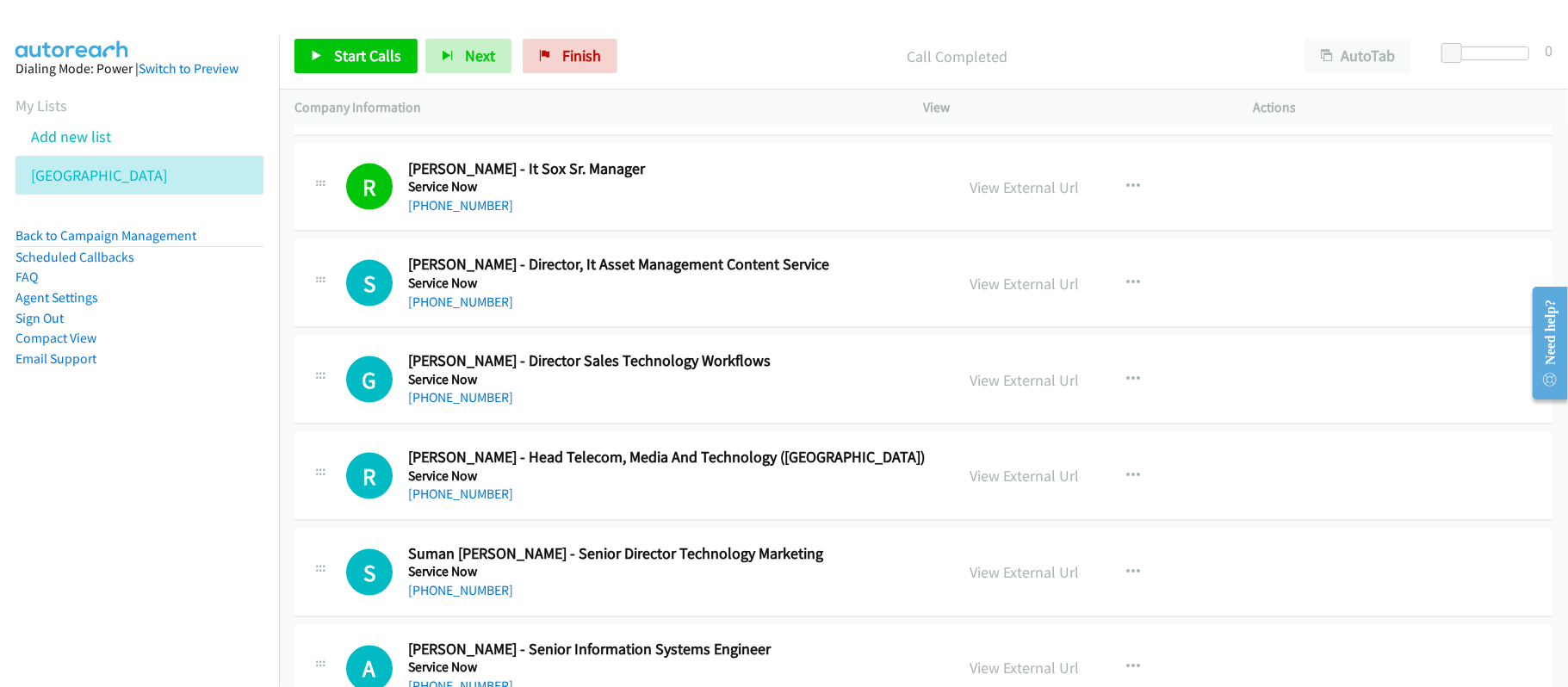
drag, startPoint x: 474, startPoint y: 334, endPoint x: 514, endPoint y: 335, distance: 40.0
click at [474, 310] on link "[PHONE_NUMBER]" at bounding box center [461, 301] width 105 height 17
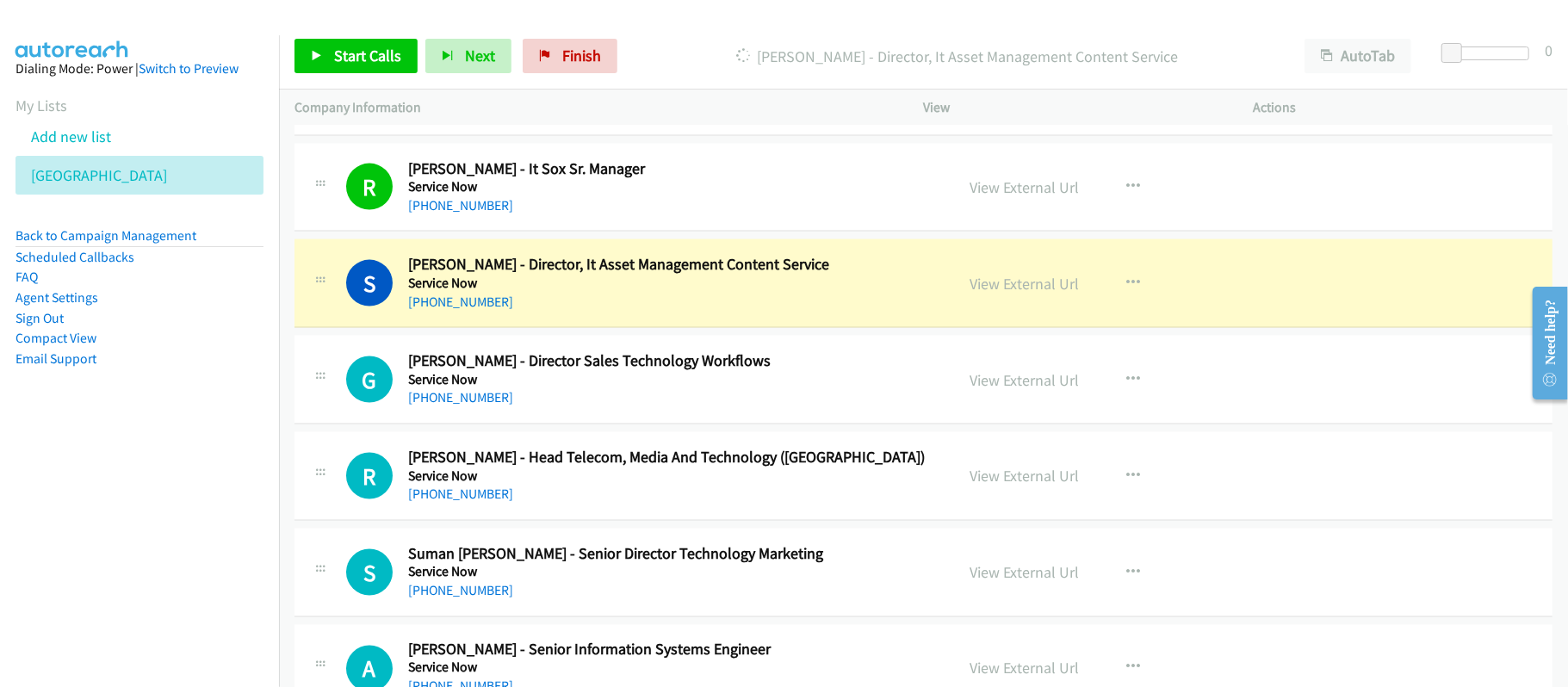
click at [606, 388] on h5 "Service Now" at bounding box center [669, 380] width 522 height 18
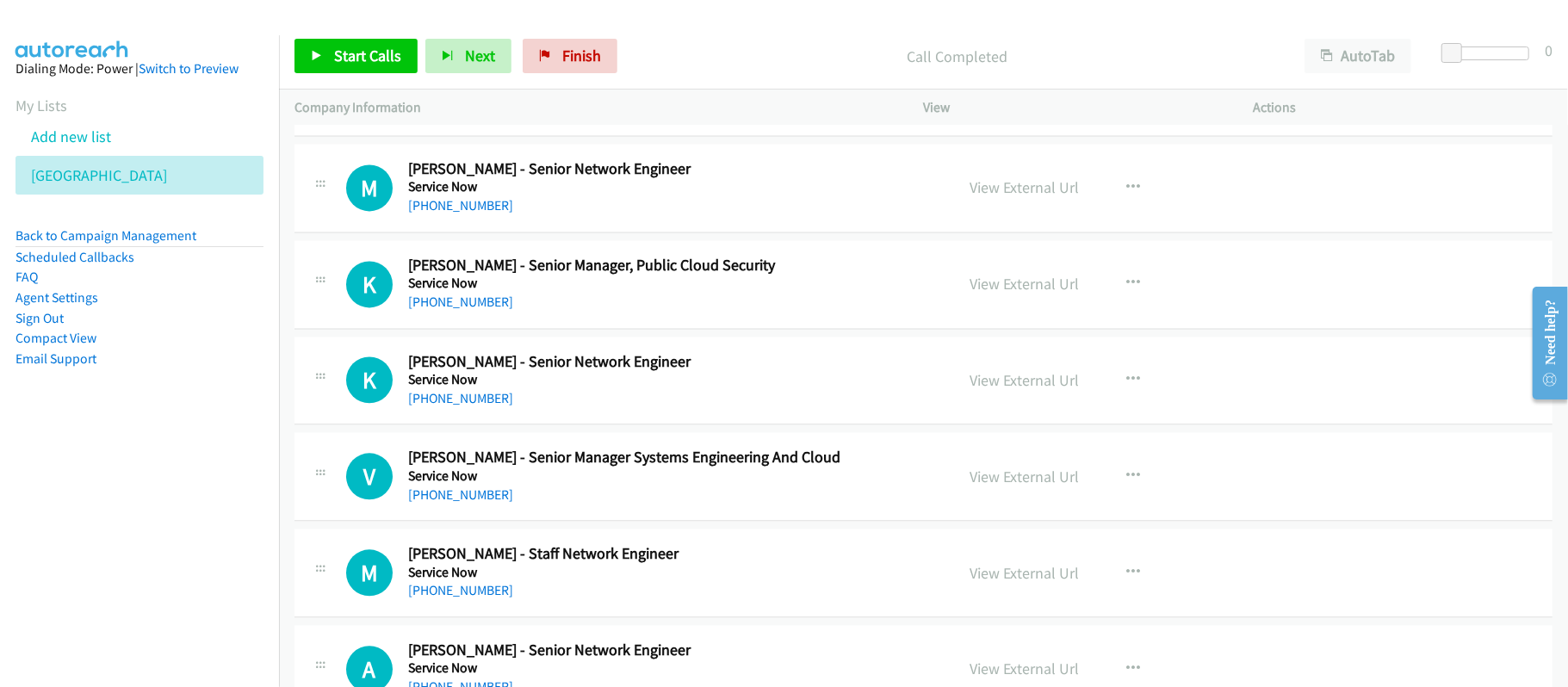
scroll to position [12169, 0]
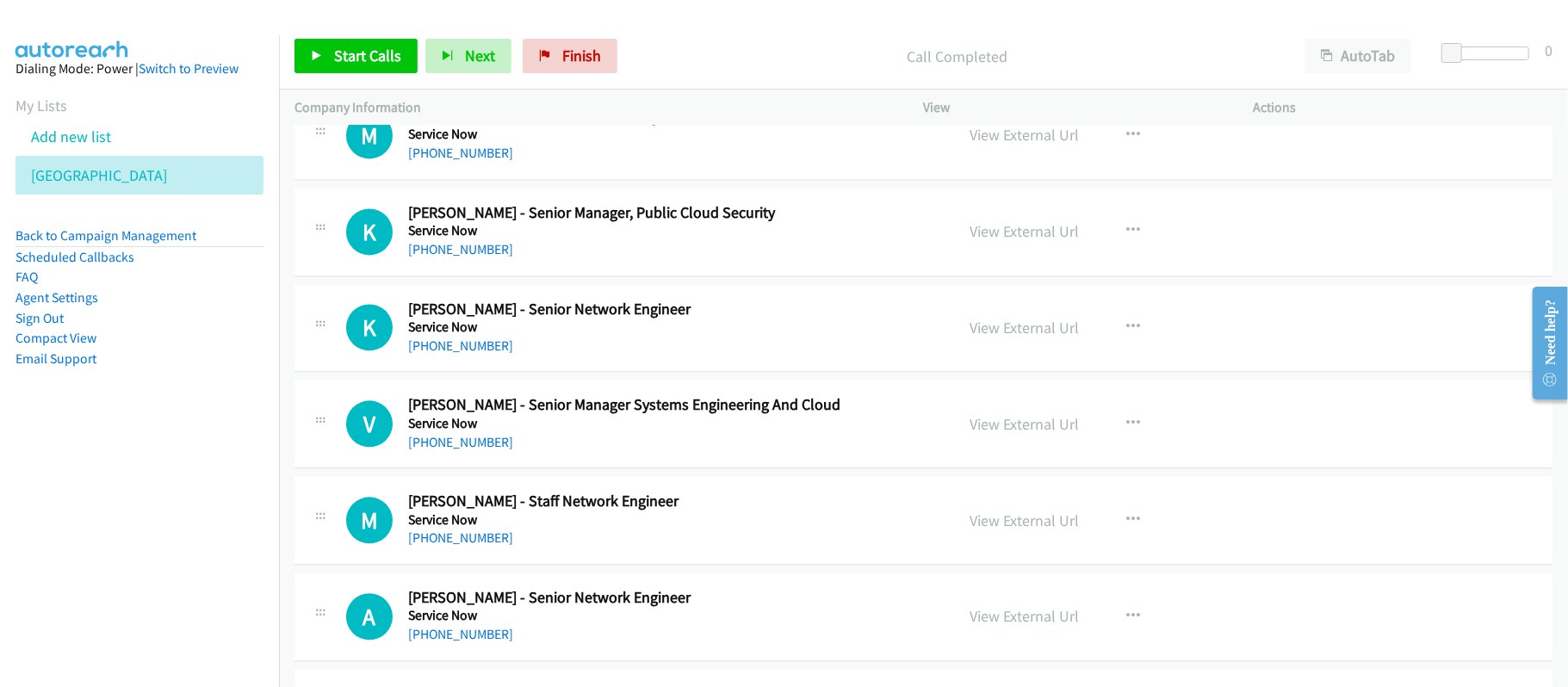
click at [579, 376] on td "K Callback Scheduled [PERSON_NAME] - Senior Network Engineer Service Now [GEOGR…" at bounding box center [923, 327] width 1289 height 96
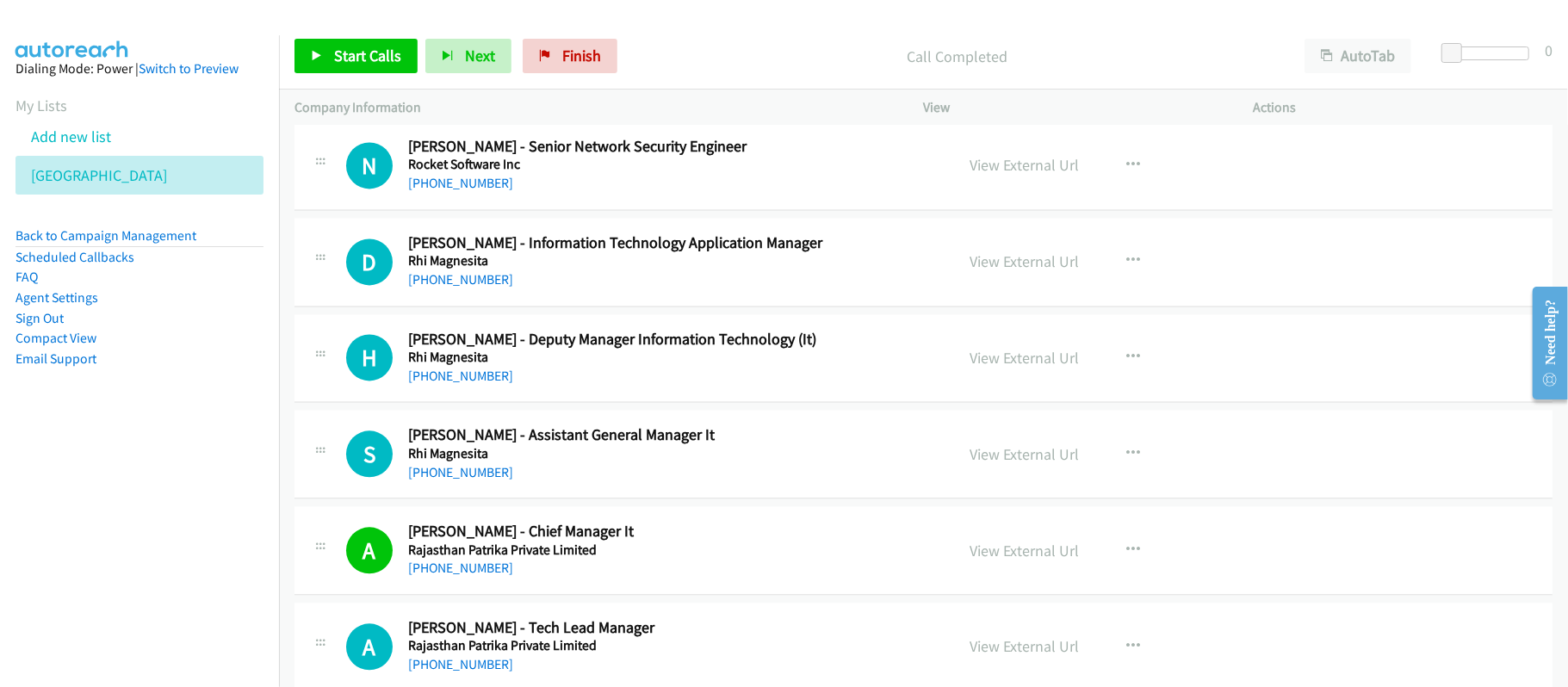
scroll to position [16761, 0]
drag, startPoint x: 449, startPoint y: 322, endPoint x: 499, endPoint y: 322, distance: 50.0
click at [449, 286] on link "[PHONE_NUMBER]" at bounding box center [461, 278] width 105 height 17
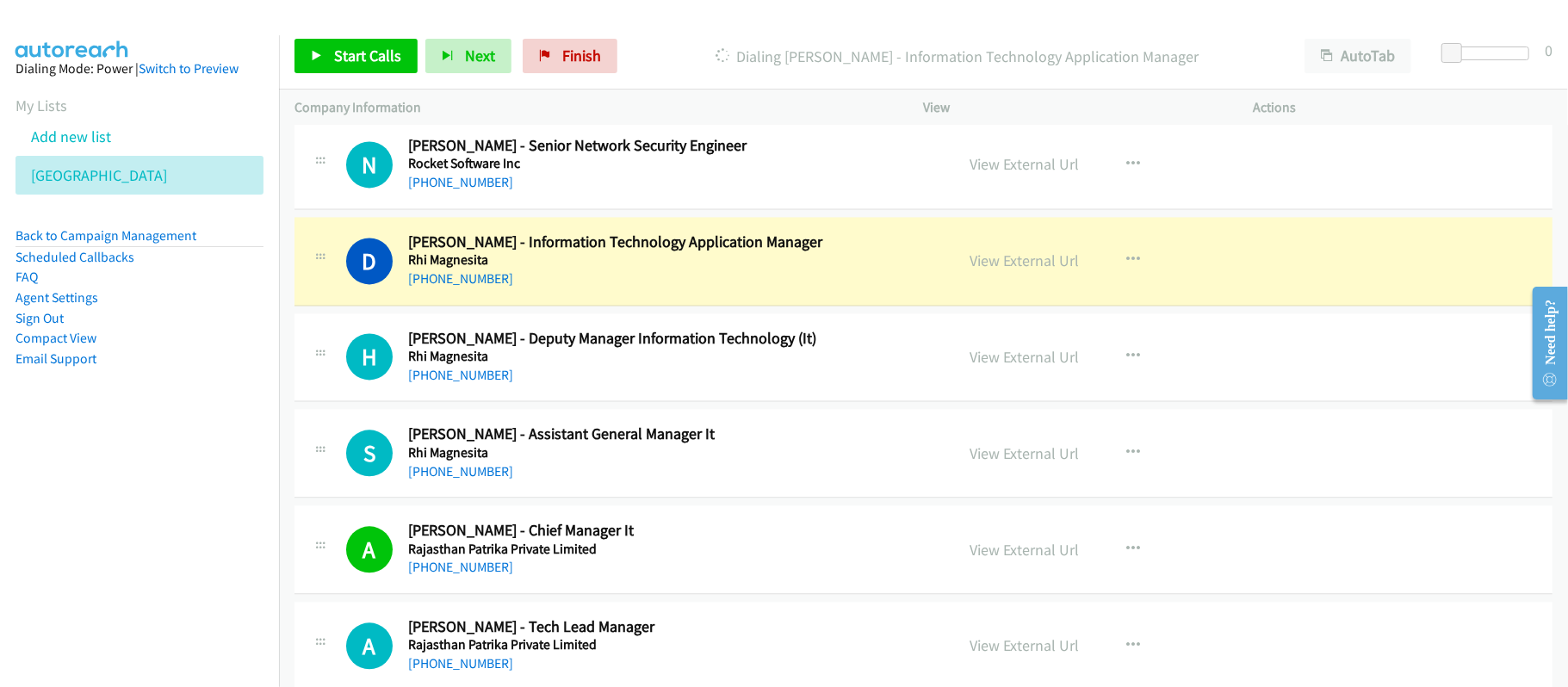
drag, startPoint x: 678, startPoint y: 330, endPoint x: 710, endPoint y: 327, distance: 32.1
click at [678, 289] on div "[PHONE_NUMBER]" at bounding box center [669, 279] width 522 height 20
click at [1033, 270] on link "View External Url" at bounding box center [1025, 260] width 109 height 19
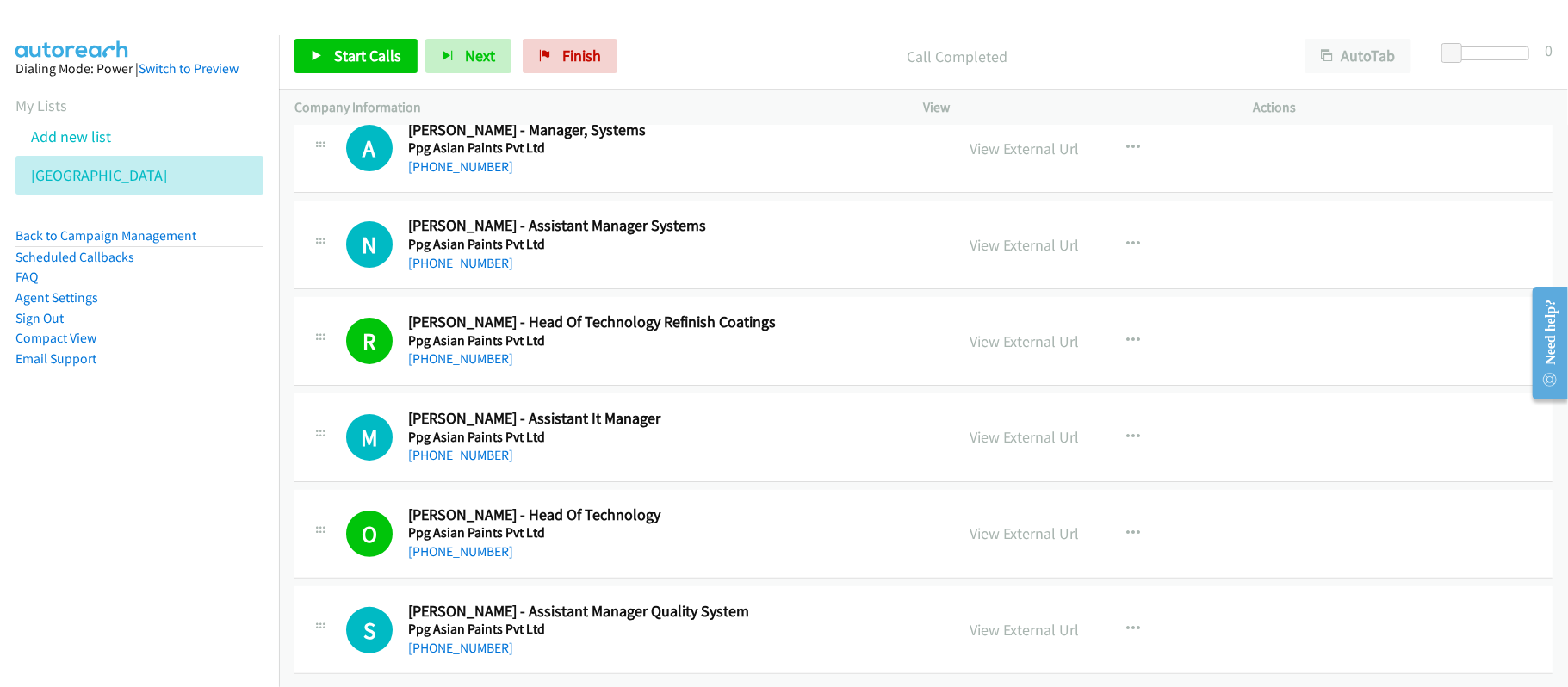
scroll to position [19064, 0]
click at [573, 43] on link "Finish" at bounding box center [569, 56] width 95 height 34
